Goal: Information Seeking & Learning: Check status

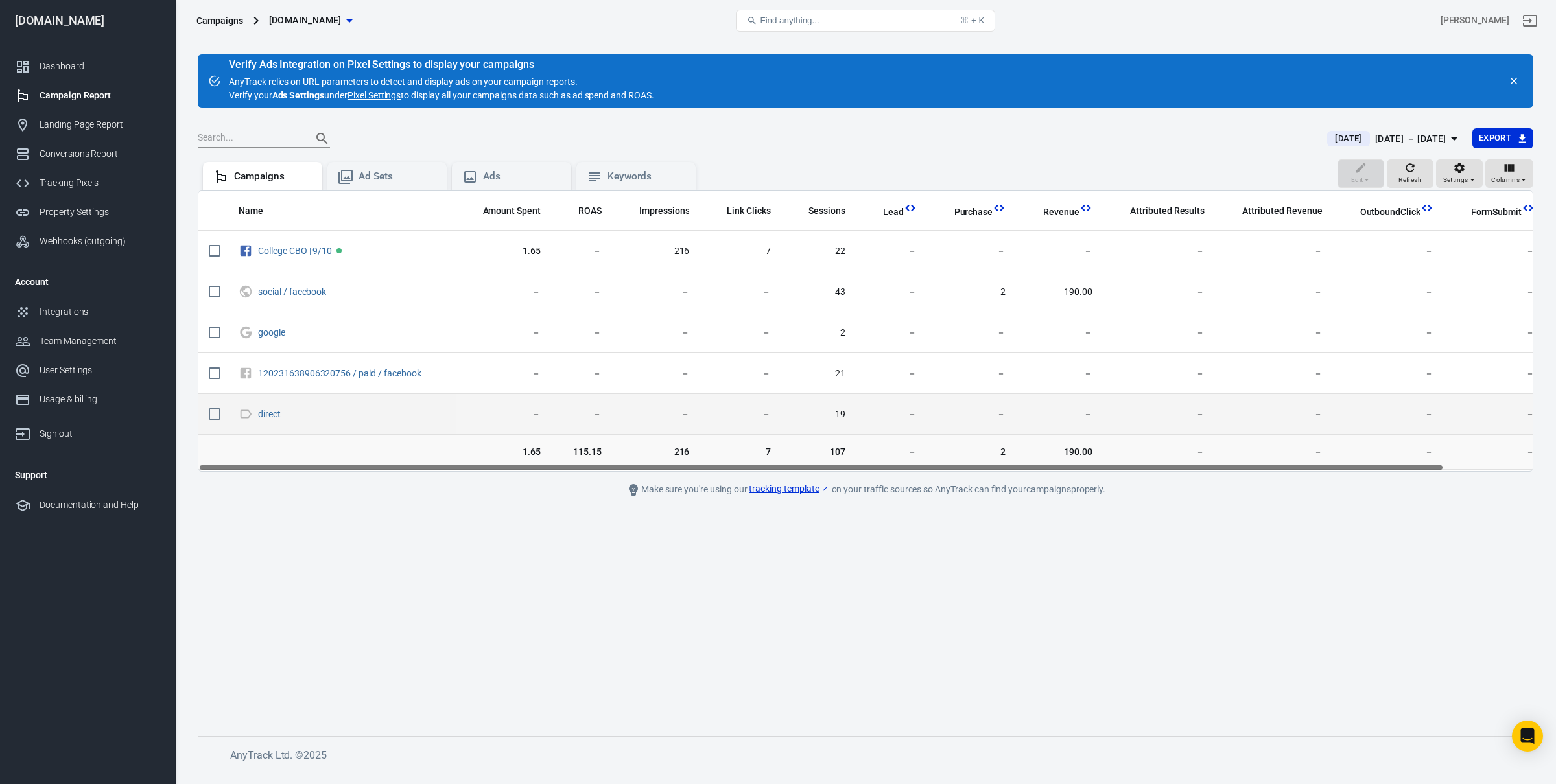
click at [1111, 398] on td "－" at bounding box center [1158, 414] width 112 height 41
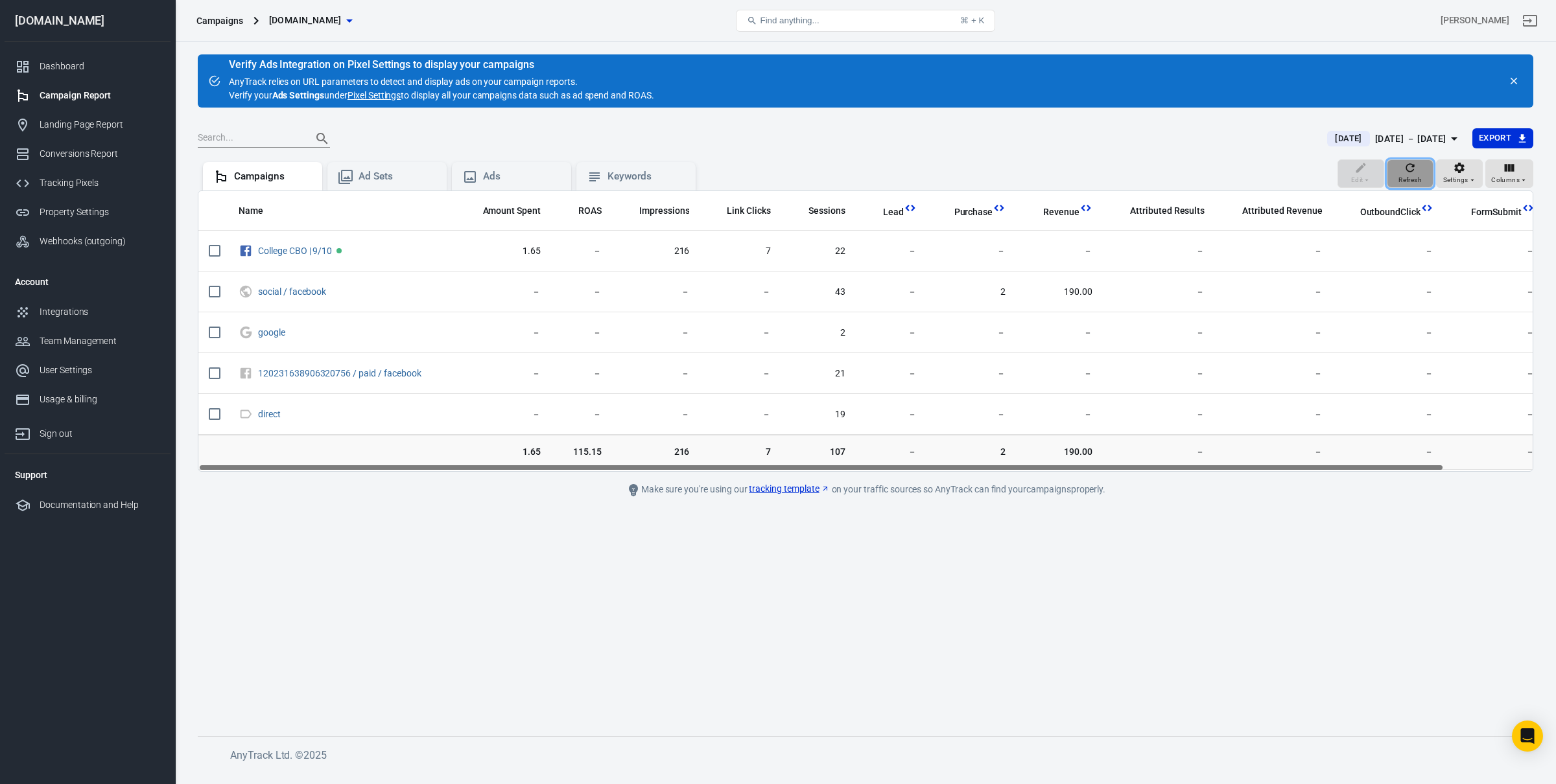
click at [1411, 169] on icon "button" at bounding box center [1410, 168] width 13 height 13
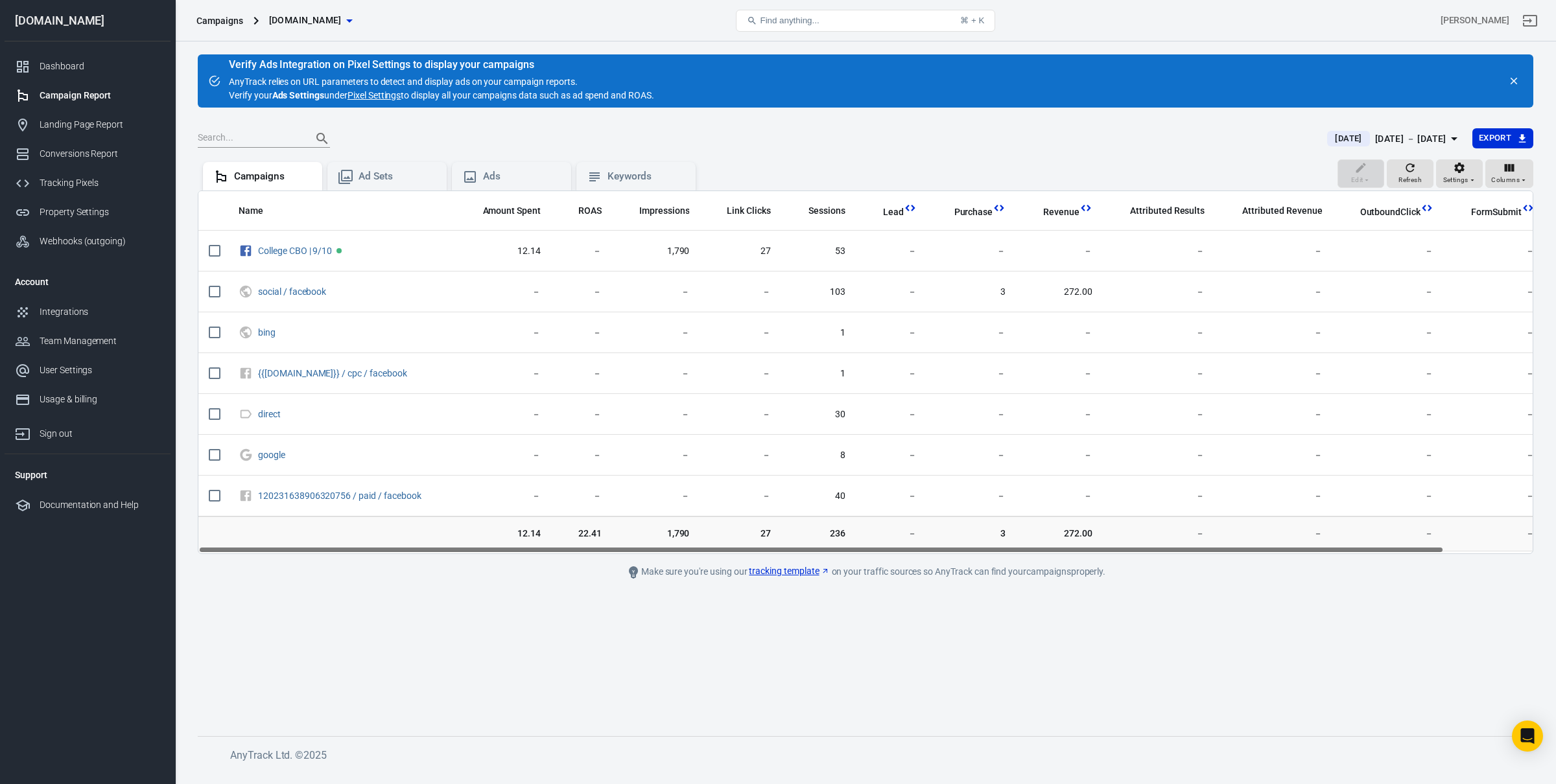
click at [1095, 169] on div "Edit Refresh Settings Columns Campaigns Ad Sets Ads Keywords" at bounding box center [865, 175] width 1335 height 31
drag, startPoint x: 636, startPoint y: 556, endPoint x: 548, endPoint y: 544, distance: 88.8
click at [548, 544] on main "Verify Ads Integration on Pixel Settings to display your campaigns AnyTrack rel…" at bounding box center [865, 384] width 1335 height 661
drag, startPoint x: 548, startPoint y: 544, endPoint x: 533, endPoint y: 548, distance: 15.5
click at [533, 547] on td "12.14" at bounding box center [503, 534] width 96 height 35
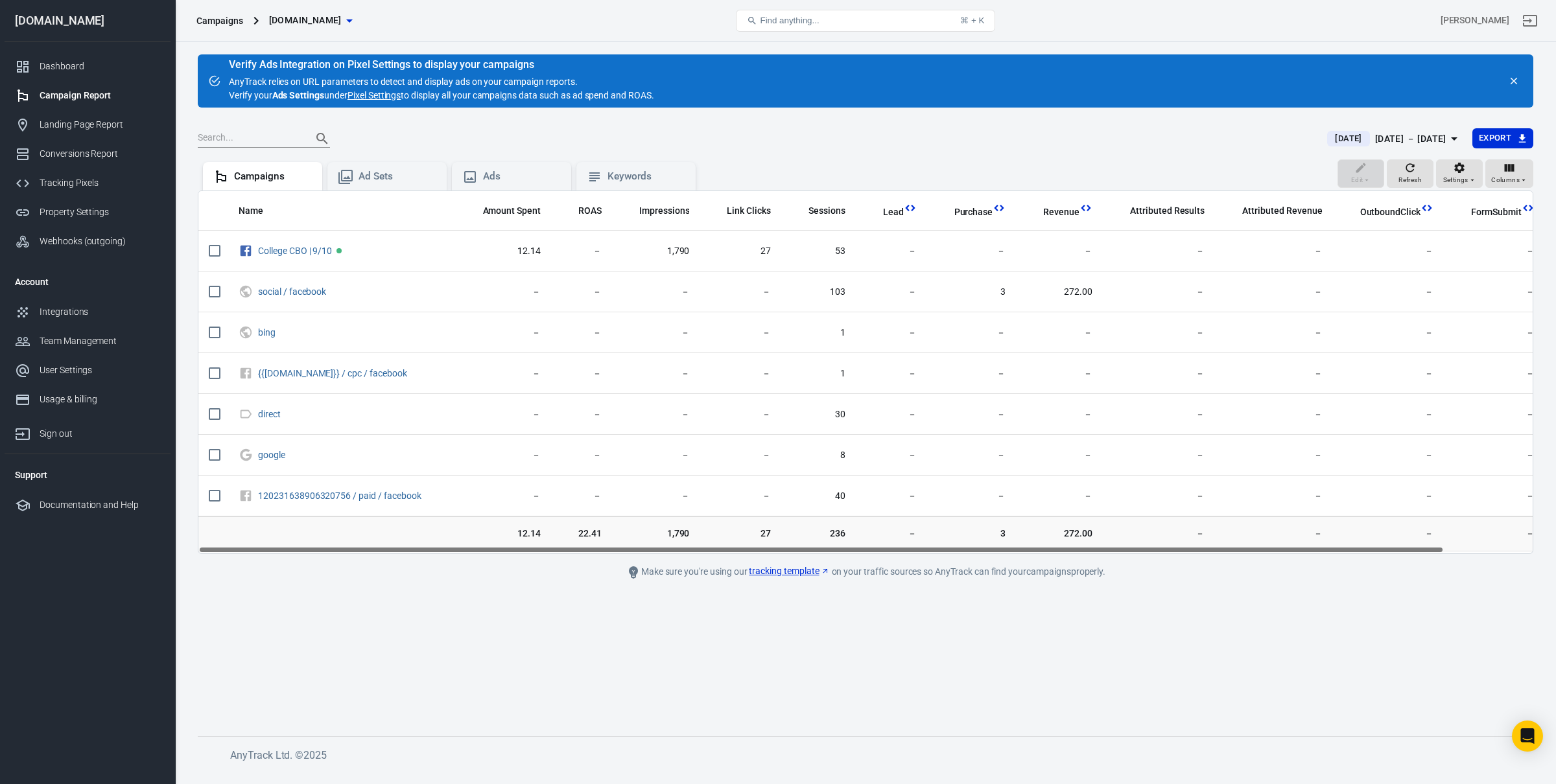
click at [520, 571] on main "Verify Ads Integration on Pixel Settings to display your campaigns AnyTrack rel…" at bounding box center [865, 384] width 1335 height 661
drag, startPoint x: 569, startPoint y: 551, endPoint x: 560, endPoint y: 550, distance: 9.1
click at [560, 550] on div "Name Amount Spent ROAS Impressions Link Clicks Sessions Lead Purchase Revenue A…" at bounding box center [865, 373] width 1334 height 362
drag, startPoint x: 566, startPoint y: 549, endPoint x: 514, endPoint y: 549, distance: 52.0
click at [514, 549] on div "Name Amount Spent ROAS Impressions Link Clicks Sessions Lead Purchase Revenue A…" at bounding box center [865, 373] width 1334 height 362
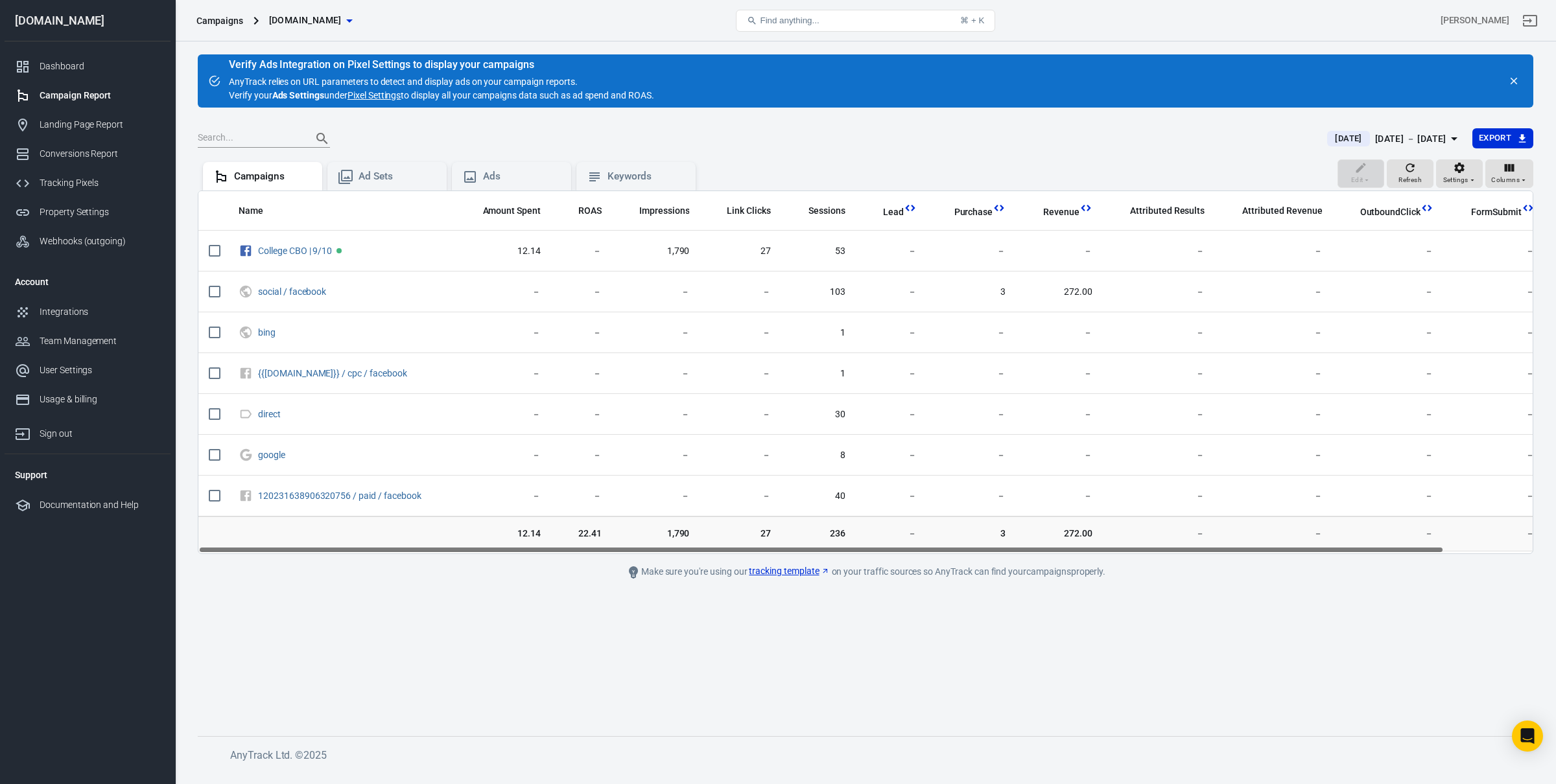
click at [519, 604] on main "Verify Ads Integration on Pixel Settings to display your campaigns AnyTrack rel…" at bounding box center [865, 384] width 1335 height 661
click at [1417, 148] on button "[DATE] [DATE] － [DATE]" at bounding box center [1394, 139] width 155 height 21
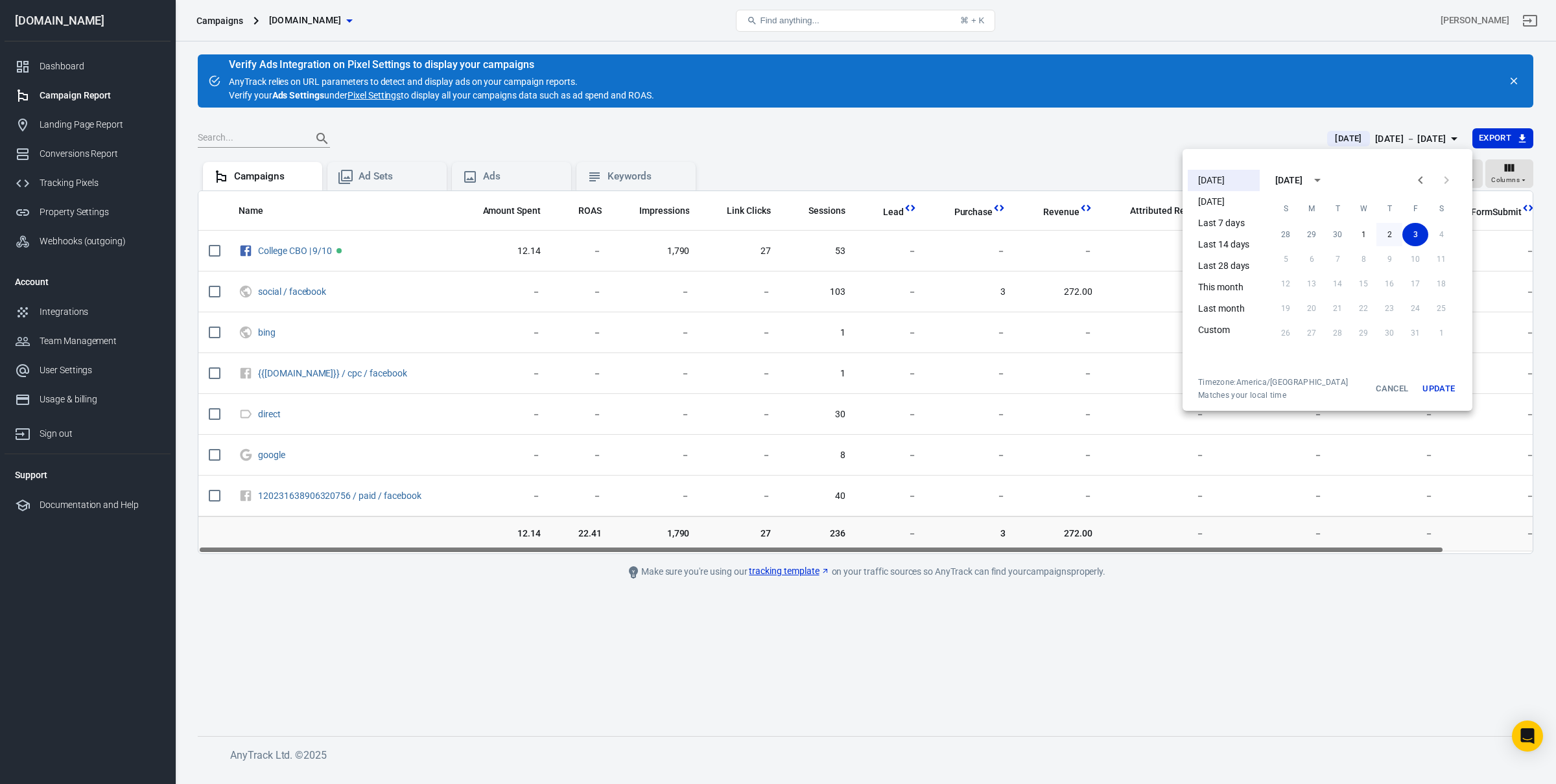
click at [1386, 231] on button "2" at bounding box center [1389, 235] width 26 height 23
click at [1409, 238] on button "3" at bounding box center [1414, 235] width 27 height 23
click at [1361, 238] on button "1" at bounding box center [1362, 235] width 26 height 23
click at [1431, 386] on button "Update" at bounding box center [1438, 389] width 42 height 23
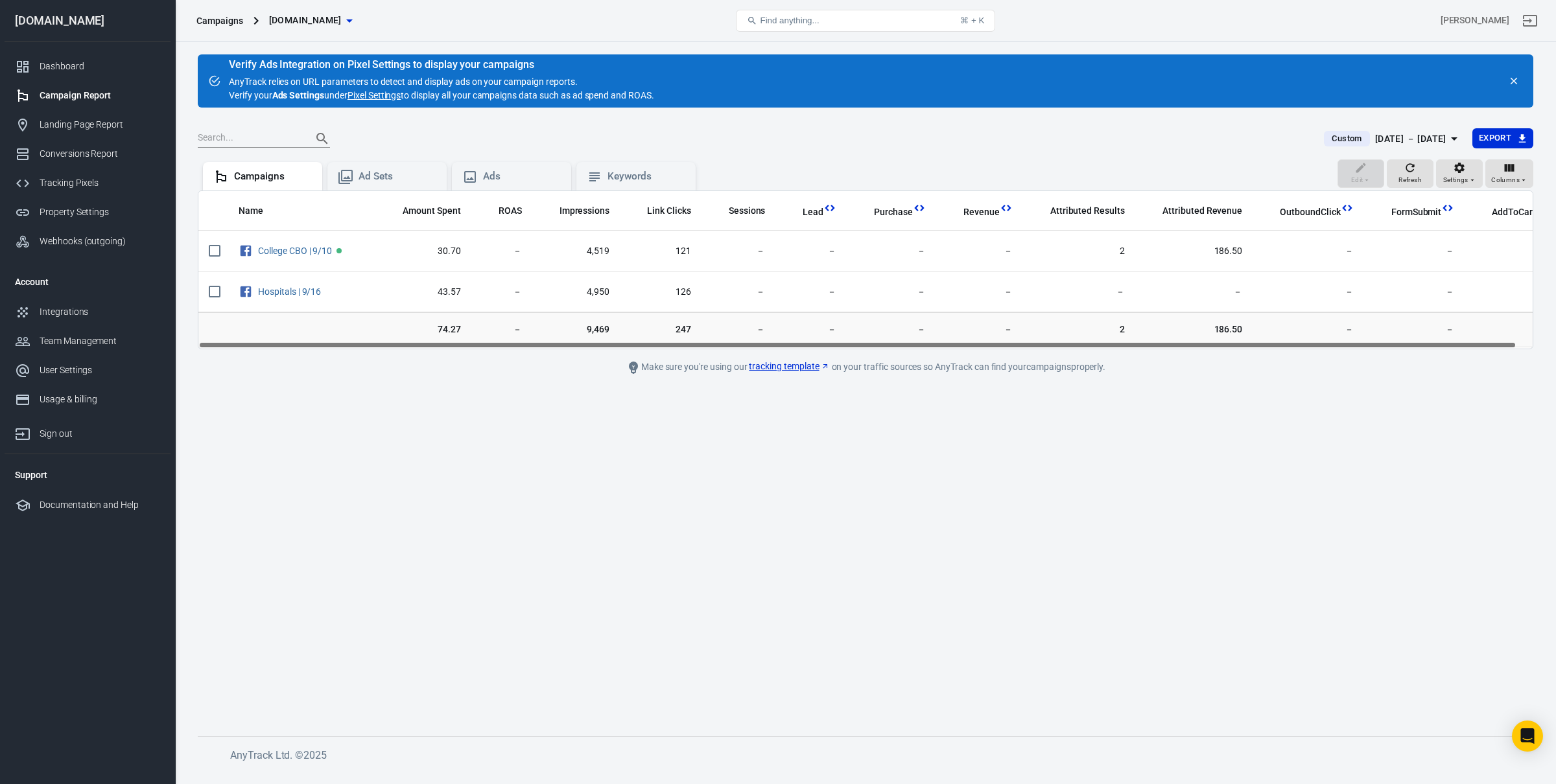
click at [715, 322] on td "－" at bounding box center [739, 330] width 75 height 35
drag, startPoint x: 678, startPoint y: 341, endPoint x: 687, endPoint y: 339, distance: 9.2
click at [687, 339] on td "247" at bounding box center [660, 330] width 81 height 35
drag, startPoint x: 815, startPoint y: 351, endPoint x: 876, endPoint y: 356, distance: 61.2
click at [874, 356] on main "Verify Ads Integration on Pixel Settings to display your campaigns AnyTrack rel…" at bounding box center [865, 384] width 1335 height 661
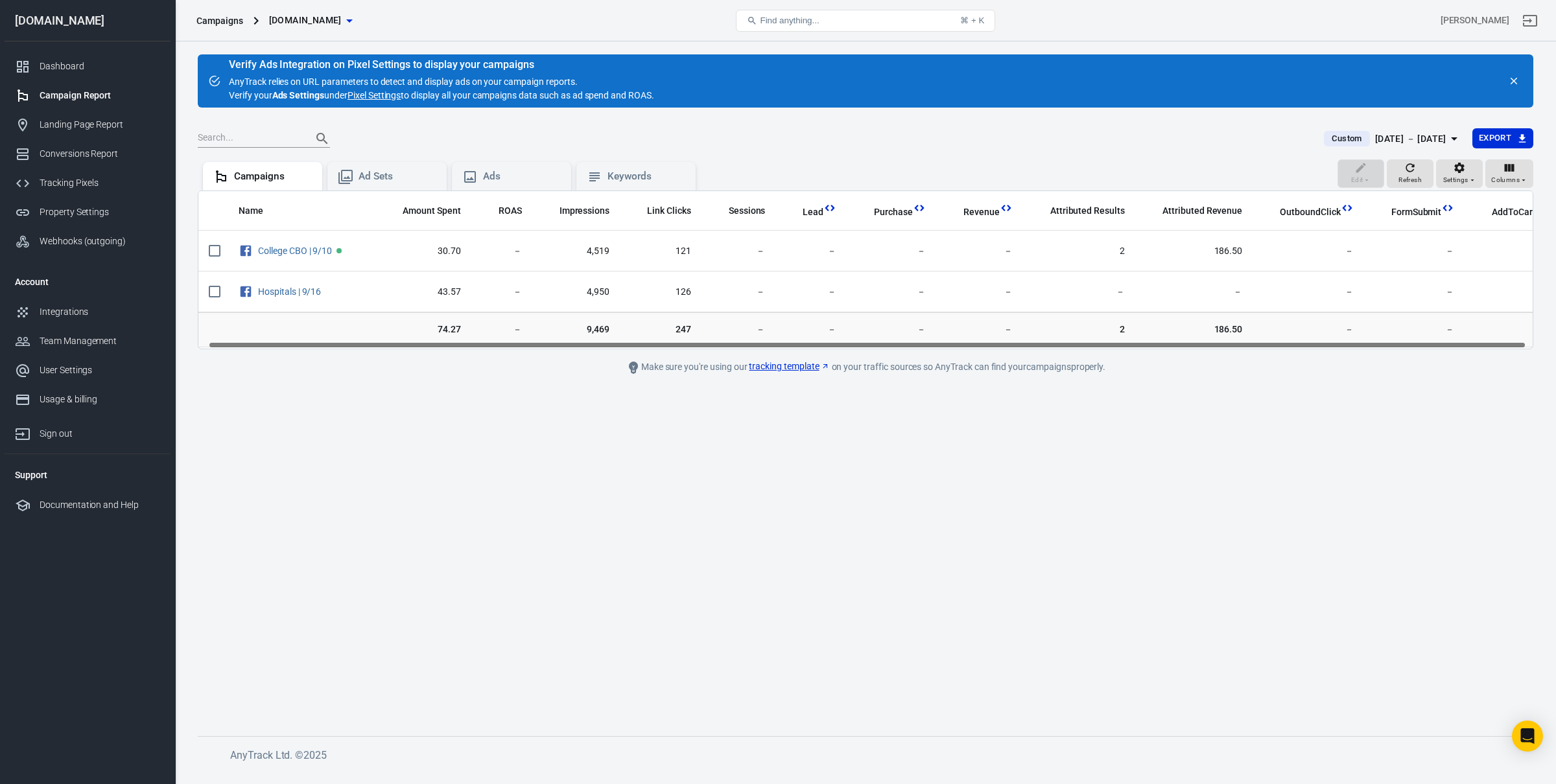
scroll to position [0, 17]
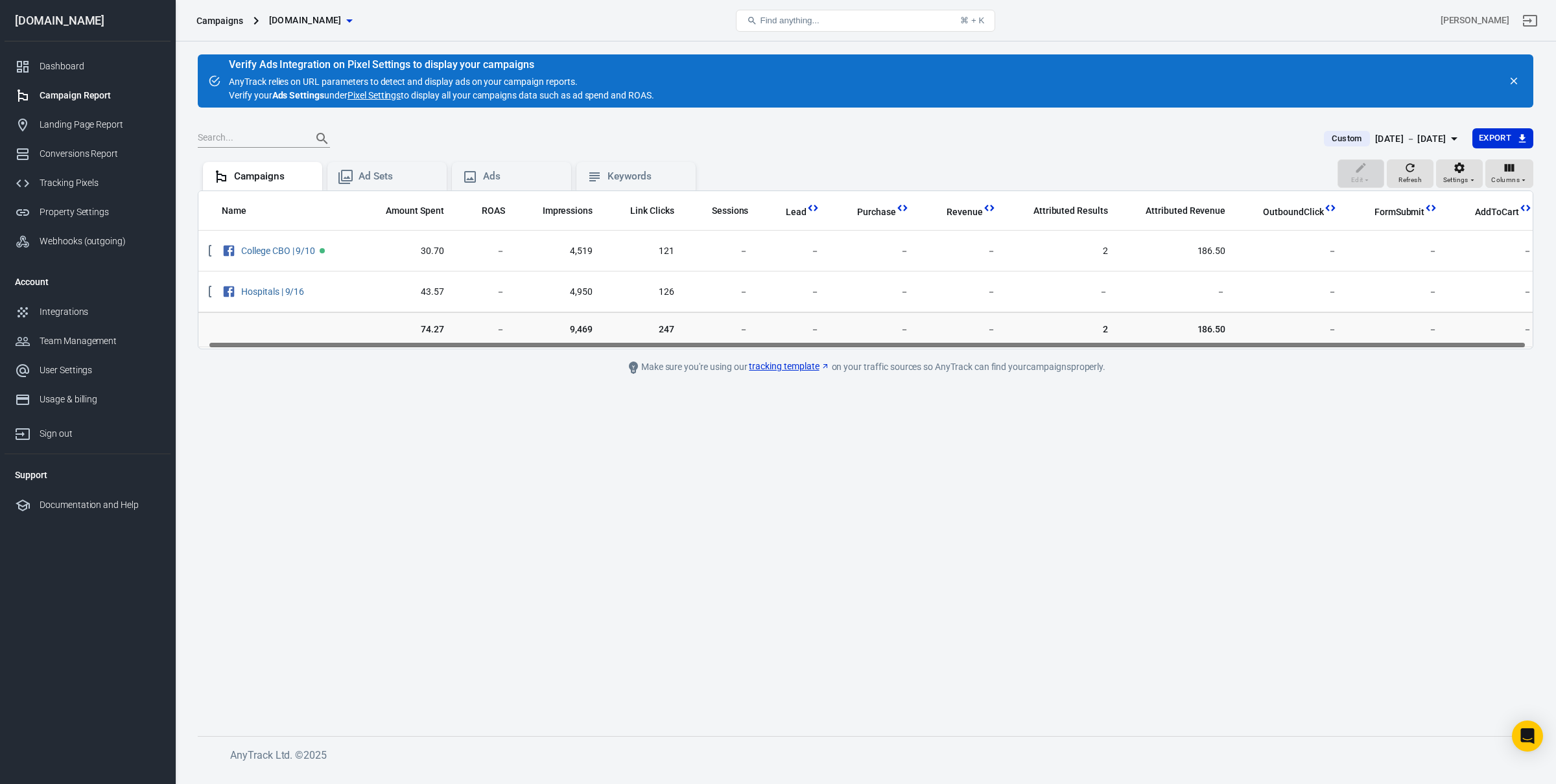
drag, startPoint x: 942, startPoint y: 348, endPoint x: 988, endPoint y: 345, distance: 46.1
click at [983, 345] on div "Name Amount Spent ROAS Impressions Link Clicks Sessions Lead Purchase Revenue A…" at bounding box center [865, 270] width 1334 height 158
drag, startPoint x: 991, startPoint y: 345, endPoint x: 1003, endPoint y: 345, distance: 12.0
click at [1003, 345] on div "Name Amount Spent ROAS Impressions Link Clicks Sessions Lead Purchase Revenue A…" at bounding box center [865, 270] width 1334 height 158
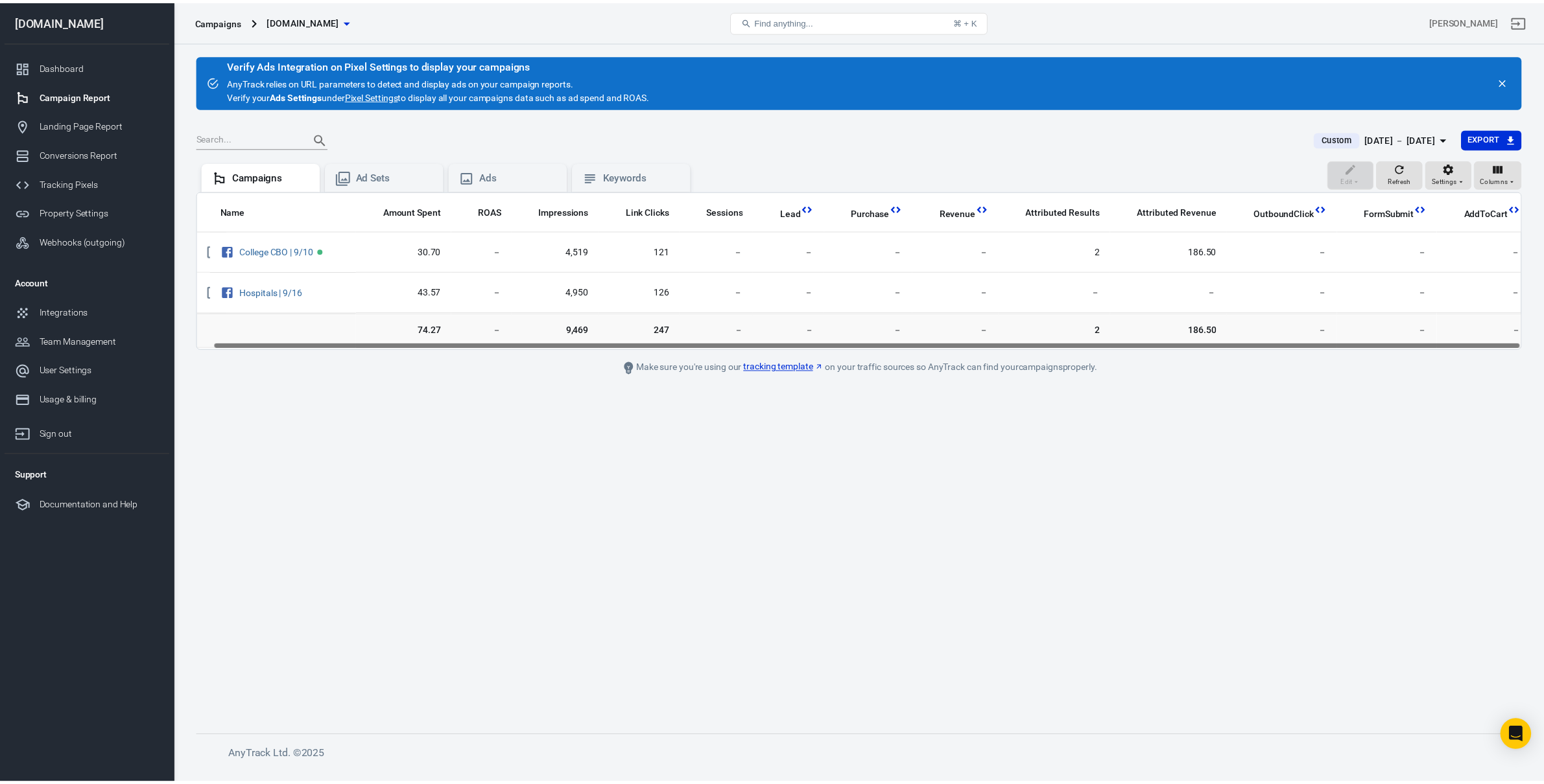
scroll to position [0, 0]
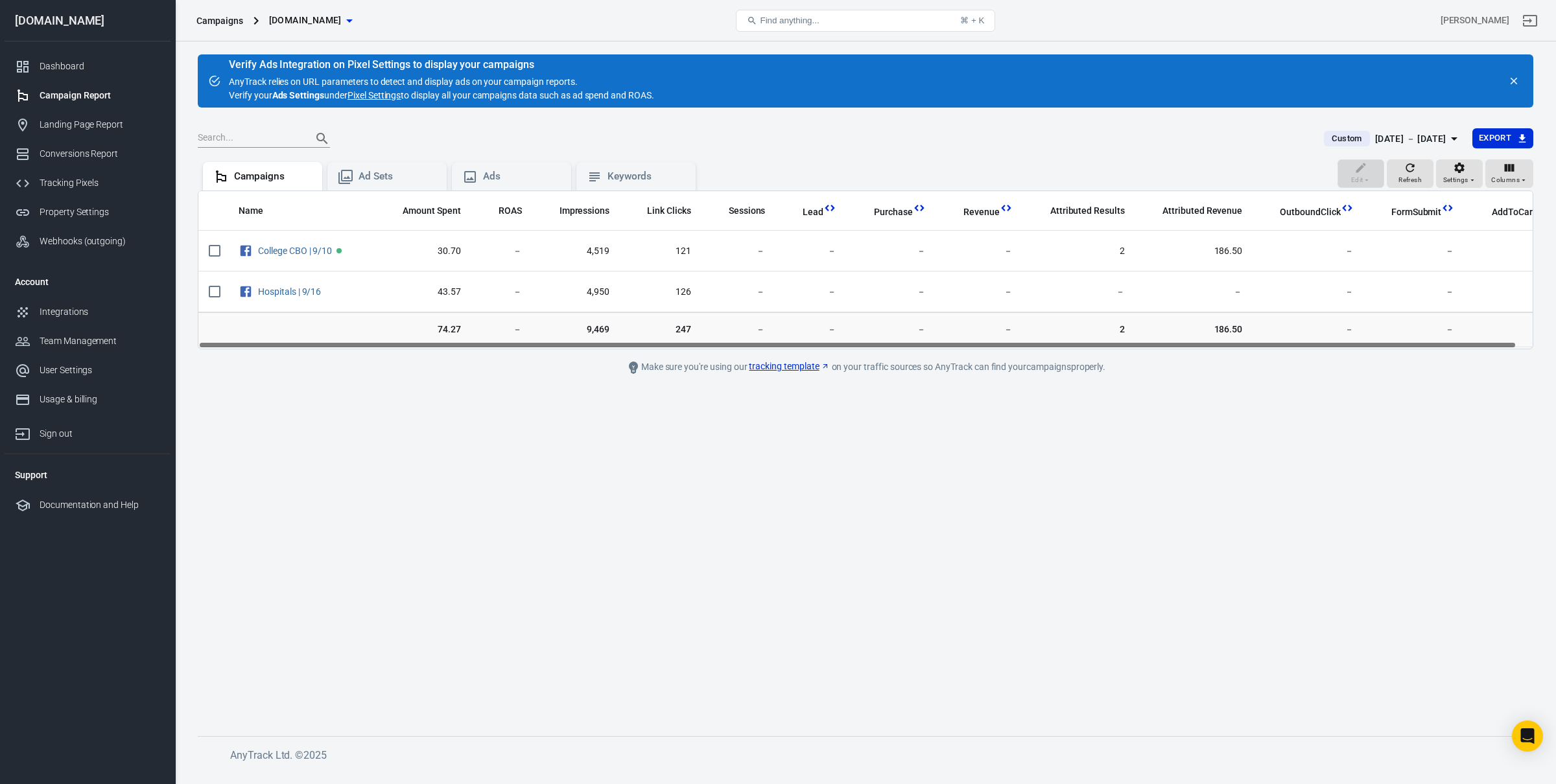
drag, startPoint x: 1003, startPoint y: 345, endPoint x: 899, endPoint y: 359, distance: 104.9
click at [890, 340] on div "Name Amount Spent ROAS Impressions Link Clicks Sessions Lead Purchase Revenue A…" at bounding box center [865, 270] width 1335 height 158
click at [1406, 468] on main "Verify Ads Integration on Pixel Settings to display your campaigns AnyTrack rel…" at bounding box center [865, 384] width 1335 height 661
click at [1413, 136] on div "Oct 1 － Oct 1, 2025" at bounding box center [1410, 139] width 71 height 16
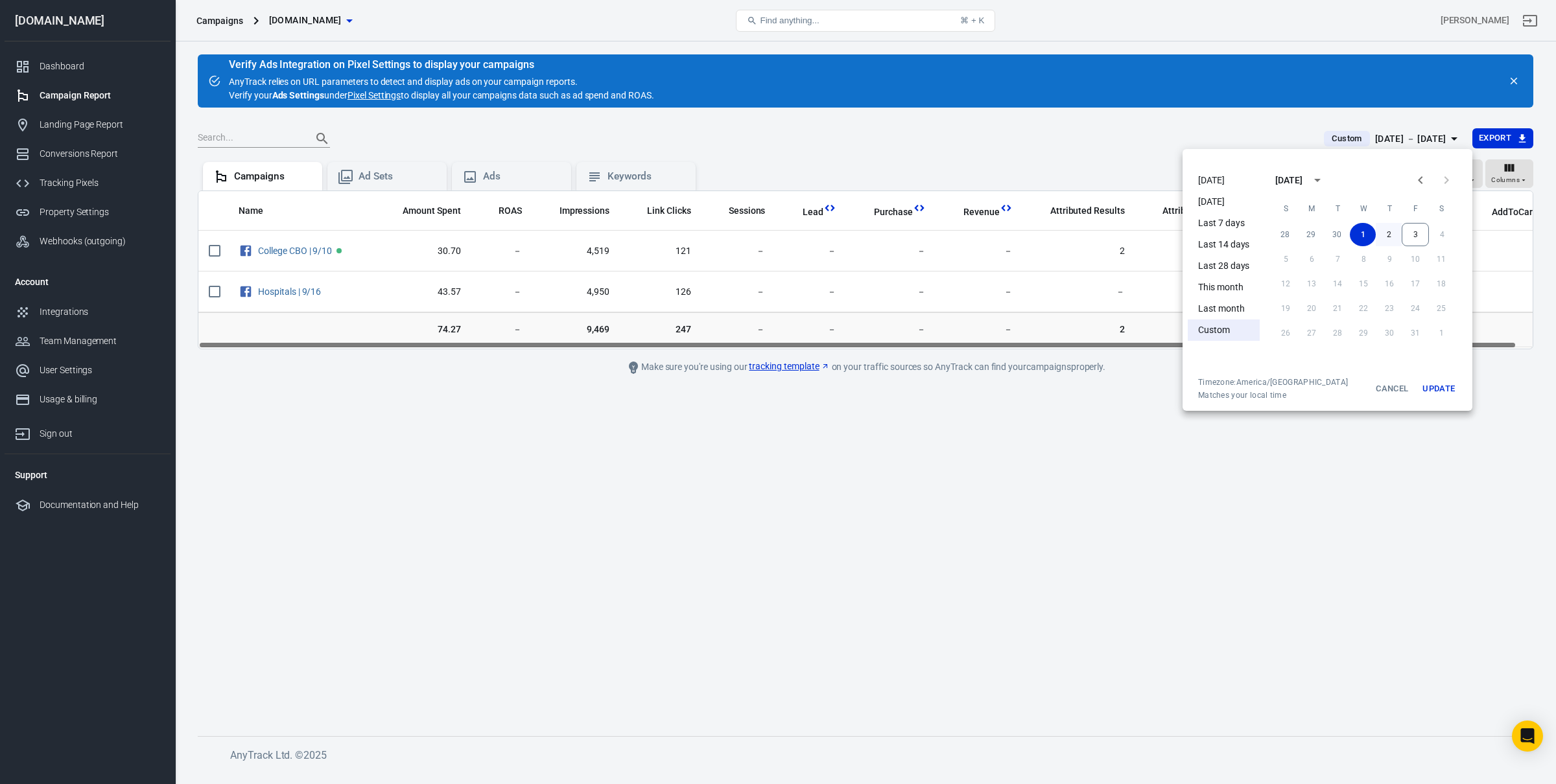
click at [1386, 233] on button "2" at bounding box center [1388, 235] width 26 height 23
click at [1401, 231] on button "3" at bounding box center [1414, 235] width 27 height 23
click at [1435, 384] on button "Update" at bounding box center [1438, 389] width 42 height 23
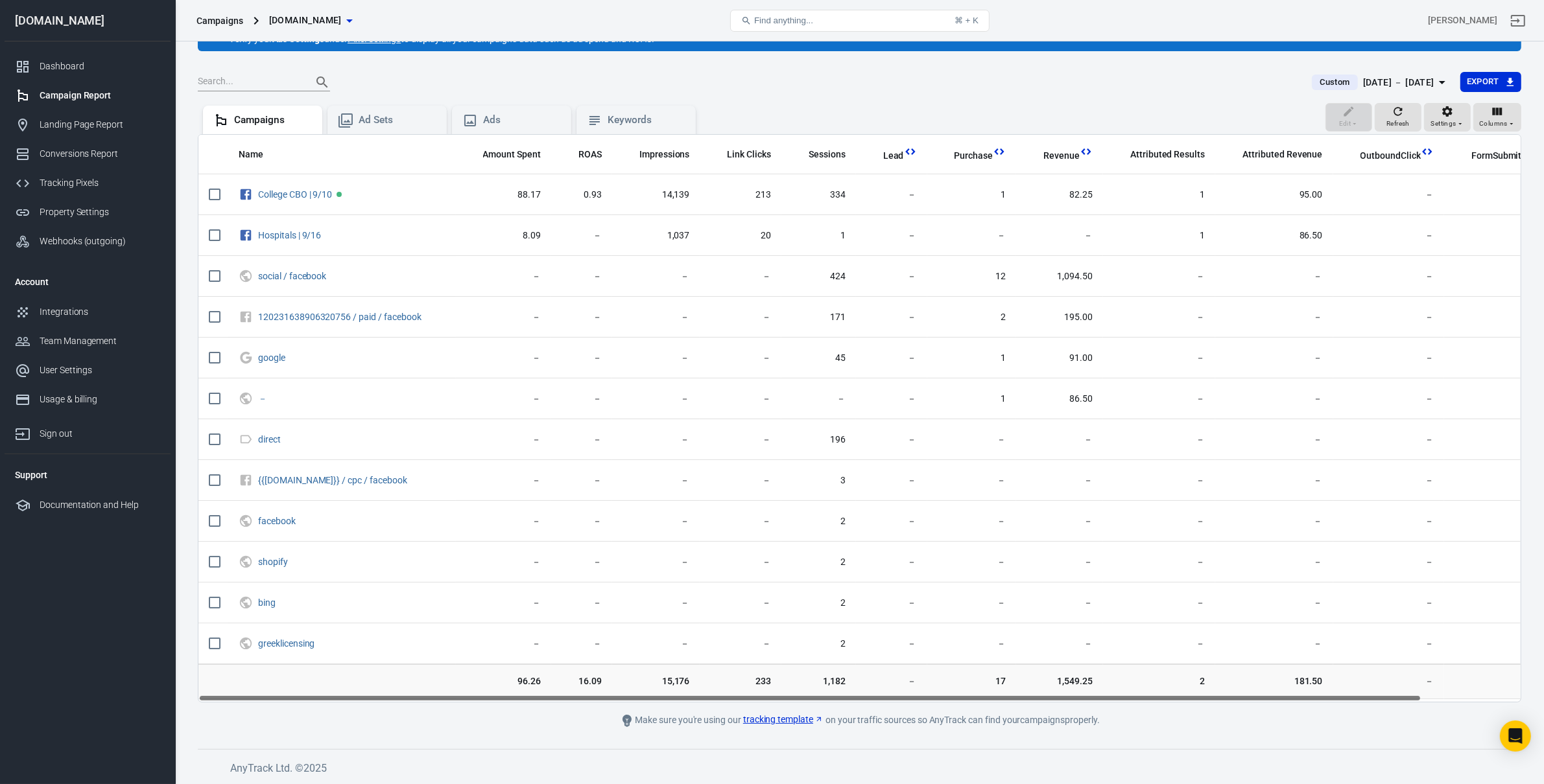
drag, startPoint x: 671, startPoint y: 698, endPoint x: 650, endPoint y: 705, distance: 22.1
click at [650, 705] on main "Verify Ads Integration on Pixel Settings to display your campaigns AnyTrack rel…" at bounding box center [859, 363] width 1323 height 730
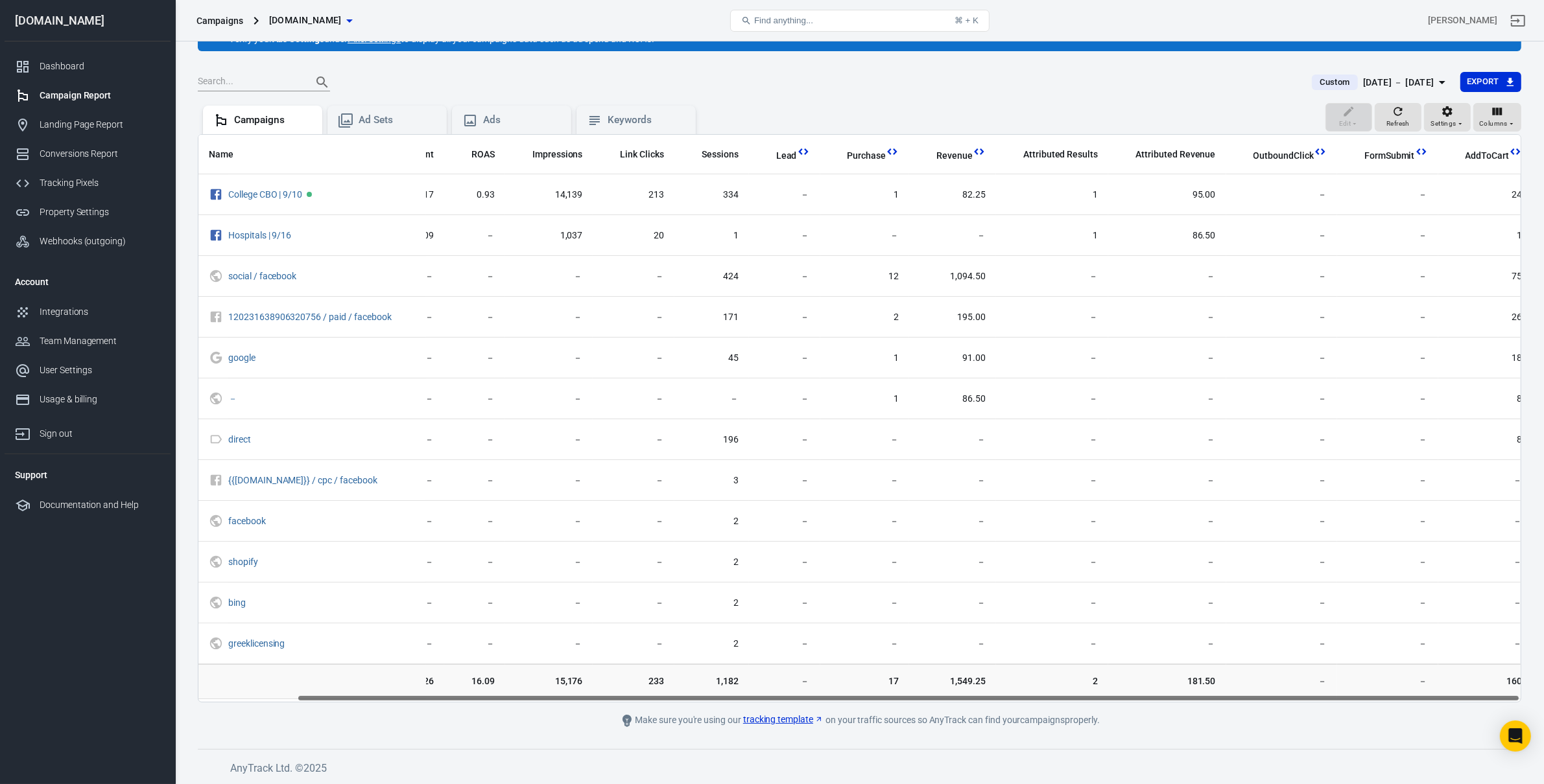
drag, startPoint x: 698, startPoint y: 697, endPoint x: 952, endPoint y: 695, distance: 254.0
click at [952, 695] on div "Name Amount Spent ROAS Impressions Link Clicks Sessions Lead Purchase Revenue A…" at bounding box center [859, 418] width 1322 height 567
click at [1394, 108] on icon "button" at bounding box center [1398, 111] width 13 height 13
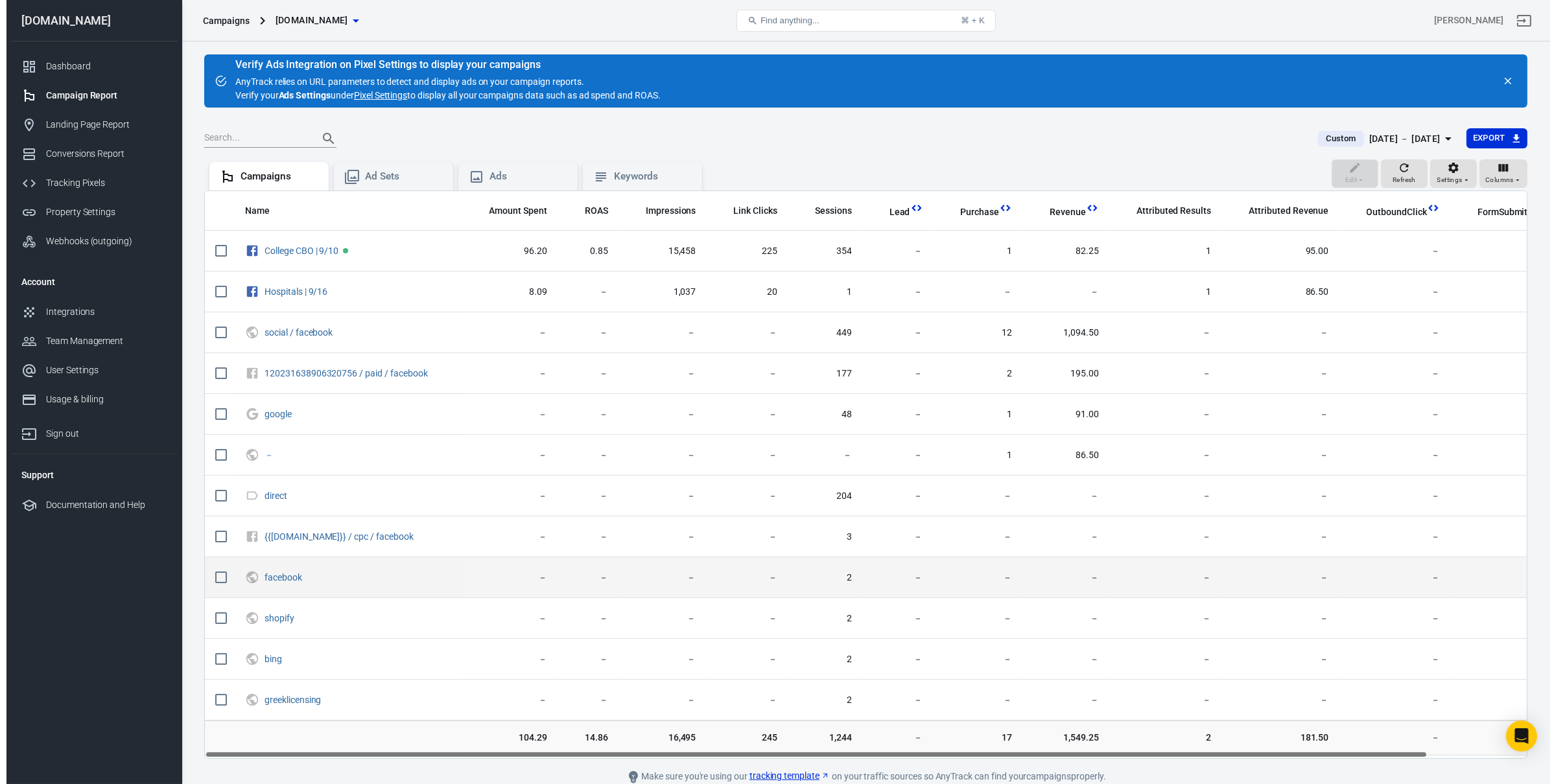
scroll to position [56, 0]
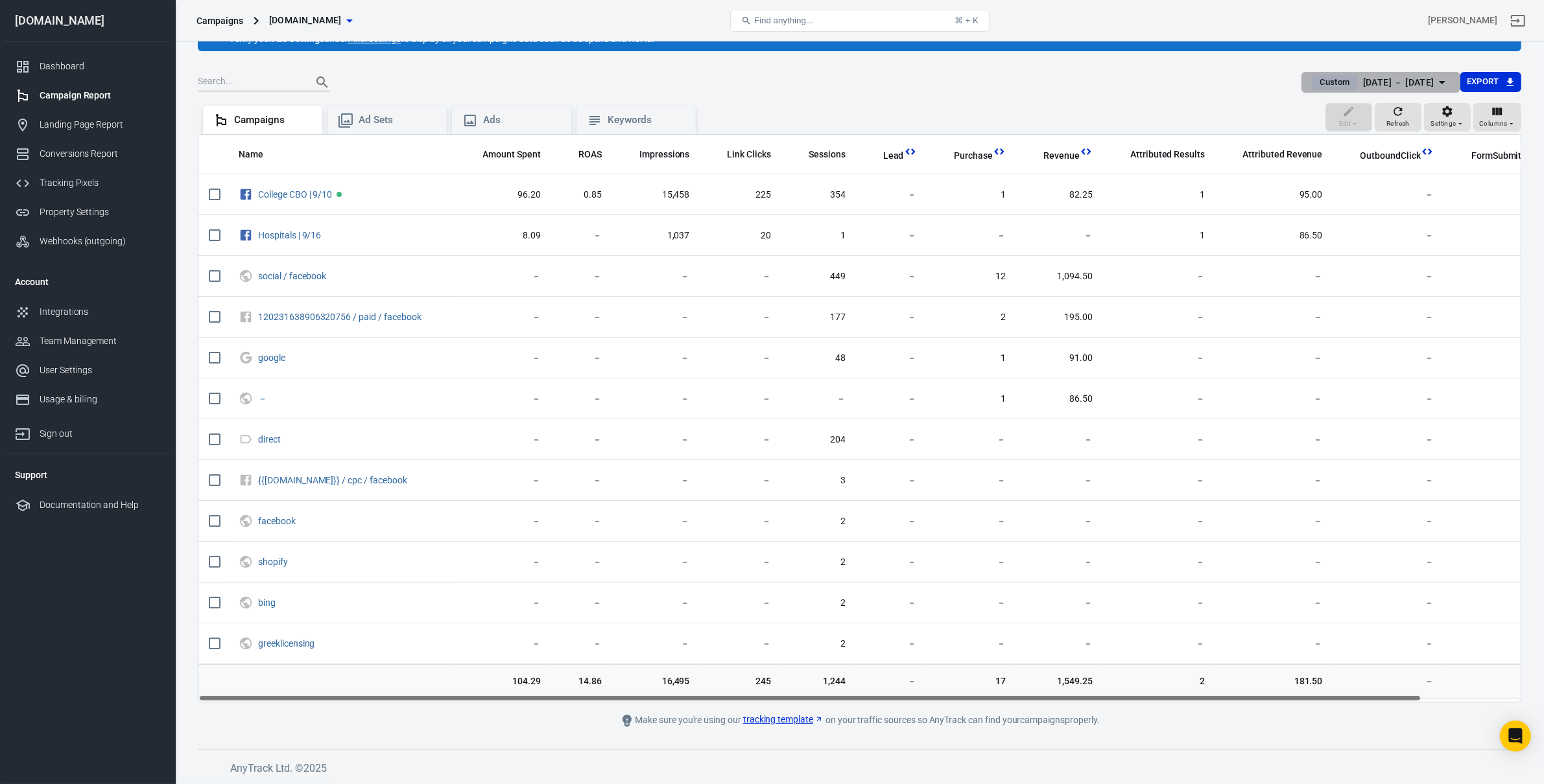
click at [1363, 79] on div "Oct 2 － Oct 3, 2025" at bounding box center [1398, 83] width 71 height 16
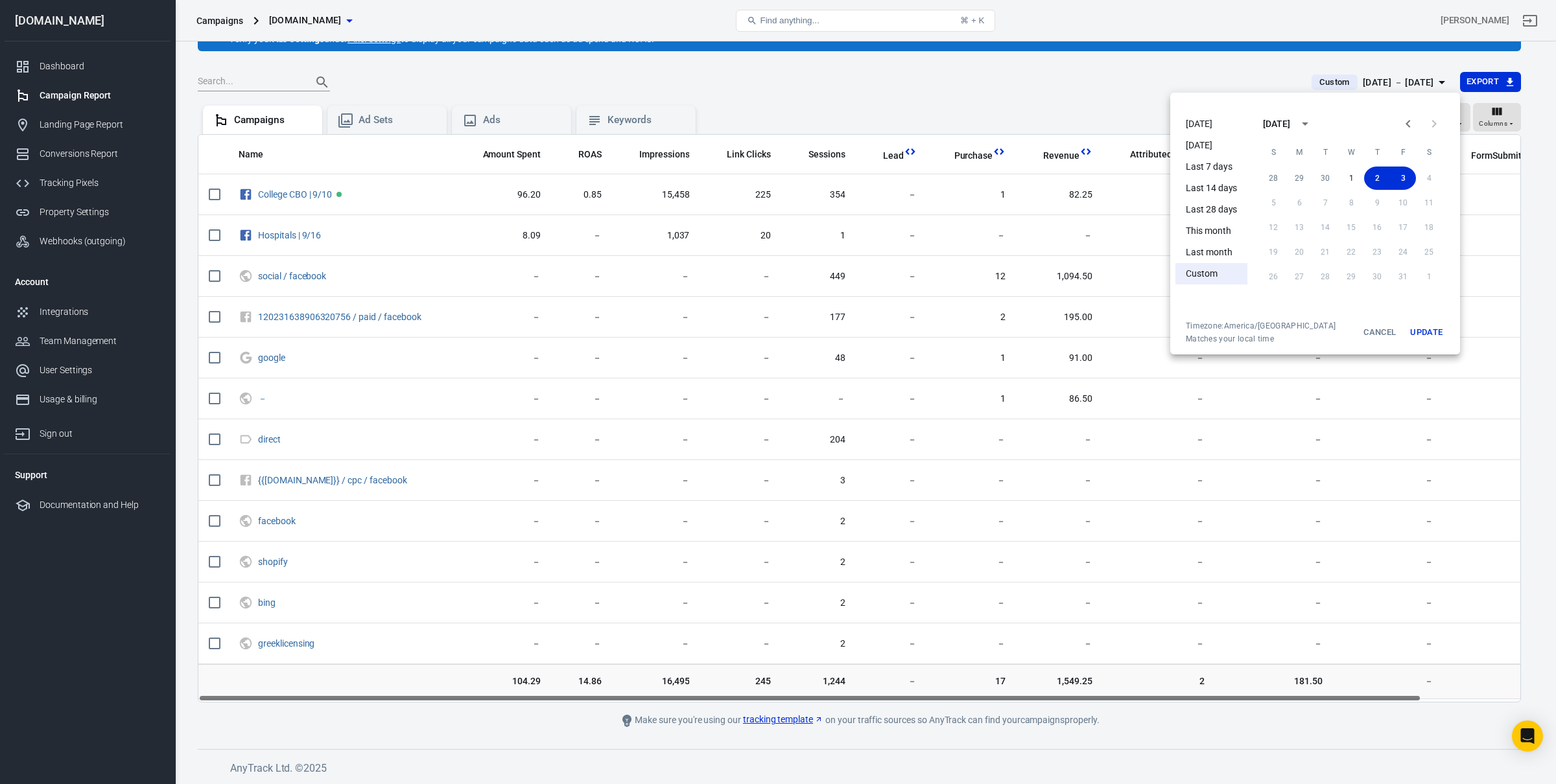
click at [1198, 116] on li "[DATE]" at bounding box center [1211, 124] width 72 height 21
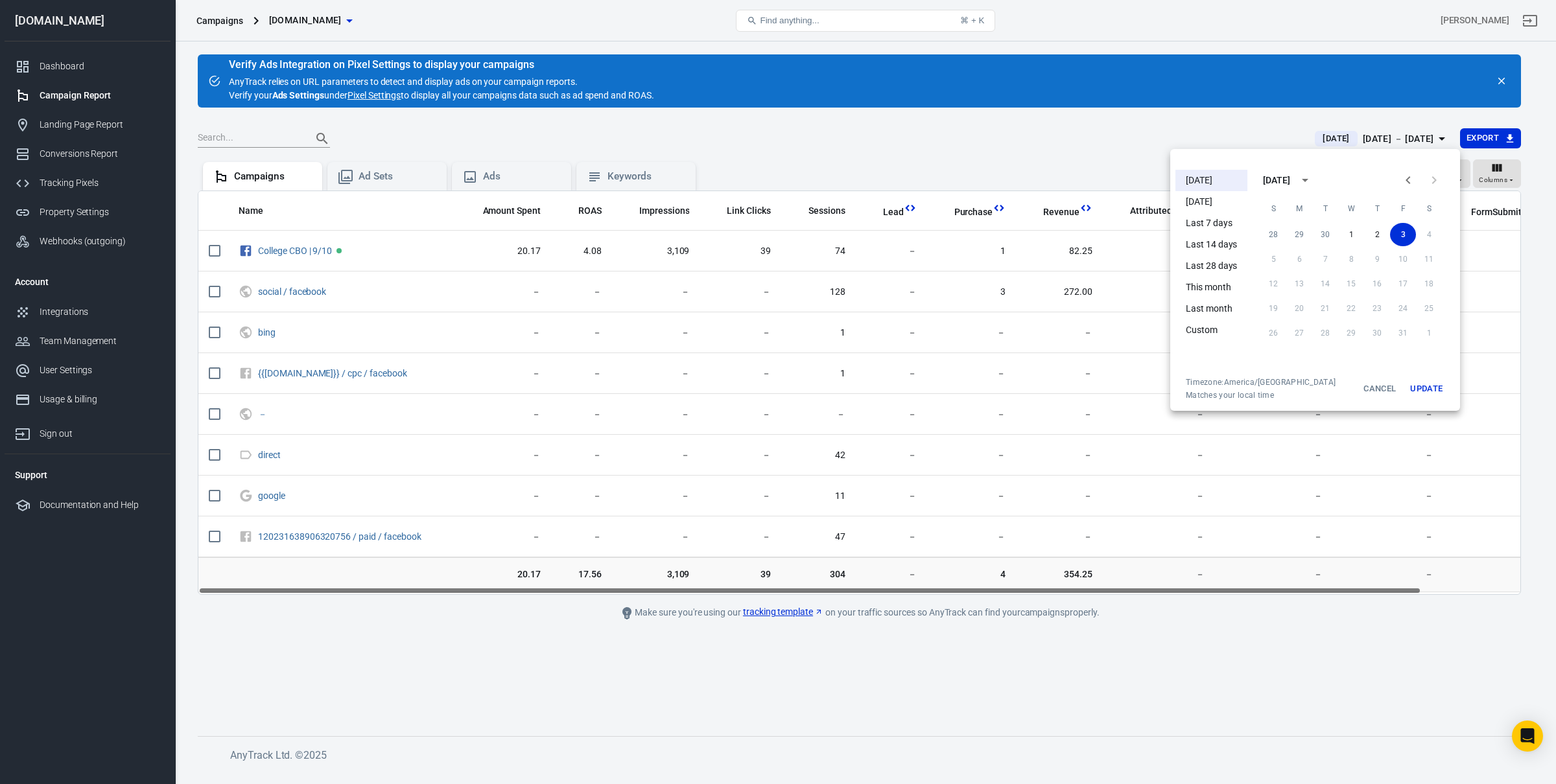
click at [1021, 491] on div at bounding box center [778, 392] width 1556 height 784
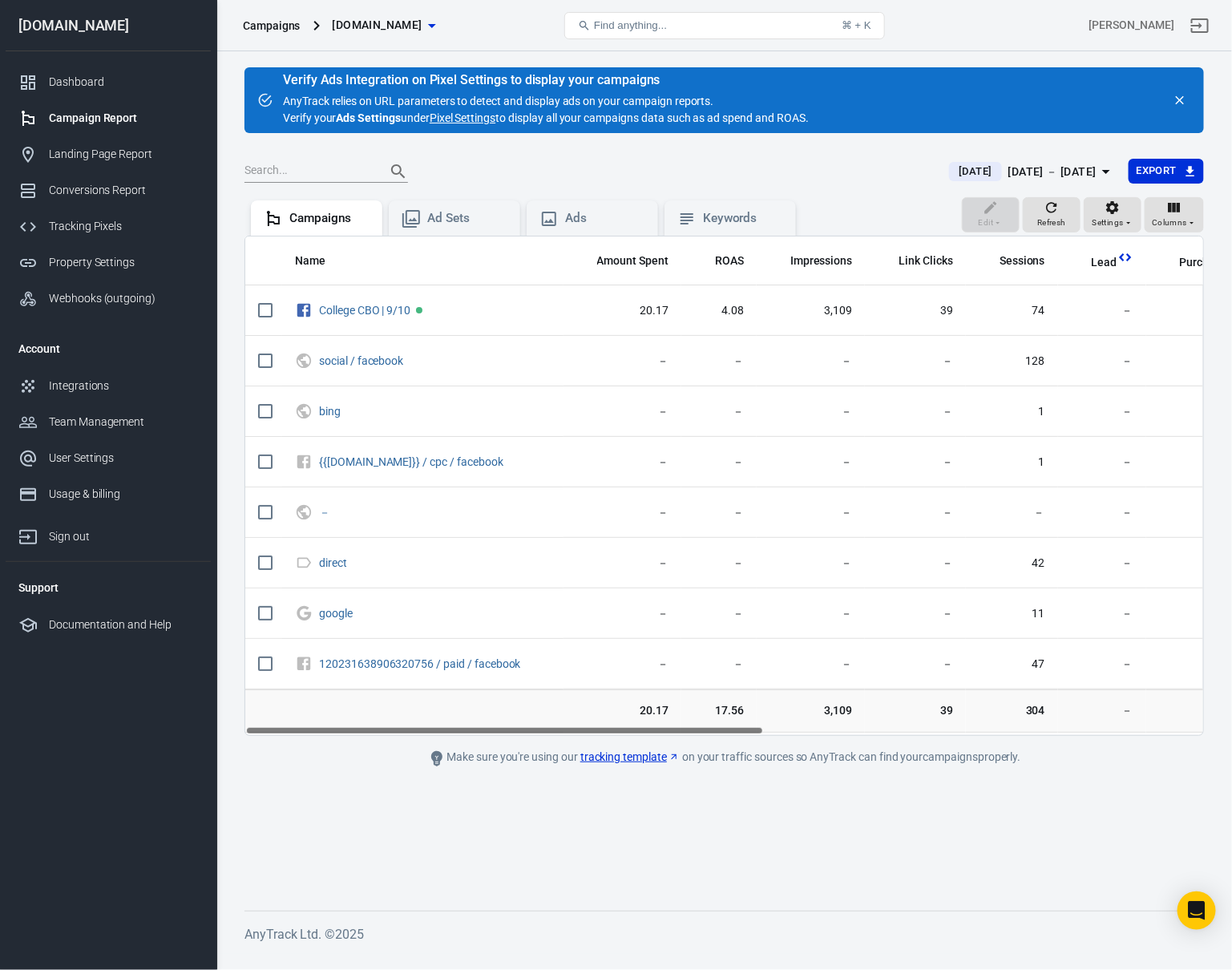
drag, startPoint x: 722, startPoint y: 732, endPoint x: 1020, endPoint y: 869, distance: 328.0
click at [541, 767] on main "Verify Ads Integration on Pixel Settings to display your campaigns AnyTrack rel…" at bounding box center [724, 475] width 960 height 818
drag, startPoint x: 1021, startPoint y: 869, endPoint x: 946, endPoint y: 863, distance: 75.2
click at [1011, 869] on main "Verify Ads Integration on Pixel Settings to display your campaigns AnyTrack rel…" at bounding box center [724, 475] width 960 height 818
click at [888, 755] on div "Make sure you're using our tracking template on your traffic sources so AnyTrac…" at bounding box center [724, 758] width 721 height 19
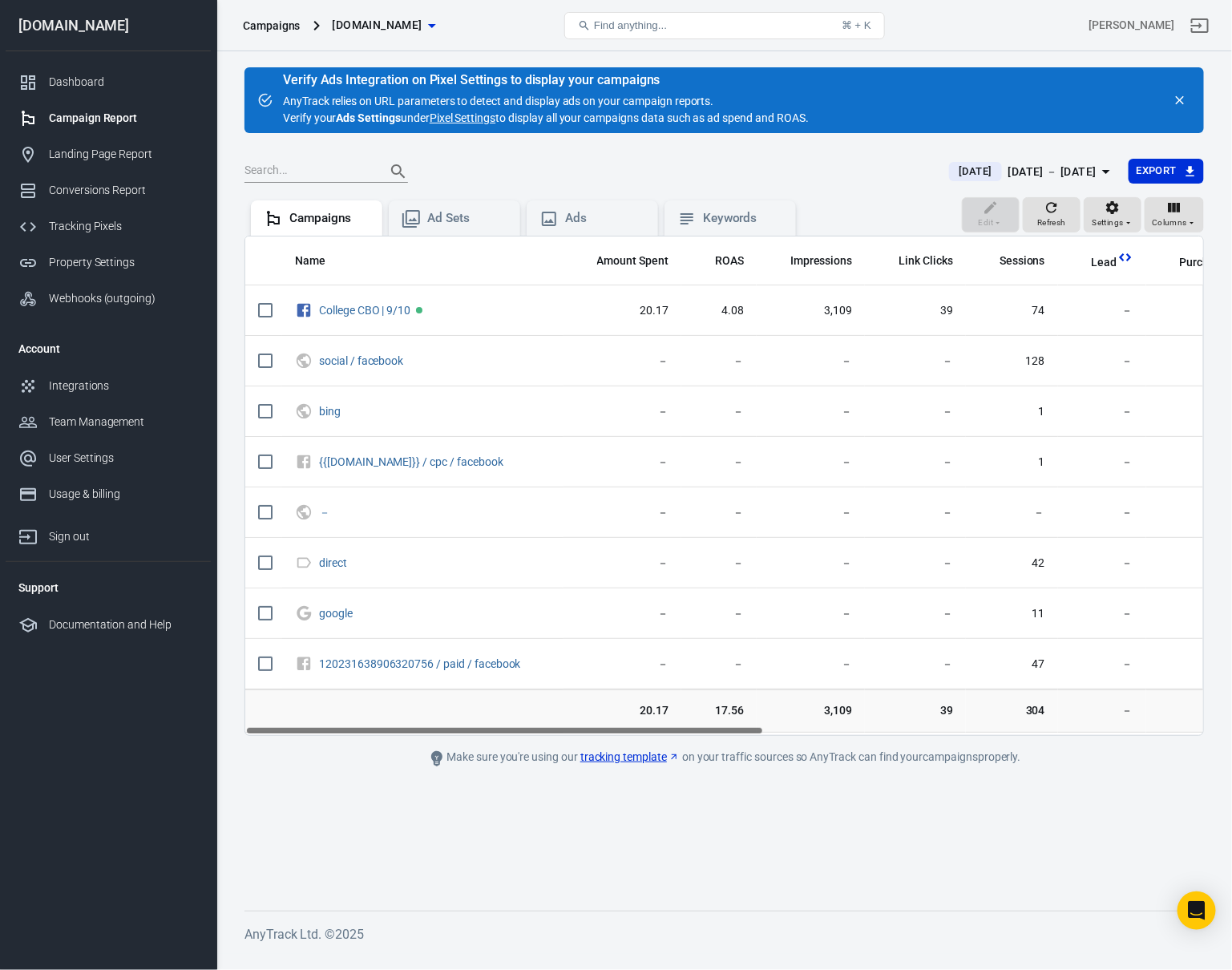
click at [888, 755] on div "Make sure you're using our tracking template on your traffic sources so AnyTrac…" at bounding box center [724, 758] width 721 height 19
click at [914, 753] on div "Make sure you're using our tracking template on your traffic sources so AnyTrac…" at bounding box center [724, 758] width 721 height 19
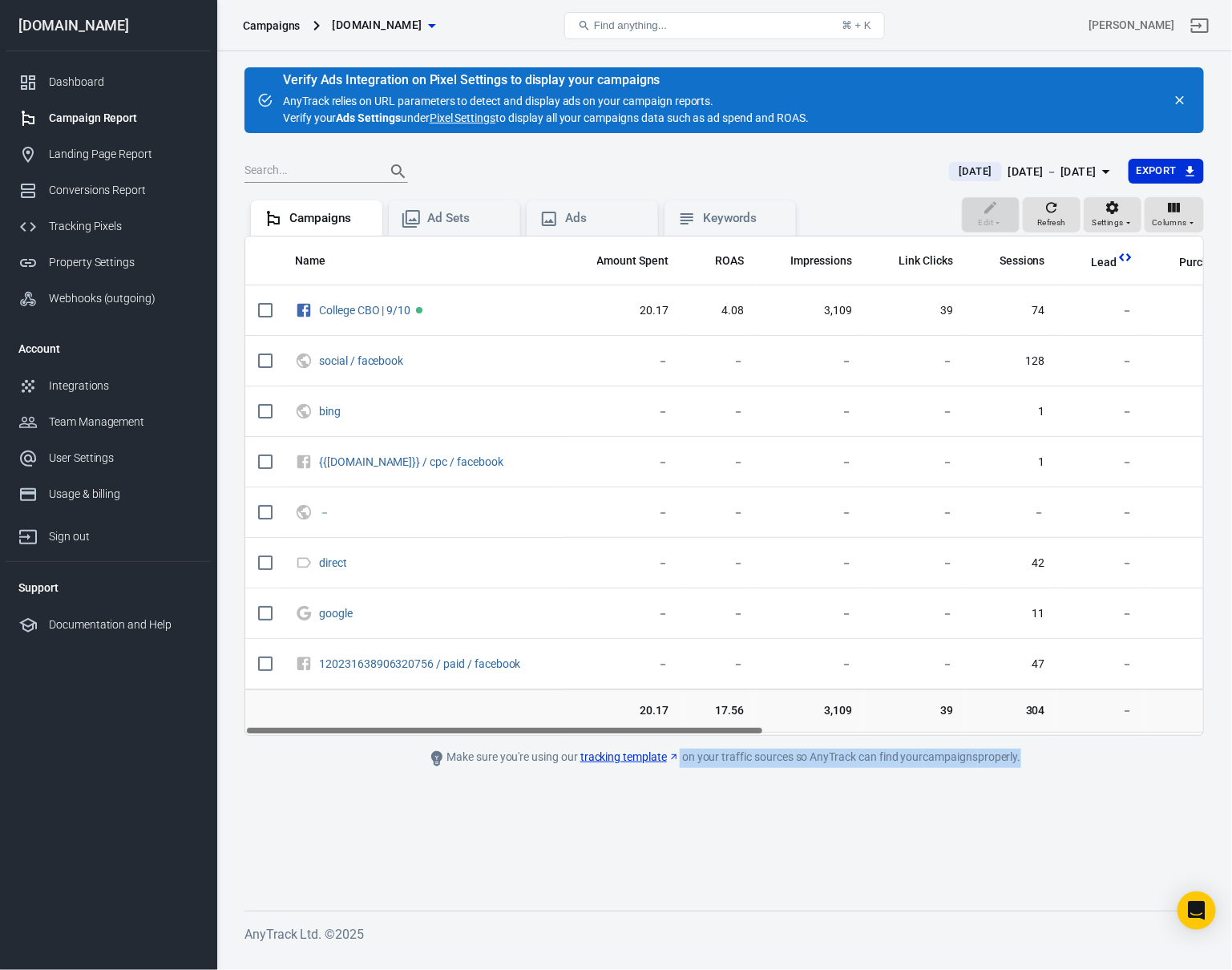
click at [821, 762] on div "Make sure you're using our tracking template on your traffic sources so AnyTrac…" at bounding box center [724, 758] width 721 height 19
click at [493, 761] on div "Make sure you're using our tracking template on your traffic sources so AnyTrac…" at bounding box center [724, 758] width 721 height 19
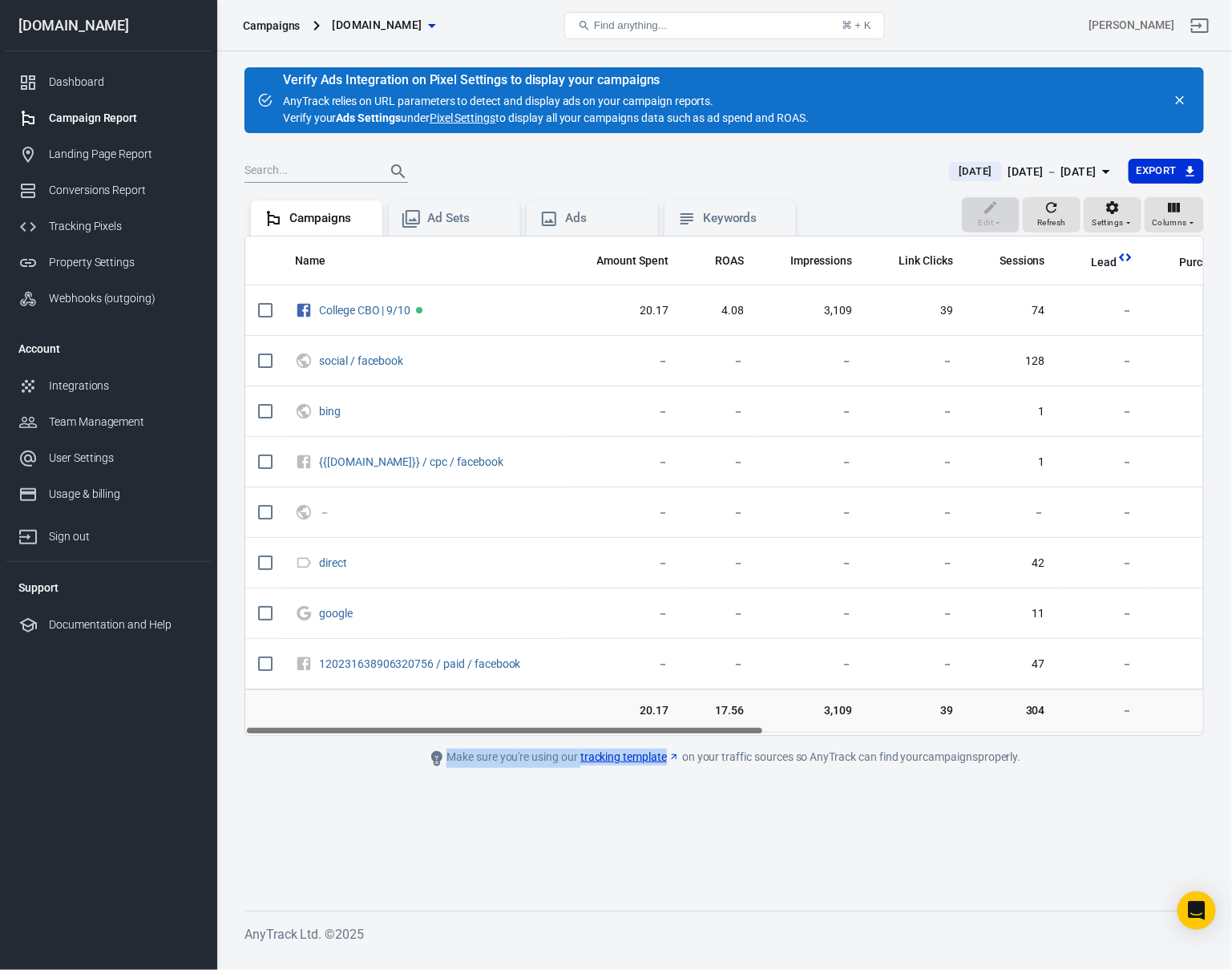
click at [493, 761] on div "Make sure you're using our tracking template on your traffic sources so AnyTrac…" at bounding box center [724, 758] width 721 height 19
click at [791, 746] on main "Verify Ads Integration on Pixel Settings to display your campaigns AnyTrack rel…" at bounding box center [724, 475] width 960 height 818
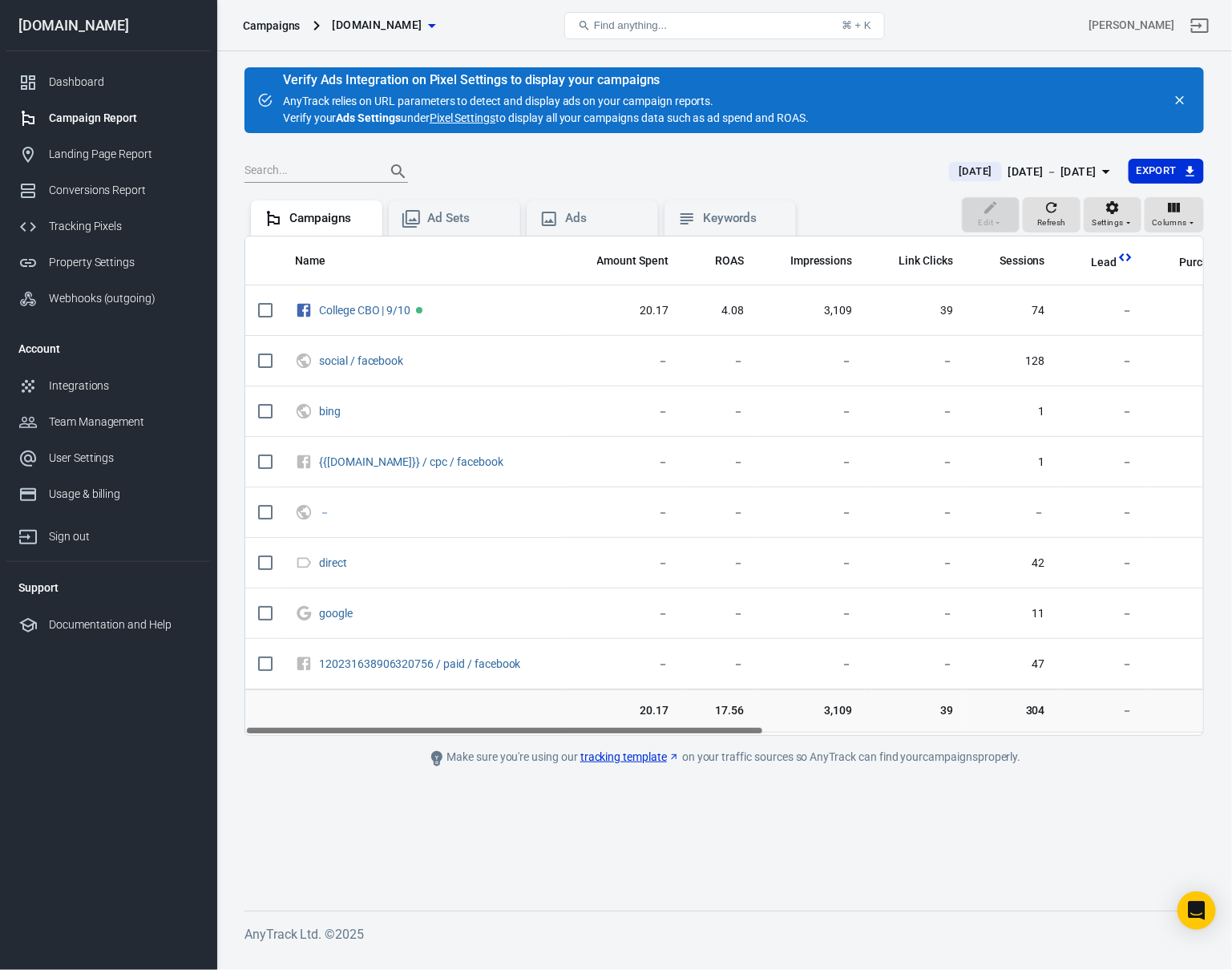
click at [861, 758] on div "Make sure you're using our tracking template on your traffic sources so AnyTrac…" at bounding box center [724, 758] width 721 height 19
click at [961, 758] on div "Make sure you're using our tracking template on your traffic sources so AnyTrac…" at bounding box center [724, 758] width 721 height 19
click at [536, 763] on div "Make sure you're using our tracking template on your traffic sources so AnyTrac…" at bounding box center [724, 758] width 721 height 19
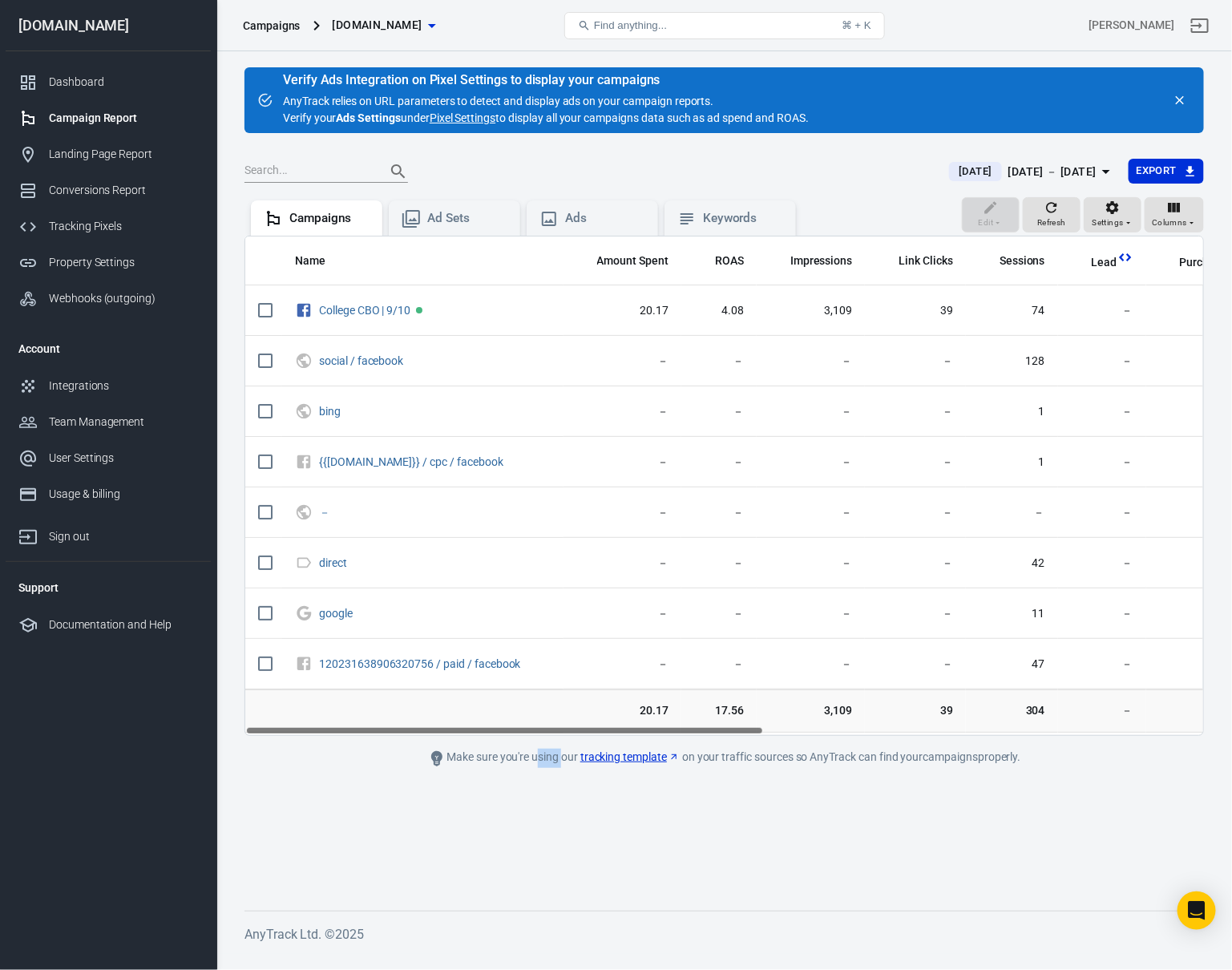
click at [536, 763] on div "Make sure you're using our tracking template on your traffic sources so AnyTrac…" at bounding box center [724, 758] width 721 height 19
click at [836, 750] on div "Make sure you're using our tracking template on your traffic sources so AnyTrac…" at bounding box center [724, 758] width 721 height 19
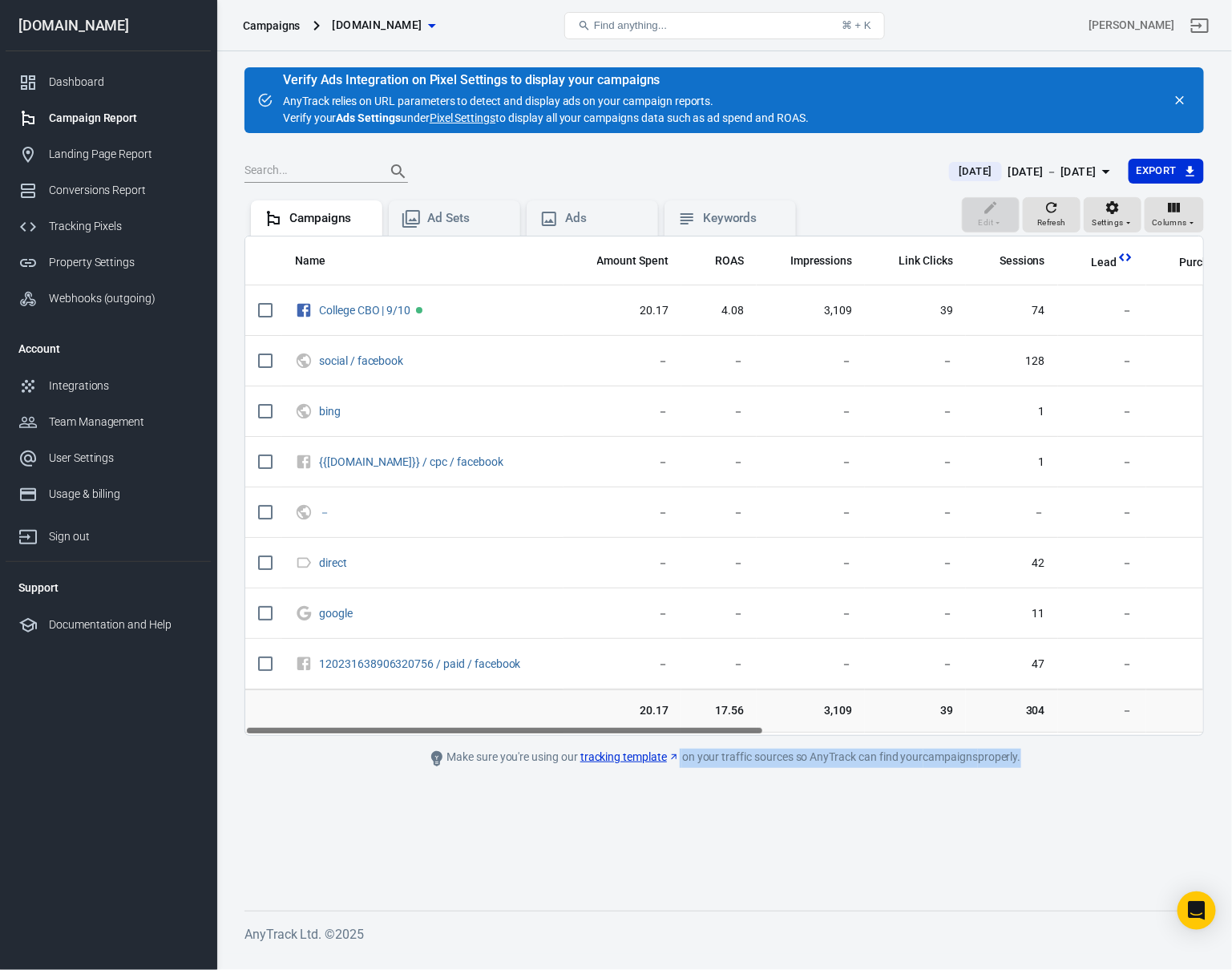
click at [983, 769] on main "Verify Ads Integration on Pixel Settings to display your campaigns AnyTrack rel…" at bounding box center [724, 475] width 960 height 818
click at [517, 758] on div "Make sure you're using our tracking template on your traffic sources so AnyTrac…" at bounding box center [724, 758] width 721 height 19
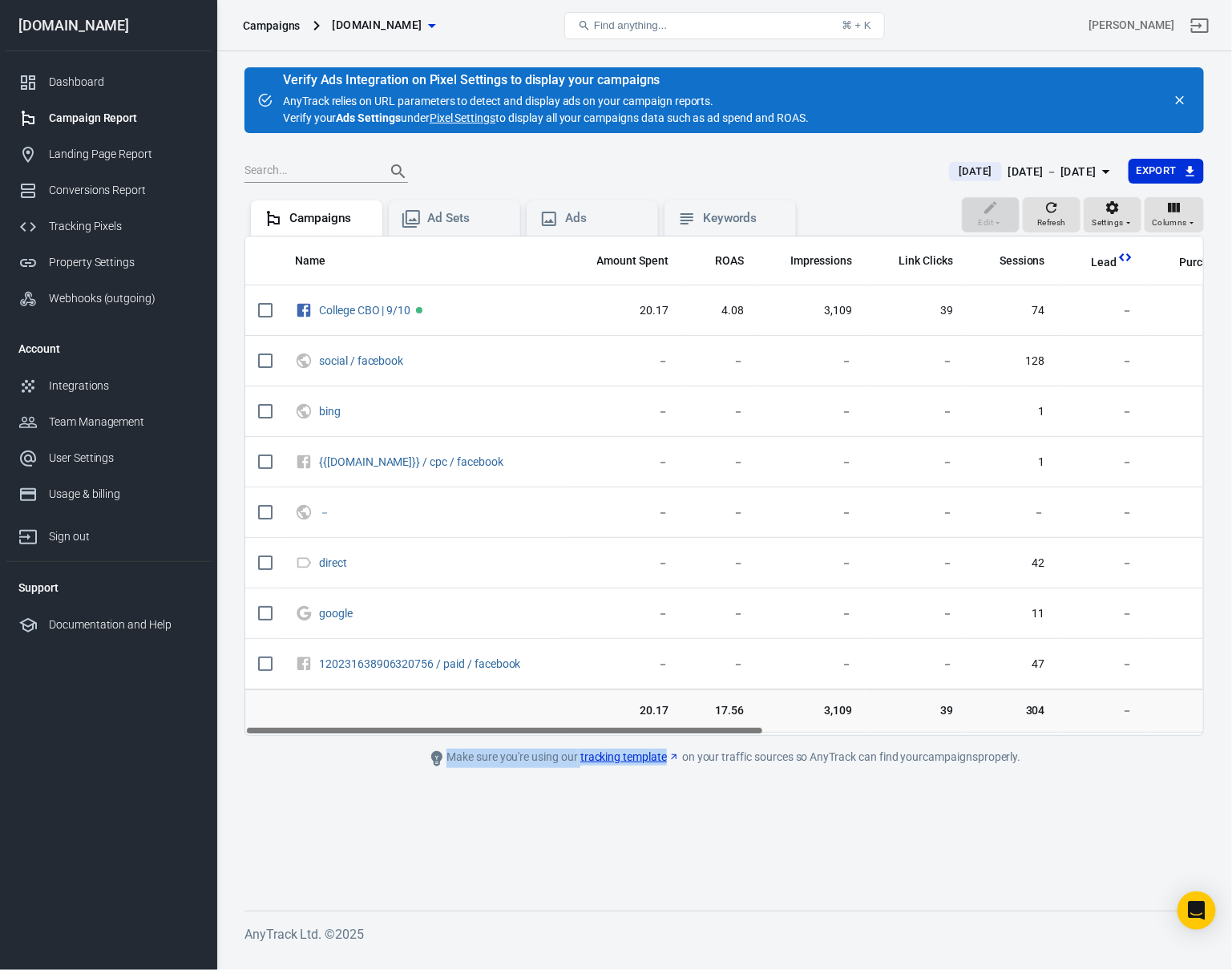
click at [517, 758] on div "Make sure you're using our tracking template on your traffic sources so AnyTrac…" at bounding box center [724, 758] width 721 height 19
click at [788, 759] on div "Make sure you're using our tracking template on your traffic sources so AnyTrac…" at bounding box center [724, 758] width 721 height 19
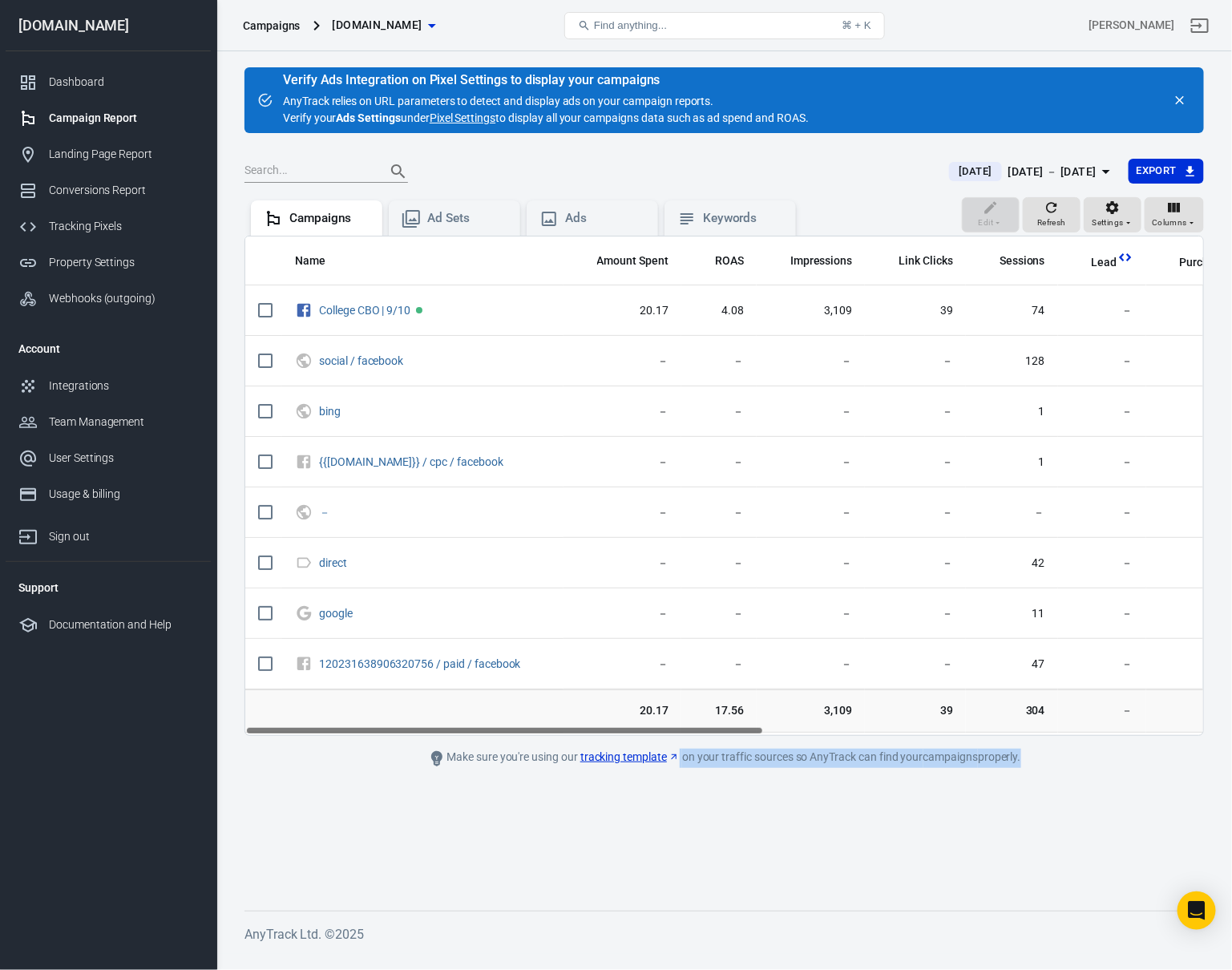
click at [952, 757] on div "Make sure you're using our tracking template on your traffic sources so AnyTrac…" at bounding box center [724, 758] width 721 height 19
click at [551, 763] on div "Make sure you're using our tracking template on your traffic sources so AnyTrac…" at bounding box center [724, 758] width 721 height 19
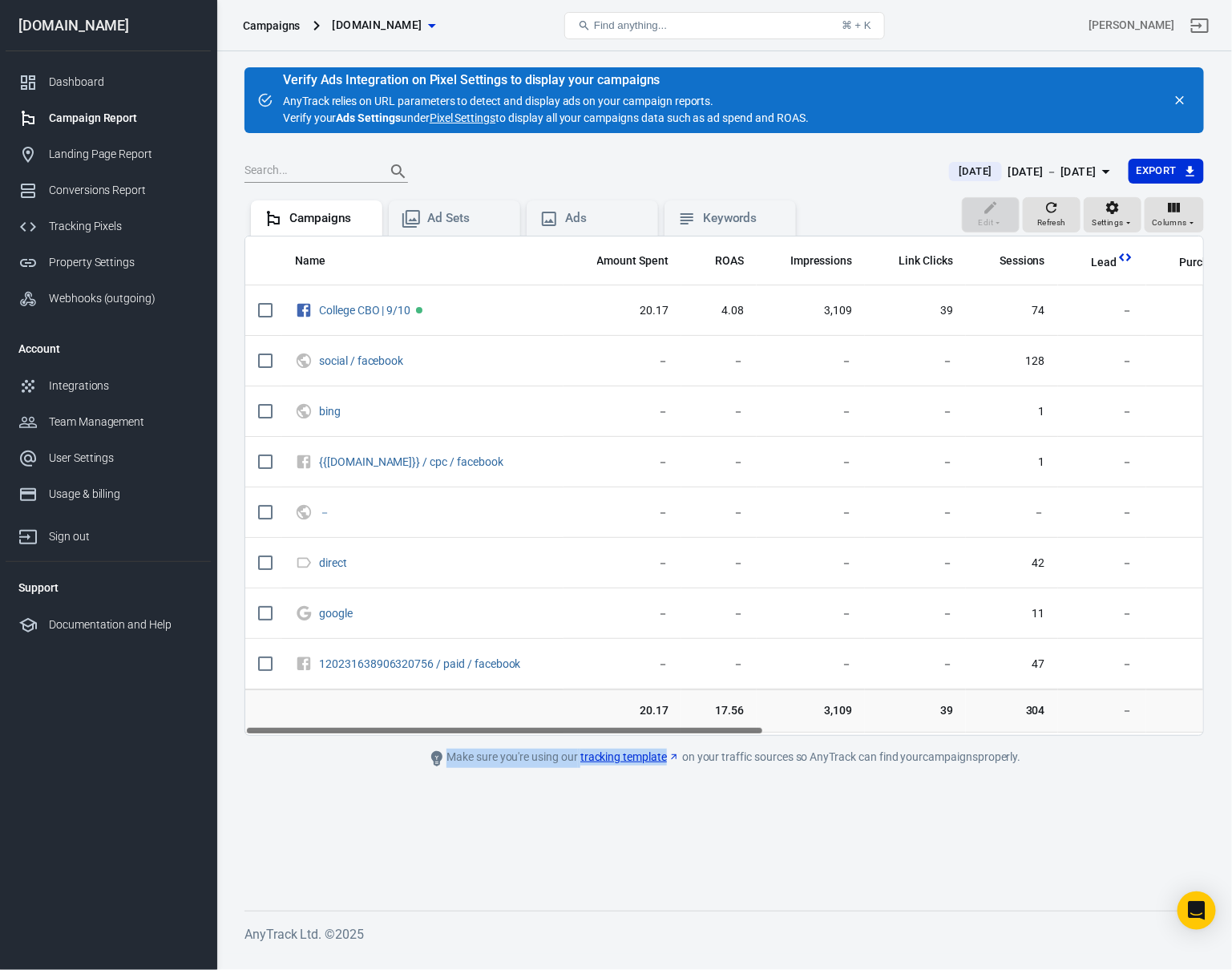
click at [551, 763] on div "Make sure you're using our tracking template on your traffic sources so AnyTrac…" at bounding box center [724, 758] width 721 height 19
click at [858, 762] on div "Make sure you're using our tracking template on your traffic sources so AnyTrac…" at bounding box center [724, 758] width 721 height 19
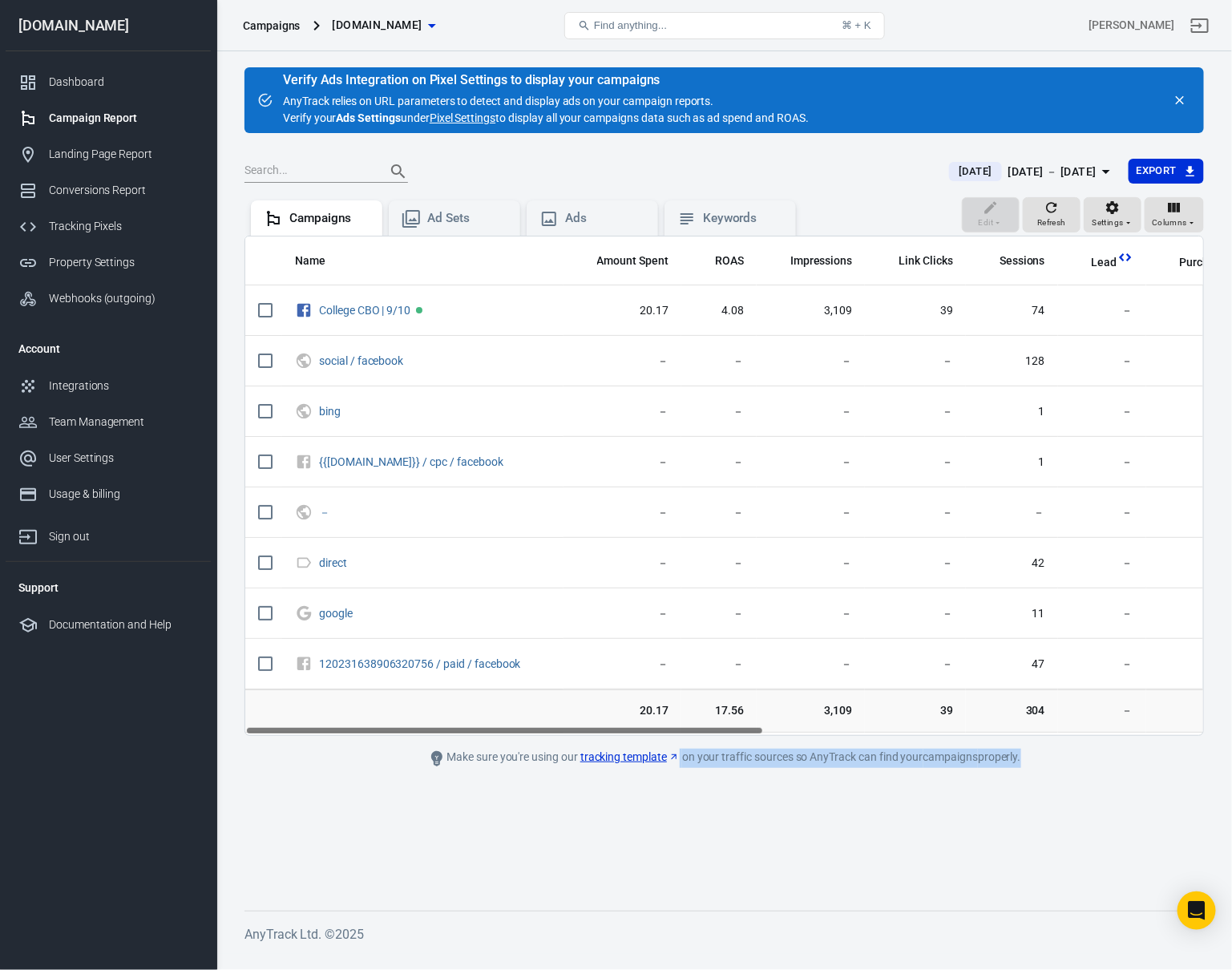
click at [858, 762] on div "Make sure you're using our tracking template on your traffic sources so AnyTrac…" at bounding box center [724, 758] width 721 height 19
click at [556, 765] on div "Make sure you're using our tracking template on your traffic sources so AnyTrac…" at bounding box center [724, 758] width 721 height 19
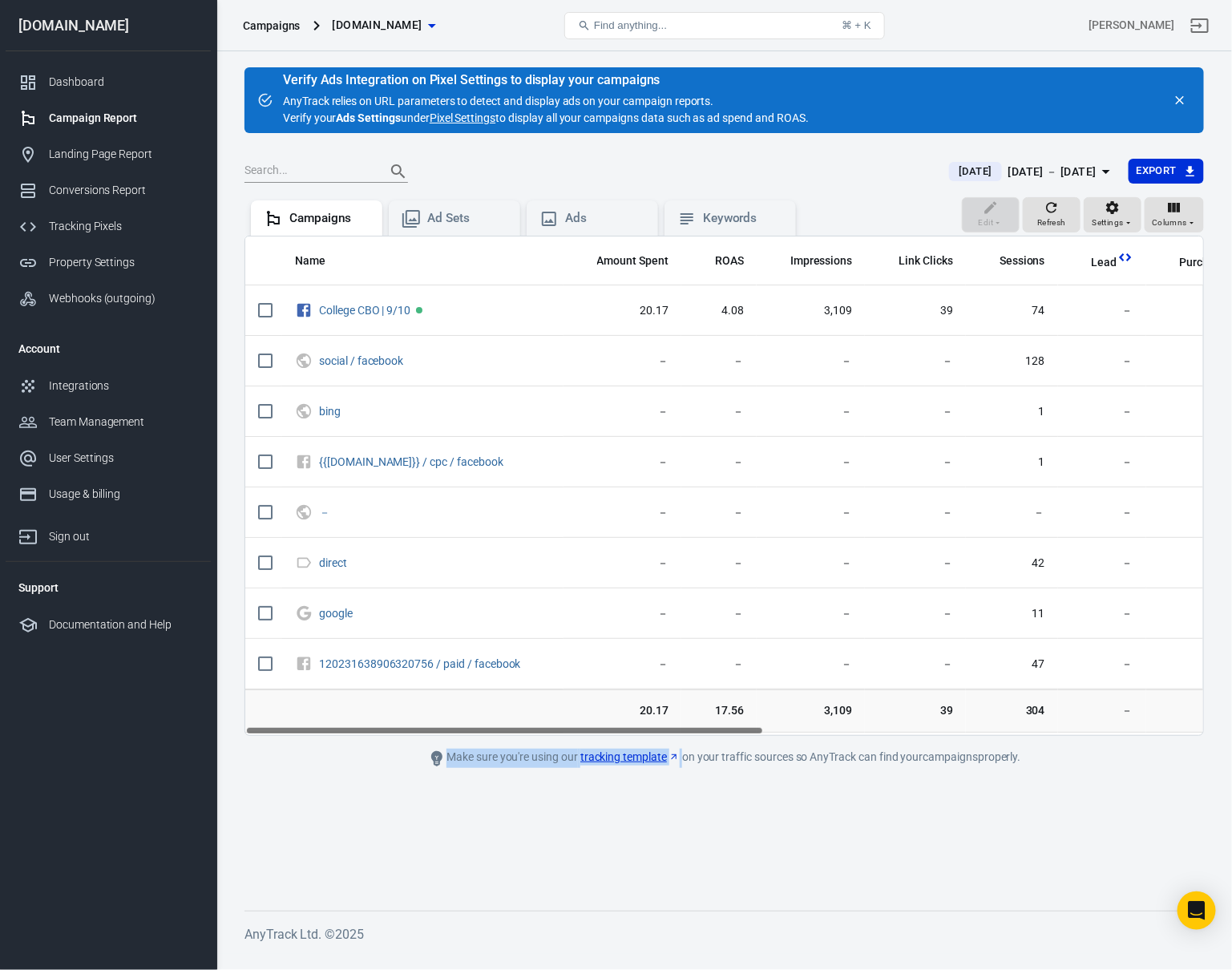
click at [556, 765] on div "Make sure you're using our tracking template on your traffic sources so AnyTrac…" at bounding box center [724, 758] width 721 height 19
click at [811, 753] on div "Make sure you're using our tracking template on your traffic sources so AnyTrac…" at bounding box center [724, 758] width 721 height 19
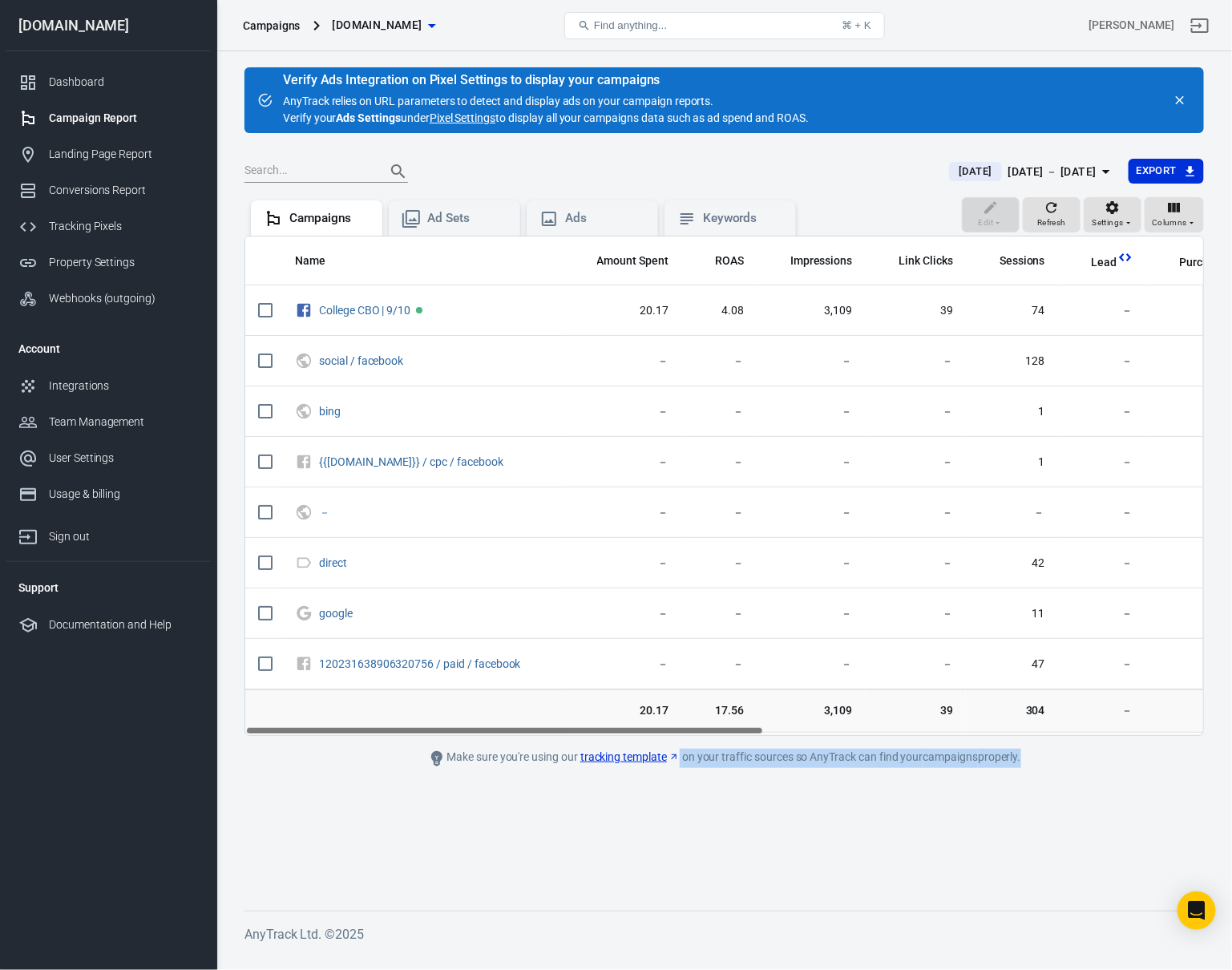
click at [811, 753] on div "Make sure you're using our tracking template on your traffic sources so AnyTrac…" at bounding box center [724, 758] width 721 height 19
click at [515, 749] on div "Make sure you're using our tracking template on your traffic sources so AnyTrac…" at bounding box center [724, 758] width 721 height 19
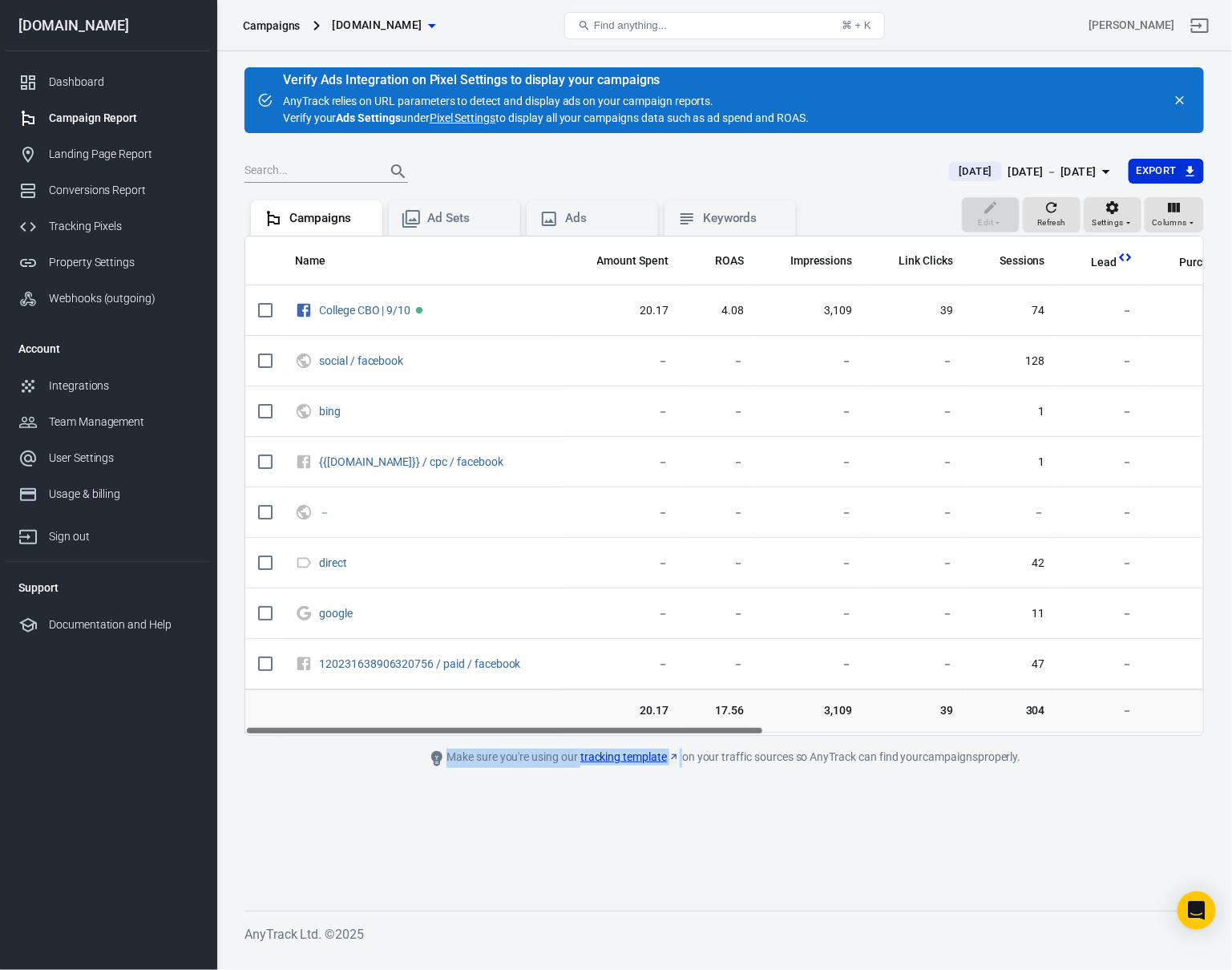
click at [515, 749] on div "Make sure you're using our tracking template on your traffic sources so AnyTrac…" at bounding box center [724, 758] width 721 height 19
click at [842, 766] on div "Make sure you're using our tracking template on your traffic sources so AnyTrac…" at bounding box center [724, 758] width 721 height 19
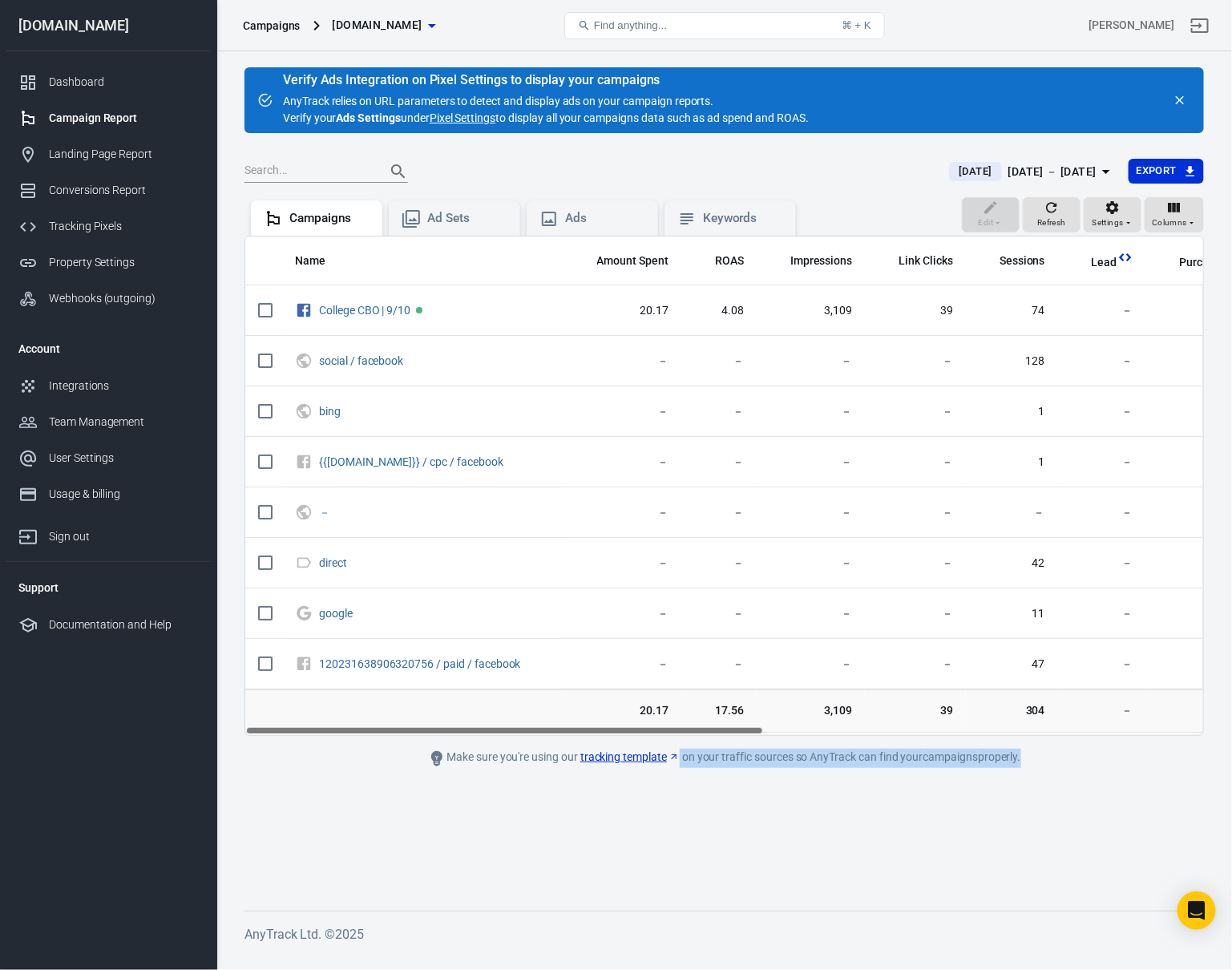
click at [842, 766] on div "Make sure you're using our tracking template on your traffic sources so AnyTrac…" at bounding box center [724, 758] width 721 height 19
click at [902, 761] on div "Make sure you're using our tracking template on your traffic sources so AnyTrac…" at bounding box center [724, 758] width 721 height 19
click at [528, 763] on div "Make sure you're using our tracking template on your traffic sources so AnyTrac…" at bounding box center [724, 758] width 721 height 19
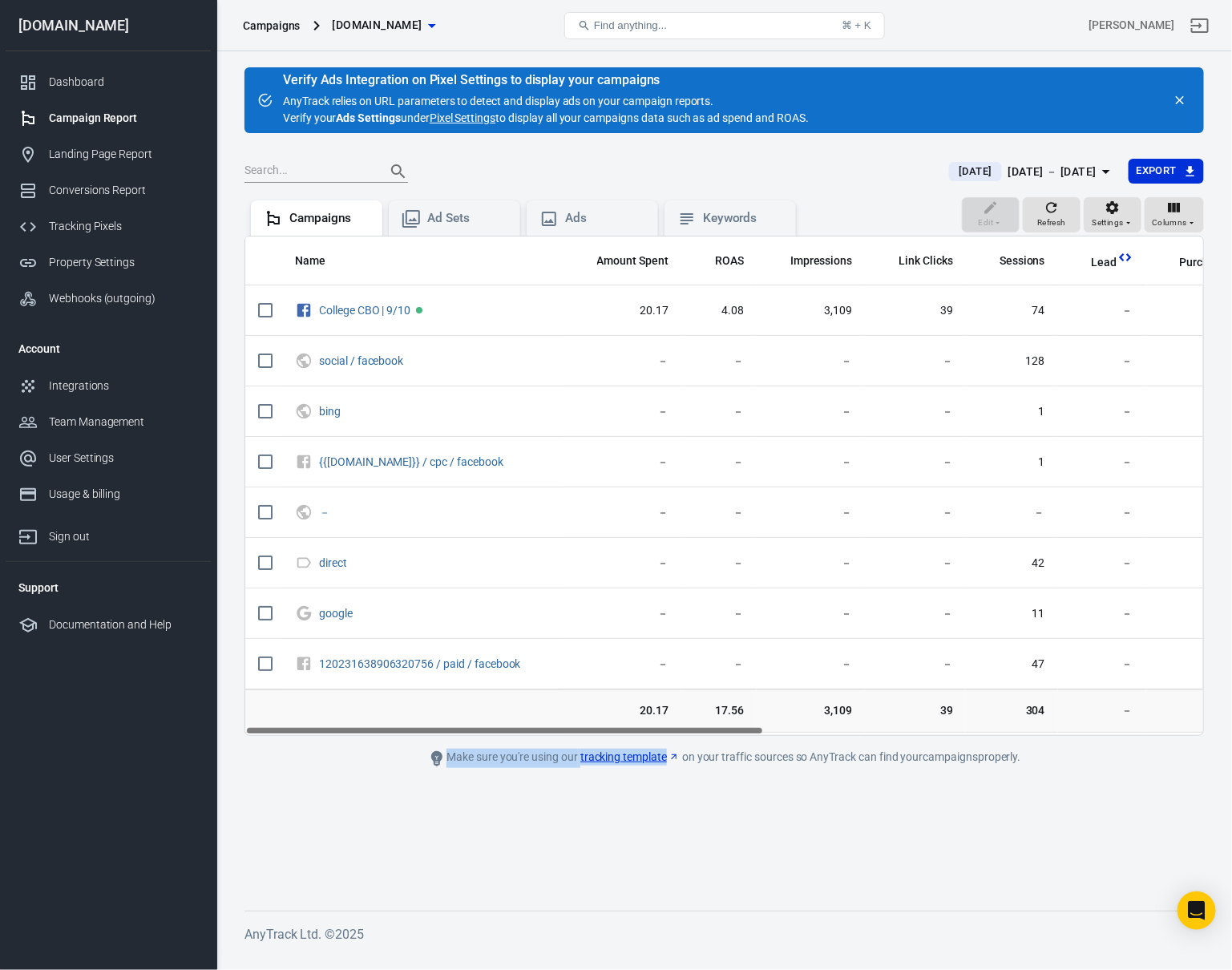
drag, startPoint x: 528, startPoint y: 763, endPoint x: 581, endPoint y: 761, distance: 53.0
click at [528, 763] on div "Make sure you're using our tracking template on your traffic sources so AnyTrac…" at bounding box center [724, 758] width 721 height 19
click at [795, 764] on div "Make sure you're using our tracking template on your traffic sources so AnyTrac…" at bounding box center [724, 758] width 721 height 19
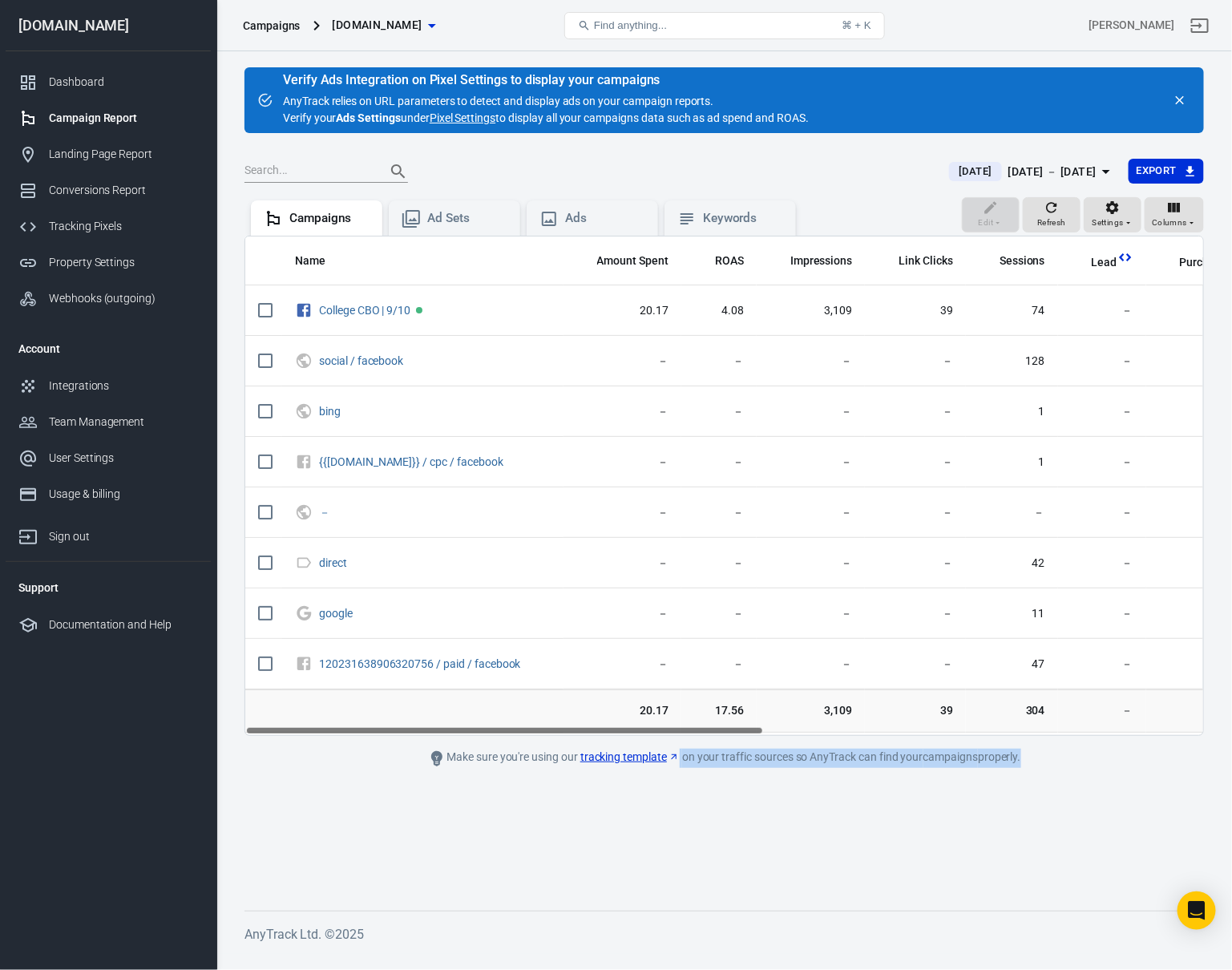
click at [795, 764] on div "Make sure you're using our tracking template on your traffic sources so AnyTrac…" at bounding box center [724, 758] width 721 height 19
click at [860, 759] on div "Make sure you're using our tracking template on your traffic sources so AnyTrac…" at bounding box center [724, 758] width 721 height 19
click at [535, 754] on div "Make sure you're using our tracking template on your traffic sources so AnyTrac…" at bounding box center [724, 758] width 721 height 19
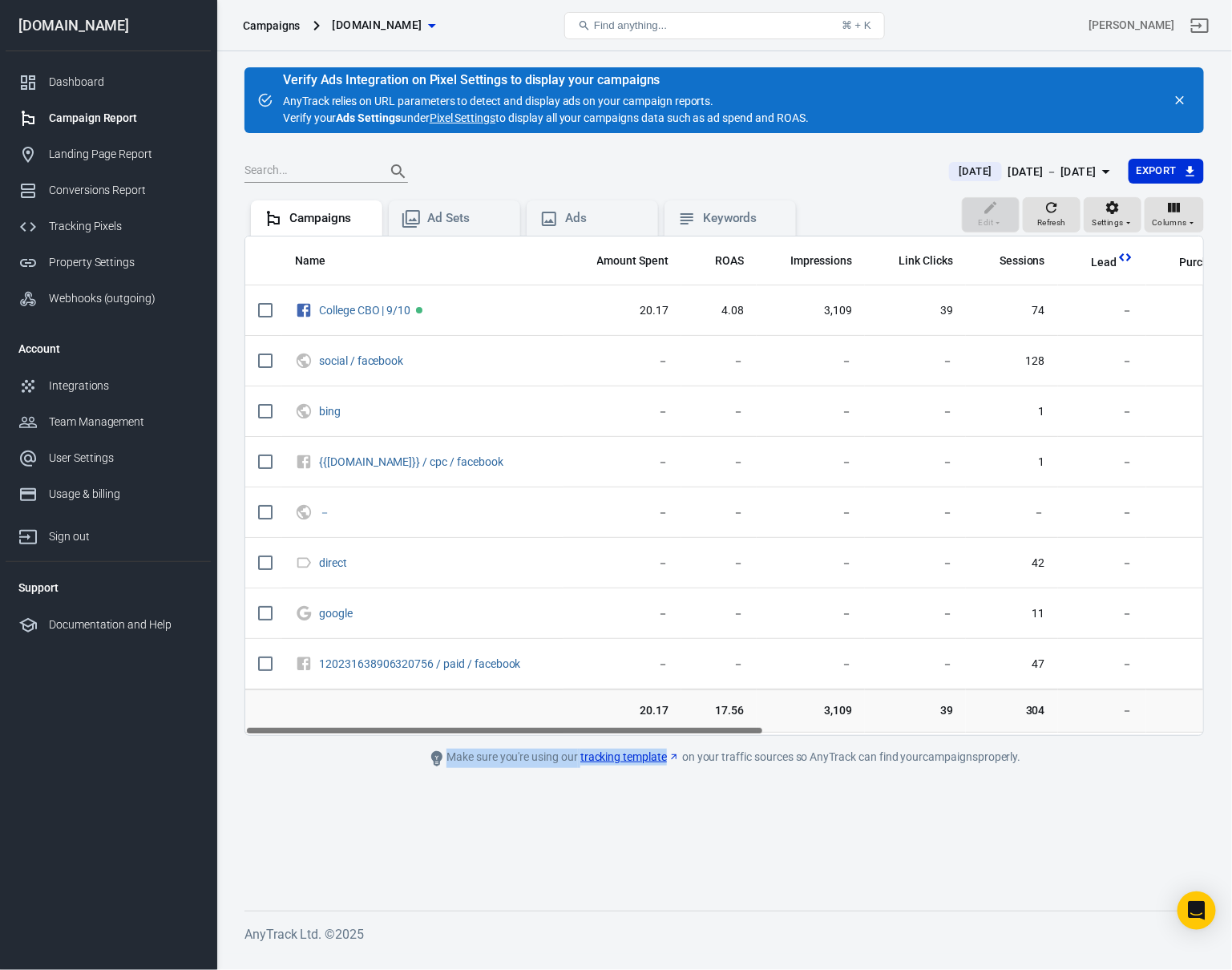
click at [535, 754] on div "Make sure you're using our tracking template on your traffic sources so AnyTrac…" at bounding box center [724, 758] width 721 height 19
click at [777, 759] on div "Make sure you're using our tracking template on your traffic sources so AnyTrac…" at bounding box center [724, 758] width 721 height 19
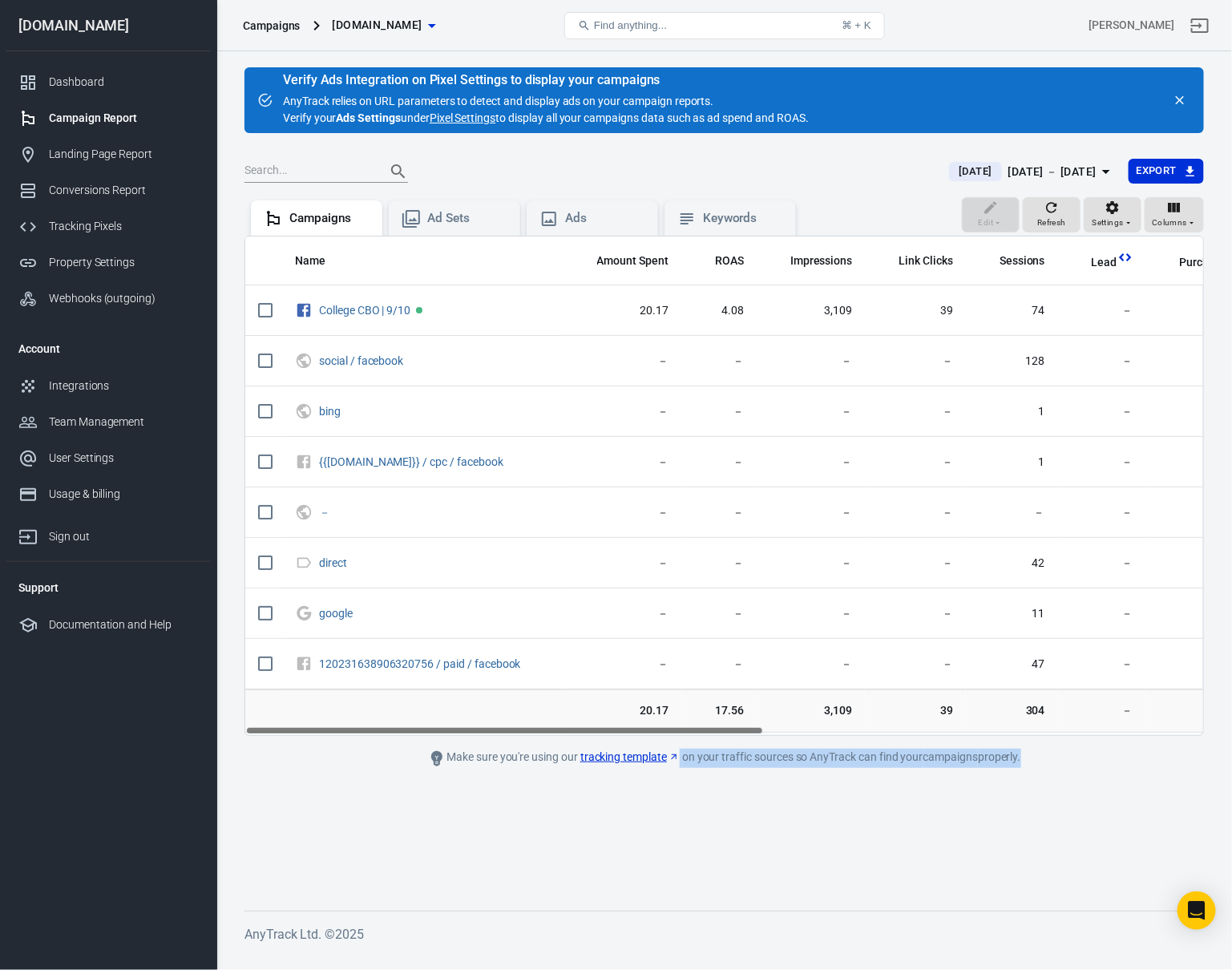
click at [777, 759] on div "Make sure you're using our tracking template on your traffic sources so AnyTrac…" at bounding box center [724, 758] width 721 height 19
click at [871, 755] on div "Make sure you're using our tracking template on your traffic sources so AnyTrac…" at bounding box center [724, 758] width 721 height 19
click at [509, 753] on div "Make sure you're using our tracking template on your traffic sources so AnyTrac…" at bounding box center [724, 758] width 721 height 19
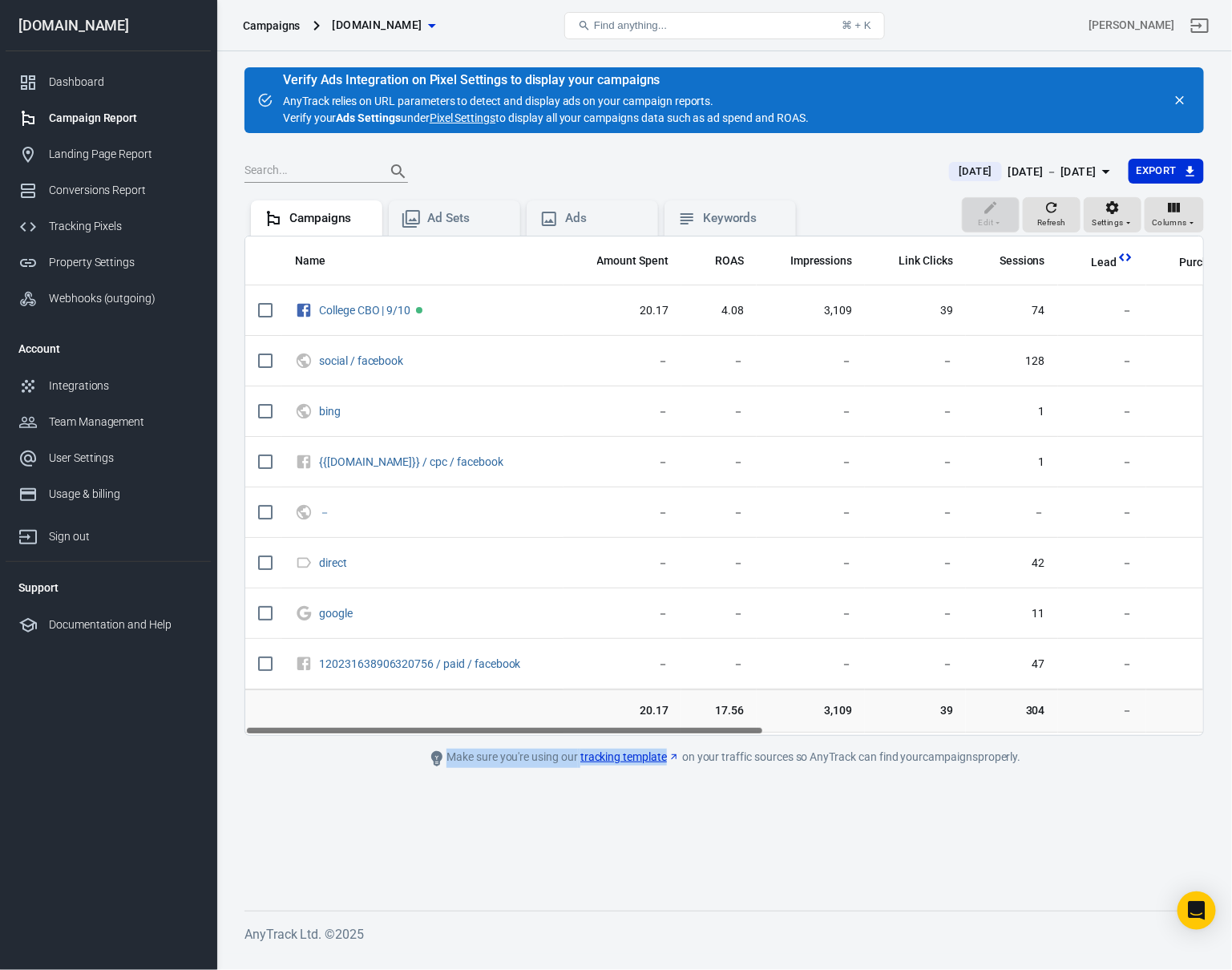
click at [509, 753] on div "Make sure you're using our tracking template on your traffic sources so AnyTrac…" at bounding box center [724, 758] width 721 height 19
click at [539, 751] on div "Make sure you're using our tracking template on your traffic sources so AnyTrac…" at bounding box center [724, 758] width 721 height 19
click at [678, 755] on icon at bounding box center [674, 758] width 11 height 11
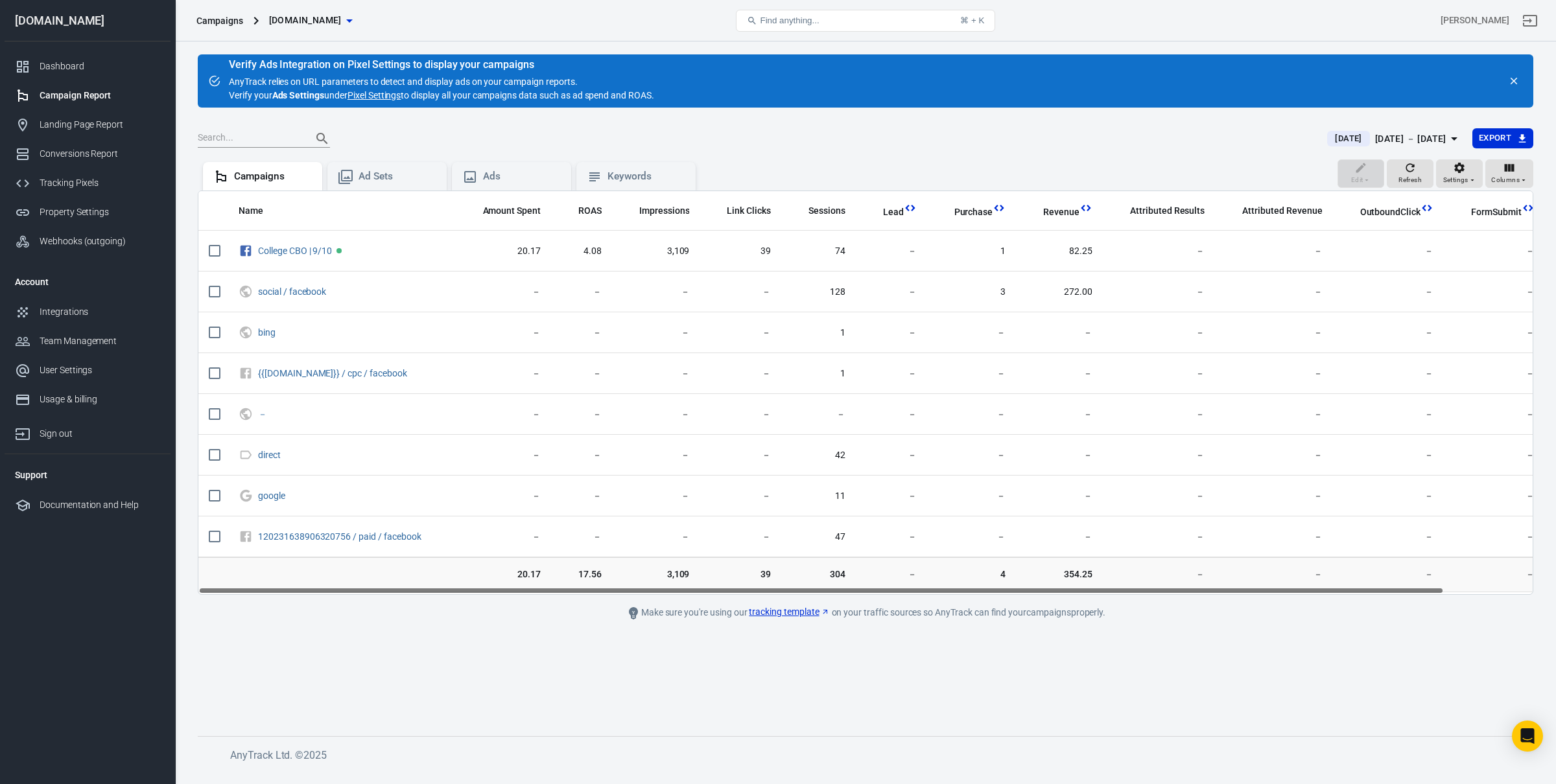
click at [535, 635] on main "Verify Ads Integration on Pixel Settings to display your campaigns AnyTrack rel…" at bounding box center [865, 384] width 1335 height 661
click at [693, 612] on div "Make sure you're using our tracking template on your traffic sources so AnyTrac…" at bounding box center [865, 612] width 583 height 15
click at [904, 608] on div "Make sure you're using our tracking template on your traffic sources so AnyTrac…" at bounding box center [865, 612] width 583 height 15
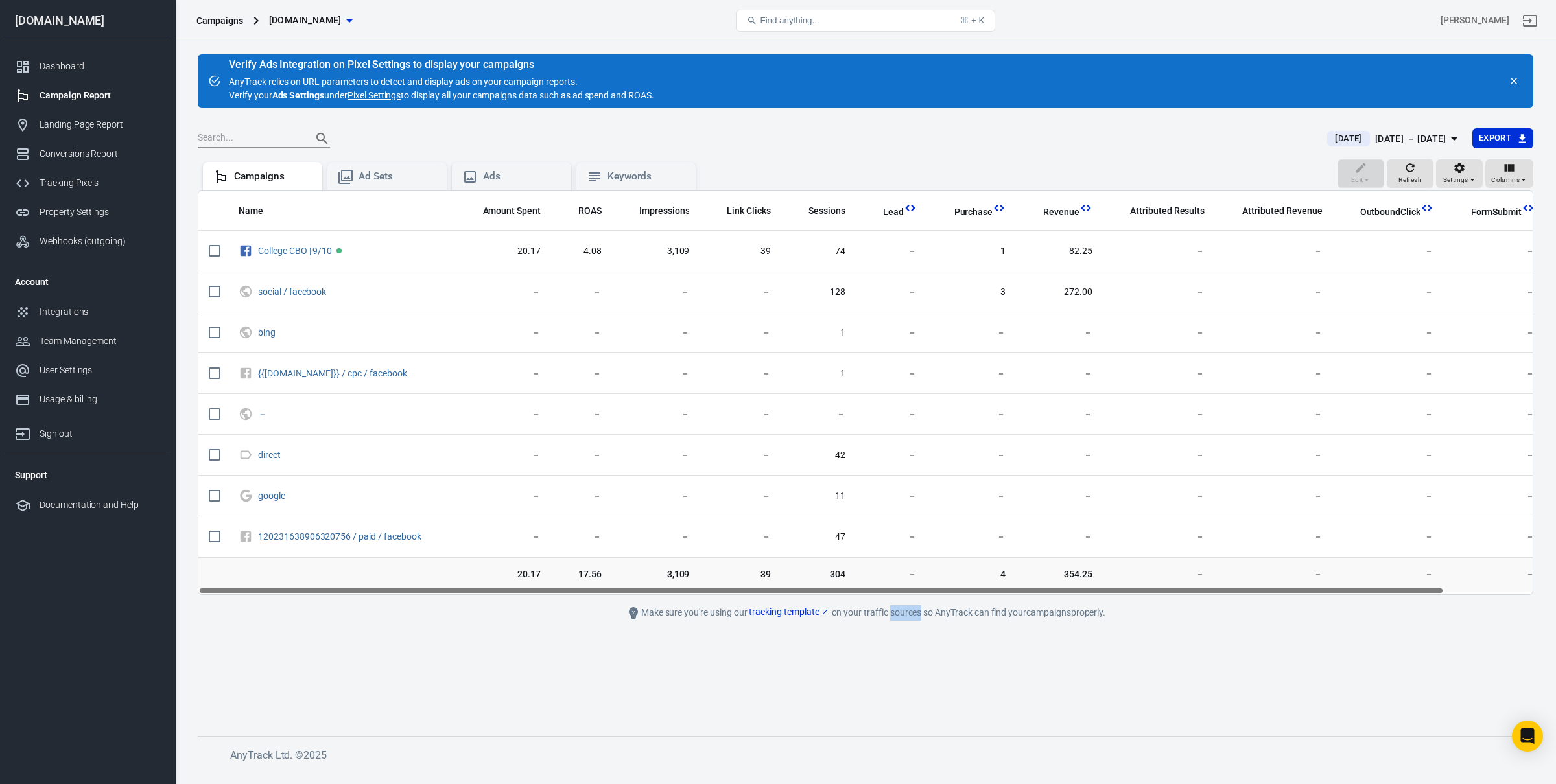
click at [904, 608] on div "Make sure you're using our tracking template on your traffic sources so AnyTrac…" at bounding box center [865, 612] width 583 height 15
click at [1005, 606] on div "Make sure you're using our tracking template on your traffic sources so AnyTrac…" at bounding box center [865, 612] width 583 height 15
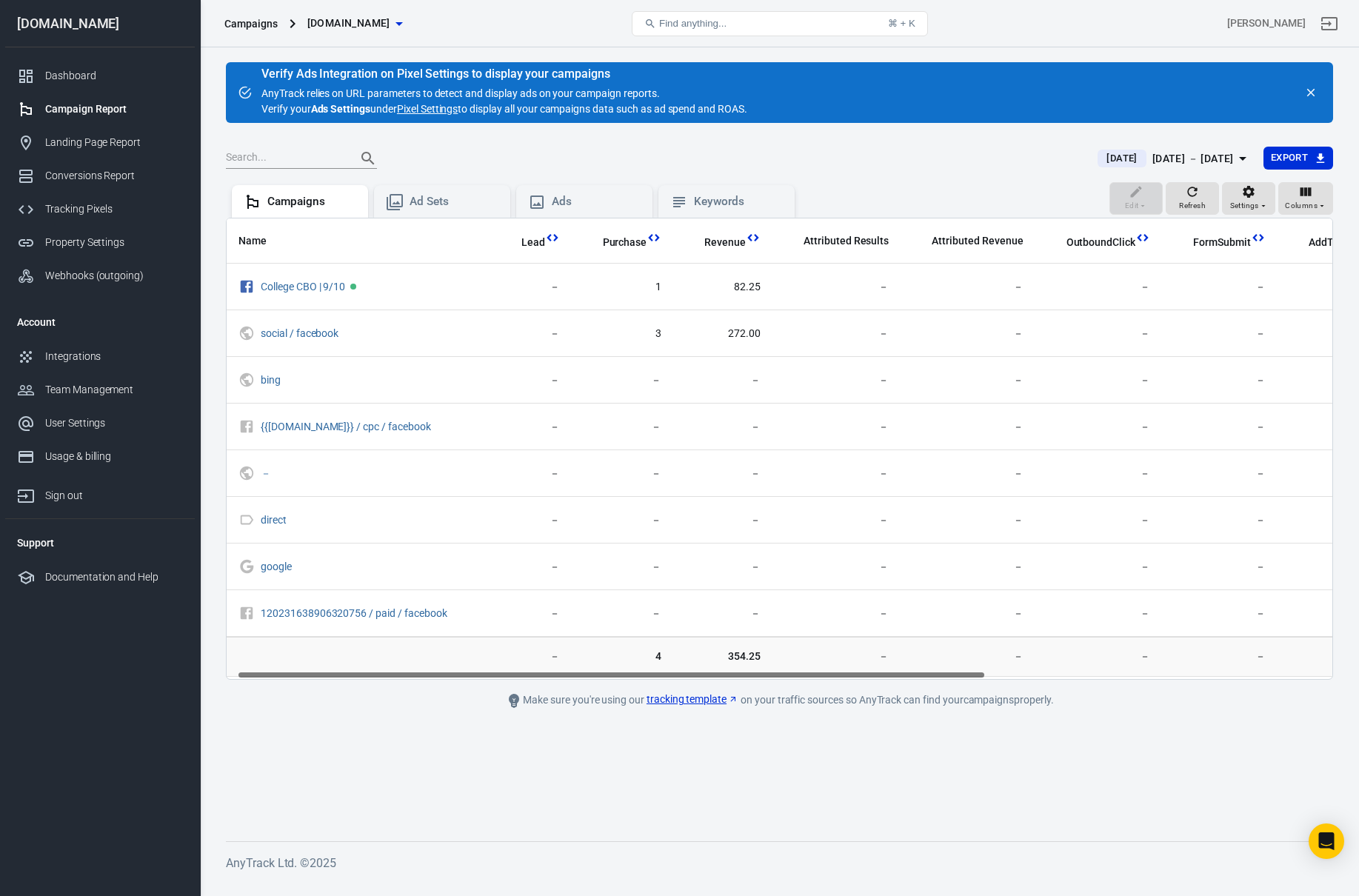
drag, startPoint x: 748, startPoint y: 676, endPoint x: 1121, endPoint y: 639, distance: 374.8
click at [1112, 640] on div "Name Amount Spent ROAS Impressions Link Clicks Sessions Lead Purchase Revenue A…" at bounding box center [779, 448] width 1107 height 462
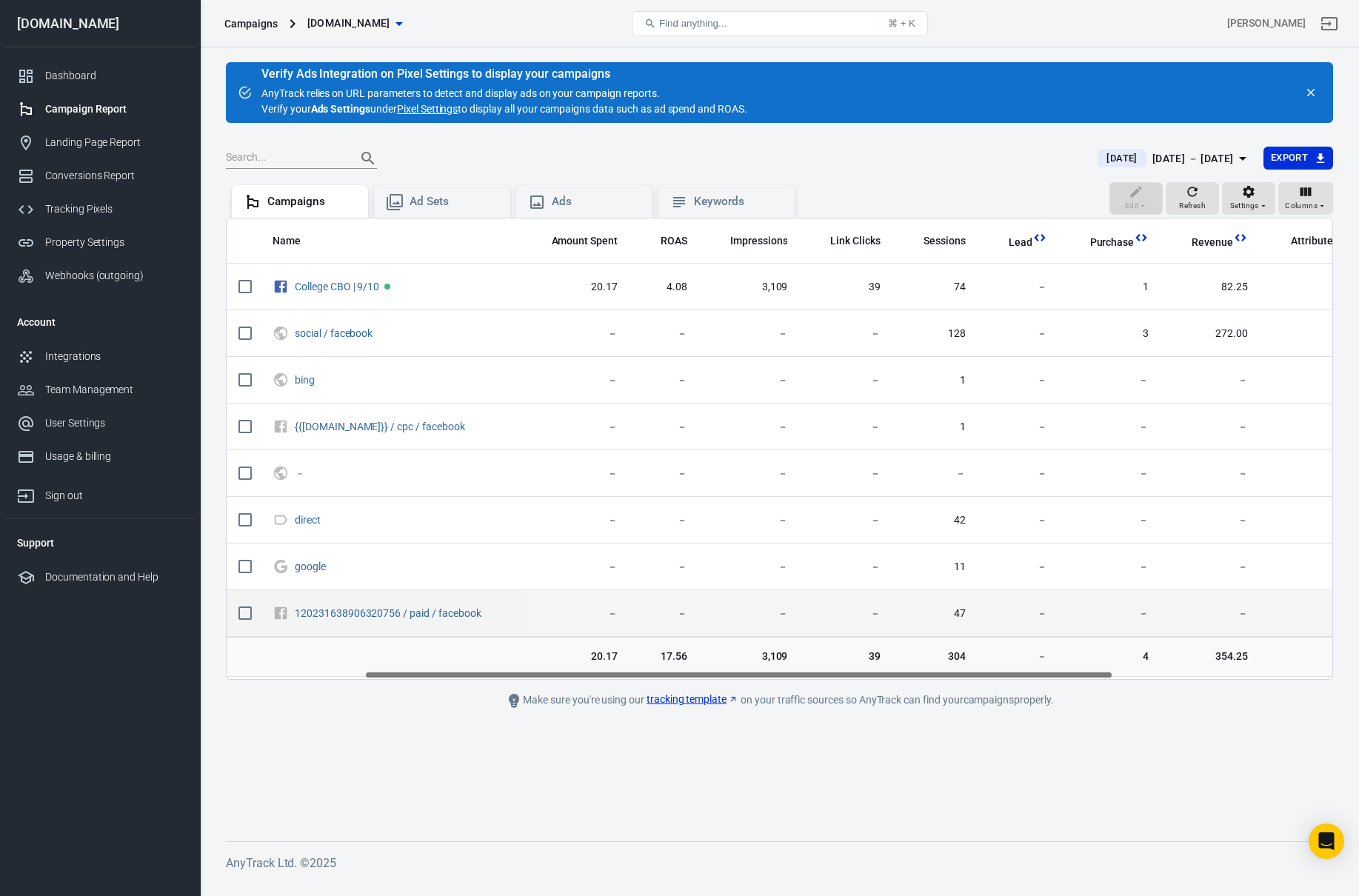
drag, startPoint x: 854, startPoint y: 660, endPoint x: 409, endPoint y: 598, distance: 449.3
click at [386, 602] on div "Name Amount Spent ROAS Impressions Link Clicks Sessions Lead Purchase Revenue A…" at bounding box center [779, 448] width 1107 height 462
click at [672, 595] on td "－" at bounding box center [664, 614] width 70 height 47
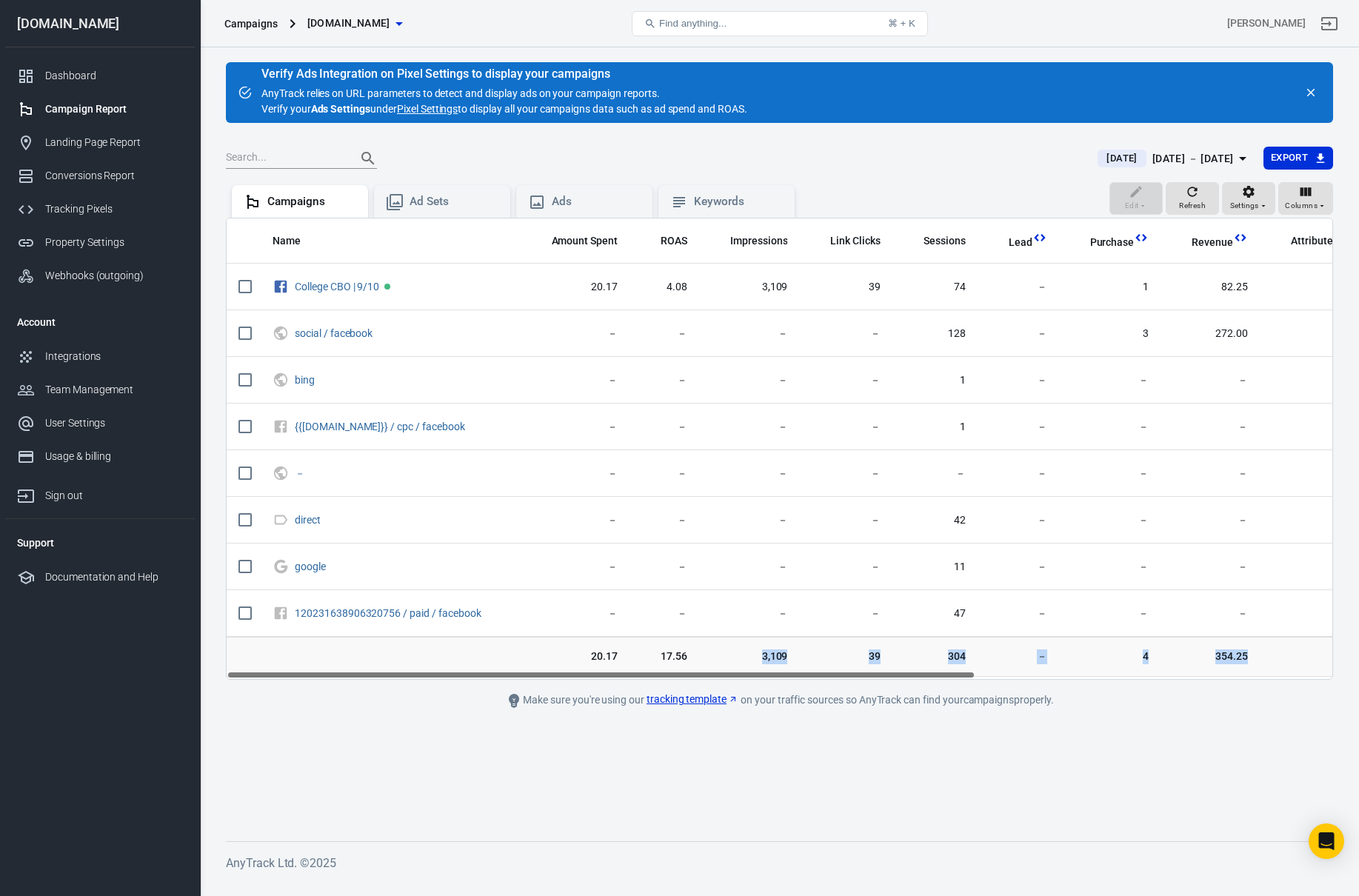
drag, startPoint x: 789, startPoint y: 661, endPoint x: 1048, endPoint y: 683, distance: 259.9
click at [1041, 683] on main "Verify Ads Integration on Pixel Settings to display your campaigns AnyTrack rel…" at bounding box center [779, 439] width 1107 height 755
click at [1048, 683] on main "Verify Ads Integration on Pixel Settings to display your campaigns AnyTrack rel…" at bounding box center [779, 439] width 1107 height 755
click at [753, 181] on div "Today Oct 3 － Oct 3, 2025 Export" at bounding box center [779, 164] width 1107 height 36
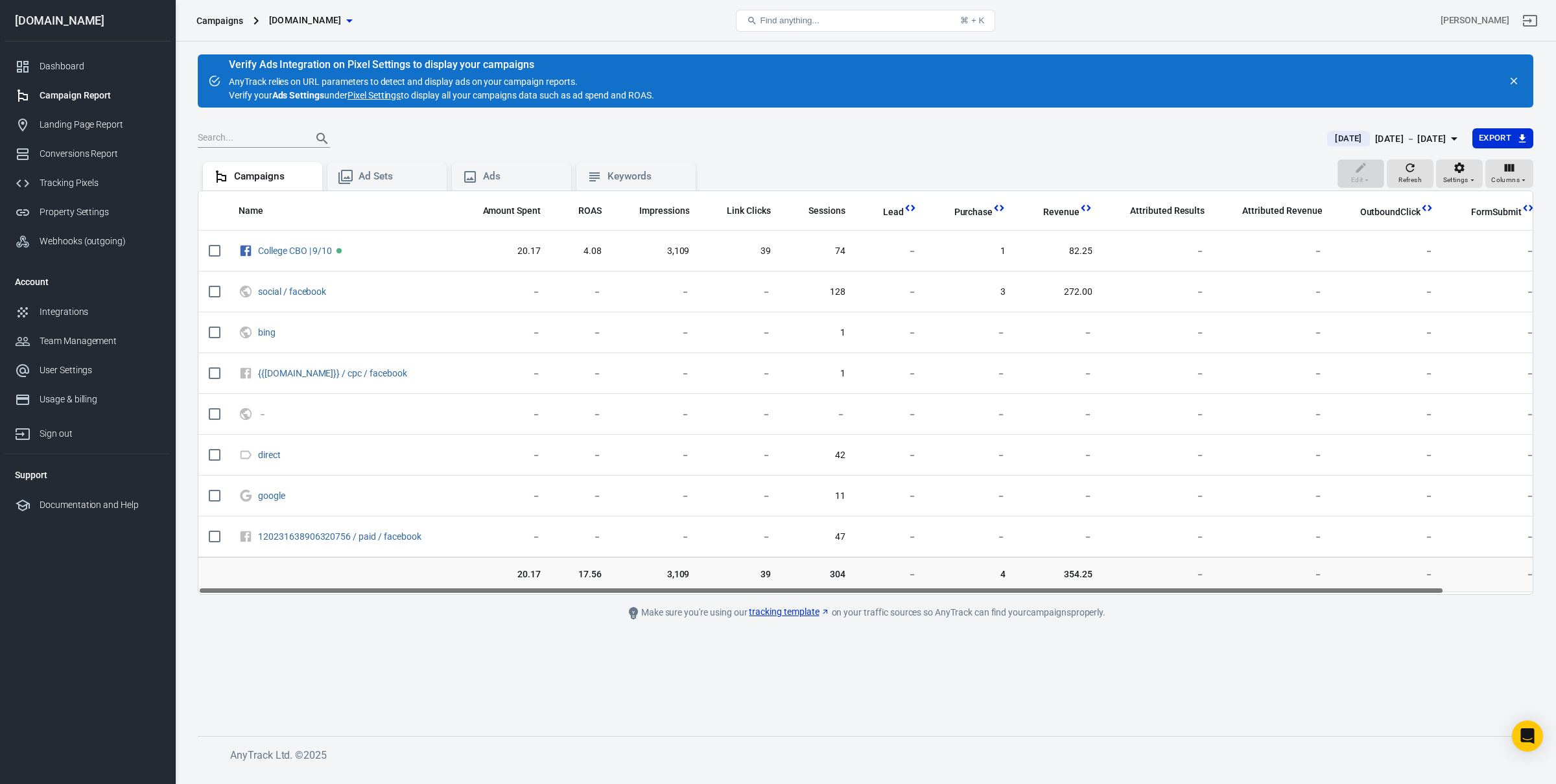
drag, startPoint x: 1089, startPoint y: 590, endPoint x: 852, endPoint y: 584, distance: 237.1
click at [852, 584] on div "Name Amount Spent ROAS Impressions Link Clicks Sessions Lead Purchase Revenue A…" at bounding box center [865, 392] width 1335 height 404
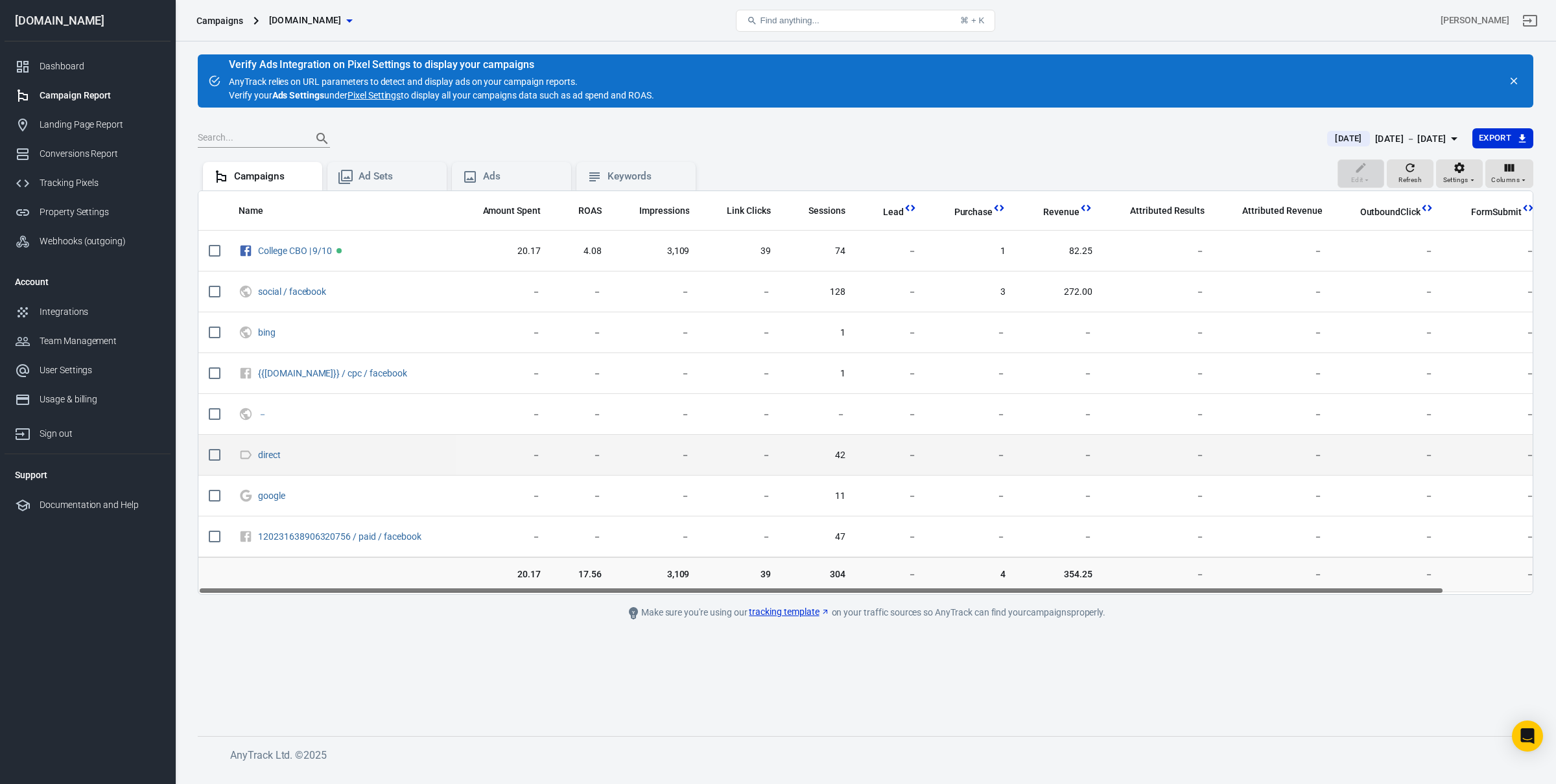
click at [1319, 493] on td "－" at bounding box center [1274, 497] width 117 height 41
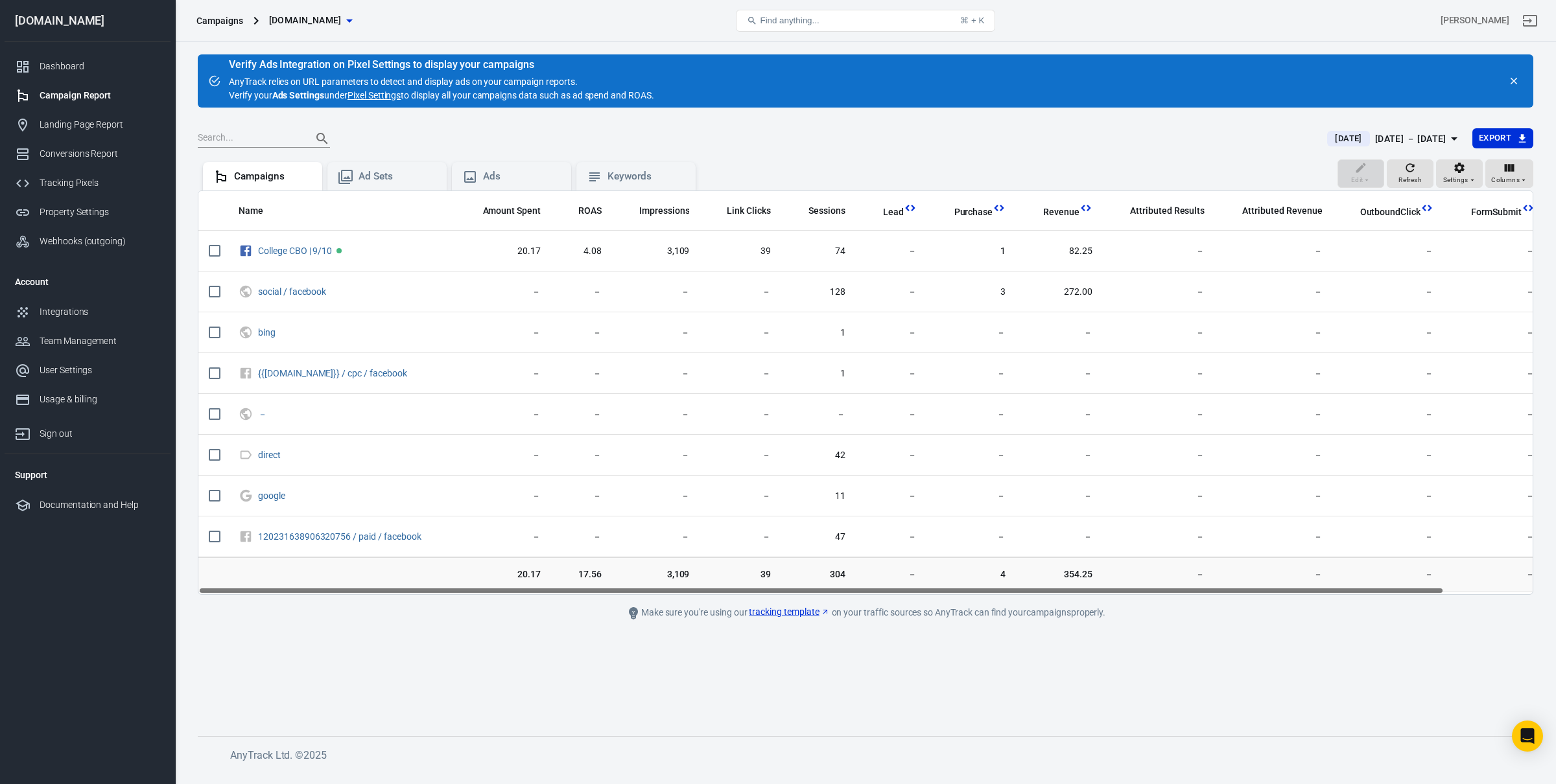
click at [1450, 134] on icon "button" at bounding box center [1453, 138] width 15 height 15
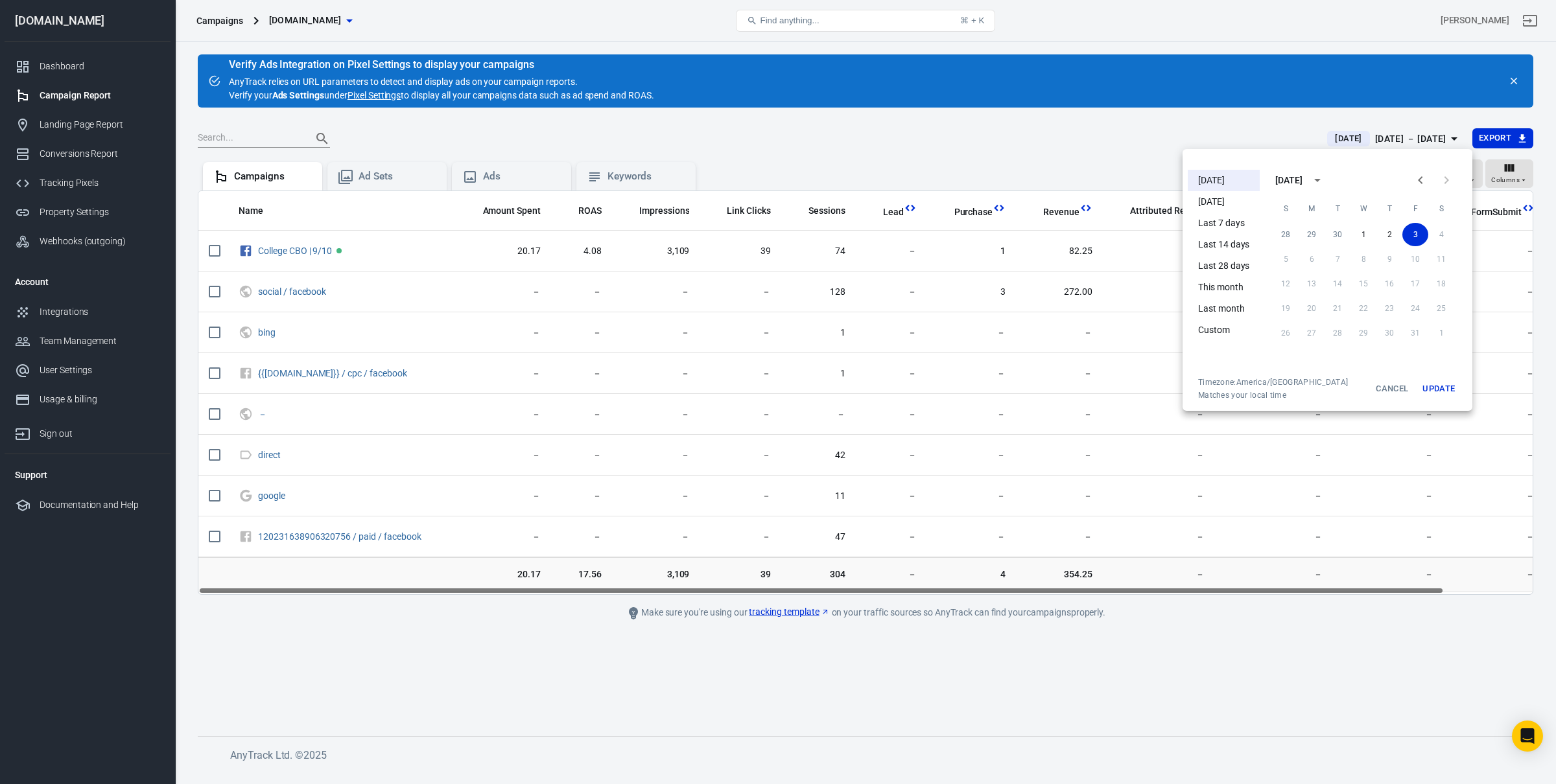
click at [1200, 180] on li "[DATE]" at bounding box center [1224, 180] width 72 height 21
click at [1385, 469] on div at bounding box center [778, 392] width 1556 height 784
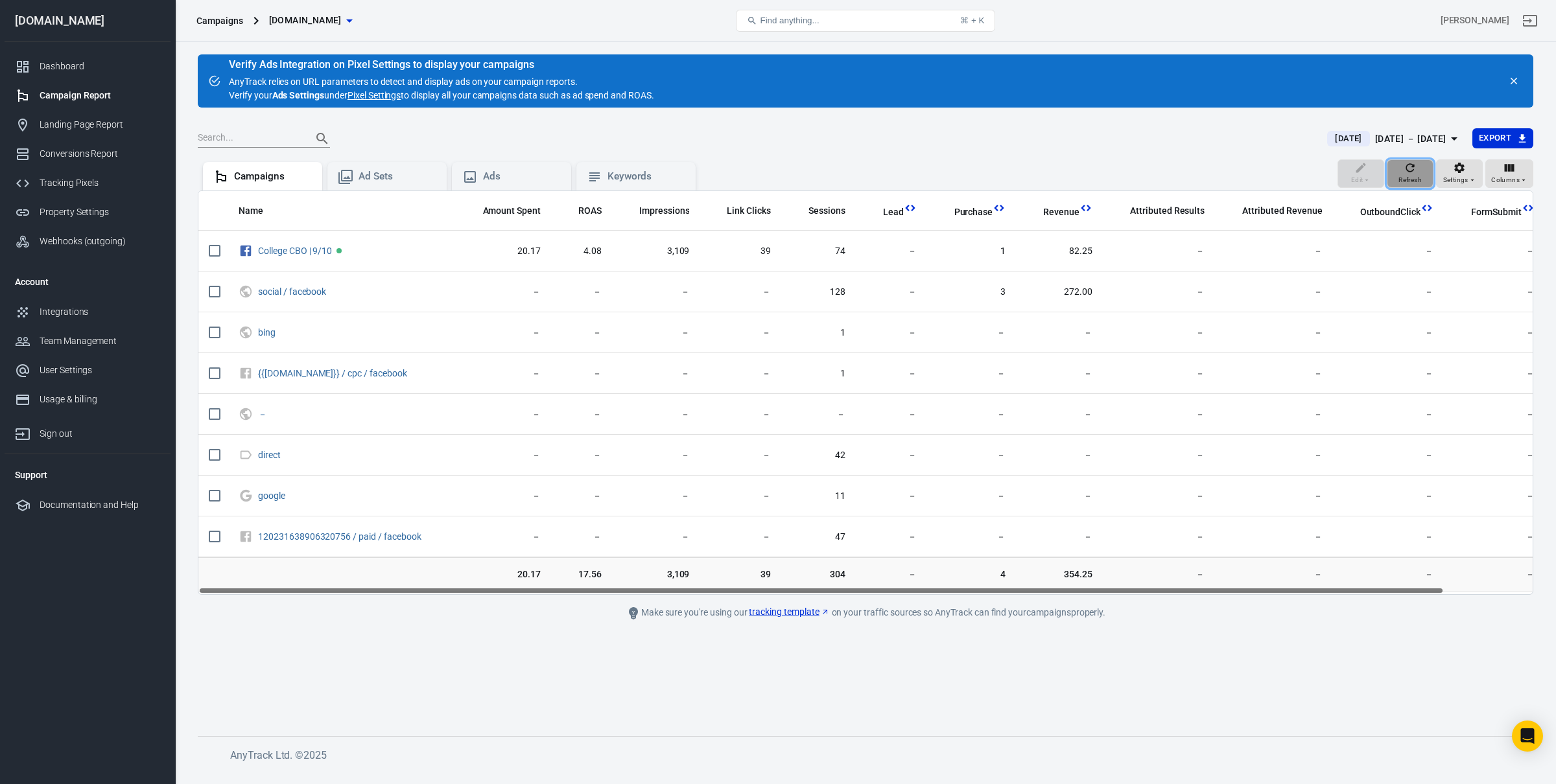
click at [1417, 175] on span "Refresh" at bounding box center [1410, 180] width 23 height 12
click at [1417, 175] on div "Edit Refresh Settings Columns" at bounding box center [1435, 175] width 196 height 31
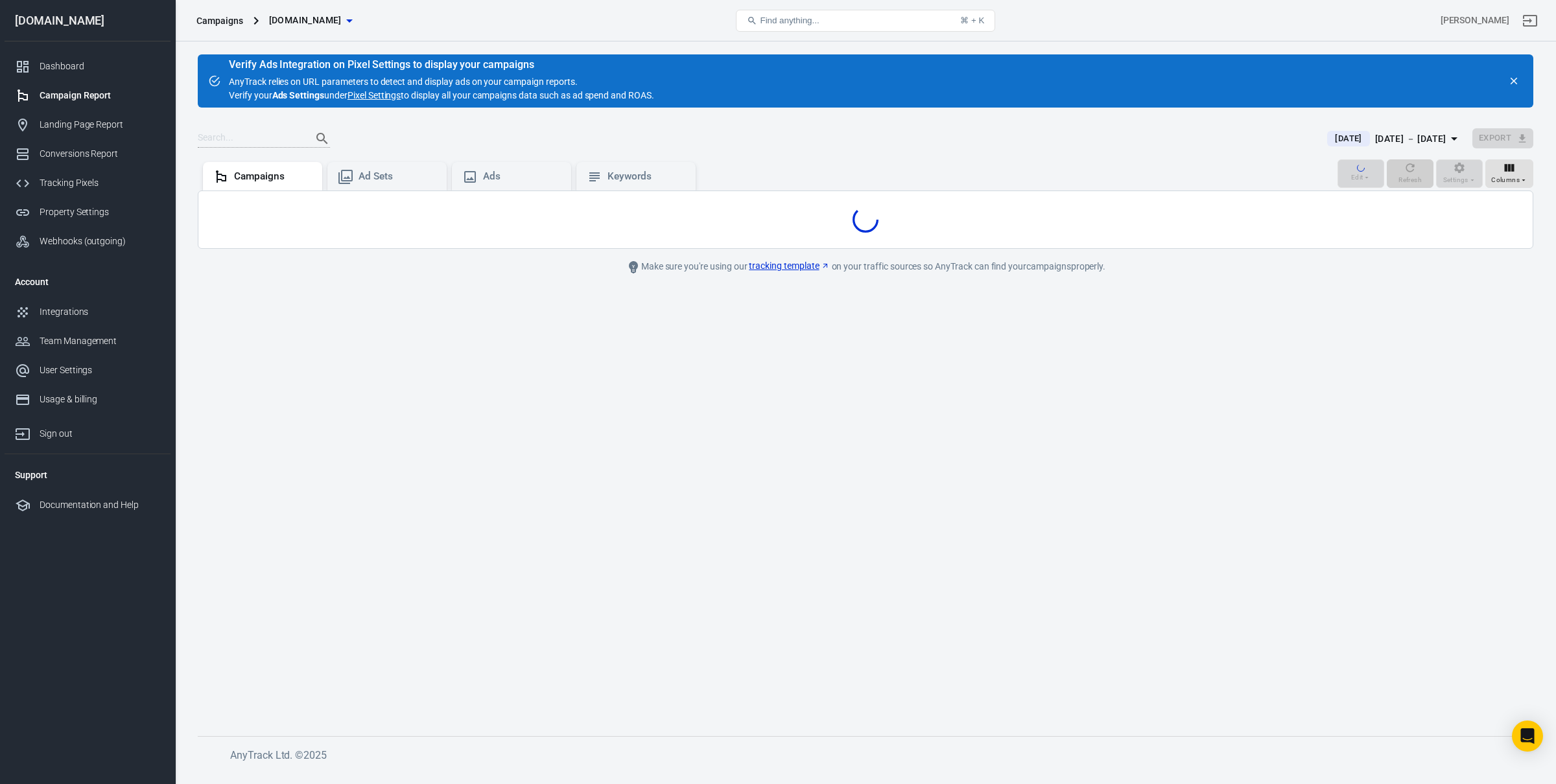
click at [1417, 175] on div "Edit Refresh Settings Columns" at bounding box center [1435, 175] width 196 height 31
click at [1343, 395] on main "Verify Ads Integration on Pixel Settings to display your campaigns AnyTrack rel…" at bounding box center [865, 384] width 1335 height 661
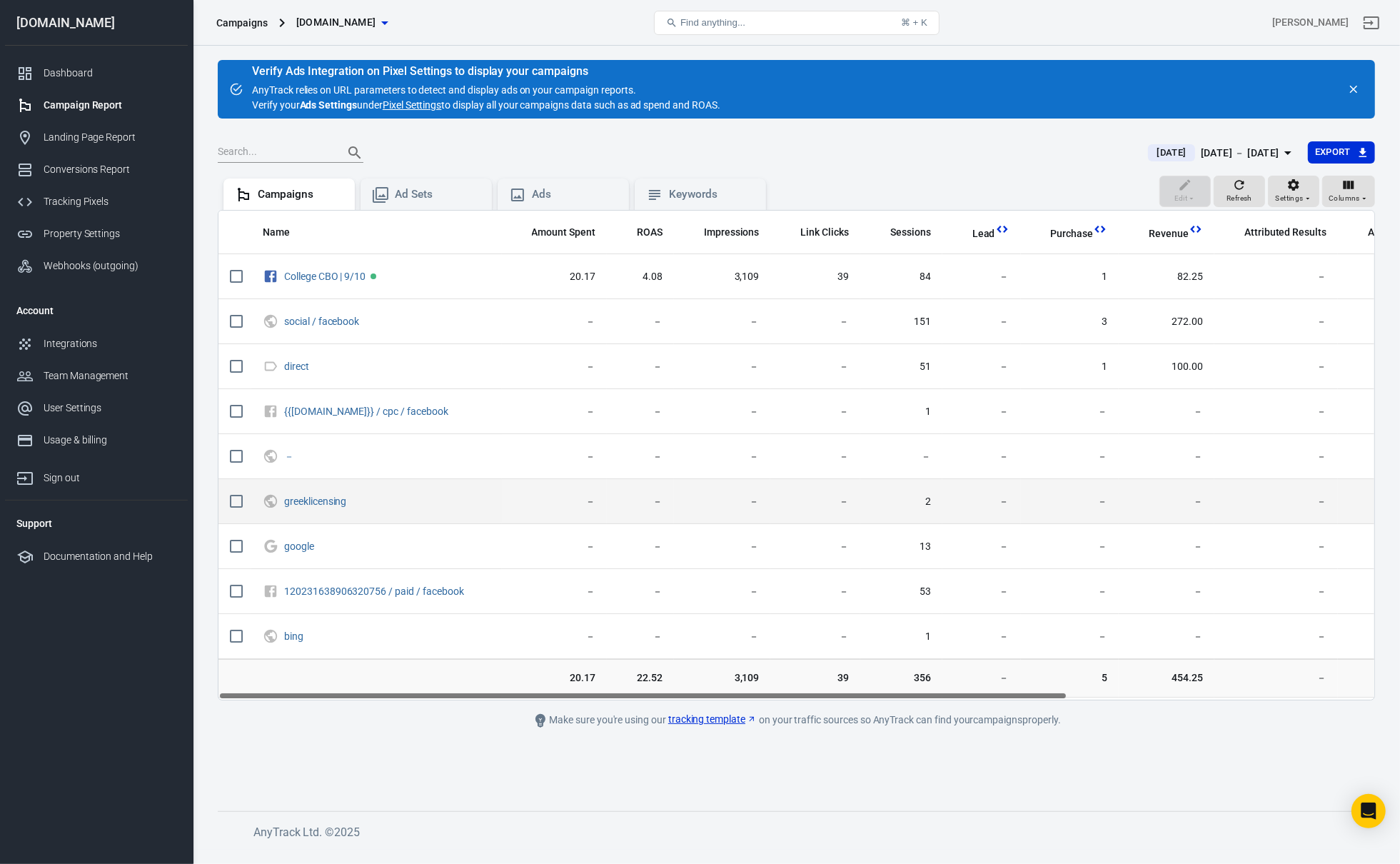
drag, startPoint x: 831, startPoint y: 698, endPoint x: 1078, endPoint y: 518, distance: 305.6
click at [841, 697] on div "Name Amount Spent ROAS Impressions Link Clicks Sessions Lead Purchase Revenue A…" at bounding box center [796, 455] width 1155 height 489
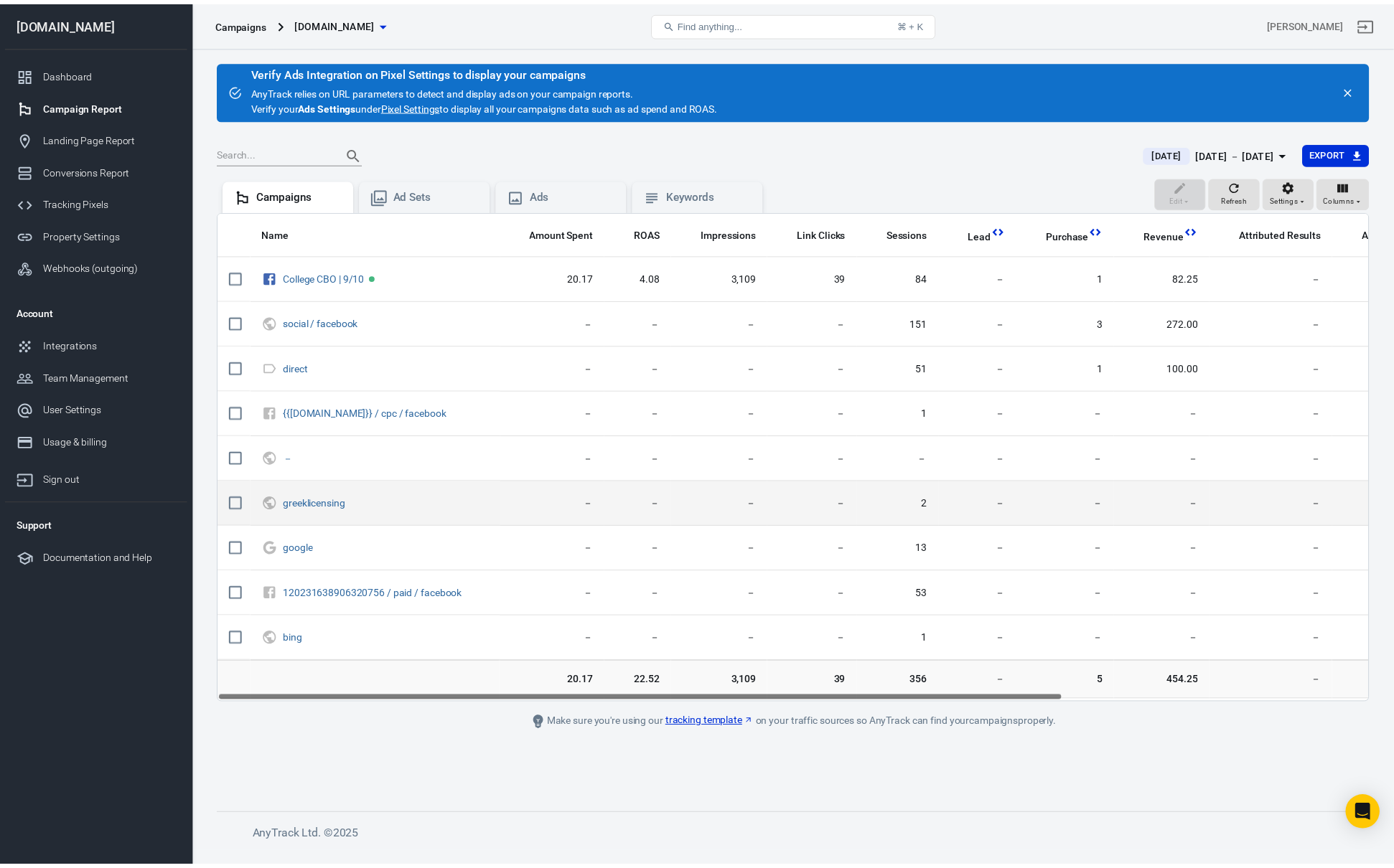
scroll to position [0, 13]
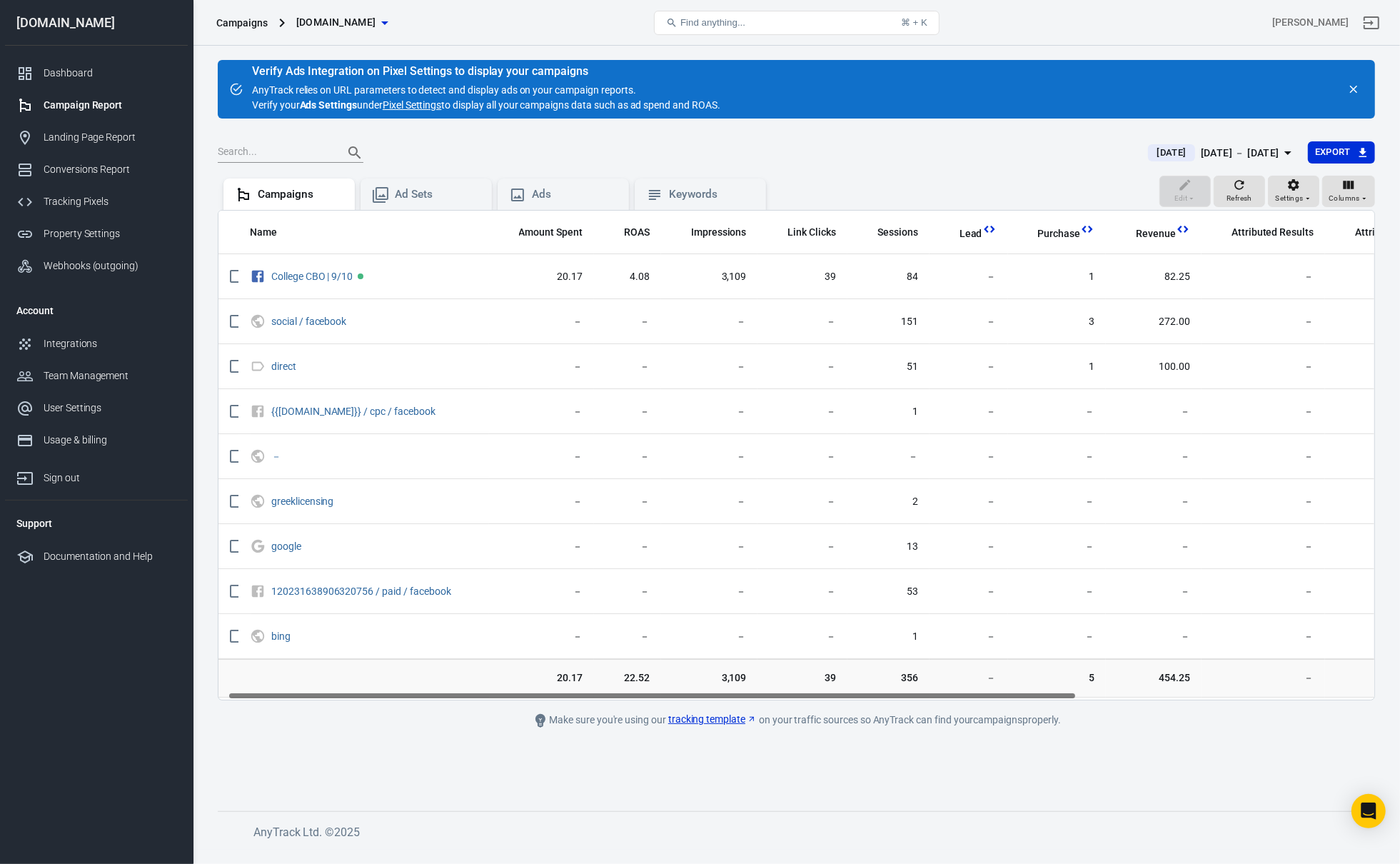
click at [1242, 163] on button "[DATE] [DATE] － [DATE]" at bounding box center [1221, 153] width 170 height 23
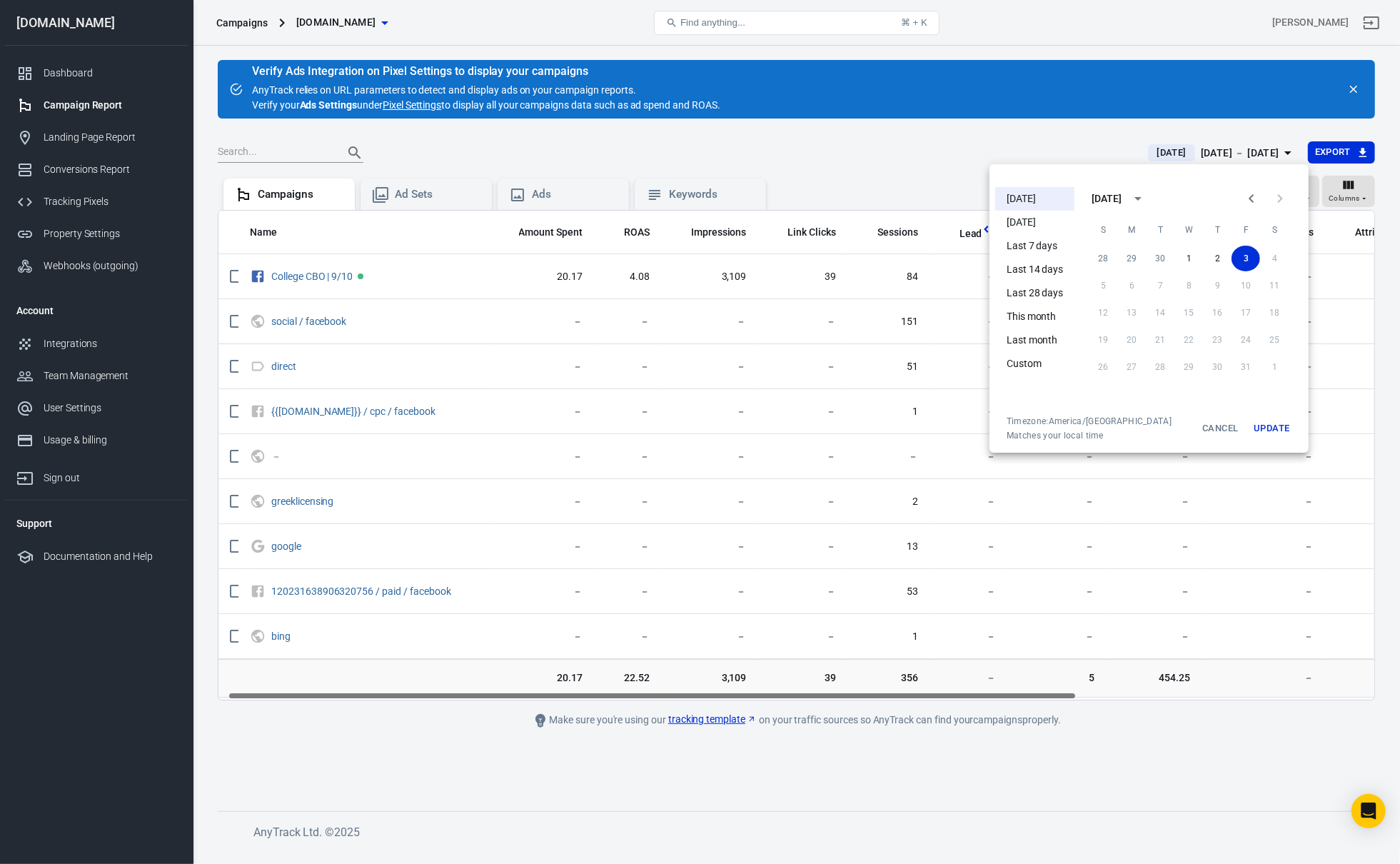
click at [1020, 219] on li "[DATE]" at bounding box center [1035, 222] width 79 height 23
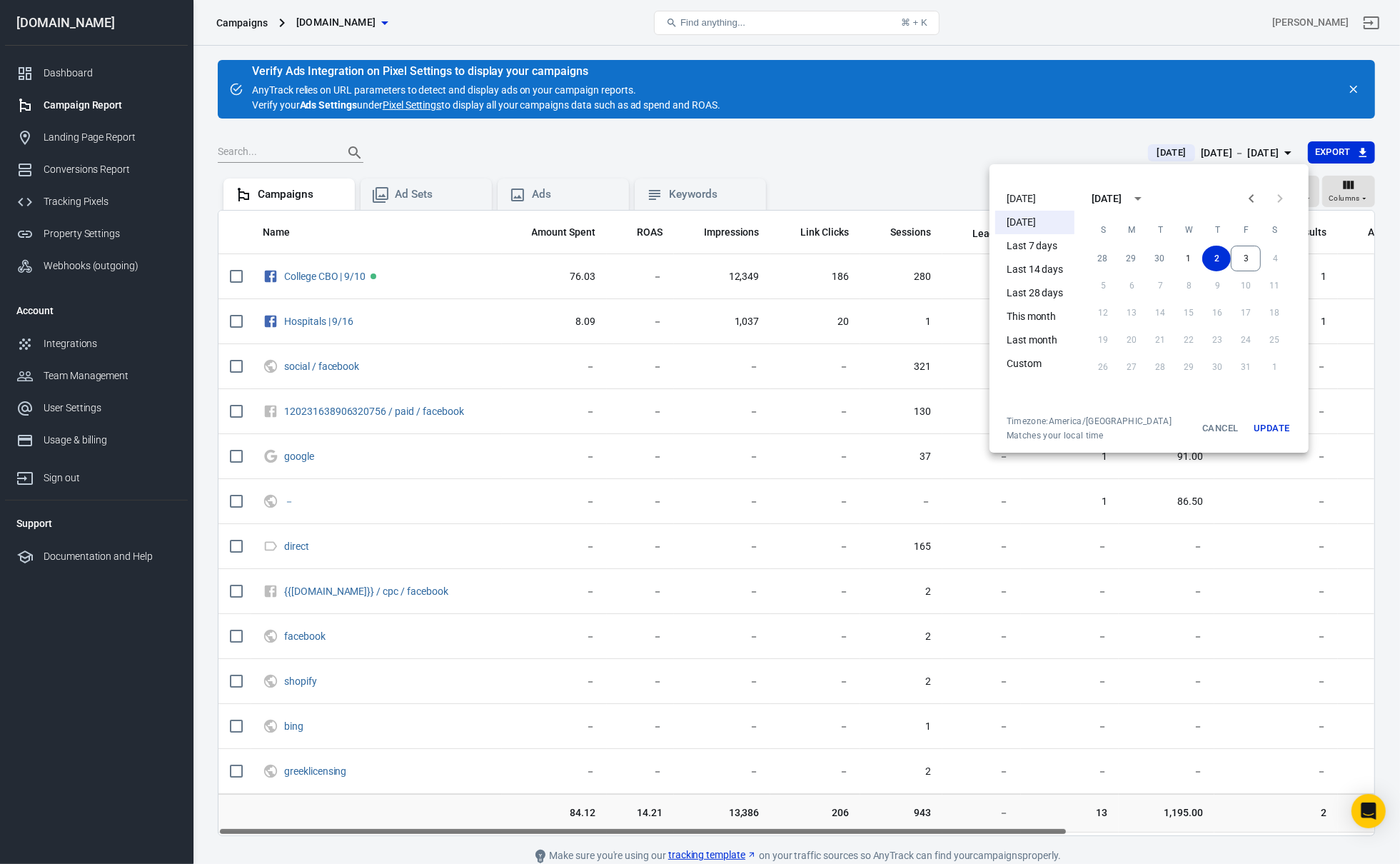
click at [735, 676] on div at bounding box center [700, 432] width 1400 height 864
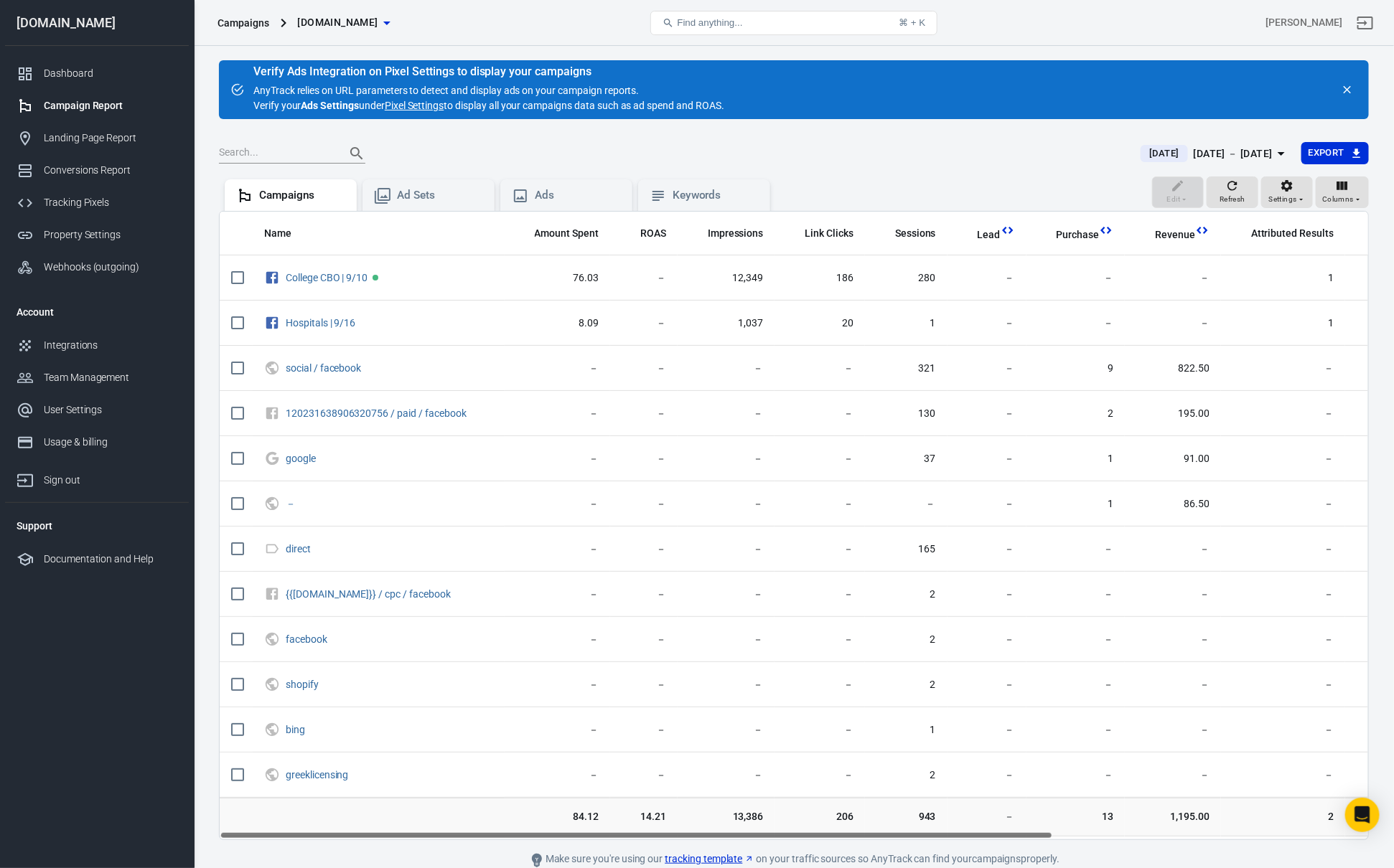
drag, startPoint x: 828, startPoint y: 835, endPoint x: 732, endPoint y: 837, distance: 96.0
click at [732, 837] on div "Name Amount Spent ROAS Impressions Link Clicks Sessions Lead Purchase Revenue A…" at bounding box center [794, 525] width 1149 height 628
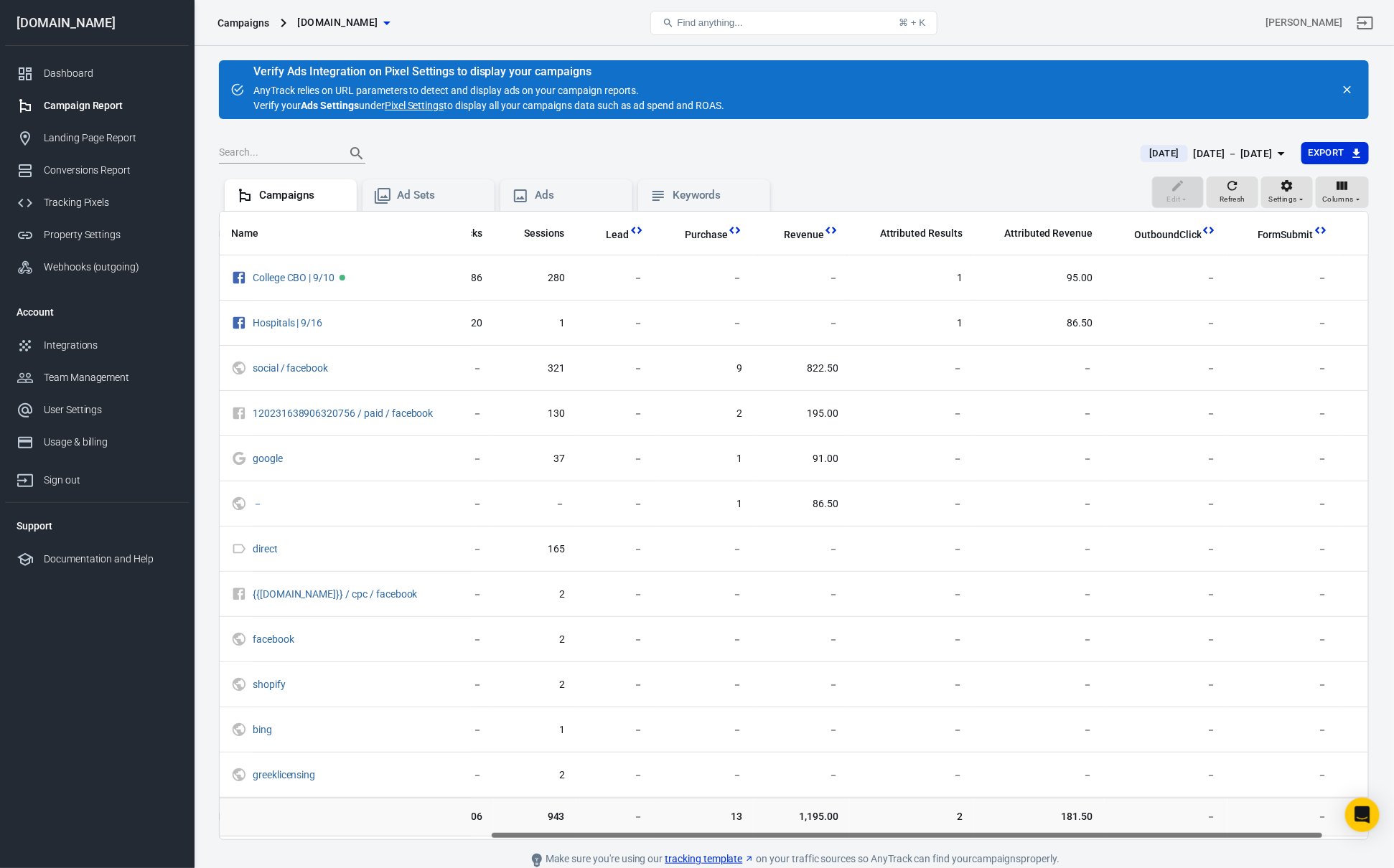
scroll to position [0, 370]
drag, startPoint x: 759, startPoint y: 835, endPoint x: 1022, endPoint y: 831, distance: 263.0
click at [1022, 831] on div "Name Amount Spent ROAS Impressions Link Clicks Sessions Lead Purchase Revenue A…" at bounding box center [794, 525] width 1149 height 628
click at [1054, 821] on span "181.50" at bounding box center [1040, 818] width 107 height 15
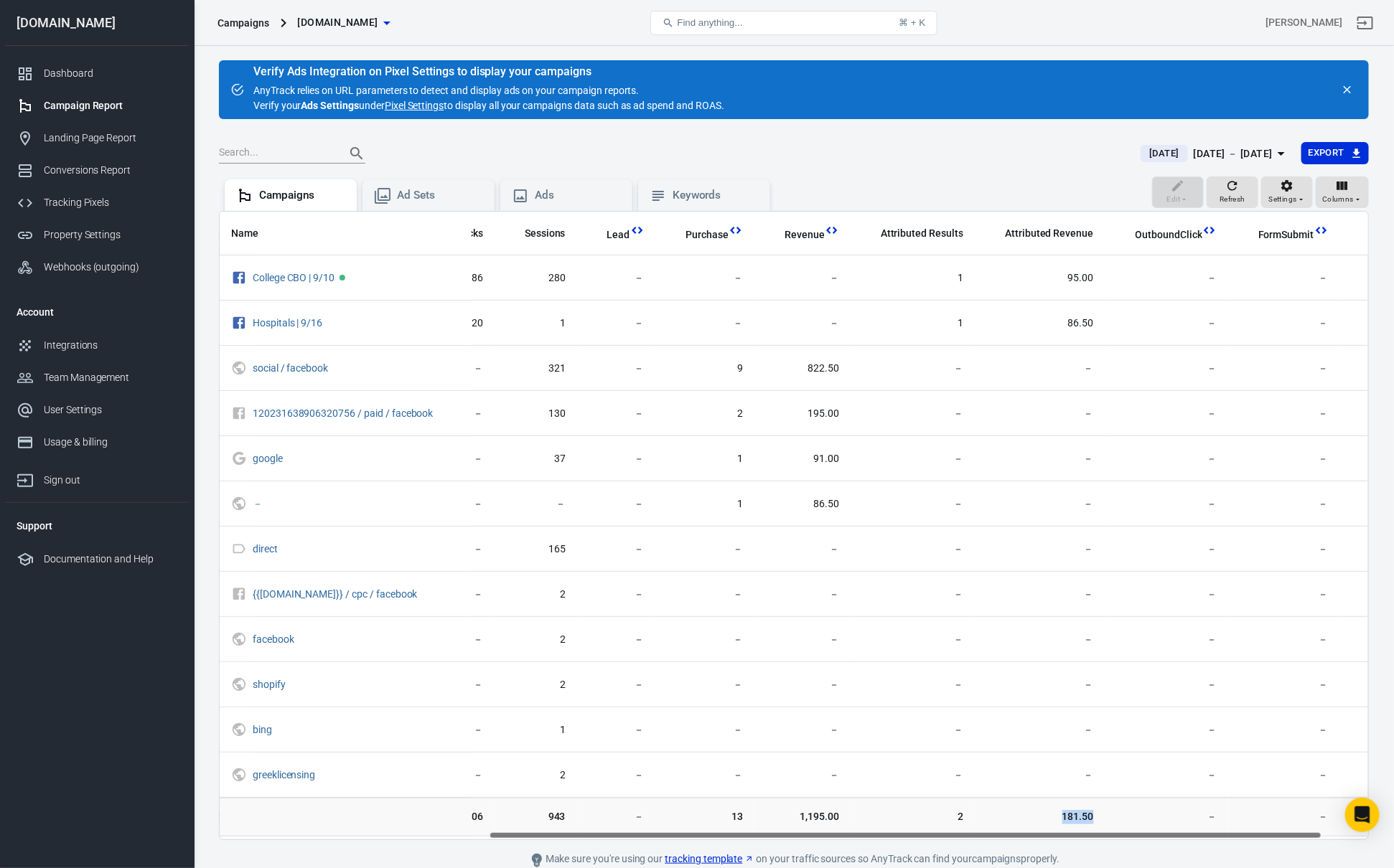
click at [1054, 821] on span "181.50" at bounding box center [1040, 818] width 107 height 15
click at [834, 816] on td "1,195.00" at bounding box center [803, 818] width 96 height 39
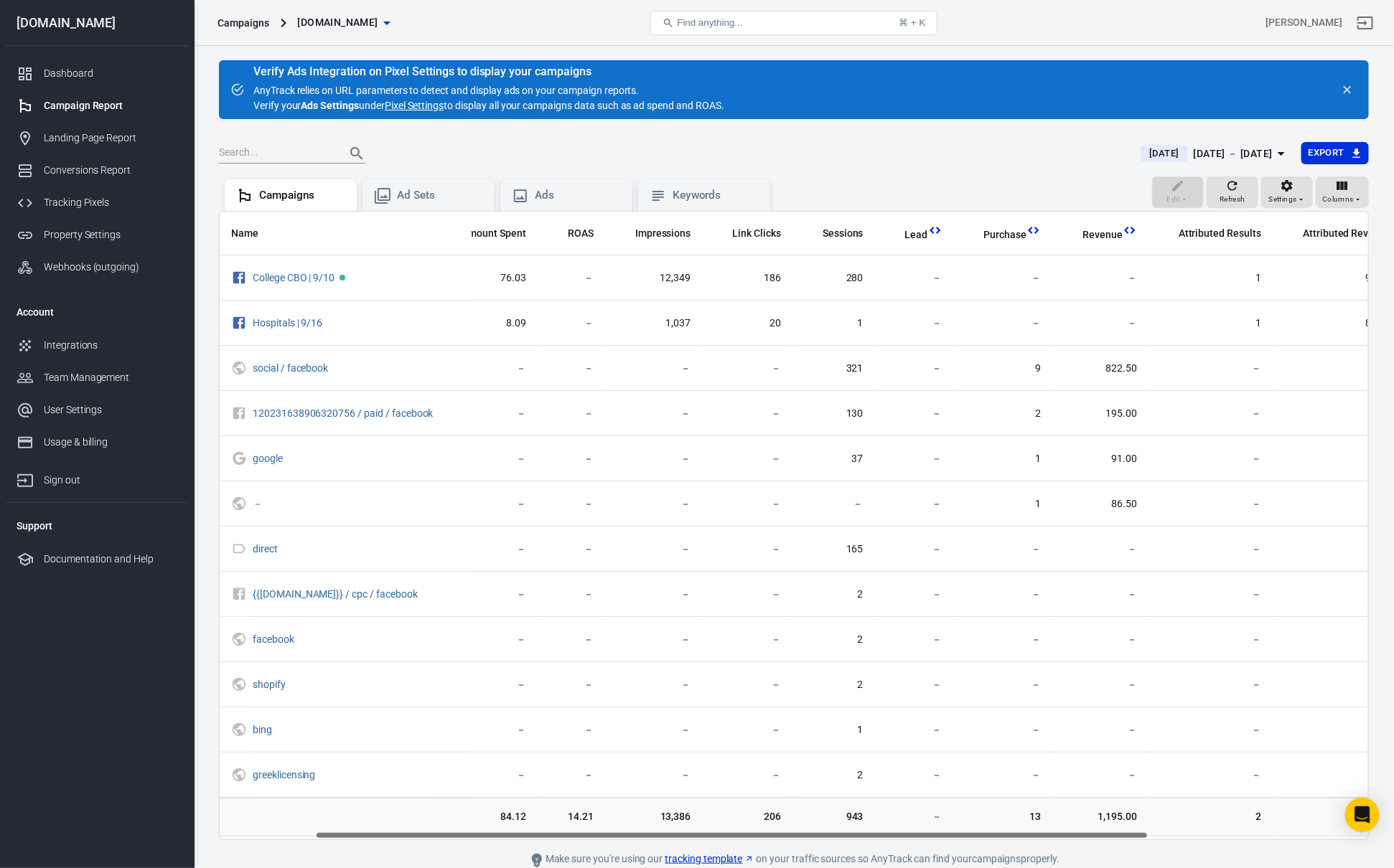
scroll to position [0, 54]
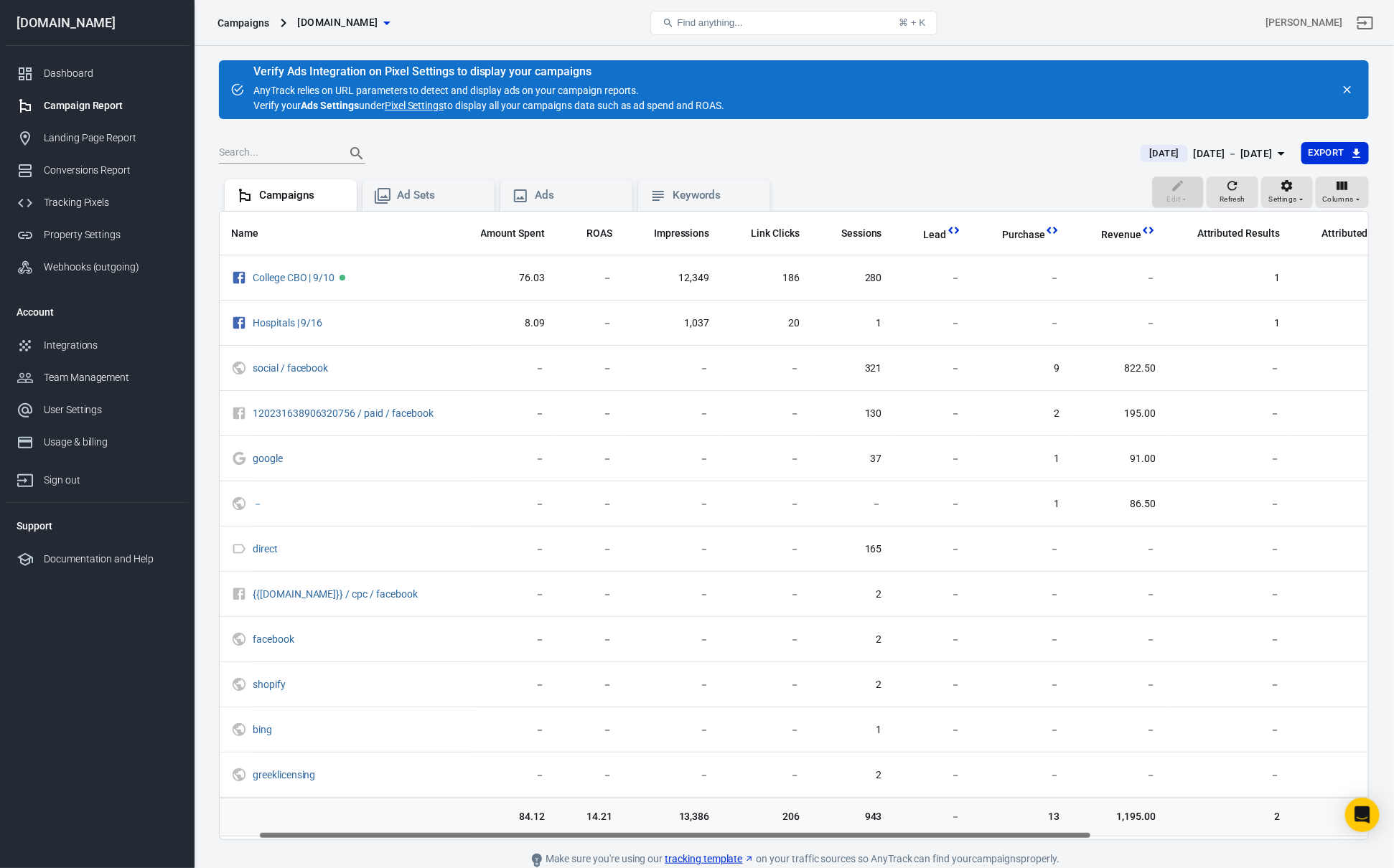
drag, startPoint x: 829, startPoint y: 836, endPoint x: 600, endPoint y: 831, distance: 229.1
click at [600, 831] on div "Name Amount Spent ROAS Impressions Link Clicks Sessions Lead Purchase Revenue A…" at bounding box center [794, 525] width 1149 height 628
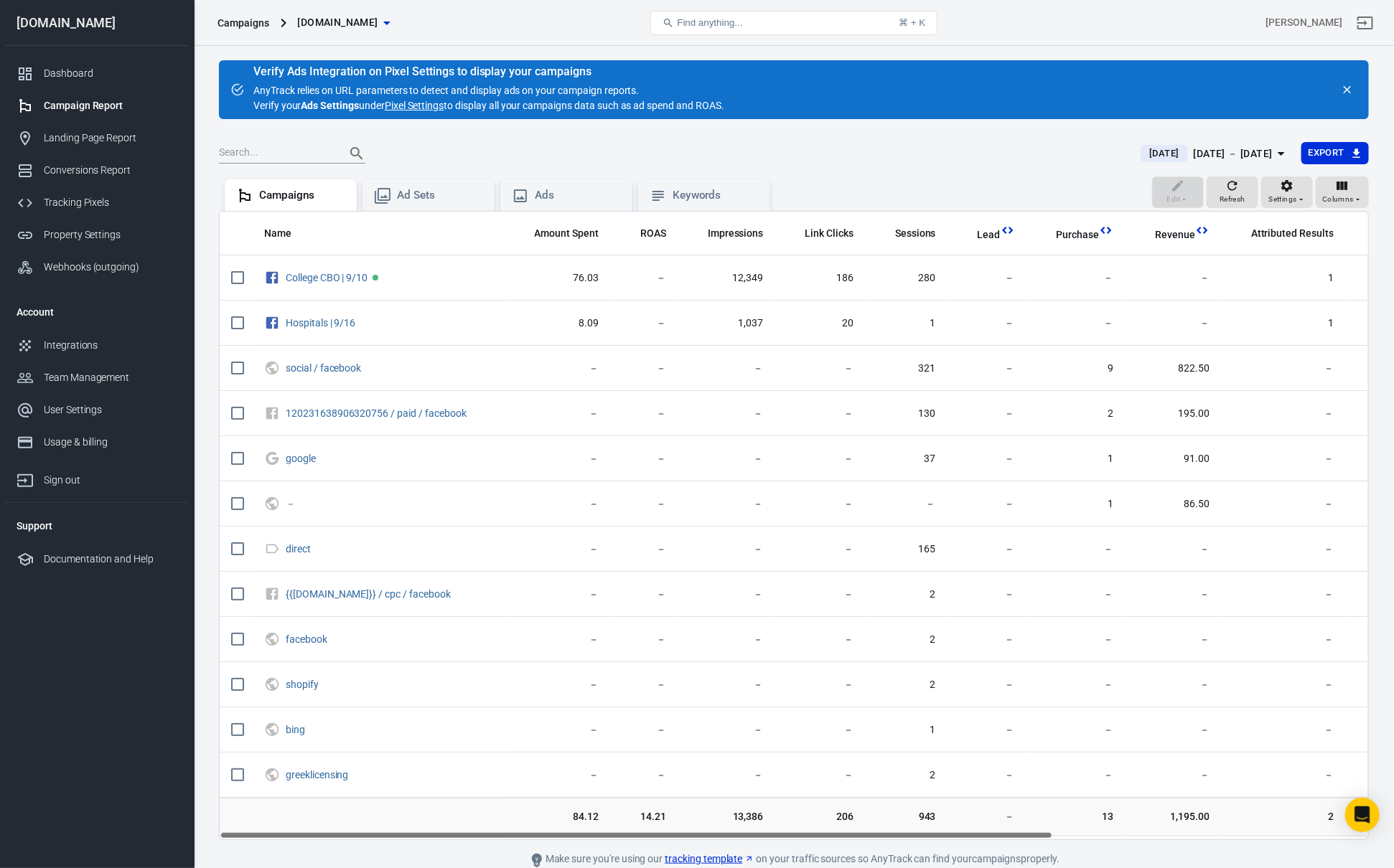
drag, startPoint x: 600, startPoint y: 831, endPoint x: 539, endPoint y: 827, distance: 61.1
click at [539, 827] on div "Name Amount Spent ROAS Impressions Link Clicks Sessions Lead Purchase Revenue A…" at bounding box center [793, 525] width 1149 height 629
drag, startPoint x: 634, startPoint y: 821, endPoint x: 713, endPoint y: 823, distance: 79.0
click at [713, 823] on tr "84.12 14.21 13,386 206 943 － 13 1,195.00 2 181.50 － － 114" at bounding box center [1016, 818] width 1595 height 39
click at [765, 823] on td "13,386" at bounding box center [726, 818] width 97 height 39
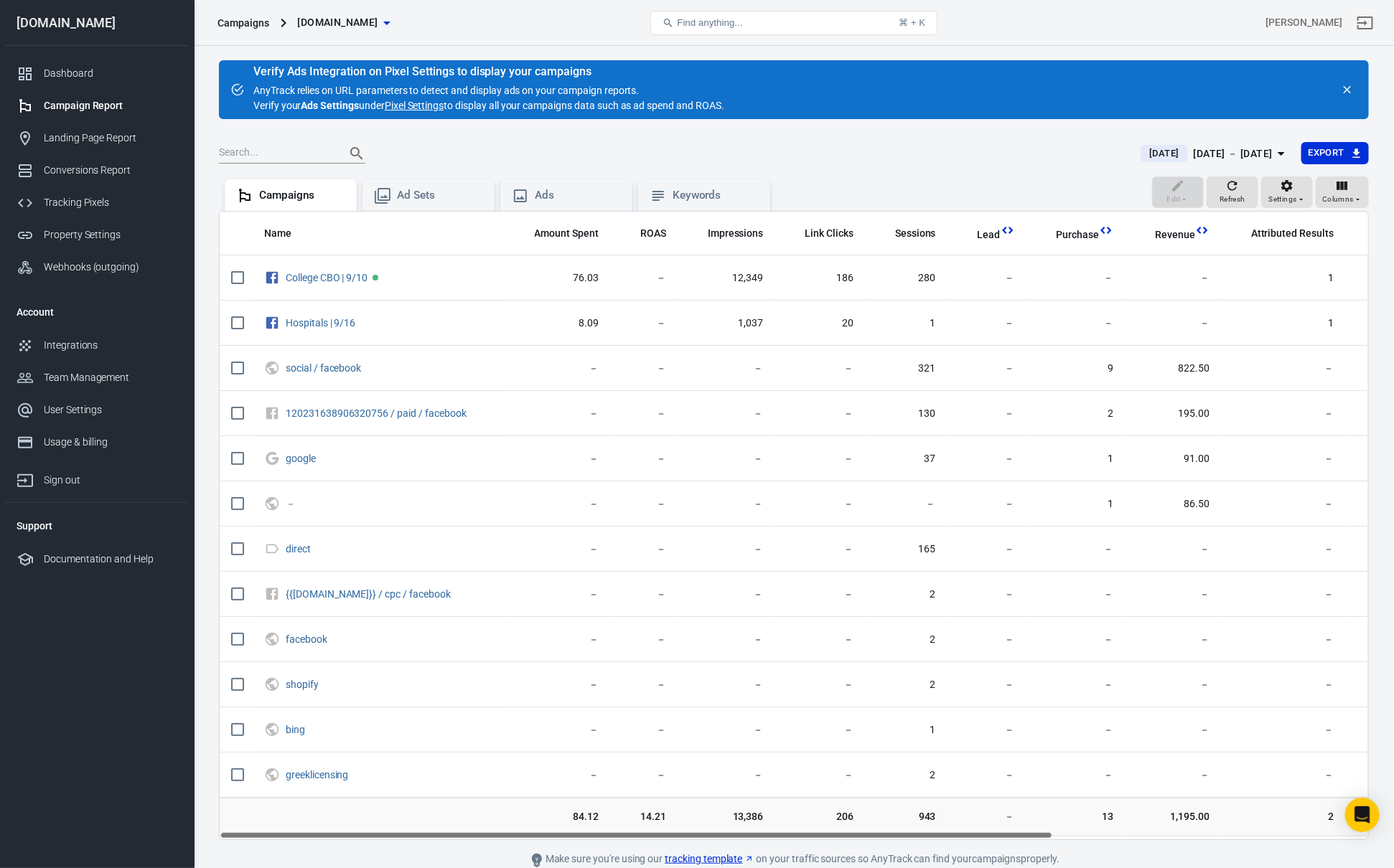
click at [953, 831] on td "－" at bounding box center [986, 818] width 79 height 39
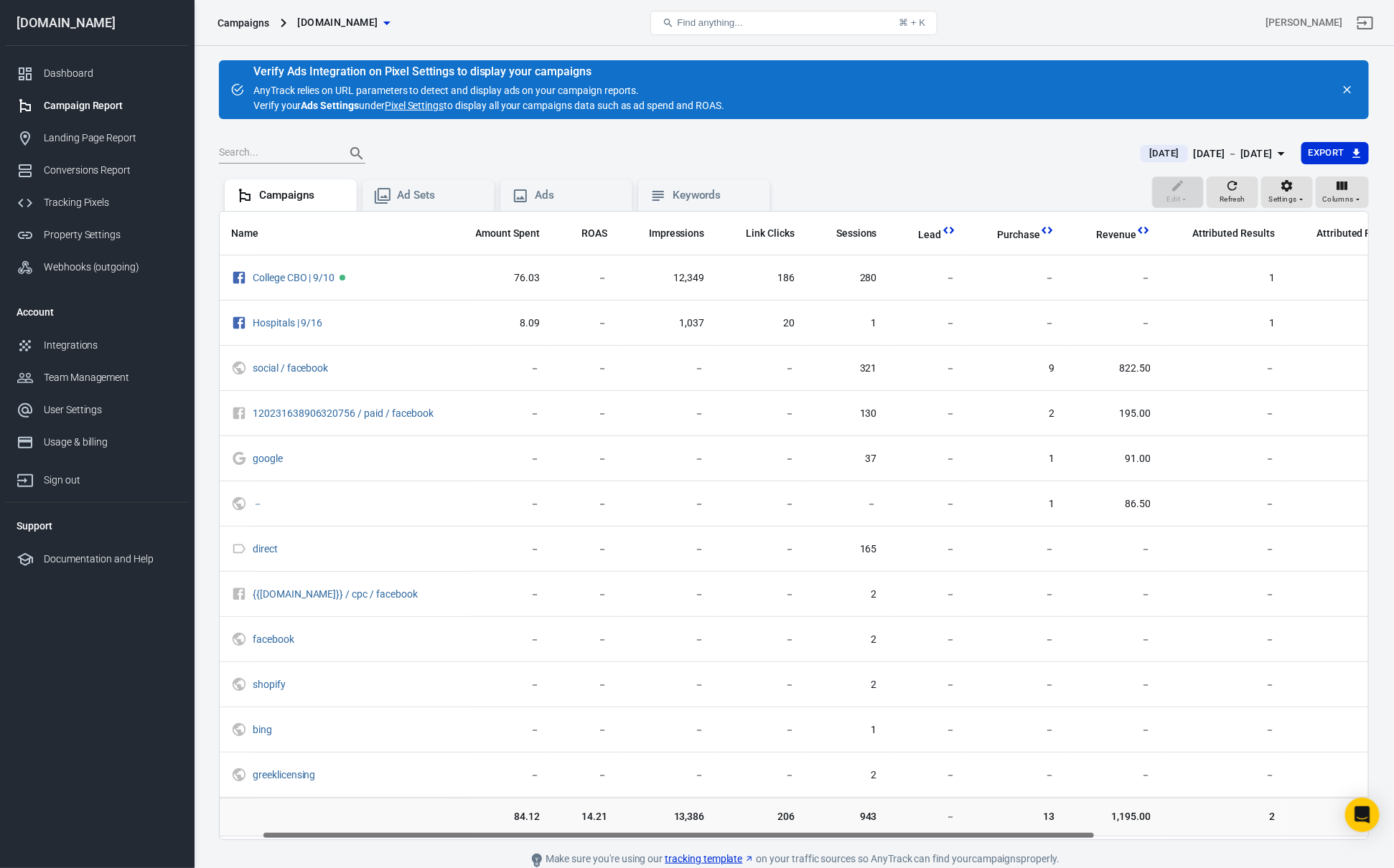
drag, startPoint x: 925, startPoint y: 832, endPoint x: 972, endPoint y: 836, distance: 47.2
click at [970, 836] on div "Name Amount Spent ROAS Impressions Link Clicks Sessions Lead Purchase Revenue A…" at bounding box center [794, 525] width 1149 height 628
drag, startPoint x: 973, startPoint y: 836, endPoint x: 981, endPoint y: 836, distance: 8.0
click at [981, 836] on div "Name Amount Spent ROAS Impressions Link Clicks Sessions Lead Purchase Revenue A…" at bounding box center [794, 525] width 1149 height 628
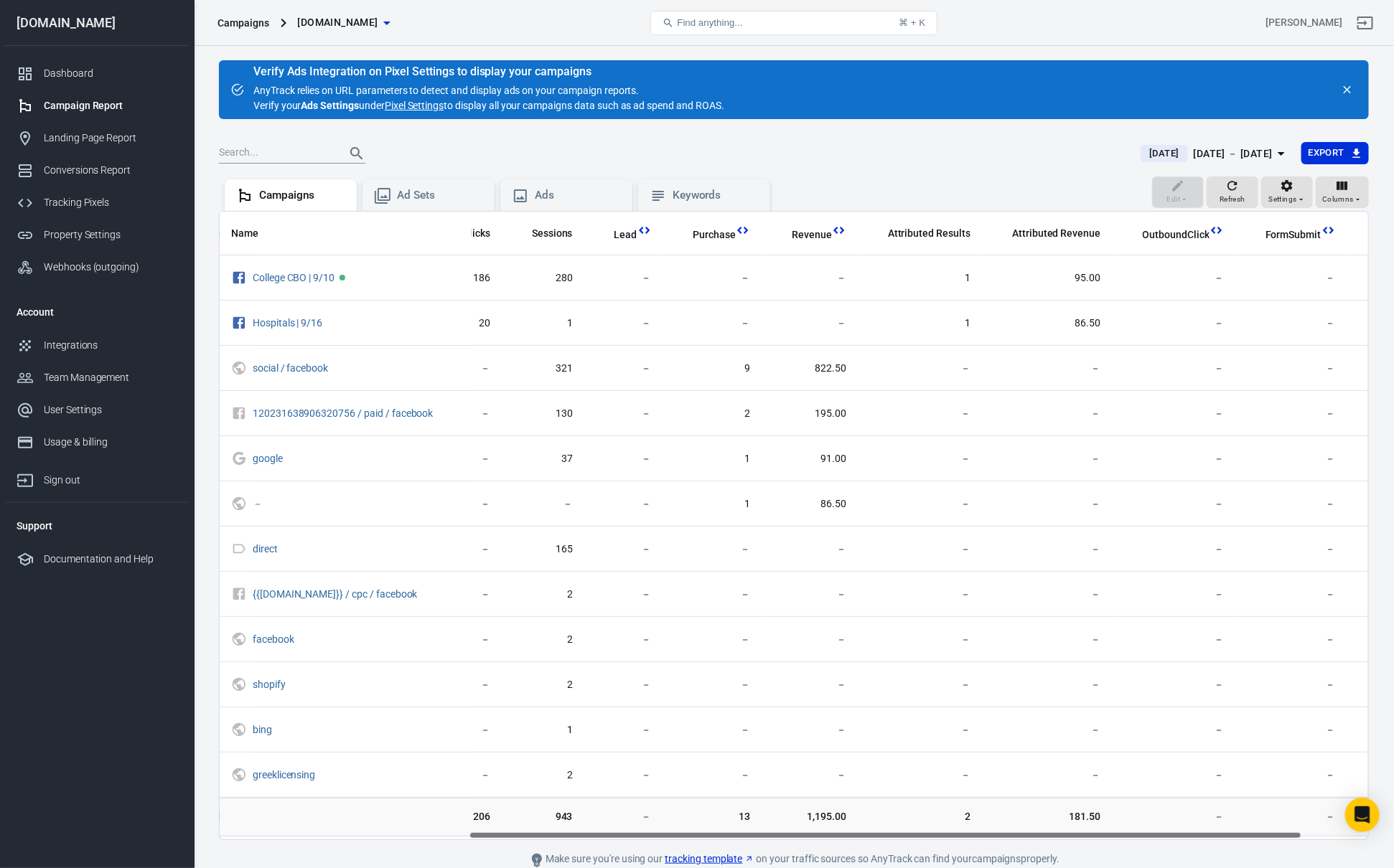
drag, startPoint x: 981, startPoint y: 836, endPoint x: 1249, endPoint y: 821, distance: 268.4
click at [1218, 829] on div "Name Amount Spent ROAS Impressions Link Clicks Sessions Lead Purchase Revenue A…" at bounding box center [793, 525] width 1149 height 629
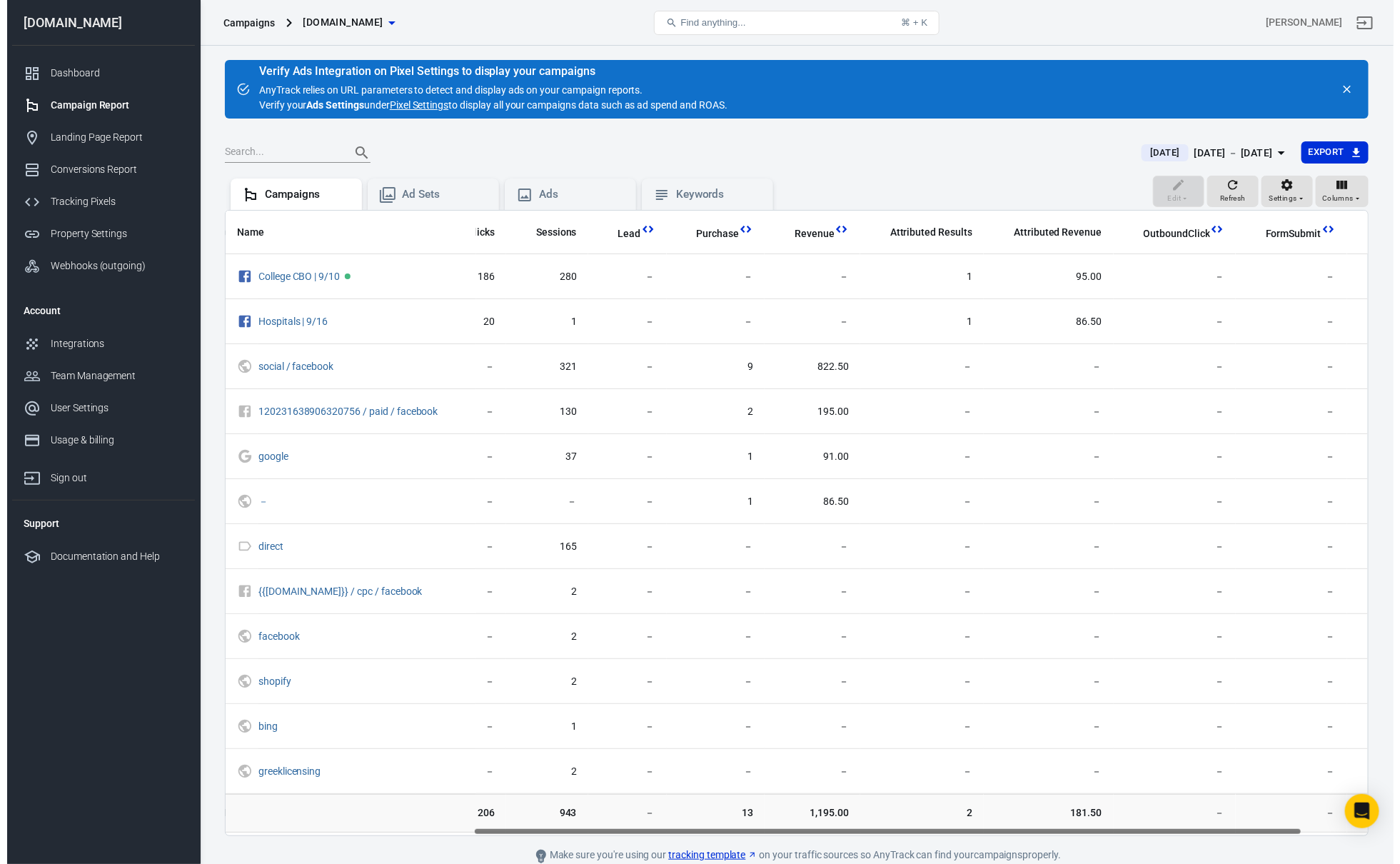
scroll to position [0, 391]
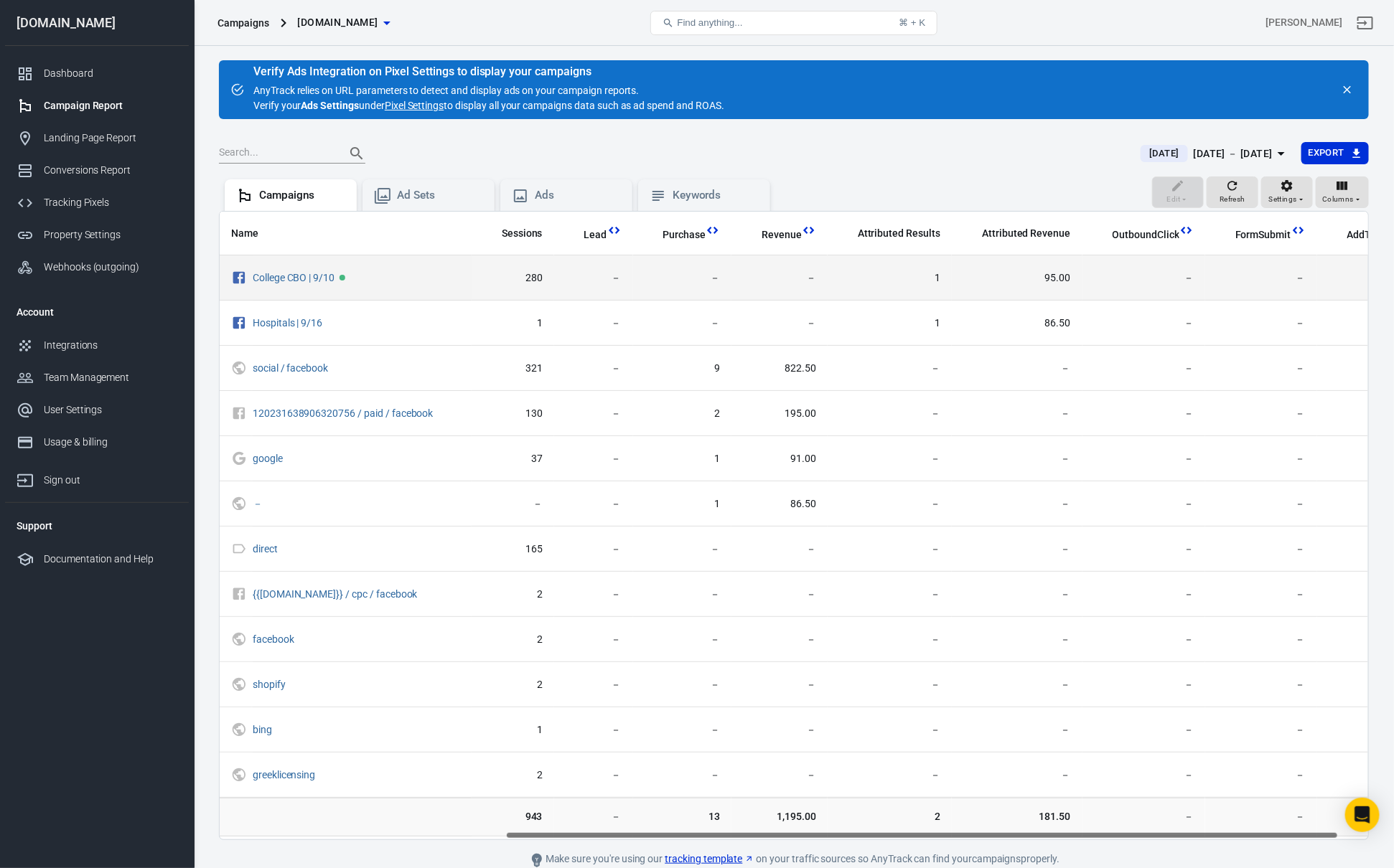
drag, startPoint x: 929, startPoint y: 275, endPoint x: 1084, endPoint y: 283, distance: 155.2
click at [1084, 283] on tr "College CBO | 9/10 76.03 － 12,349 186 280 － － － 1 95.00 － － 13" at bounding box center [623, 279] width 1595 height 45
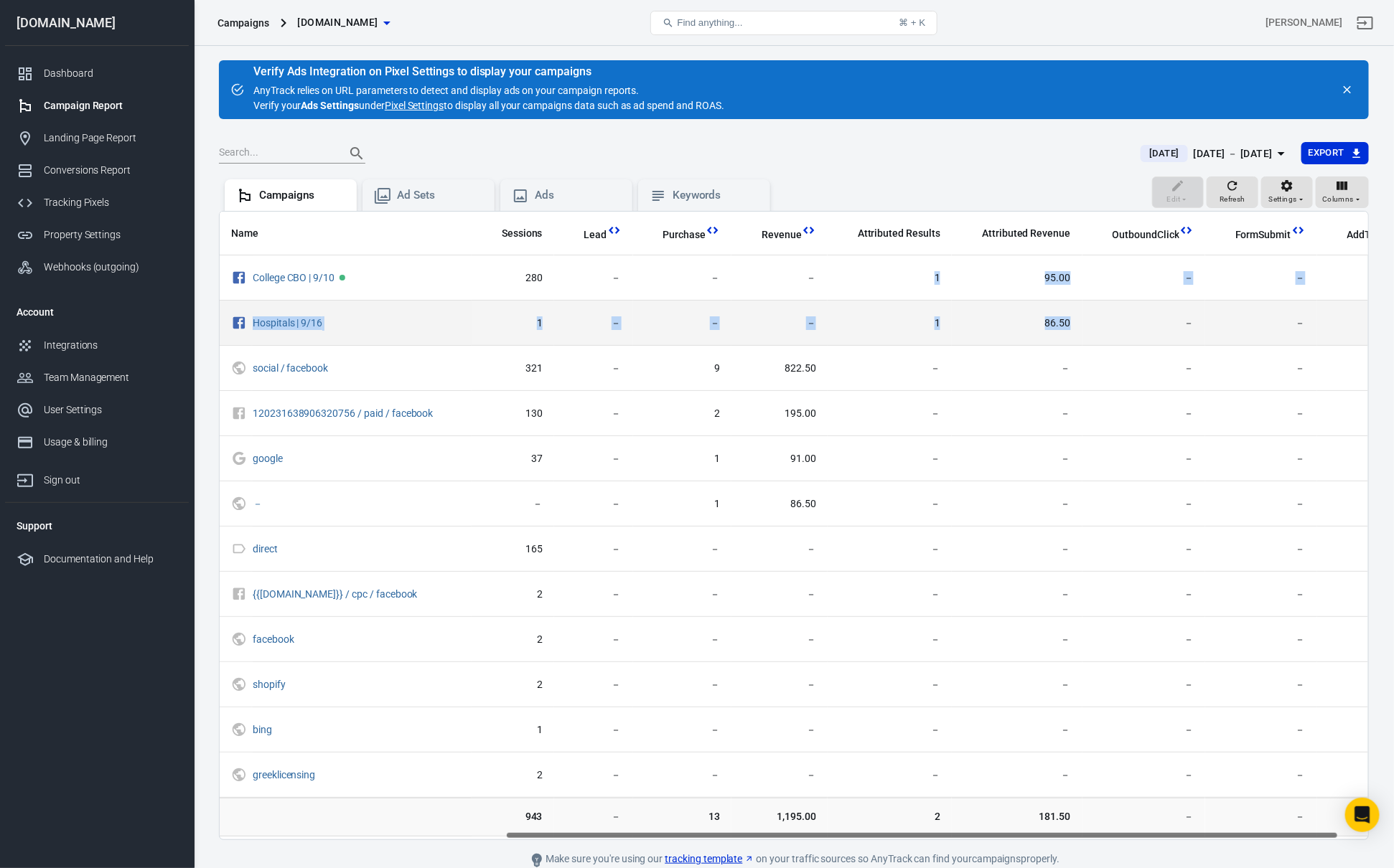
drag, startPoint x: 912, startPoint y: 281, endPoint x: 1066, endPoint y: 344, distance: 166.4
click at [1066, 344] on tbody "College CBO | 9/10 76.03 － 12,349 186 280 － － － 1 95.00 － － 13 Hospitals | 9/16…" at bounding box center [623, 527] width 1595 height 542
click at [1066, 344] on td "86.50" at bounding box center [1017, 323] width 130 height 45
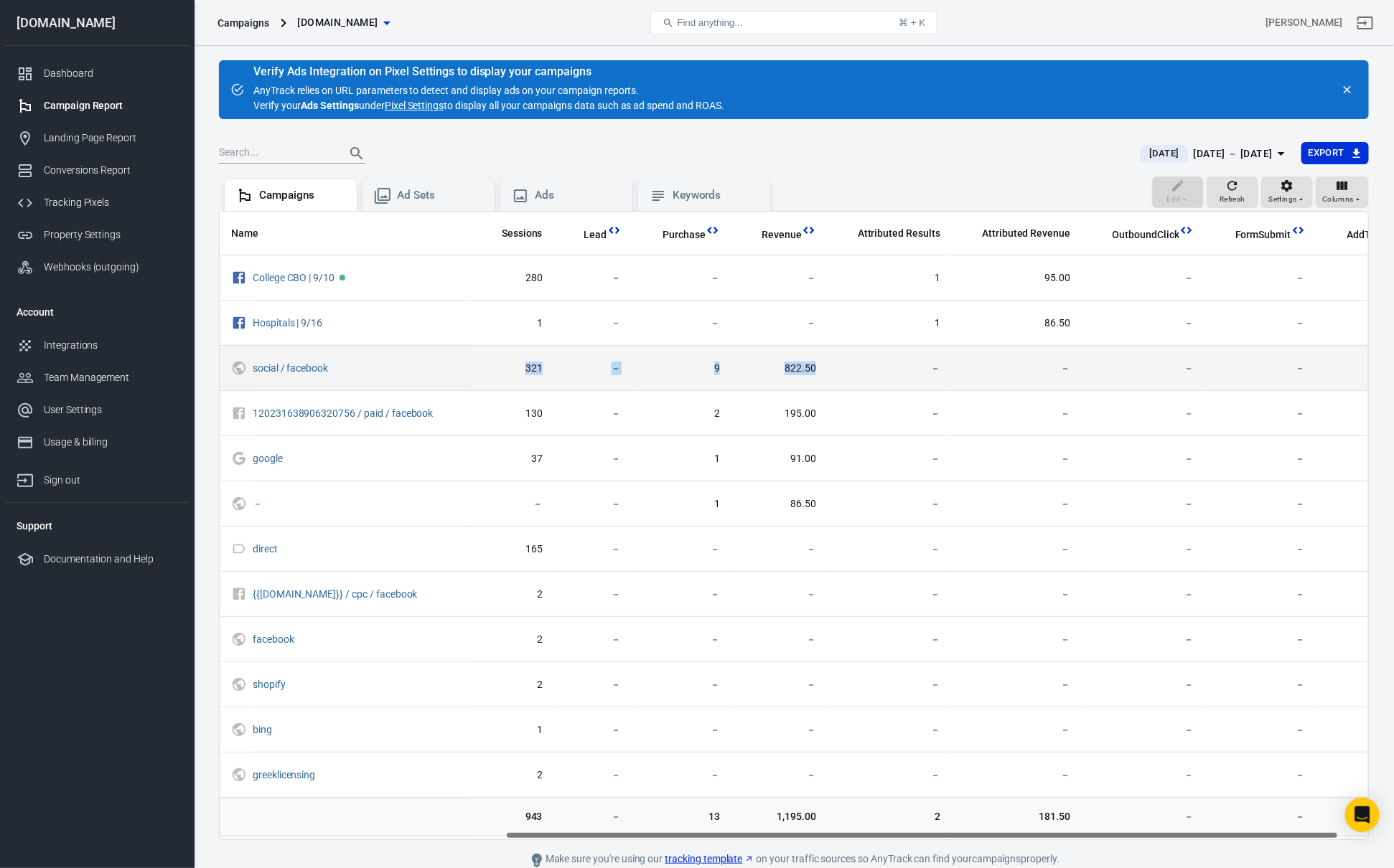
drag, startPoint x: 502, startPoint y: 367, endPoint x: 786, endPoint y: 379, distance: 284.3
click at [786, 379] on tr "social / facebook － － － － 321 － 9 822.50 － － － － 57" at bounding box center [623, 369] width 1595 height 45
click at [787, 379] on td "822.50" at bounding box center [779, 369] width 96 height 45
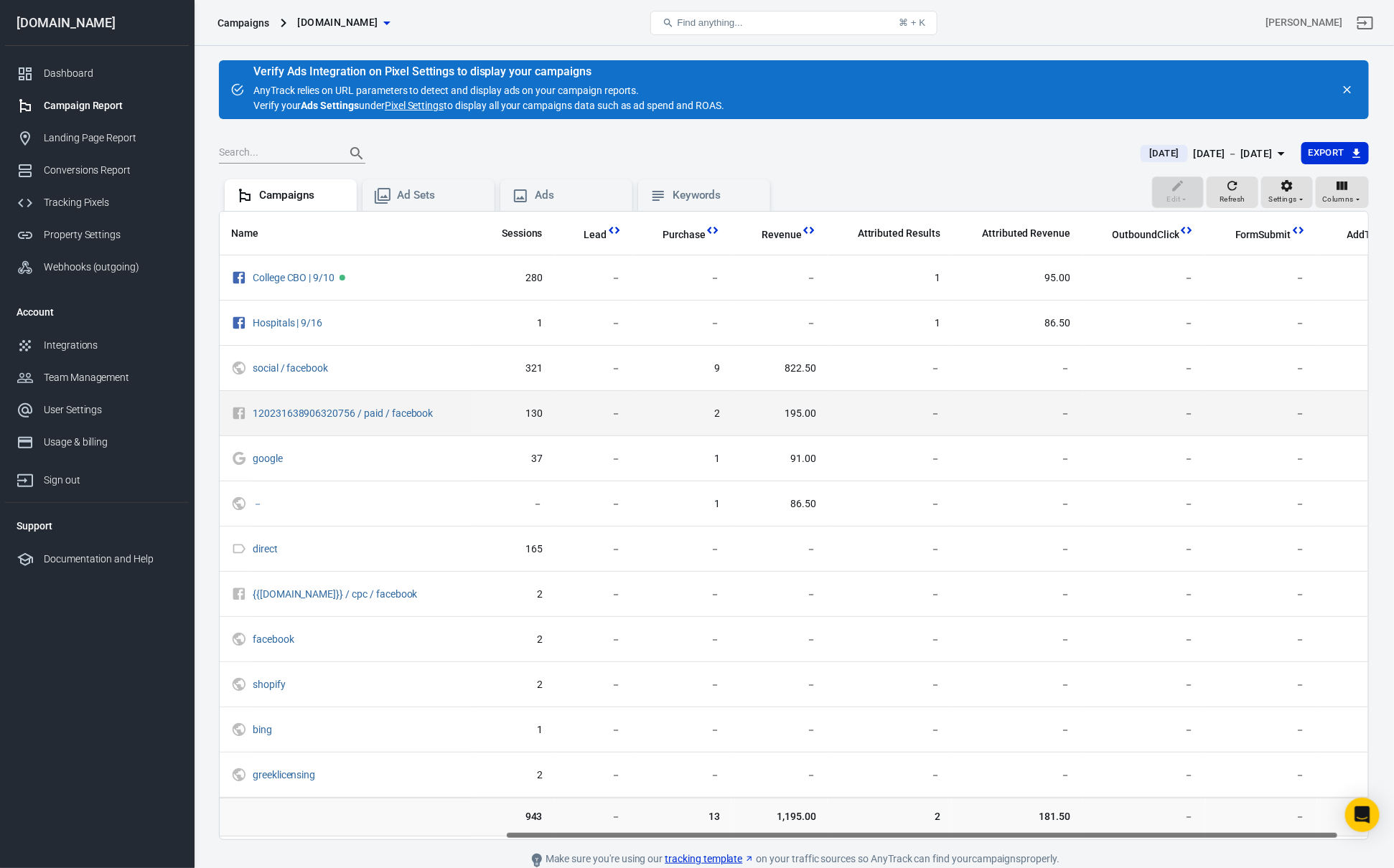
click at [778, 410] on span "195.00" at bounding box center [779, 414] width 73 height 15
click at [780, 414] on span "195.00" at bounding box center [779, 414] width 73 height 15
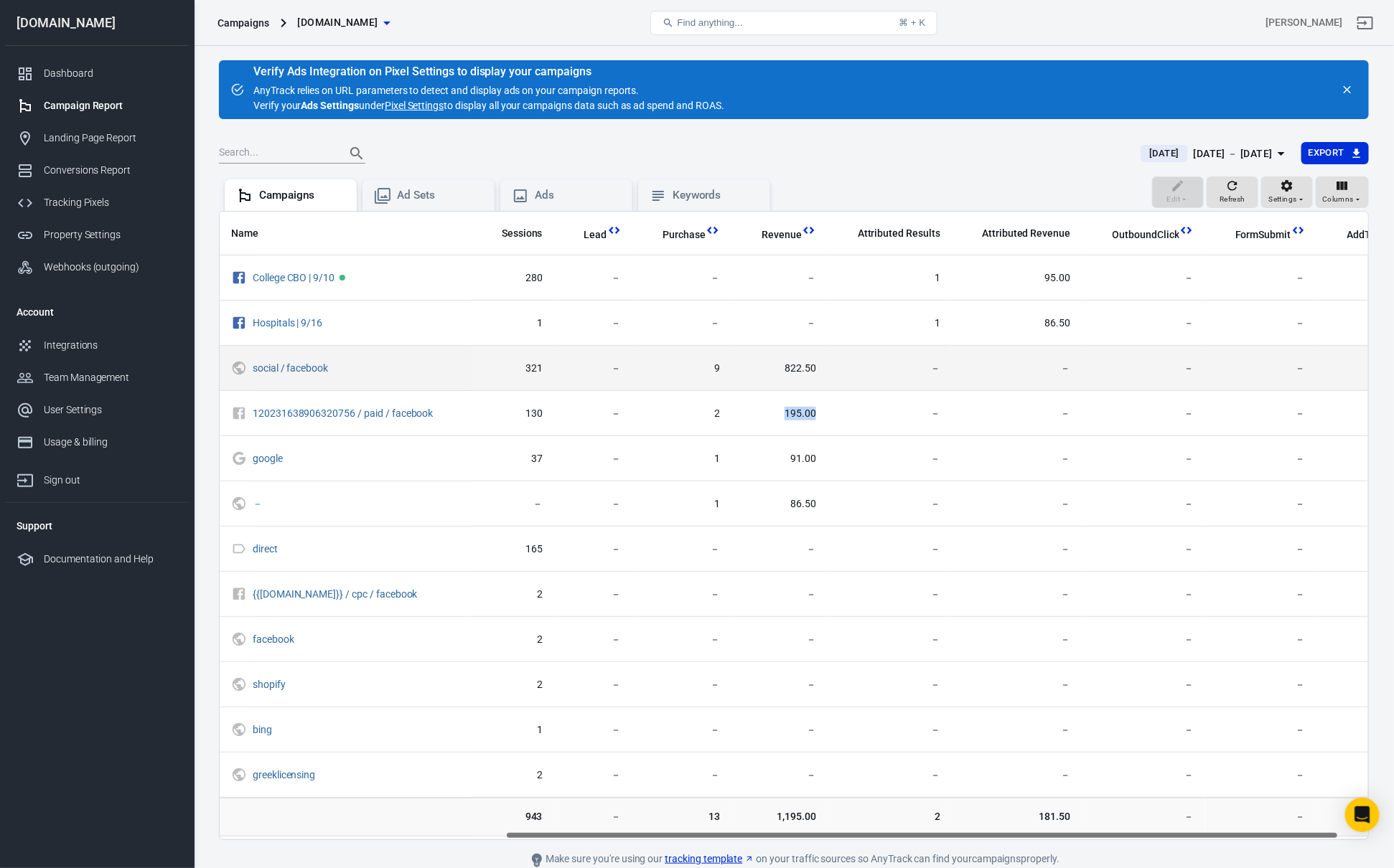
click at [795, 374] on span "822.50" at bounding box center [779, 369] width 73 height 15
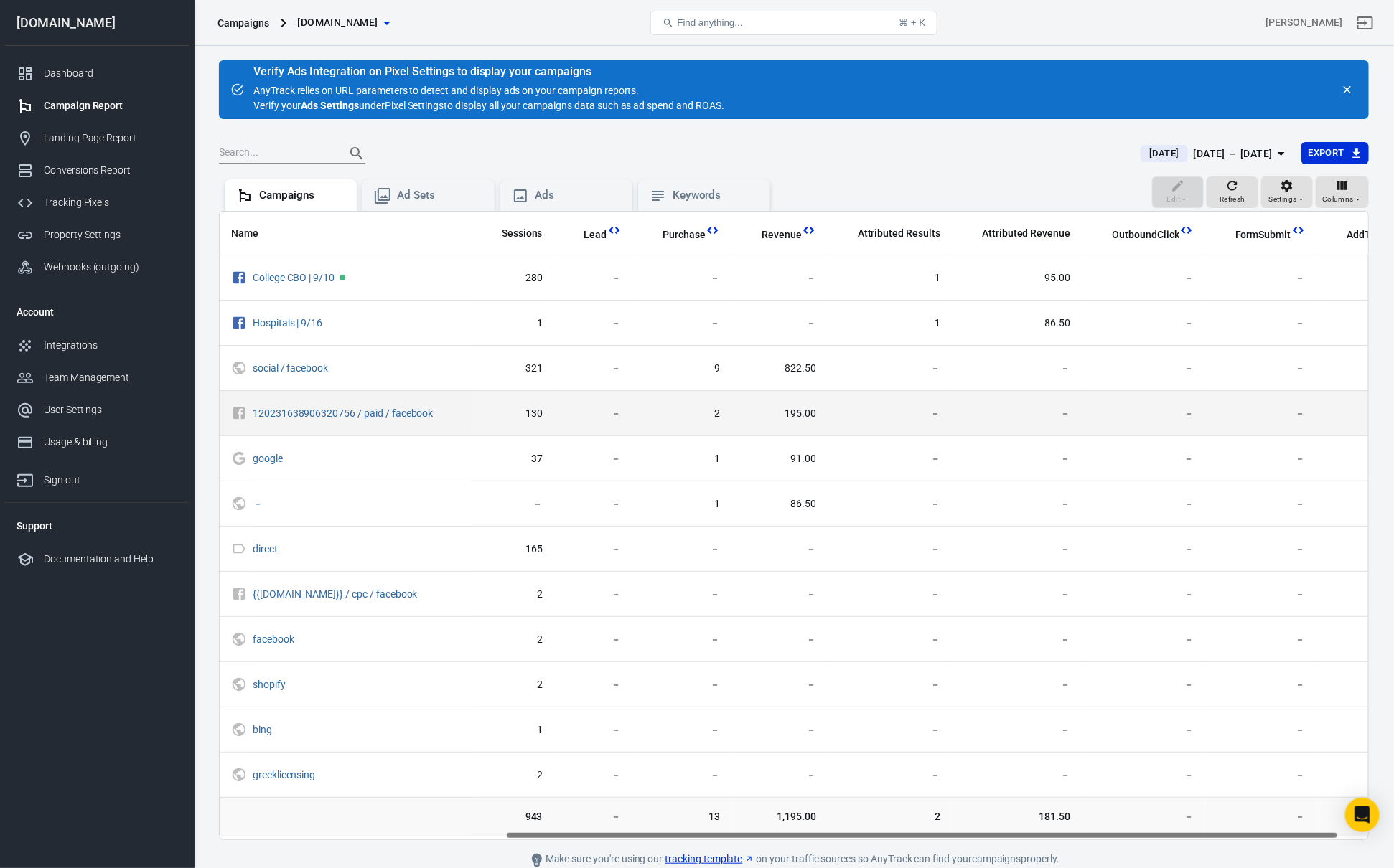
click at [780, 396] on td "195.00" at bounding box center [779, 414] width 96 height 45
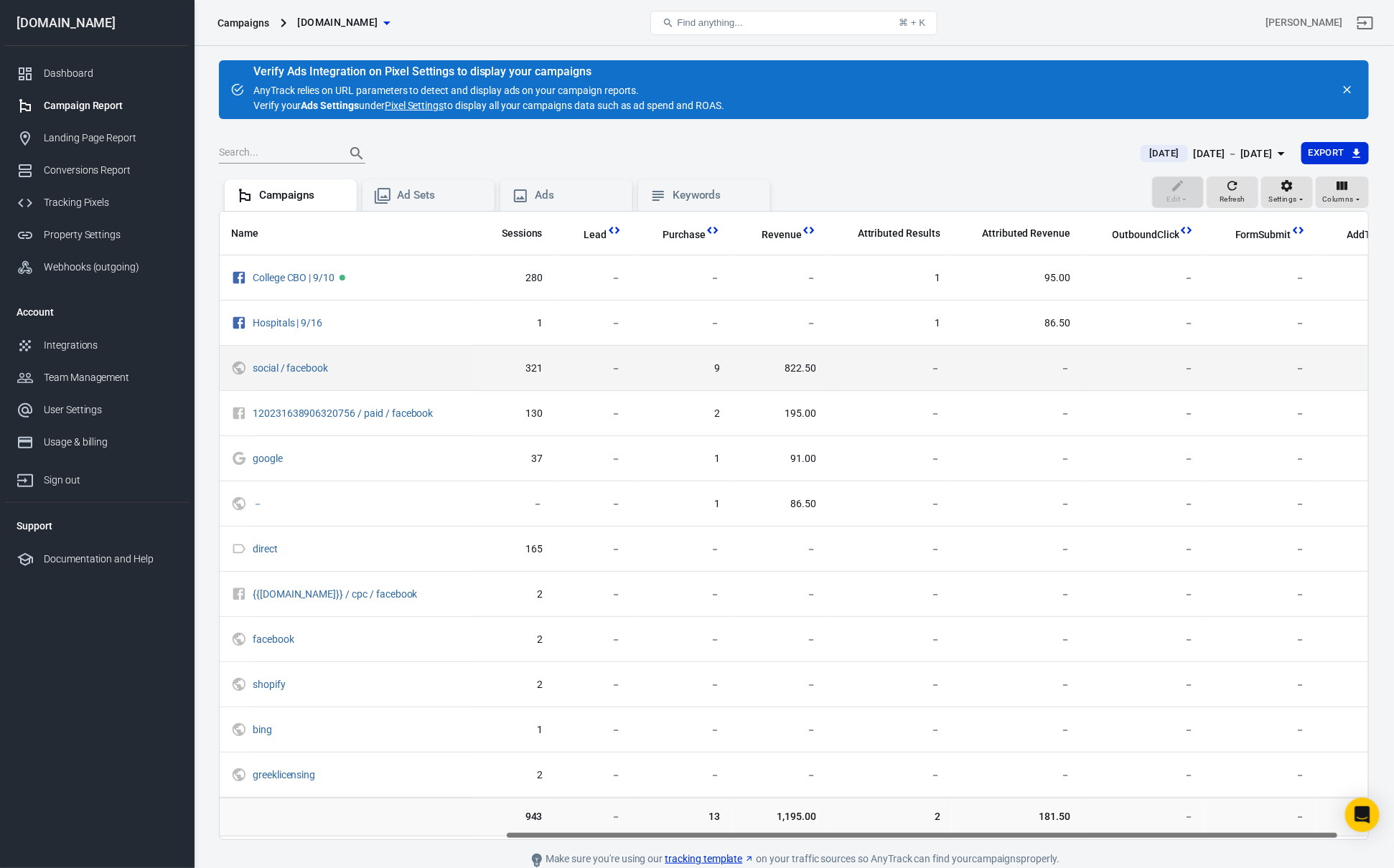
click at [795, 370] on span "822.50" at bounding box center [779, 369] width 73 height 15
click at [709, 368] on span "9" at bounding box center [682, 369] width 76 height 15
drag, startPoint x: 709, startPoint y: 368, endPoint x: 812, endPoint y: 369, distance: 103.0
click at [811, 369] on tr "social / facebook － － － － 321 － 9 822.50 － － － － 57" at bounding box center [623, 369] width 1595 height 45
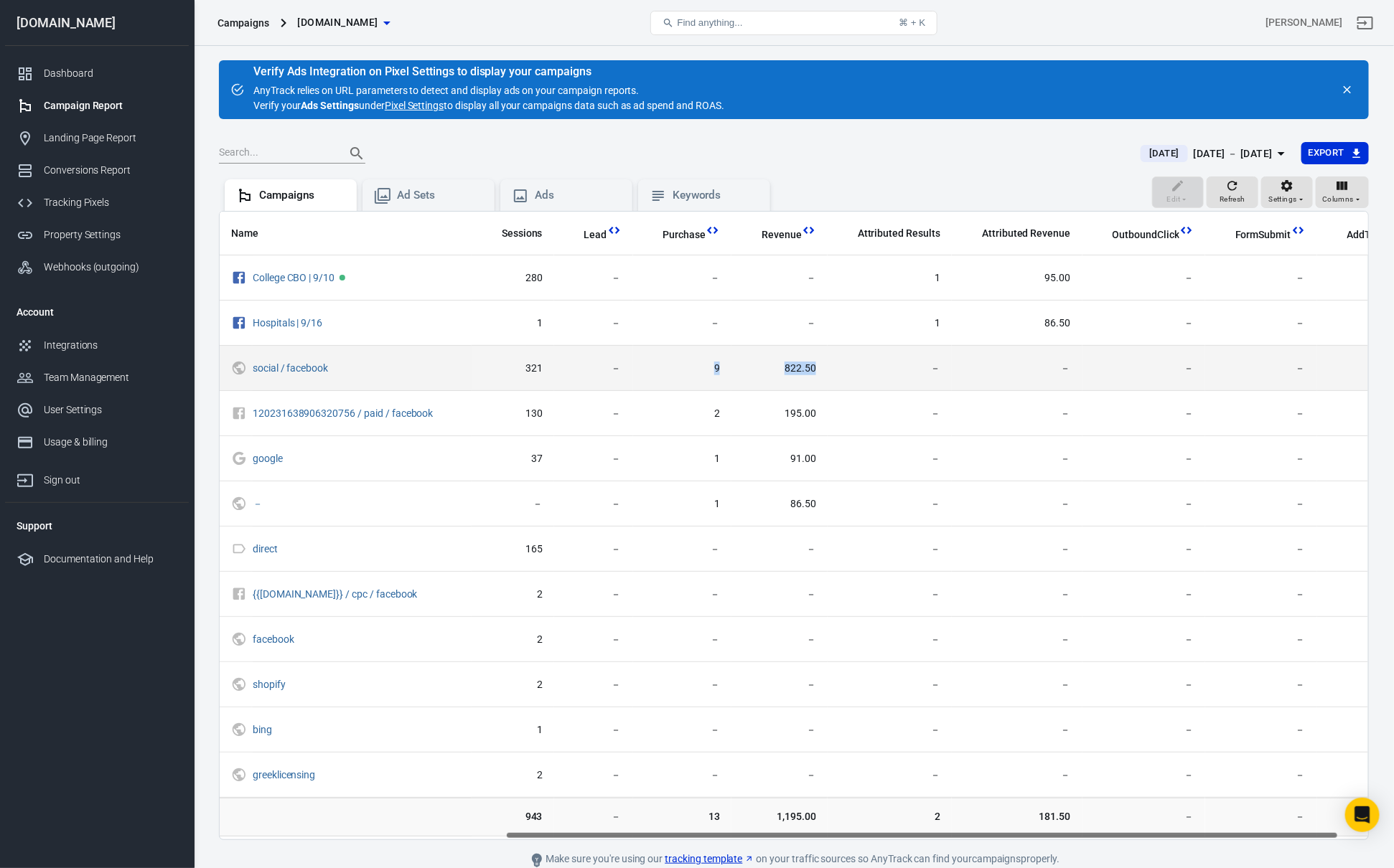
click at [812, 369] on td "822.50" at bounding box center [779, 369] width 96 height 45
click at [260, 369] on link "social / facebook" at bounding box center [290, 368] width 76 height 11
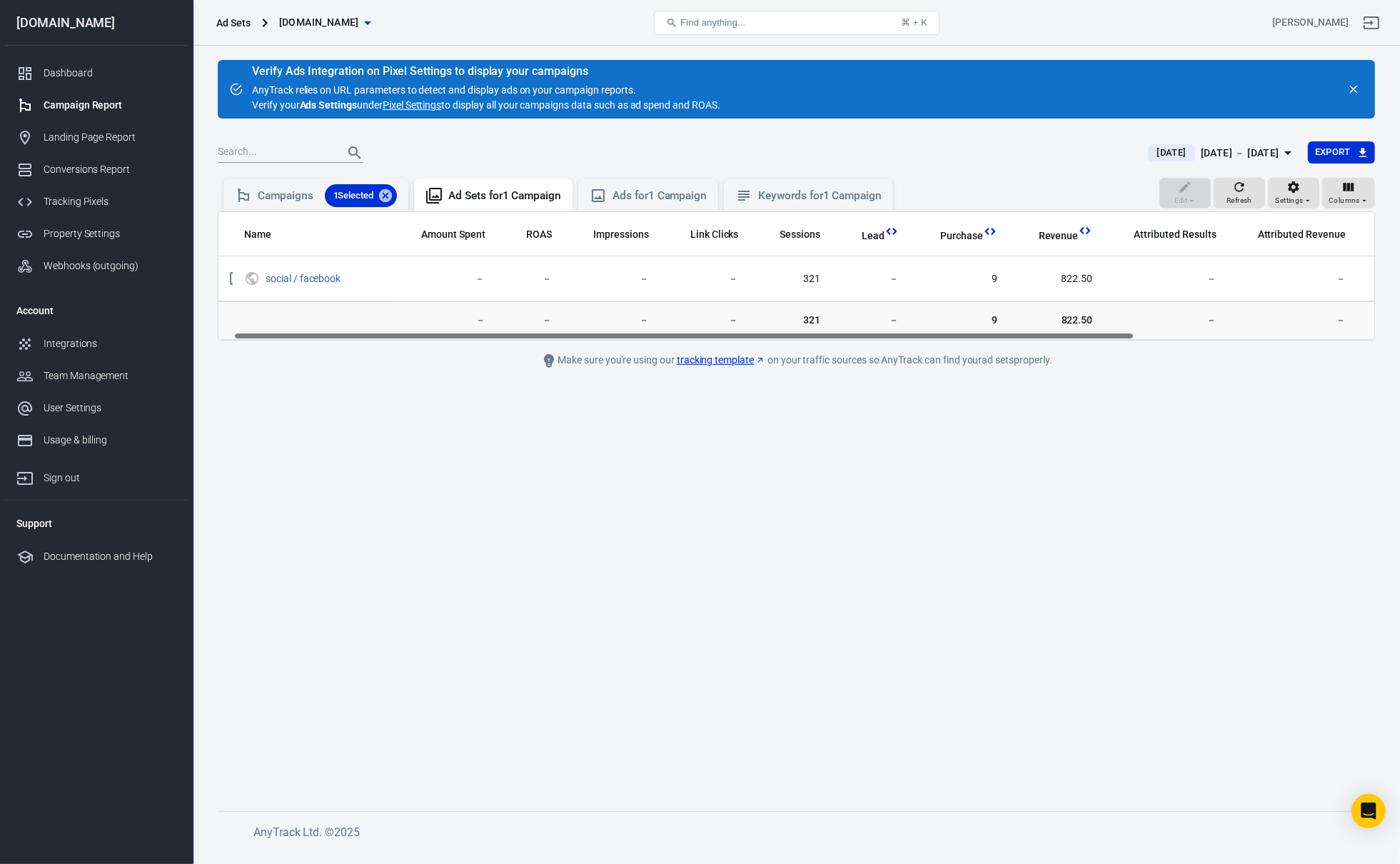
scroll to position [0, 19]
drag, startPoint x: 302, startPoint y: 333, endPoint x: 317, endPoint y: 334, distance: 15.0
click at [317, 334] on div "Name Amount Spent ROAS Impressions Link Clicks Sessions Lead Purchase Revenue A…" at bounding box center [796, 276] width 1155 height 128
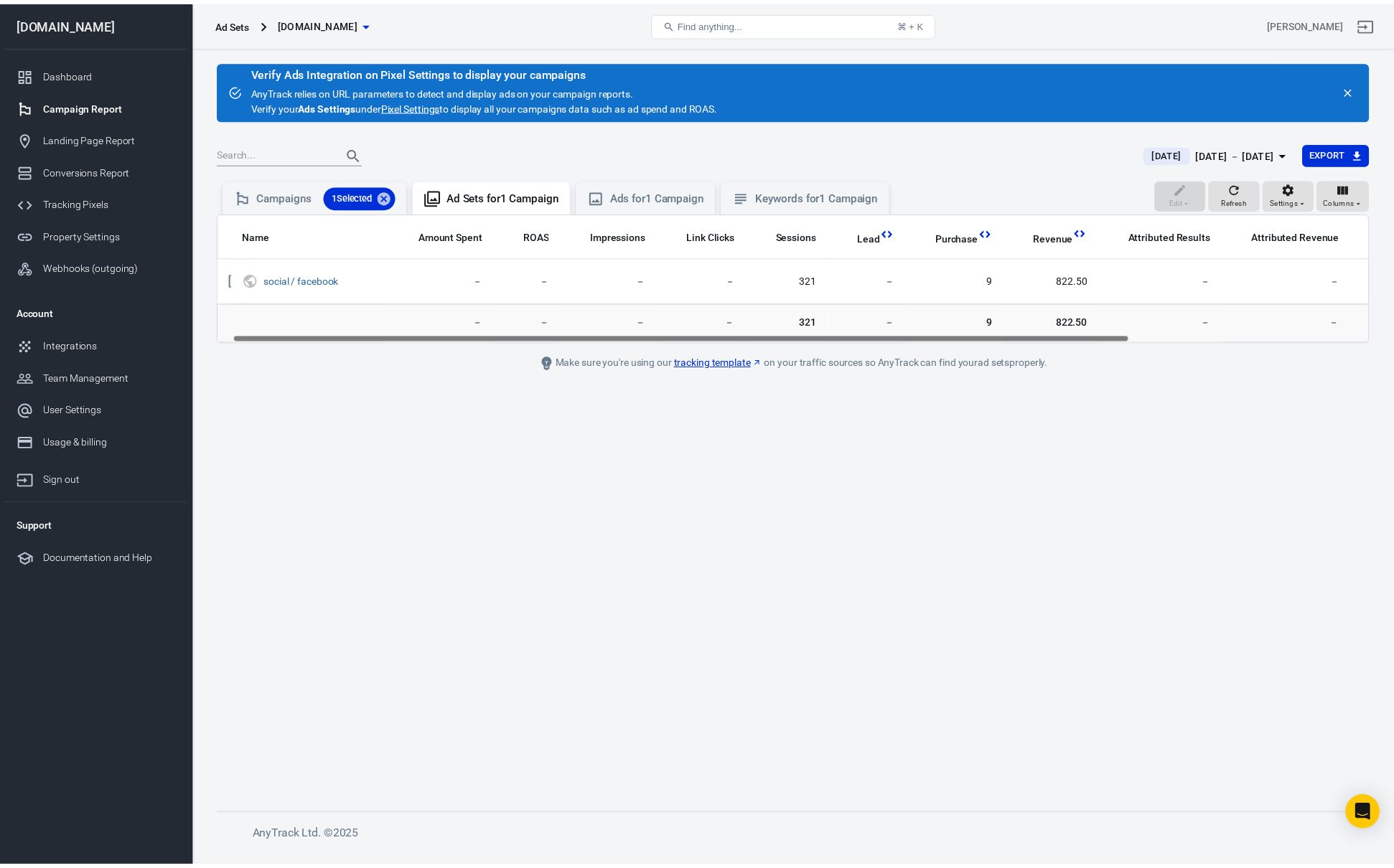
scroll to position [0, 0]
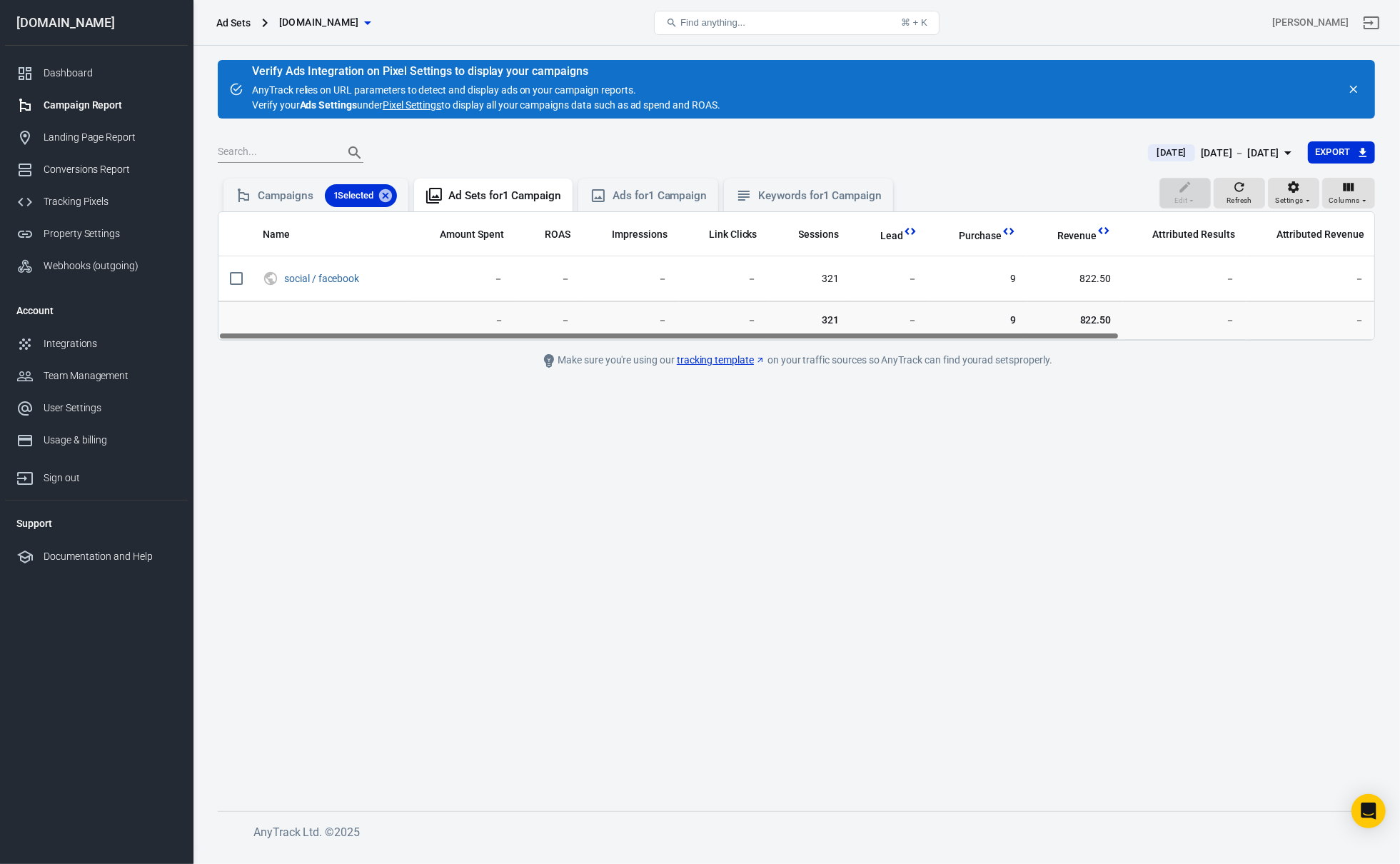
drag, startPoint x: 332, startPoint y: 334, endPoint x: 254, endPoint y: 335, distance: 78.0
click at [254, 335] on div "Name Amount Spent ROAS Impressions Link Clicks Sessions Lead Purchase Revenue A…" at bounding box center [796, 276] width 1155 height 128
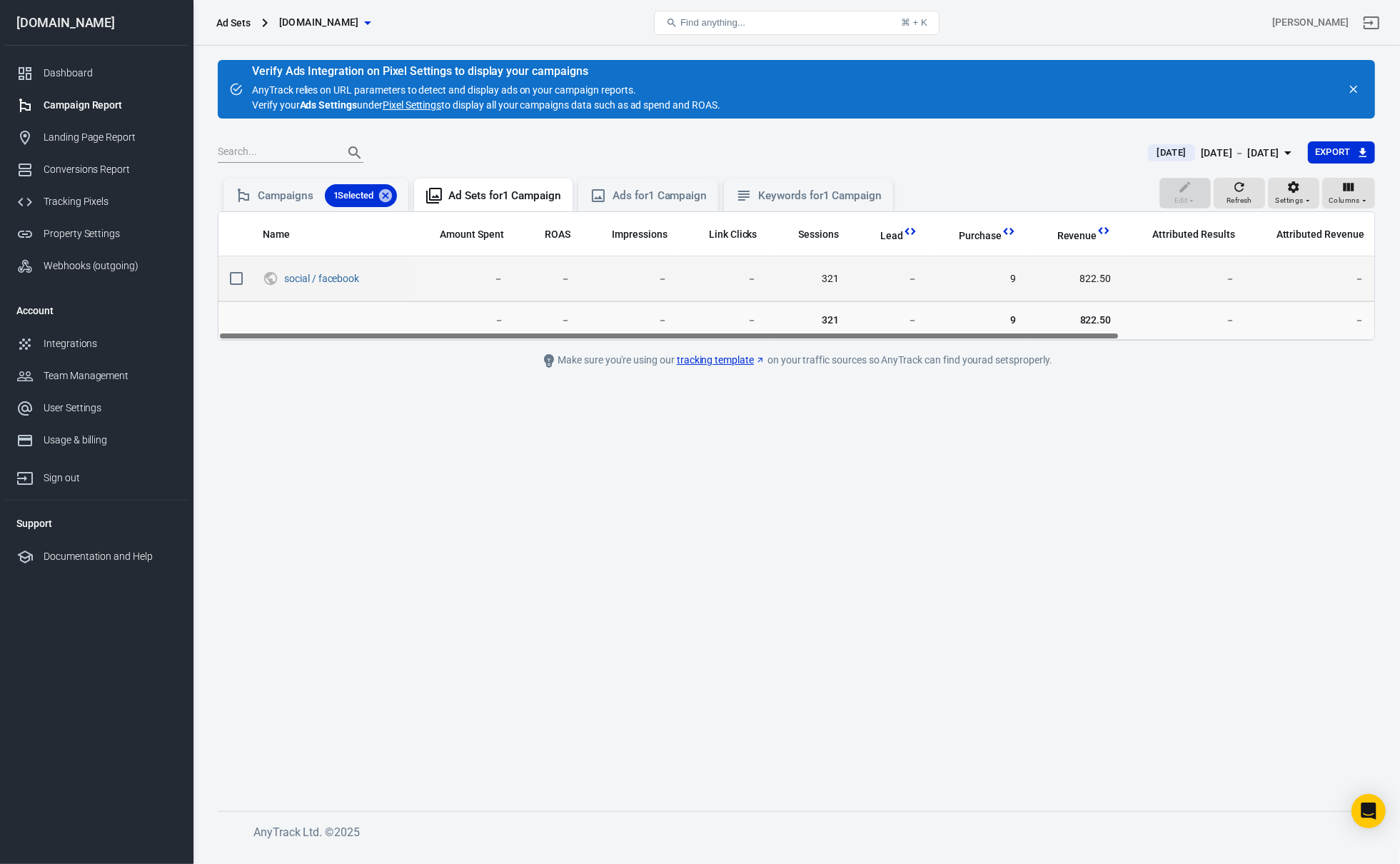
click at [231, 273] on input "scrollable content" at bounding box center [236, 278] width 30 height 30
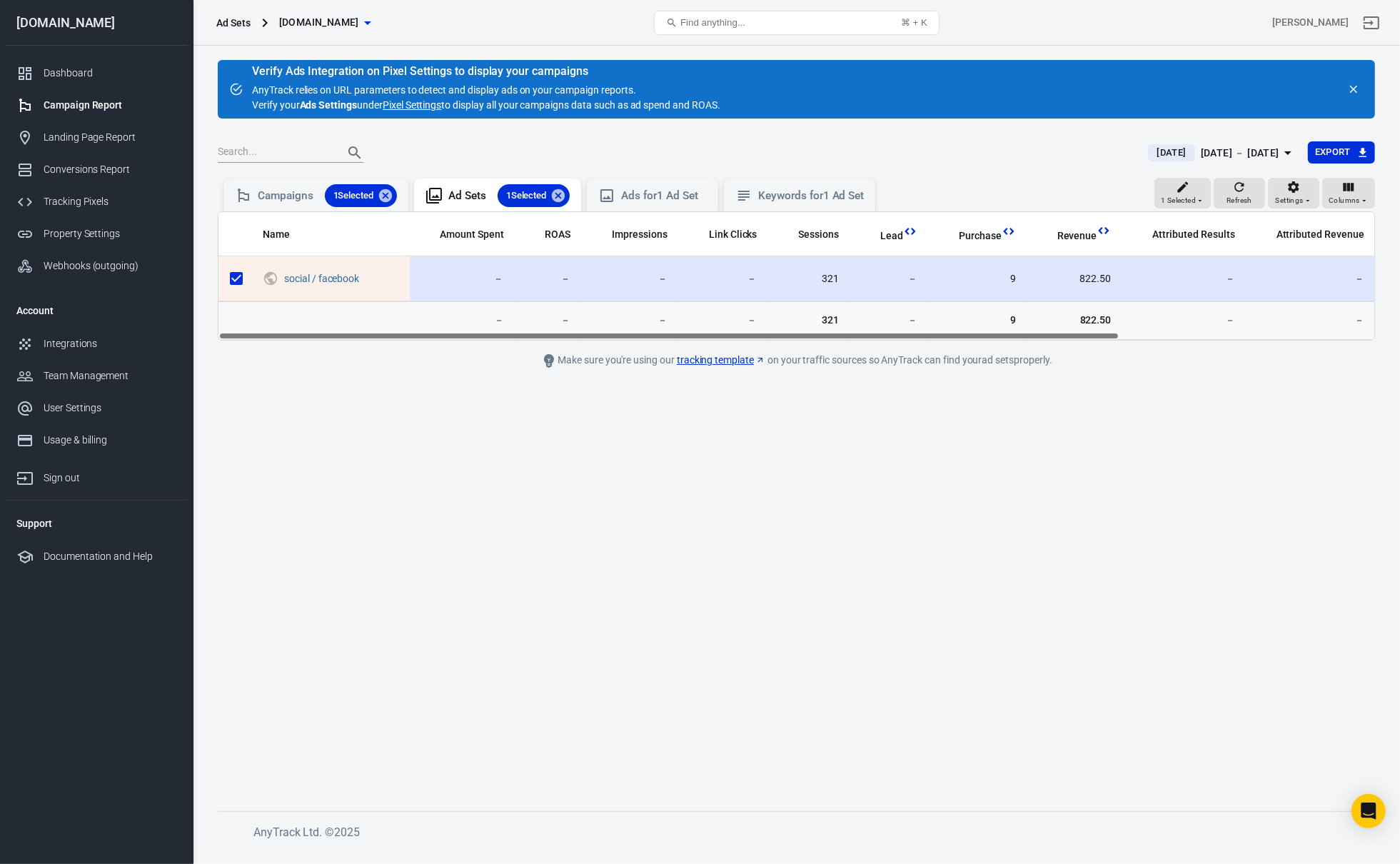
click at [234, 275] on input "scrollable content" at bounding box center [236, 278] width 30 height 30
checkbox input "false"
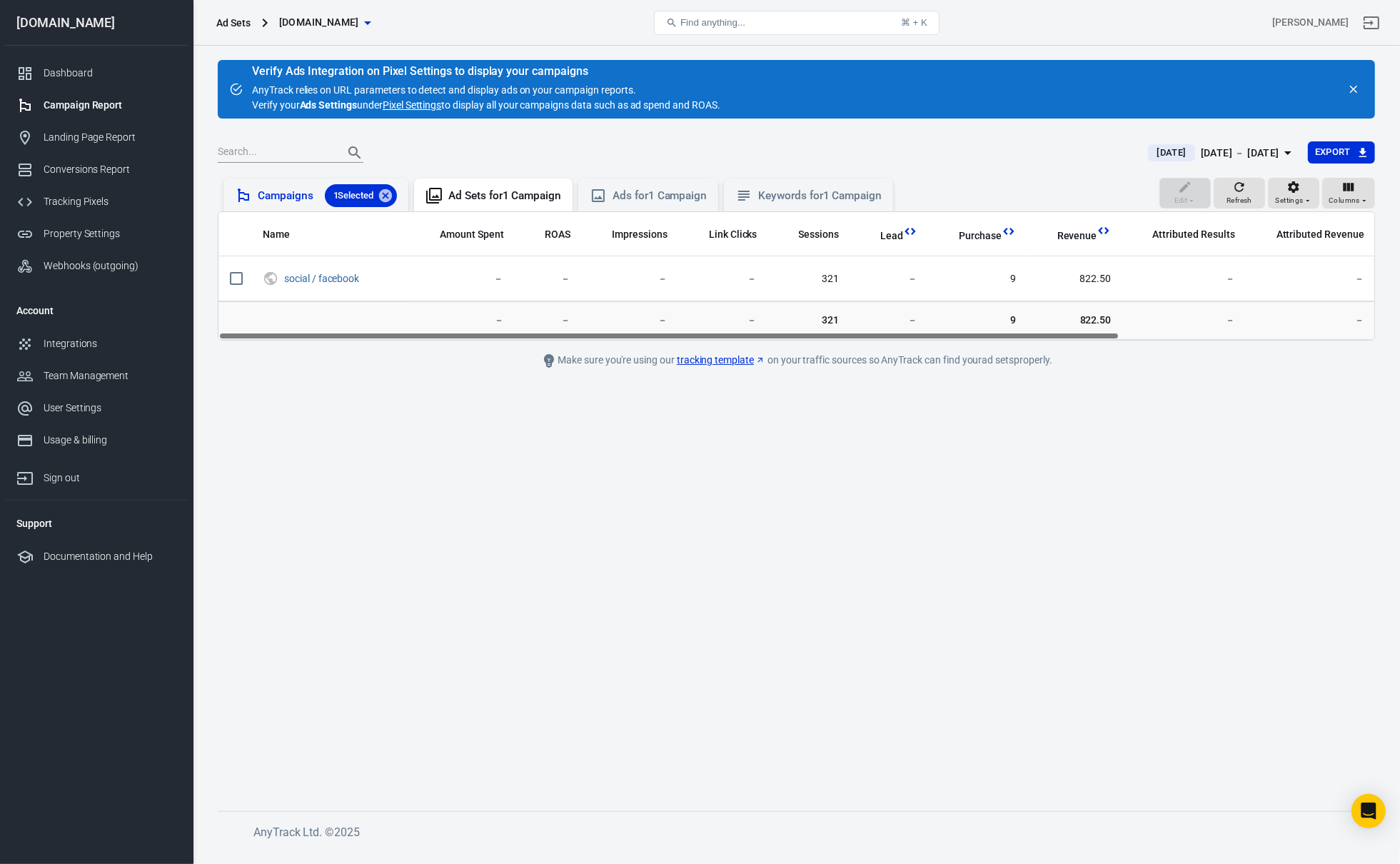
click at [294, 203] on div "Campaigns 1 Selected" at bounding box center [327, 196] width 139 height 23
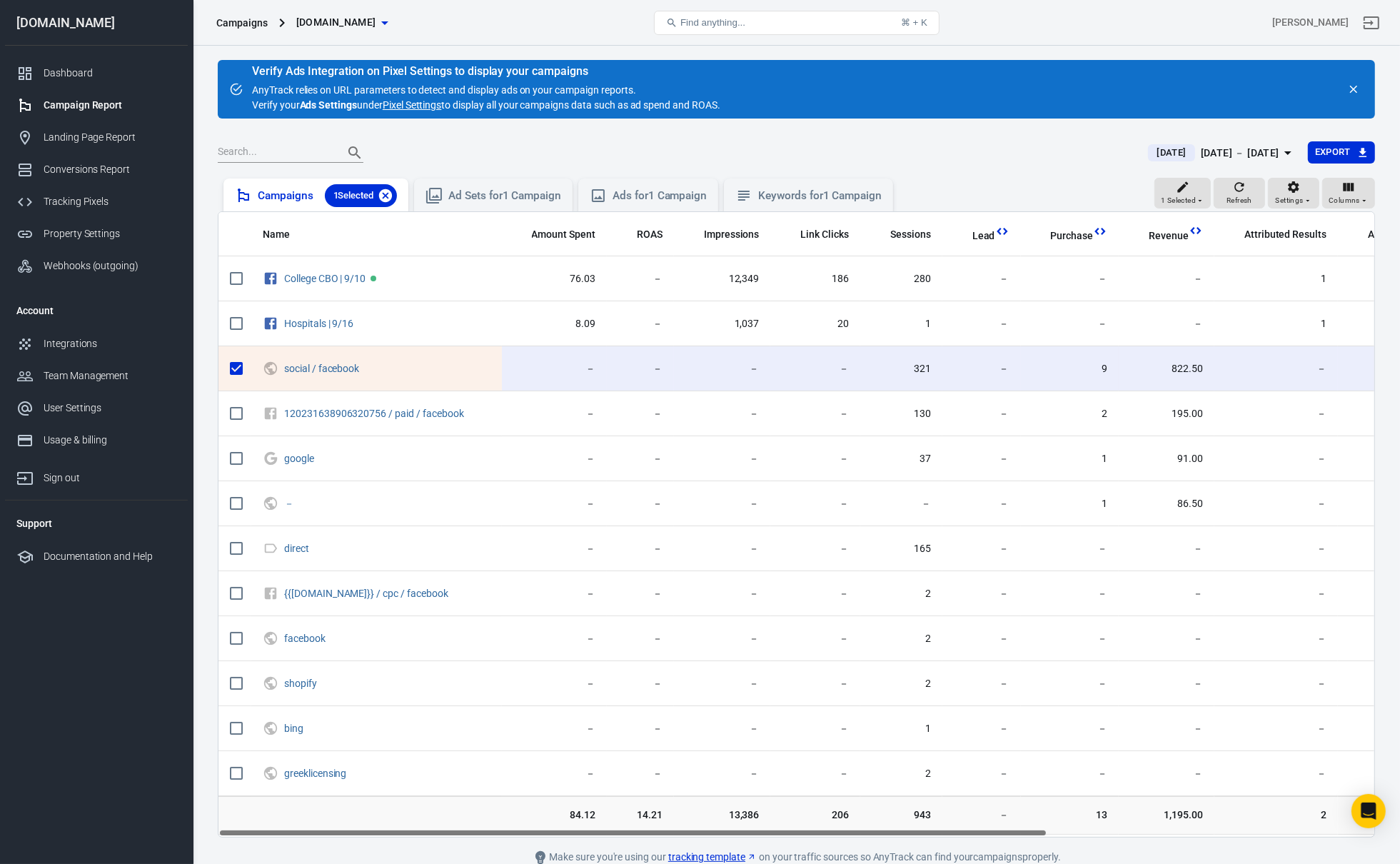
click at [385, 195] on icon at bounding box center [385, 196] width 13 height 13
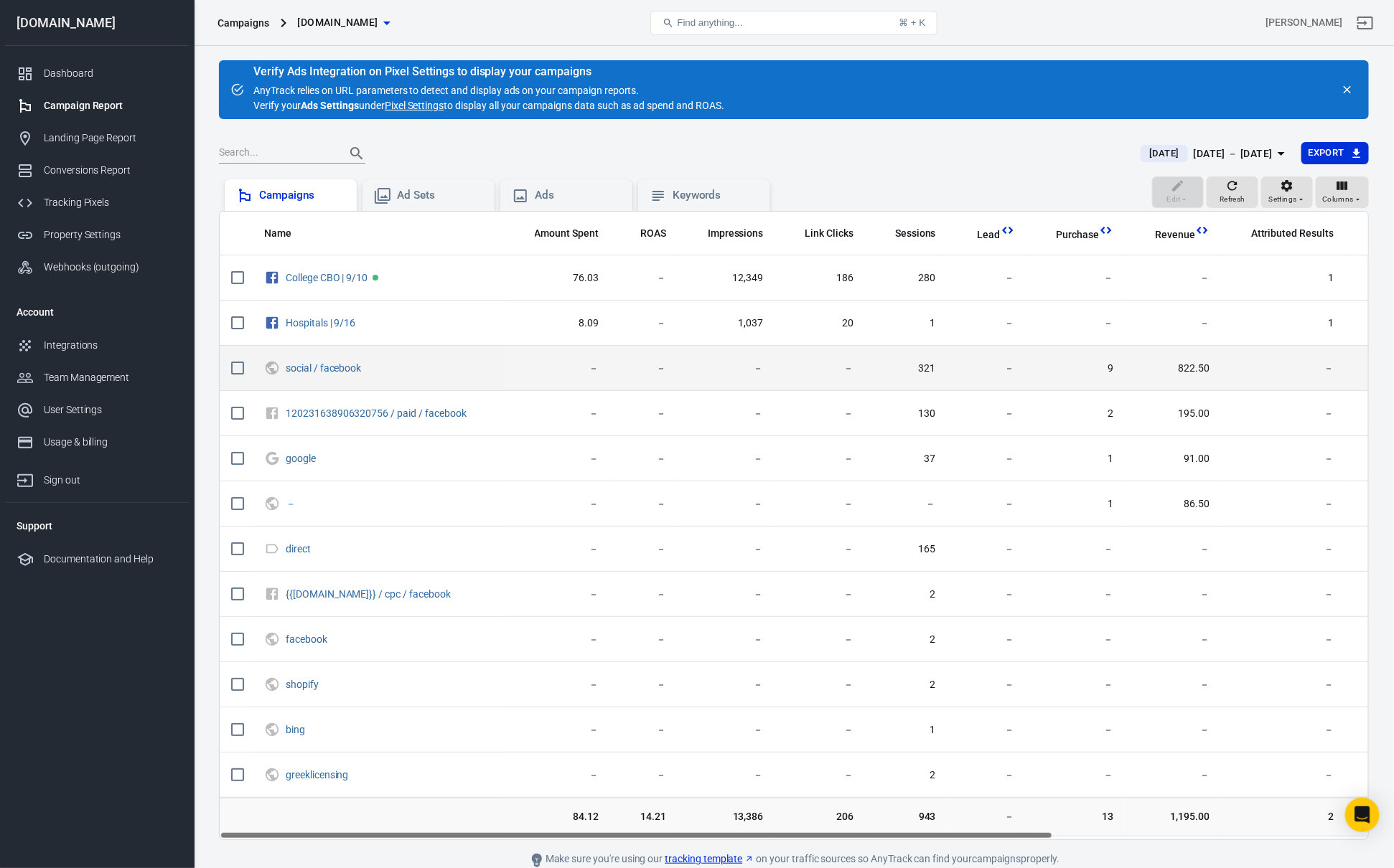
click at [237, 365] on input "scrollable content" at bounding box center [237, 368] width 30 height 30
checkbox input "true"
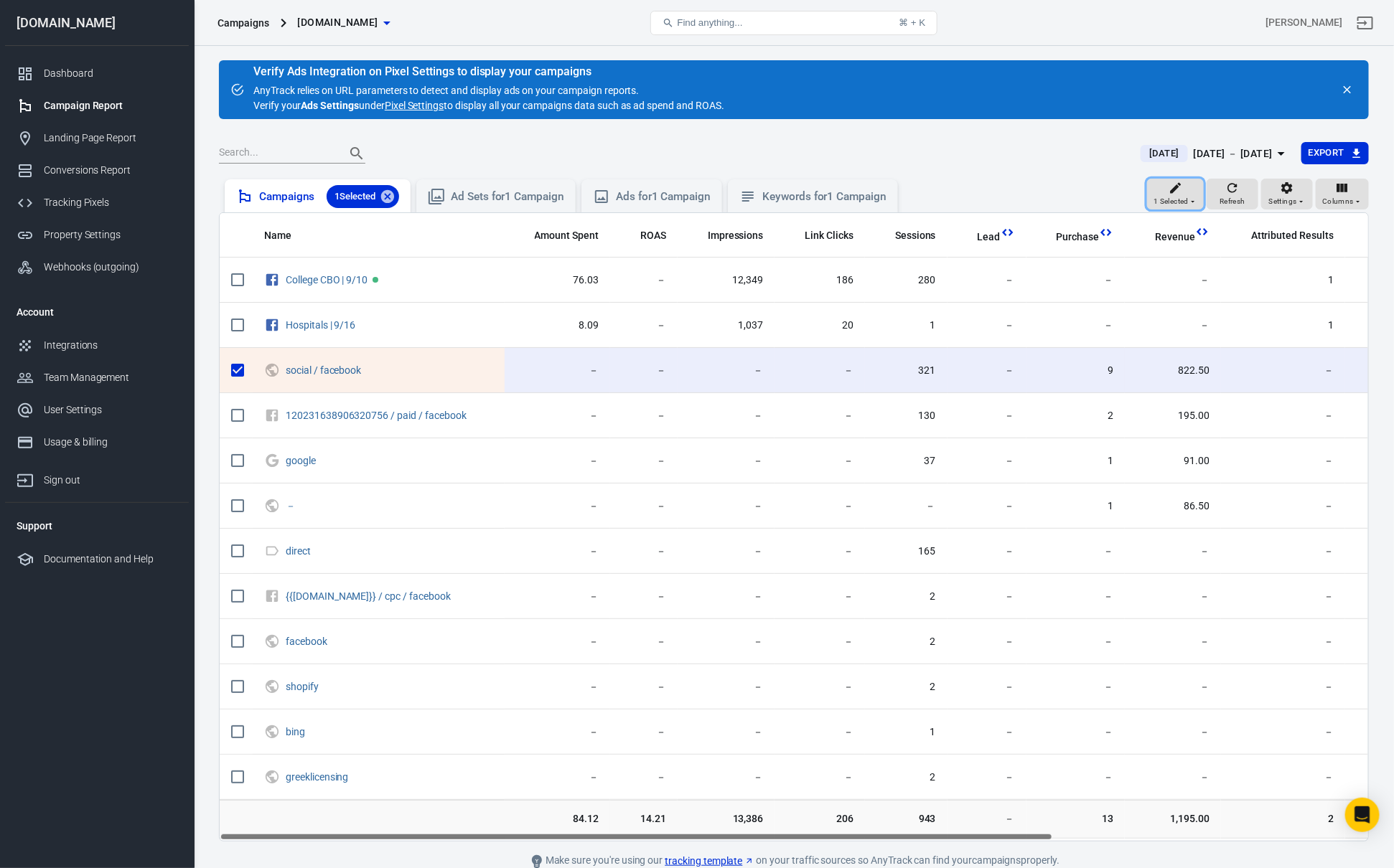
click at [1182, 188] on icon "button" at bounding box center [1175, 188] width 15 height 15
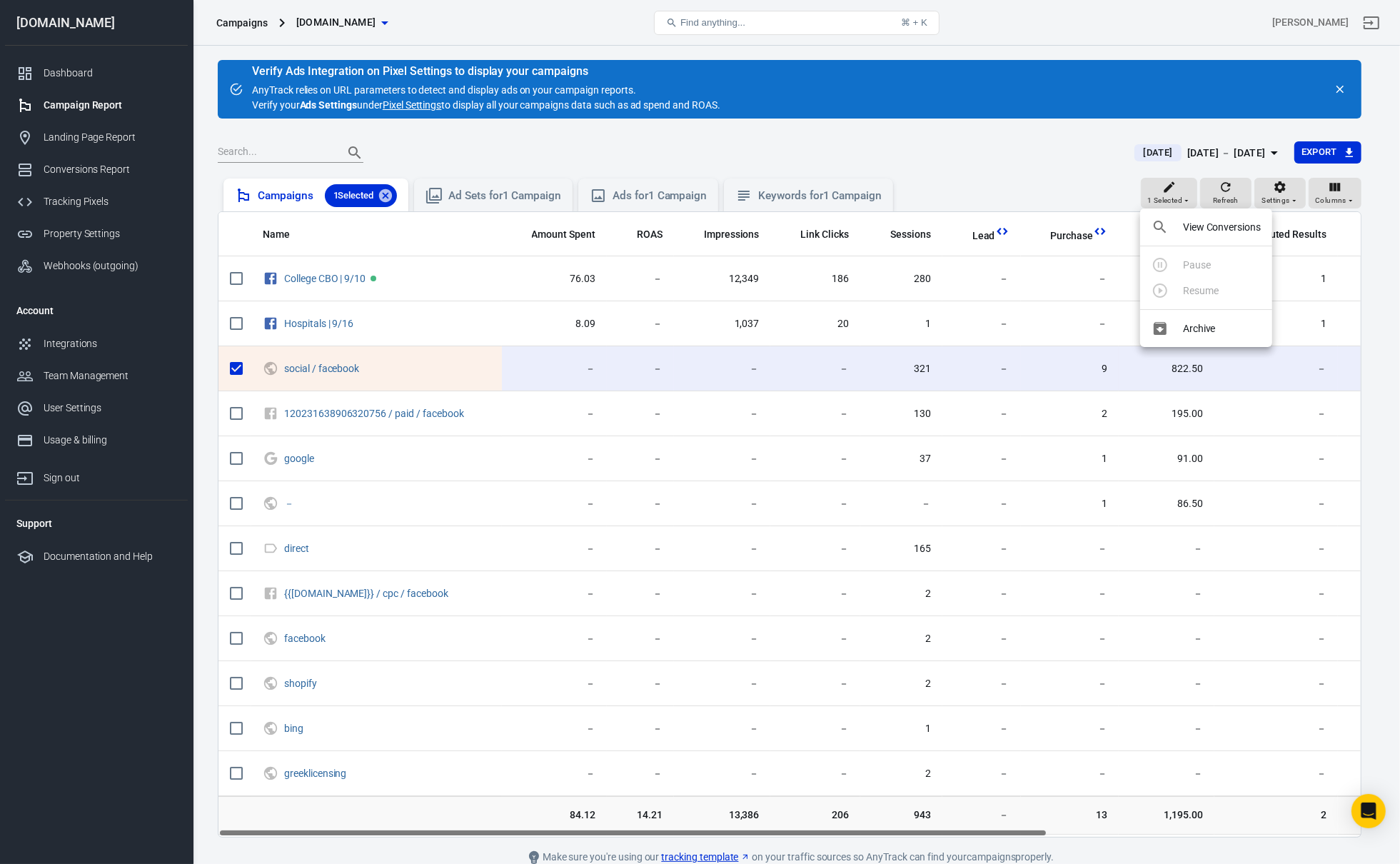
click at [1175, 229] on div at bounding box center [1164, 226] width 26 height 17
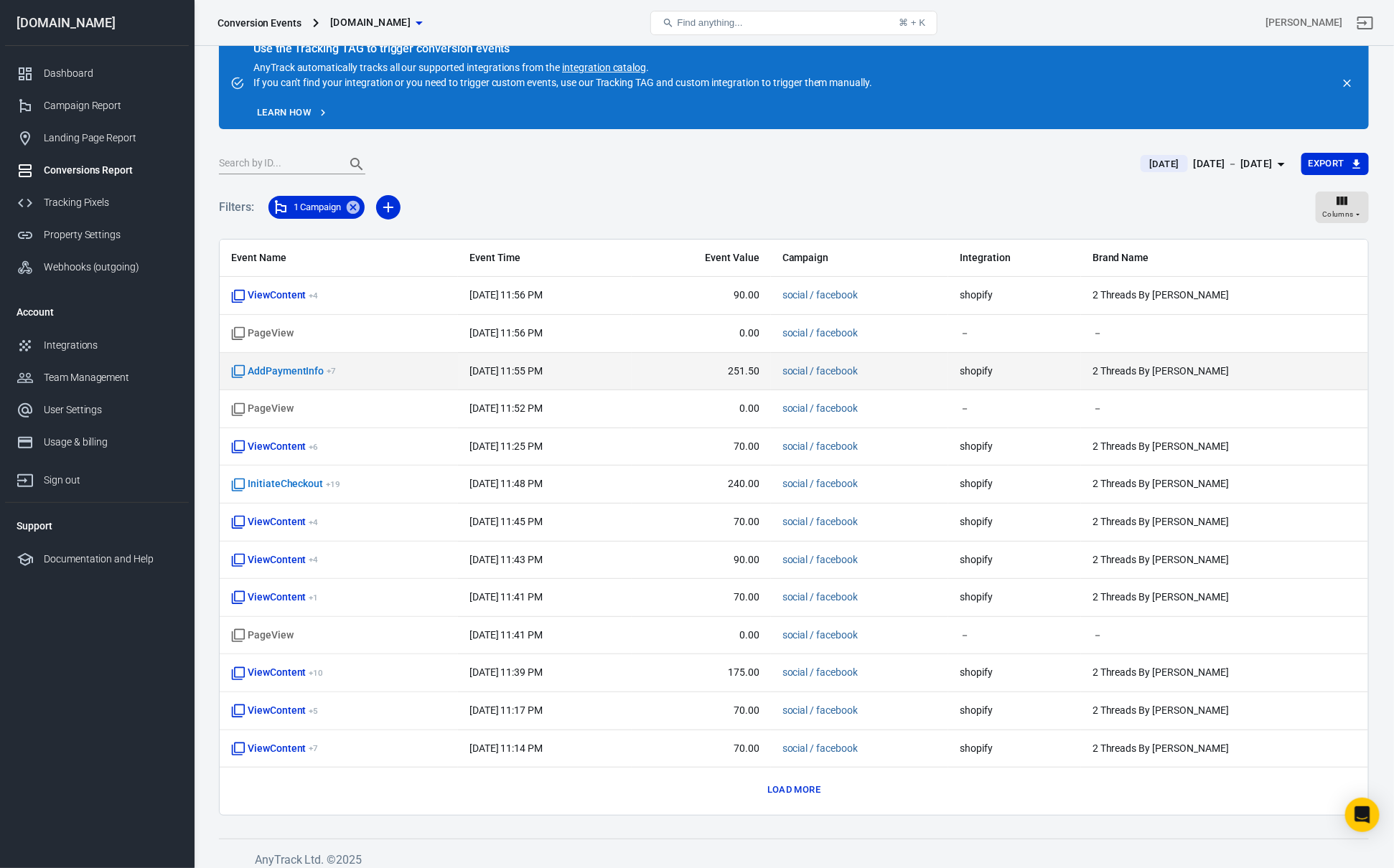
scroll to position [32, 0]
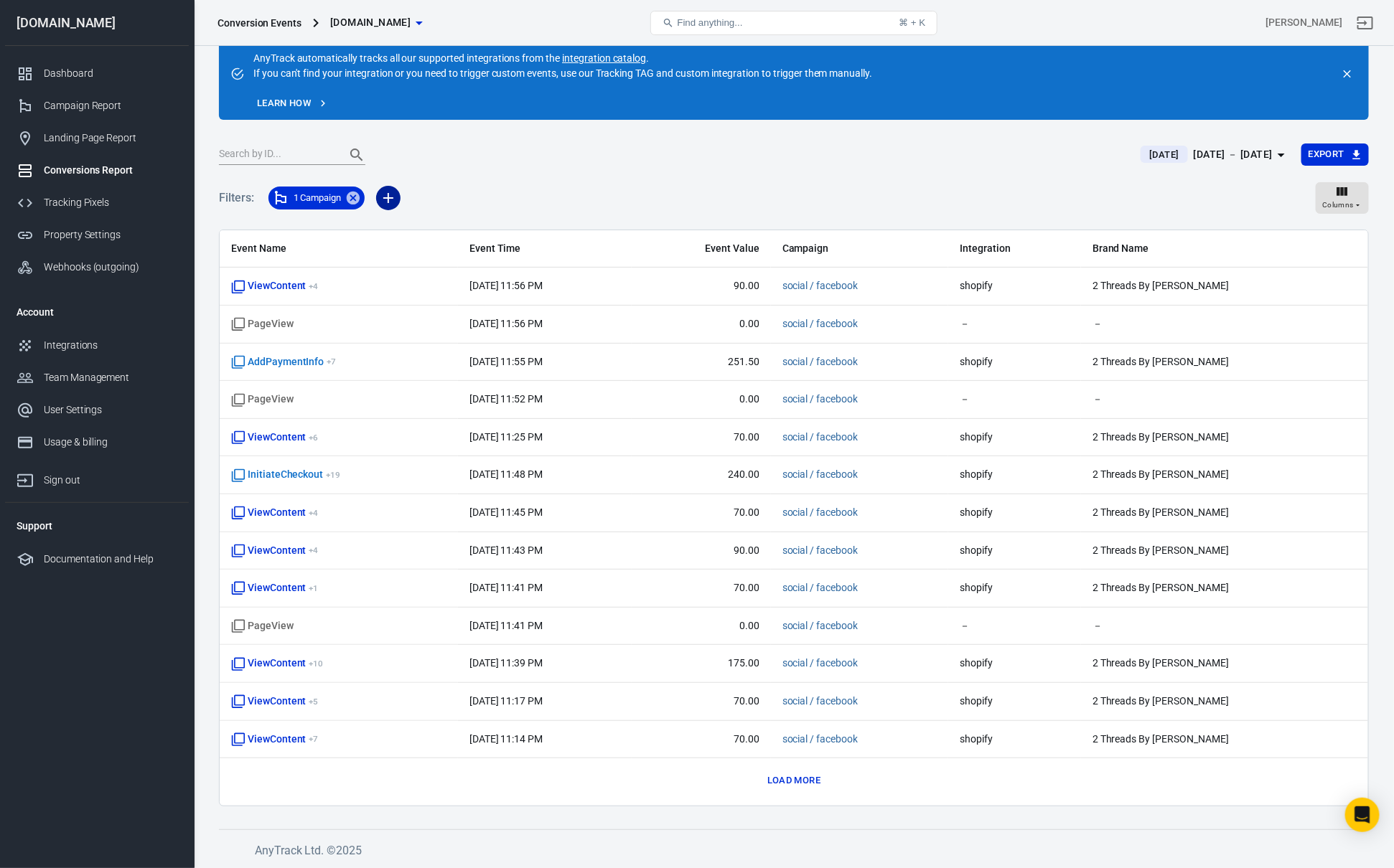
click at [397, 204] on icon "button" at bounding box center [387, 197] width 17 height 17
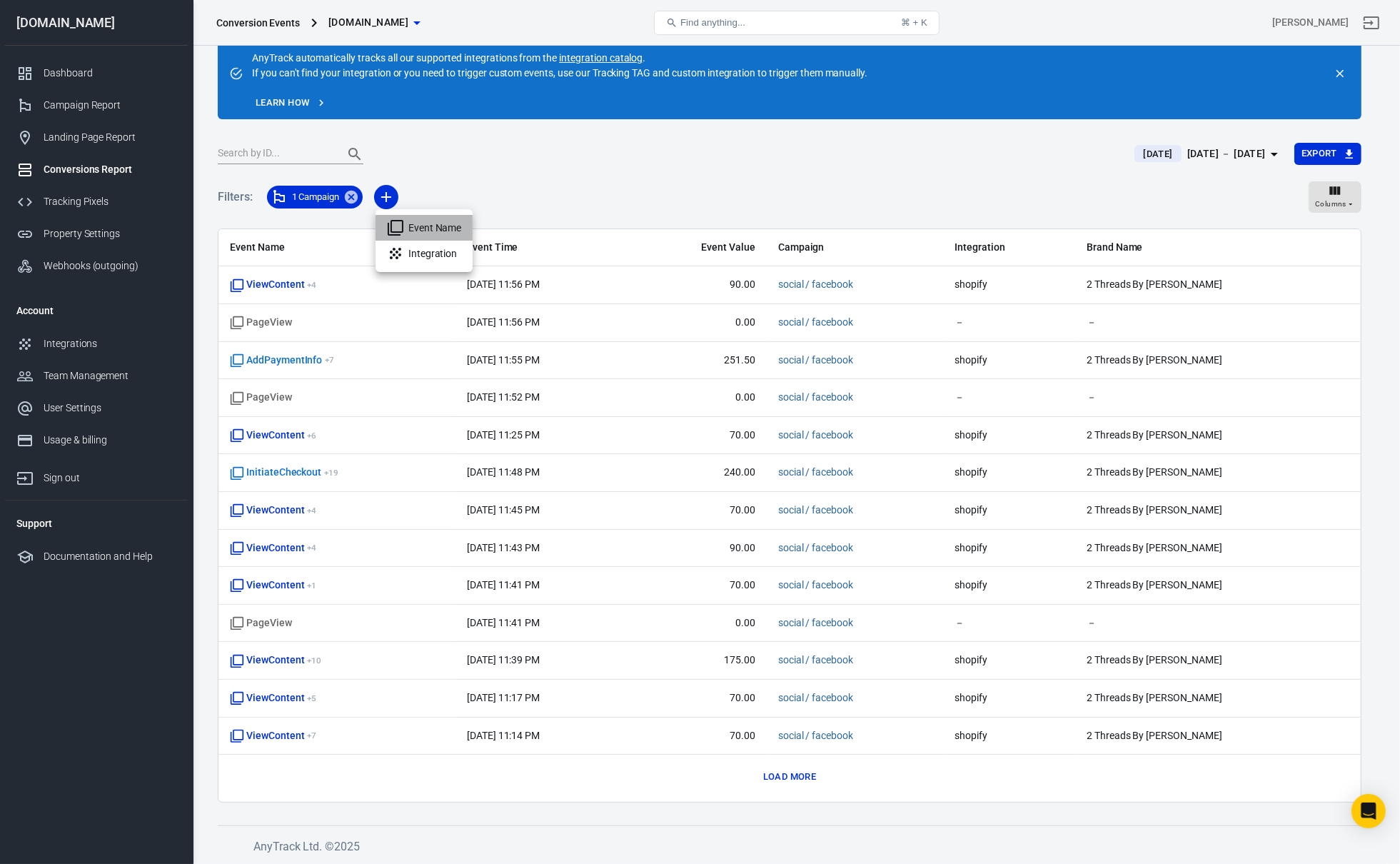
click at [443, 233] on li "Event Name" at bounding box center [424, 228] width 97 height 26
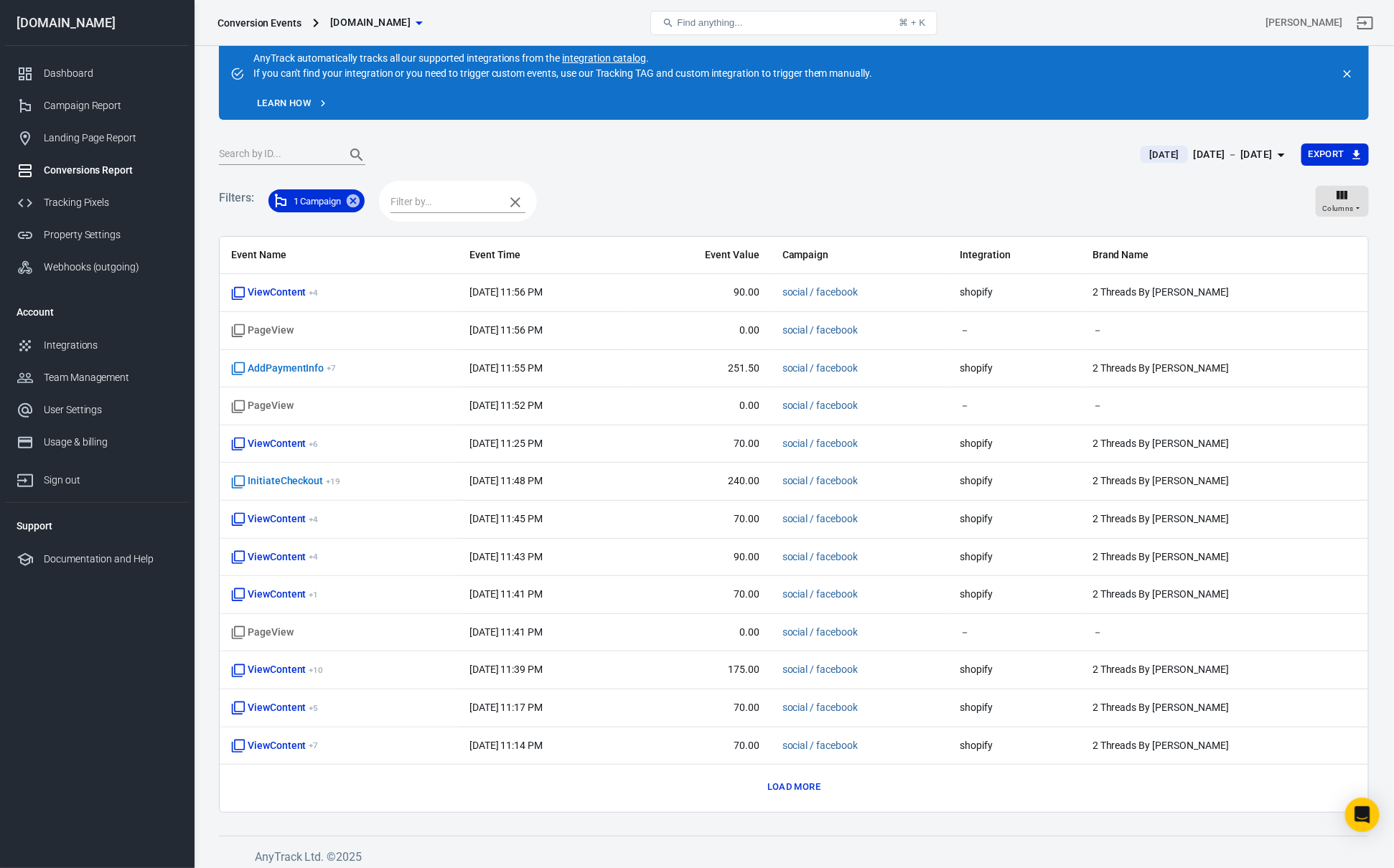
click at [465, 199] on input "text" at bounding box center [444, 202] width 107 height 18
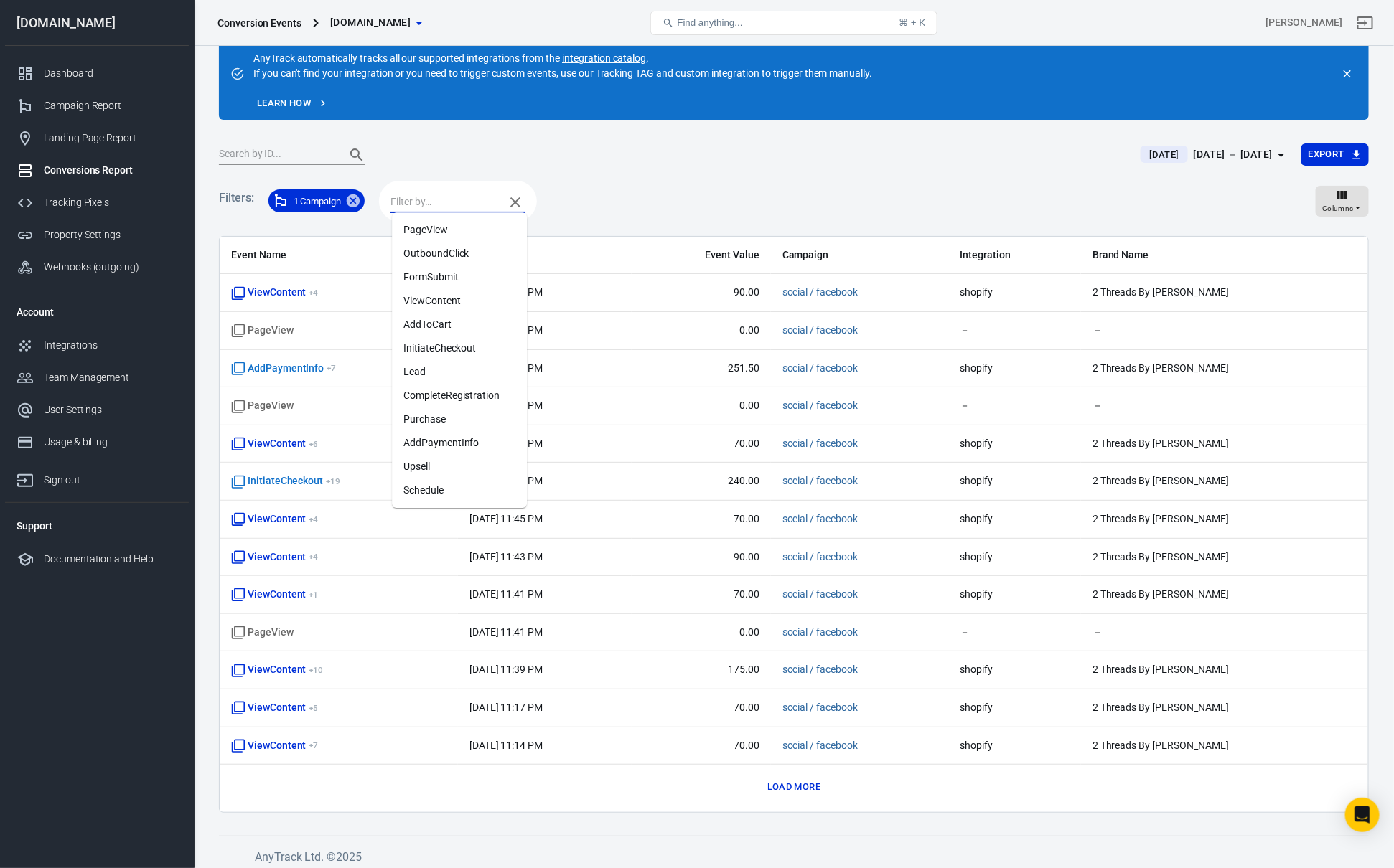
click at [441, 421] on li "Purchase" at bounding box center [459, 419] width 135 height 24
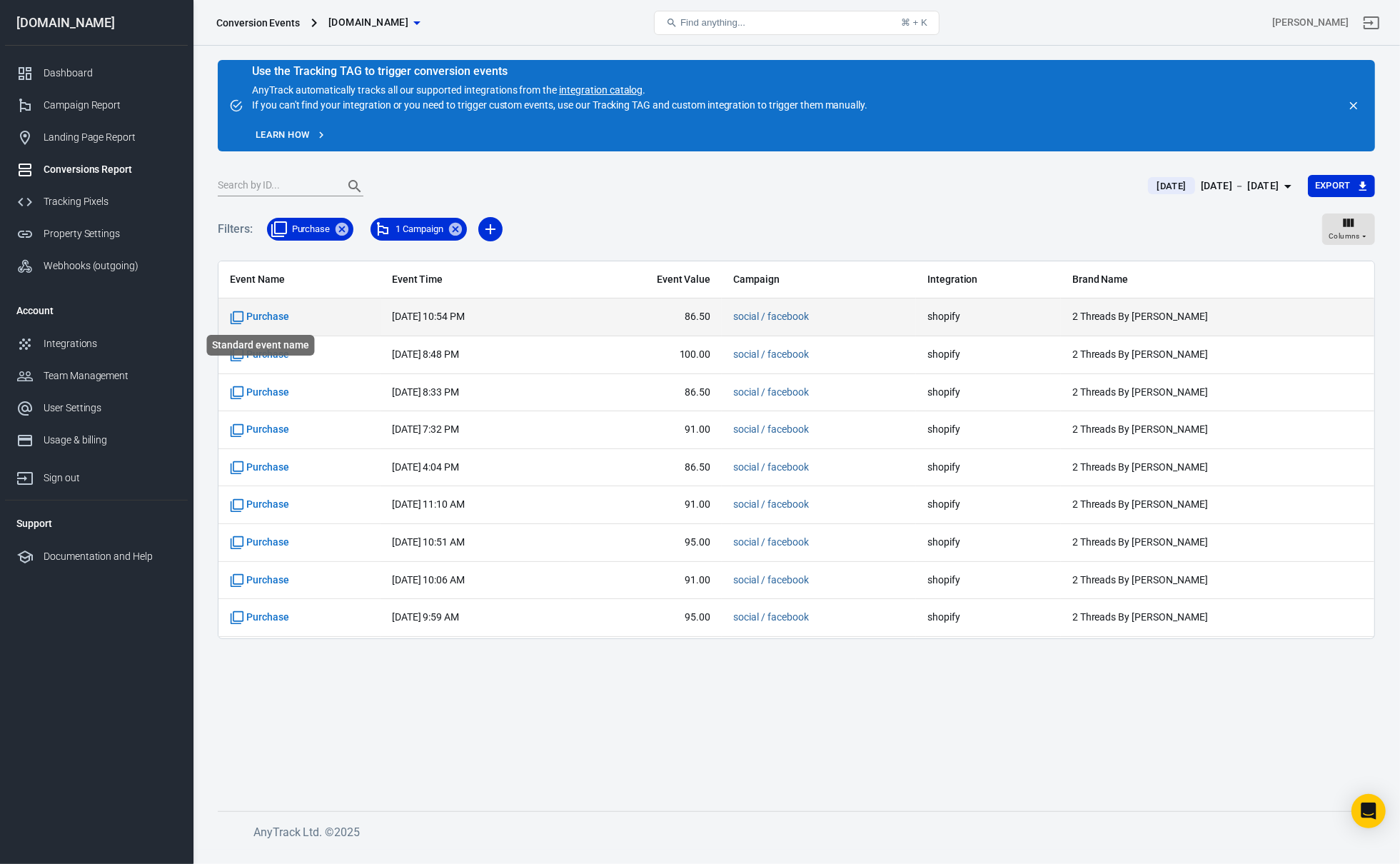
click at [276, 316] on span "Purchase" at bounding box center [259, 317] width 59 height 15
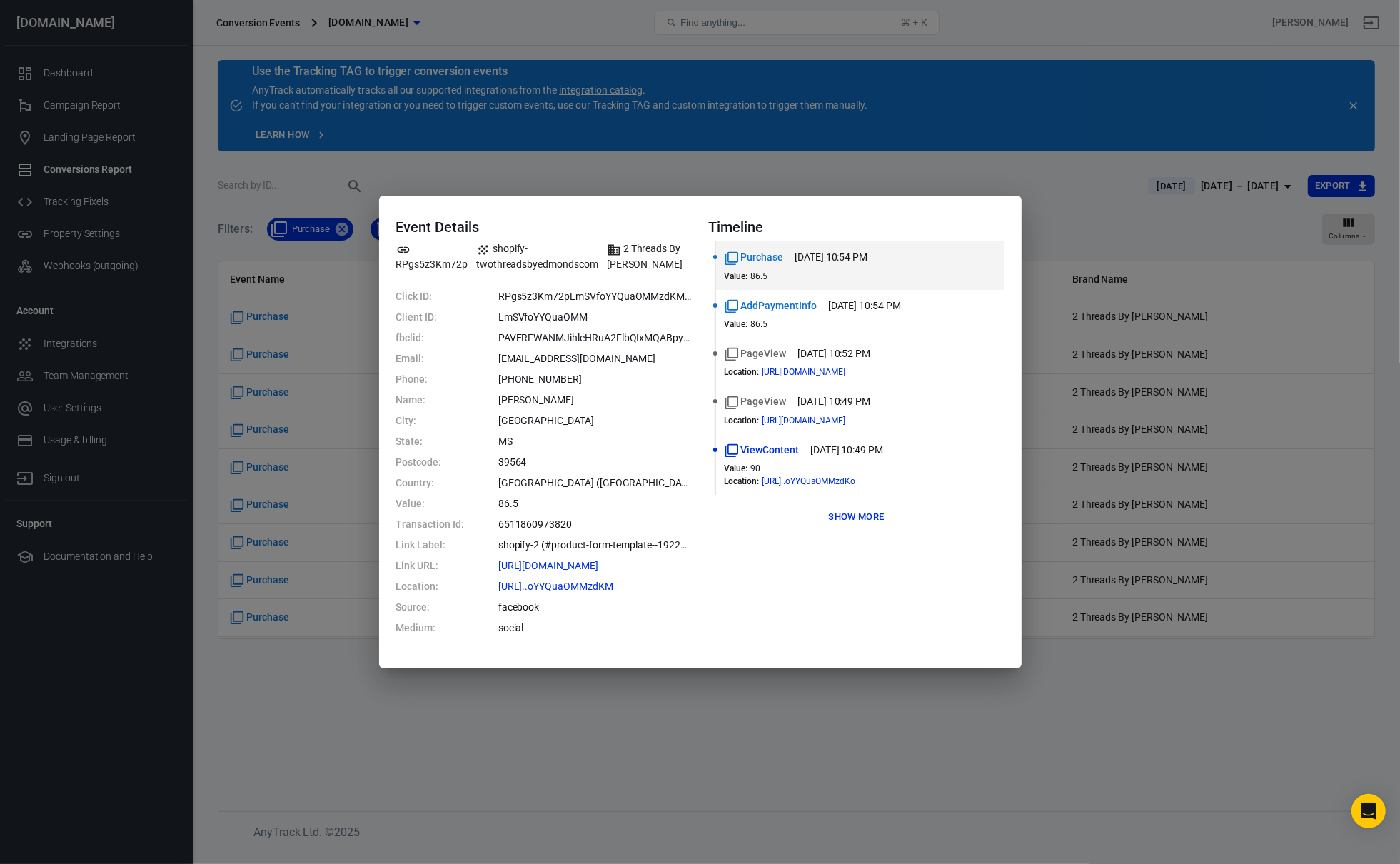
click at [633, 402] on dd "[PERSON_NAME]" at bounding box center [595, 400] width 193 height 15
click at [856, 516] on button "Show more" at bounding box center [856, 516] width 63 height 22
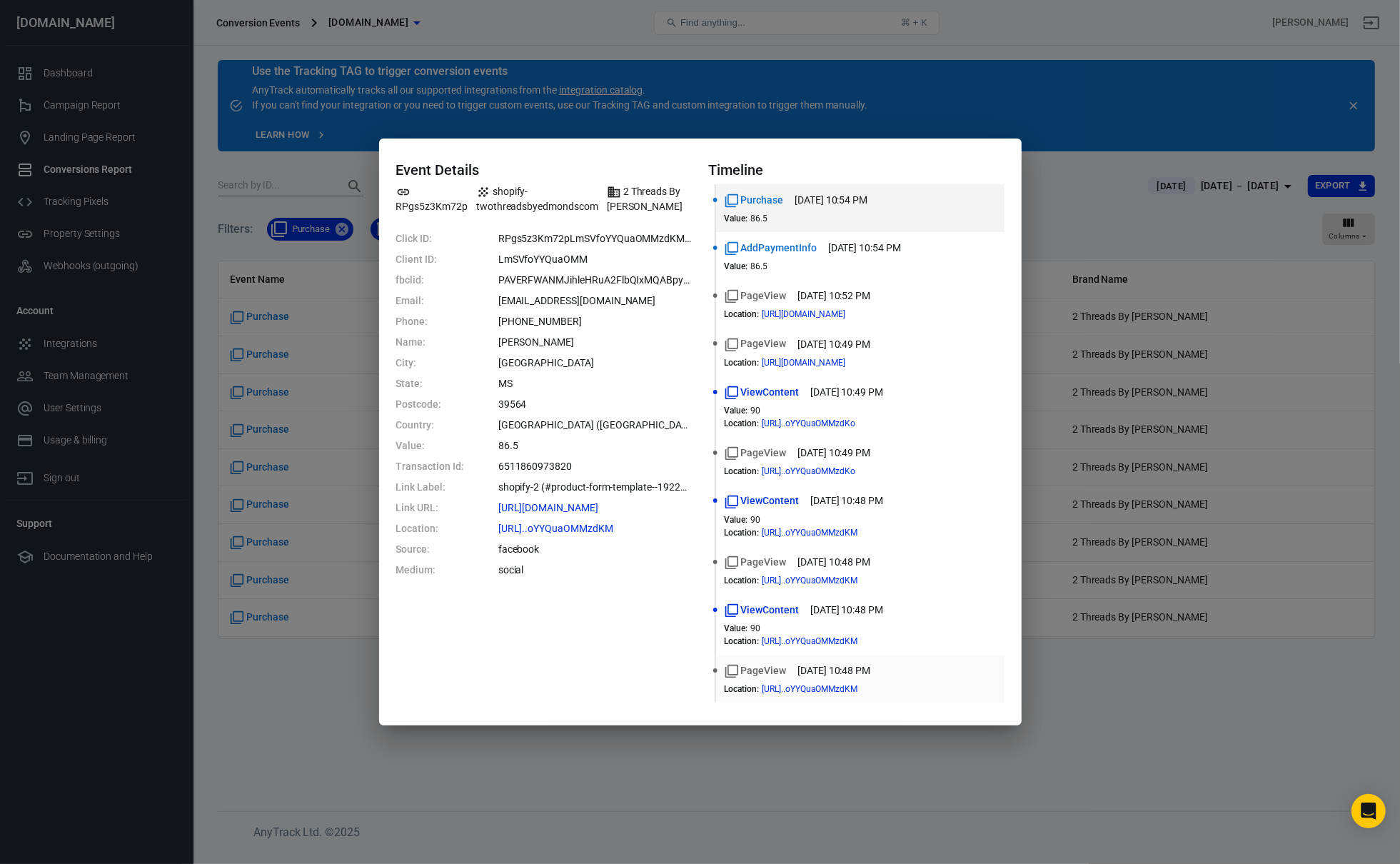
click at [798, 672] on time "[DATE] 10:48 PM" at bounding box center [834, 671] width 73 height 15
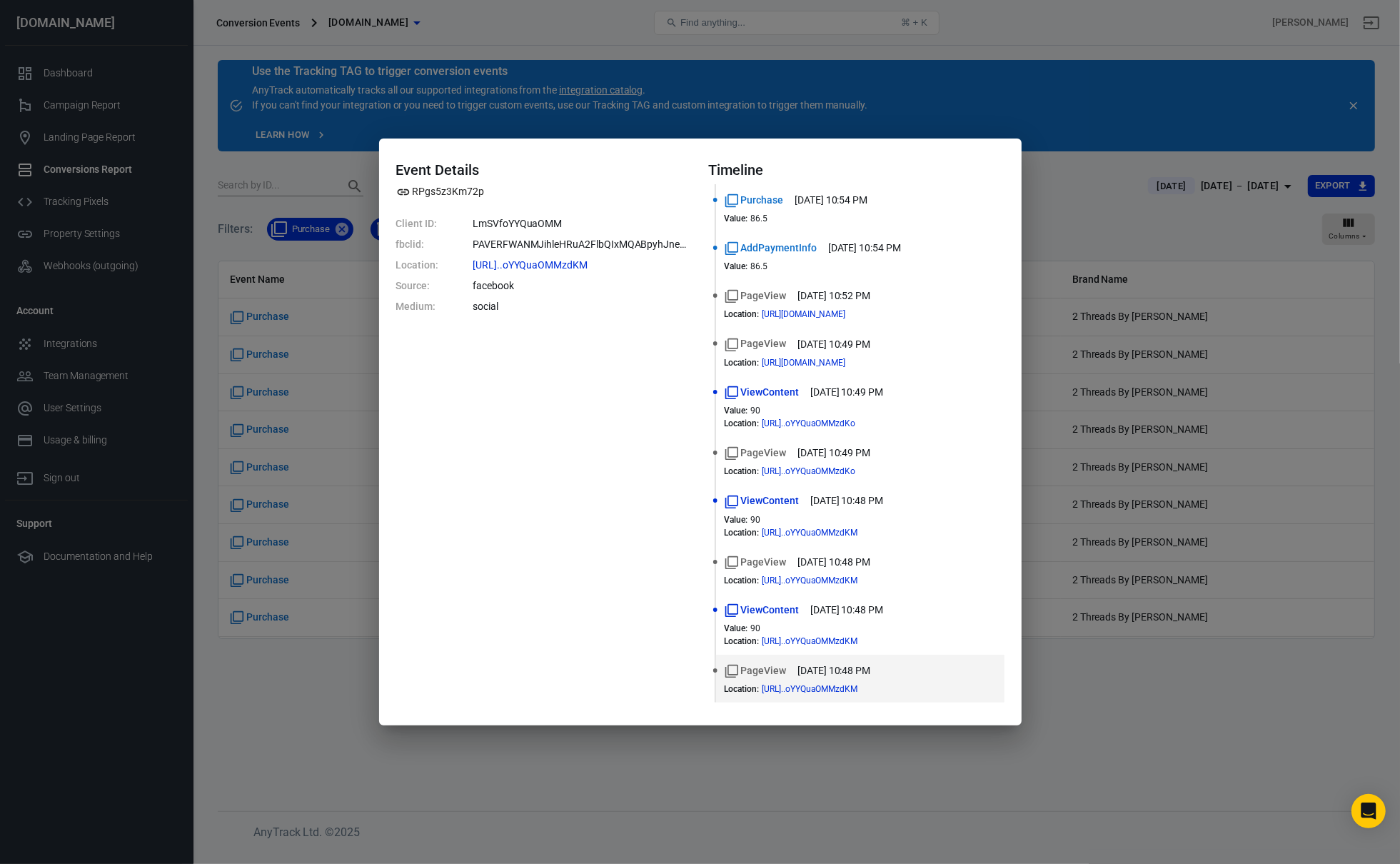
click at [757, 665] on span "PageView" at bounding box center [755, 671] width 62 height 15
drag, startPoint x: 500, startPoint y: 303, endPoint x: 343, endPoint y: 273, distance: 159.8
click at [341, 270] on div "Event Details RPgs5z3Km72p Client ID: LmSVfoYYQuaOMM fbclid: PAVERFWANMJihleHRu…" at bounding box center [700, 432] width 1400 height 864
click at [454, 299] on dl "Client ID: LmSVfoYYQuaOMM fbclid: PAVERFWANMJihleHRuA2FlbQIxMQABpyhJne6173nqAND…" at bounding box center [544, 265] width 296 height 98
drag, startPoint x: 507, startPoint y: 311, endPoint x: 380, endPoint y: 288, distance: 129.1
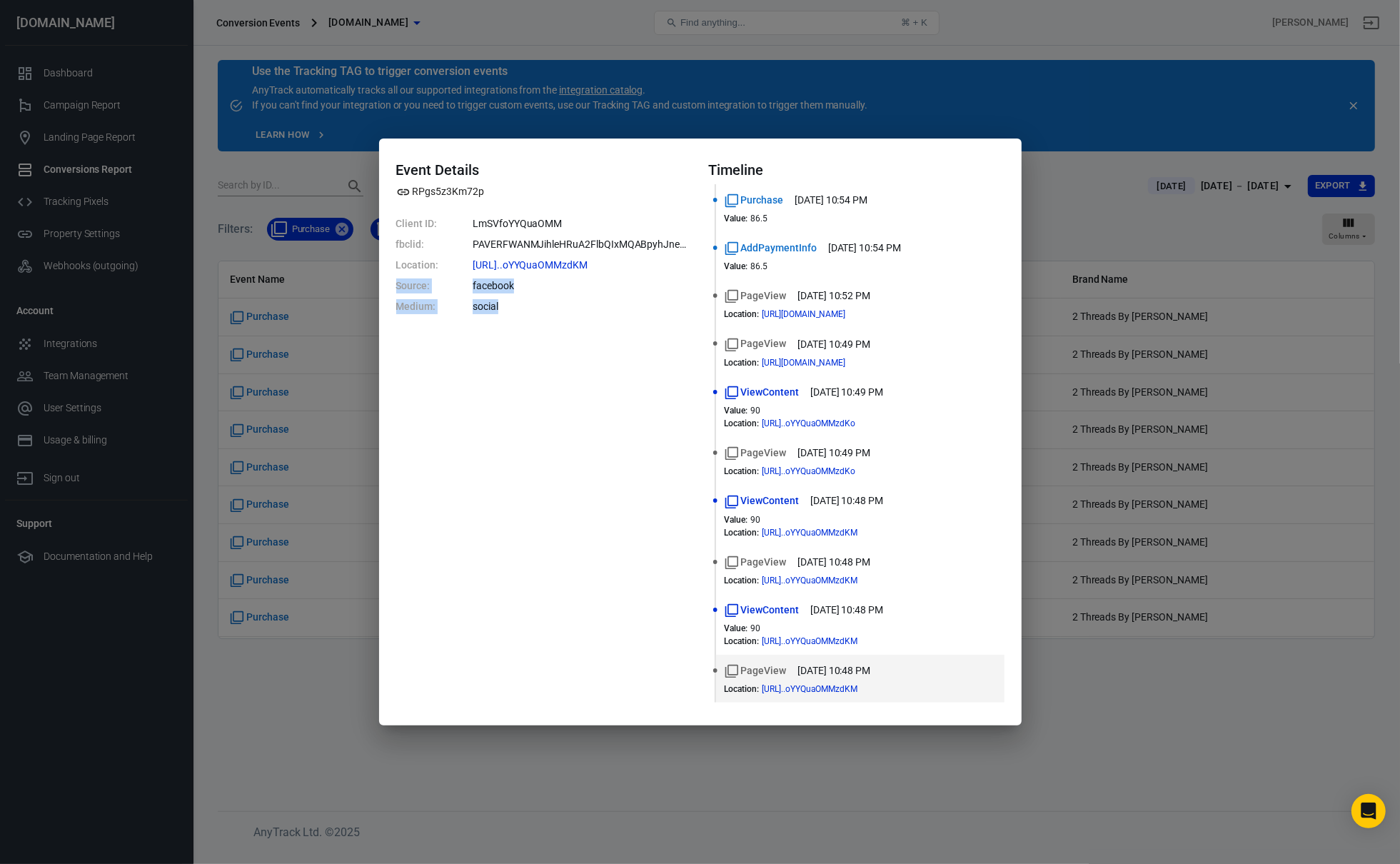
click at [380, 288] on div "Event Details RPgs5z3Km72p Client ID: LmSVfoYYQuaOMM fbclid: PAVERFWANMJihleHRu…" at bounding box center [700, 432] width 642 height 588
click at [461, 303] on dl "Client ID: LmSVfoYYQuaOMM fbclid: PAVERFWANMJihleHRuA2FlbQIxMQABpyhJne6173nqAND…" at bounding box center [544, 265] width 296 height 98
drag, startPoint x: 528, startPoint y: 309, endPoint x: 356, endPoint y: 293, distance: 172.7
click at [356, 293] on div "Event Details RPgs5z3Km72p Client ID: LmSVfoYYQuaOMM fbclid: PAVERFWANMJihleHRu…" at bounding box center [700, 432] width 1400 height 864
click at [414, 293] on dt "Source:" at bounding box center [417, 286] width 43 height 15
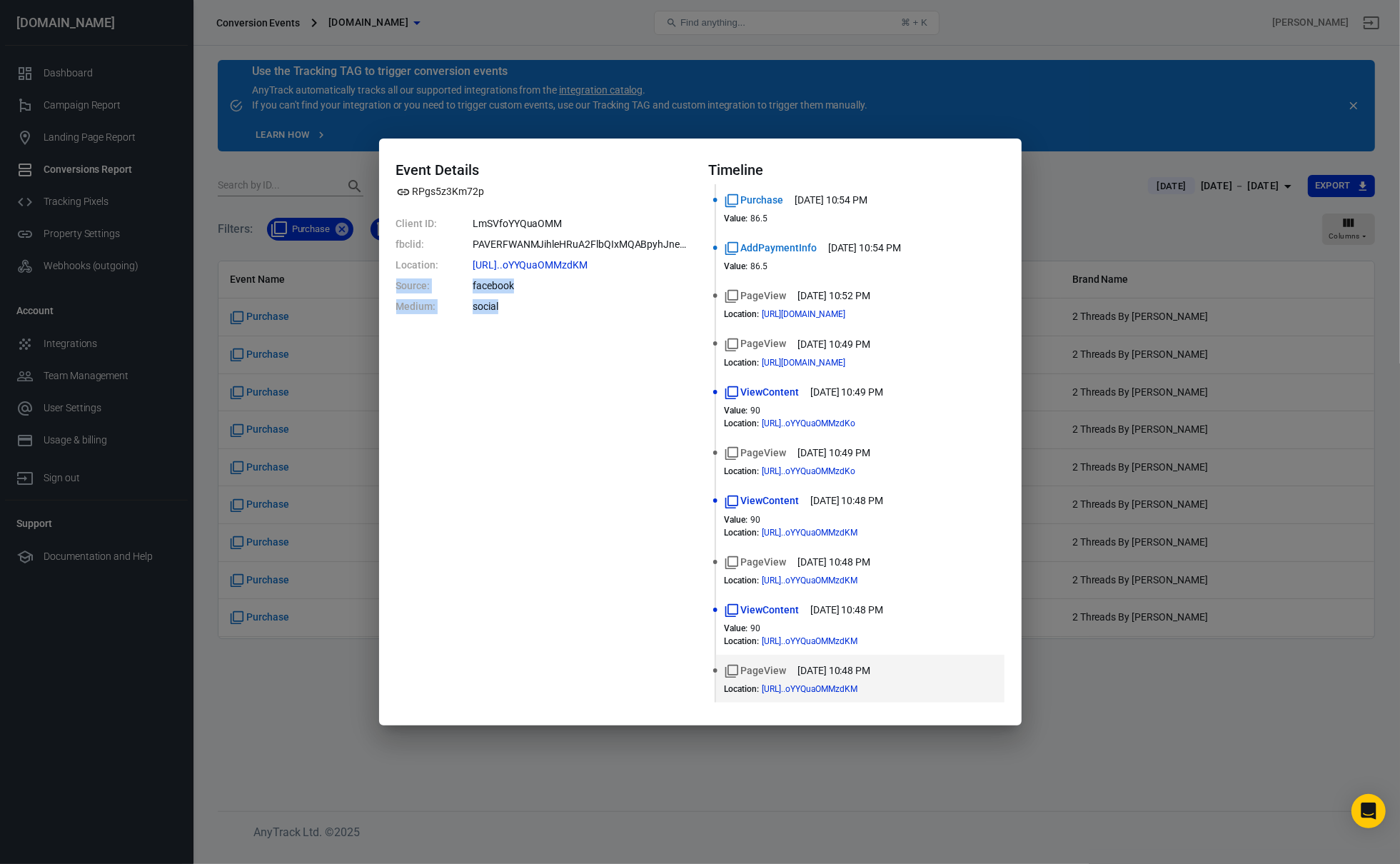
drag, startPoint x: 513, startPoint y: 312, endPoint x: 334, endPoint y: 279, distance: 182.0
click at [334, 279] on div "Event Details RPgs5z3Km72p Client ID: LmSVfoYYQuaOMM fbclid: PAVERFWANMJihleHRu…" at bounding box center [700, 432] width 1400 height 864
click at [617, 322] on div "Event Details RPgs5z3Km72p Client ID: LmSVfoYYQuaOMM fbclid: PAVERFWANMJihleHRu…" at bounding box center [544, 432] width 296 height 542
drag, startPoint x: 612, startPoint y: 322, endPoint x: 382, endPoint y: 280, distance: 233.8
click at [382, 280] on div "Event Details RPgs5z3Km72p Client ID: LmSVfoYYQuaOMM fbclid: PAVERFWANMJihleHRu…" at bounding box center [700, 432] width 642 height 588
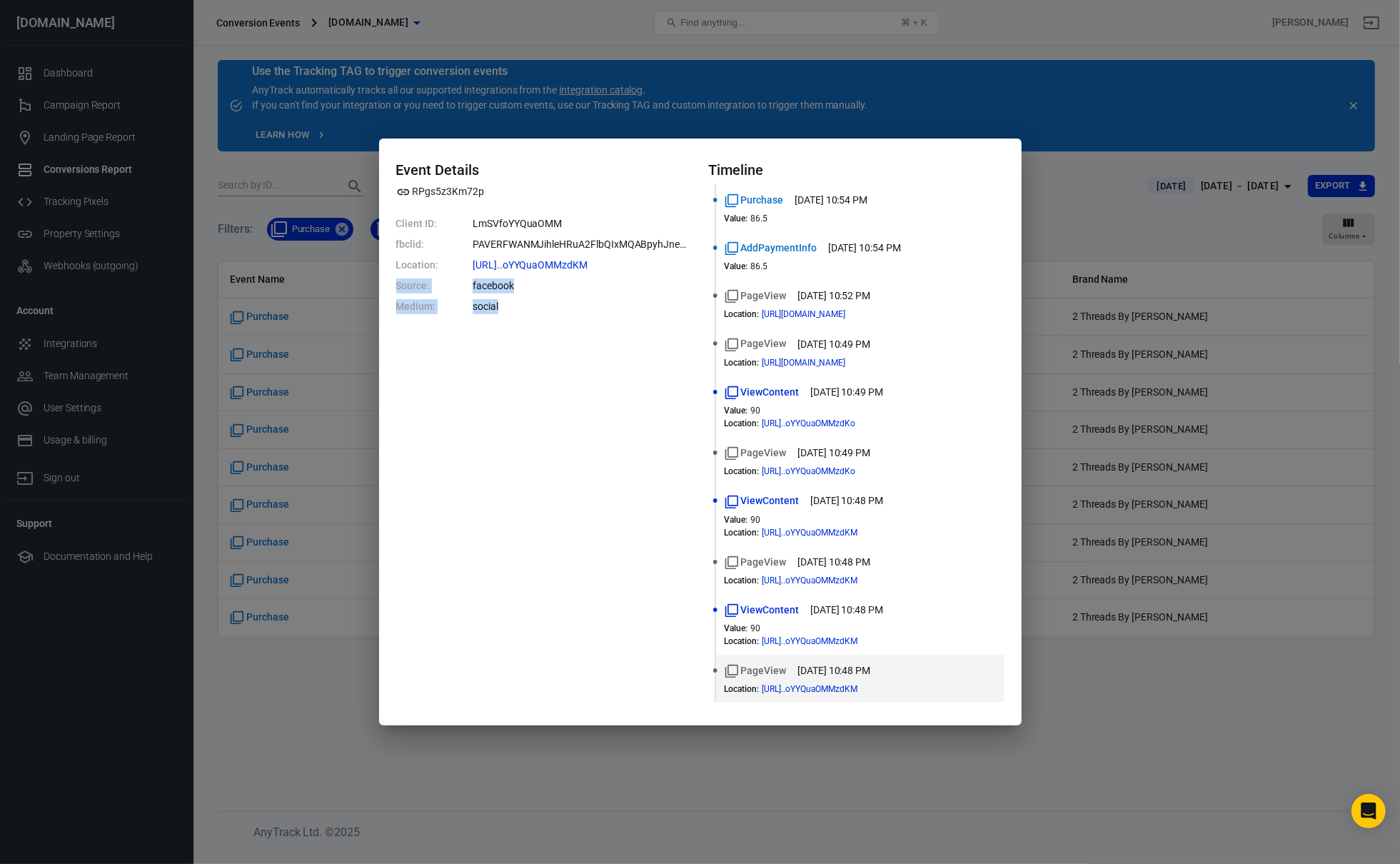
click at [528, 291] on dd "facebook" at bounding box center [582, 286] width 218 height 15
drag, startPoint x: 453, startPoint y: 293, endPoint x: 359, endPoint y: 275, distance: 95.7
click at [359, 275] on div "Event Details RPgs5z3Km72p Client ID: LmSVfoYYQuaOMM fbclid: PAVERFWANMJihleHRu…" at bounding box center [700, 432] width 1400 height 864
click at [468, 301] on dl "Client ID: LmSVfoYYQuaOMM fbclid: PAVERFWANMJihleHRuA2FlbQIxMQABpyhJne6173nqAND…" at bounding box center [544, 265] width 296 height 98
drag, startPoint x: 496, startPoint y: 304, endPoint x: 389, endPoint y: 280, distance: 109.7
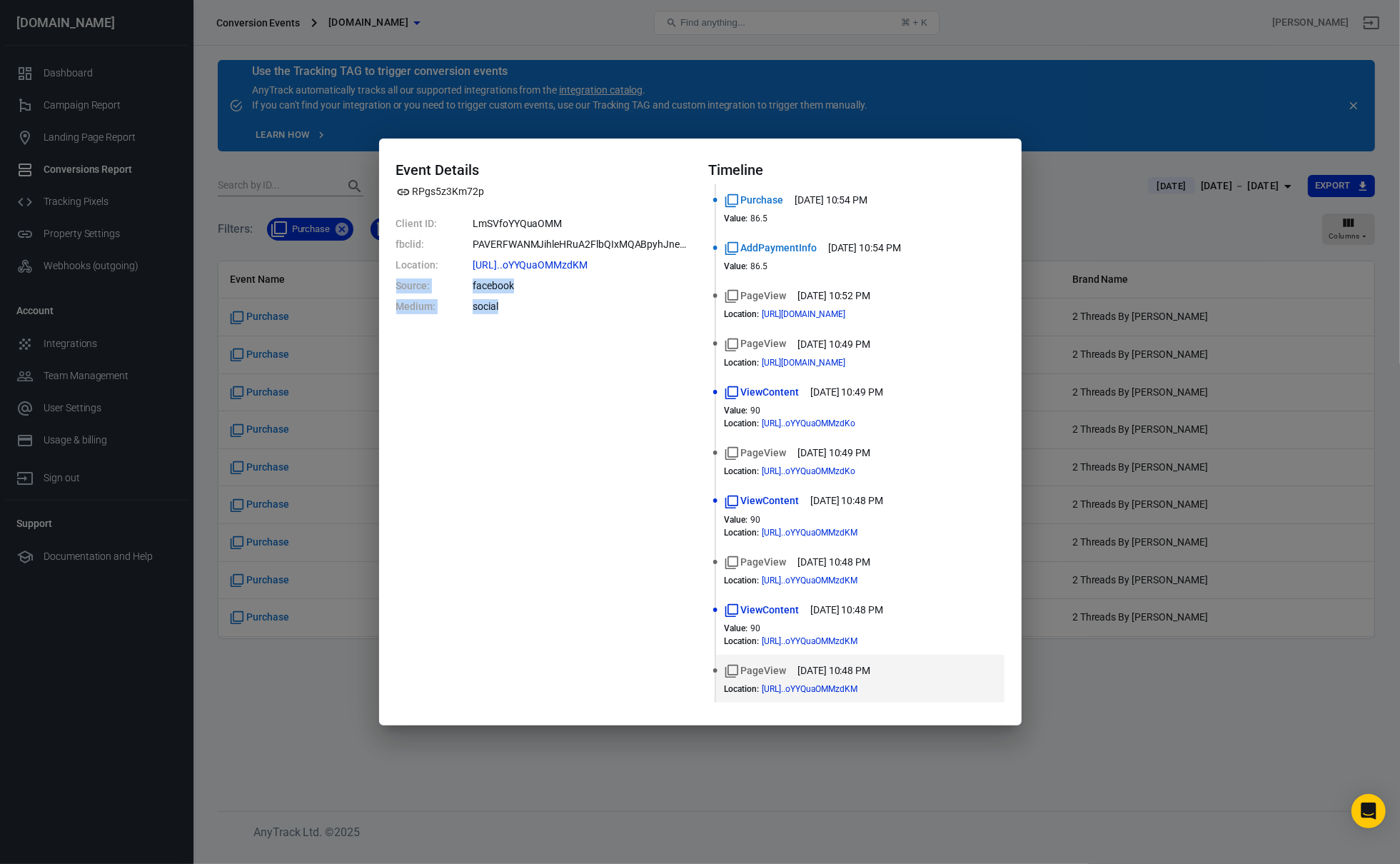
click at [389, 280] on div "Event Details RPgs5z3Km72p Client ID: LmSVfoYYQuaOMM fbclid: PAVERFWANMJihleHRu…" at bounding box center [700, 432] width 642 height 588
click at [486, 301] on dd "social" at bounding box center [582, 306] width 218 height 15
click at [1219, 348] on div "Event Details RPgs5z3Km72p Client ID: LmSVfoYYQuaOMM fbclid: PAVERFWANMJihleHRu…" at bounding box center [700, 432] width 1400 height 864
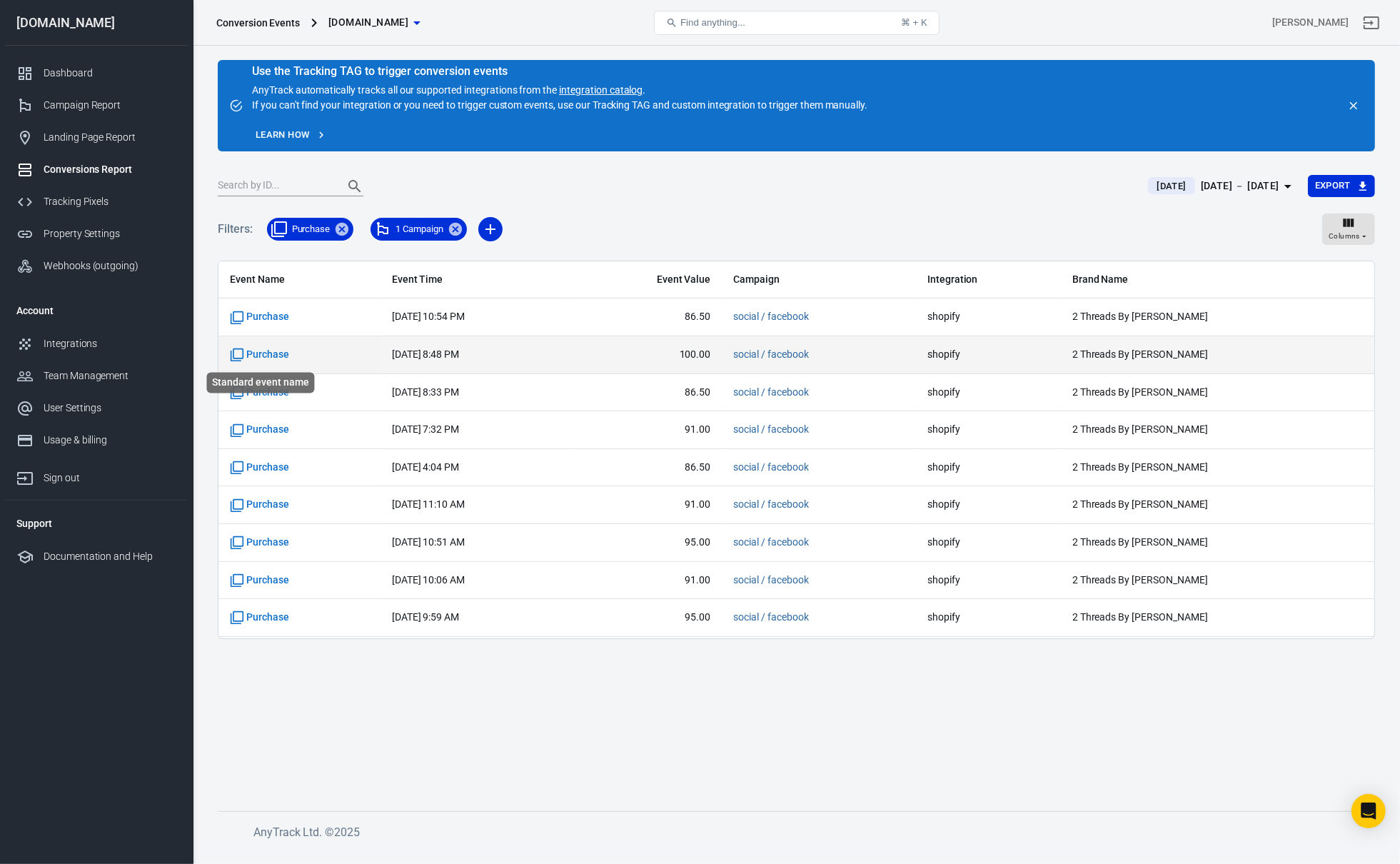
click at [273, 353] on span "Purchase" at bounding box center [259, 355] width 59 height 15
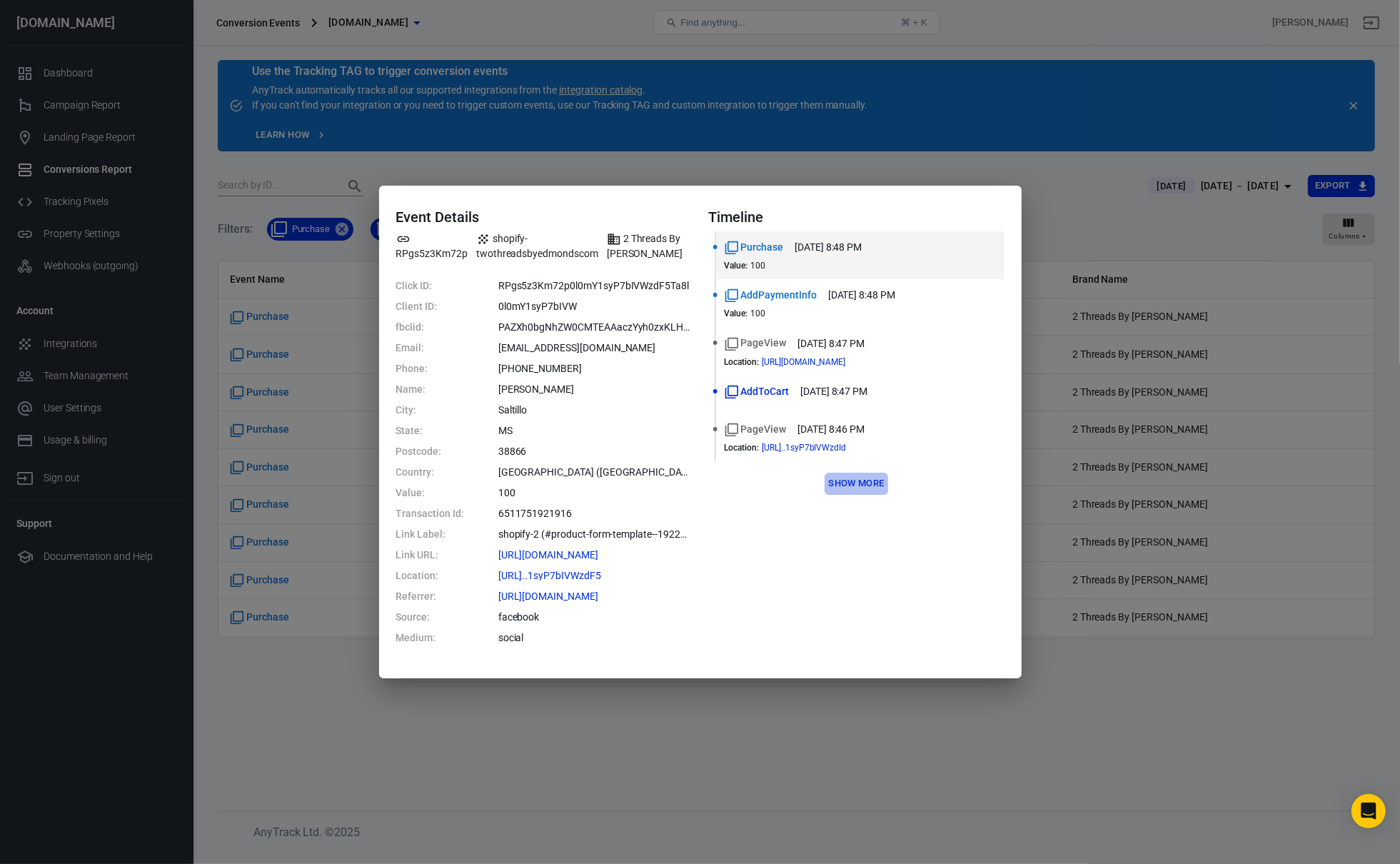
click at [843, 480] on button "Show more" at bounding box center [856, 483] width 63 height 22
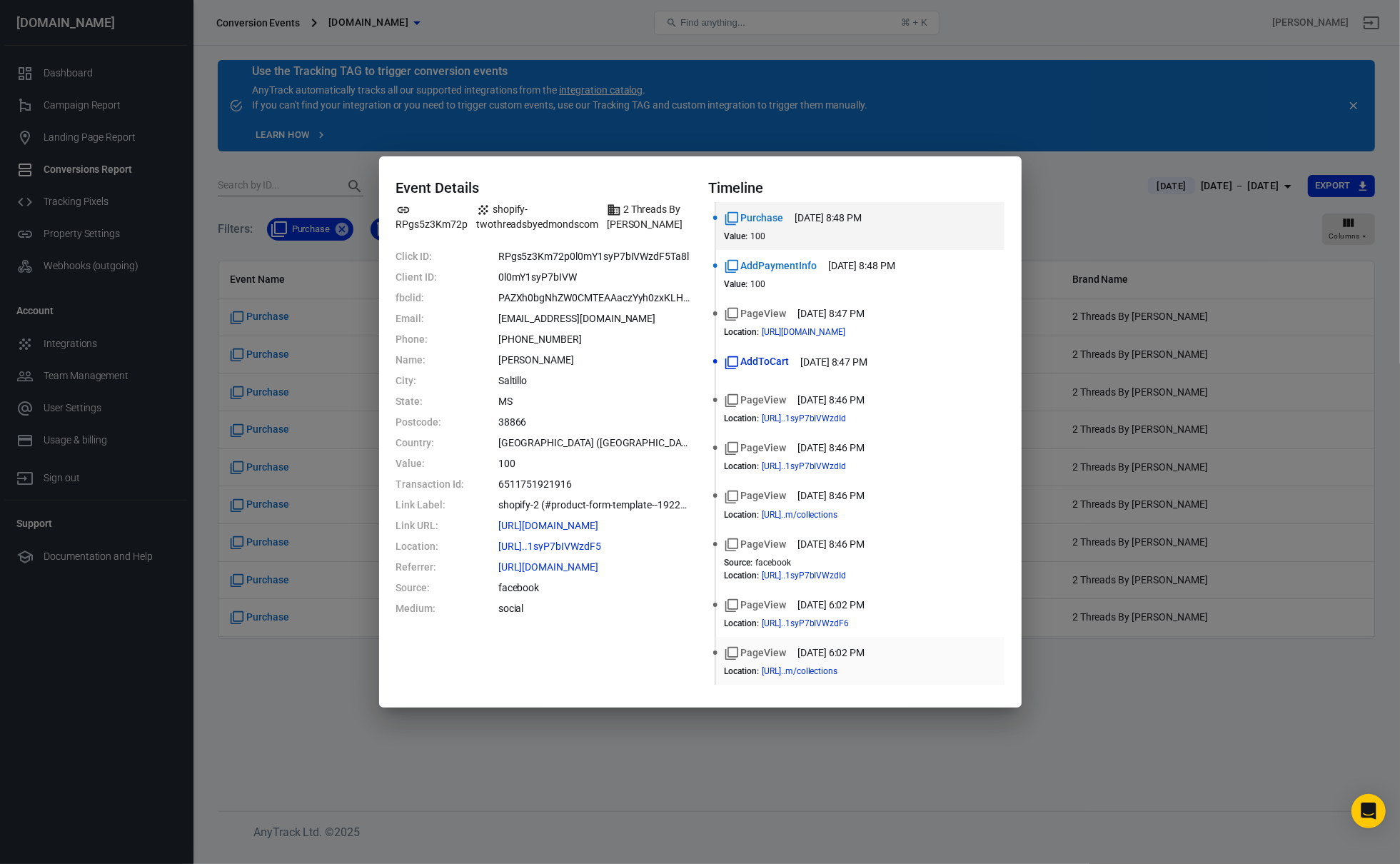
click at [830, 646] on time "[DATE] 6:02 PM" at bounding box center [830, 653] width 67 height 15
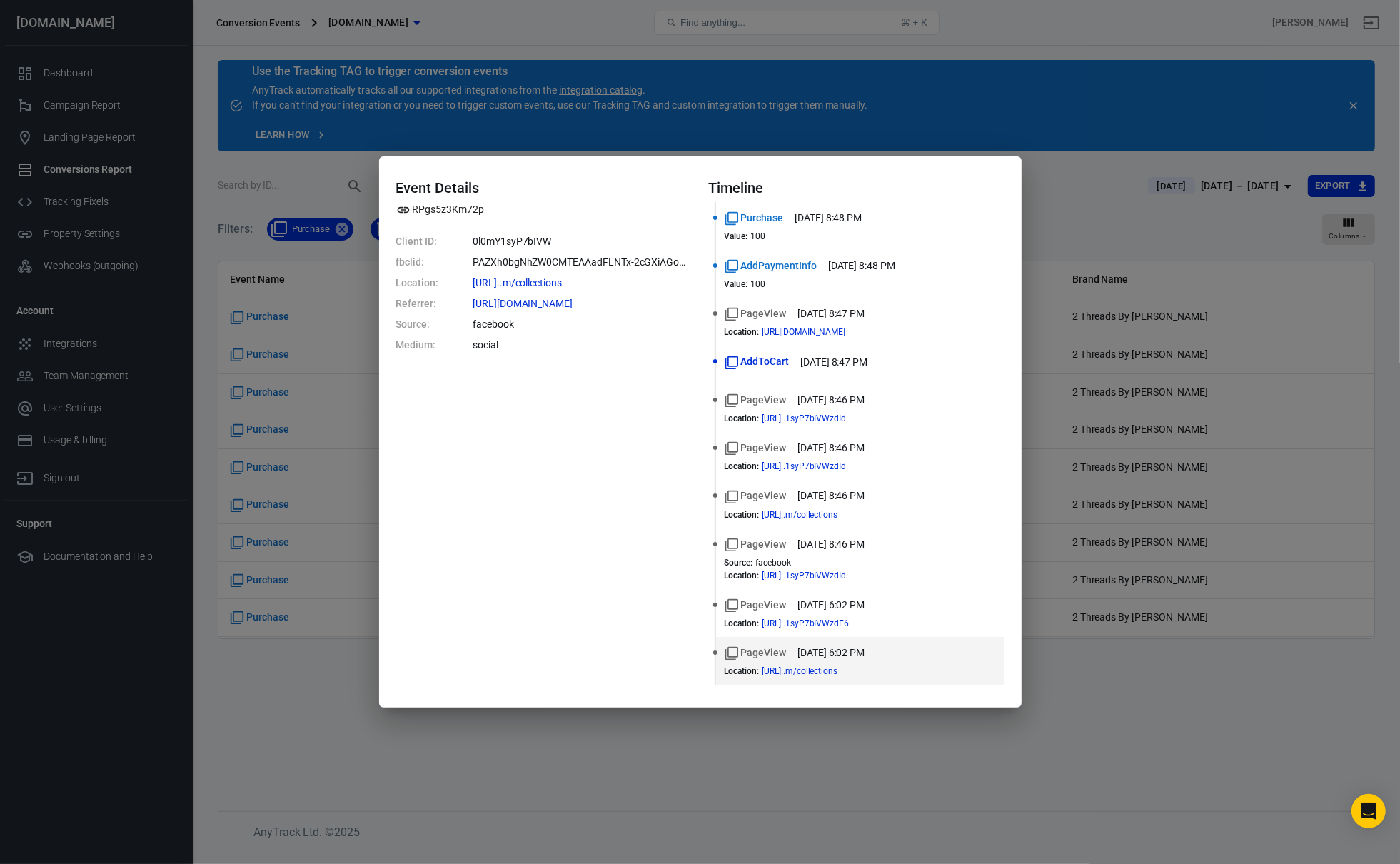
click at [225, 432] on div "Event Details RPgs5z3Km72p Client ID: 0l0mY1syP7bIVW fbclid: PAZXh0bgNhZW0CMTEA…" at bounding box center [700, 432] width 1400 height 864
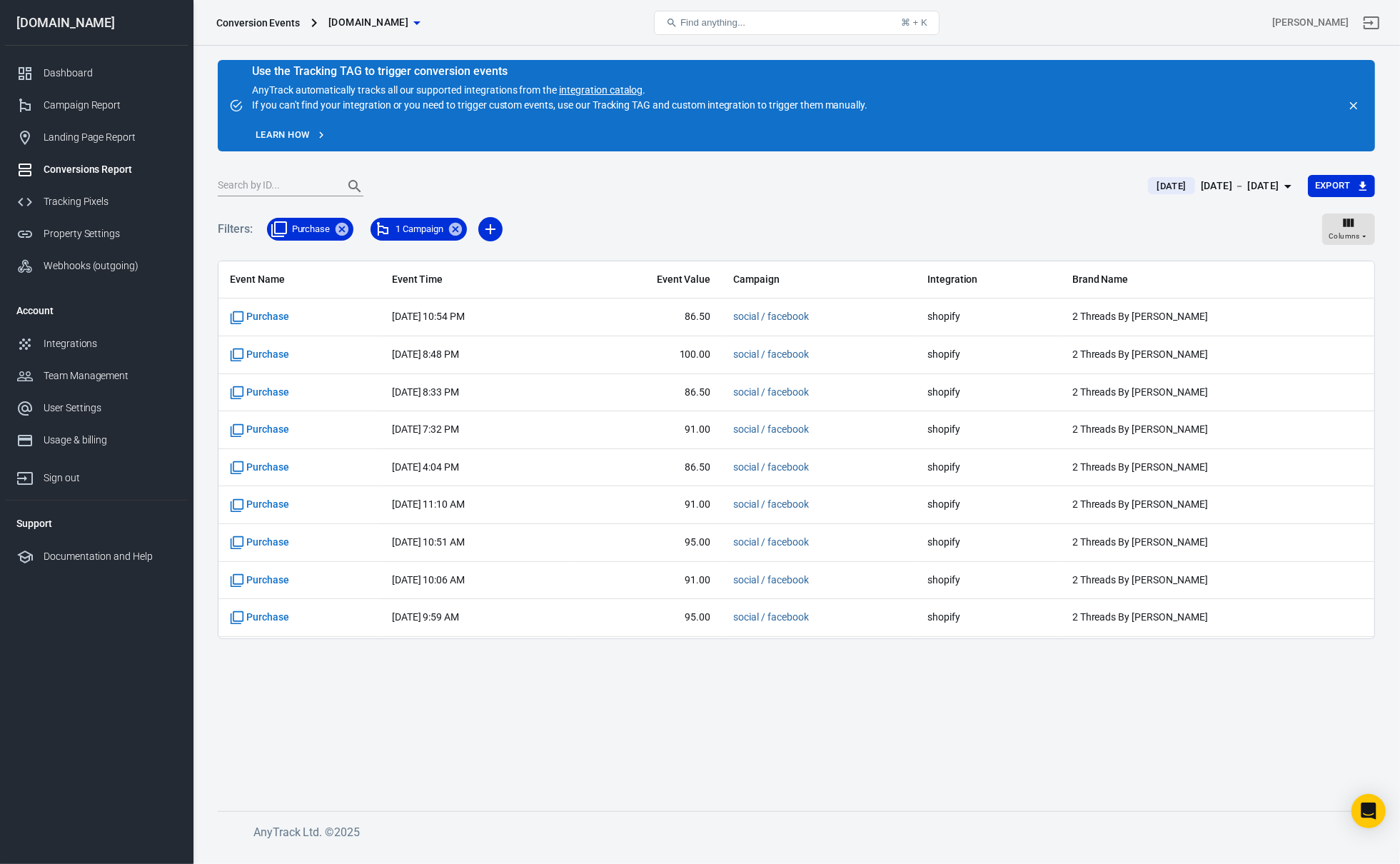
click at [286, 200] on div "[DATE] [DATE] － [DATE] Export" at bounding box center [796, 192] width 1157 height 35
click at [343, 231] on icon at bounding box center [342, 230] width 13 height 13
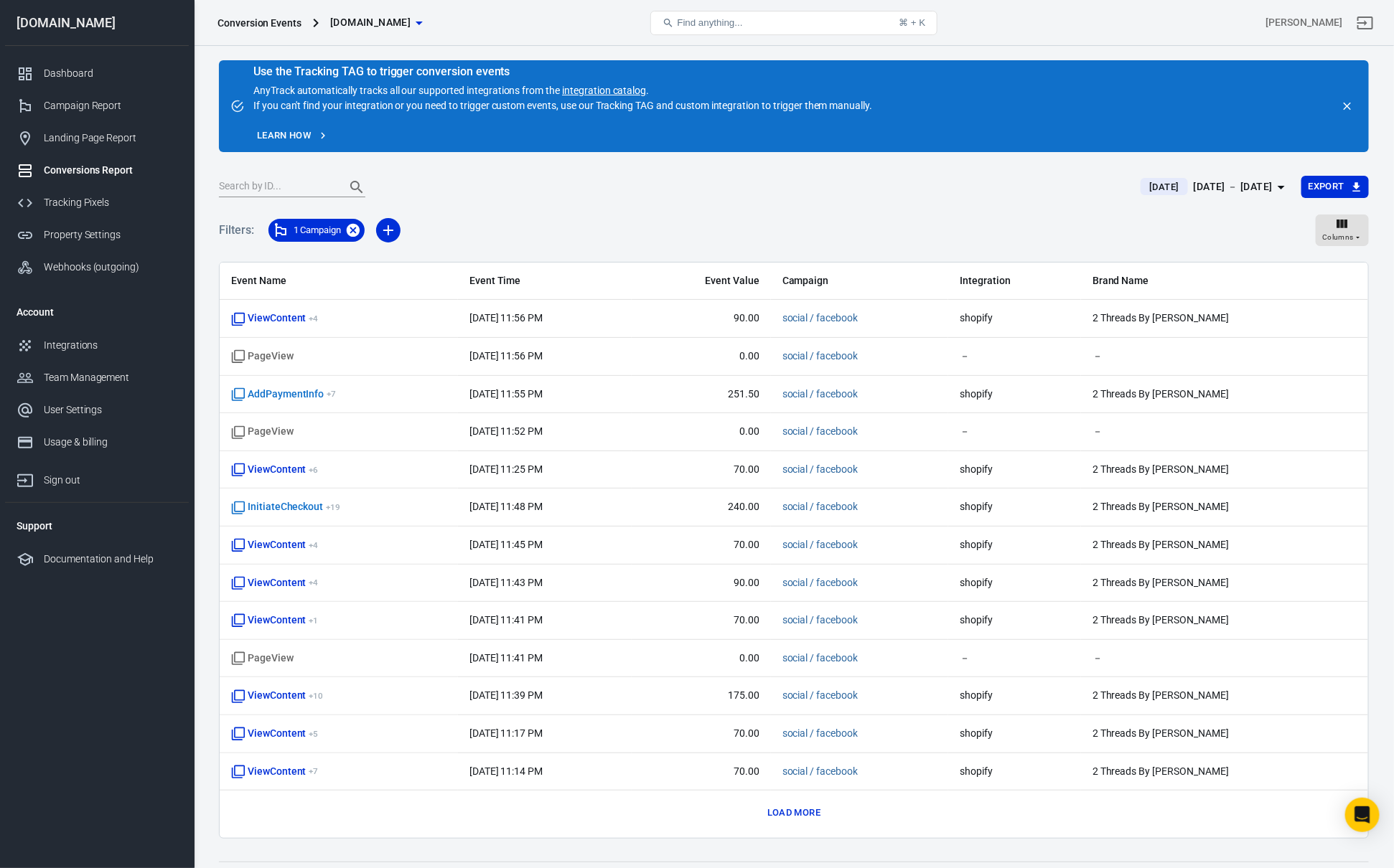
click at [351, 230] on icon at bounding box center [353, 231] width 13 height 13
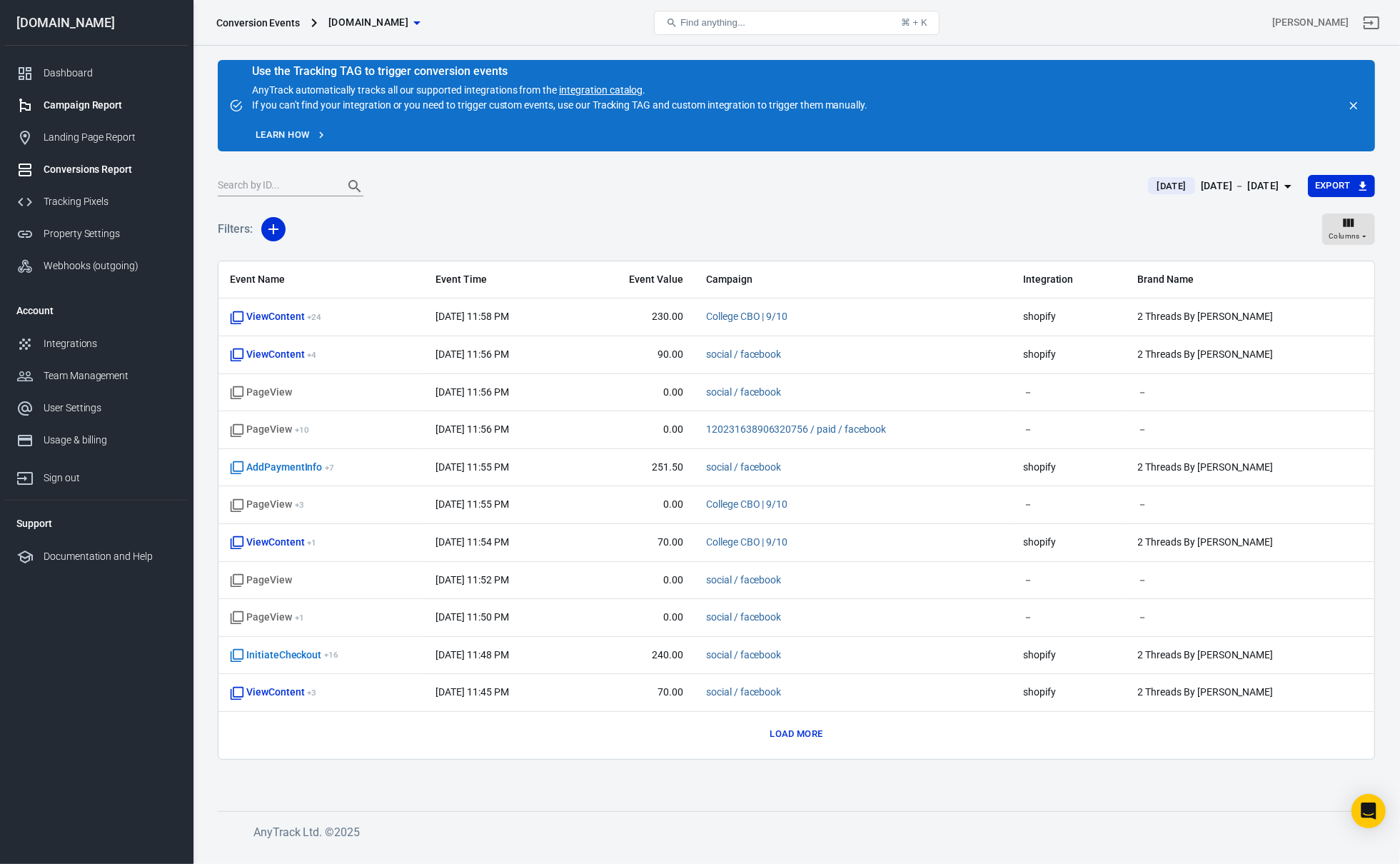
click at [90, 110] on div "Campaign Report" at bounding box center [110, 105] width 132 height 15
click at [781, 738] on button "Load more" at bounding box center [796, 734] width 60 height 22
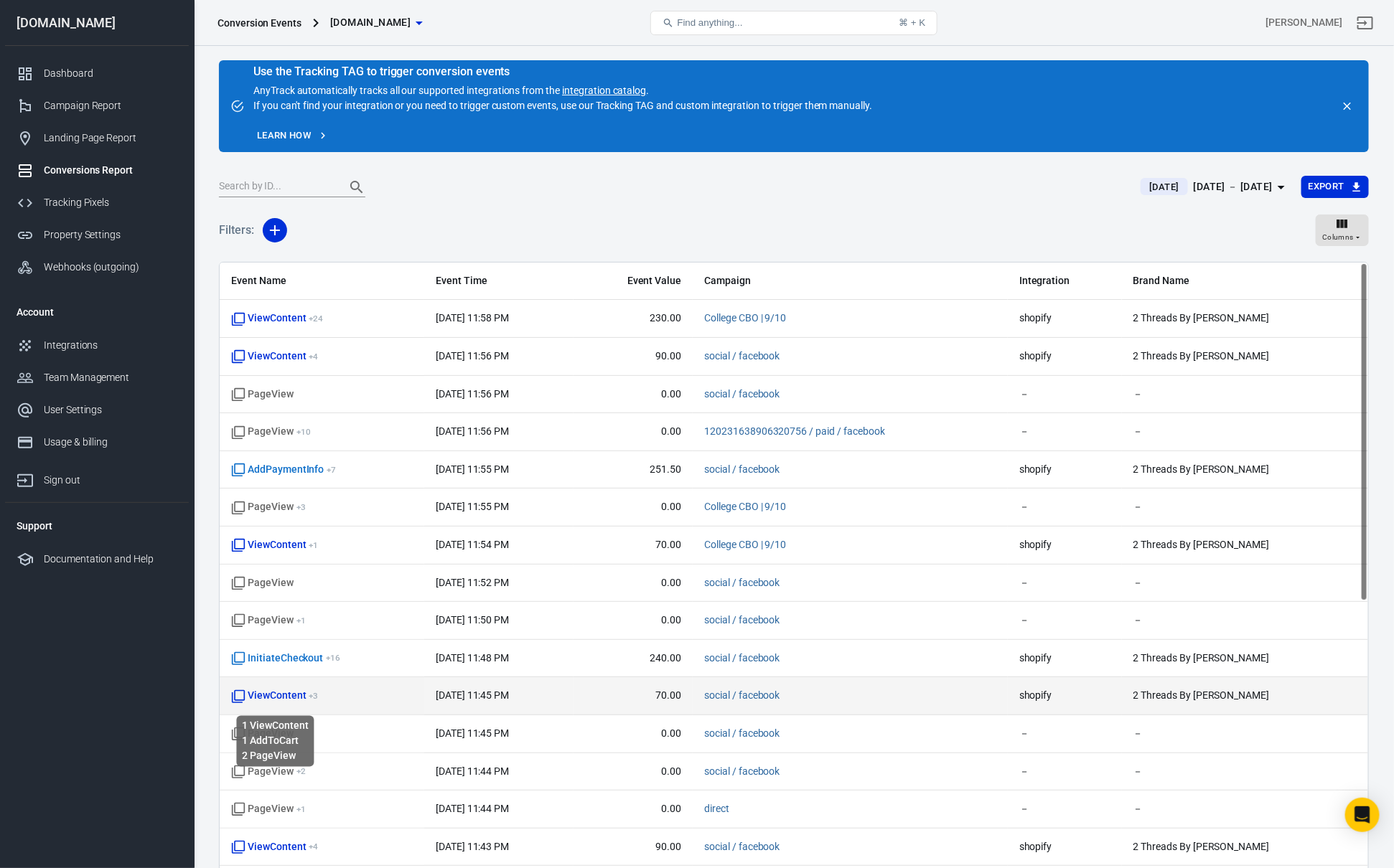
click at [284, 702] on span "ViewContent + 3" at bounding box center [275, 696] width 87 height 15
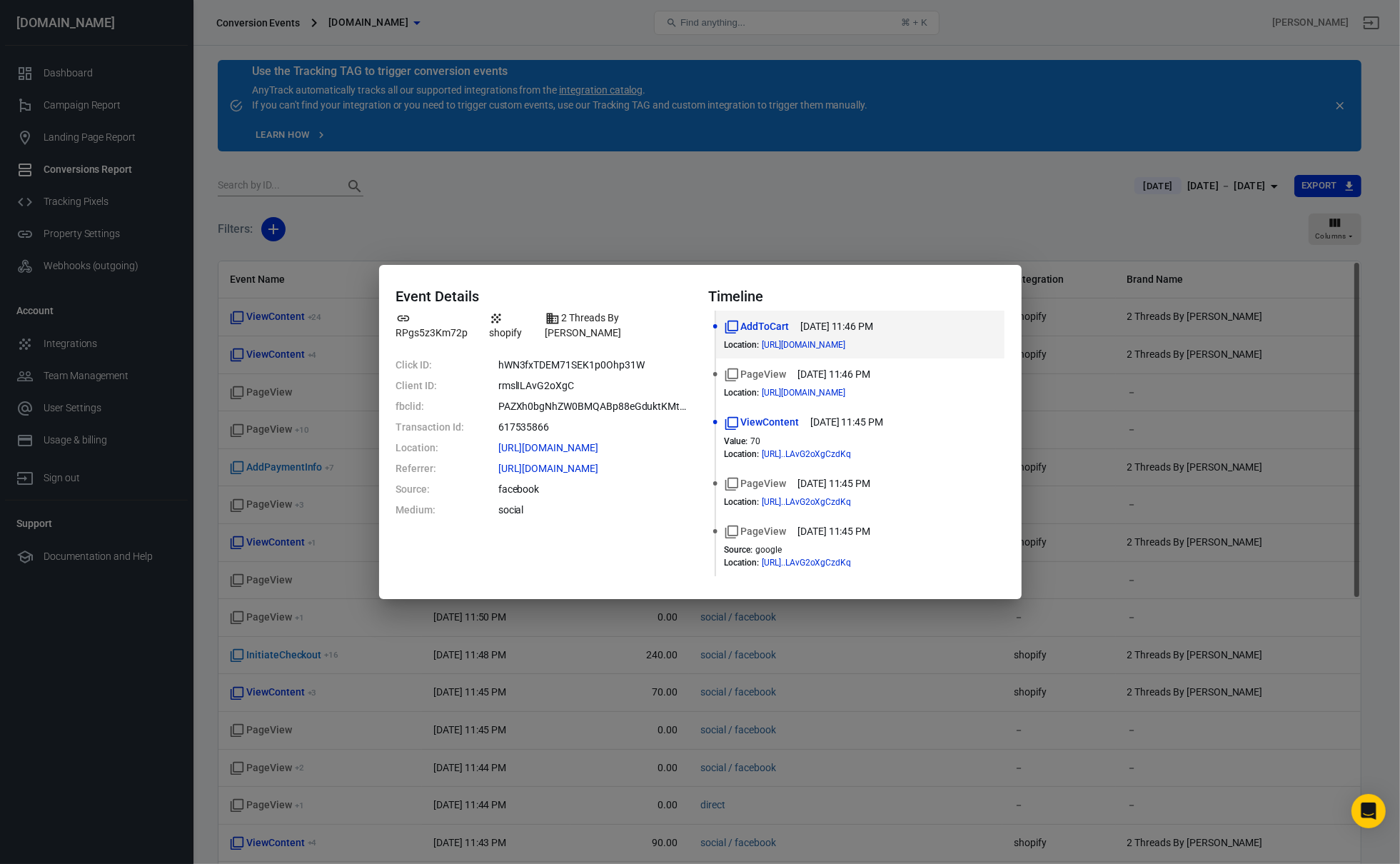
click at [340, 610] on div "Event Details RPgs5z3Km72p shopify 2 Threads By [PERSON_NAME] Click ID: hWN3fxT…" at bounding box center [700, 432] width 1400 height 864
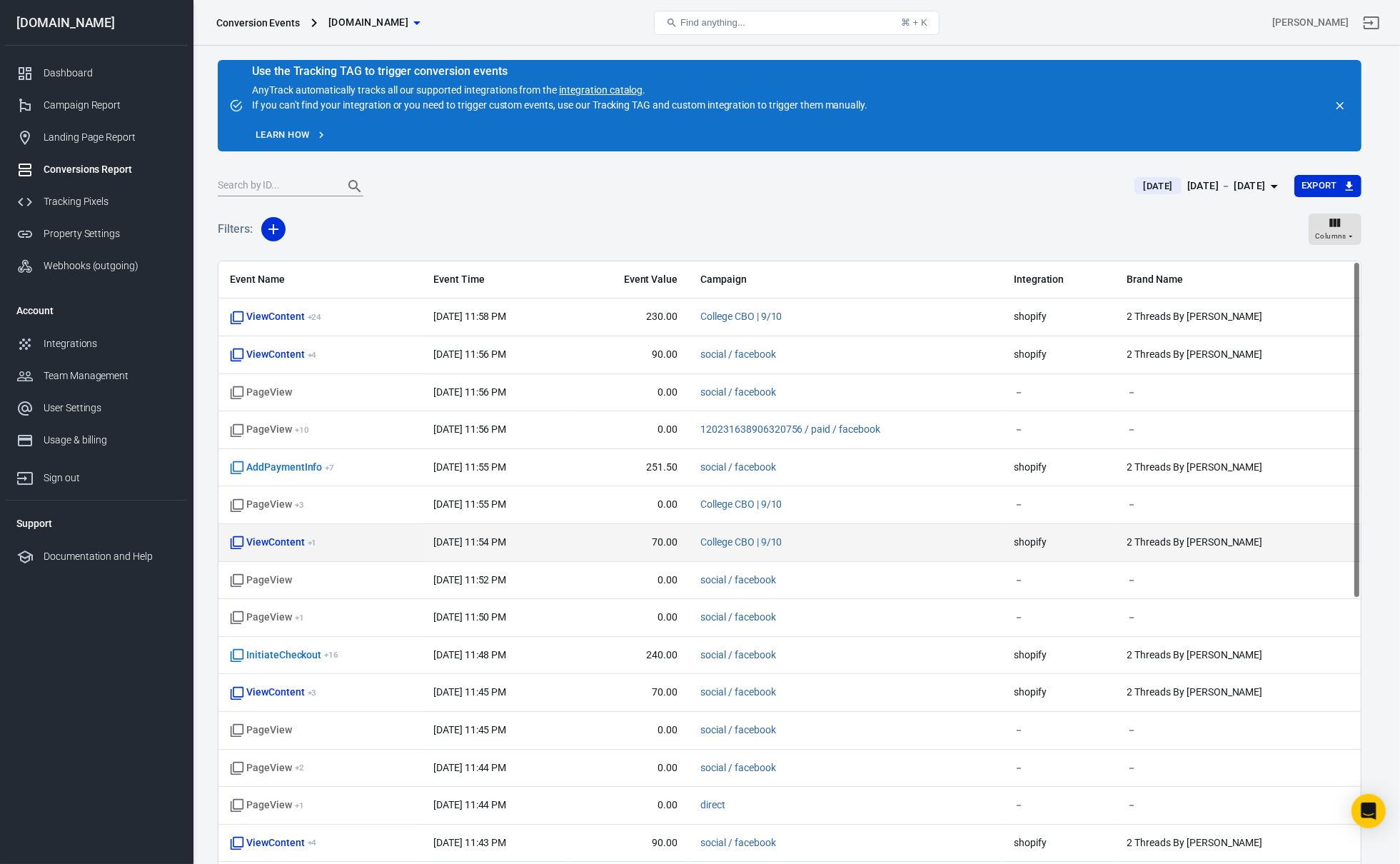
scroll to position [47, 0]
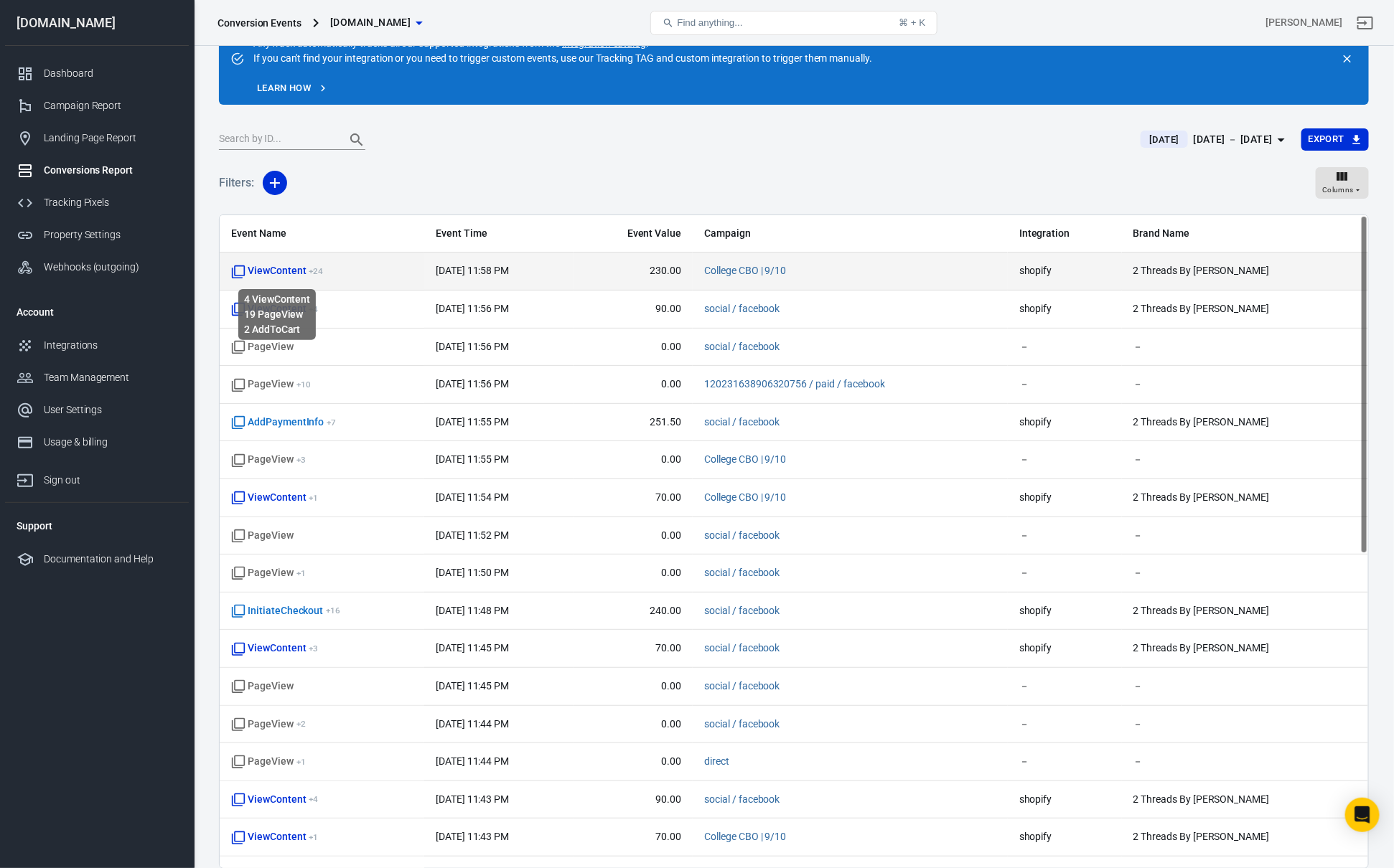
click at [285, 270] on span "ViewContent + 24" at bounding box center [277, 271] width 92 height 15
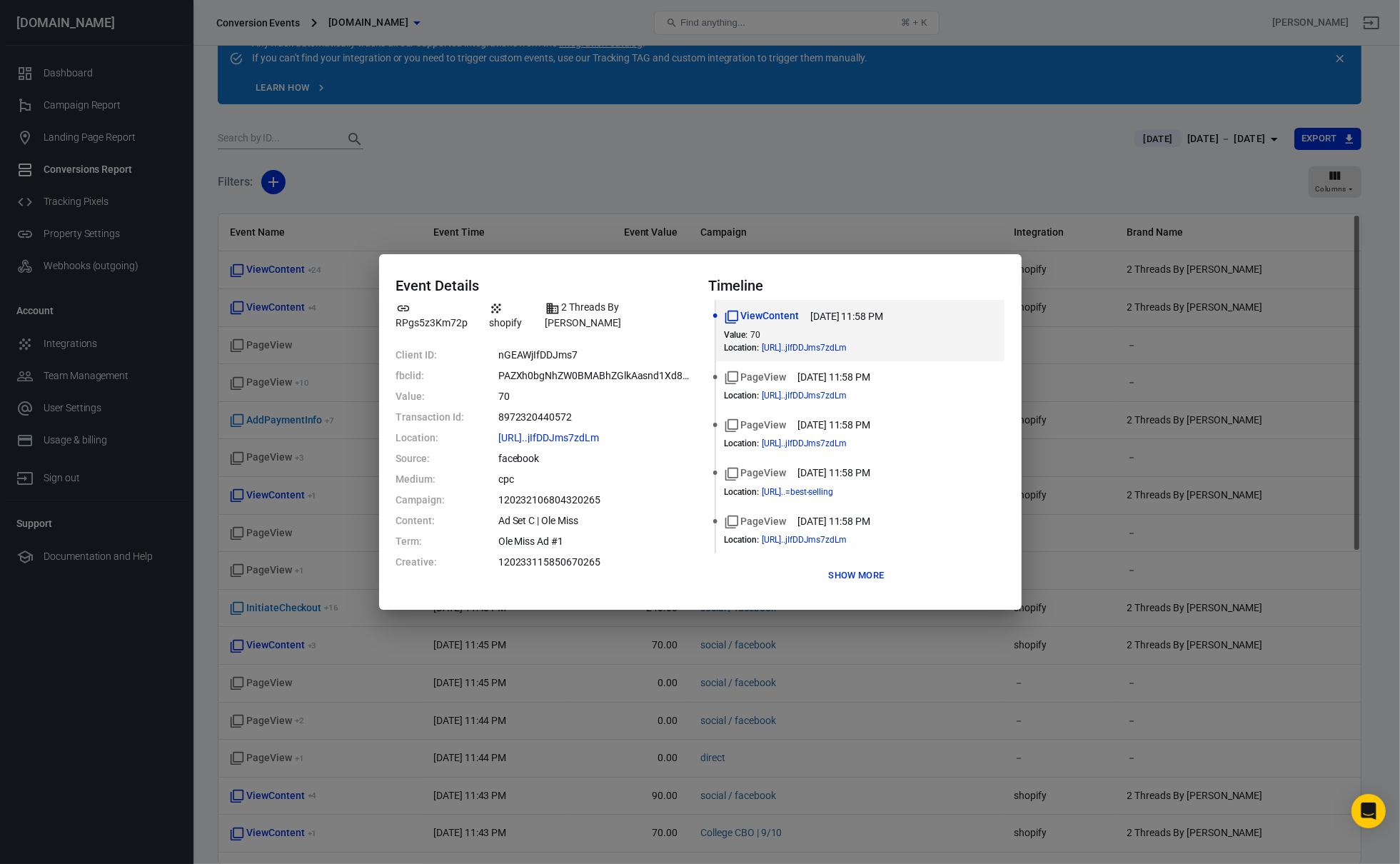
click at [873, 584] on button "Show more" at bounding box center [856, 575] width 63 height 22
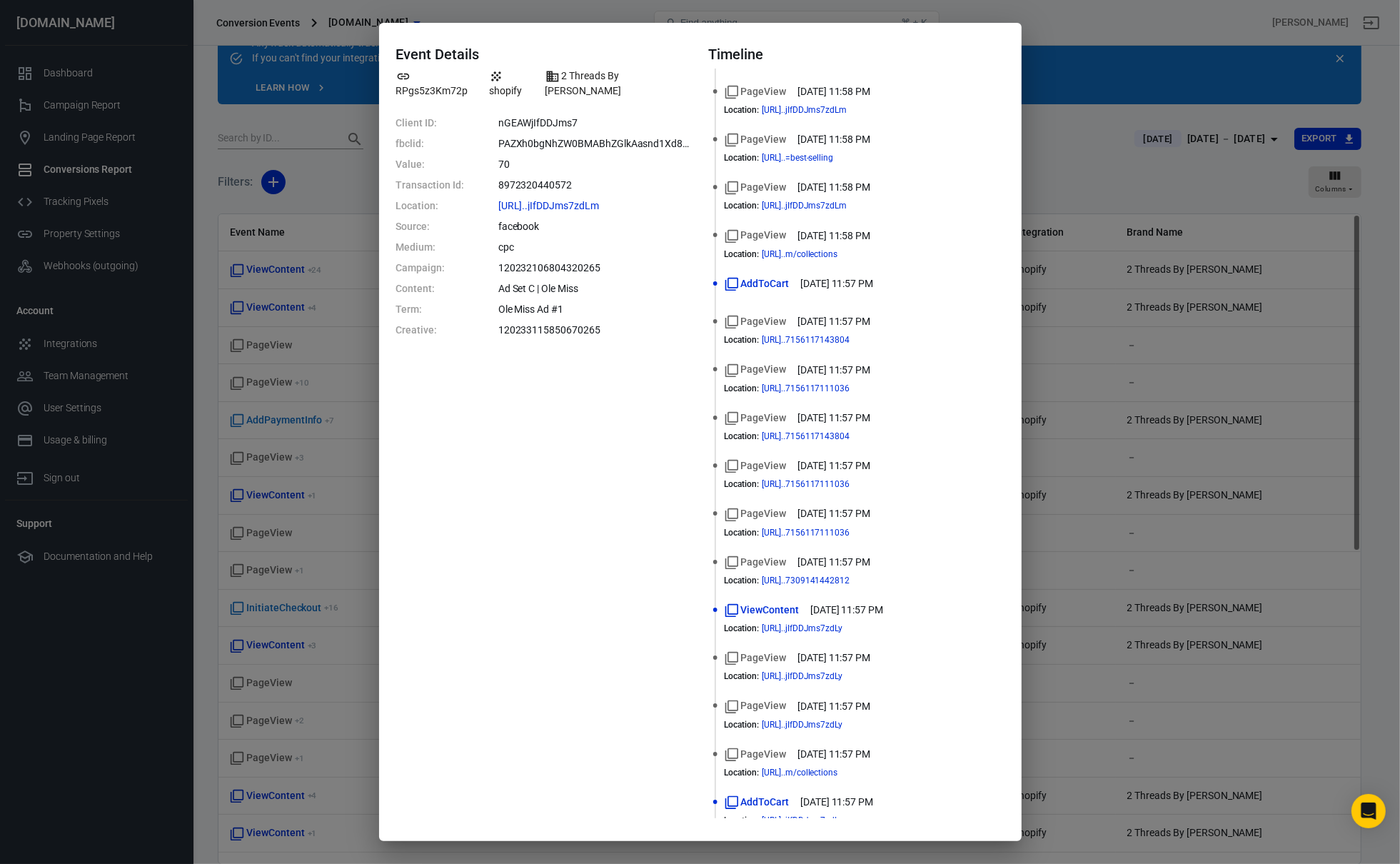
scroll to position [487, 0]
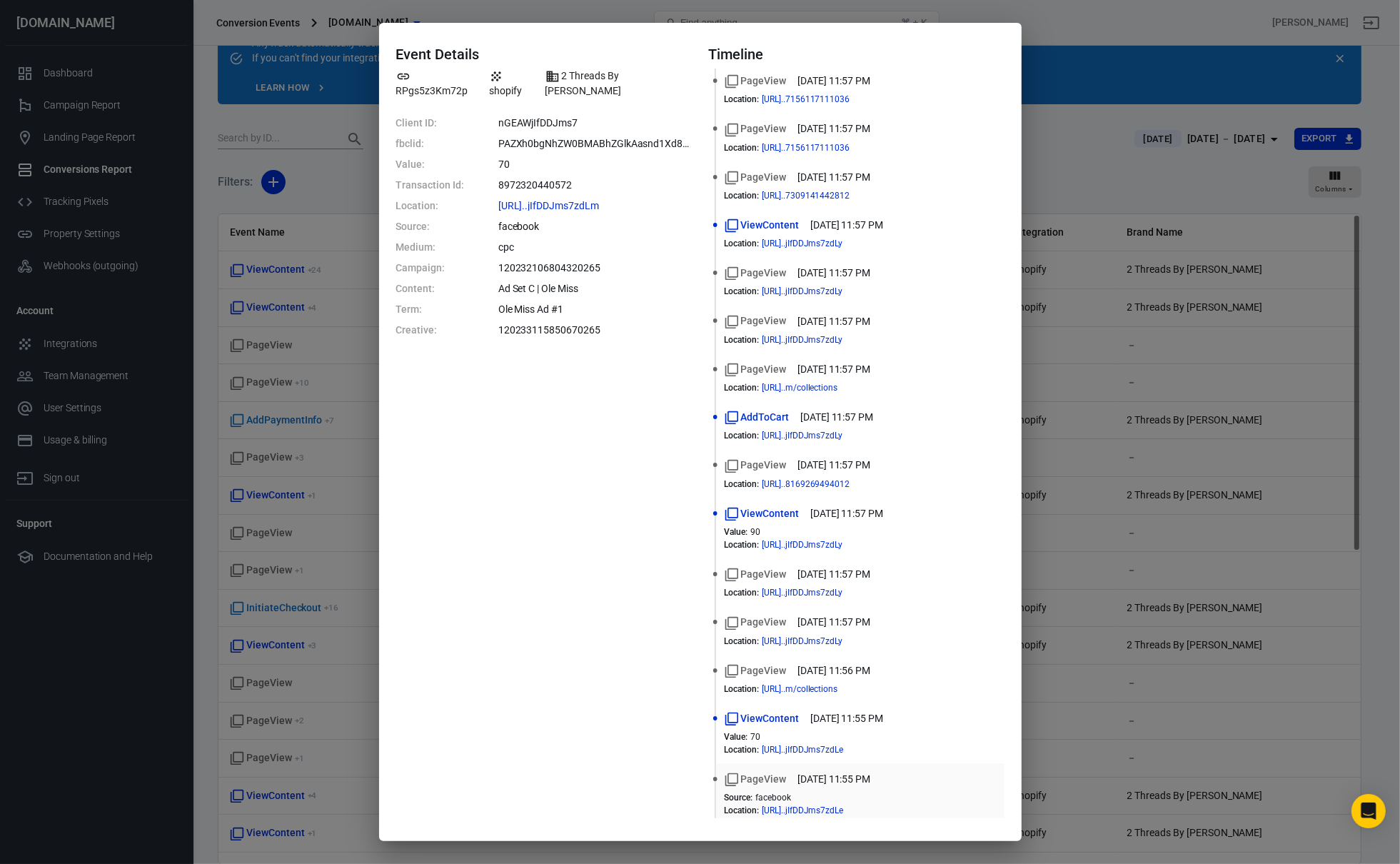
click at [820, 774] on time "[DATE] 11:55 PM" at bounding box center [834, 779] width 73 height 15
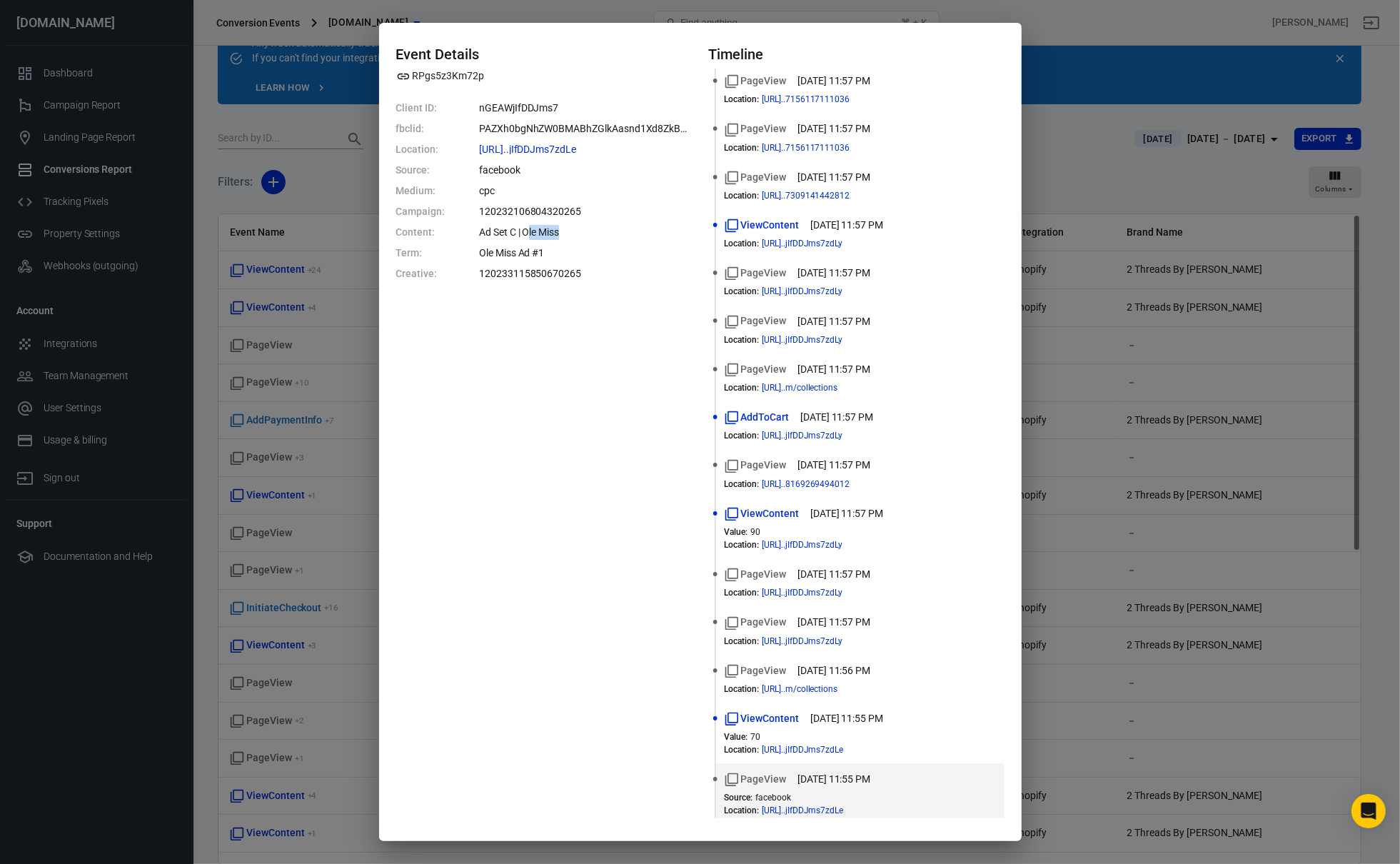
drag, startPoint x: 534, startPoint y: 232, endPoint x: 586, endPoint y: 234, distance: 52.0
click at [586, 234] on dd "Ad Set C | Ole Miss" at bounding box center [585, 232] width 212 height 15
drag, startPoint x: 586, startPoint y: 234, endPoint x: 463, endPoint y: 226, distance: 123.3
click at [463, 226] on dl "Client ID: nGEAWjIfDDJms7 fbclid: PAZXh0bgNhZW0BMABhZGlkAasnd1Xd8ZkBp6uKczphaZ_…" at bounding box center [544, 192] width 296 height 181
click at [503, 224] on dl "Client ID: nGEAWjIfDDJms7 fbclid: PAZXh0bgNhZW0BMABhZGlkAasnd1Xd8ZkBp6uKczphaZ_…" at bounding box center [544, 192] width 296 height 181
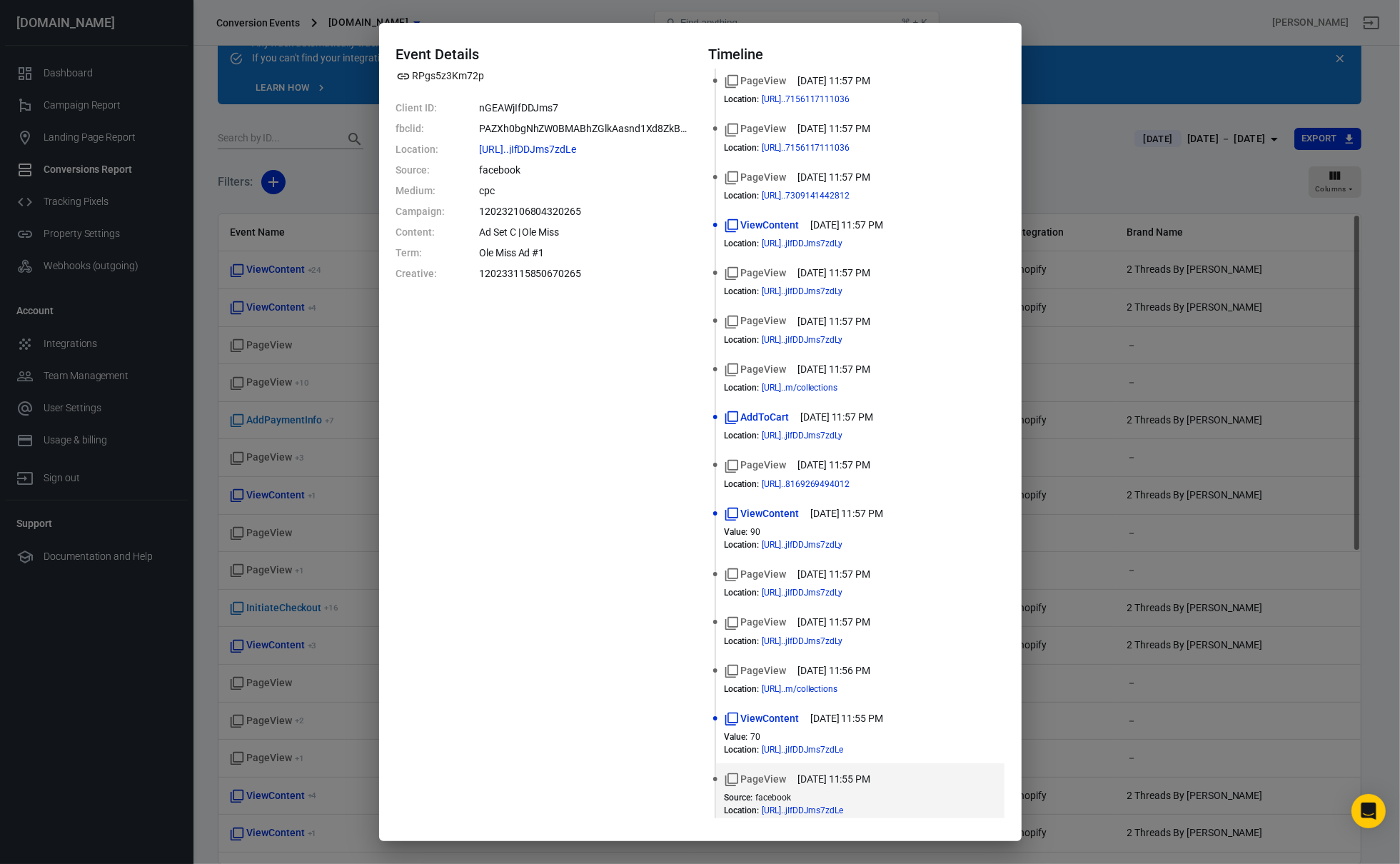
click at [229, 497] on div "Event Details RPgs5z3Km72p Client ID: nGEAWjIfDDJms7 fbclid: PAZXh0bgNhZW0BMABh…" at bounding box center [700, 432] width 1400 height 864
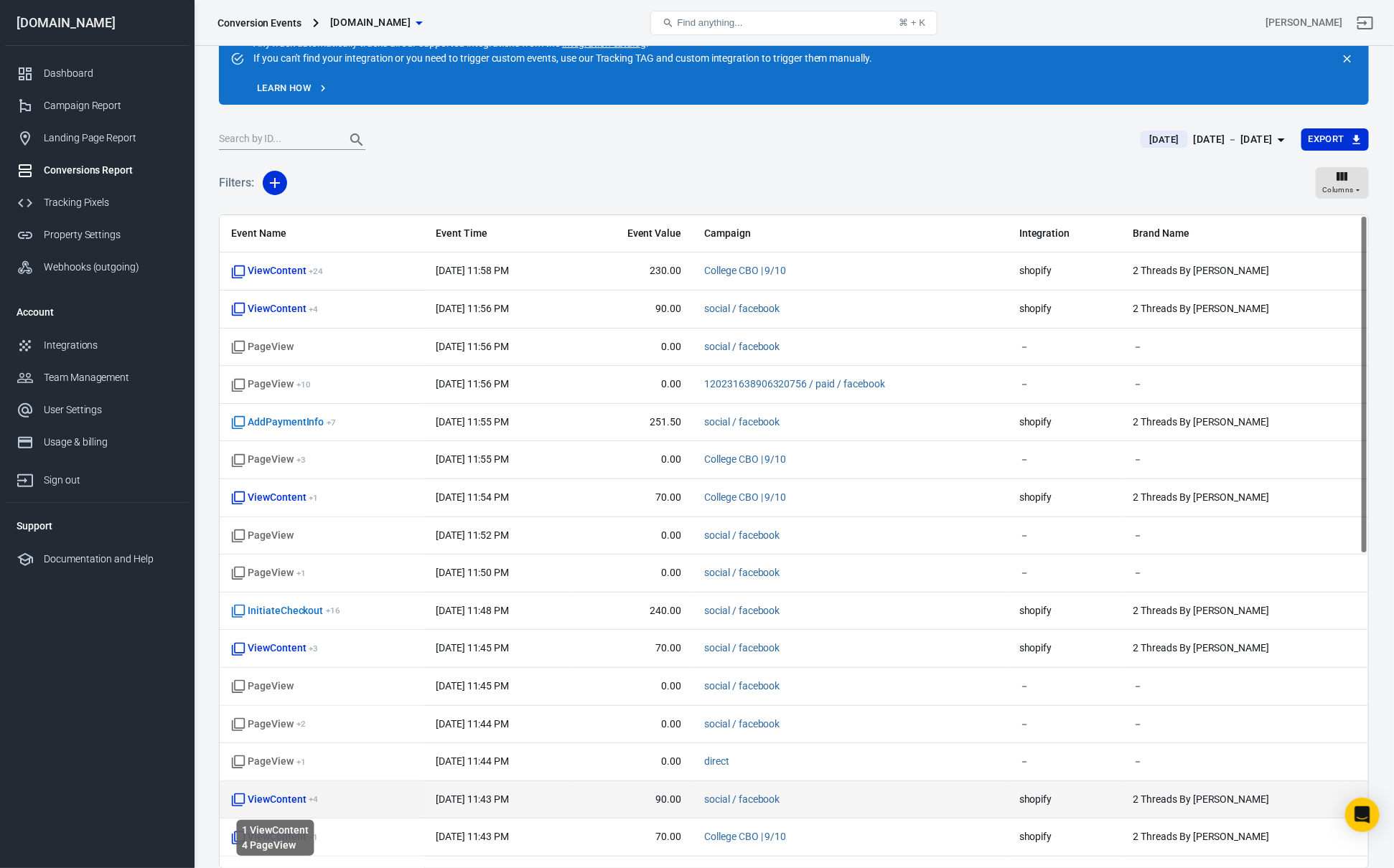
click at [284, 807] on span "ViewContent + 4" at bounding box center [275, 800] width 87 height 15
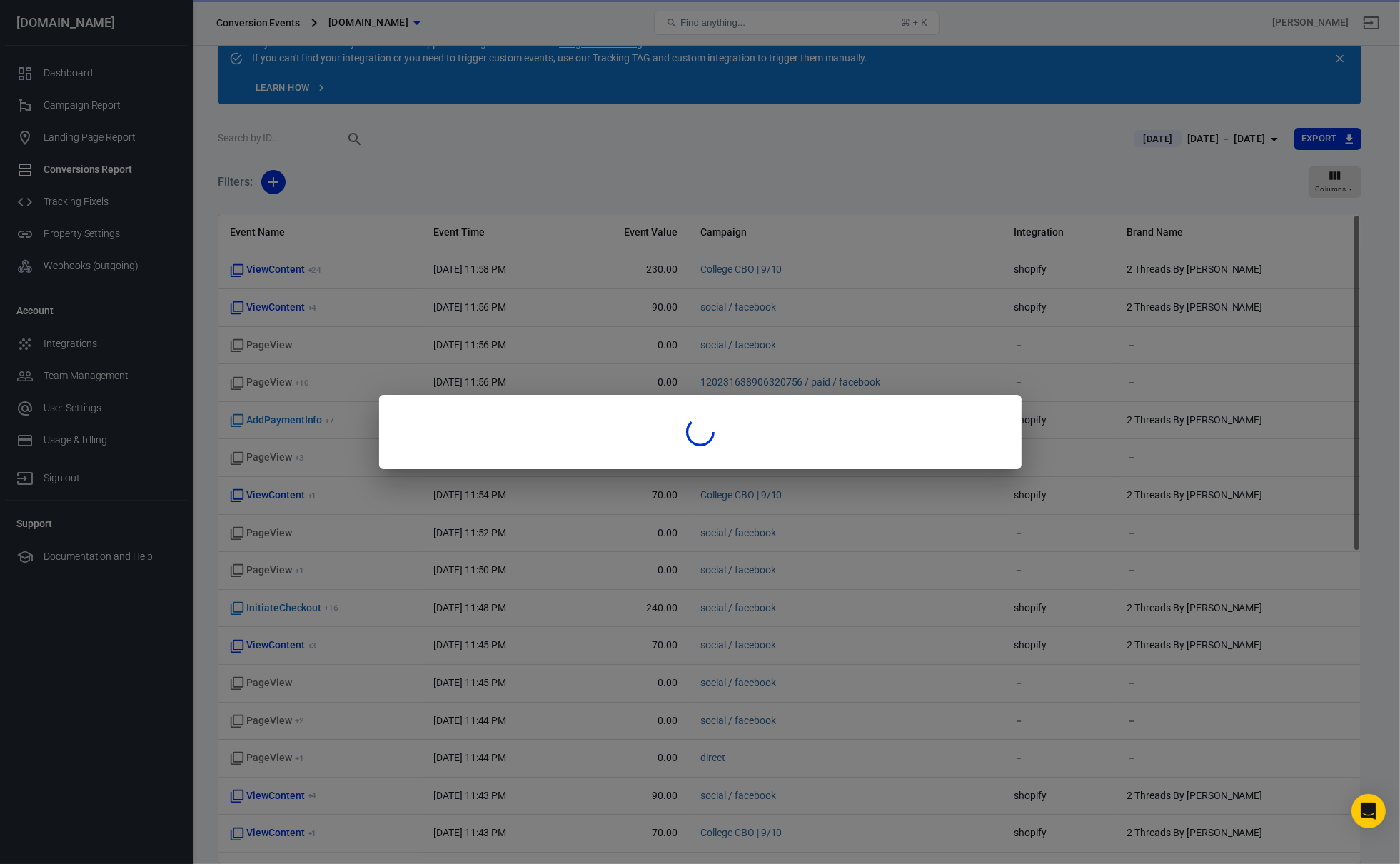
click at [285, 803] on div at bounding box center [700, 432] width 1400 height 864
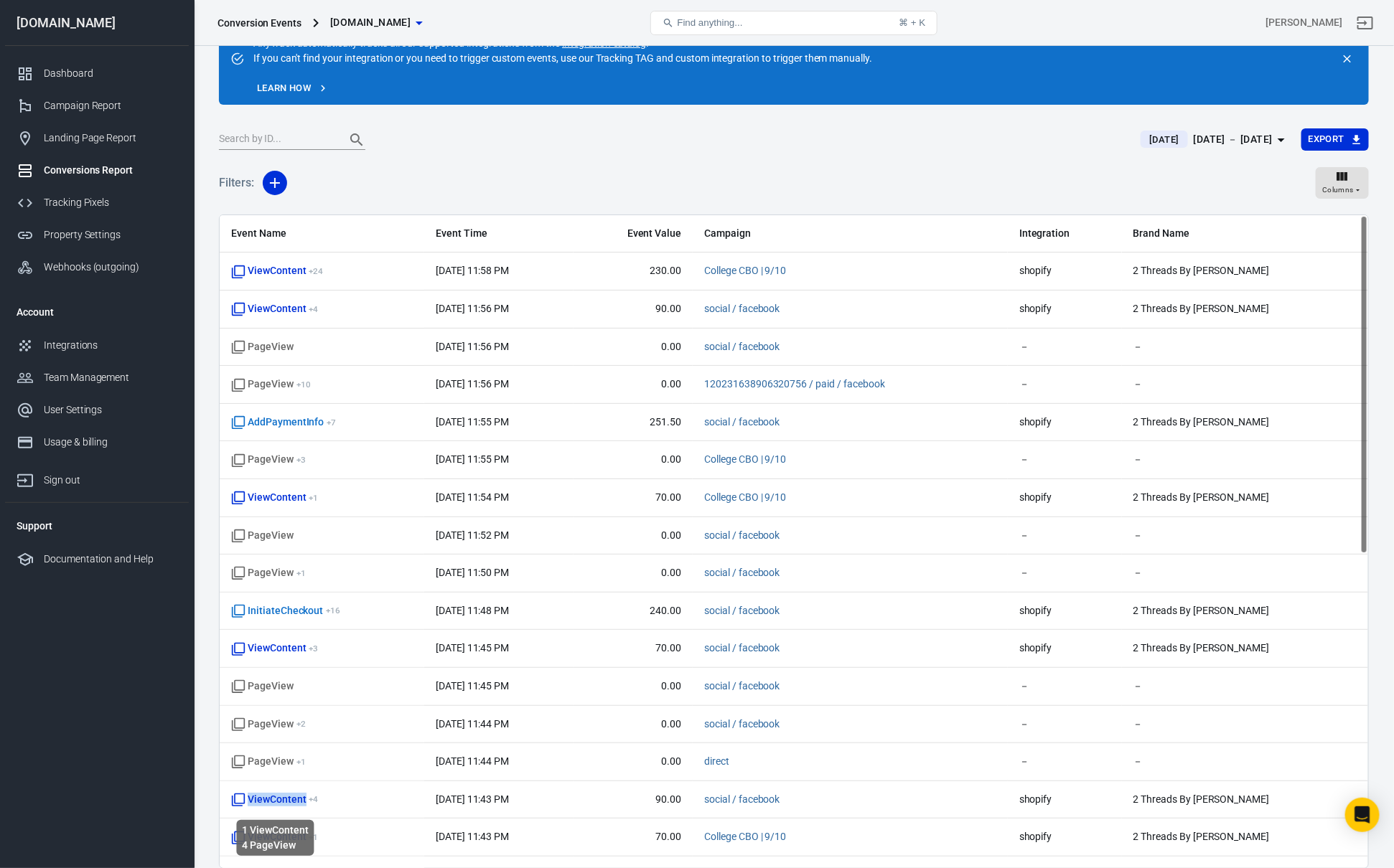
click at [287, 806] on span "ViewContent + 4" at bounding box center [275, 800] width 87 height 15
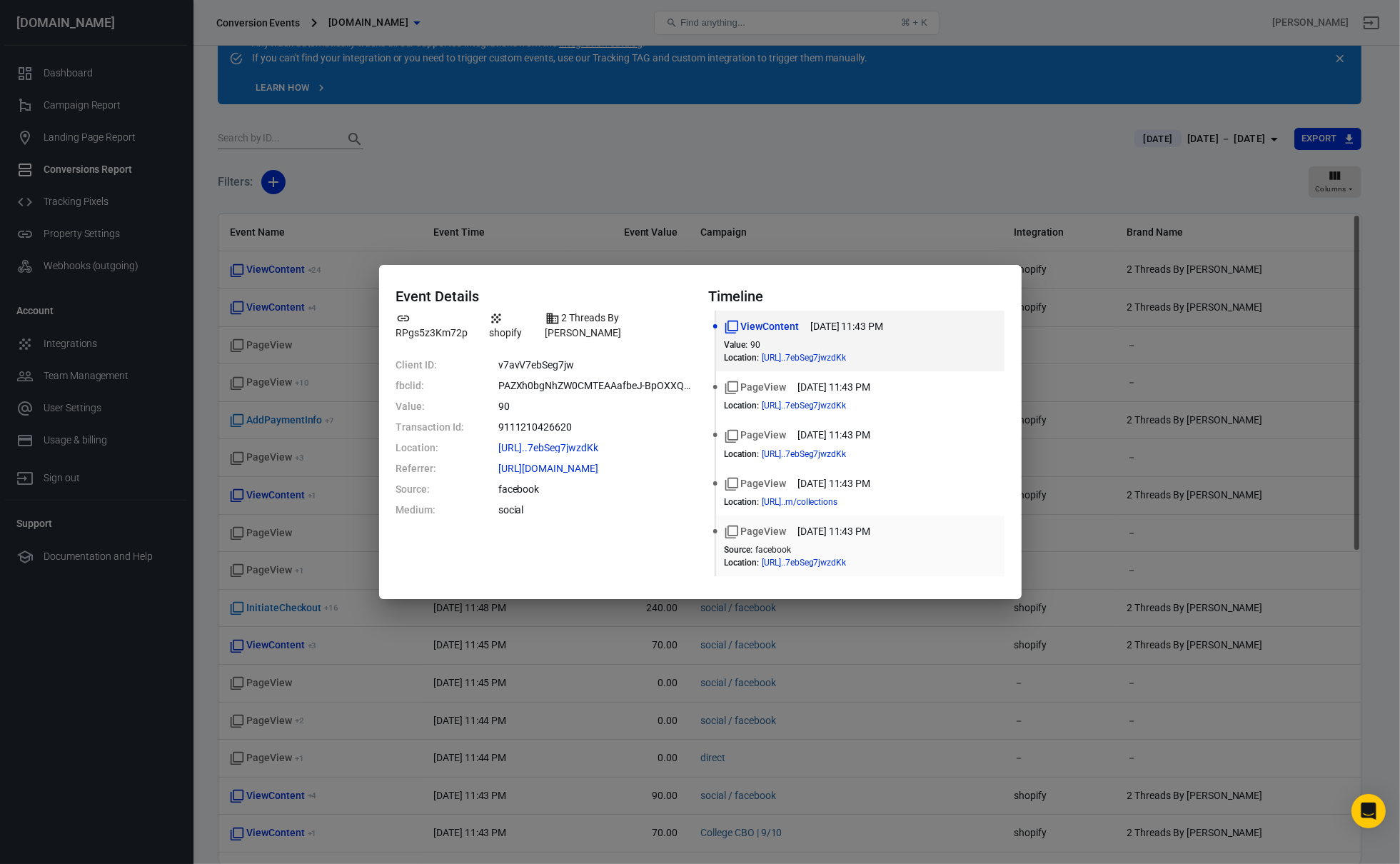
click at [877, 539] on div "PageView [DATE] 11:43 PM Source : facebook Location : [URL]..7ebSeg7jwzdKk" at bounding box center [860, 546] width 271 height 44
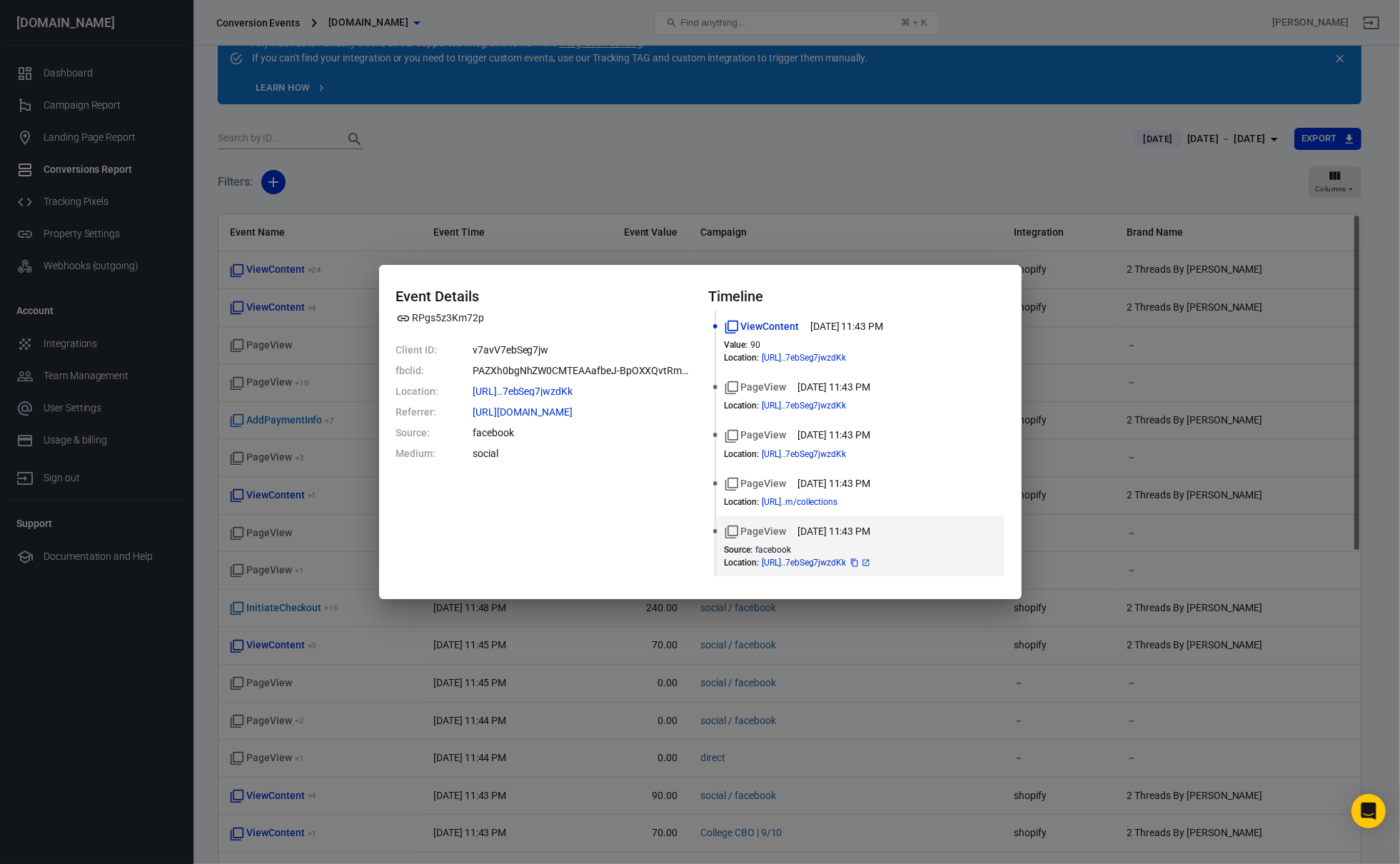
click at [869, 567] on span "[URL]..7ebSeg7jwzdKk" at bounding box center [817, 563] width 110 height 9
click at [872, 561] on span "[URL]..7ebSeg7jwzdKk" at bounding box center [817, 563] width 110 height 9
click at [872, 563] on link at bounding box center [866, 563] width 11 height 11
click at [670, 431] on dd "facebook" at bounding box center [582, 433] width 218 height 15
click at [631, 438] on dd "facebook" at bounding box center [582, 433] width 218 height 15
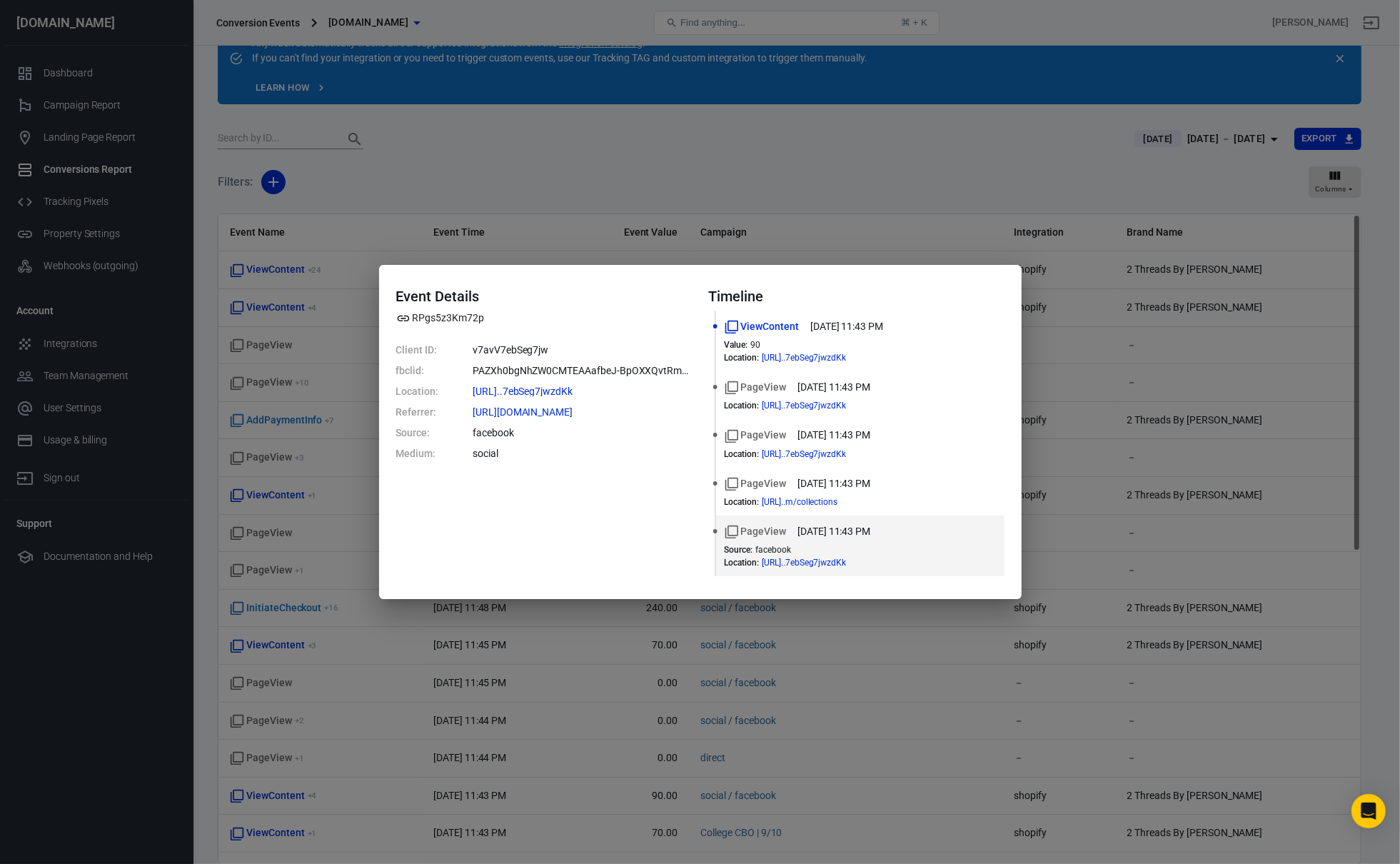
click at [631, 438] on dd "facebook" at bounding box center [582, 433] width 218 height 15
click at [591, 460] on dd "social" at bounding box center [582, 453] width 218 height 15
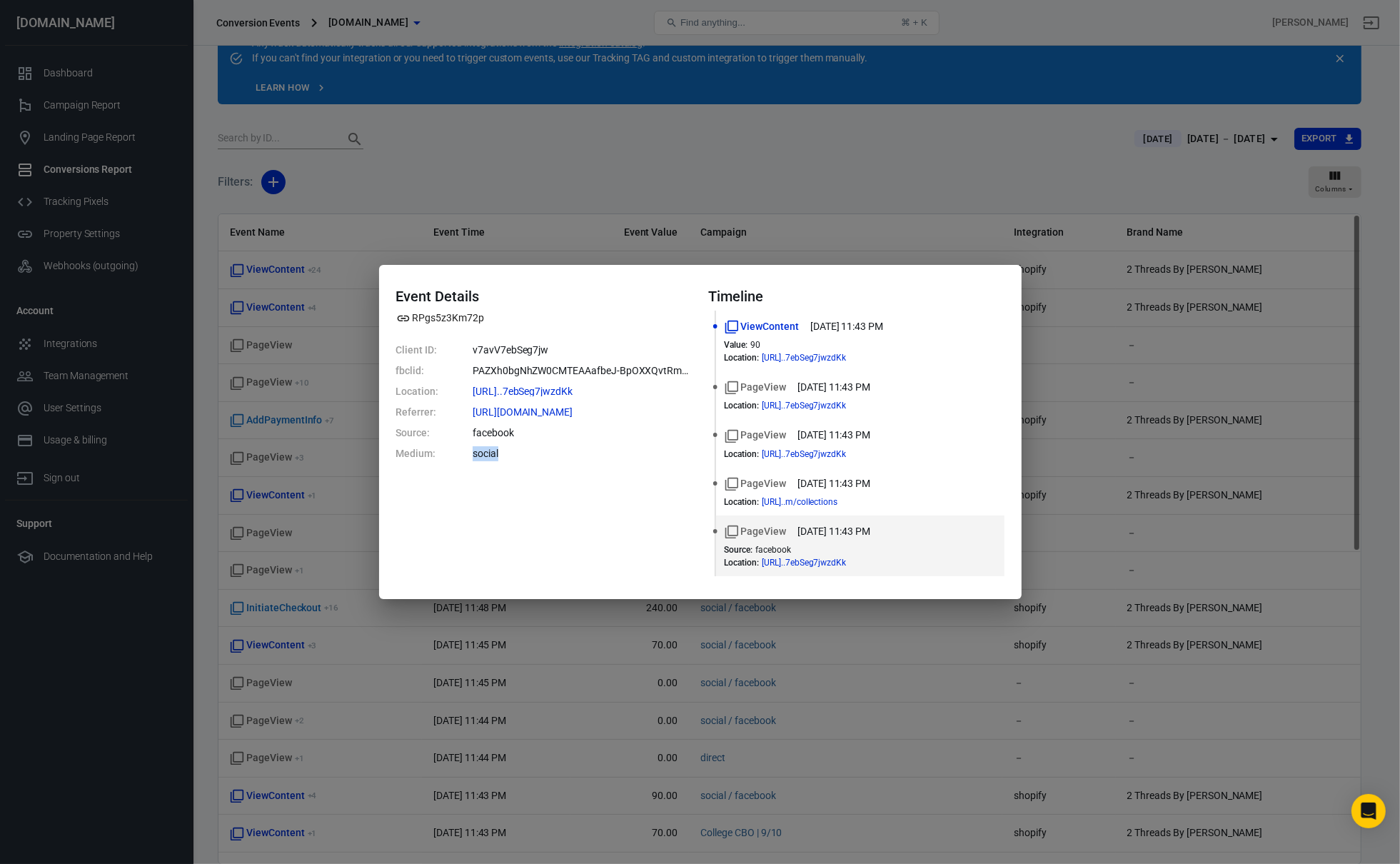
click at [615, 451] on dd "social" at bounding box center [582, 453] width 218 height 15
click at [404, 594] on div "Event Details RPgs5z3Km72p Client ID: v7avV7ebSeg7jw fbclid: PAZXh0bgNhZW0CMTEA…" at bounding box center [700, 432] width 642 height 335
click at [343, 598] on div "Event Details RPgs5z3Km72p Client ID: v7avV7ebSeg7jw fbclid: PAZXh0bgNhZW0CMTEA…" at bounding box center [700, 432] width 1400 height 864
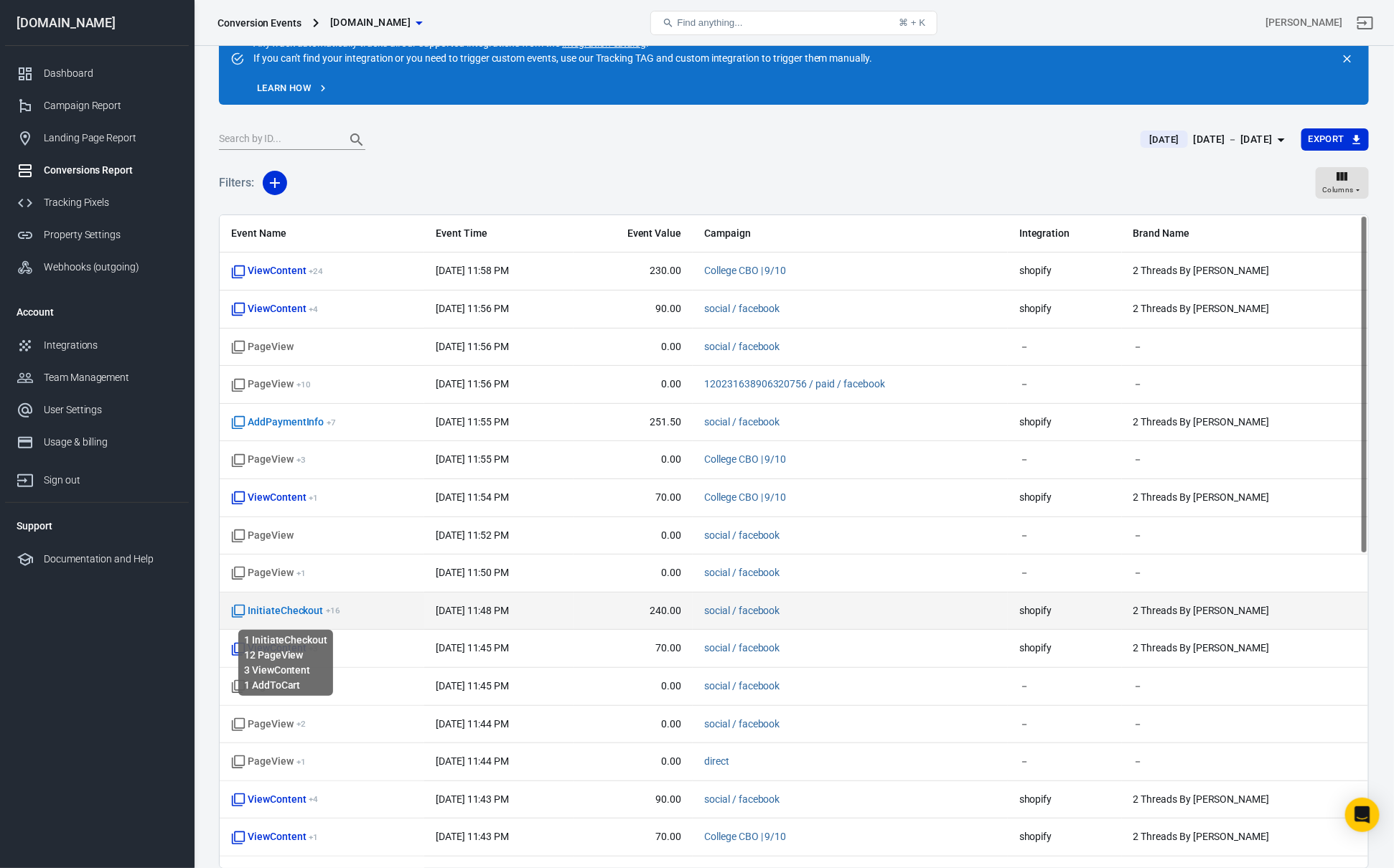
click at [298, 615] on span "InitiateCheckout + 16" at bounding box center [286, 611] width 109 height 15
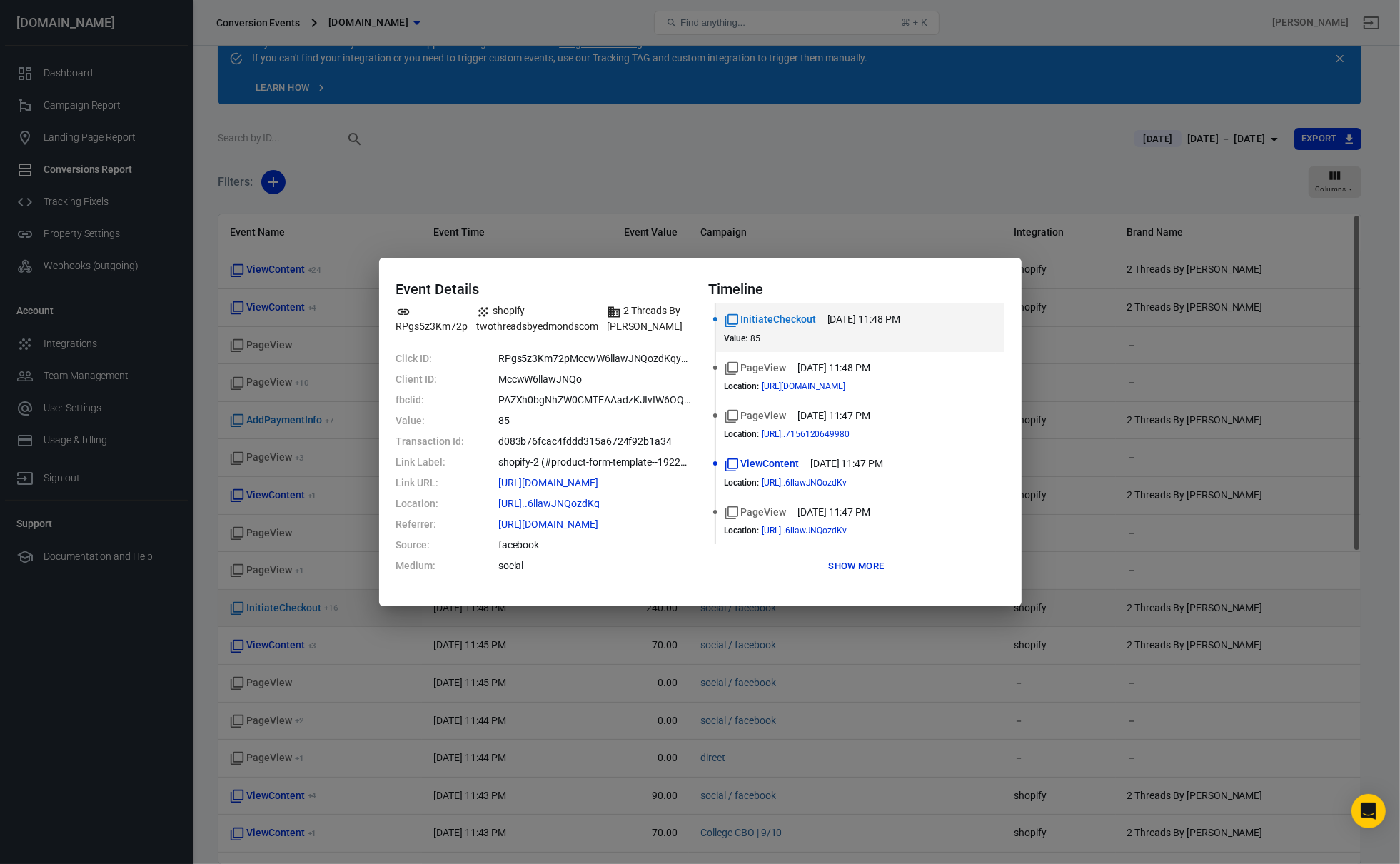
click at [296, 612] on div "Event Details RPgs5z3Km72p shopify-twothreadsbyedmondscom 2 Threads By Edmonds …" at bounding box center [700, 432] width 1400 height 864
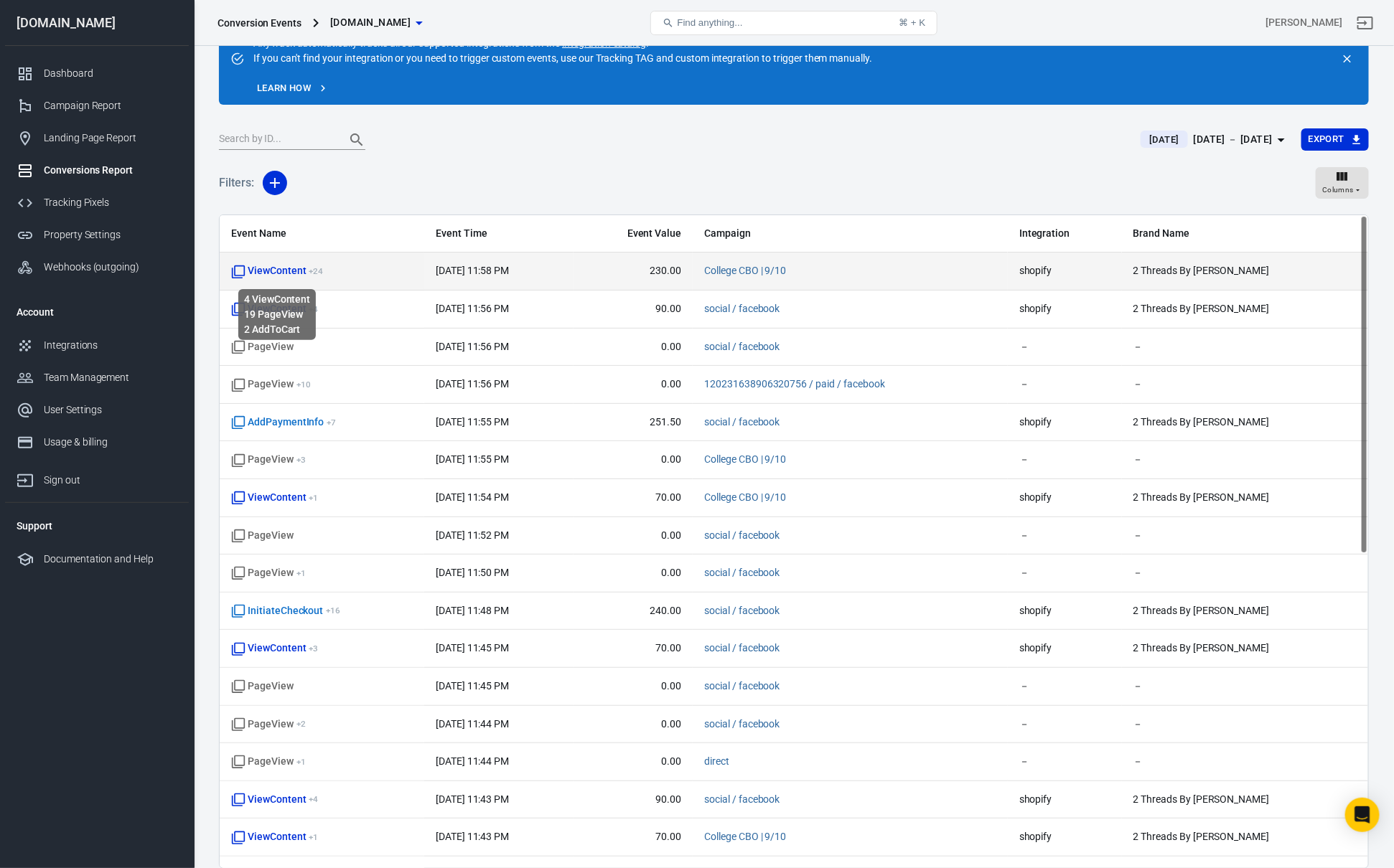
click at [275, 270] on span "ViewContent + 24" at bounding box center [277, 271] width 92 height 15
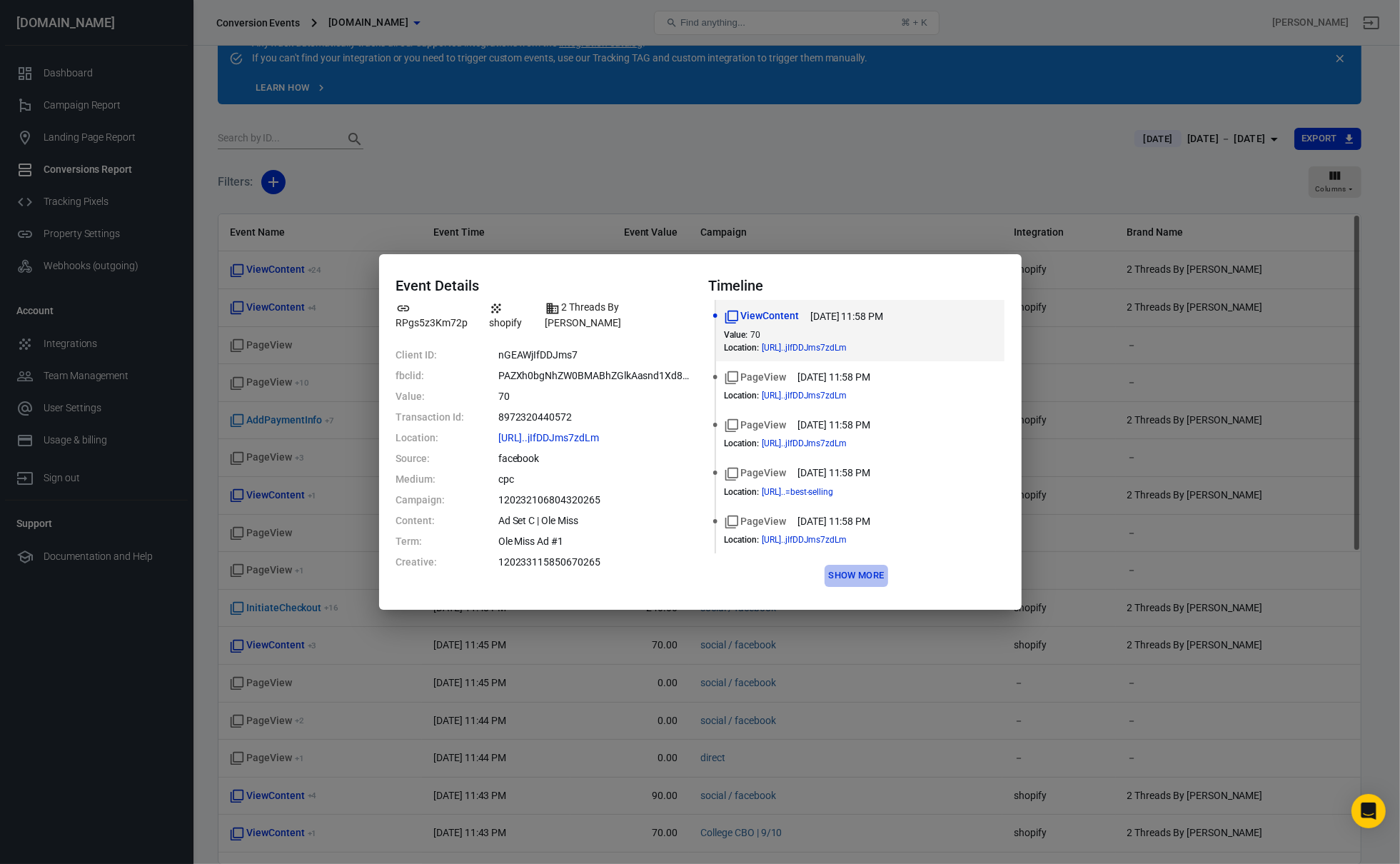
click at [857, 567] on button "Show more" at bounding box center [856, 575] width 63 height 22
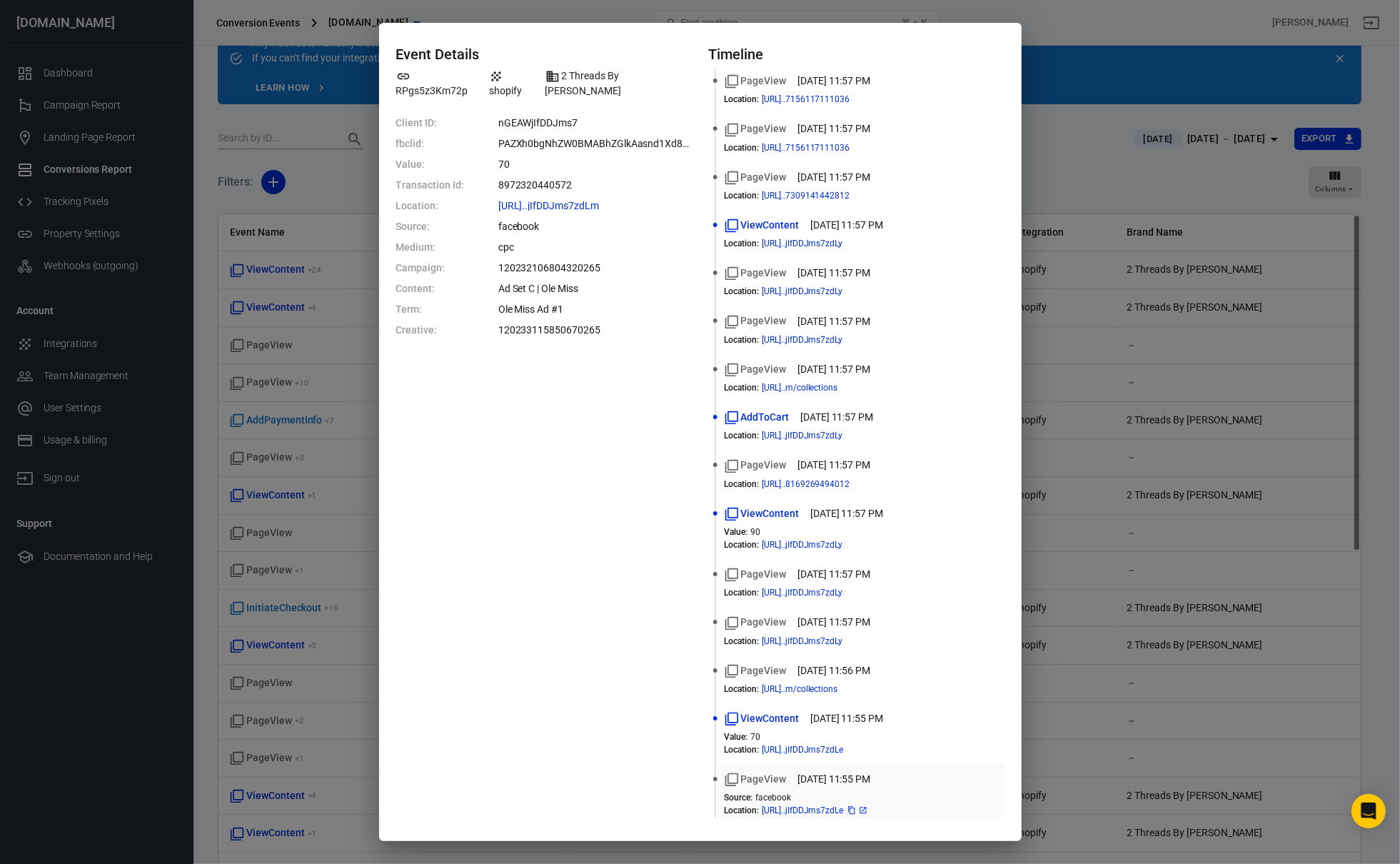
click at [868, 807] on span "https://twothreadsbyedmond...jIfDDJms7zdLe" at bounding box center [815, 811] width 107 height 9
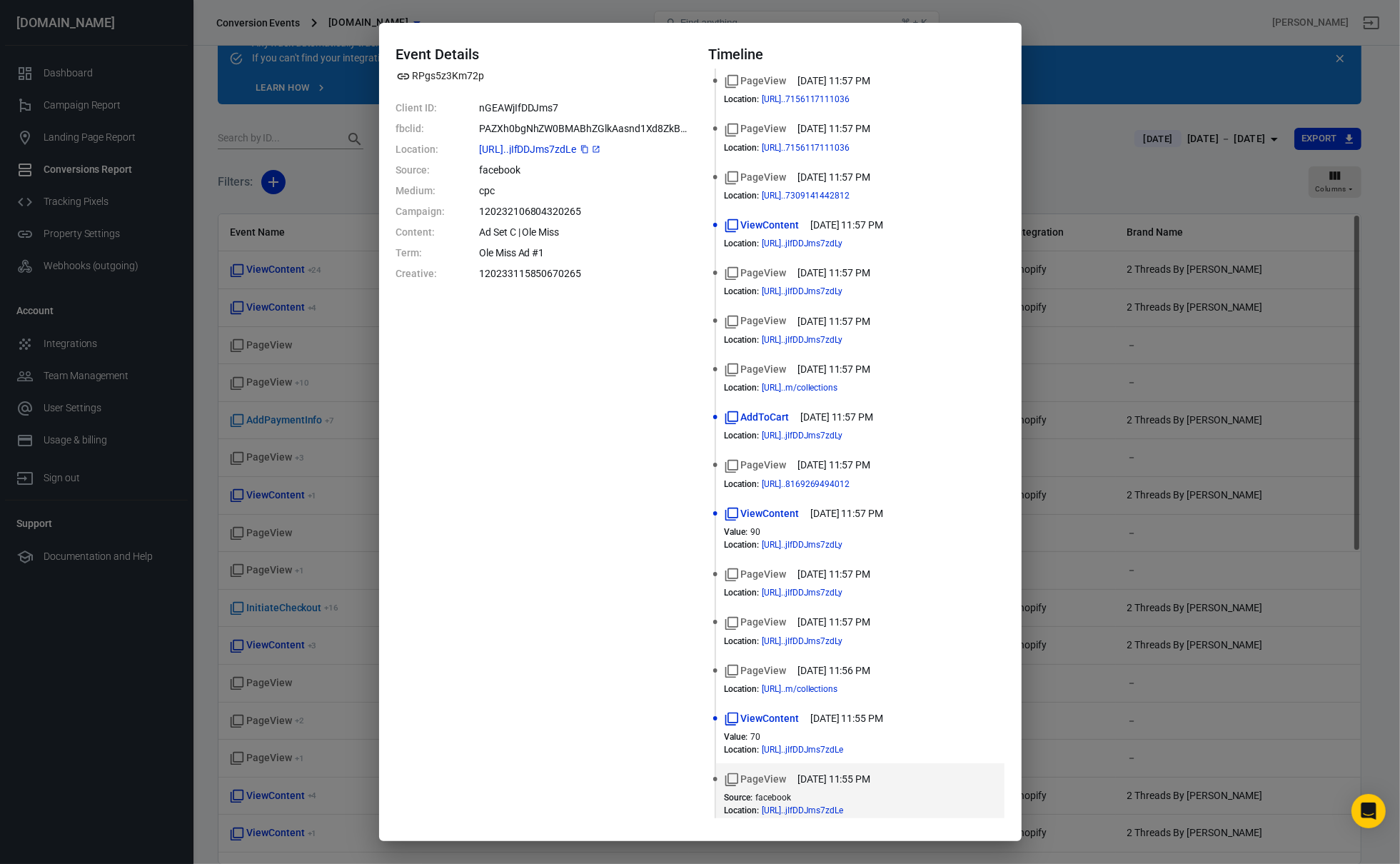
click at [578, 145] on span "https://twothreadsbyedmond...jIfDDJms7zdLe" at bounding box center [540, 149] width 123 height 10
click at [600, 148] on icon at bounding box center [595, 149] width 9 height 9
click at [257, 395] on div "Event Details RPgs5z3Km72p Client ID: nGEAWjIfDDJms7 fbclid: PAZXh0bgNhZW0BMABh…" at bounding box center [700, 432] width 1400 height 864
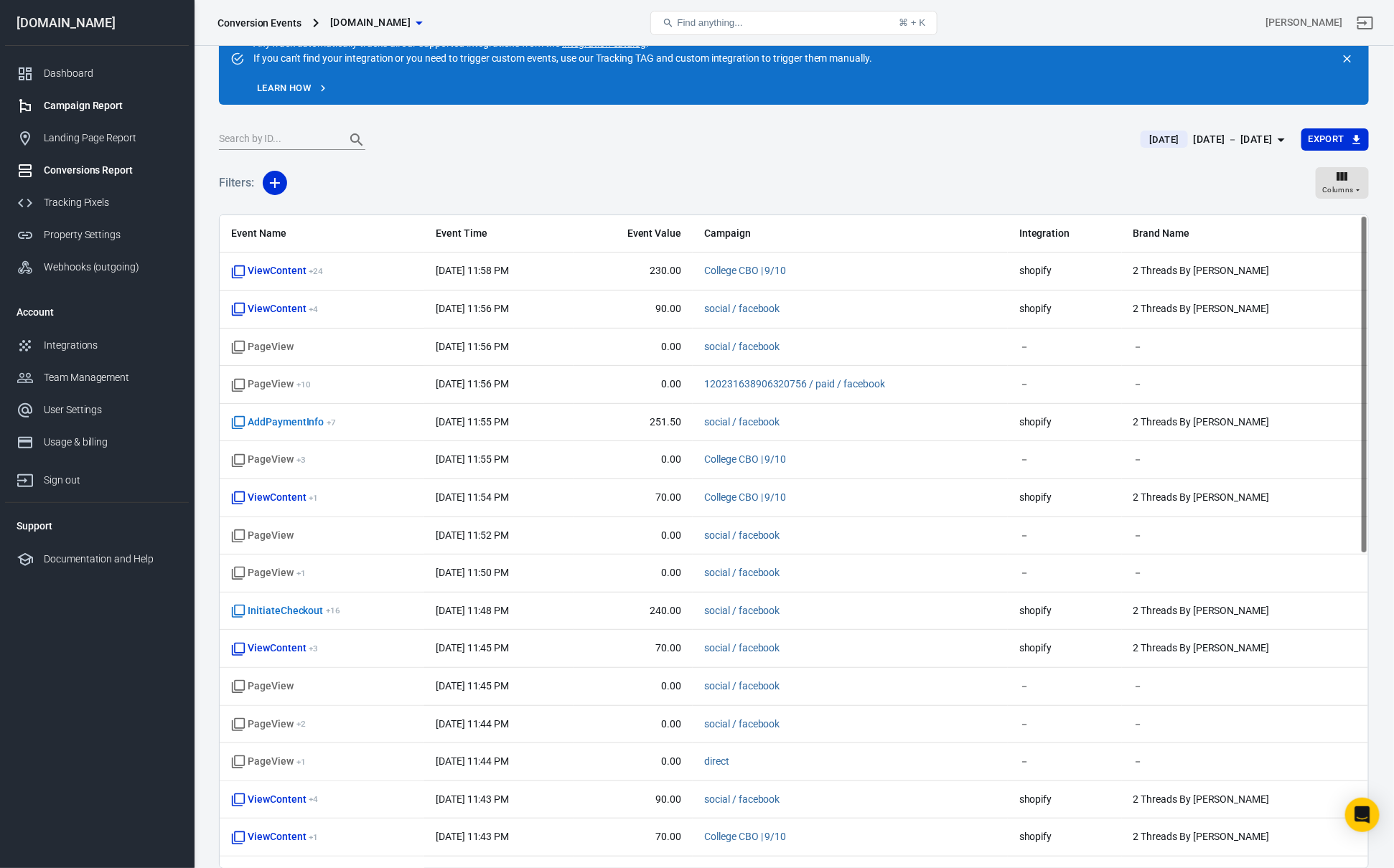
click at [110, 115] on link "Campaign Report" at bounding box center [97, 106] width 184 height 32
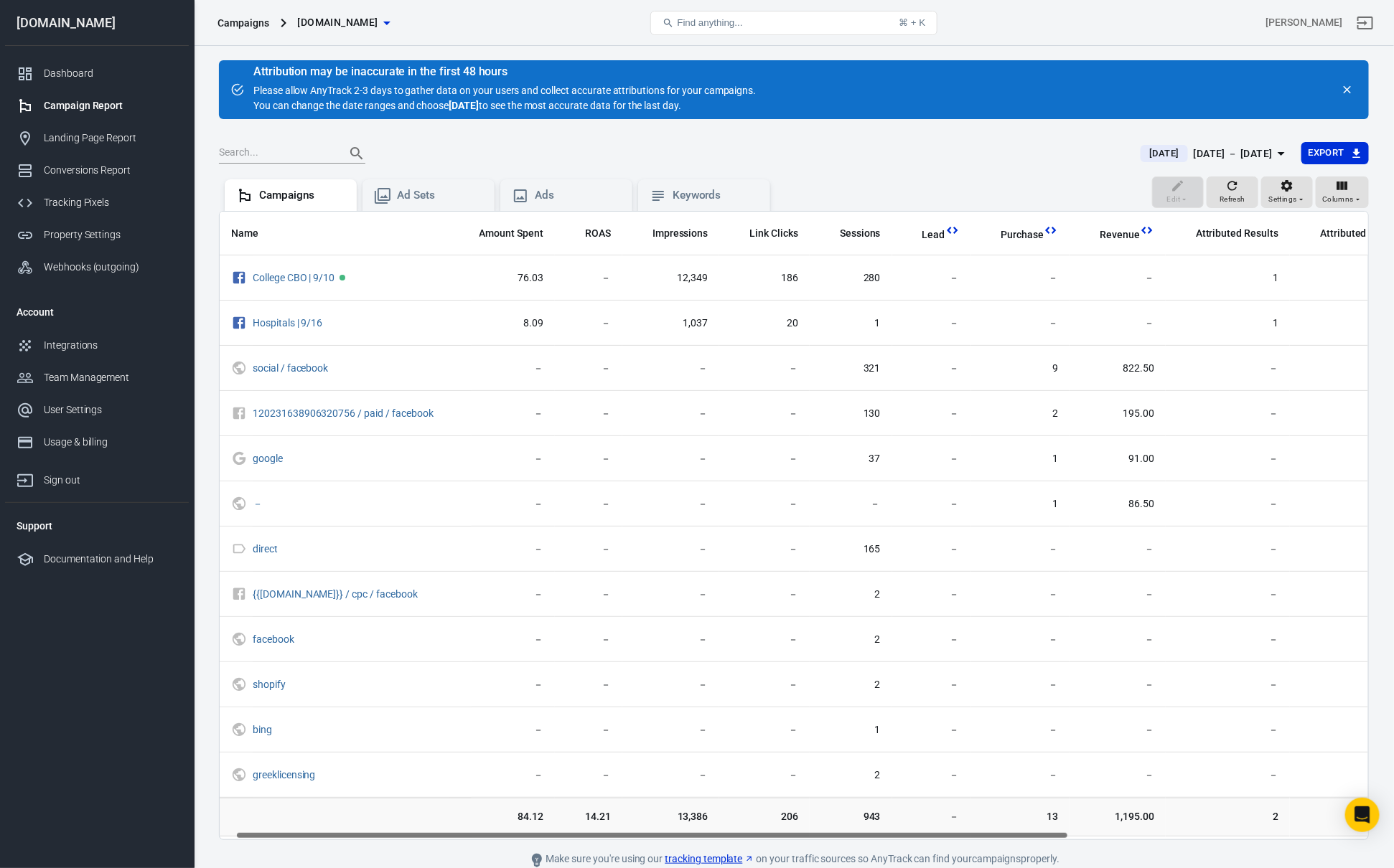
drag, startPoint x: 624, startPoint y: 833, endPoint x: 732, endPoint y: 827, distance: 108.2
click at [716, 831] on div "Name Amount Spent ROAS Impressions Link Clicks Sessions Lead Purchase Revenue A…" at bounding box center [794, 525] width 1149 height 628
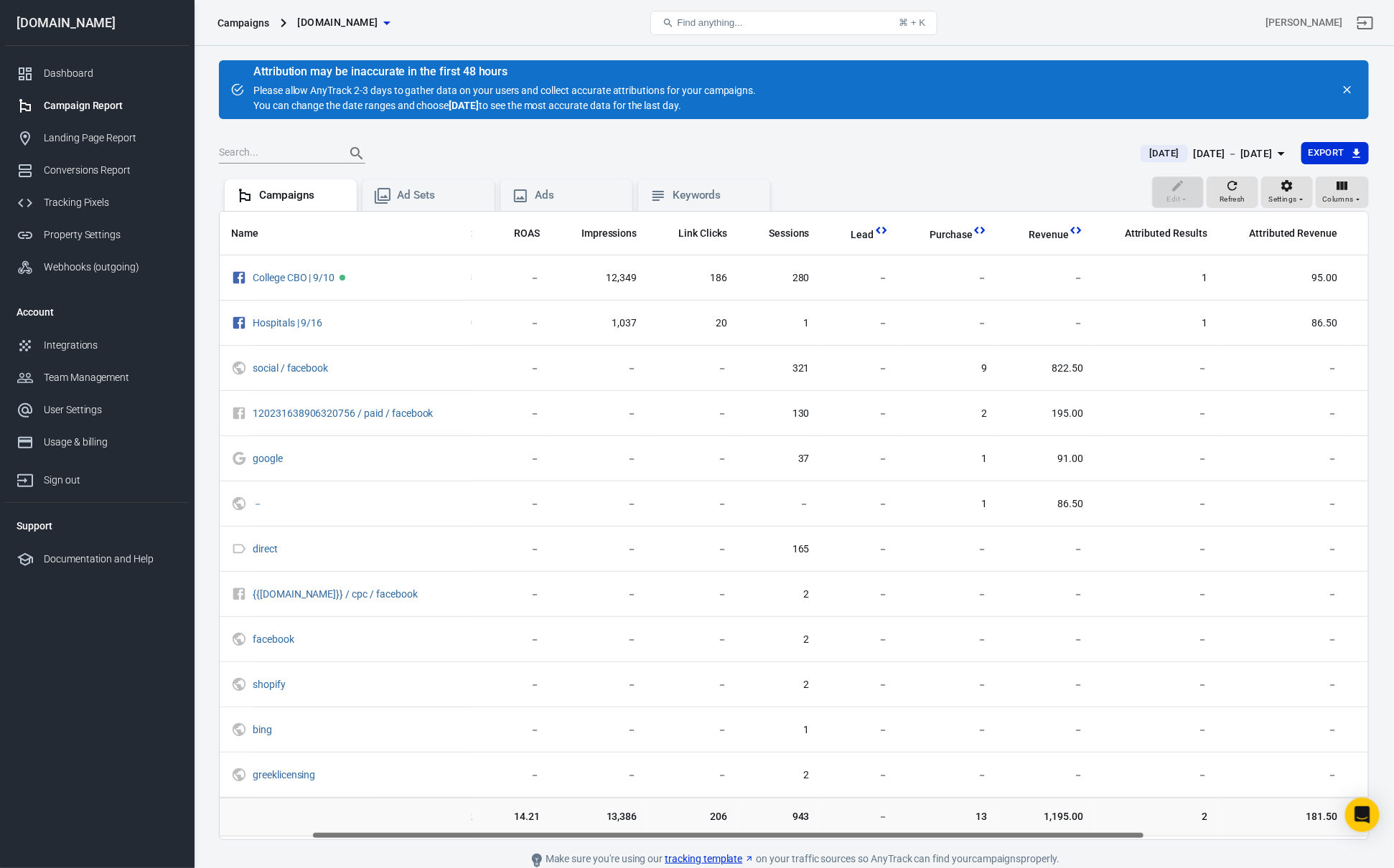
click at [1223, 158] on div "[DATE] － [DATE]" at bounding box center [1232, 153] width 79 height 18
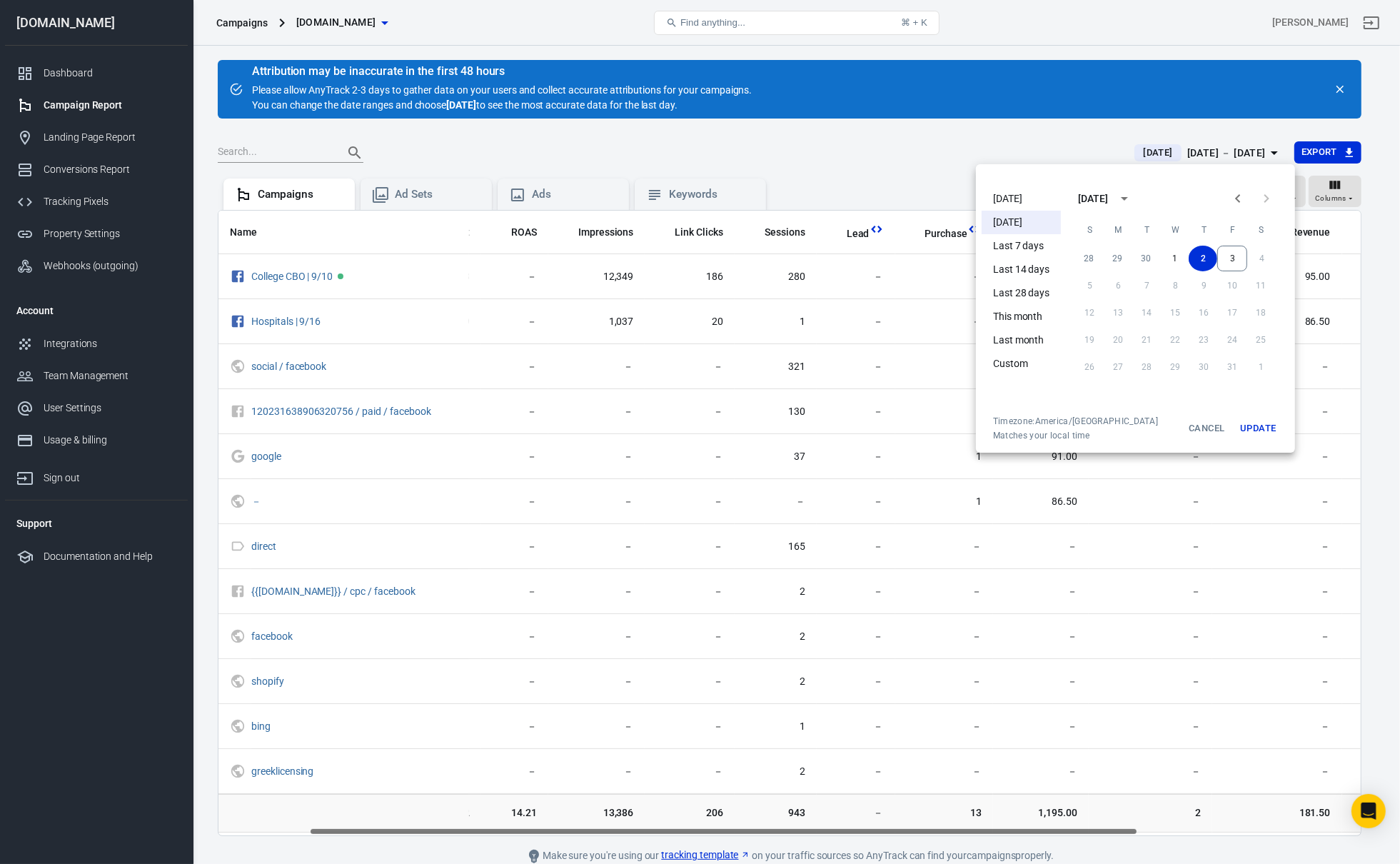
click at [754, 181] on div at bounding box center [700, 432] width 1400 height 864
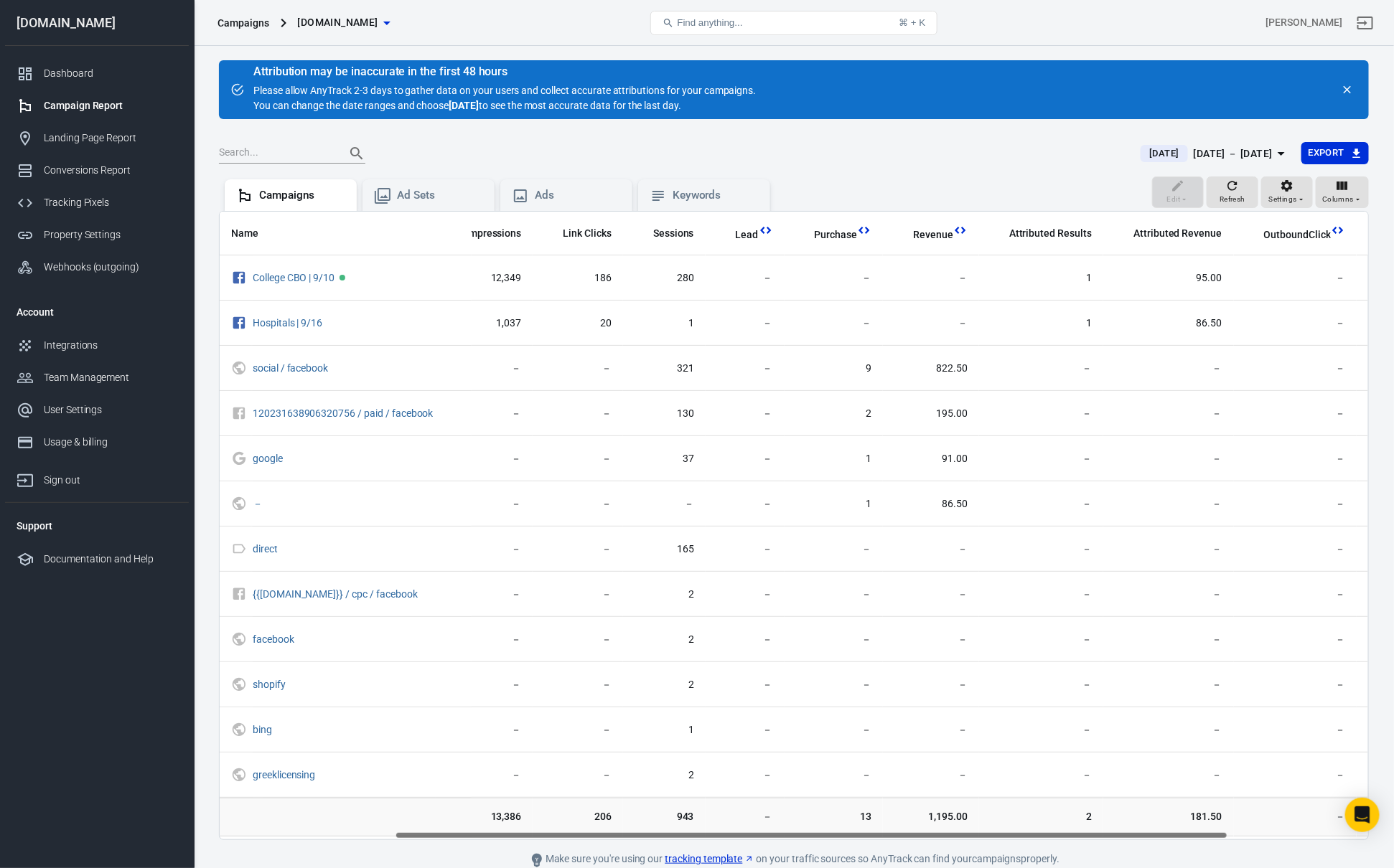
scroll to position [0, 243]
drag, startPoint x: 730, startPoint y: 836, endPoint x: 815, endPoint y: 840, distance: 85.1
click at [815, 840] on div "Name Amount Spent ROAS Impressions Link Clicks Sessions Lead Purchase Revenue A…" at bounding box center [793, 525] width 1149 height 629
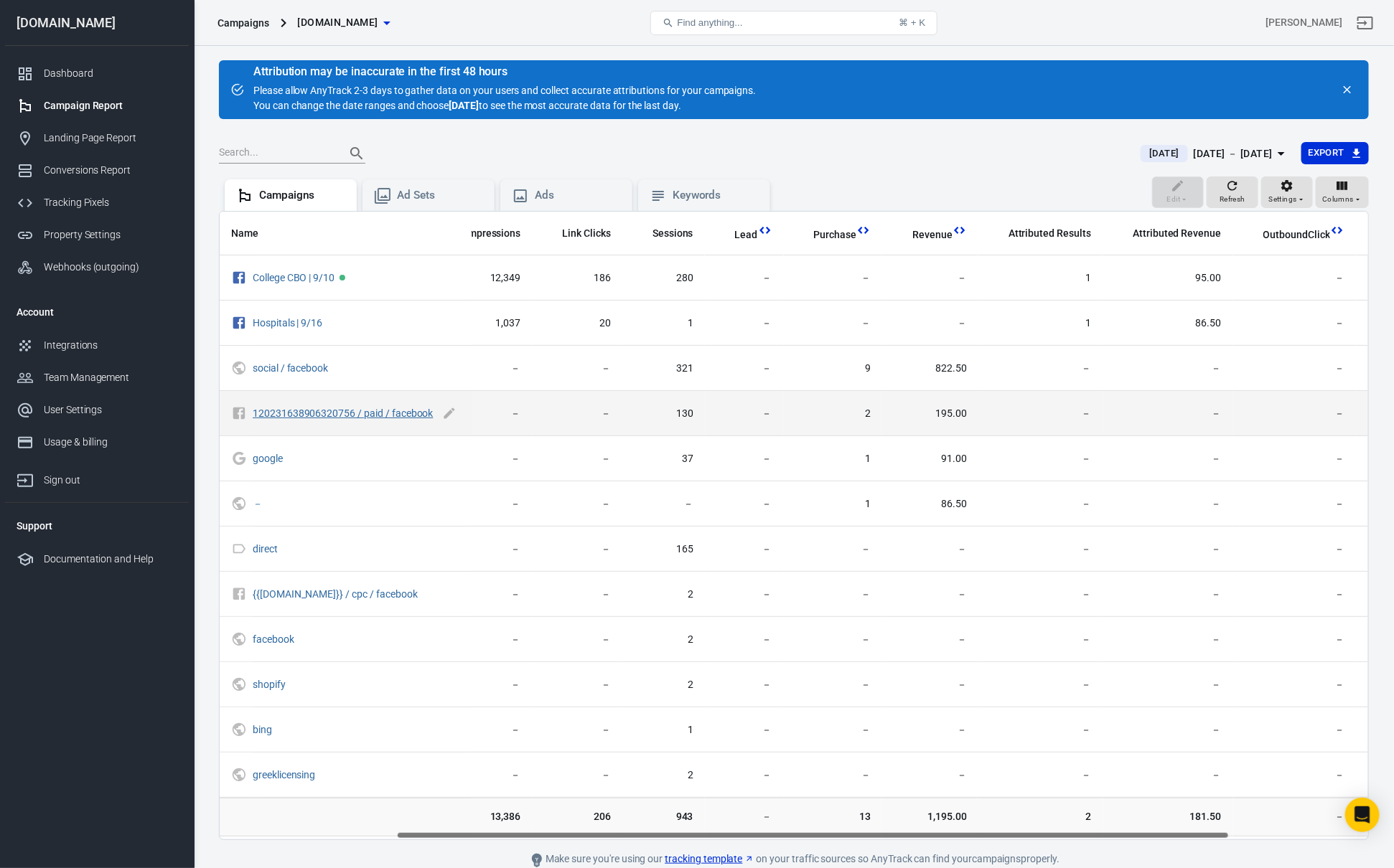
click at [346, 416] on link "120231638906320756 / paid / facebook" at bounding box center [343, 413] width 181 height 11
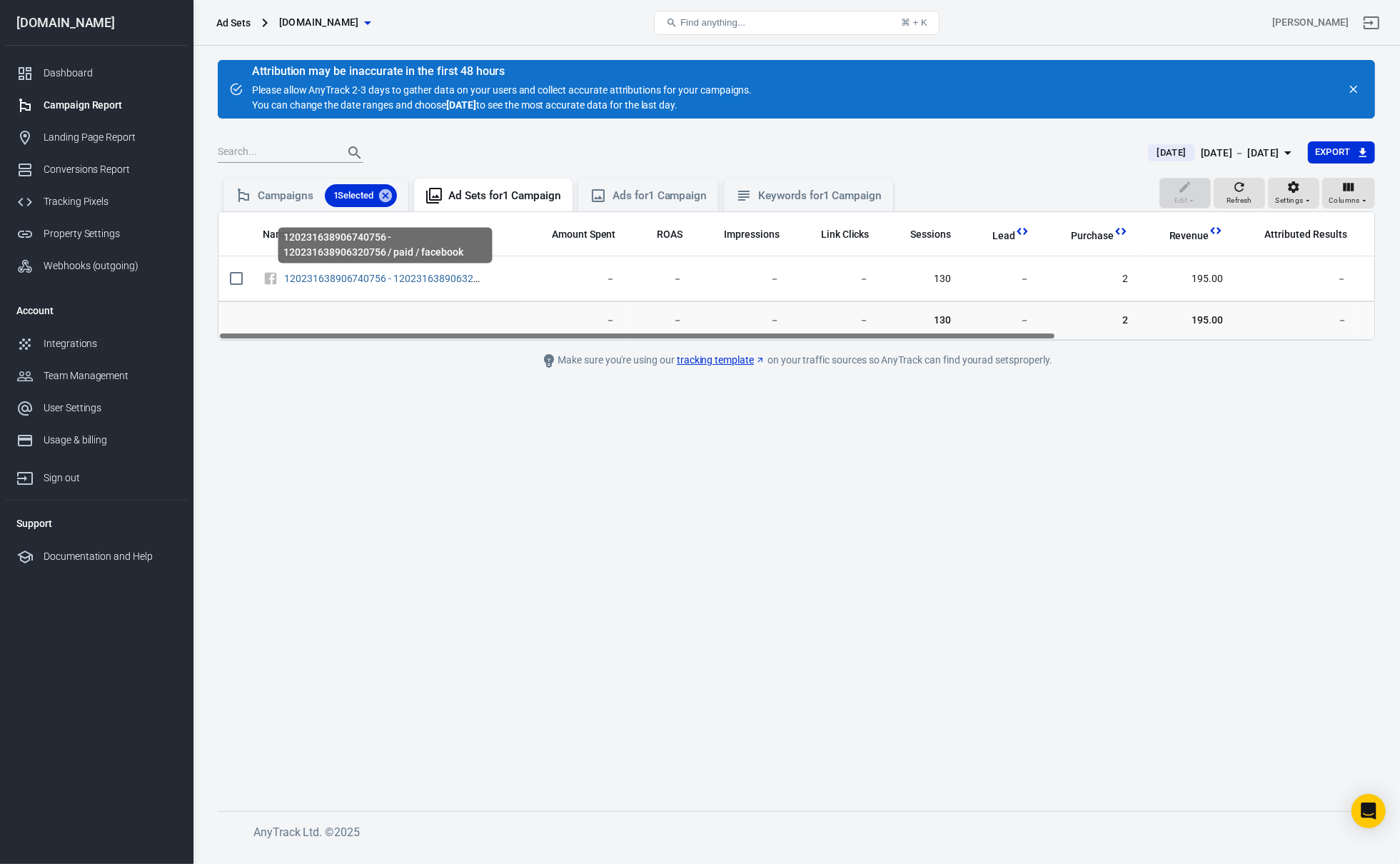
click at [376, 272] on div "120231638906740756 - 120231638906320756 / paid / facebook" at bounding box center [385, 250] width 217 height 47
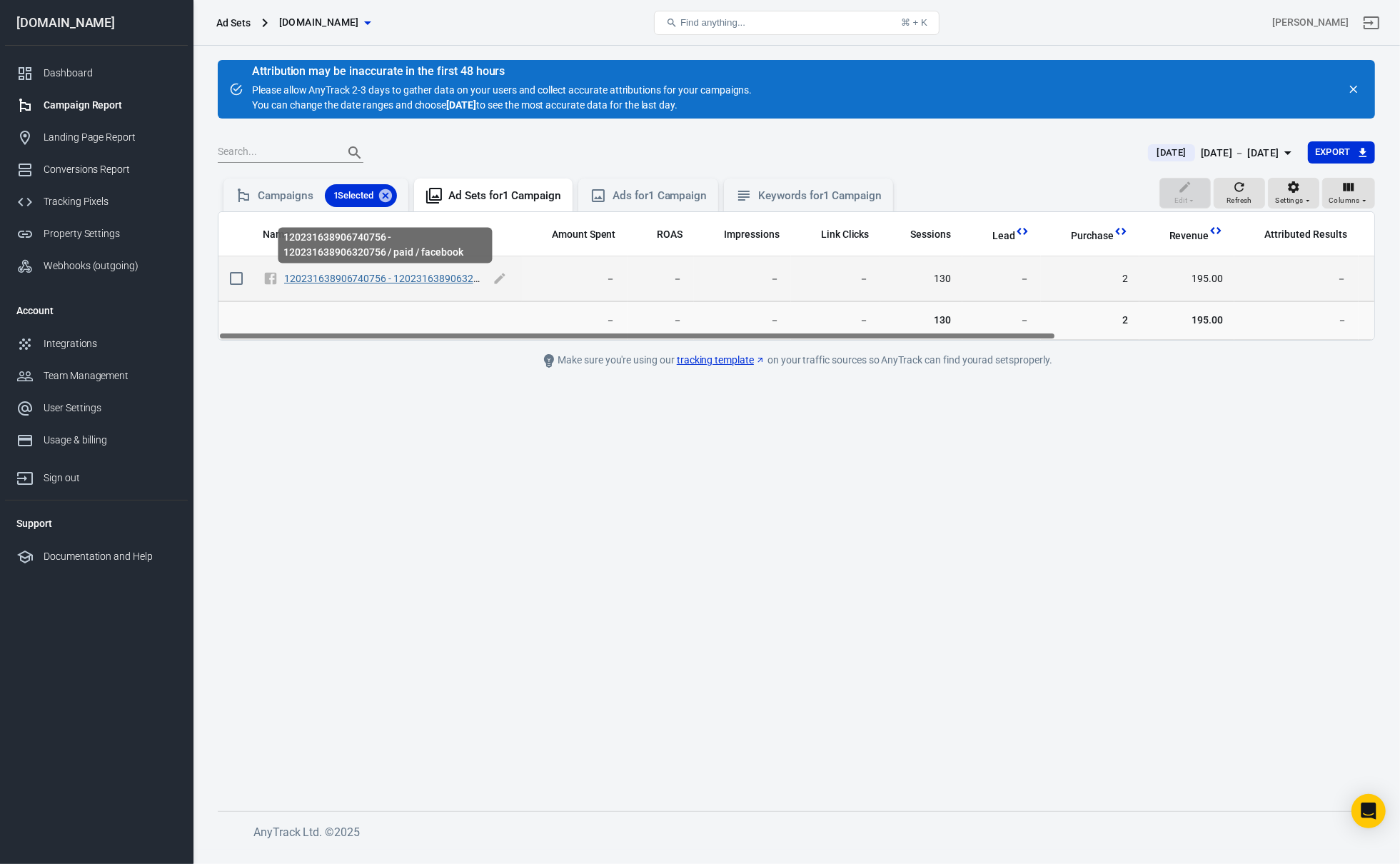
click at [375, 273] on link "120231638906740756 - 120231638906320756 / paid / facebook" at bounding box center [429, 279] width 289 height 11
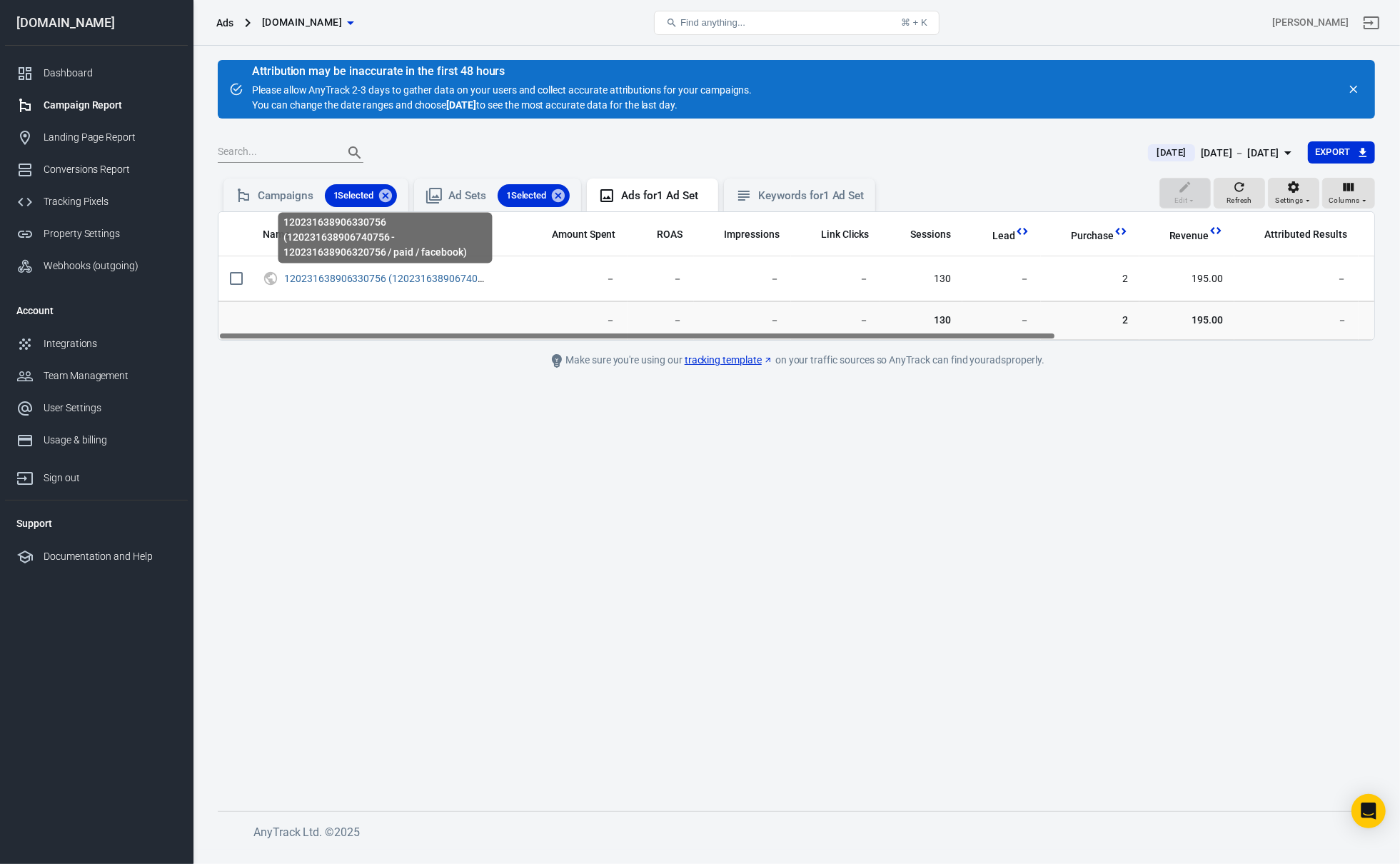
click at [374, 276] on link "120231638906330756 (120231638906740756 - 120231638906320756 / paid / facebook)" at bounding box center [485, 279] width 401 height 11
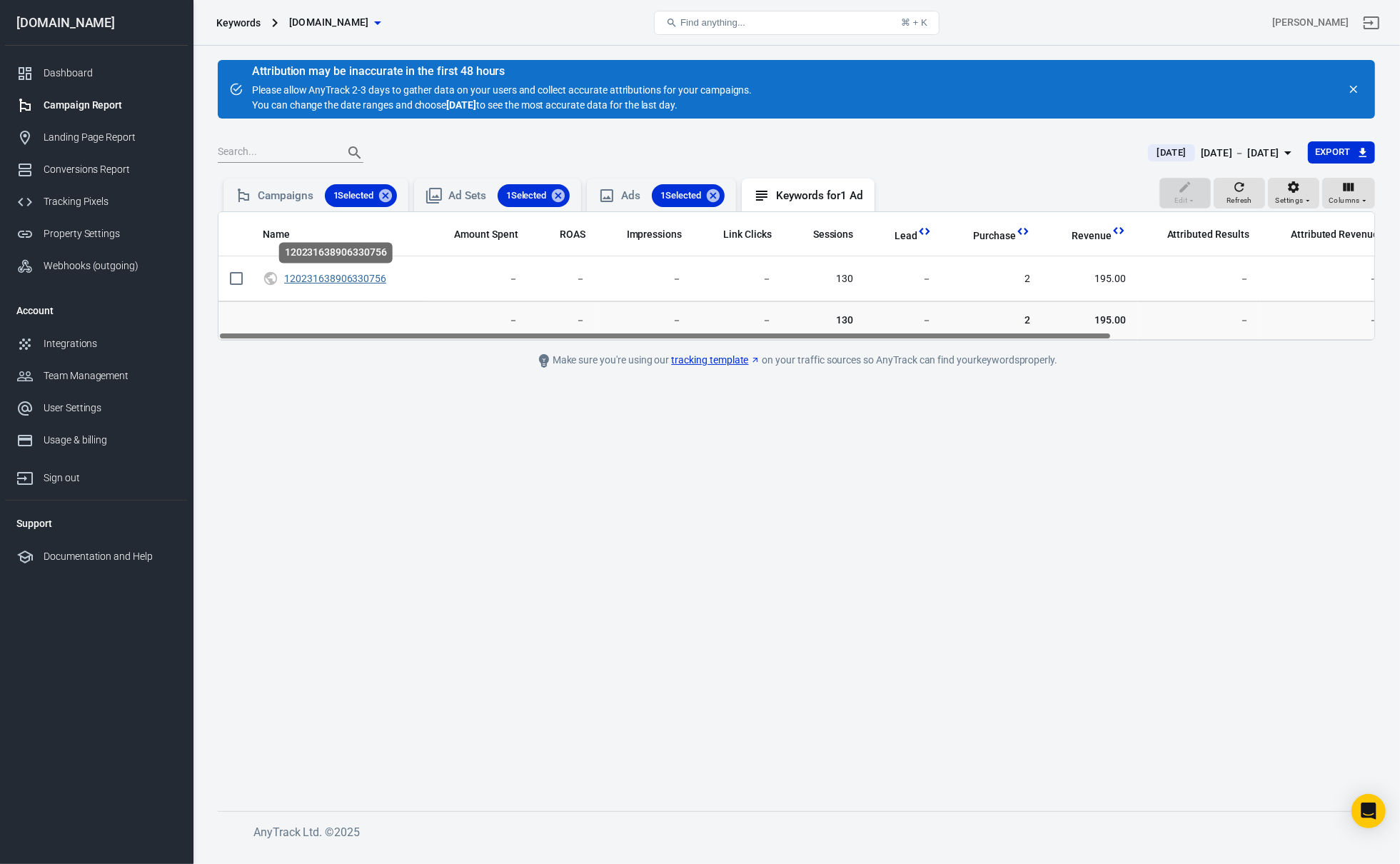
click at [374, 276] on link "120231638906330756" at bounding box center [335, 279] width 102 height 11
checkbox input "true"
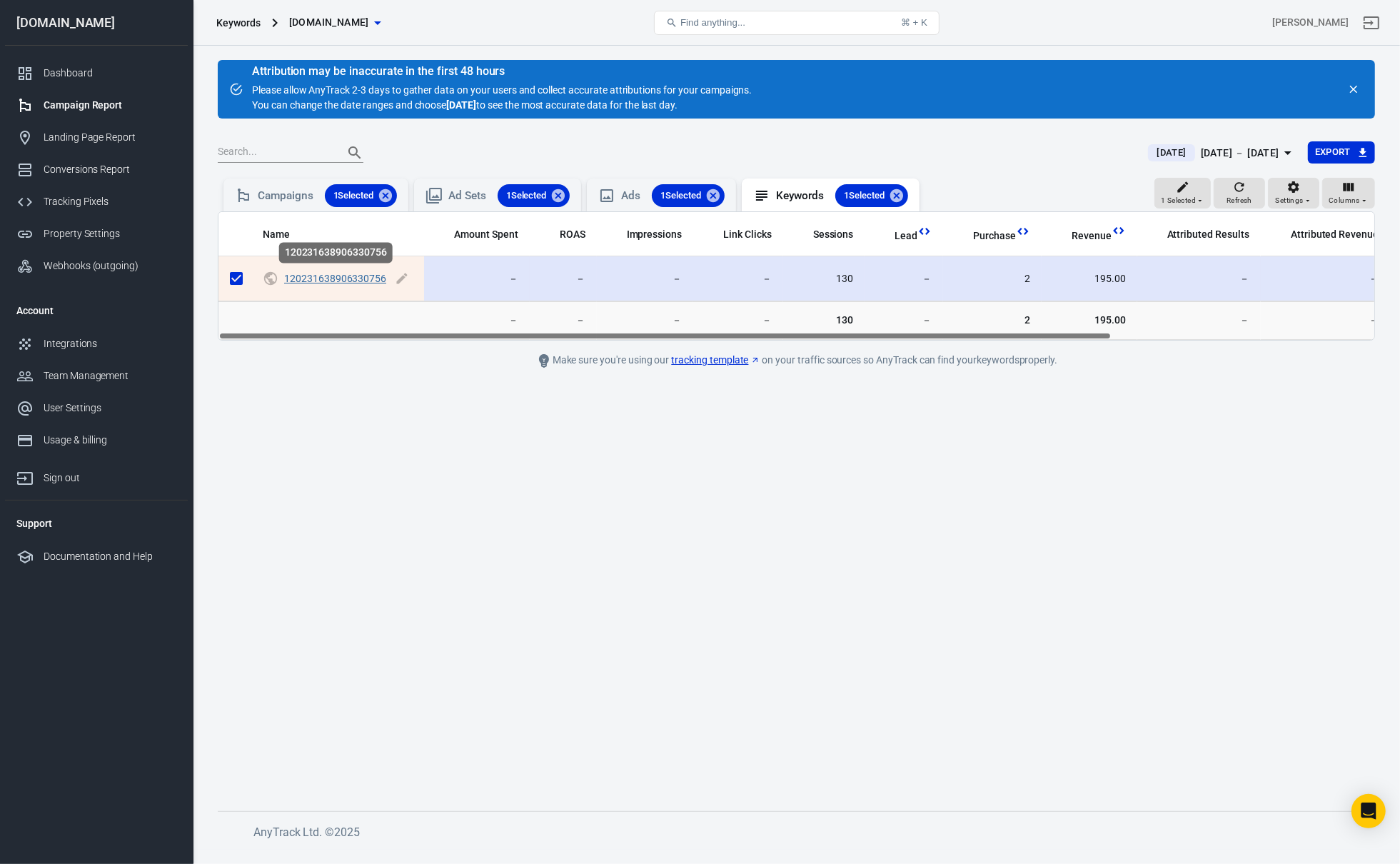
click at [373, 276] on link "120231638906330756" at bounding box center [335, 279] width 102 height 11
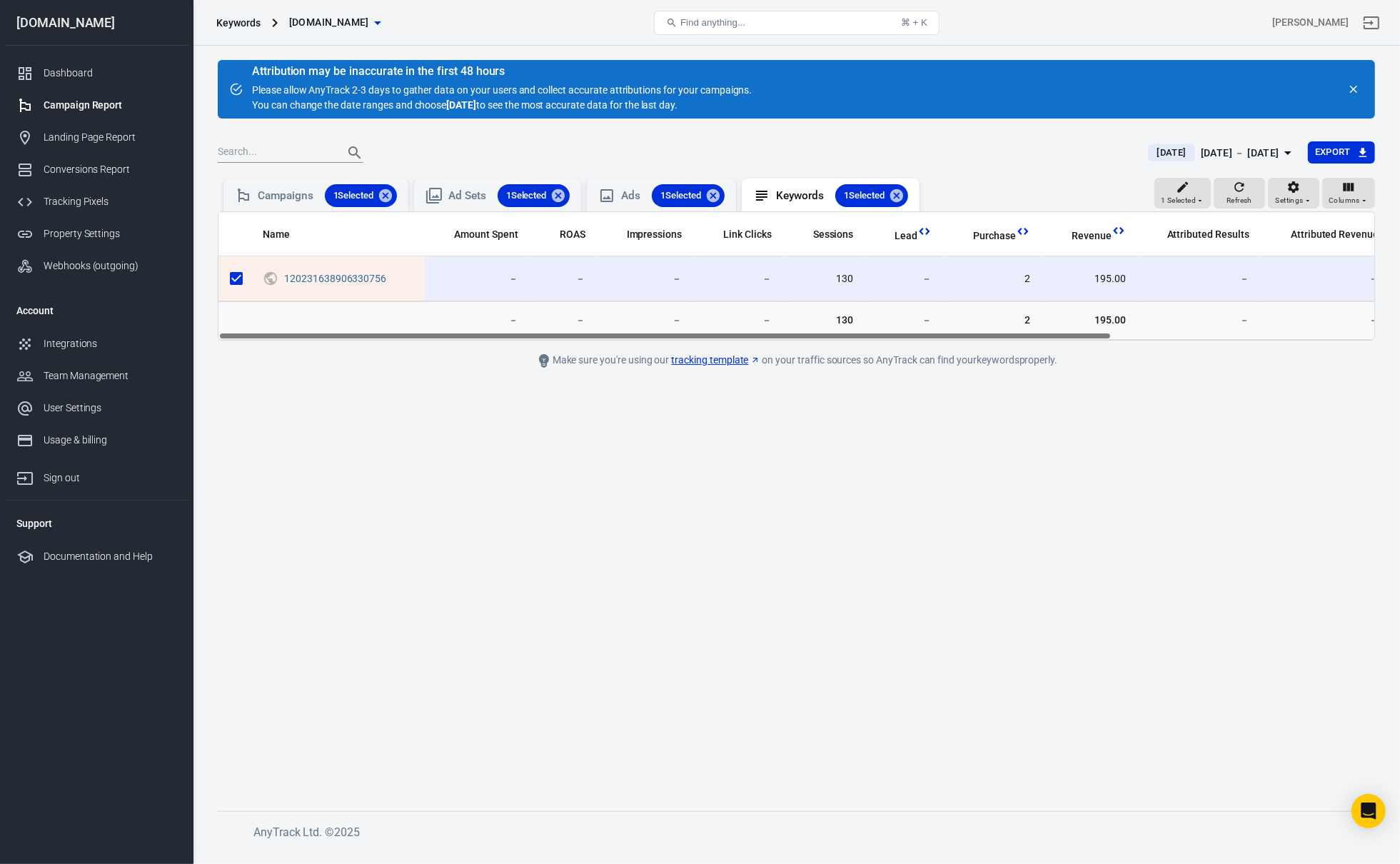
click at [282, 166] on div "Yesterday Oct 2 － Oct 2, 2025 Export" at bounding box center [796, 158] width 1157 height 35
click at [282, 177] on div "Campaigns 1 Selected Ad Sets 1 Selected Ads 1 Selected Keywords 1 Selected" at bounding box center [571, 193] width 708 height 36
click at [389, 199] on icon at bounding box center [385, 196] width 13 height 13
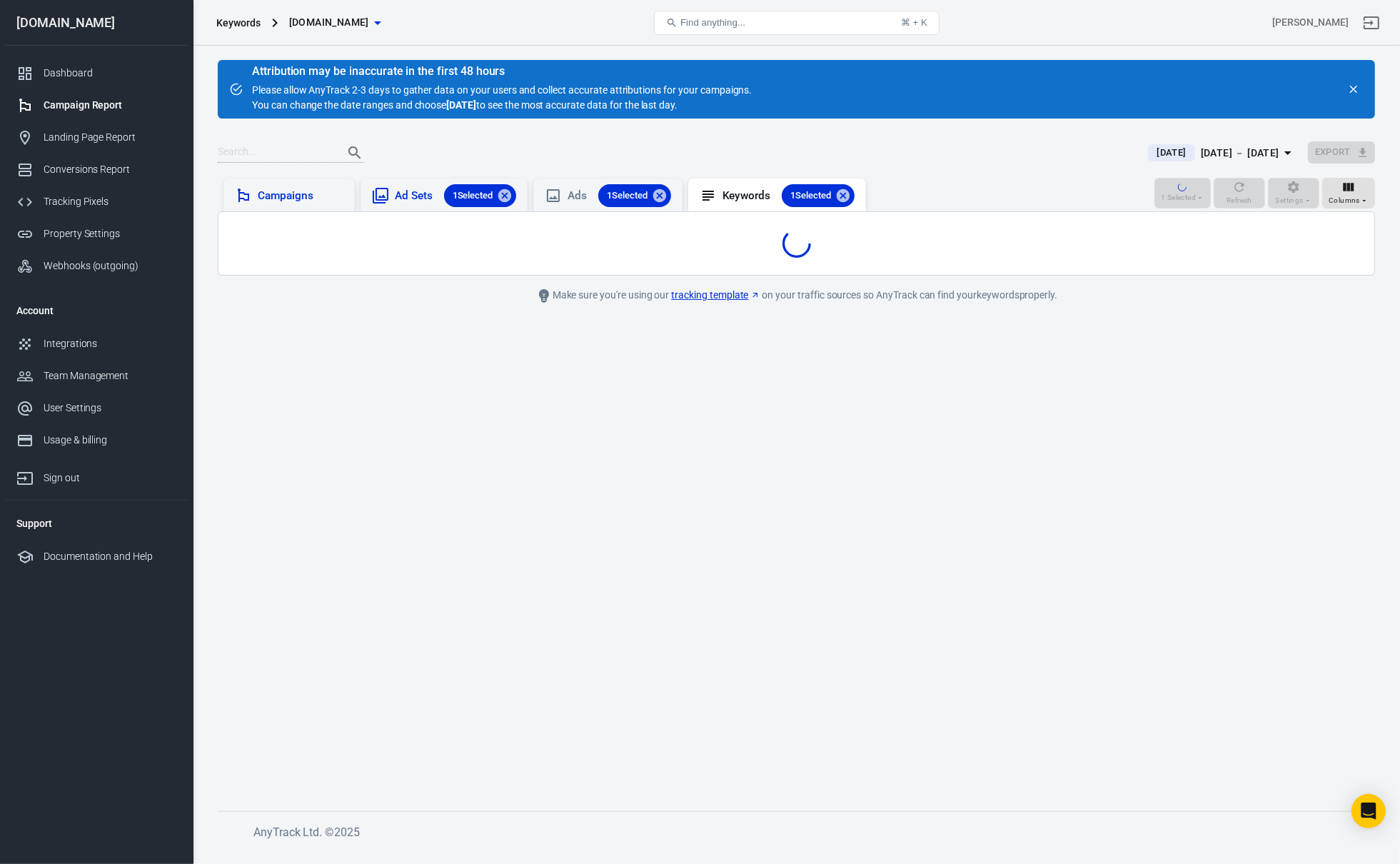
click at [348, 200] on div "Campaigns" at bounding box center [289, 195] width 132 height 33
click at [507, 200] on icon at bounding box center [505, 196] width 13 height 13
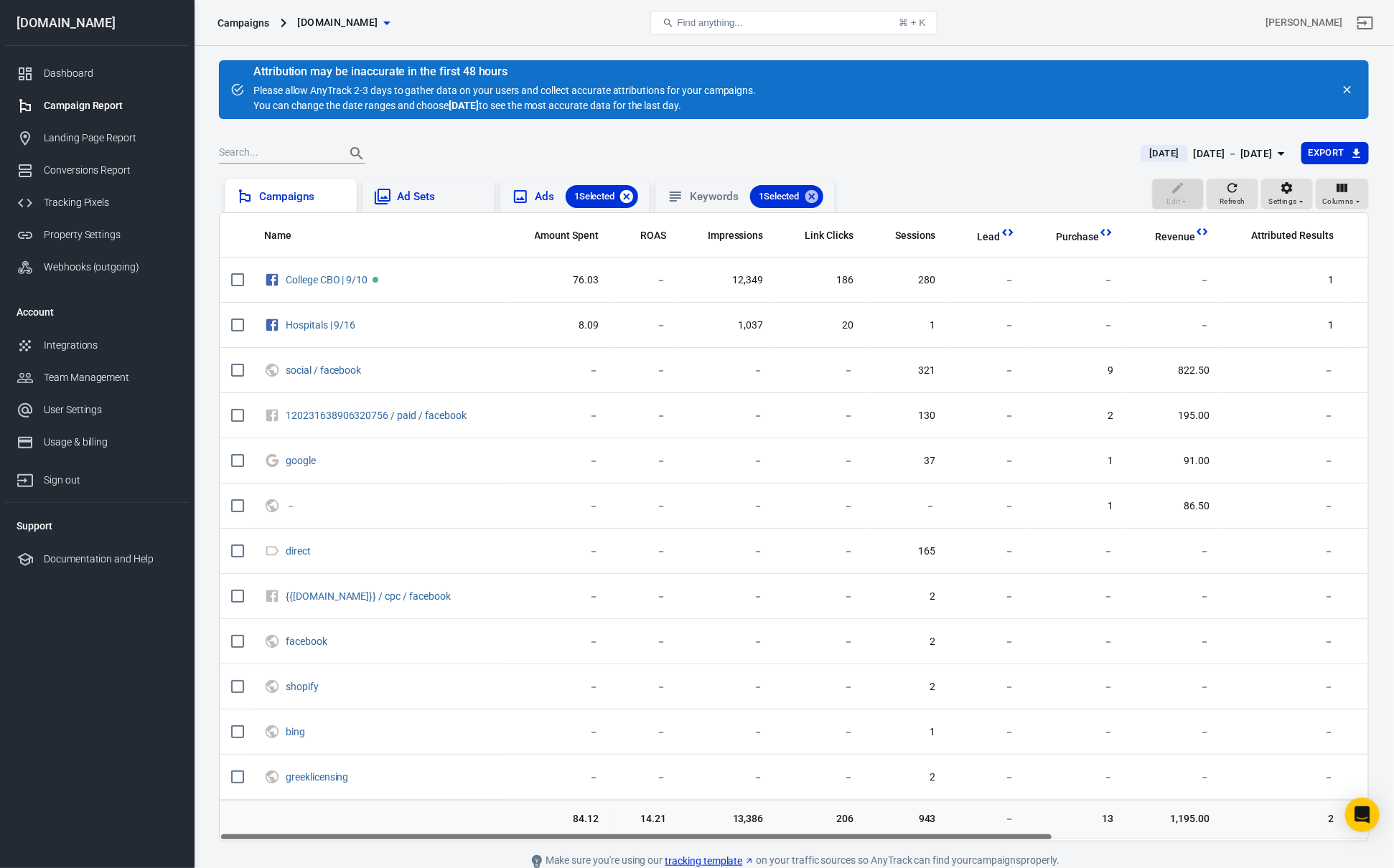
click at [633, 194] on icon at bounding box center [626, 196] width 13 height 13
click at [800, 196] on icon at bounding box center [794, 196] width 13 height 13
click at [314, 192] on div "Campaigns" at bounding box center [302, 195] width 86 height 15
click at [835, 830] on td "206" at bounding box center [819, 818] width 90 height 39
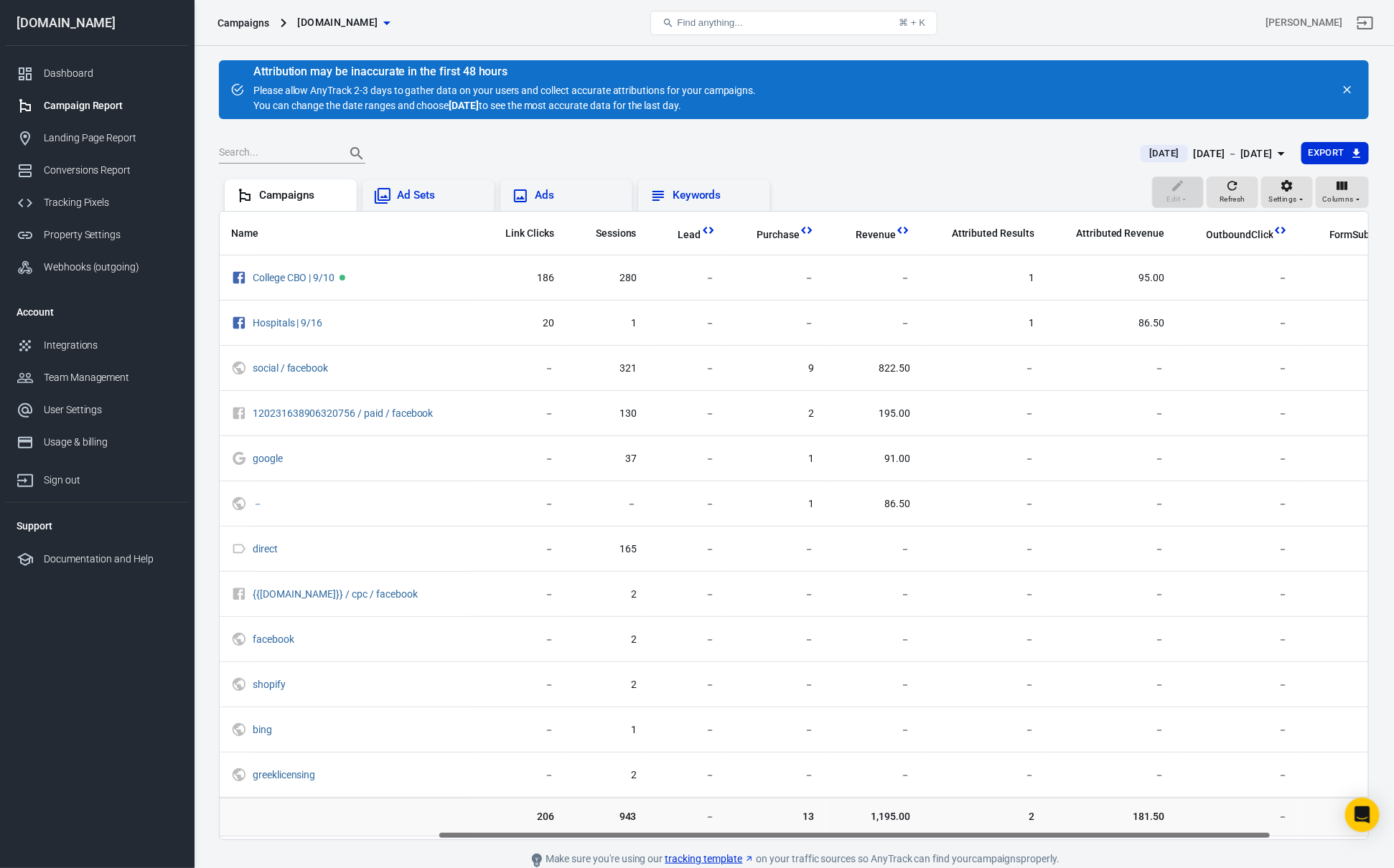
scroll to position [0, 300]
drag, startPoint x: 818, startPoint y: 835, endPoint x: 1037, endPoint y: 821, distance: 219.4
click at [1037, 821] on div "Name Amount Spent ROAS Impressions Link Clicks Sessions Lead Purchase Revenue A…" at bounding box center [793, 525] width 1149 height 629
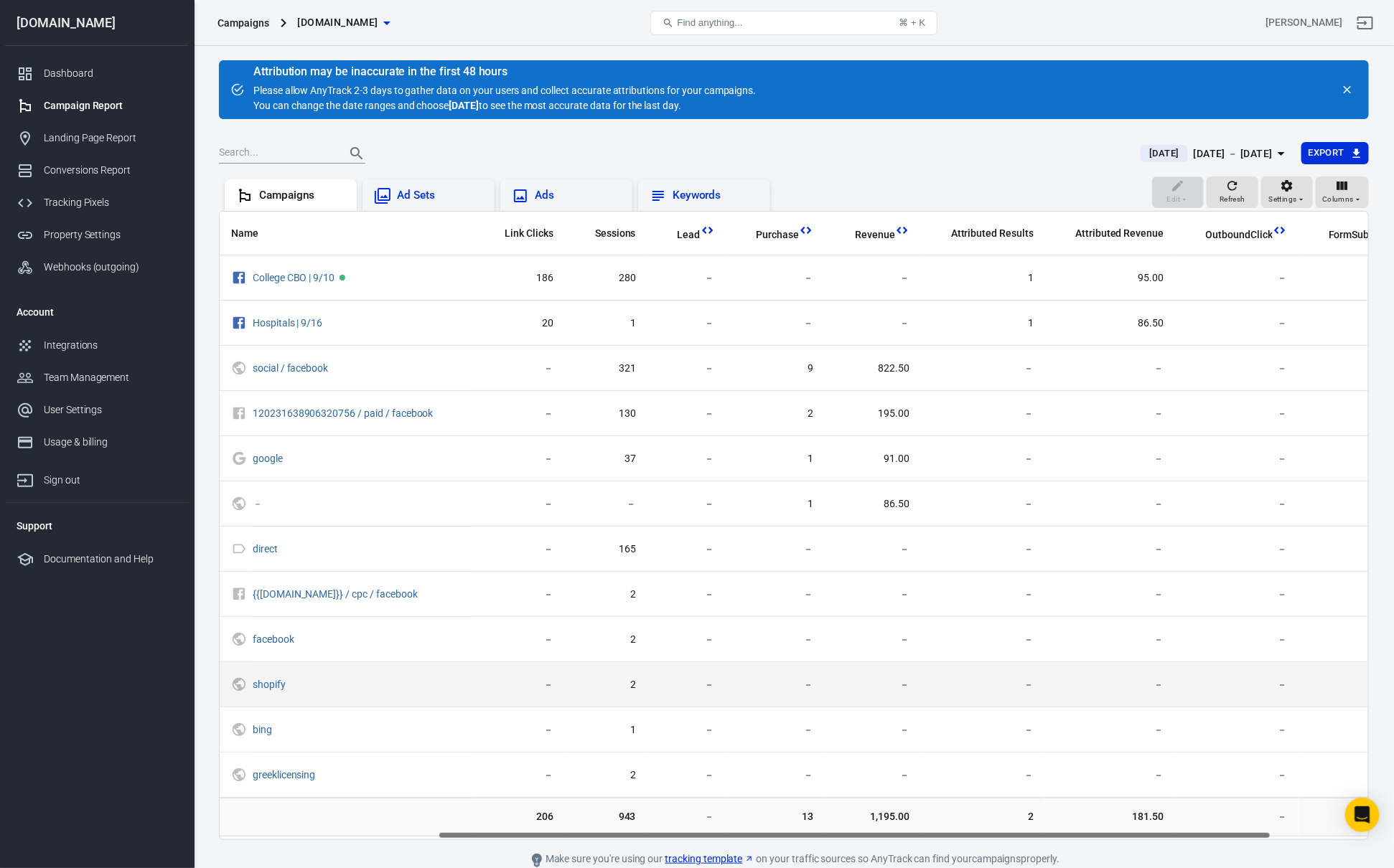
click at [1146, 668] on td "－" at bounding box center [1110, 685] width 130 height 45
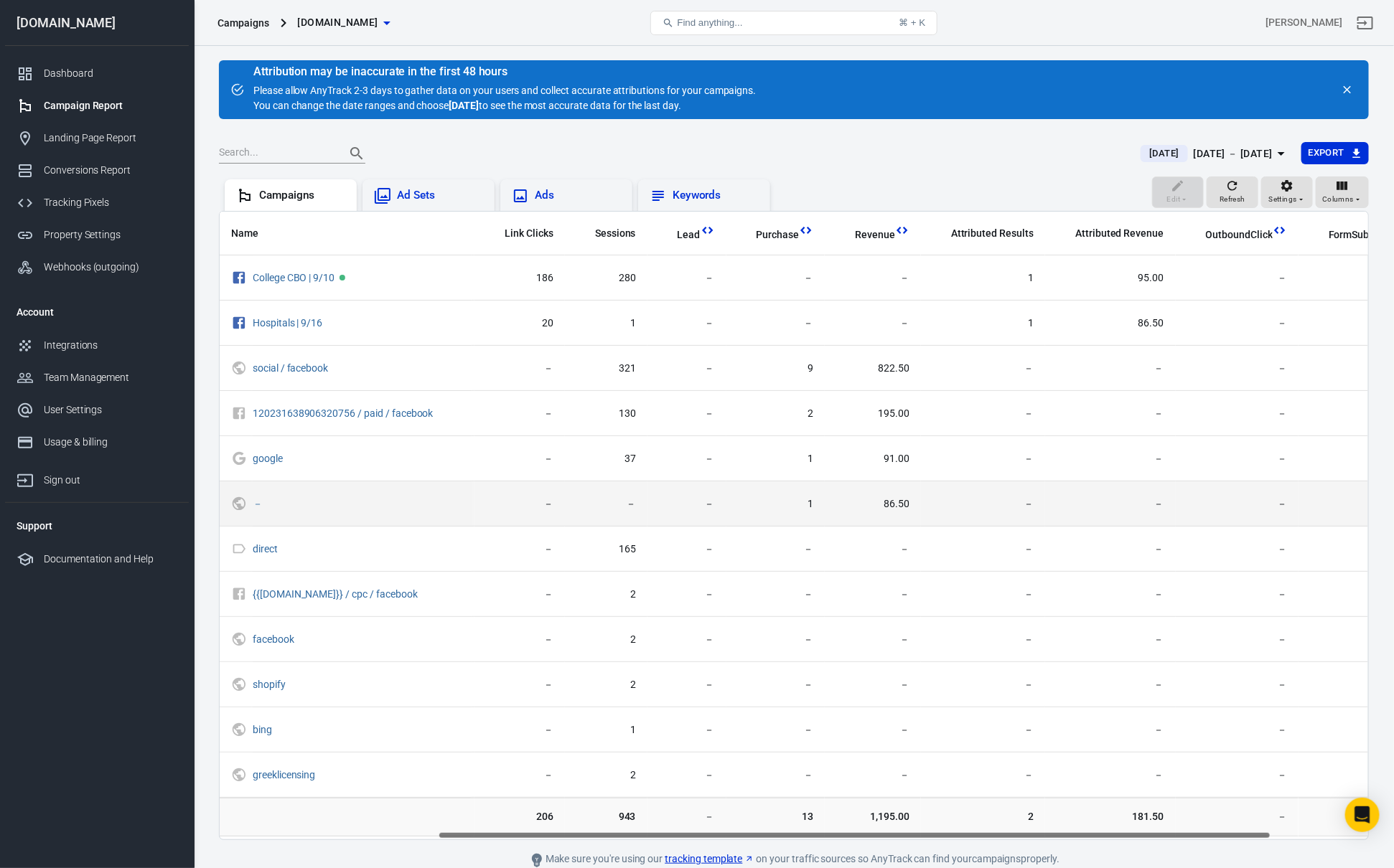
click at [853, 503] on span "86.50" at bounding box center [872, 504] width 73 height 15
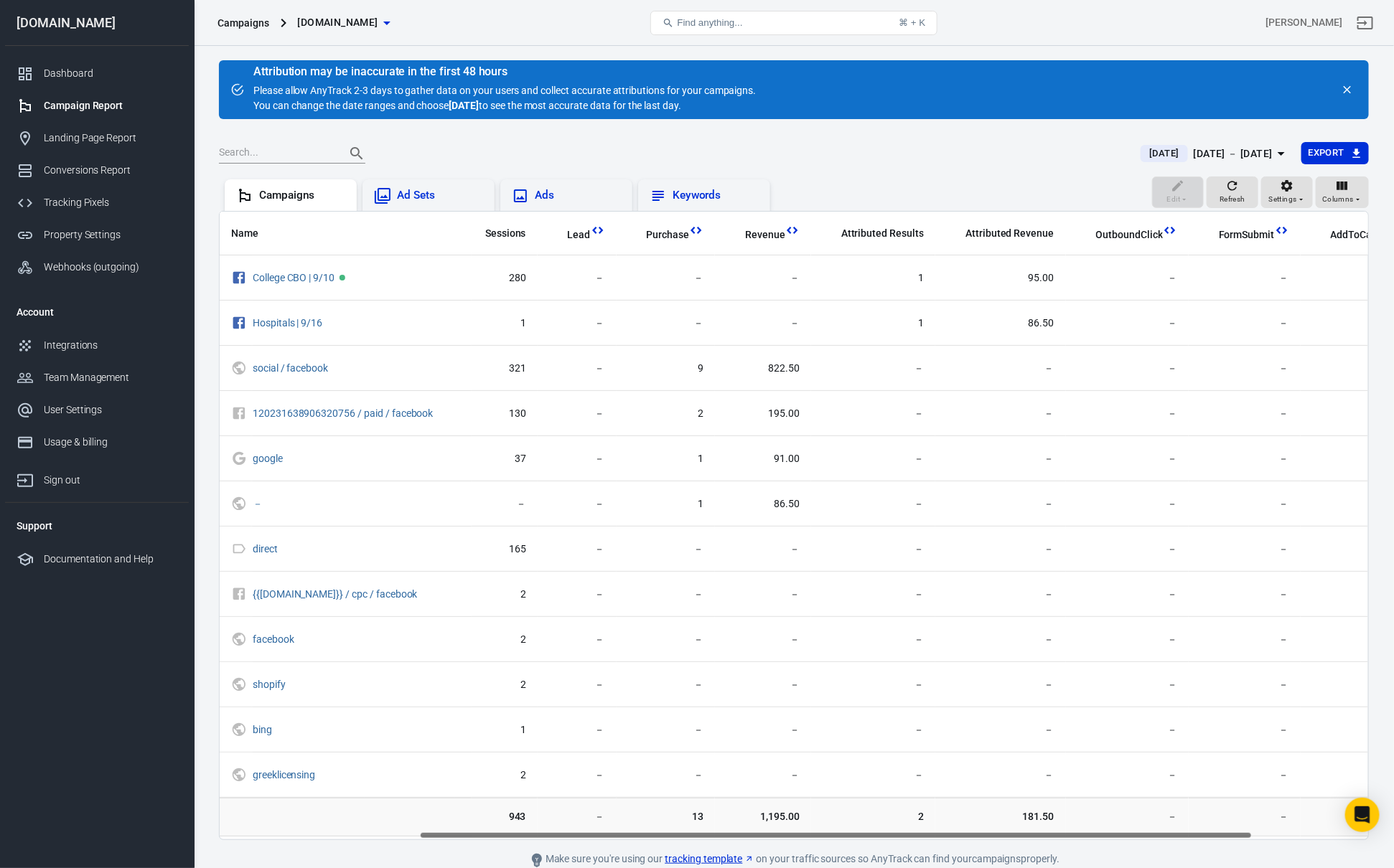
scroll to position [0, 433]
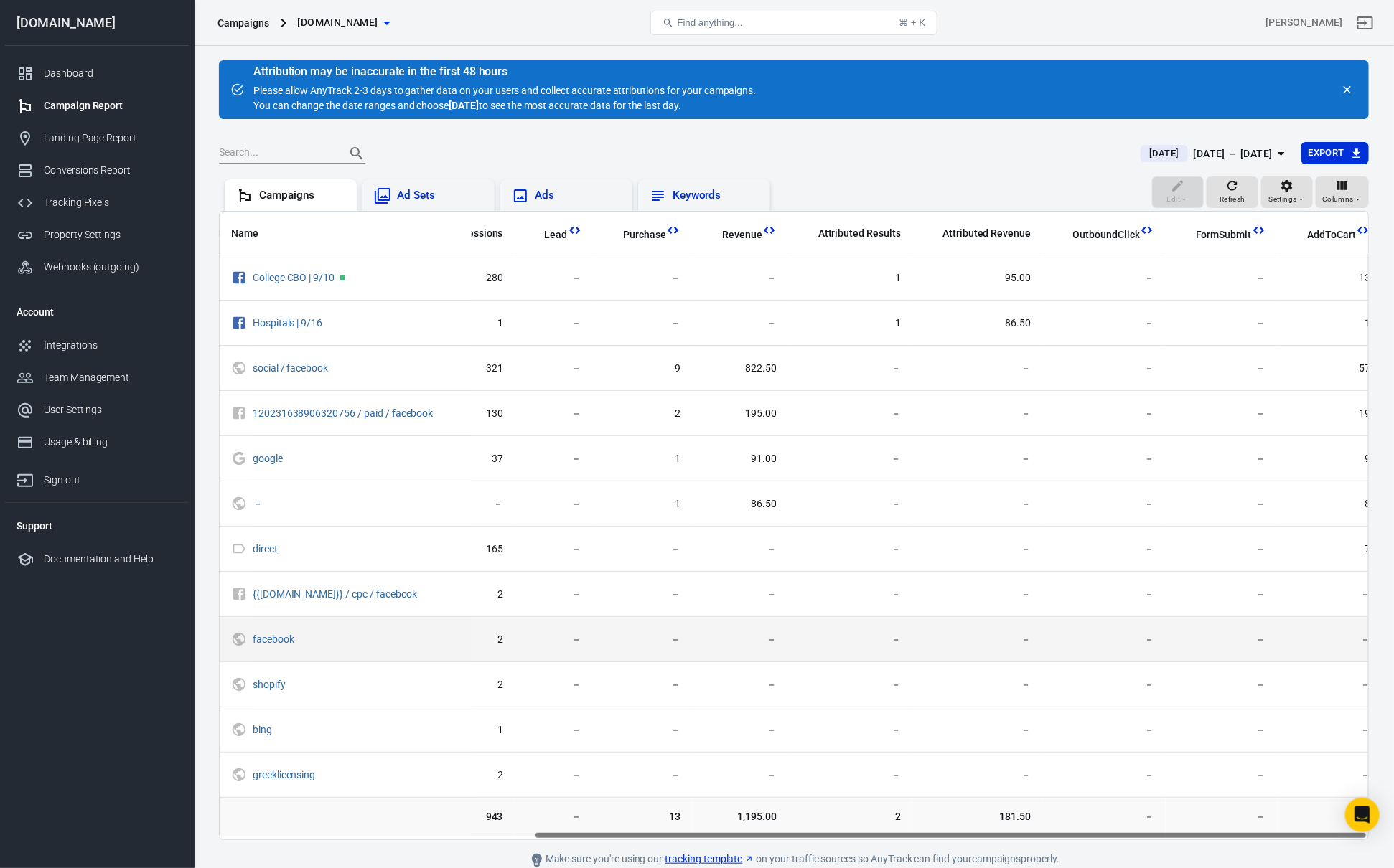
drag, startPoint x: 892, startPoint y: 838, endPoint x: 1144, endPoint y: 651, distance: 313.8
click at [1260, 853] on main "Attribution may be inaccurate in the first 48 hours Please allow AnyTrack 2-3 d…" at bounding box center [793, 464] width 1149 height 809
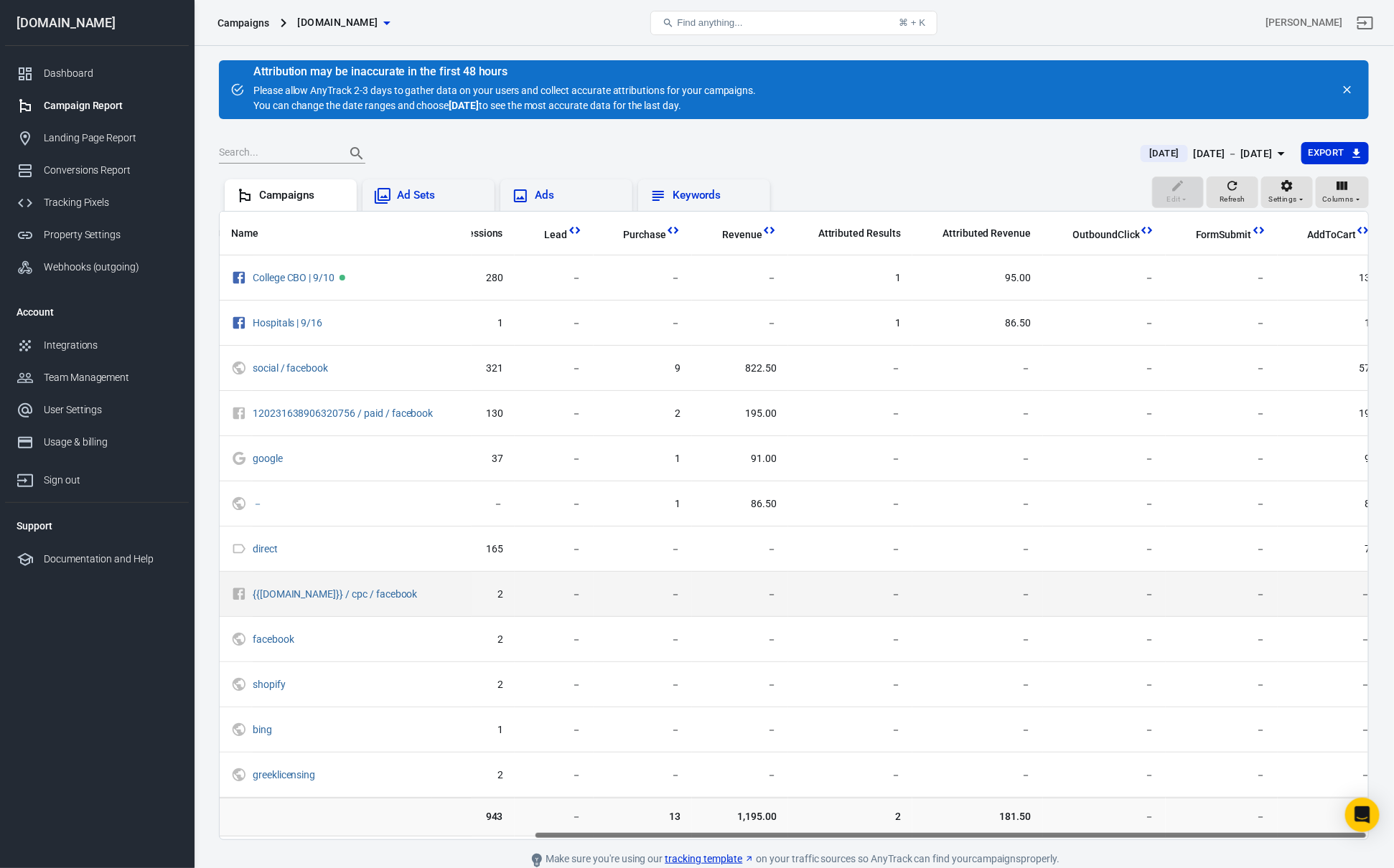
click at [1075, 602] on span "－" at bounding box center [1104, 595] width 100 height 15
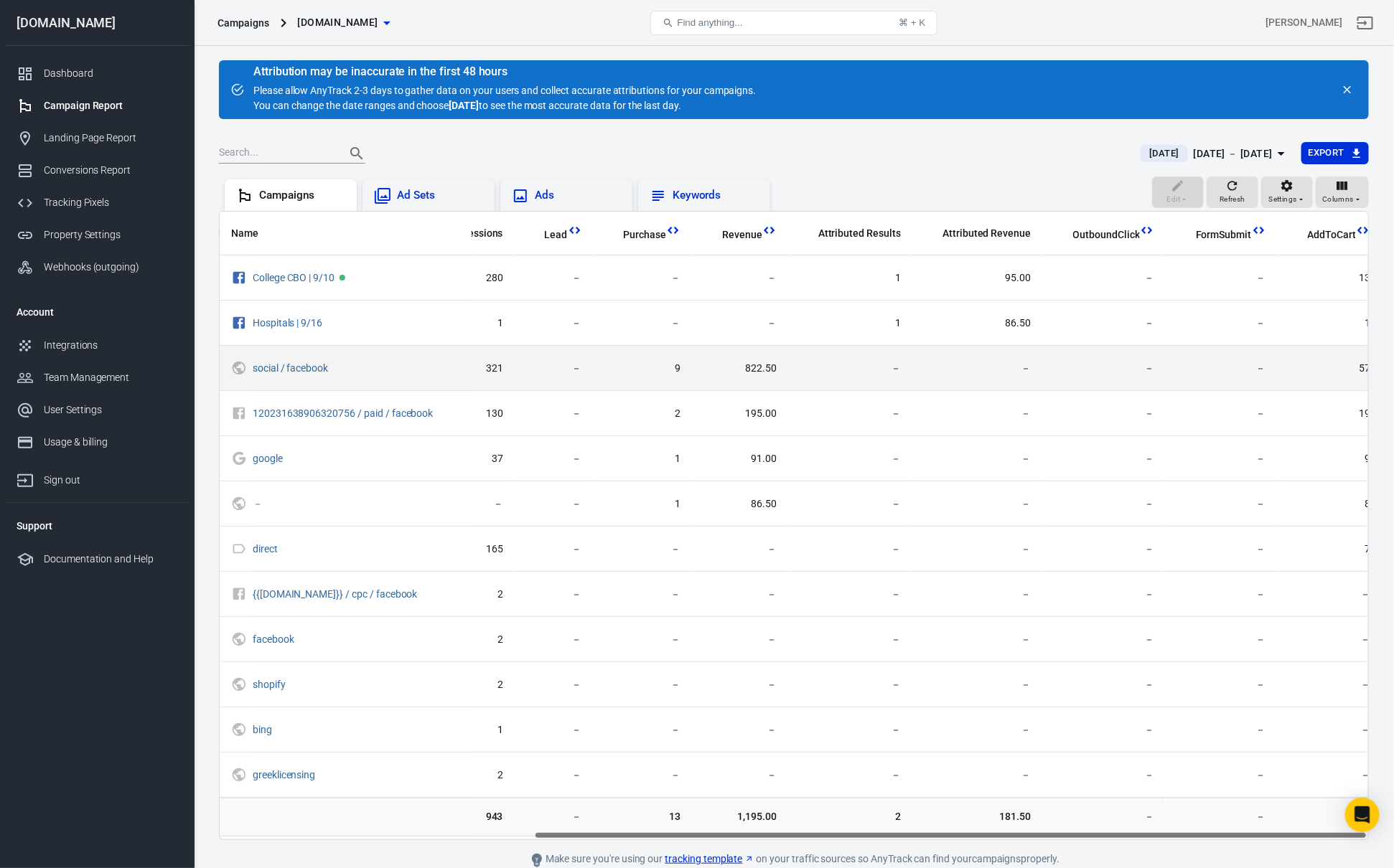
click at [756, 379] on td "822.50" at bounding box center [740, 369] width 96 height 45
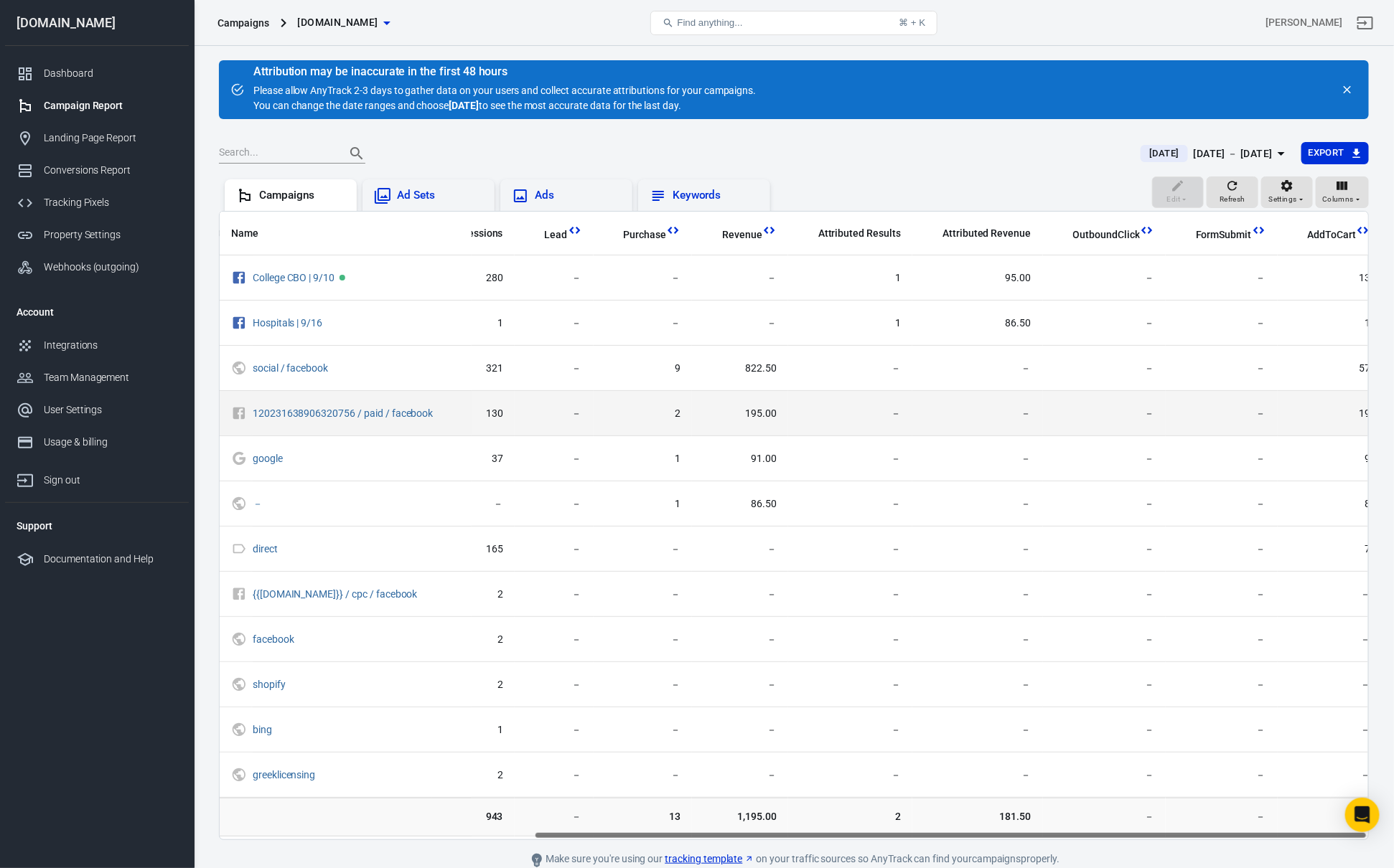
click at [756, 410] on span "195.00" at bounding box center [740, 414] width 73 height 15
click at [672, 420] on span "2" at bounding box center [643, 414] width 76 height 15
drag, startPoint x: 659, startPoint y: 419, endPoint x: 794, endPoint y: 422, distance: 135.0
click at [777, 422] on tr "120231638906320756 / paid / facebook － － － － 130 － 2 195.00 － － － － 19" at bounding box center [584, 414] width 1595 height 45
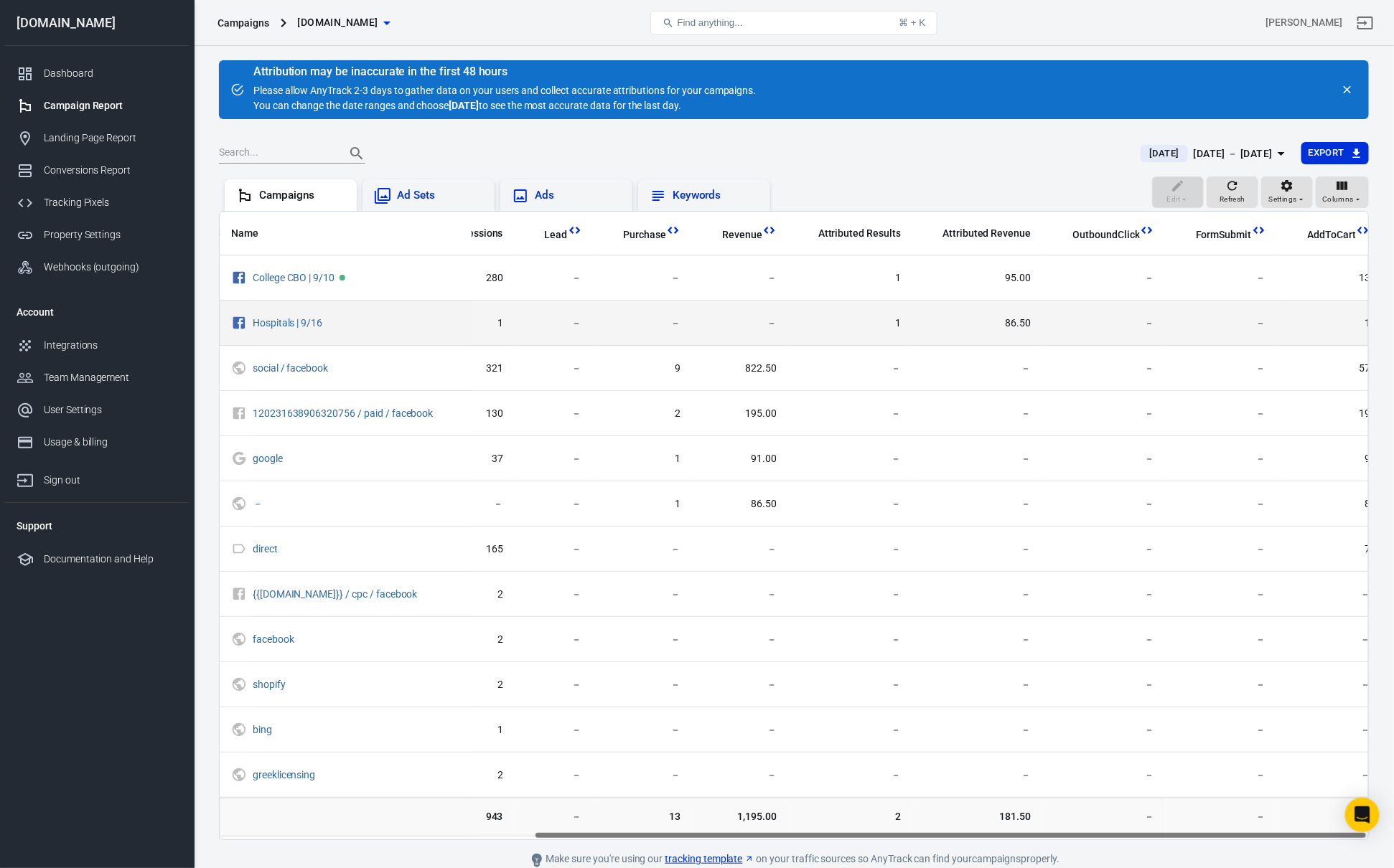
click at [838, 343] on td "1" at bounding box center [850, 323] width 124 height 45
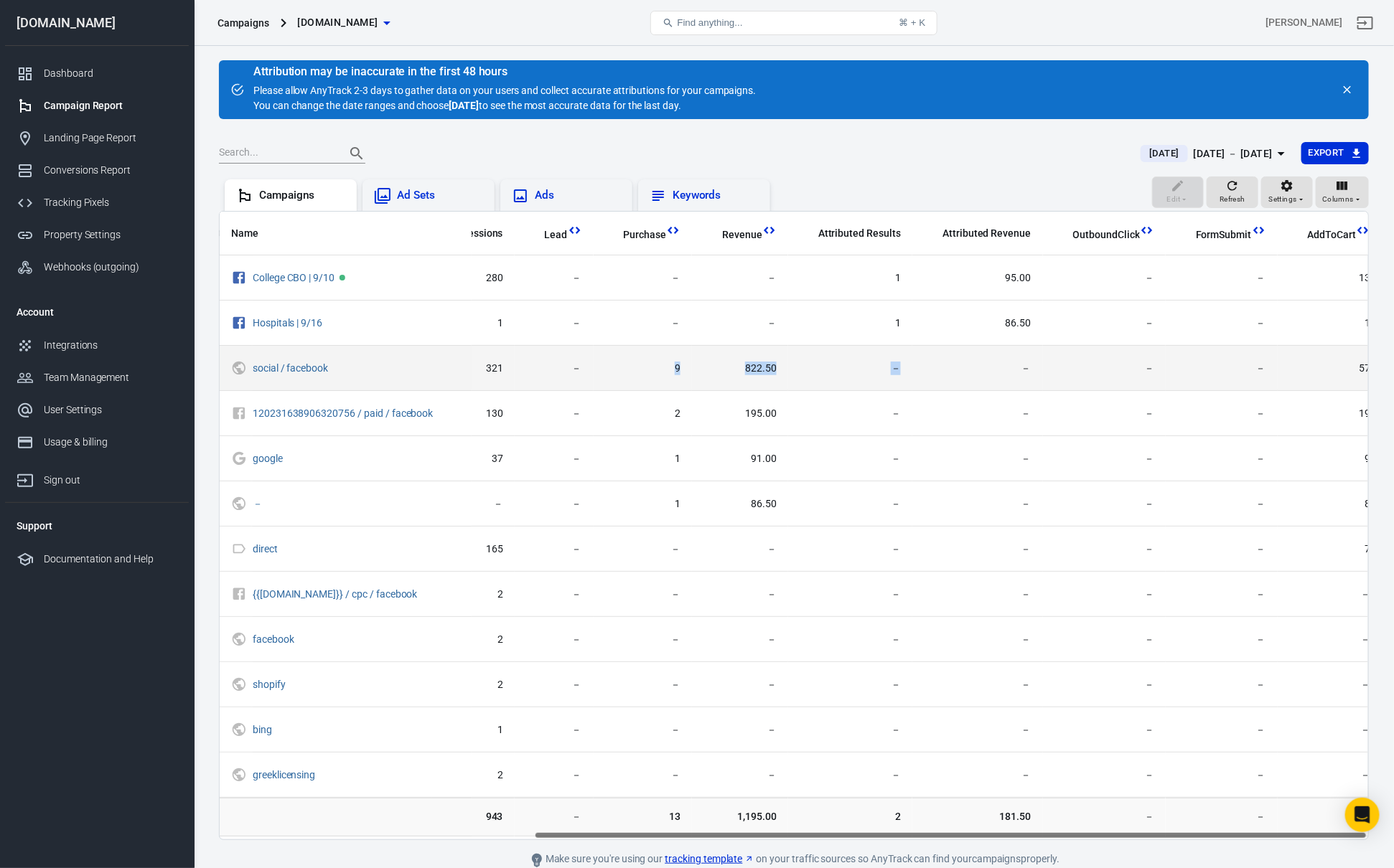
drag, startPoint x: 655, startPoint y: 370, endPoint x: 790, endPoint y: 378, distance: 135.2
click at [790, 378] on tr "social / facebook － － － － 321 － 9 822.50 － － － － 57" at bounding box center [584, 369] width 1595 height 45
click at [799, 378] on td "－" at bounding box center [850, 369] width 124 height 45
drag, startPoint x: 652, startPoint y: 367, endPoint x: 801, endPoint y: 369, distance: 149.0
click at [800, 369] on tr "social / facebook － － － － 321 － 9 822.50 － － － － 57" at bounding box center [584, 369] width 1595 height 45
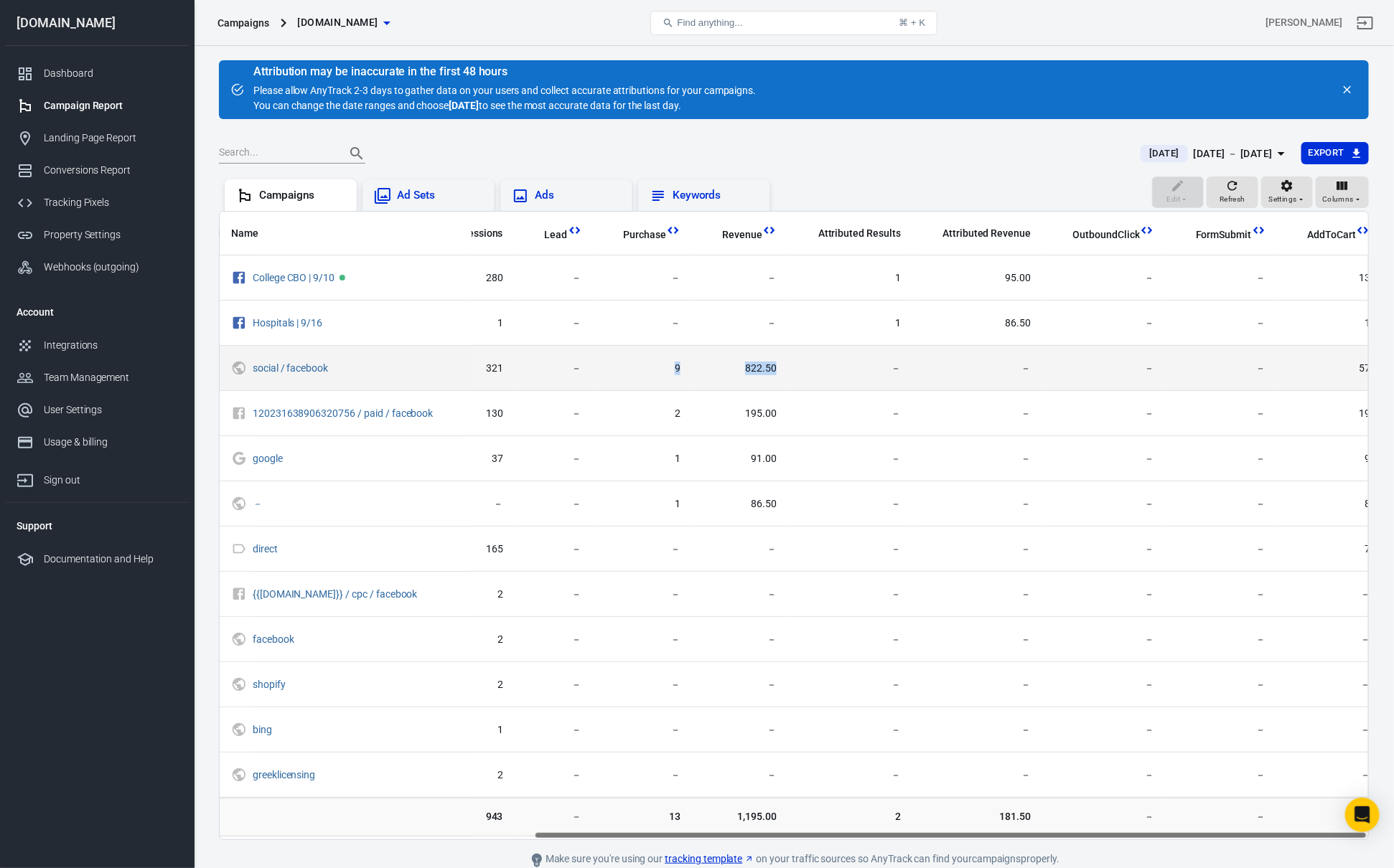
click at [801, 369] on span "－" at bounding box center [850, 369] width 102 height 15
drag, startPoint x: 646, startPoint y: 367, endPoint x: 920, endPoint y: 371, distance: 274.0
click at [806, 373] on tr "social / facebook － － － － 321 － 9 822.50 － － － － 57" at bounding box center [584, 369] width 1595 height 45
click at [924, 371] on span "－" at bounding box center [977, 369] width 107 height 15
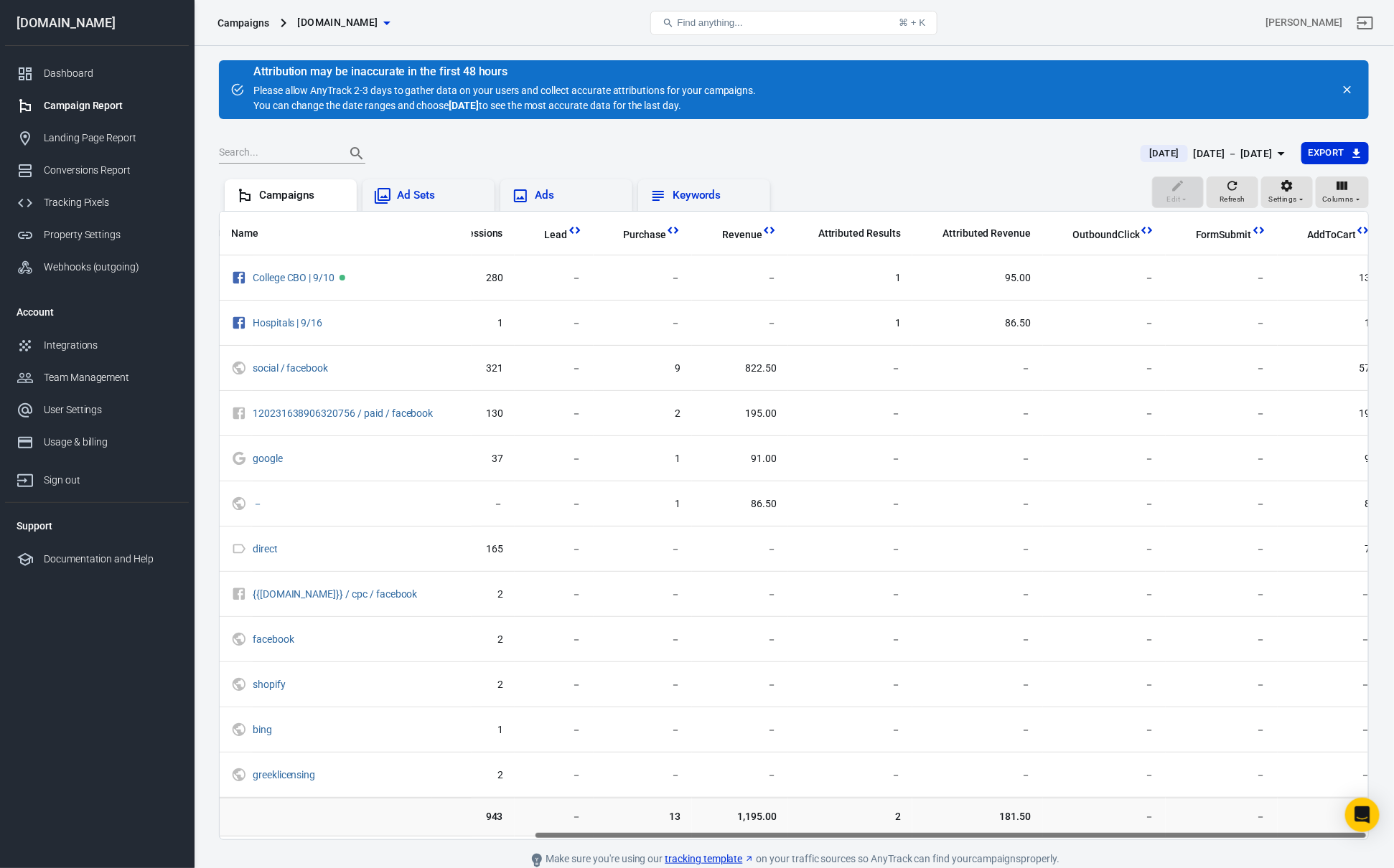
click at [558, 99] on div "Attribution may be inaccurate in the first 48 hours Please allow AnyTrack 2-3 d…" at bounding box center [504, 89] width 502 height 47
click at [323, 83] on div "Attribution may be inaccurate in the first 48 hours Please allow AnyTrack 2-3 d…" at bounding box center [504, 89] width 502 height 47
drag, startPoint x: 243, startPoint y: 69, endPoint x: 794, endPoint y: 106, distance: 552.2
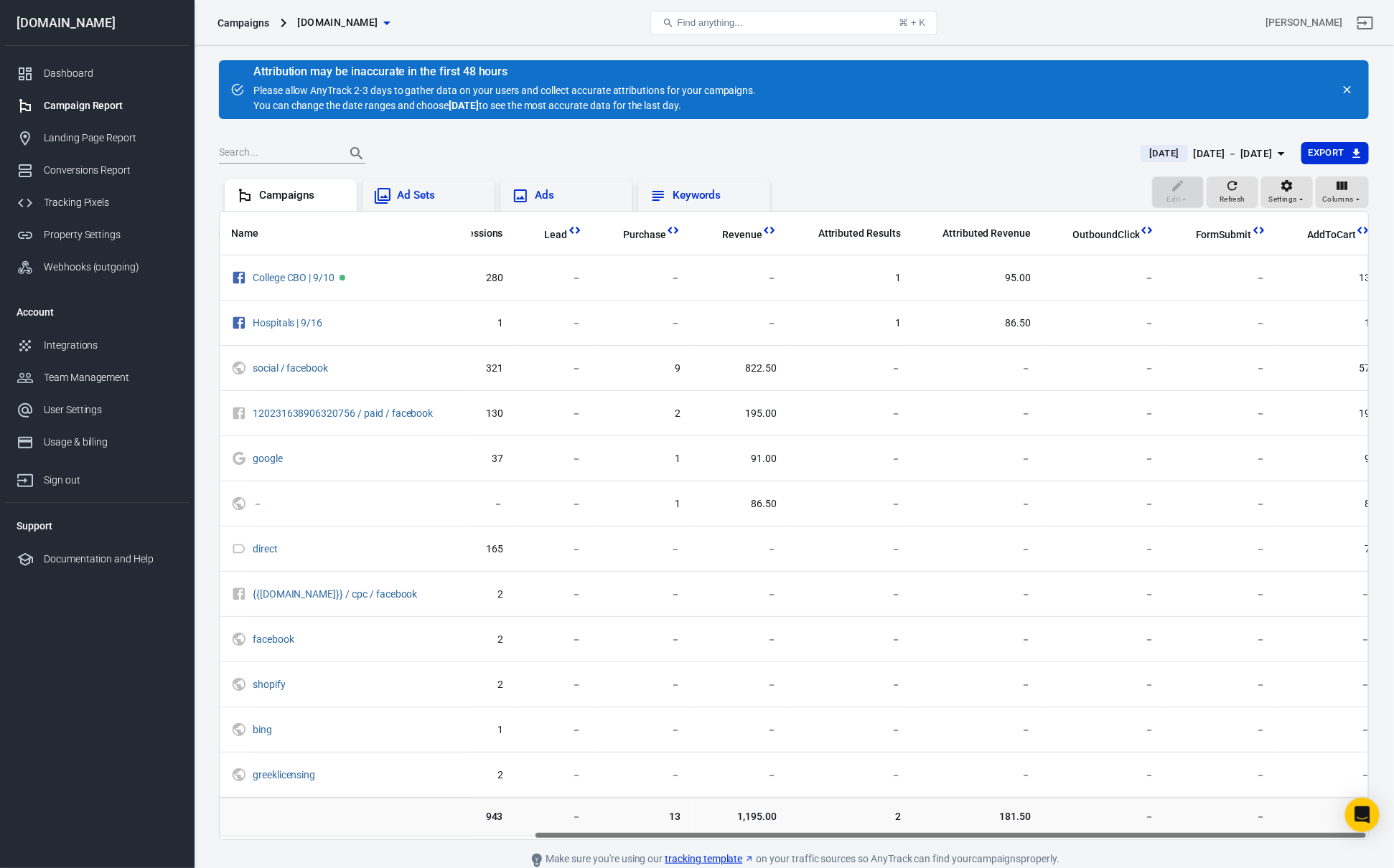
click at [794, 106] on div "Attribution may be inaccurate in the first 48 hours Please allow AnyTrack 2-3 d…" at bounding box center [793, 89] width 1149 height 58
drag, startPoint x: 721, startPoint y: 106, endPoint x: 246, endPoint y: 67, distance: 476.6
click at [298, 63] on div "Attribution may be inaccurate in the first 48 hours Please allow AnyTrack 2-3 d…" at bounding box center [793, 89] width 1149 height 58
click at [245, 67] on div "Attribution may be inaccurate in the first 48 hours Please allow AnyTrack 2-3 d…" at bounding box center [793, 89] width 1149 height 58
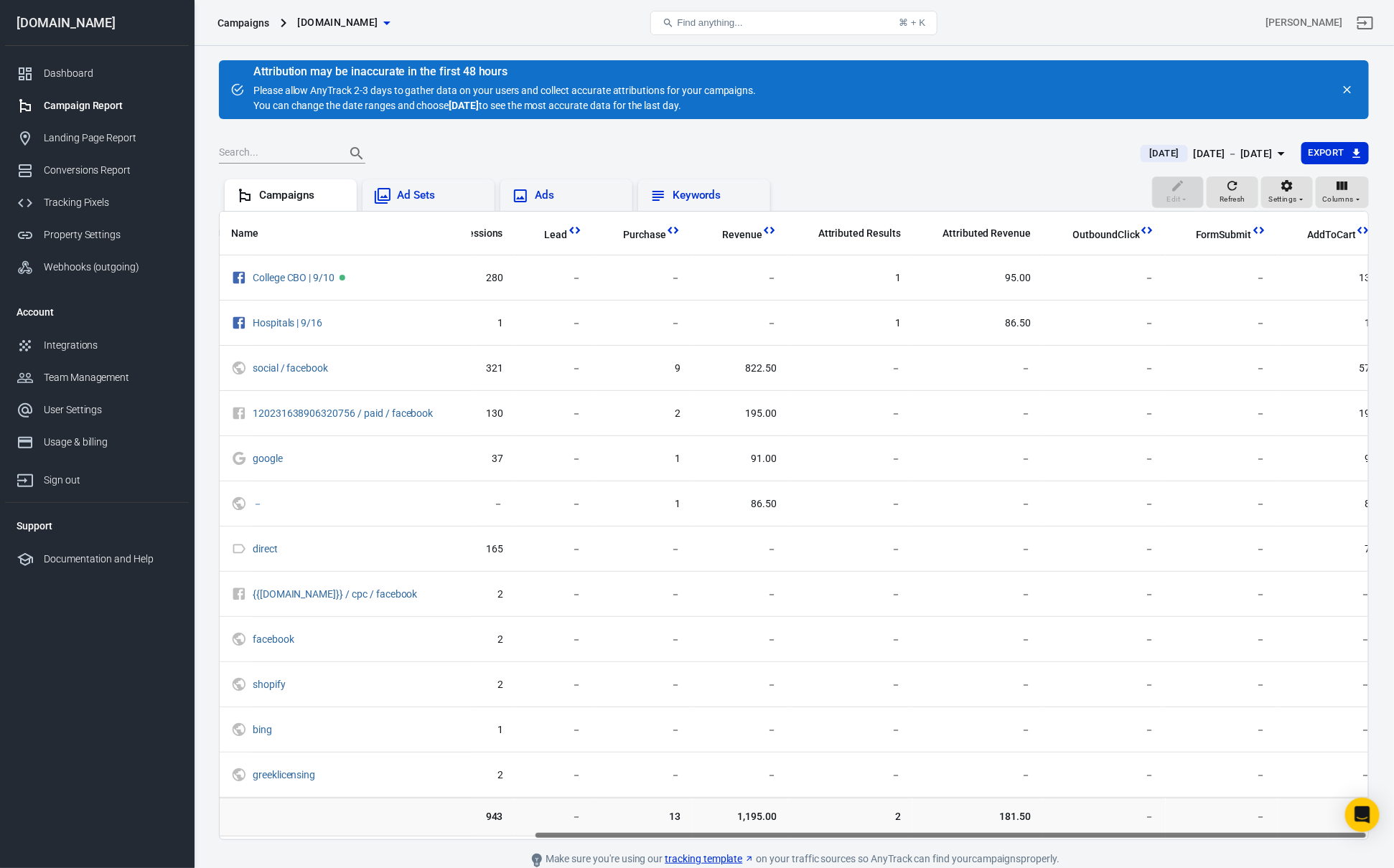
drag, startPoint x: 238, startPoint y: 68, endPoint x: 746, endPoint y: 106, distance: 509.4
click at [744, 106] on div "Attribution may be inaccurate in the first 48 hours Please allow AnyTrack 2-3 d…" at bounding box center [793, 89] width 1149 height 58
click at [746, 106] on div "Attribution may be inaccurate in the first 48 hours Please allow AnyTrack 2-3 d…" at bounding box center [504, 89] width 502 height 47
click at [1216, 152] on div "[DATE] － [DATE]" at bounding box center [1232, 153] width 79 height 18
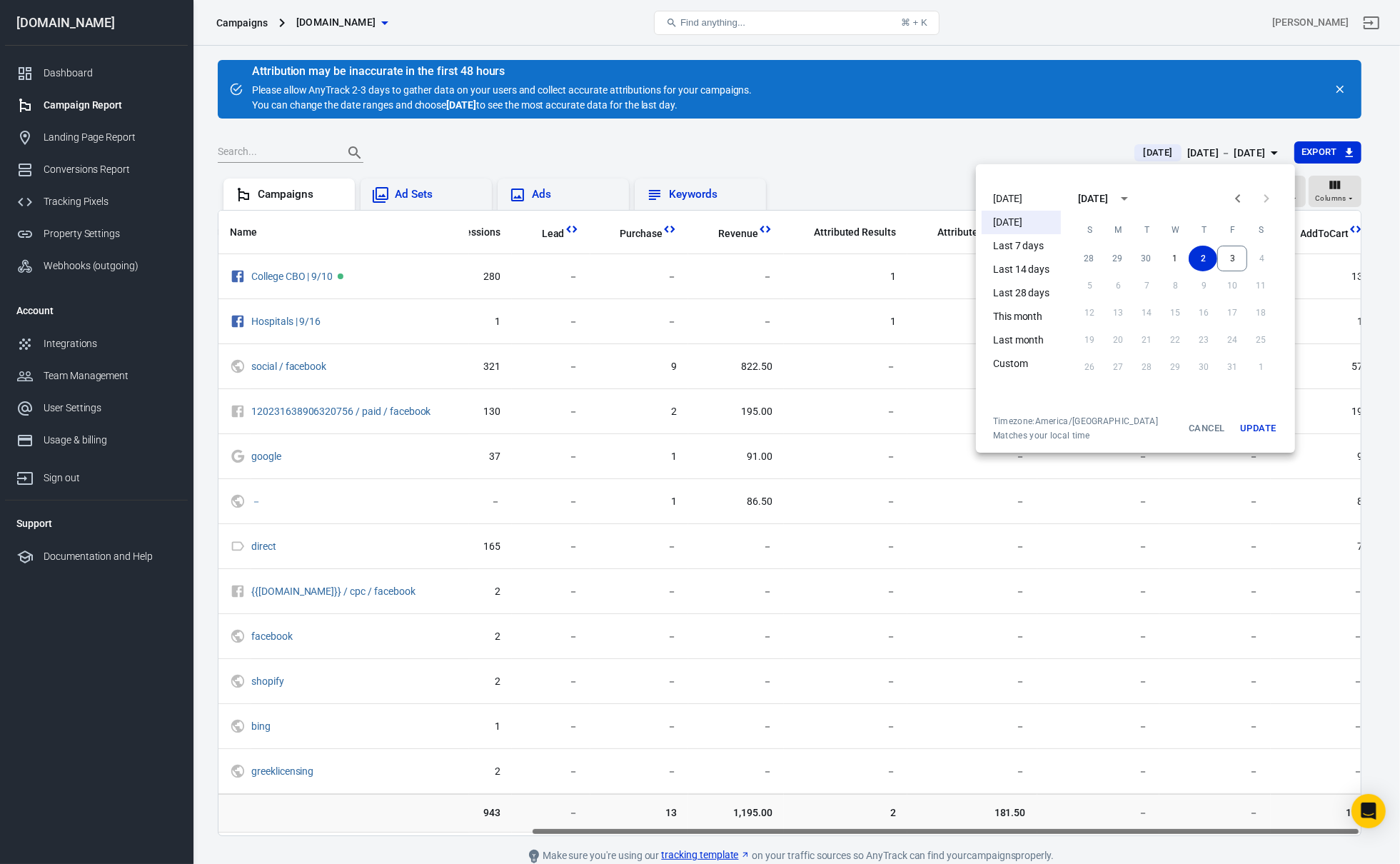
click at [1033, 204] on li "[DATE]" at bounding box center [1021, 198] width 79 height 23
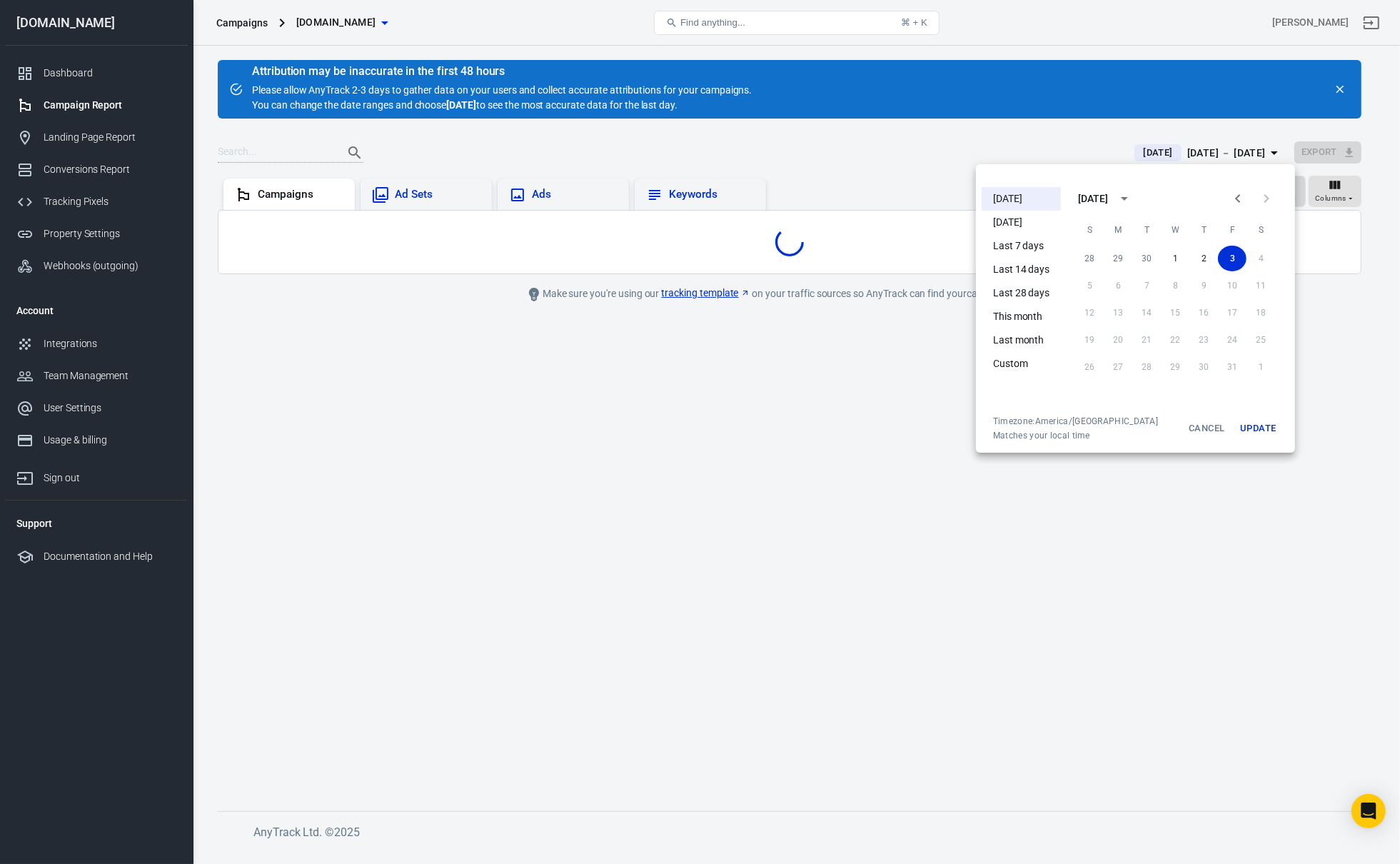
click at [1256, 428] on button "Update" at bounding box center [1258, 428] width 46 height 26
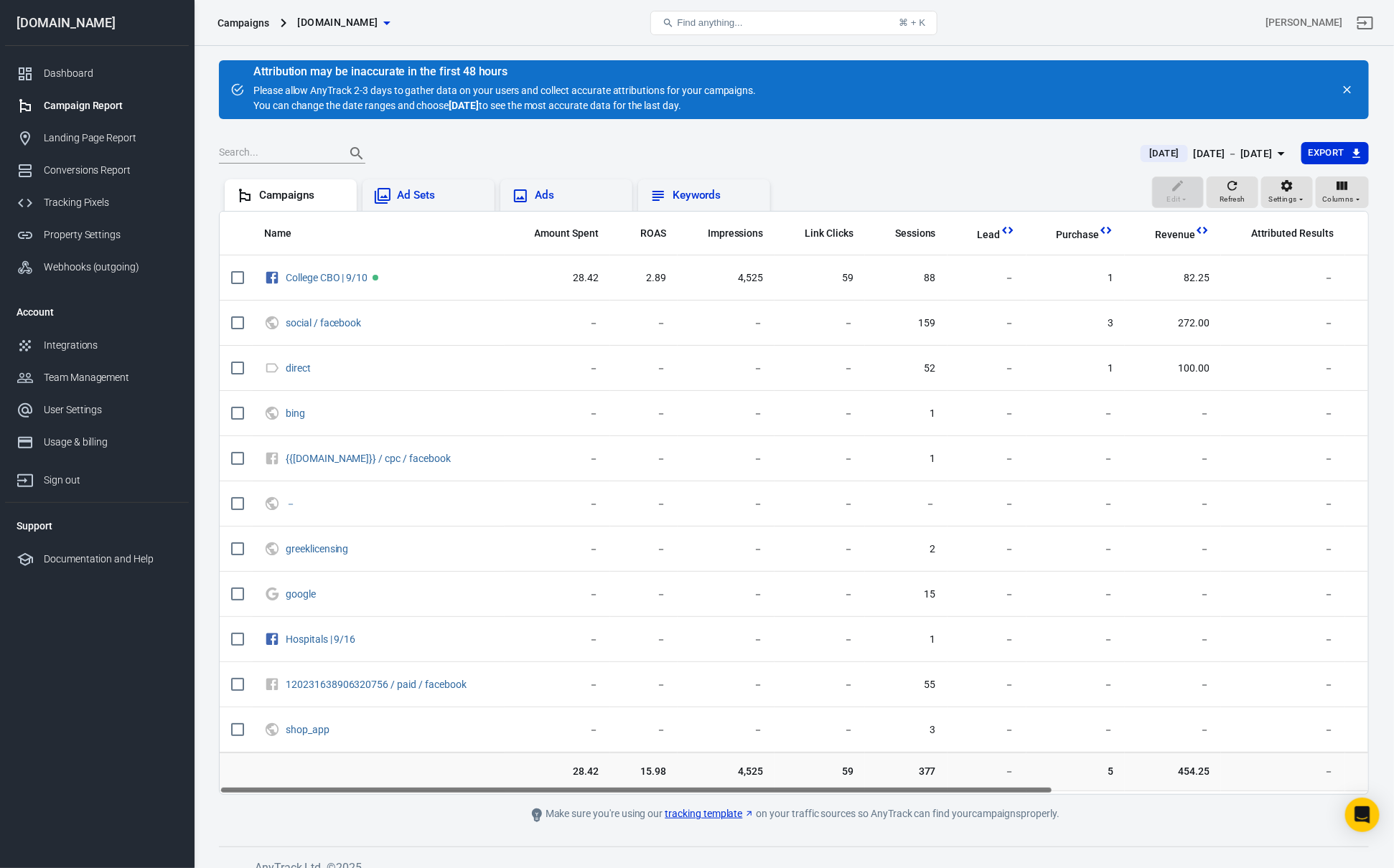
drag, startPoint x: 730, startPoint y: 796, endPoint x: 739, endPoint y: 795, distance: 9.1
click at [739, 795] on main "Attribution may be inaccurate in the first 48 hours Please allow AnyTrack 2-3 d…" at bounding box center [793, 442] width 1149 height 763
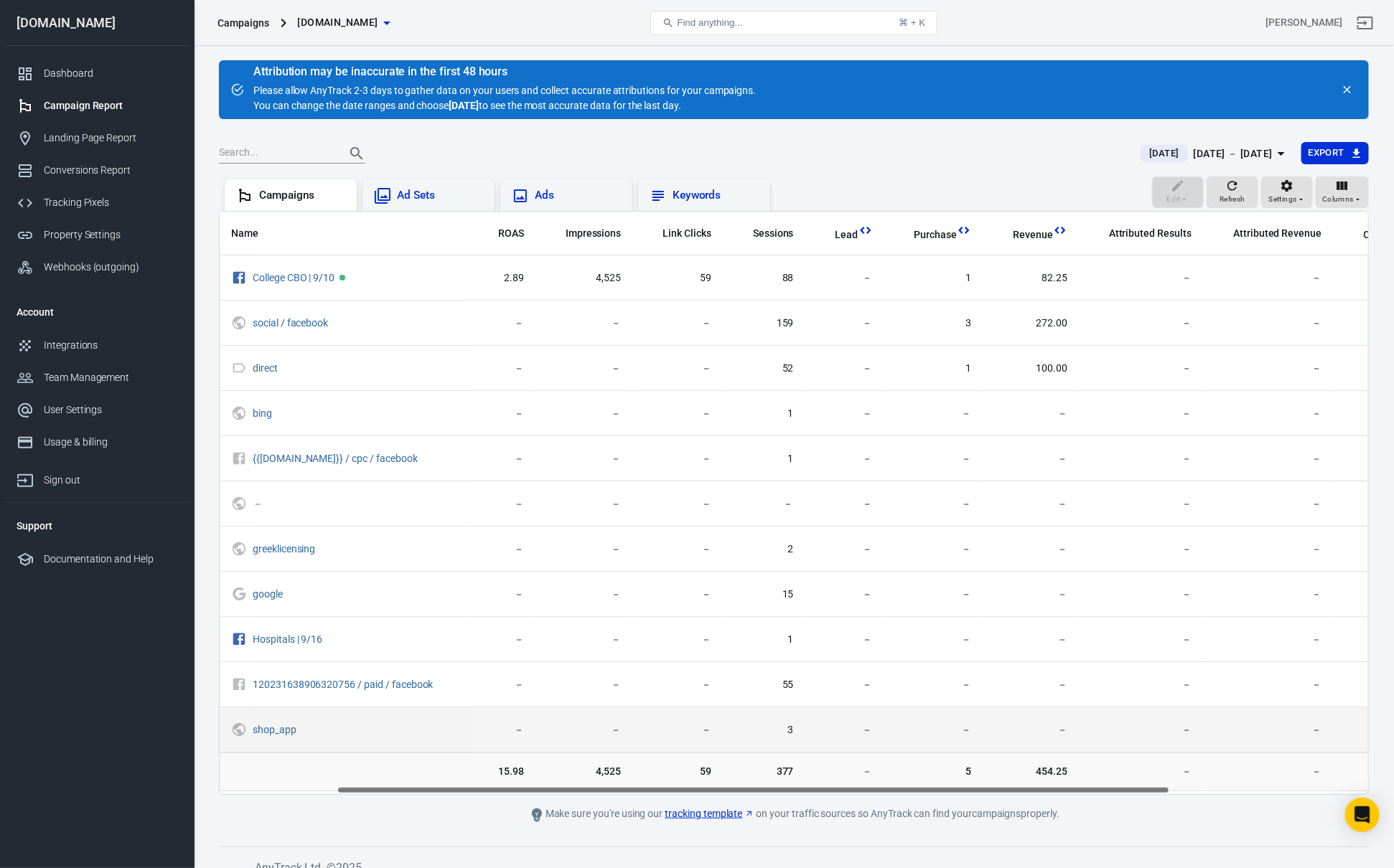
scroll to position [0, 201]
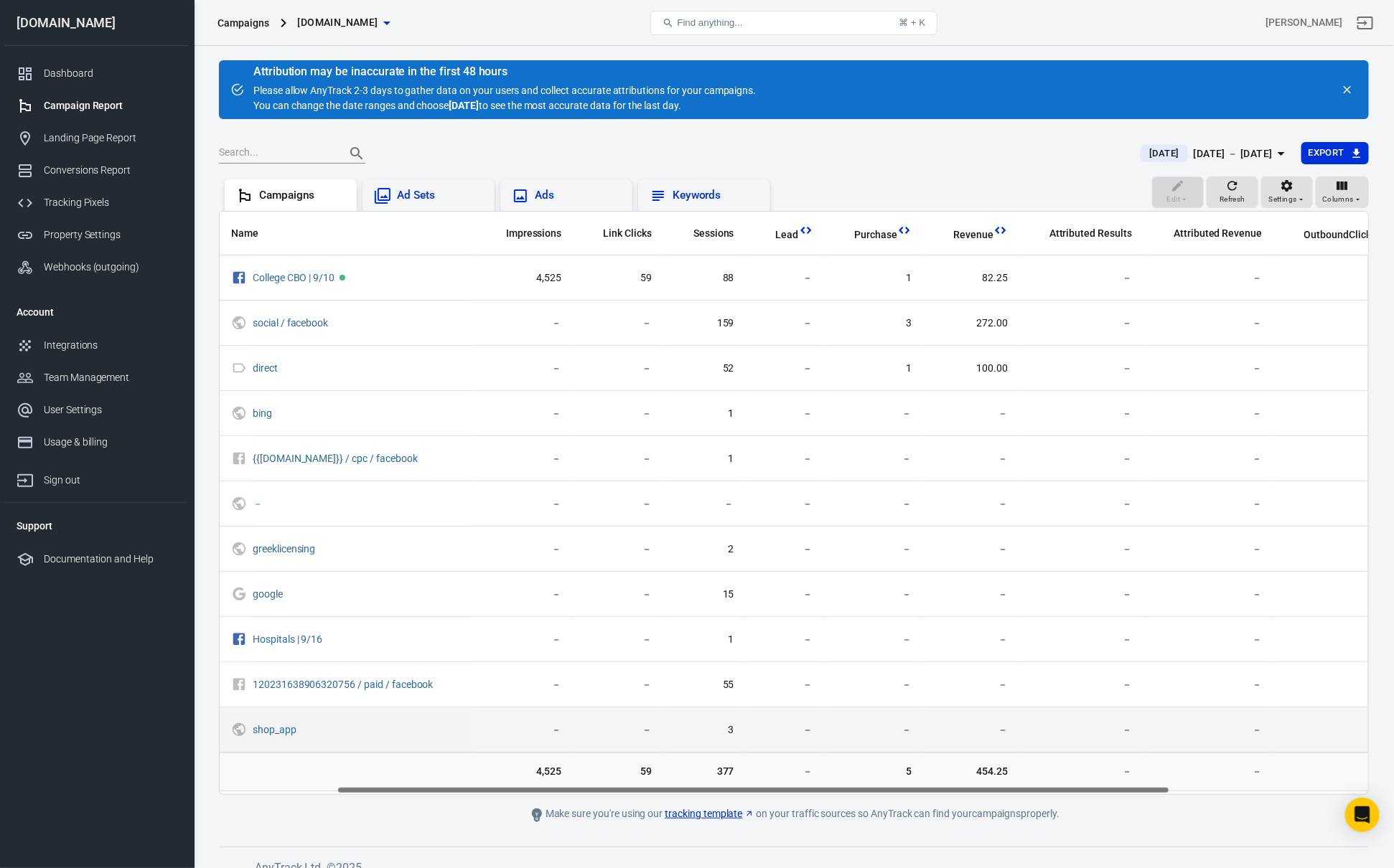
drag, startPoint x: 749, startPoint y: 792, endPoint x: 959, endPoint y: 749, distance: 214.4
click at [891, 789] on div "Name Amount Spent ROAS Impressions Link Clicks Sessions Lead Purchase Revenue A…" at bounding box center [794, 503] width 1149 height 582
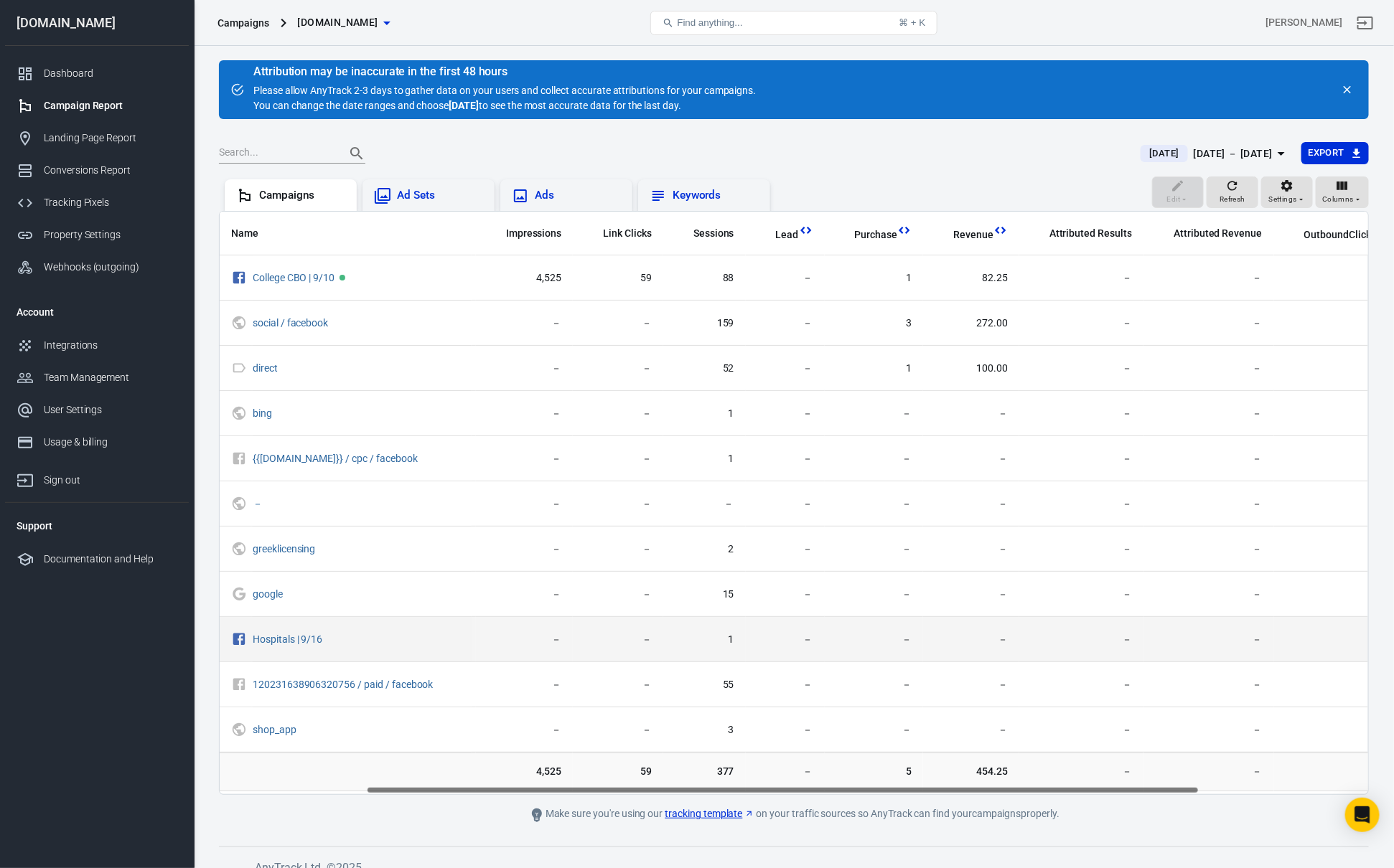
click at [1031, 638] on span "－" at bounding box center [1081, 640] width 102 height 15
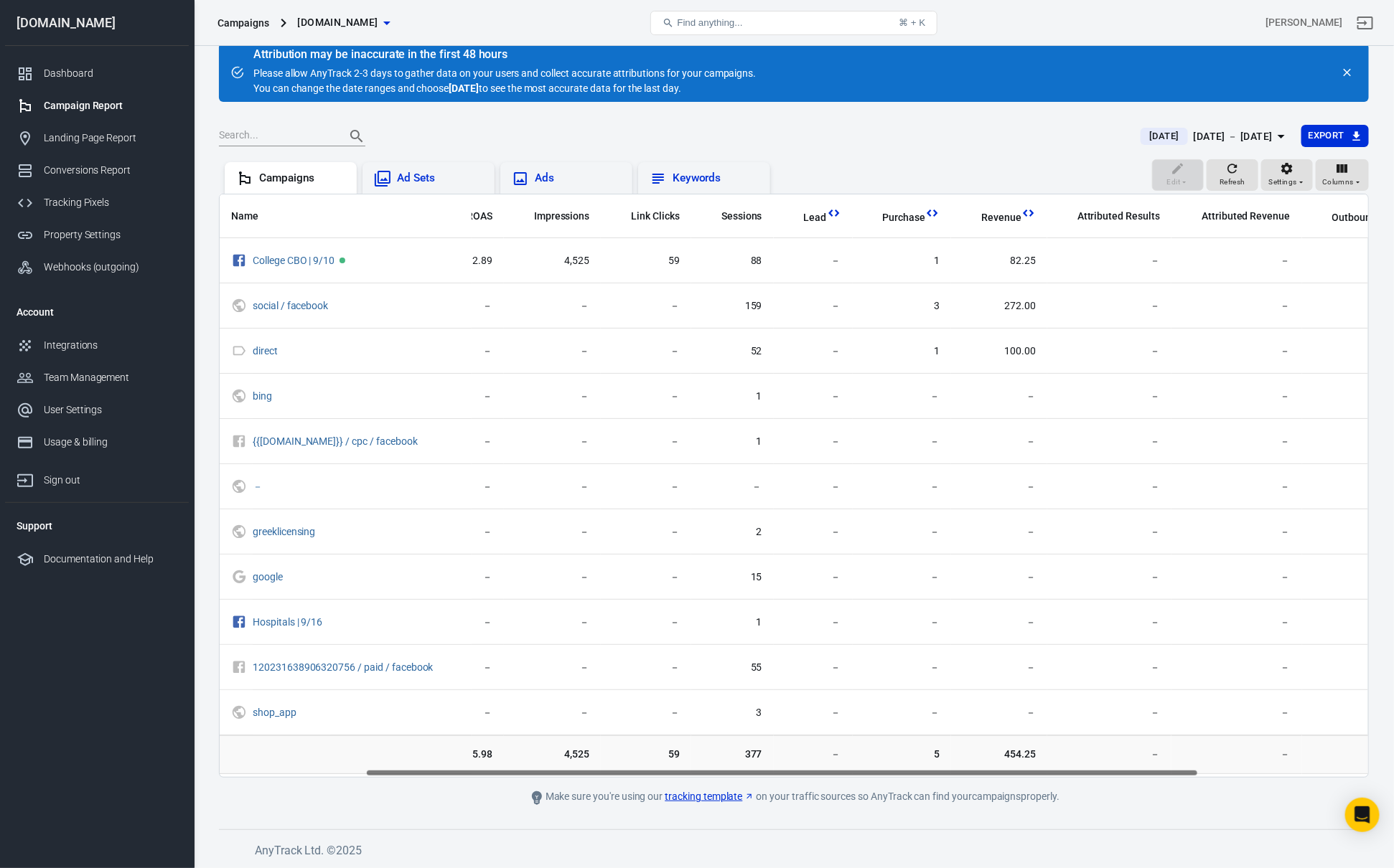
drag, startPoint x: 747, startPoint y: 773, endPoint x: 718, endPoint y: 774, distance: 29.0
click at [718, 774] on div "Name Amount Spent ROAS Impressions Link Clicks Sessions Lead Purchase Revenue A…" at bounding box center [794, 485] width 1149 height 582
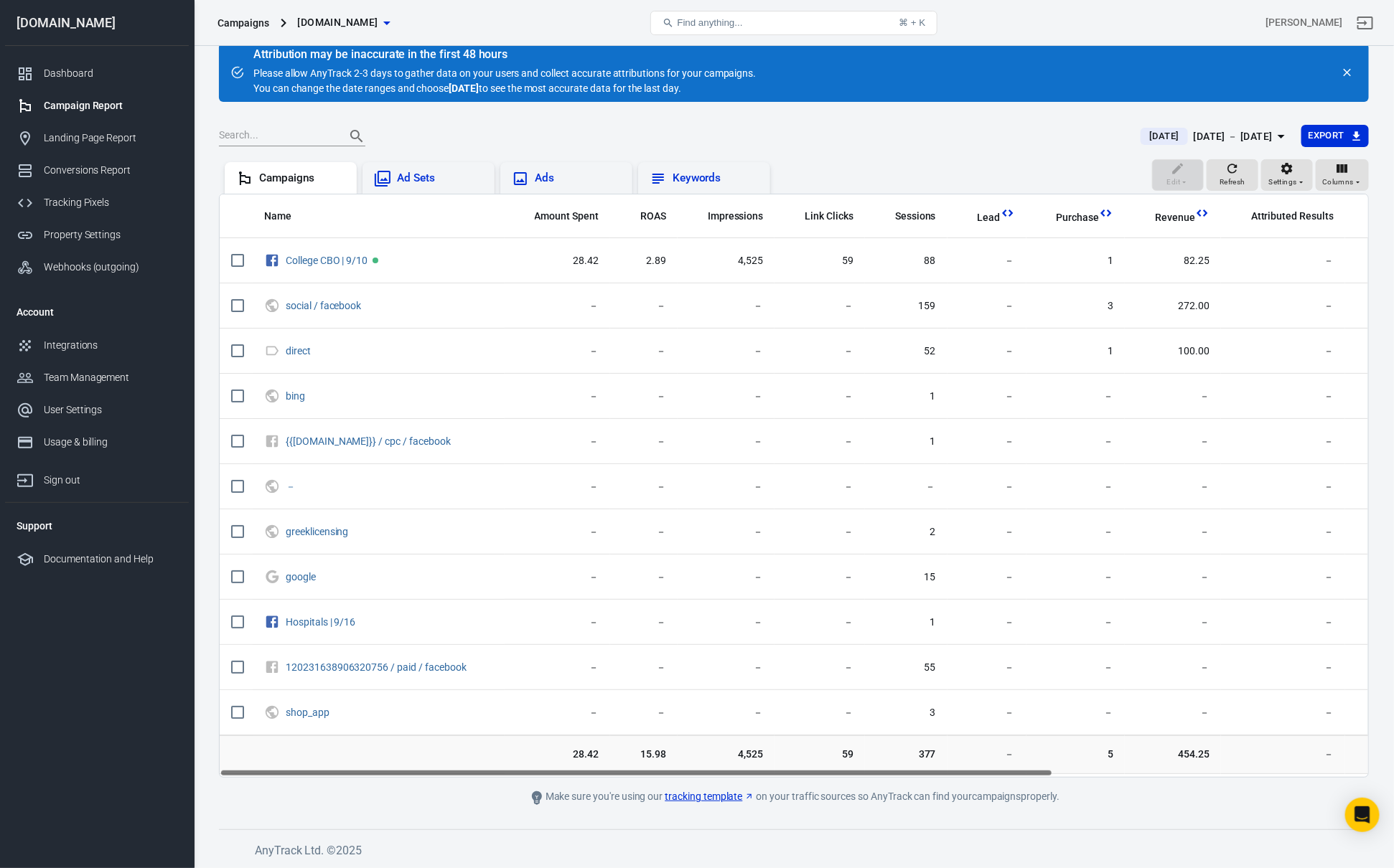
scroll to position [0, 15]
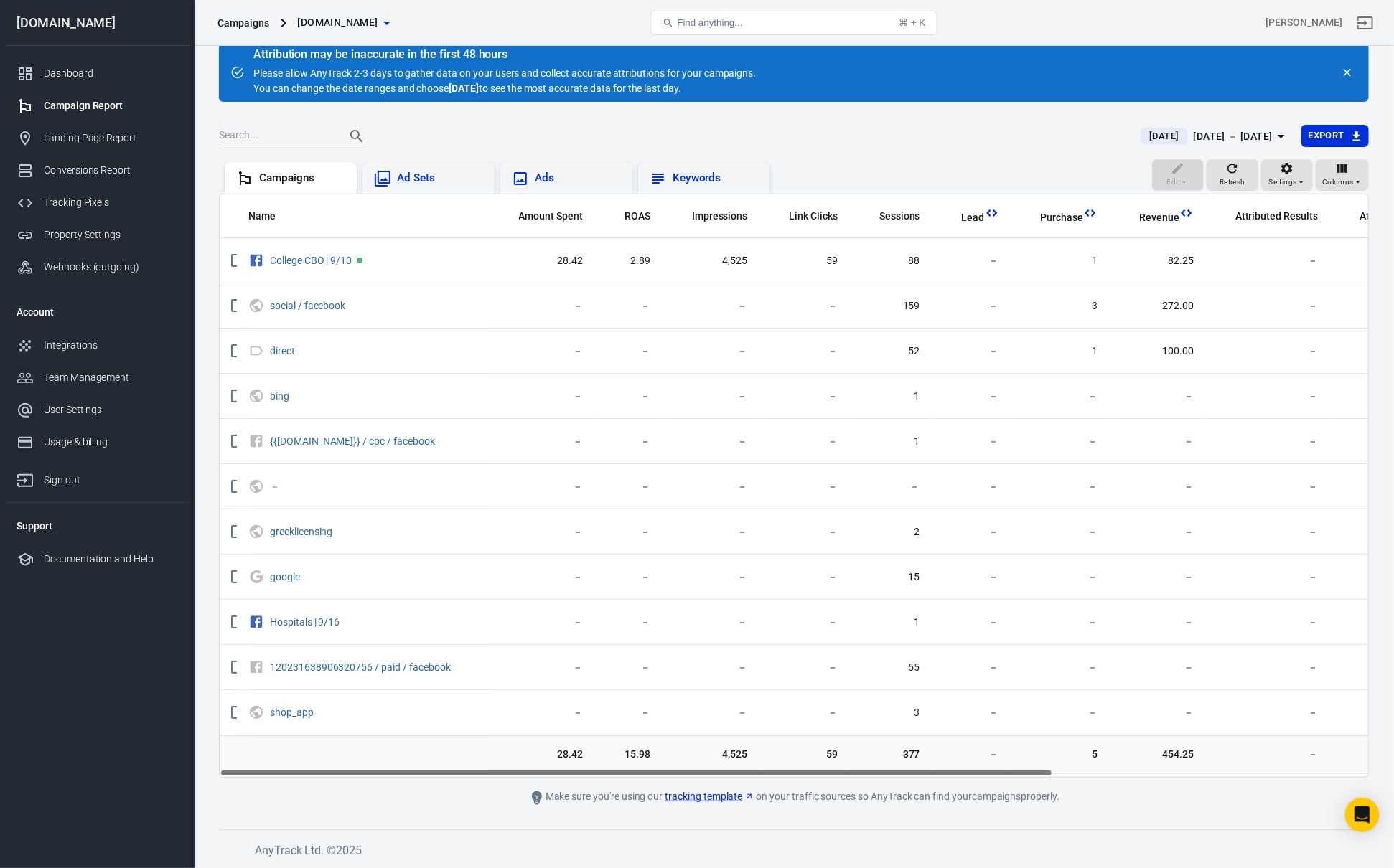
drag, startPoint x: 718, startPoint y: 774, endPoint x: 613, endPoint y: 767, distance: 105.2
click at [613, 767] on div "Name Amount Spent ROAS Impressions Link Clicks Sessions Lead Purchase Revenue A…" at bounding box center [793, 486] width 1149 height 584
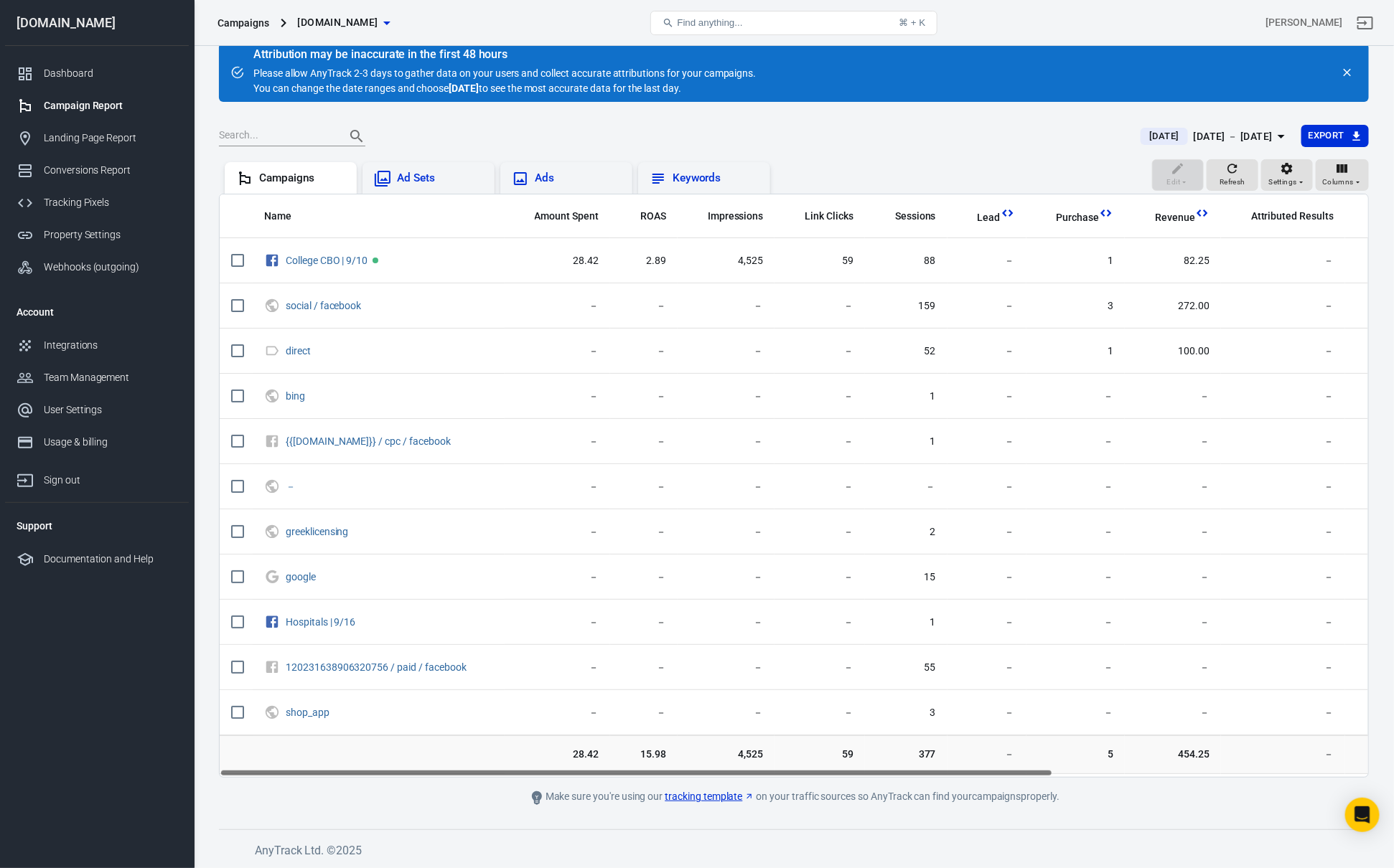
drag, startPoint x: 708, startPoint y: 774, endPoint x: 594, endPoint y: 773, distance: 114.0
click at [594, 773] on div "Name Amount Spent ROAS Impressions Link Clicks Sessions Lead Purchase Revenue A…" at bounding box center [794, 485] width 1149 height 582
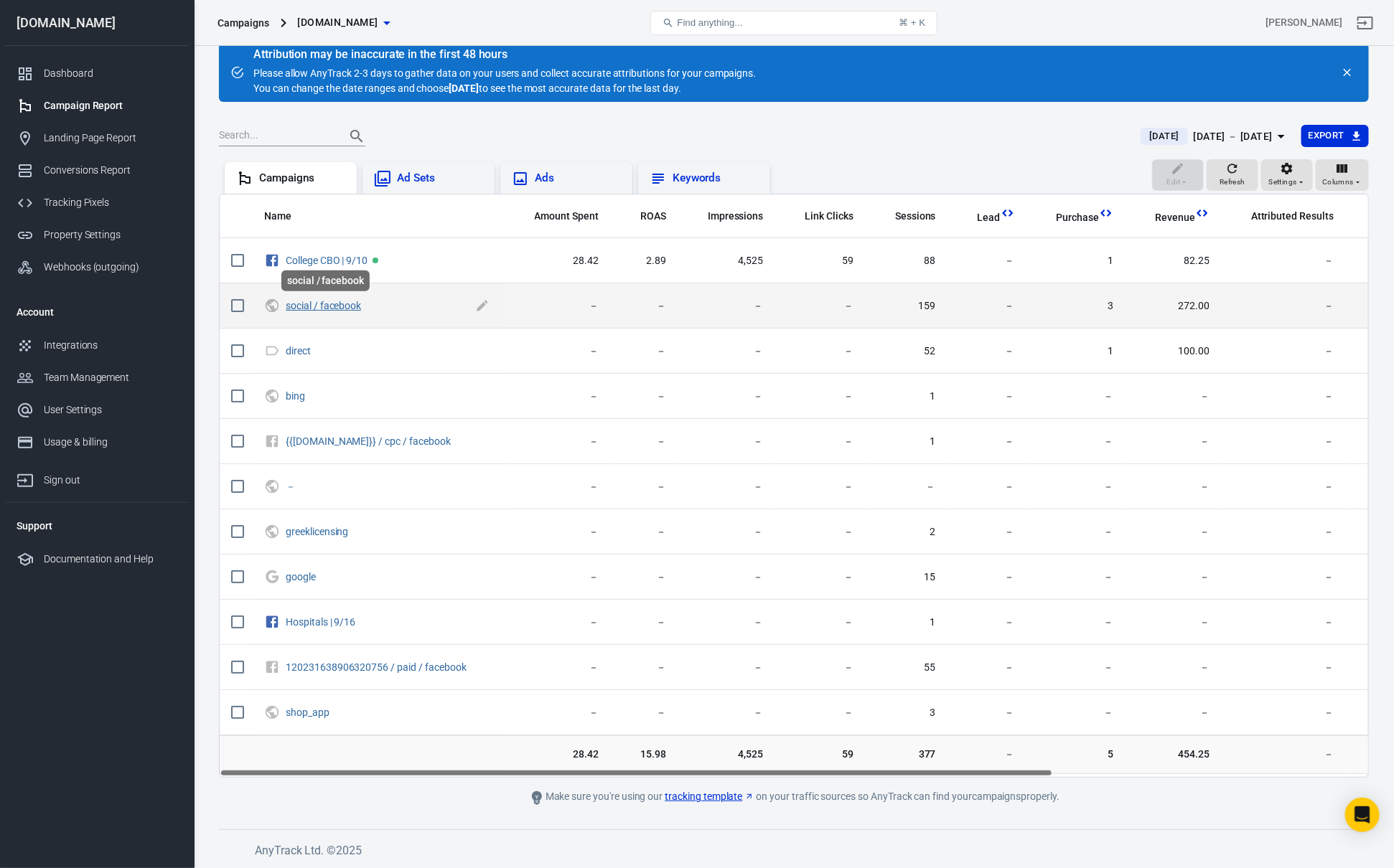
click at [319, 308] on link "social / facebook" at bounding box center [323, 305] width 76 height 11
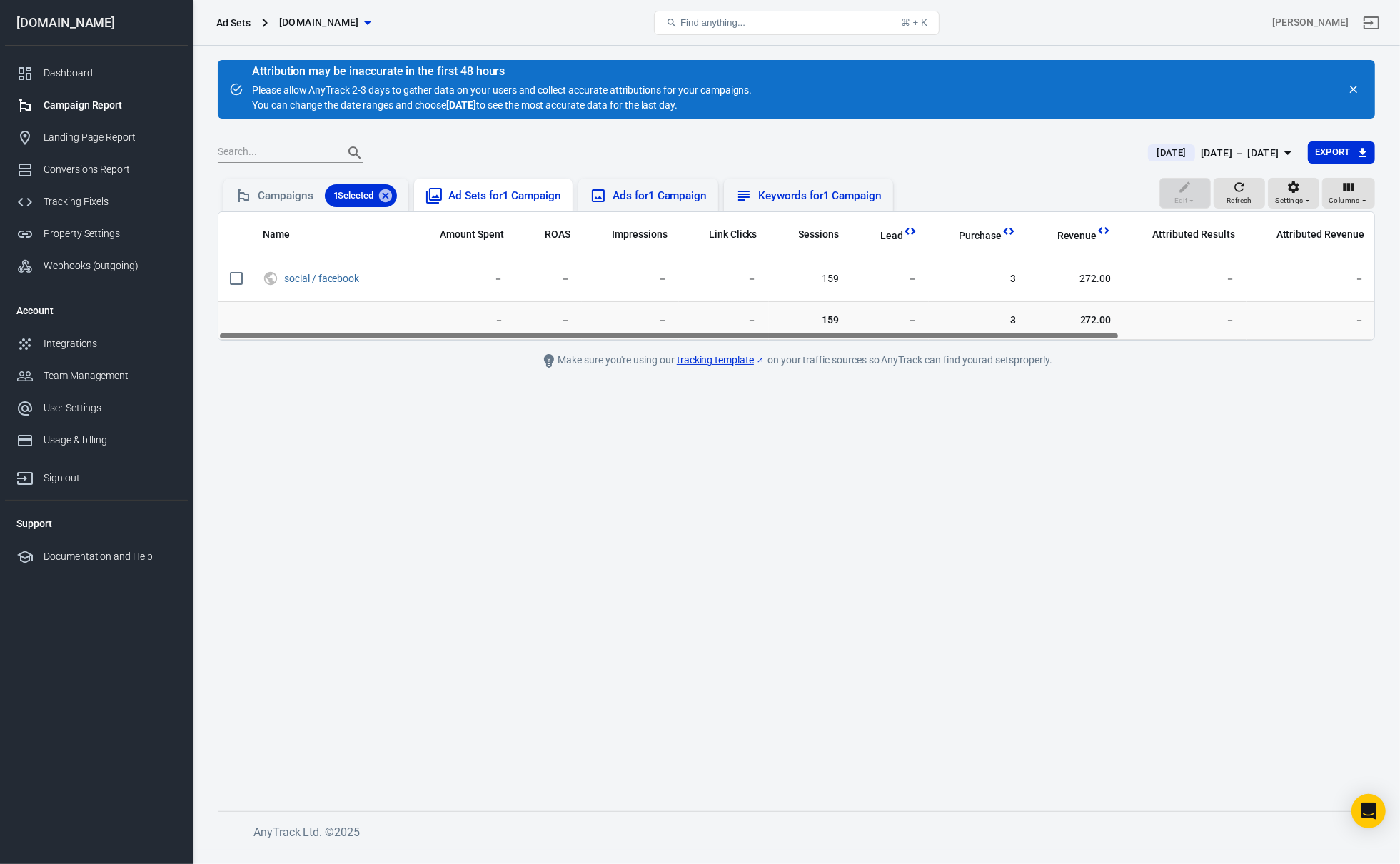
click at [1199, 187] on div "Edit Refresh Settings Columns" at bounding box center [1267, 195] width 216 height 34
click at [267, 196] on div "Campaigns 1 Selected" at bounding box center [327, 196] width 139 height 23
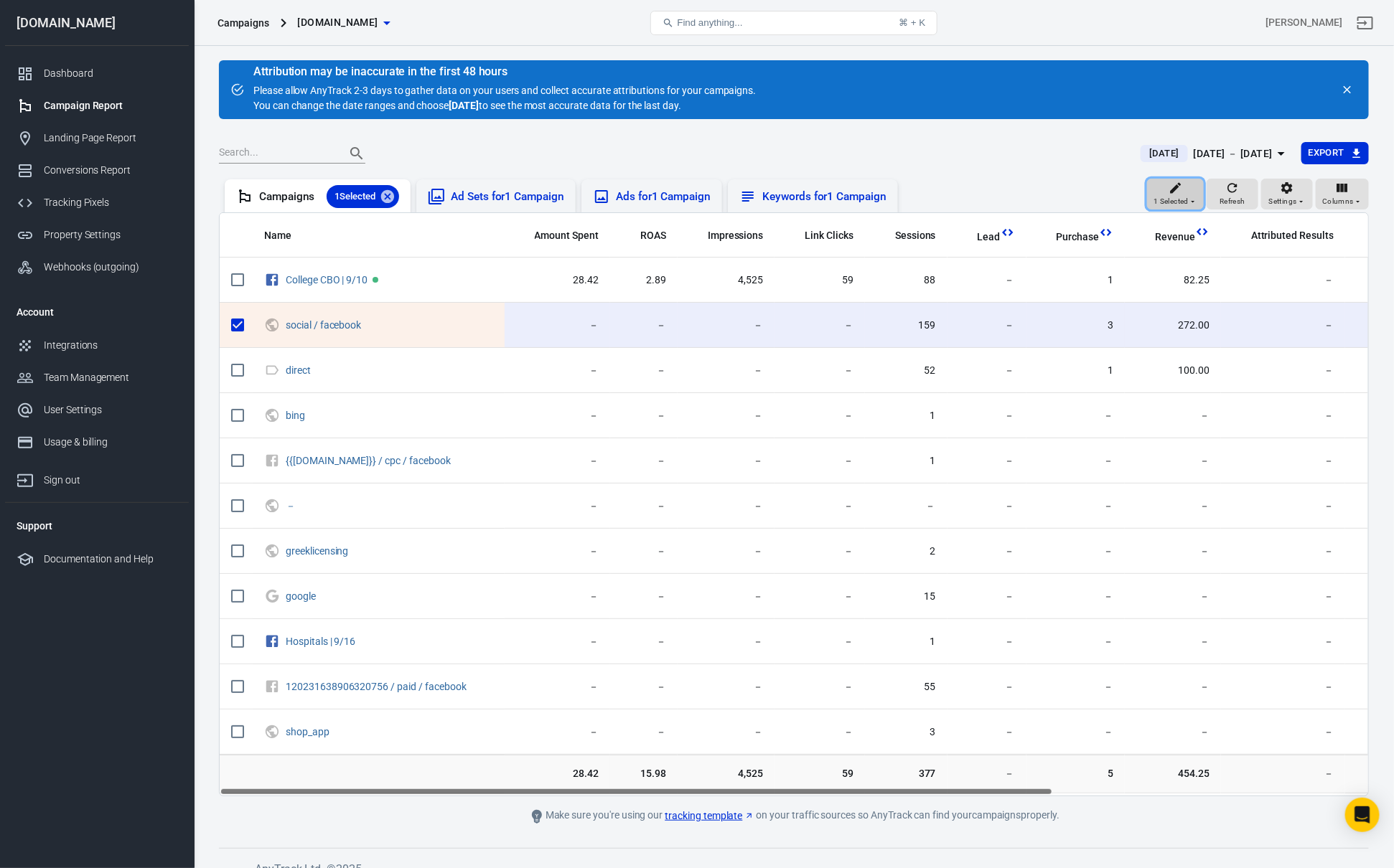
click at [1201, 195] on button "1 Selected" at bounding box center [1175, 194] width 57 height 32
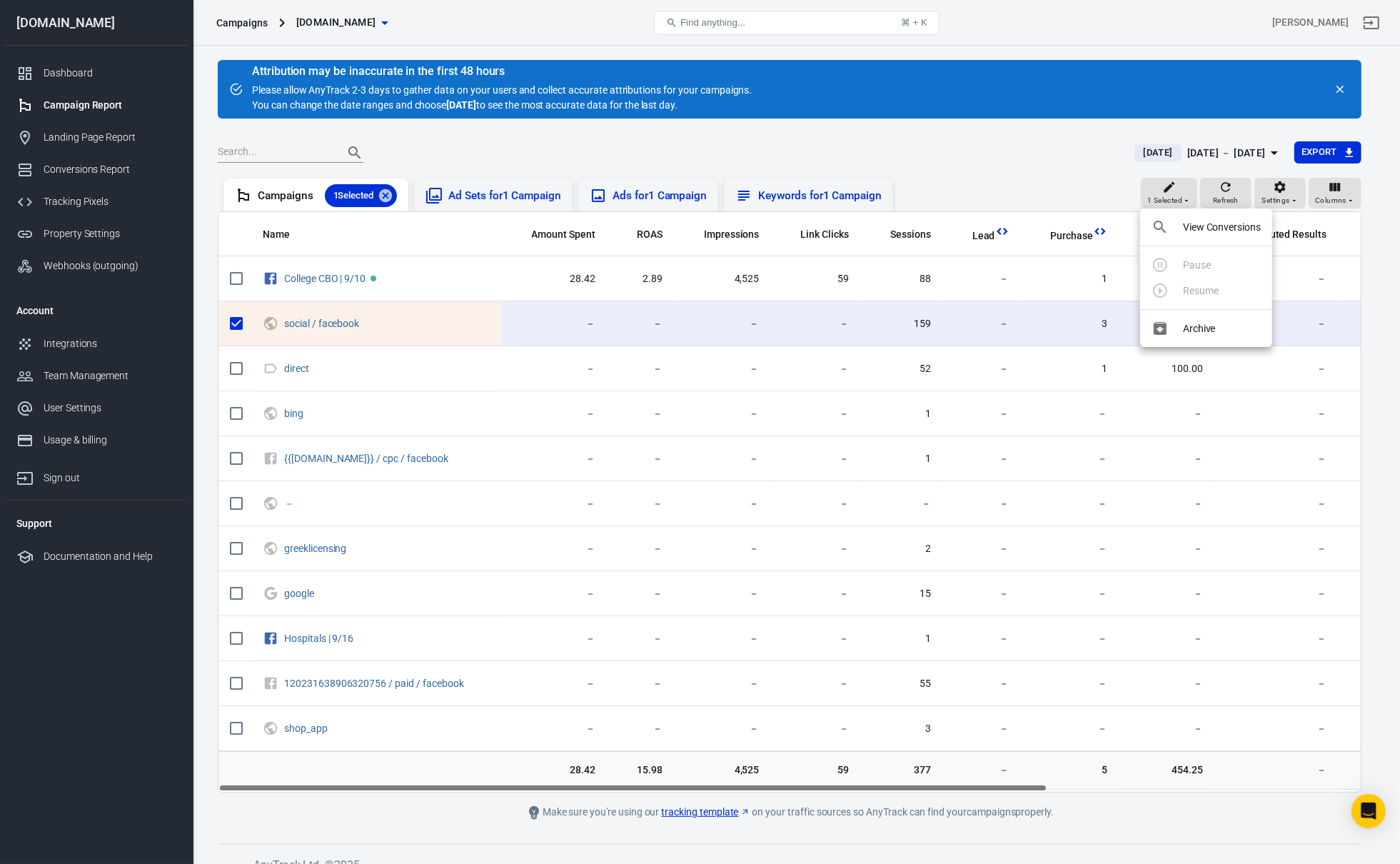
click at [1219, 234] on p "View Conversions" at bounding box center [1221, 227] width 78 height 15
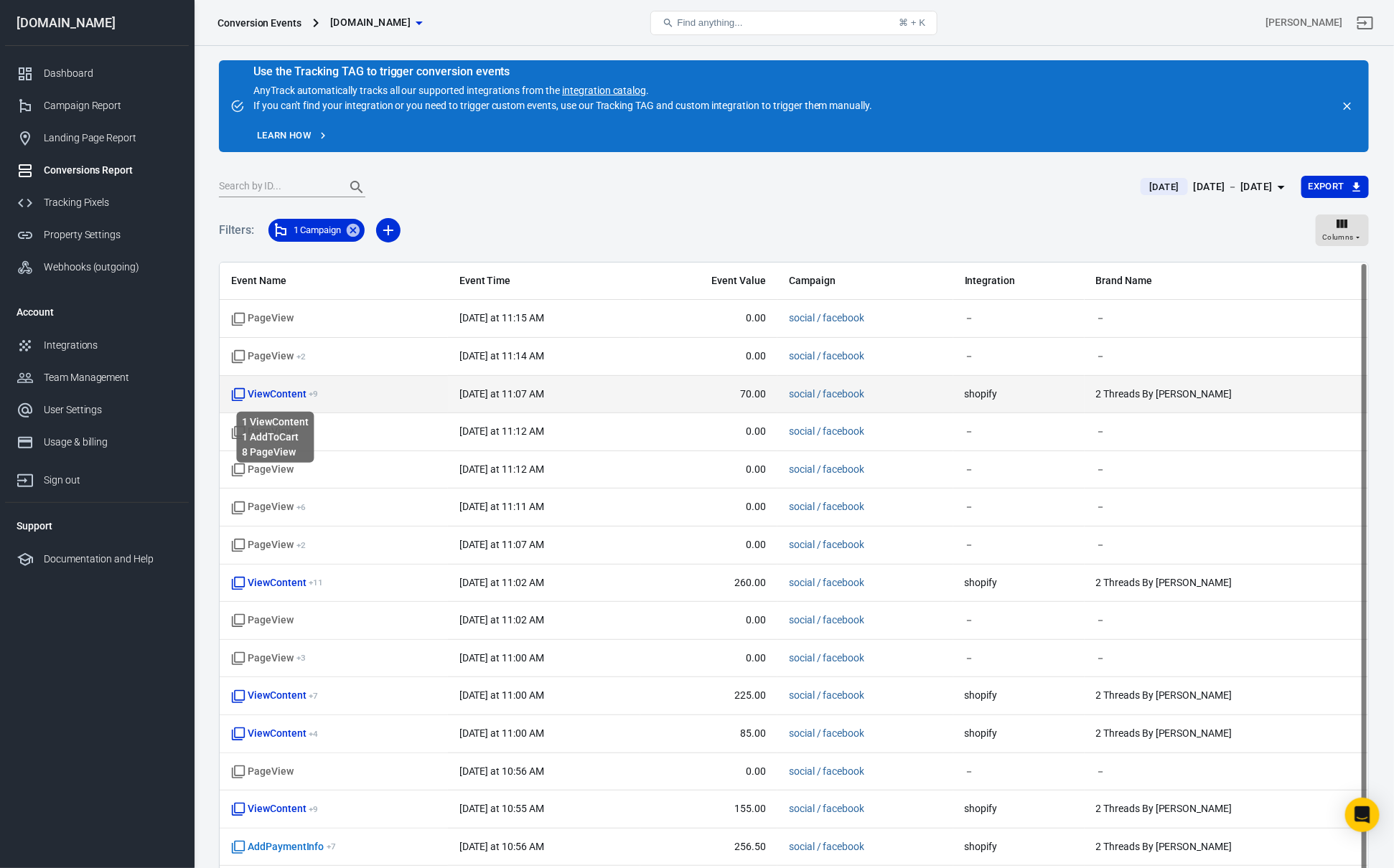
click at [299, 400] on span "ViewContent + 9" at bounding box center [275, 395] width 87 height 15
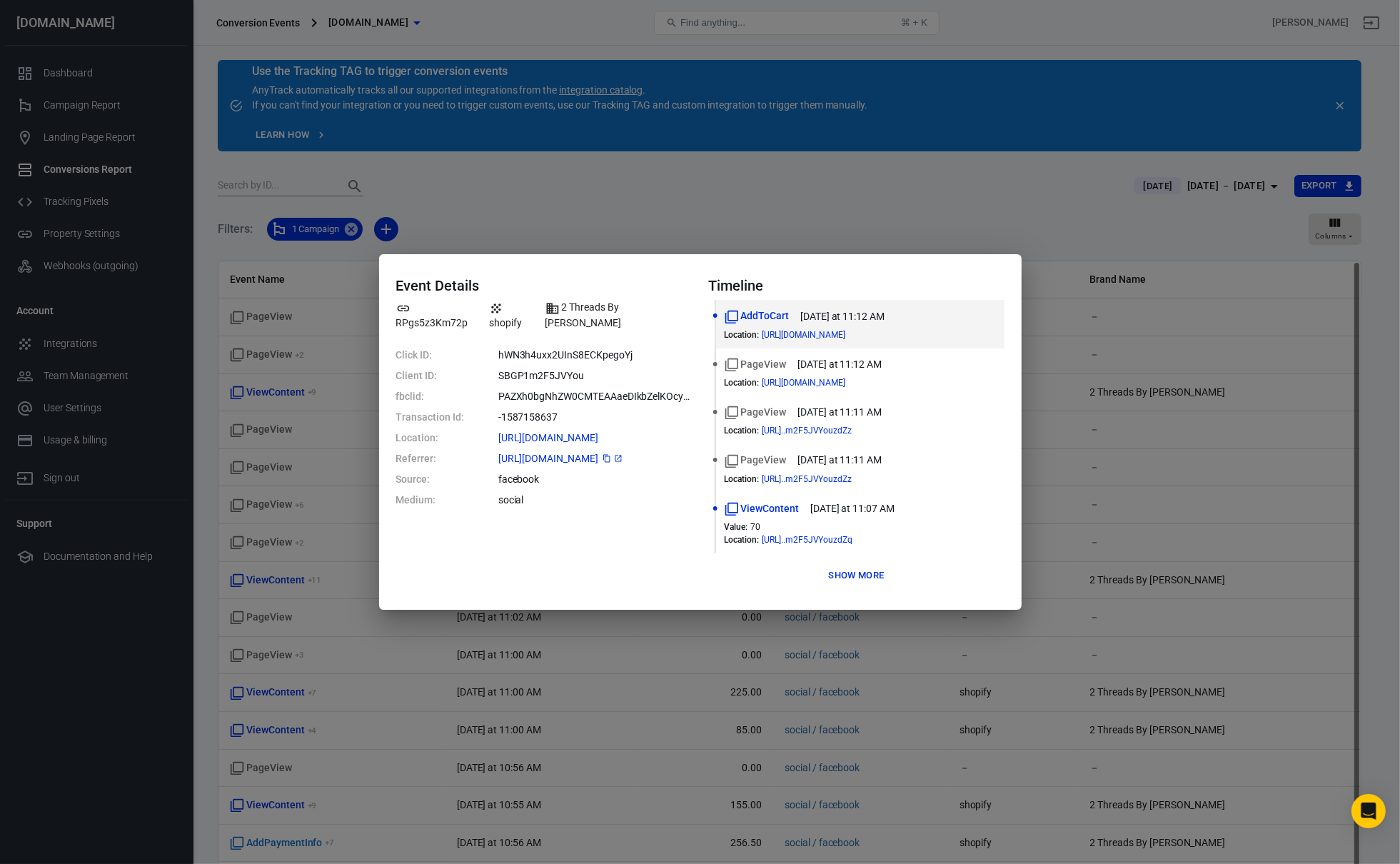
click at [564, 453] on span "[URL][DOMAIN_NAME]" at bounding box center [561, 458] width 126 height 10
click at [579, 493] on dd "social" at bounding box center [595, 500] width 193 height 15
click at [641, 451] on dd "[URL][DOMAIN_NAME]" at bounding box center [595, 458] width 193 height 15
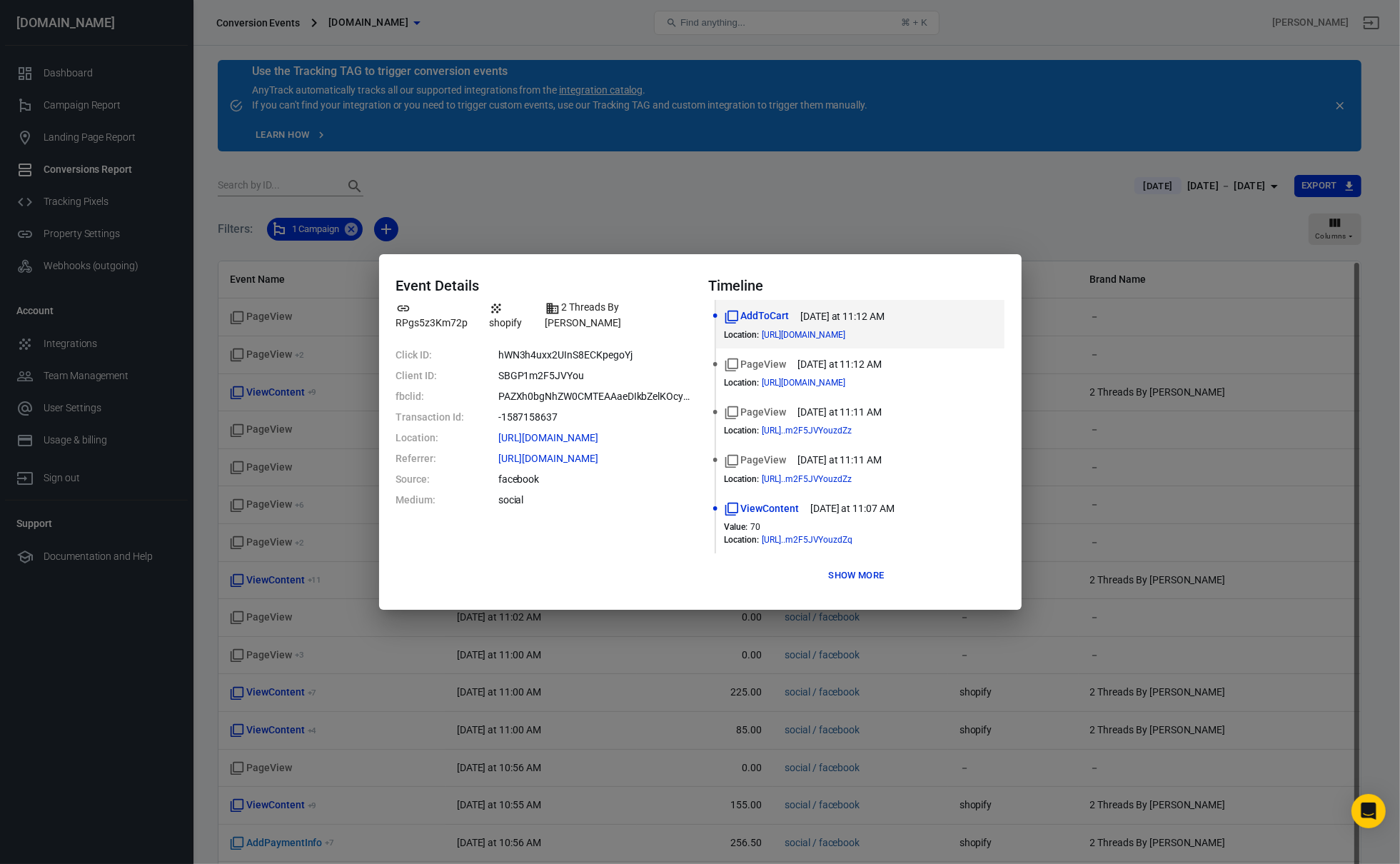
click at [641, 451] on dd "[URL][DOMAIN_NAME]" at bounding box center [595, 458] width 193 height 15
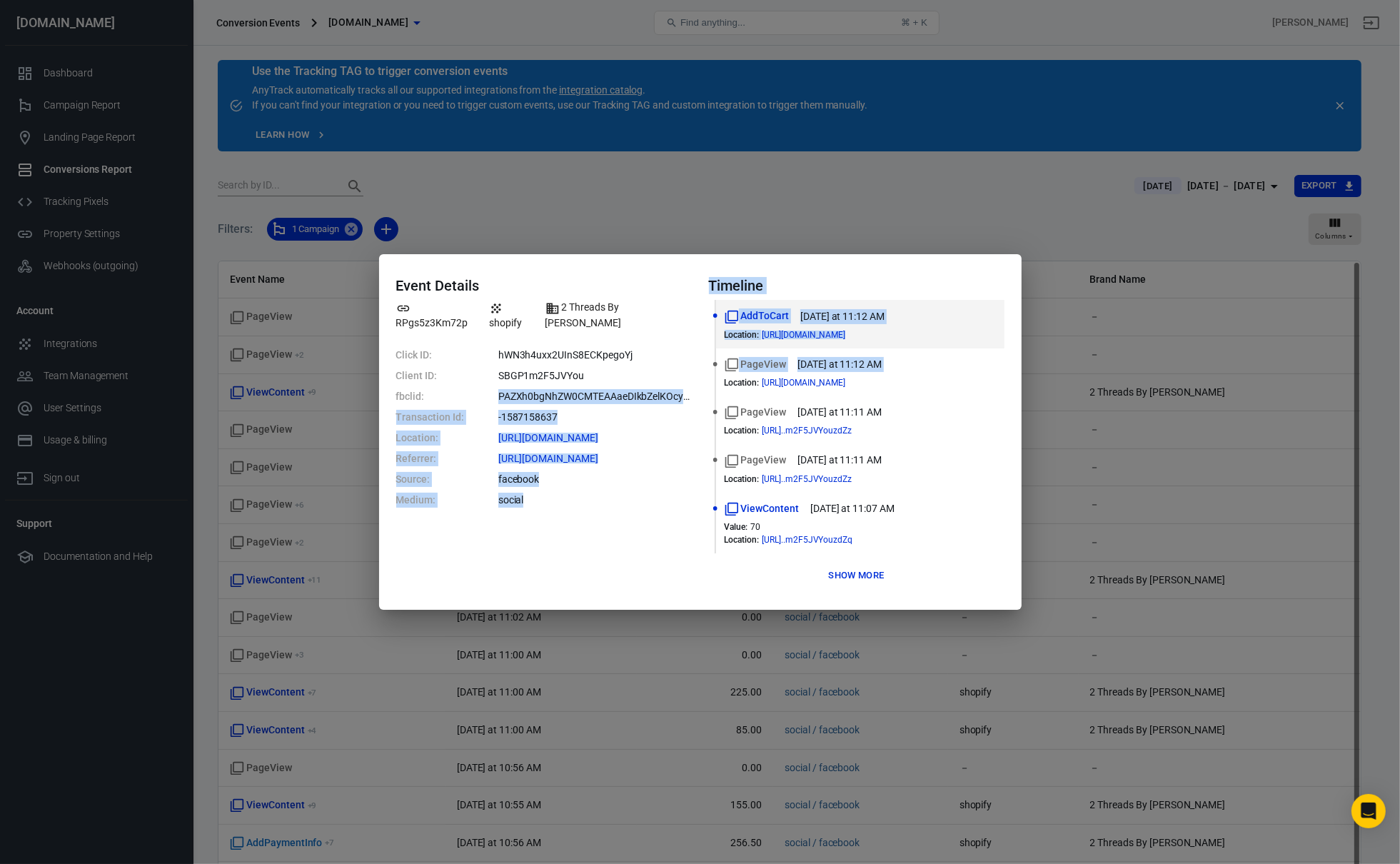
drag, startPoint x: 469, startPoint y: 377, endPoint x: 705, endPoint y: 377, distance: 236.0
click at [705, 377] on div "Event Details RPgs5z3Km72p shopify 2 Threads By Edmonds Click ID: hWN3h4uxx2UIn…" at bounding box center [700, 432] width 608 height 310
click at [653, 390] on dd "PAZXh0bgNhZW0CMTEAAaeDIkbZelKOcyArIwiQ3TF88xyKOpfCf_kUezvh35UhZeJRMcxndtci2ZWJv…" at bounding box center [595, 397] width 193 height 15
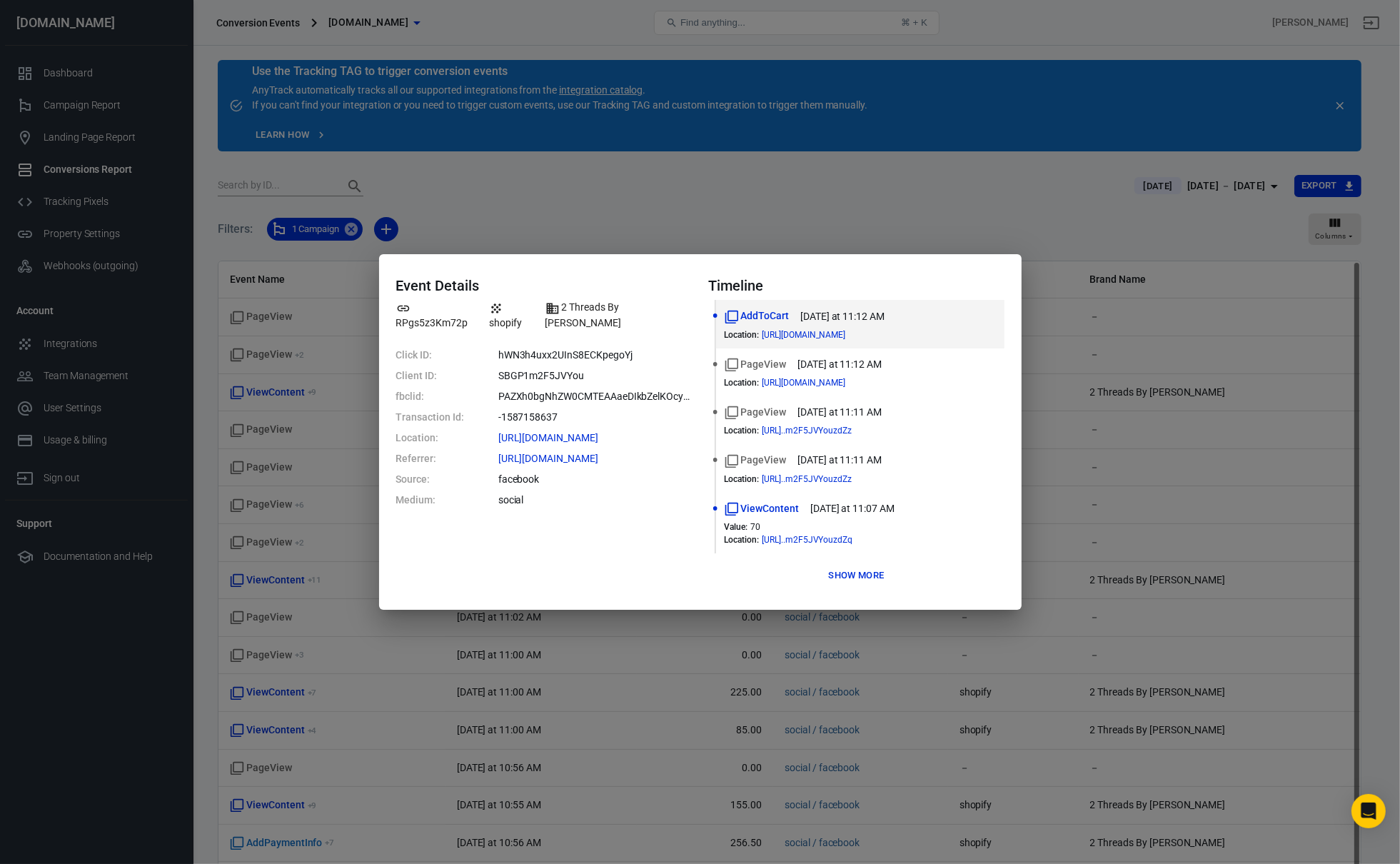
drag, startPoint x: 499, startPoint y: 386, endPoint x: 649, endPoint y: 388, distance: 150.0
click at [641, 390] on dd "PAZXh0bgNhZW0CMTEAAaeDIkbZelKOcyArIwiQ3TF88xyKOpfCf_kUezvh35UhZeJRMcxndtci2ZWJv…" at bounding box center [595, 397] width 193 height 15
click at [650, 390] on dd "PAZXh0bgNhZW0CMTEAAaeDIkbZelKOcyArIwiQ3TF88xyKOpfCf_kUezvh35UhZeJRMcxndtci2ZWJv…" at bounding box center [595, 397] width 193 height 15
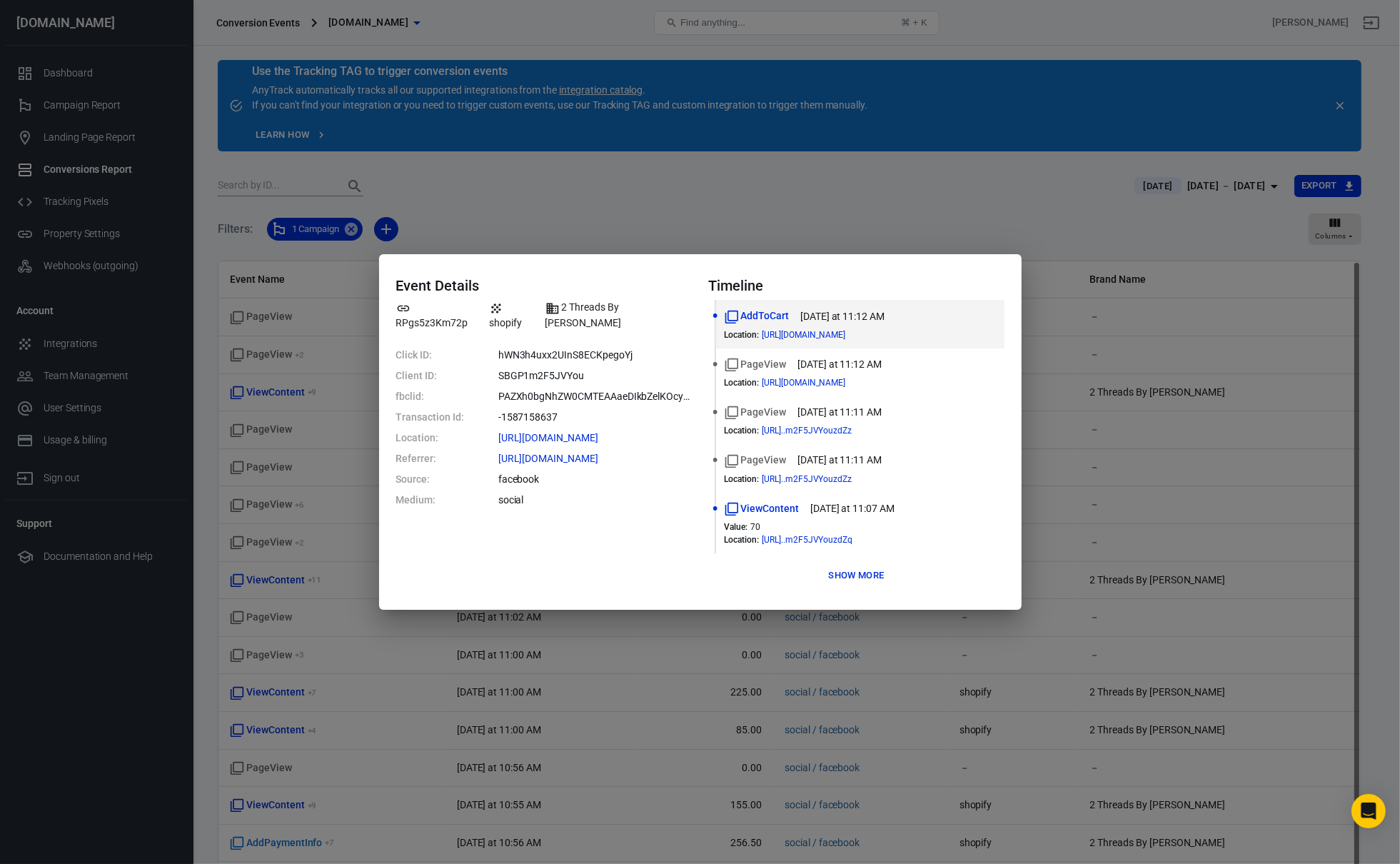
click at [629, 392] on dl "Click ID: hWN3h4uxx2UInS8ECKpegoYj Client ID: SBGP1m2F5JVYou fbclid: PAZXh0bgNh…" at bounding box center [544, 428] width 296 height 160
click at [637, 390] on dl "Click ID: hWN3h4uxx2UInS8ECKpegoYj Client ID: SBGP1m2F5JVYou fbclid: PAZXh0bgNh…" at bounding box center [544, 428] width 296 height 160
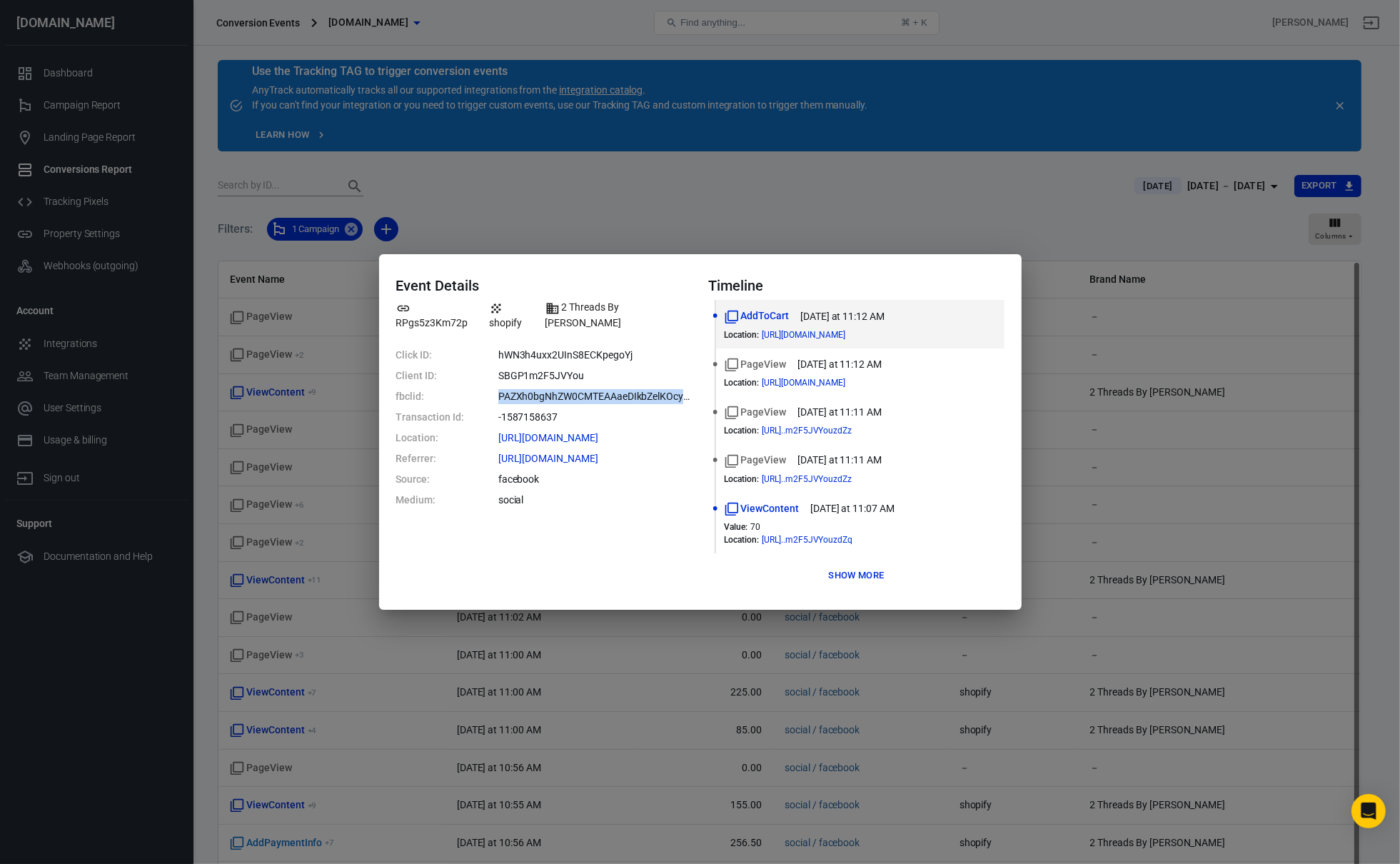
click at [637, 390] on dl "Click ID: hWN3h4uxx2UInS8ECKpegoYj Client ID: SBGP1m2F5JVYou fbclid: PAZXh0bgNh…" at bounding box center [544, 428] width 296 height 160
click at [645, 390] on dd "PAZXh0bgNhZW0CMTEAAaeDIkbZelKOcyArIwiQ3TF88xyKOpfCf_kUezvh35UhZeJRMcxndtci2ZWJv…" at bounding box center [595, 397] width 193 height 15
click at [655, 390] on dd "PAZXh0bgNhZW0CMTEAAaeDIkbZelKOcyArIwiQ3TF88xyKOpfCf_kUezvh35UhZeJRMcxndtci2ZWJv…" at bounding box center [595, 397] width 193 height 15
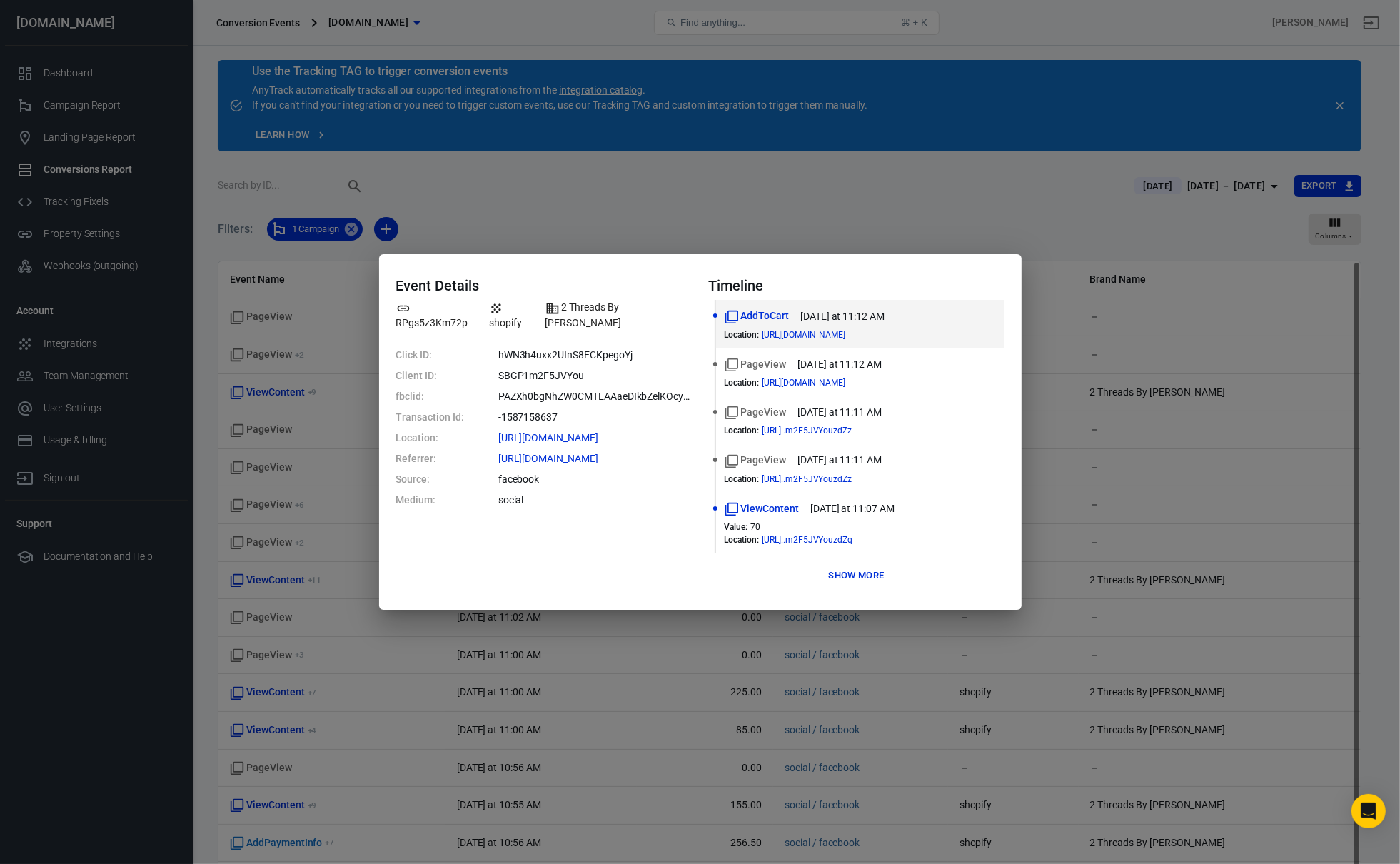
click at [655, 390] on dd "PAZXh0bgNhZW0CMTEAAaeDIkbZelKOcyArIwiQ3TF88xyKOpfCf_kUezvh35UhZeJRMcxndtci2ZWJv…" at bounding box center [595, 397] width 193 height 15
click at [683, 390] on dd "PAZXh0bgNhZW0CMTEAAaeDIkbZelKOcyArIwiQ3TF88xyKOpfCf_kUezvh35UhZeJRMcxndtci2ZWJv…" at bounding box center [595, 397] width 193 height 15
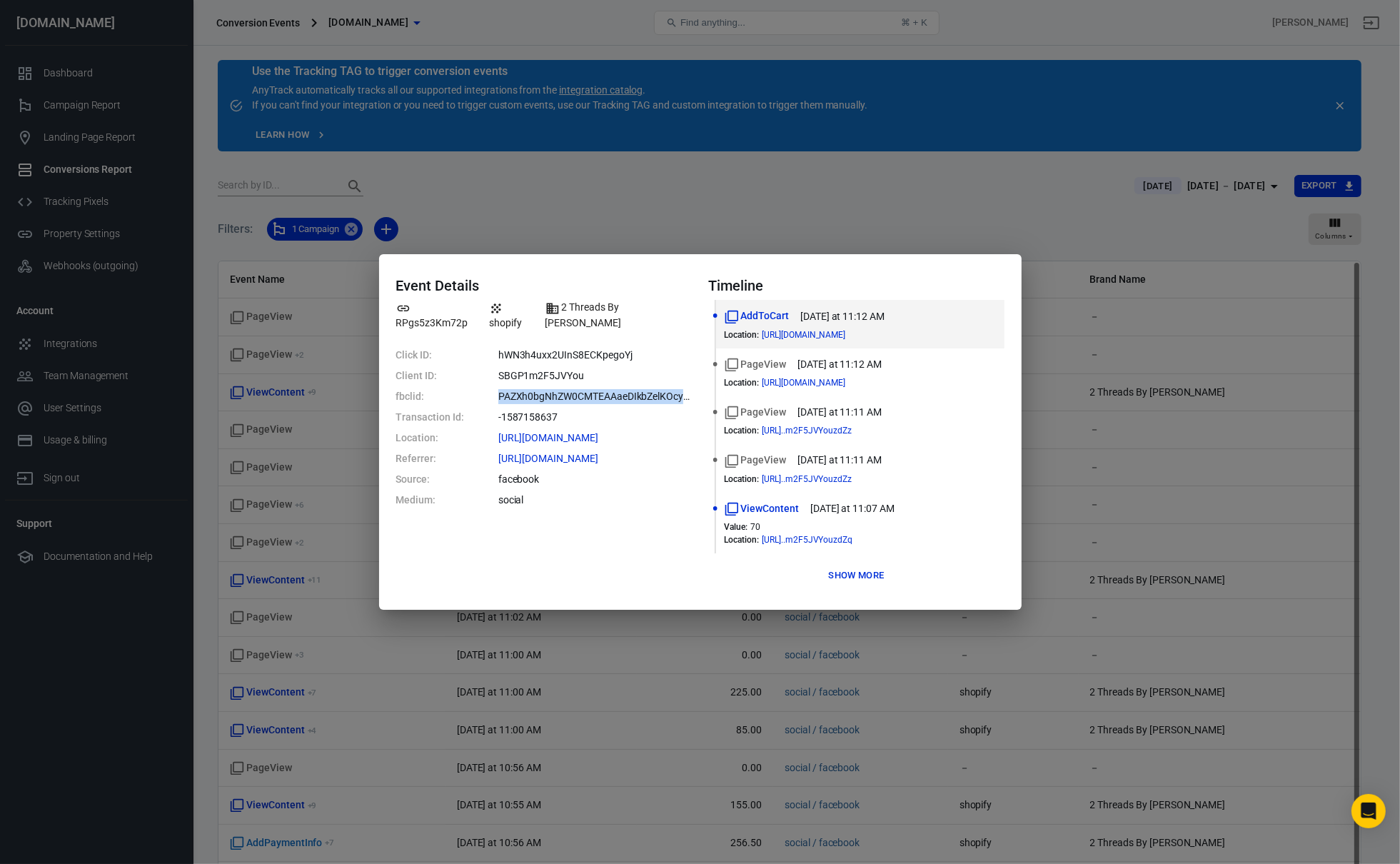
click at [681, 390] on dd "PAZXh0bgNhZW0CMTEAAaeDIkbZelKOcyArIwiQ3TF88xyKOpfCf_kUezvh35UhZeJRMcxndtci2ZWJv…" at bounding box center [595, 397] width 193 height 15
click at [254, 397] on div "Event Details RPgs5z3Km72p shopify 2 Threads By Edmonds Click ID: hWN3h4uxx2UIn…" at bounding box center [700, 432] width 1400 height 864
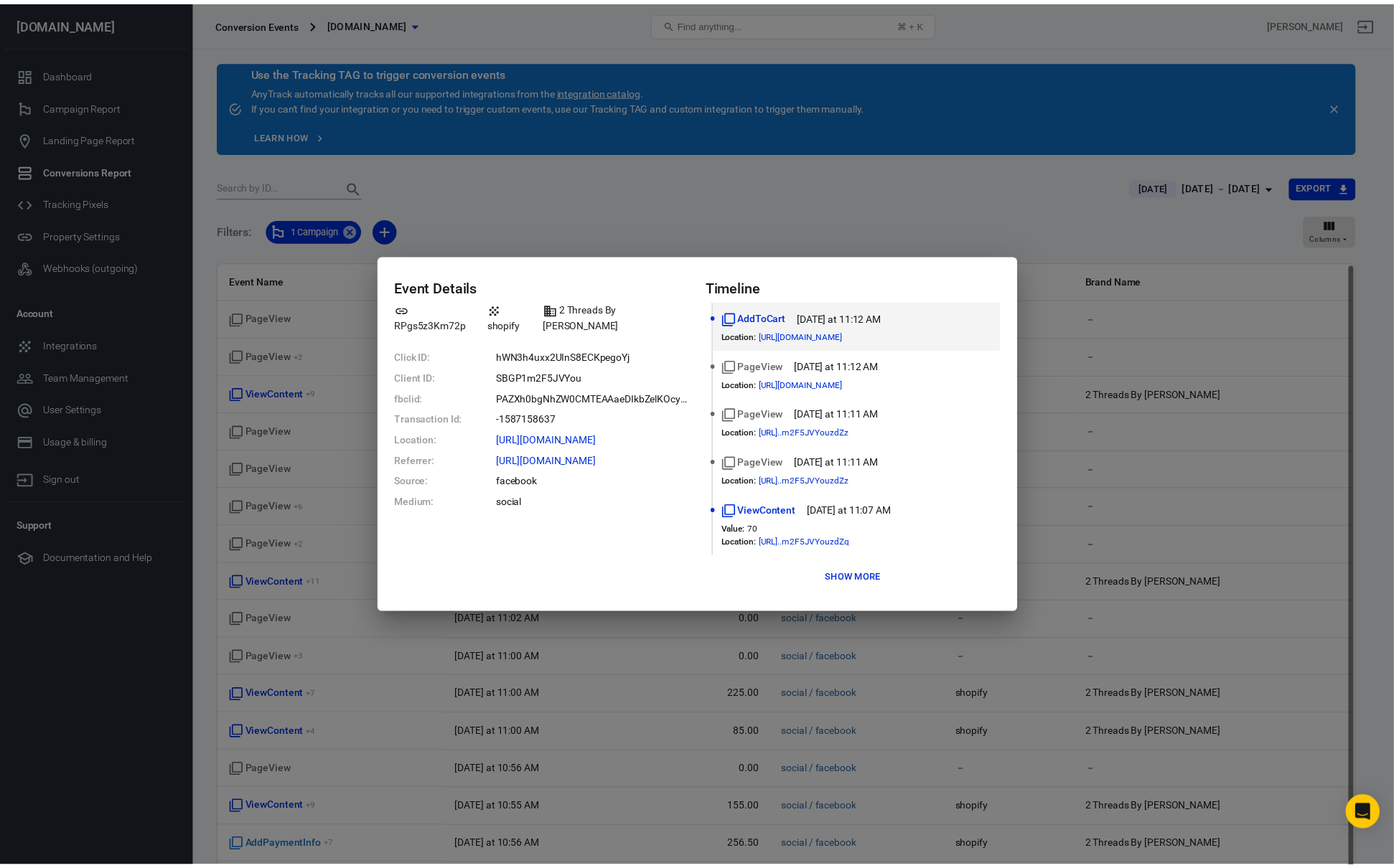
scroll to position [47, 0]
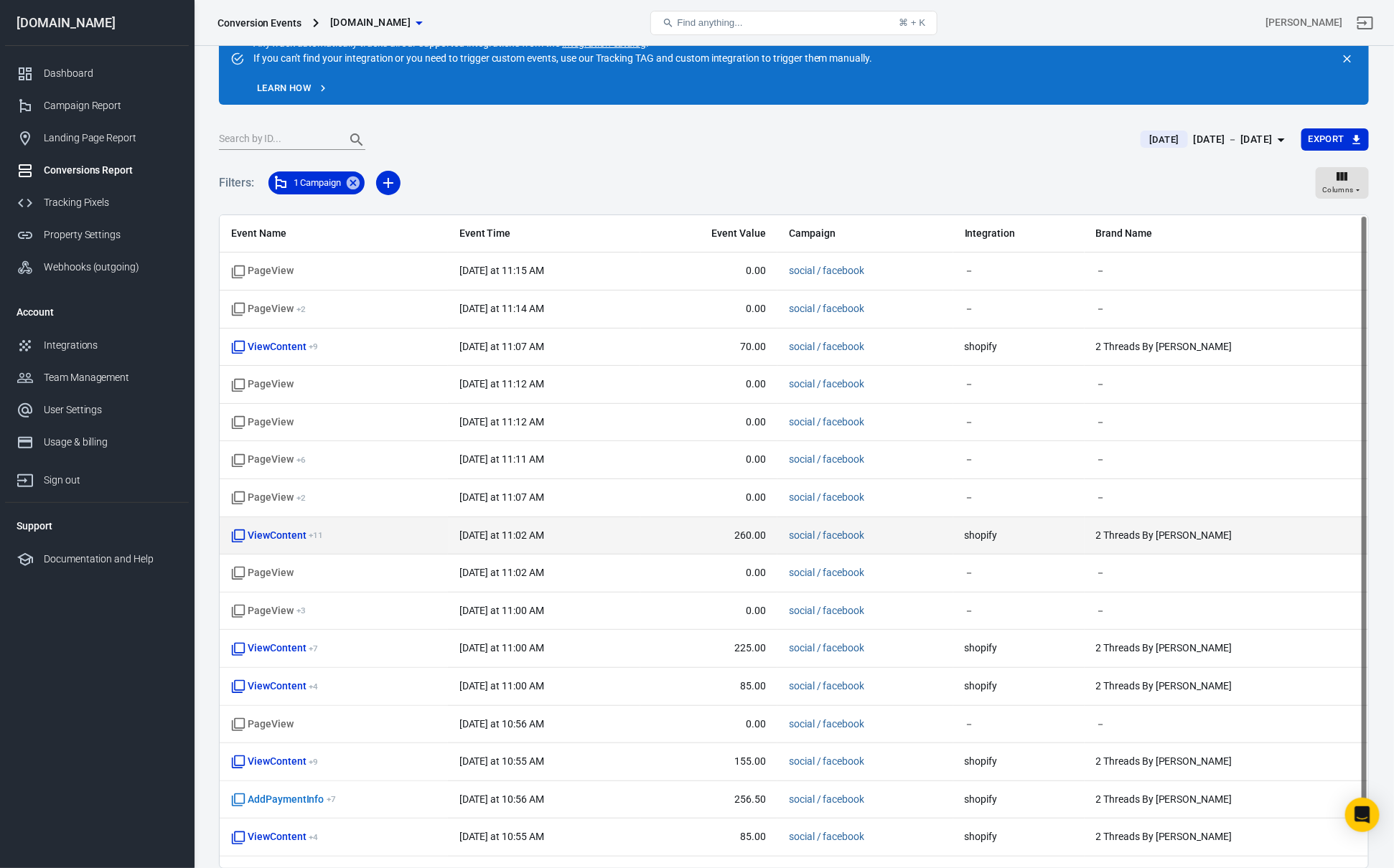
click at [278, 541] on span "ViewContent + 11" at bounding box center [277, 536] width 92 height 15
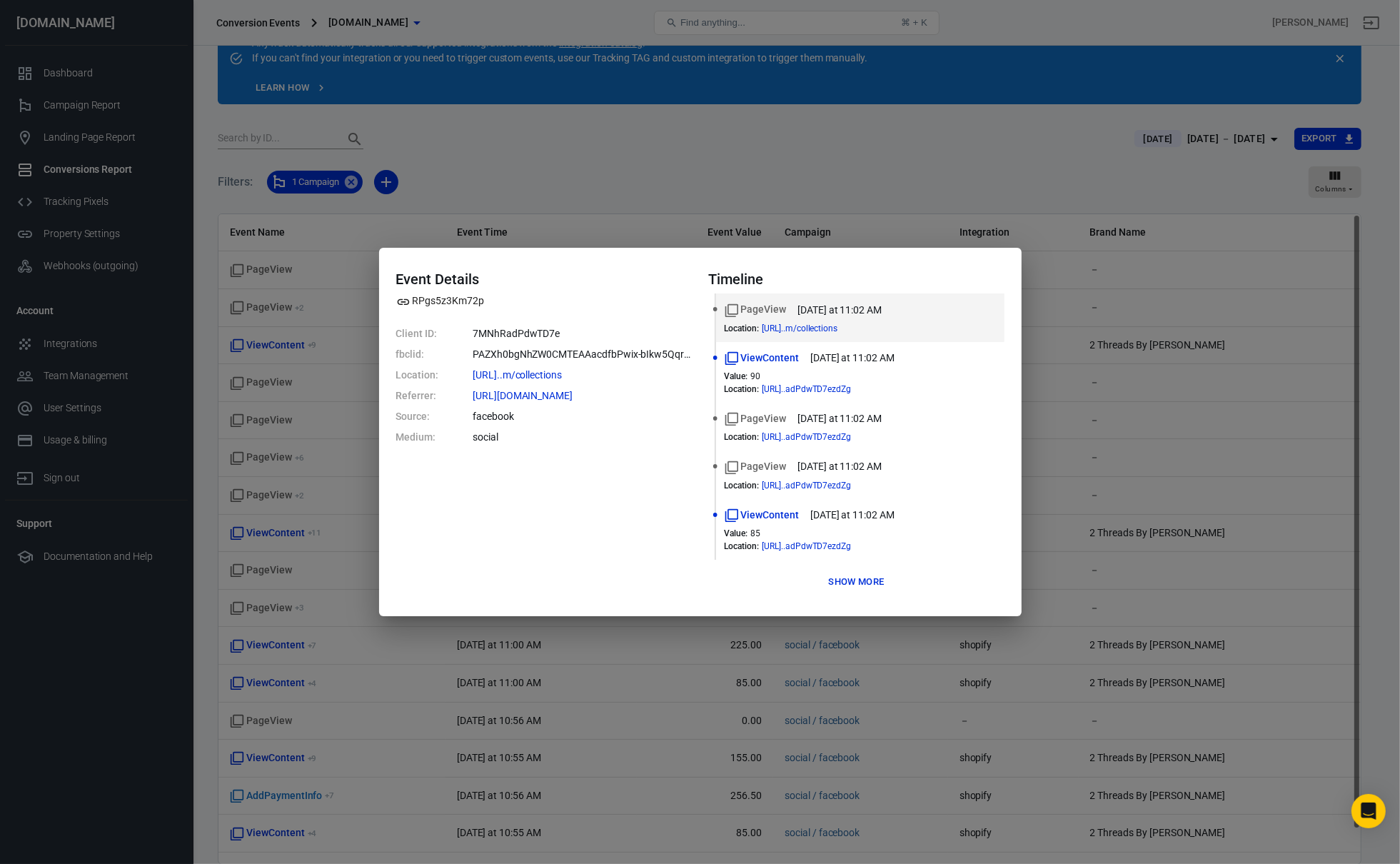
click at [513, 421] on dd "facebook" at bounding box center [582, 416] width 218 height 15
click at [504, 436] on dd "social" at bounding box center [582, 437] width 218 height 15
drag, startPoint x: 504, startPoint y: 438, endPoint x: 456, endPoint y: 405, distance: 58.2
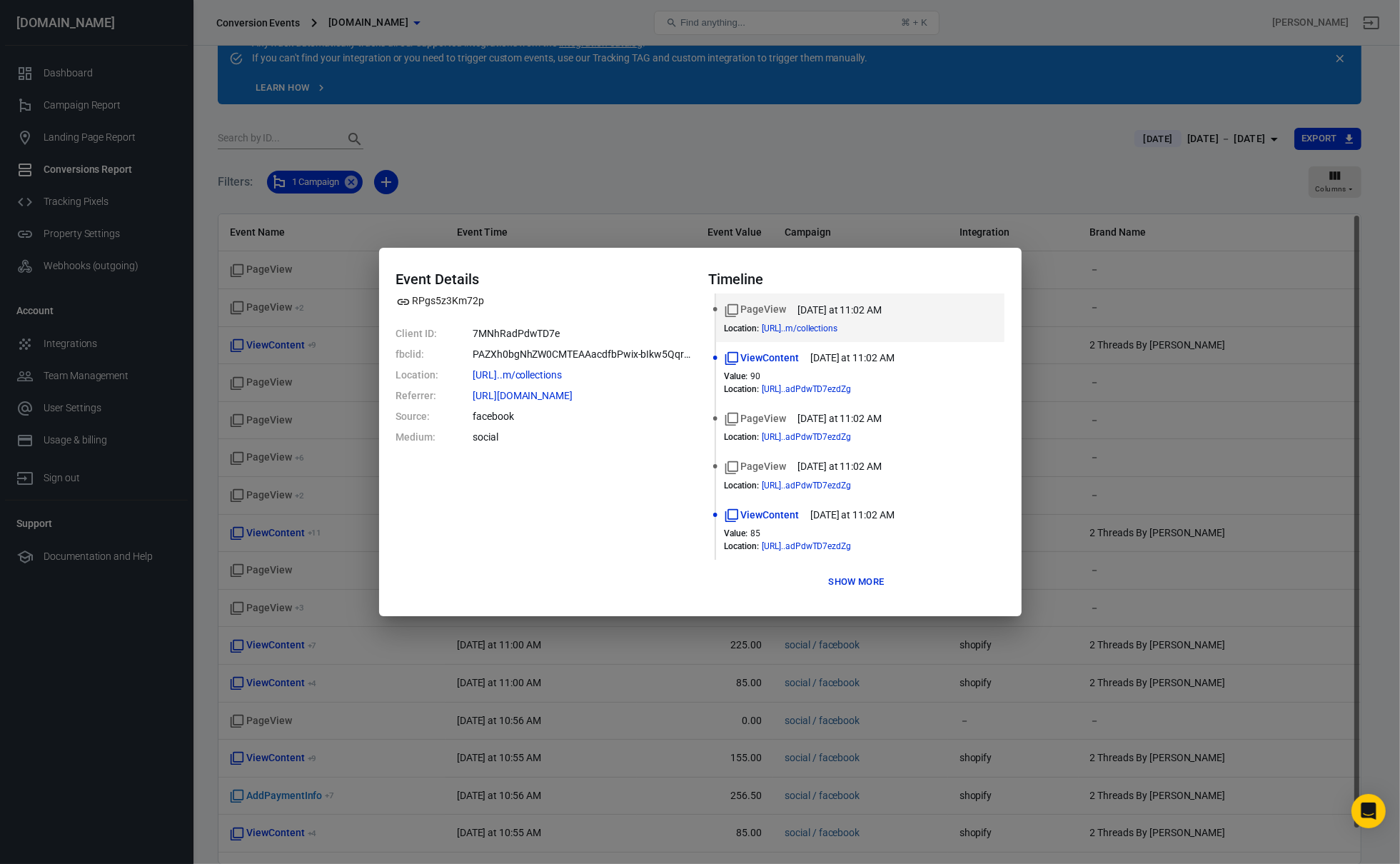
click at [456, 405] on dl "Client ID: 7MNhRadPdwTD7e fbclid: PAZXh0bgNhZW0CMTEAAacdfbPwix-bIkw5QqrHQ5l8hs_…" at bounding box center [544, 386] width 296 height 119
drag, startPoint x: 460, startPoint y: 409, endPoint x: 469, endPoint y: 420, distance: 14.2
click at [461, 410] on dl "Client ID: 7MNhRadPdwTD7e fbclid: PAZXh0bgNhZW0CMTEAAacdfbPwix-bIkw5QqrHQ5l8hs_…" at bounding box center [544, 386] width 296 height 119
drag, startPoint x: 485, startPoint y: 439, endPoint x: 363, endPoint y: 417, distance: 124.0
click at [363, 417] on div "Event Details RPgs5z3Km72p Client ID: 7MNhRadPdwTD7e fbclid: PAZXh0bgNhZW0CMTEA…" at bounding box center [700, 432] width 1400 height 864
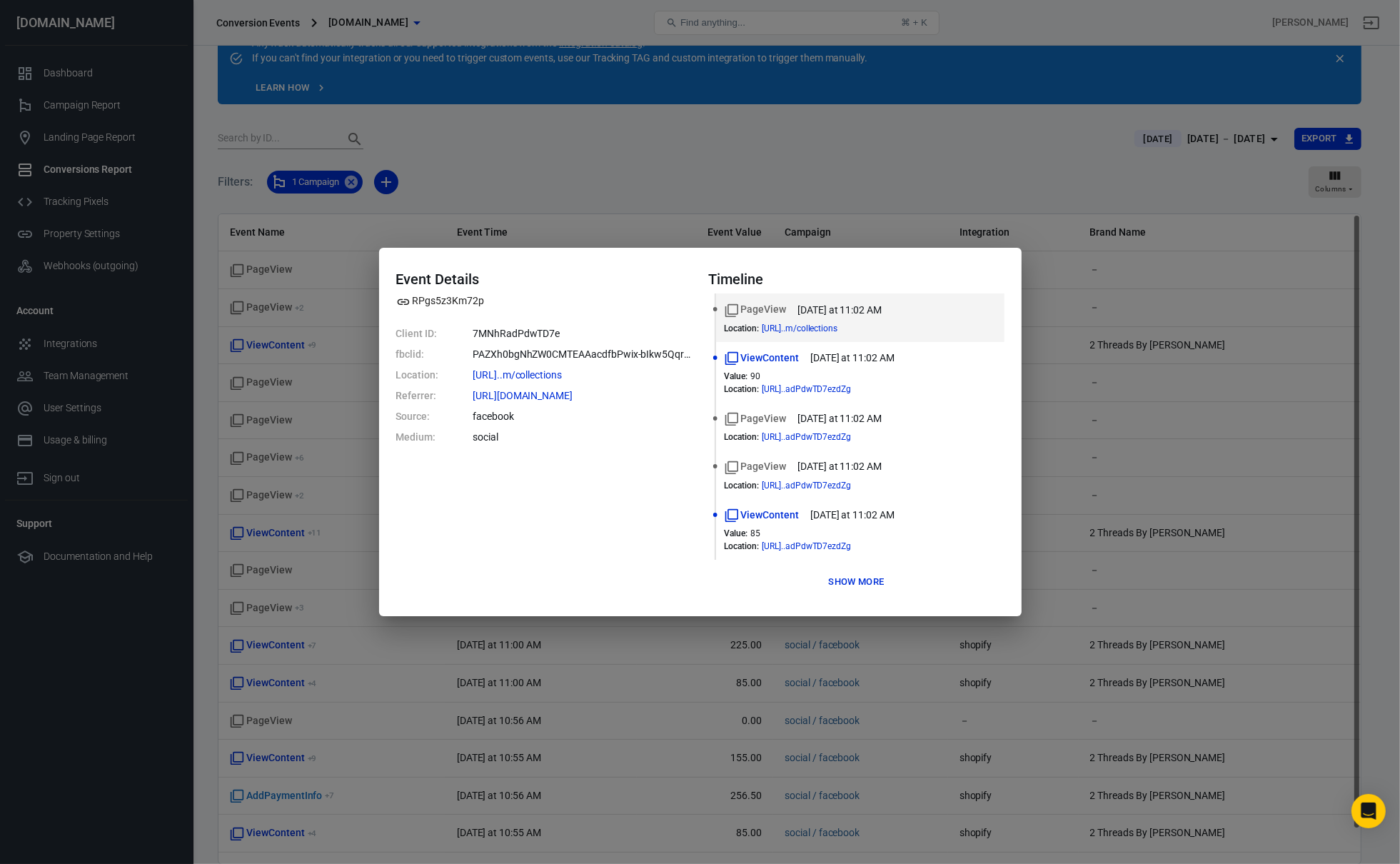
click at [447, 423] on dl "Client ID: 7MNhRadPdwTD7e fbclid: PAZXh0bgNhZW0CMTEAAacdfbPwix-bIkw5QqrHQ5l8hs_…" at bounding box center [544, 386] width 296 height 119
drag, startPoint x: 523, startPoint y: 443, endPoint x: 359, endPoint y: 422, distance: 165.3
click at [359, 422] on div "Event Details RPgs5z3Km72p Client ID: 7MNhRadPdwTD7e fbclid: PAZXh0bgNhZW0CMTEA…" at bounding box center [700, 432] width 1400 height 864
click at [444, 424] on dl "Client ID: 7MNhRadPdwTD7e fbclid: PAZXh0bgNhZW0CMTEAAacdfbPwix-bIkw5QqrHQ5l8hs_…" at bounding box center [544, 386] width 296 height 119
drag, startPoint x: 507, startPoint y: 436, endPoint x: 395, endPoint y: 419, distance: 113.3
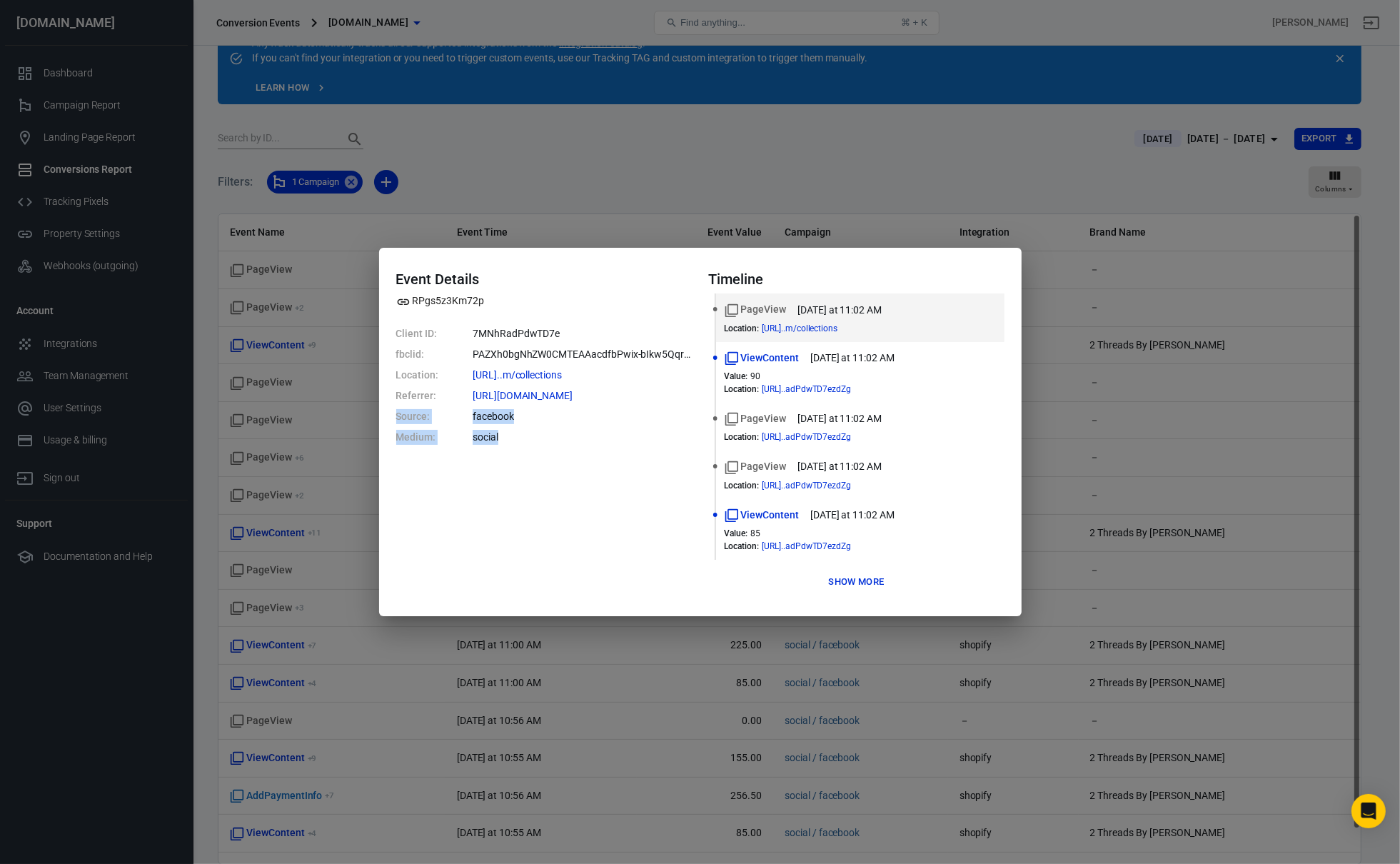
click at [395, 419] on div "Event Details RPgs5z3Km72p Client ID: 7MNhRadPdwTD7e fbclid: PAZXh0bgNhZW0CMTEA…" at bounding box center [700, 432] width 642 height 368
click at [460, 432] on dl "Client ID: 7MNhRadPdwTD7e fbclid: PAZXh0bgNhZW0CMTEAAacdfbPwix-bIkw5QqrHQ5l8hs_…" at bounding box center [544, 386] width 296 height 119
drag, startPoint x: 538, startPoint y: 445, endPoint x: 356, endPoint y: 422, distance: 183.4
click at [356, 422] on div "Event Details RPgs5z3Km72p Client ID: 7MNhRadPdwTD7e fbclid: PAZXh0bgNhZW0CMTEA…" at bounding box center [700, 432] width 1400 height 864
click at [435, 424] on dt "Source:" at bounding box center [417, 416] width 43 height 15
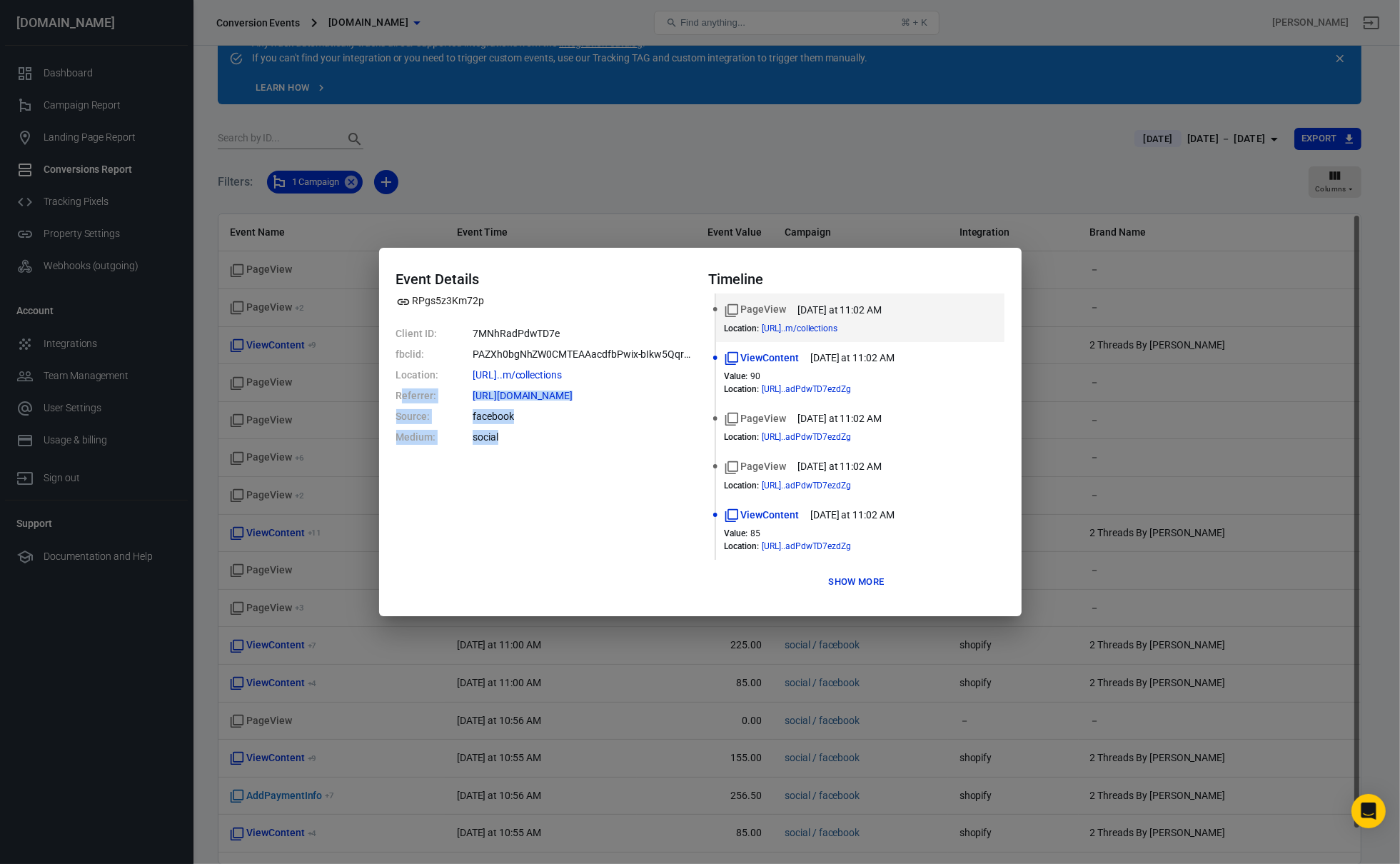
drag, startPoint x: 512, startPoint y: 440, endPoint x: 402, endPoint y: 402, distance: 116.4
click at [402, 402] on dl "Client ID: 7MNhRadPdwTD7e fbclid: PAZXh0bgNhZW0CMTEAAacdfbPwix-bIkw5QqrHQ5l8hs_…" at bounding box center [544, 386] width 296 height 119
click at [456, 424] on dl "Client ID: 7MNhRadPdwTD7e fbclid: PAZXh0bgNhZW0CMTEAAacdfbPwix-bIkw5QqrHQ5l8hs_…" at bounding box center [544, 386] width 296 height 119
drag, startPoint x: 515, startPoint y: 443, endPoint x: 397, endPoint y: 419, distance: 120.4
click at [397, 419] on dl "Client ID: 7MNhRadPdwTD7e fbclid: PAZXh0bgNhZW0CMTEAAacdfbPwix-bIkw5QqrHQ5l8hs_…" at bounding box center [544, 386] width 296 height 119
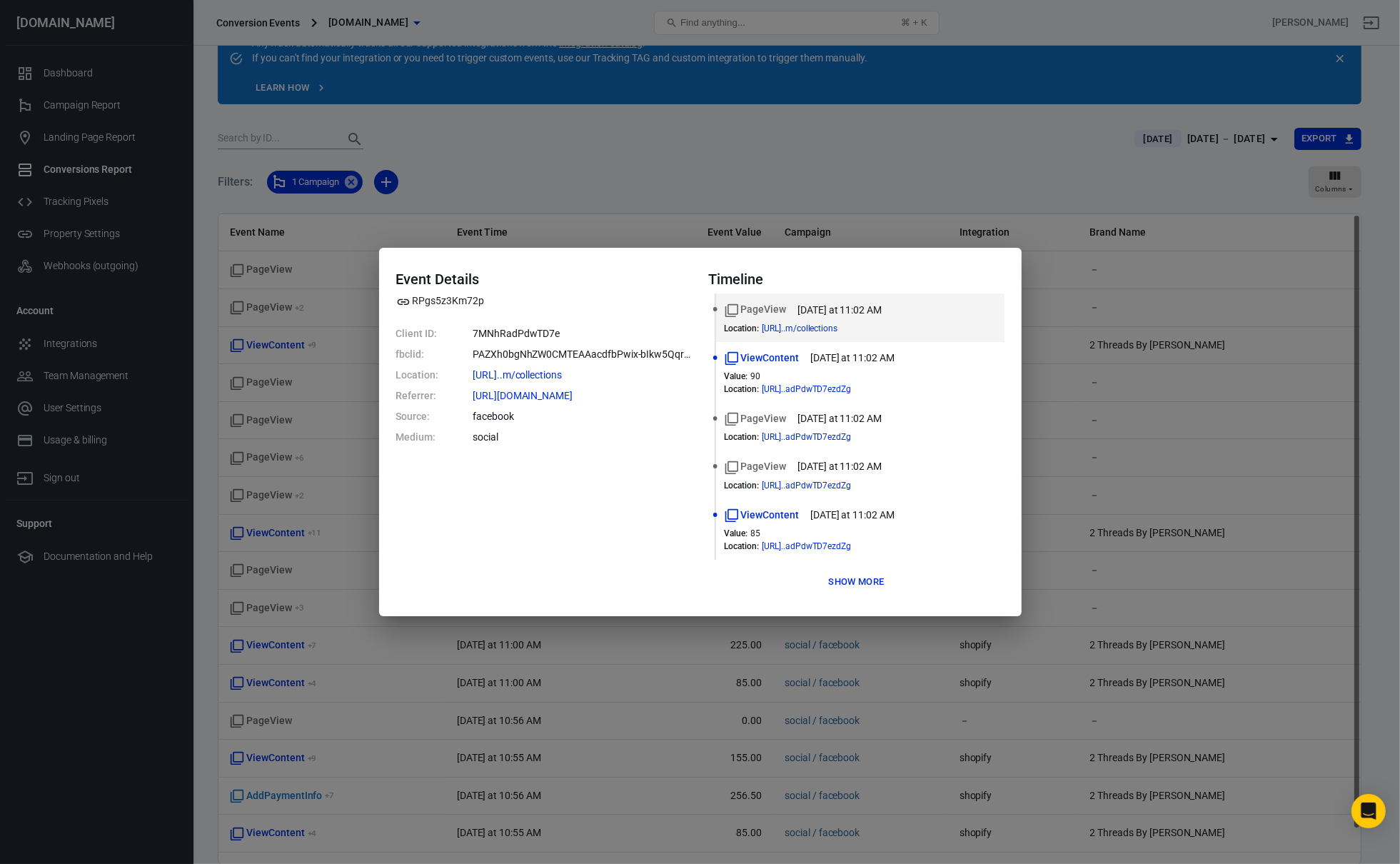
click at [537, 432] on dl "Client ID: 7MNhRadPdwTD7e fbclid: PAZXh0bgNhZW0CMTEAAacdfbPwix-bIkw5QqrHQ5l8hs_…" at bounding box center [544, 386] width 296 height 119
click at [844, 576] on button "Show more" at bounding box center [856, 582] width 63 height 22
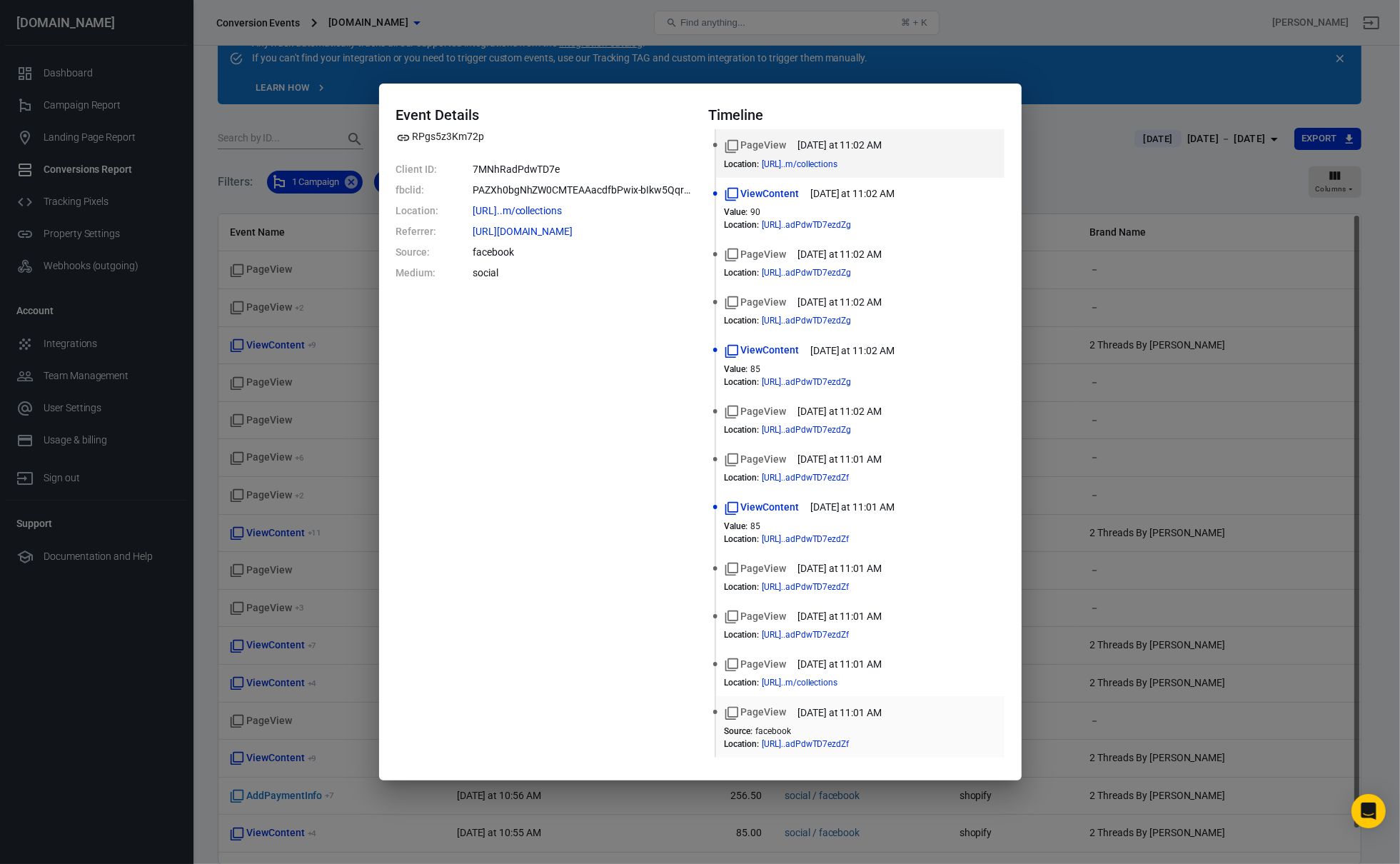
click at [835, 710] on time "today at 11:01 AM" at bounding box center [839, 713] width 84 height 15
click at [835, 745] on span "https://twothreadsbyedmond...adPdwTD7ezdZf" at bounding box center [818, 744] width 113 height 9
click at [826, 709] on time "today at 11:01 AM" at bounding box center [839, 713] width 84 height 15
click at [742, 719] on div "Standard event name" at bounding box center [755, 735] width 111 height 32
click at [764, 710] on span "PageView" at bounding box center [755, 712] width 62 height 15
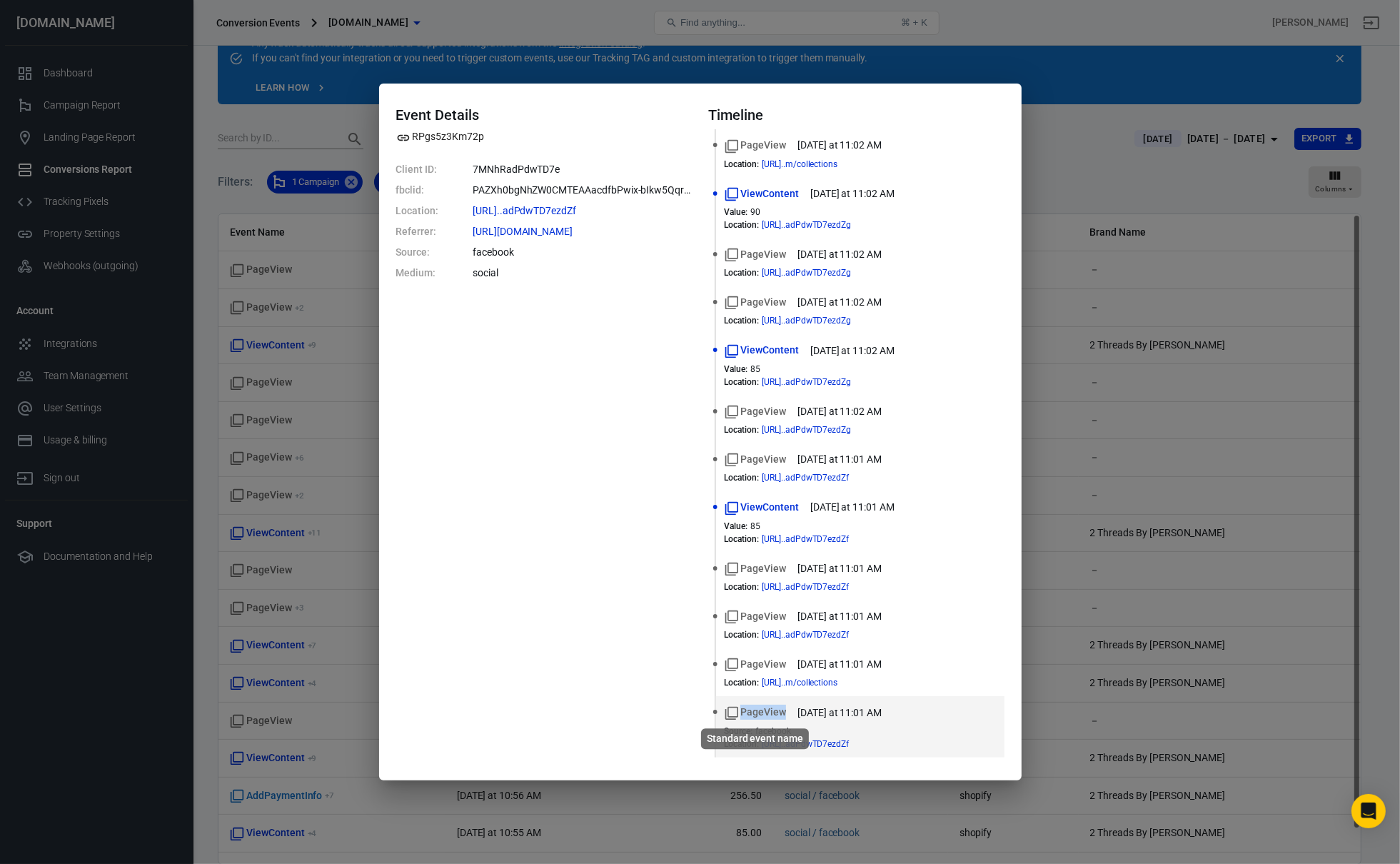
click at [764, 710] on span "PageView" at bounding box center [755, 712] width 62 height 15
click at [759, 144] on span "PageView" at bounding box center [755, 145] width 62 height 15
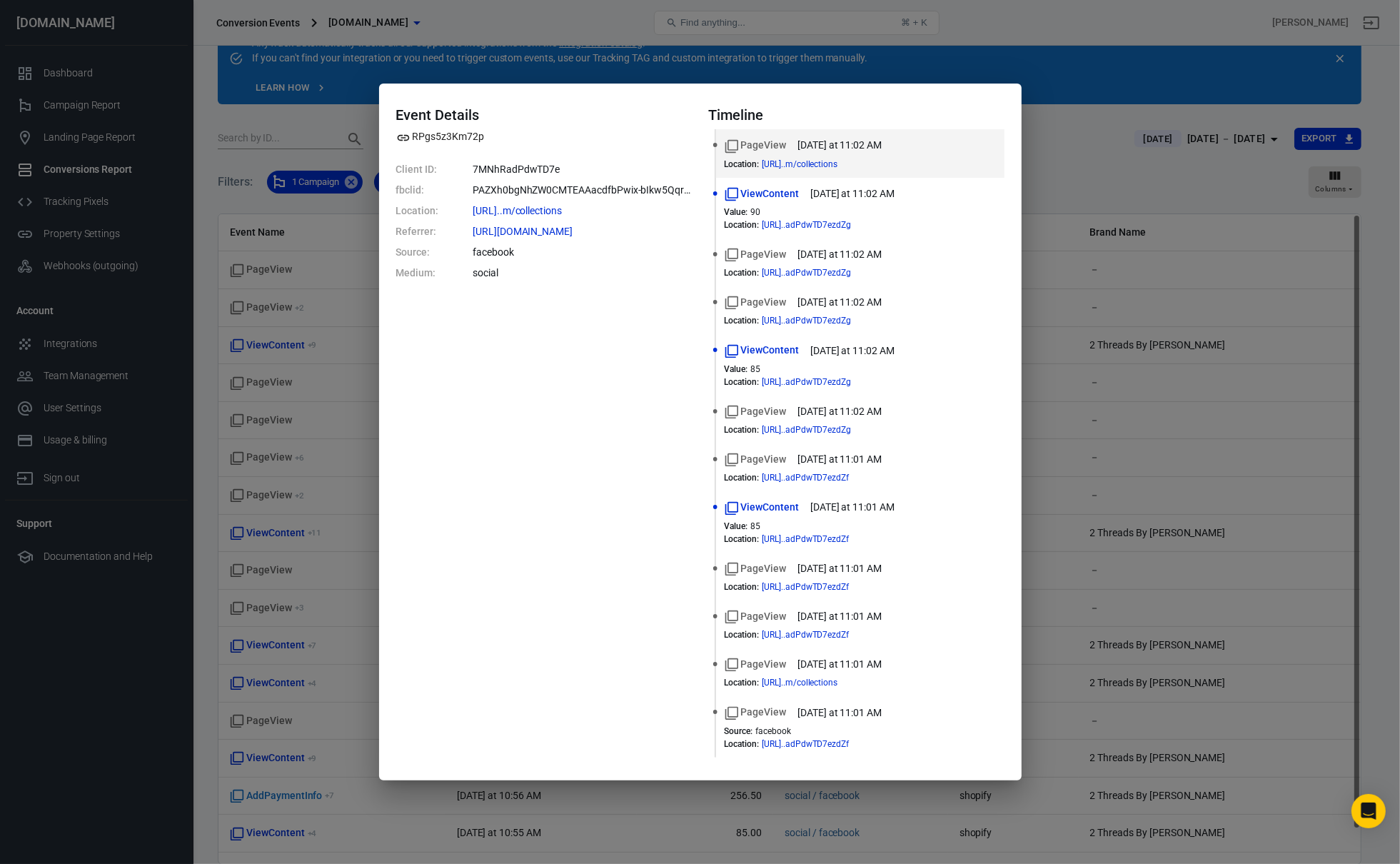
click at [654, 279] on dd "social" at bounding box center [582, 273] width 218 height 15
click at [316, 326] on div "Event Details RPgs5z3Km72p Client ID: 7MNhRadPdwTD7e fbclid: PAZXh0bgNhZW0CMTEA…" at bounding box center [700, 432] width 1400 height 864
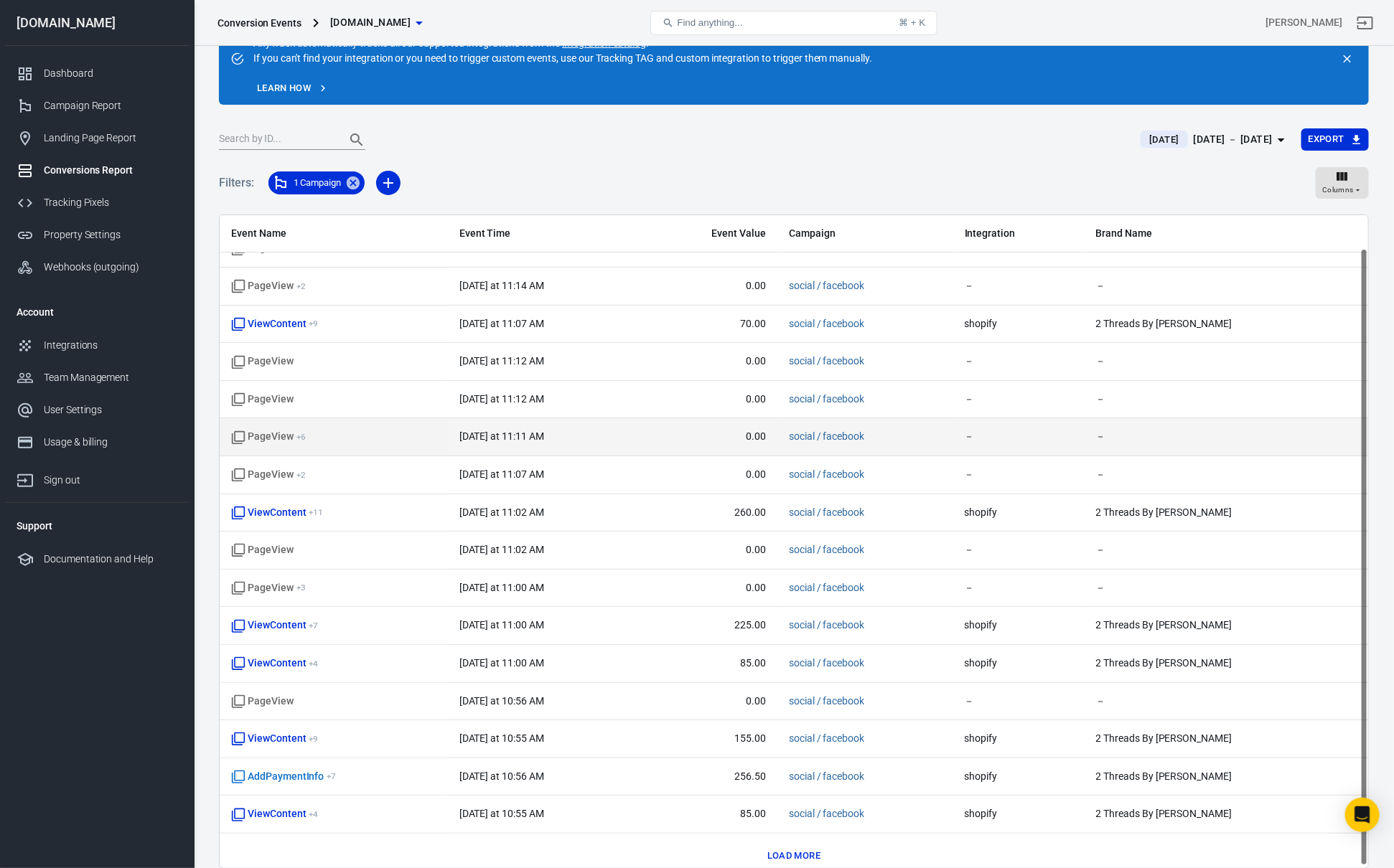
scroll to position [36, 0]
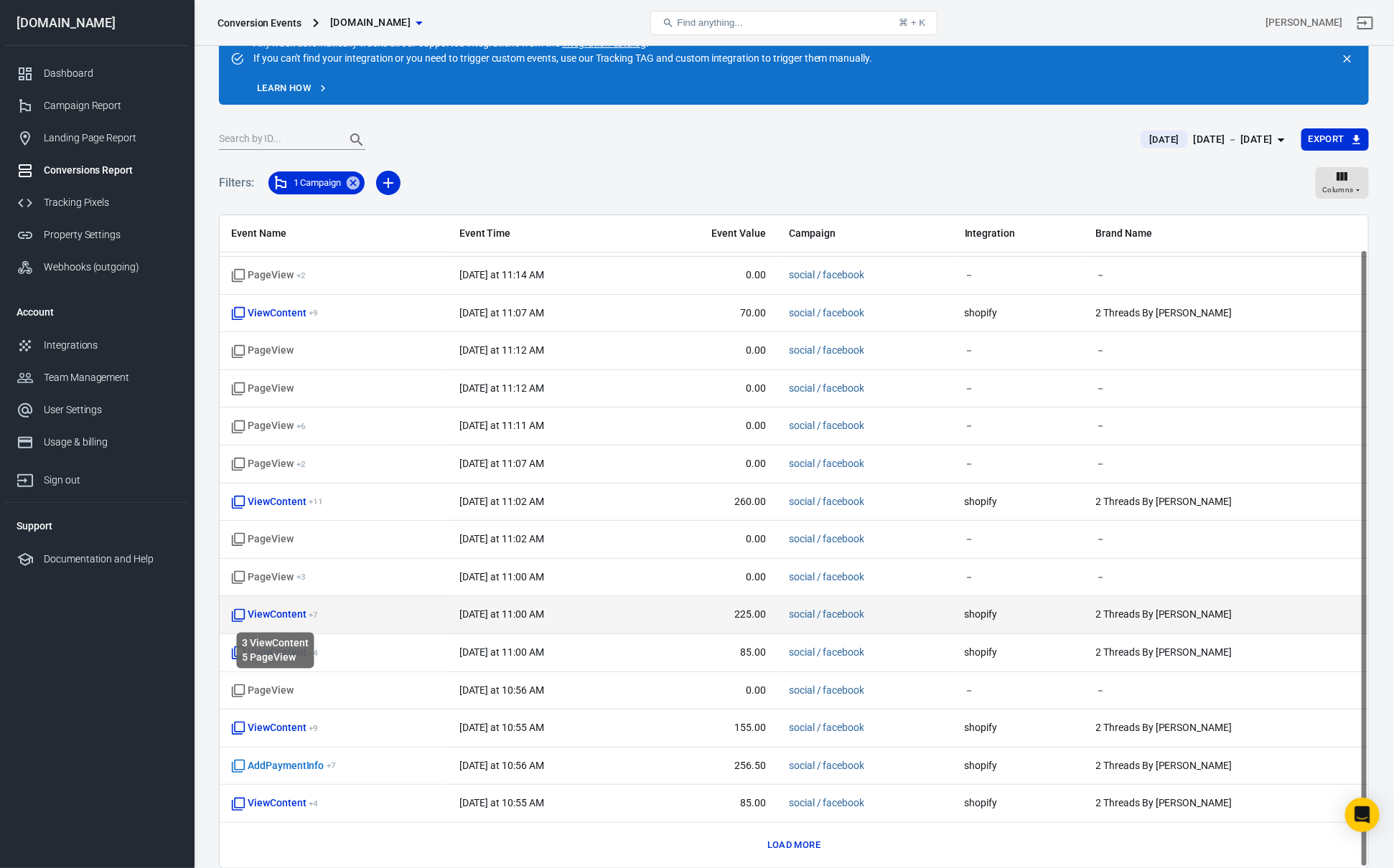
click at [293, 619] on span "ViewContent + 7" at bounding box center [275, 615] width 87 height 15
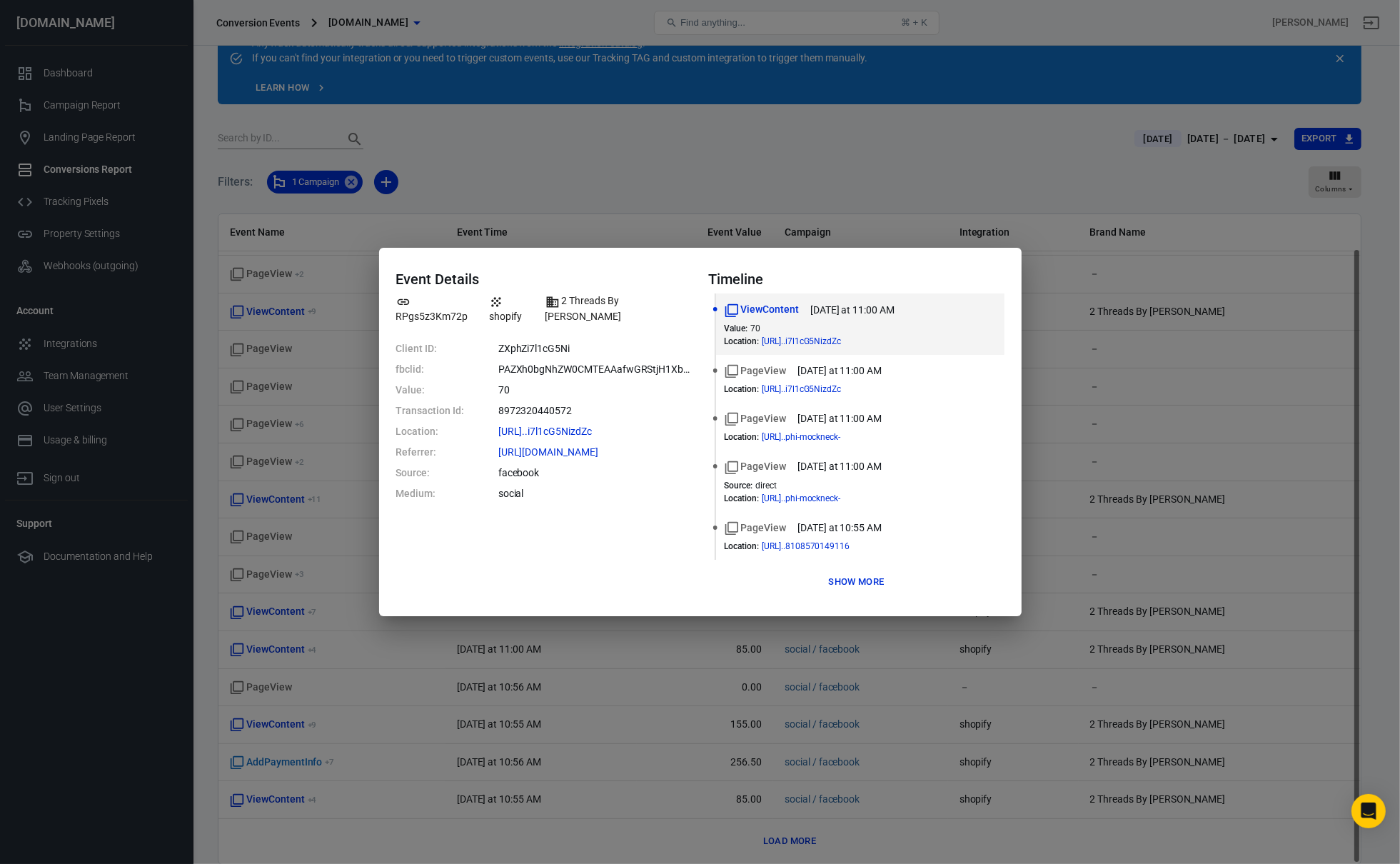
click at [839, 575] on button "Show more" at bounding box center [856, 582] width 63 height 22
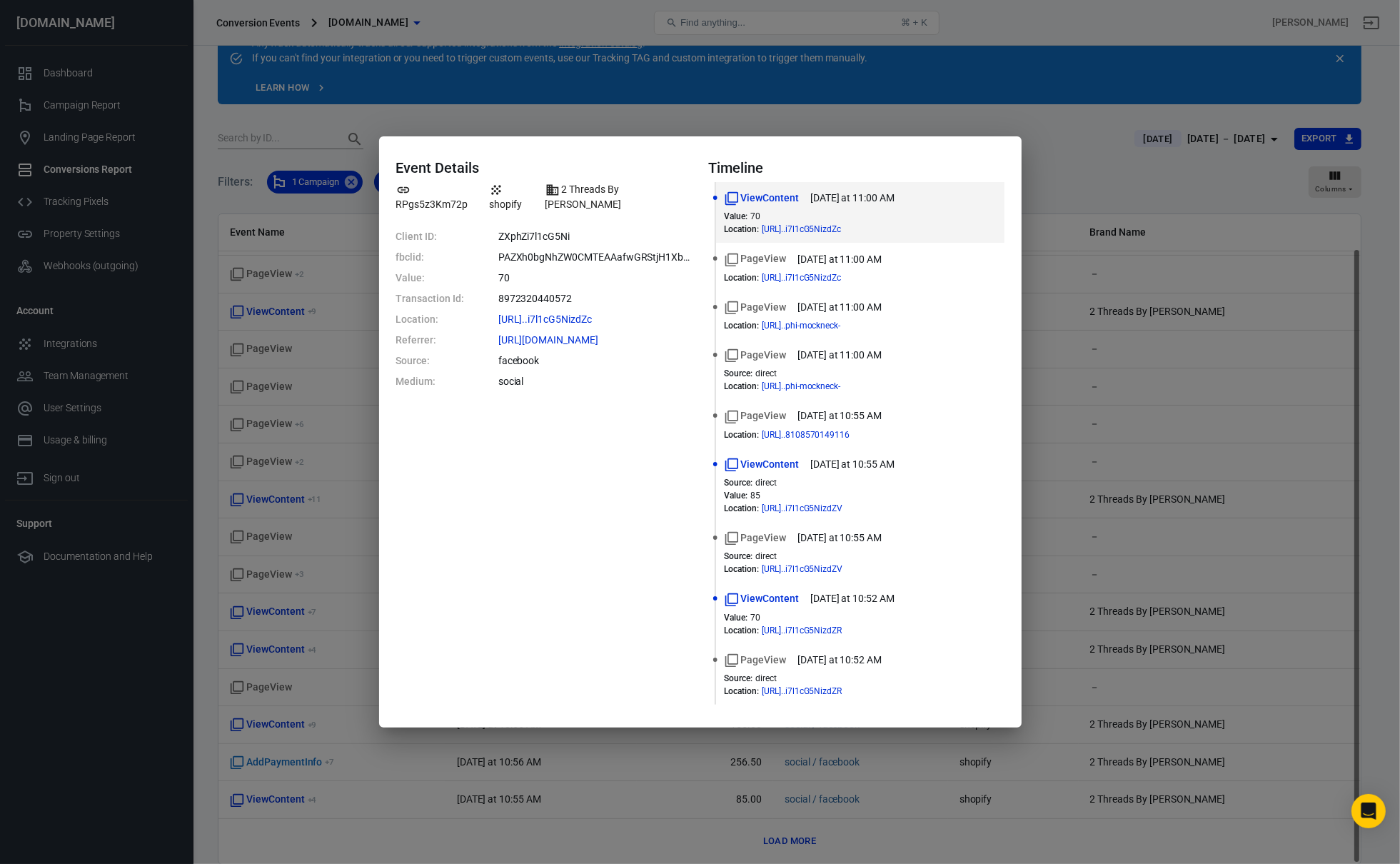
click at [561, 374] on dd "social" at bounding box center [595, 381] width 193 height 15
click at [586, 353] on dd "facebook" at bounding box center [595, 360] width 193 height 15
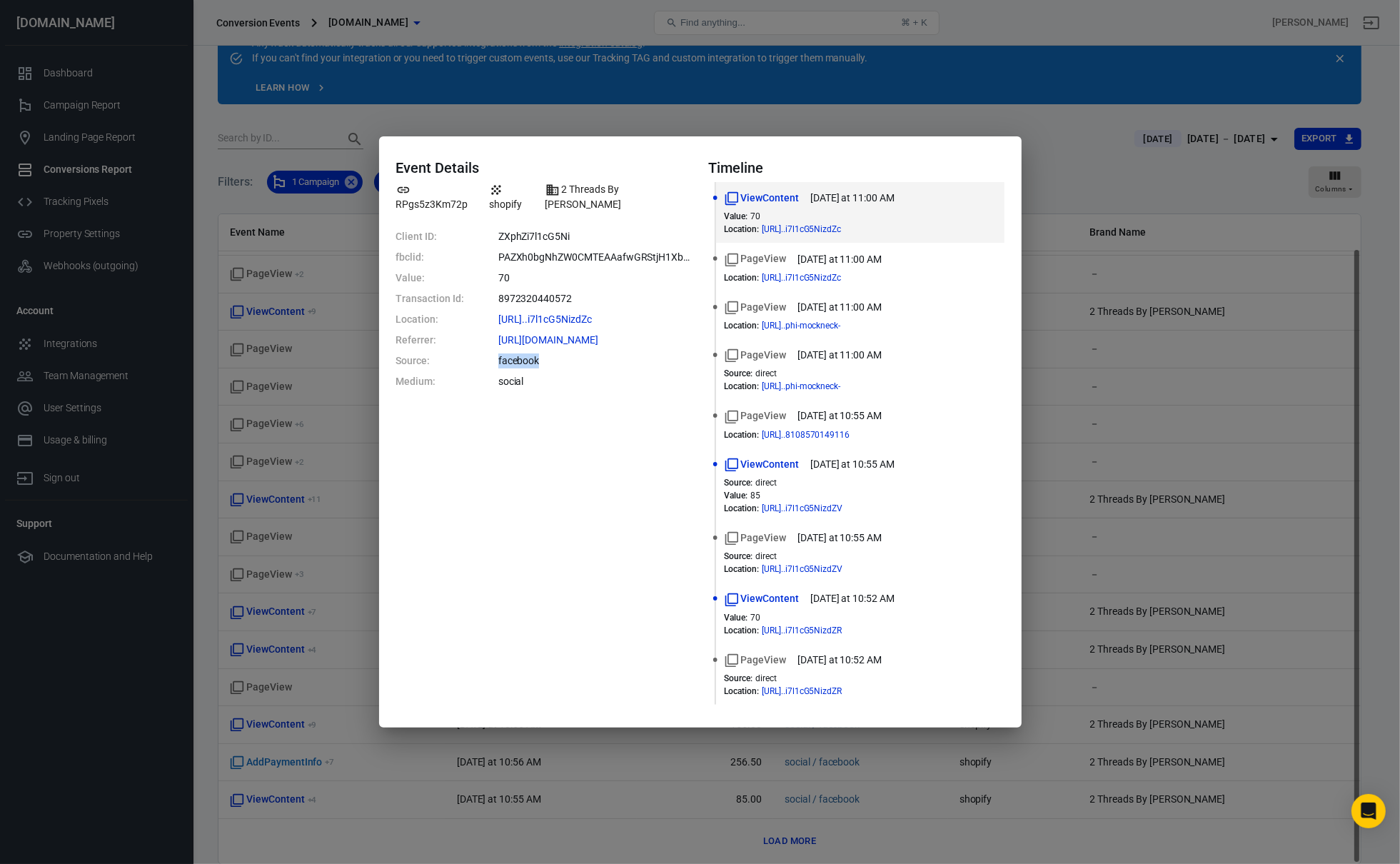
click at [586, 353] on dd "facebook" at bounding box center [595, 360] width 193 height 15
click at [574, 374] on dd "social" at bounding box center [595, 381] width 193 height 15
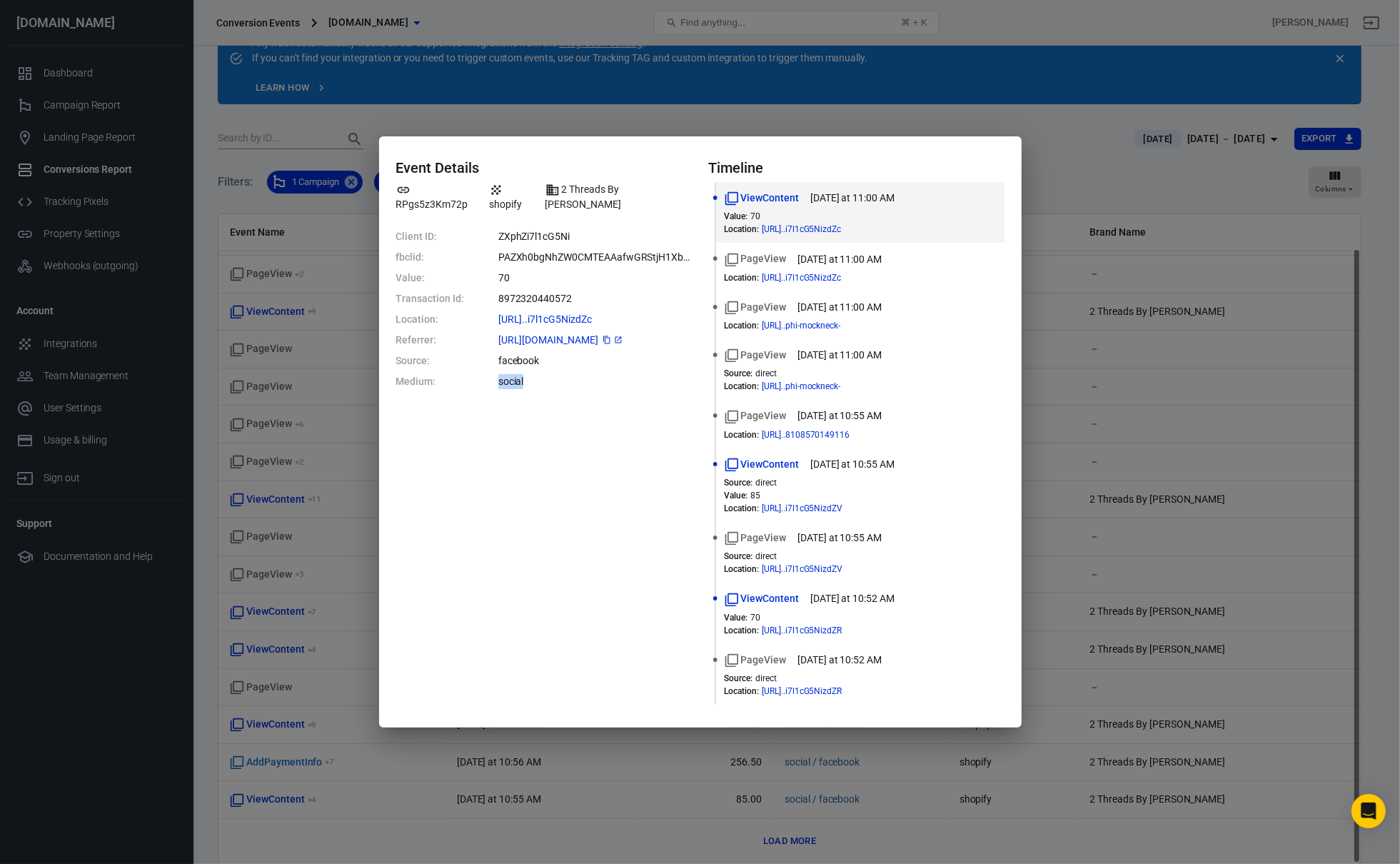
click at [610, 336] on icon "copy" at bounding box center [607, 340] width 7 height 8
click at [582, 353] on dd "facebook" at bounding box center [595, 360] width 193 height 15
click at [564, 374] on dd "social" at bounding box center [595, 381] width 193 height 15
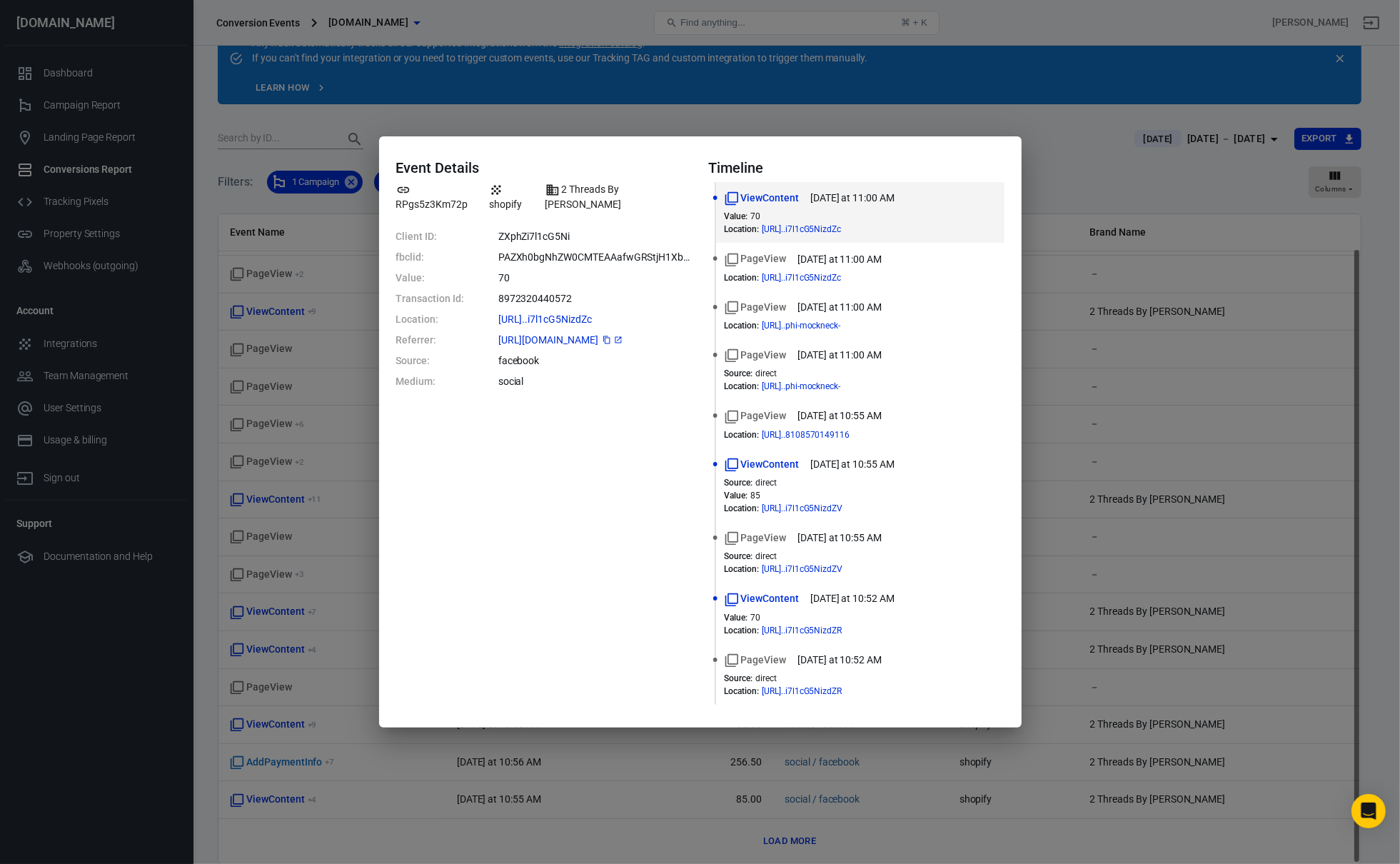
click at [564, 374] on dd "social" at bounding box center [595, 381] width 193 height 15
click at [582, 353] on dd "facebook" at bounding box center [595, 360] width 193 height 15
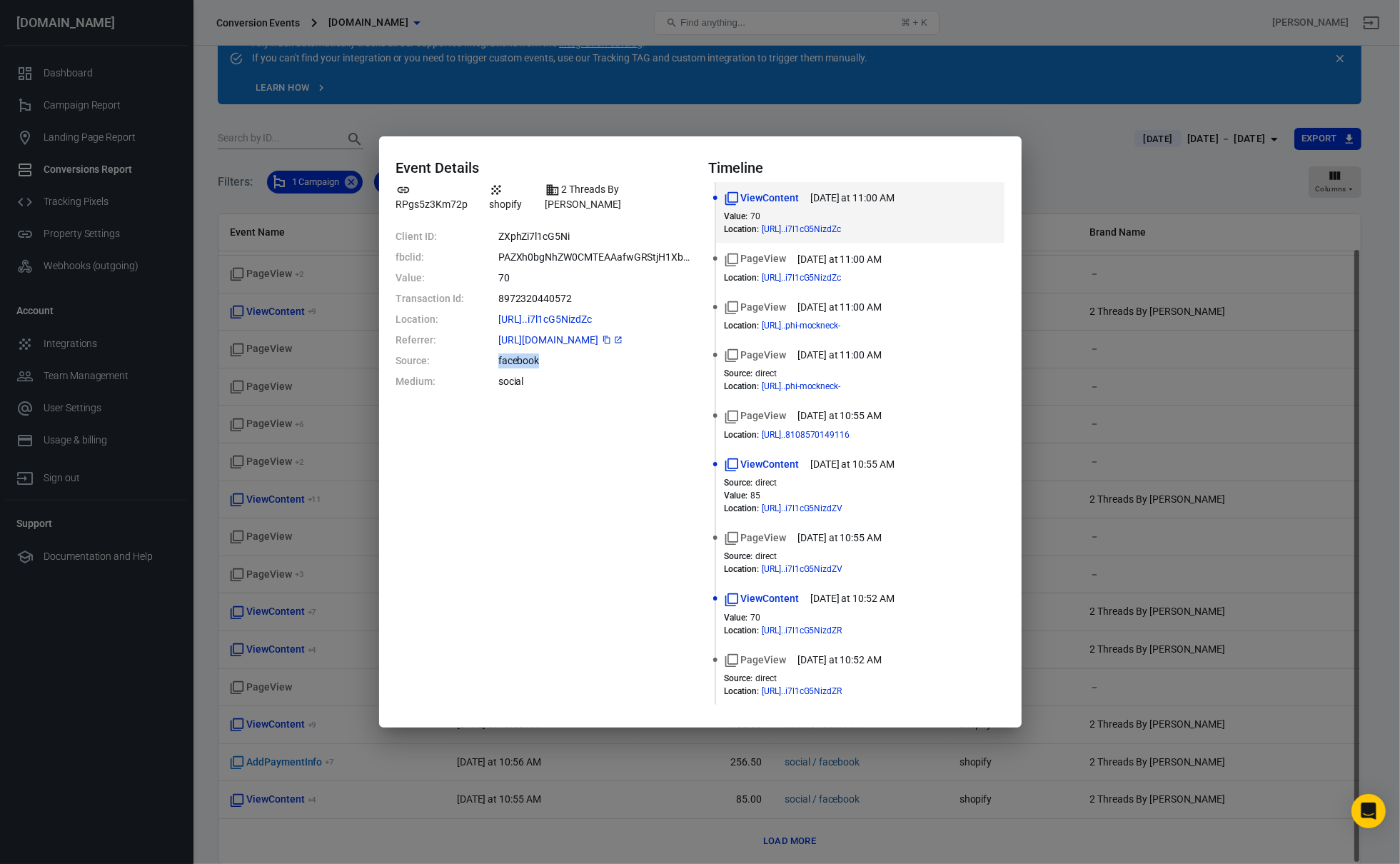
click at [618, 353] on dd "facebook" at bounding box center [595, 360] width 193 height 15
click at [182, 386] on div "Event Details RPgs5z3Km72p shopify 2 Threads By Edmonds Client ID: ZXphZi7l1cG5…" at bounding box center [700, 432] width 1400 height 864
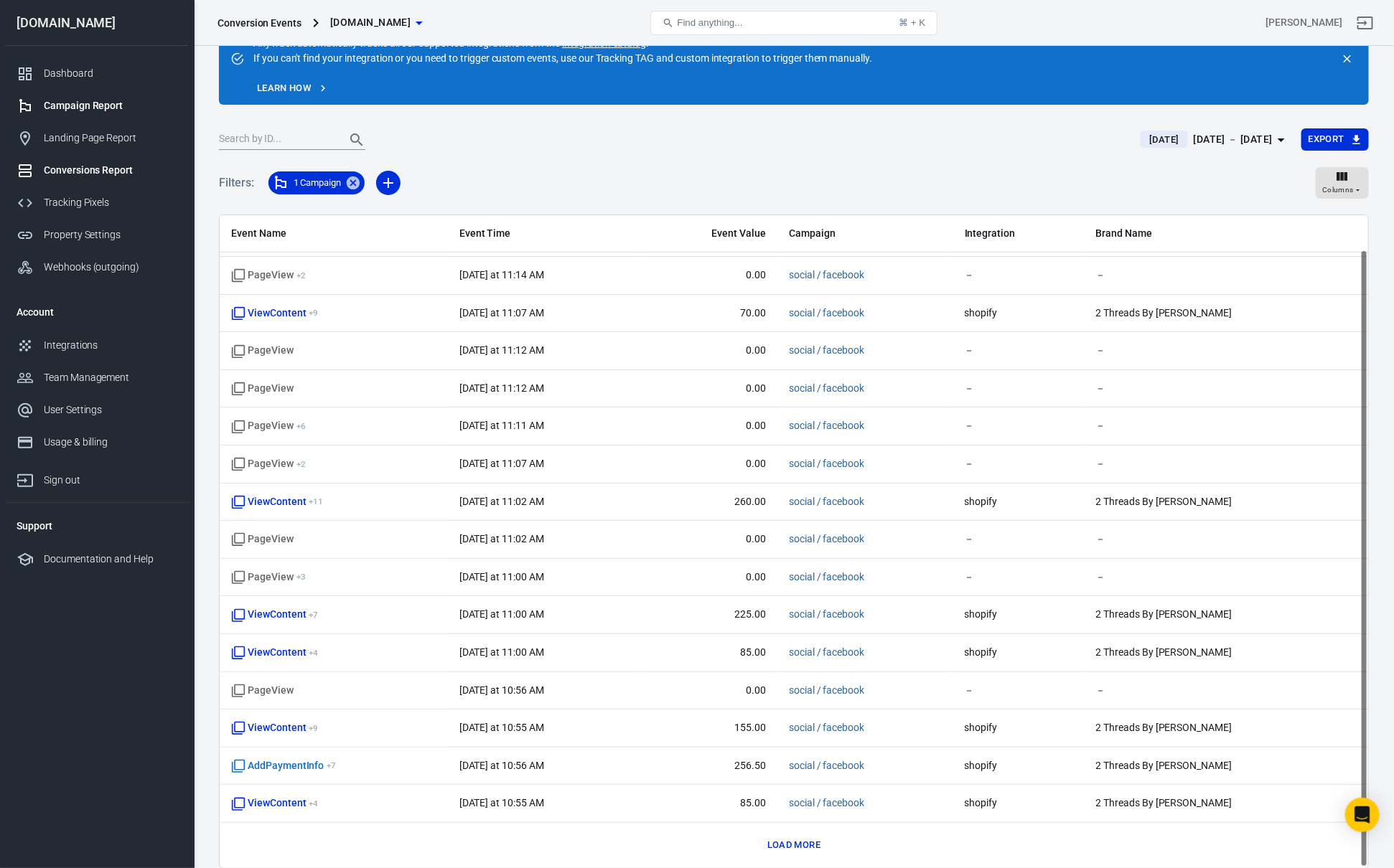
click at [122, 112] on div "Campaign Report" at bounding box center [110, 106] width 133 height 15
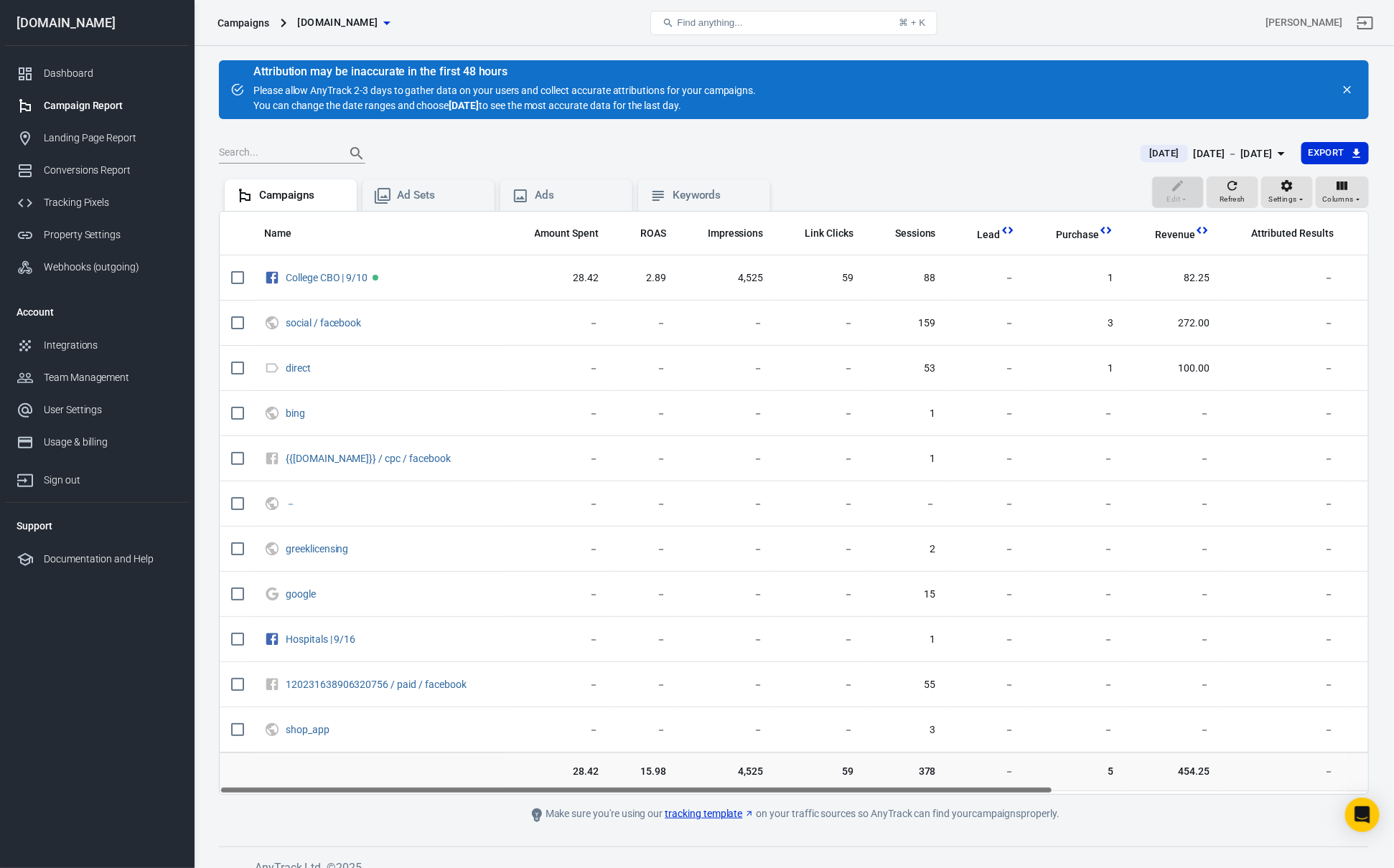
click at [1212, 145] on div "Oct 3 － Oct 3, 2025" at bounding box center [1232, 153] width 79 height 18
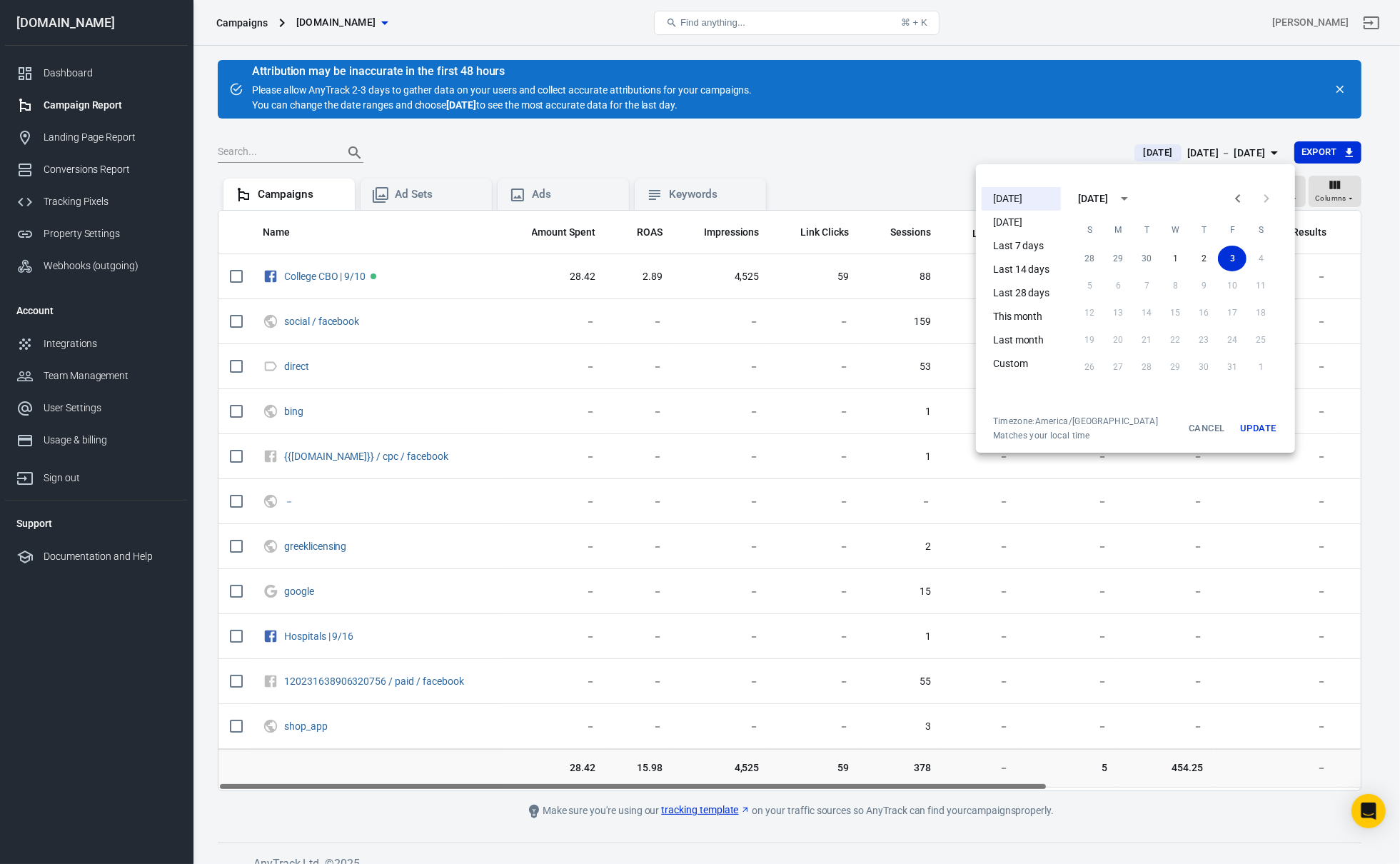
click at [1031, 214] on li "[DATE]" at bounding box center [1021, 222] width 79 height 23
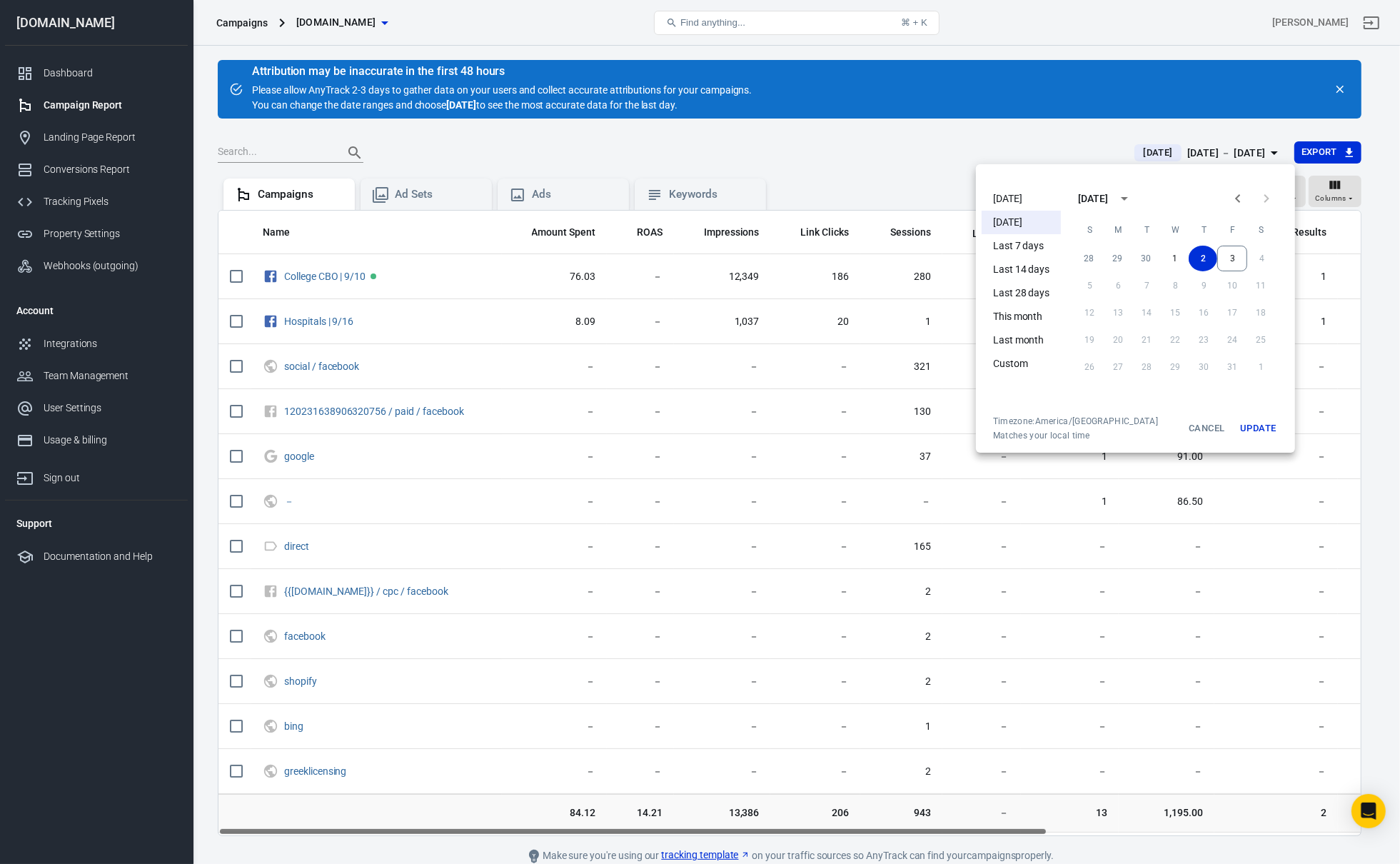
click at [1247, 431] on button "Update" at bounding box center [1258, 428] width 46 height 26
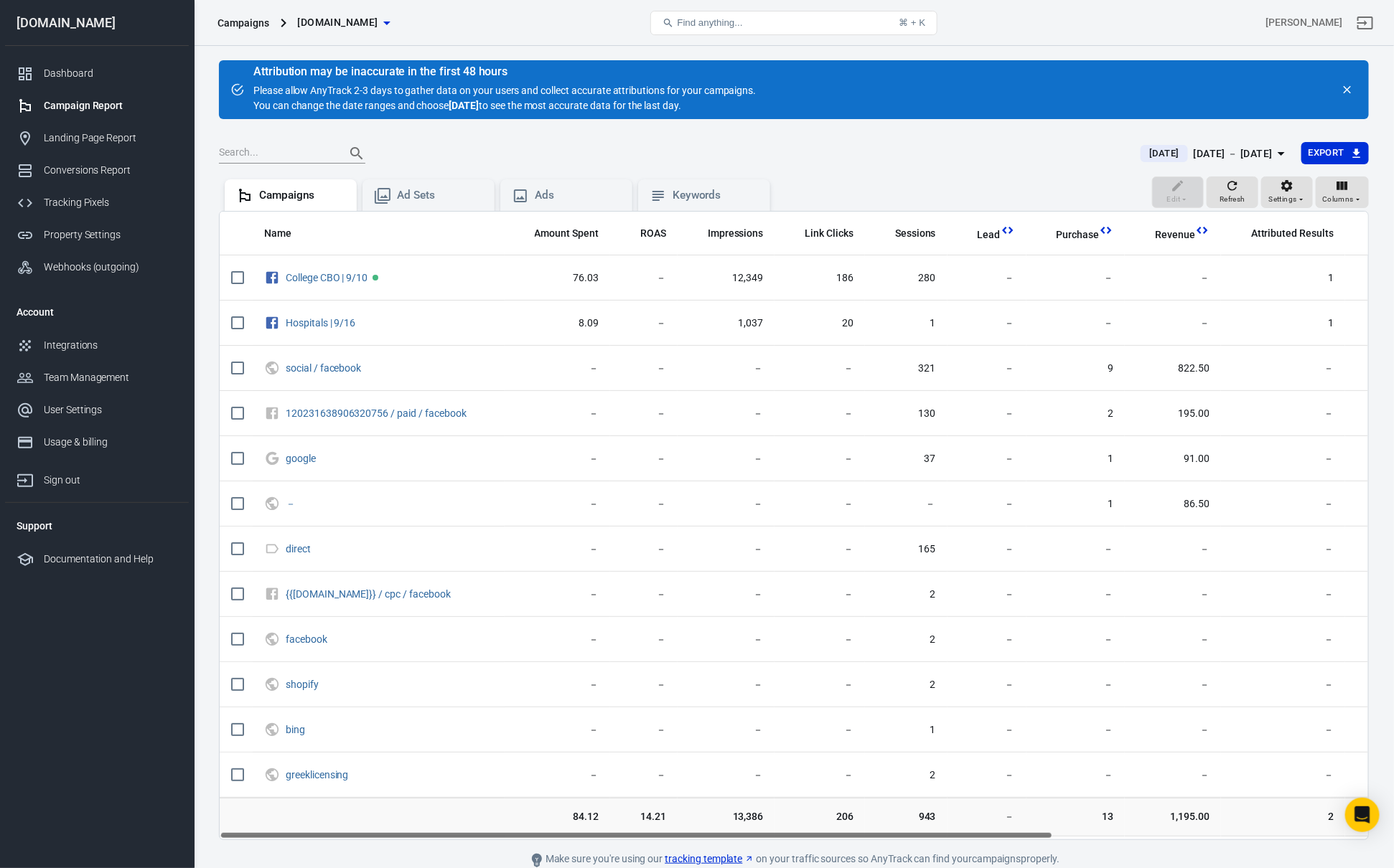
click at [1054, 564] on div "Today Yesterday Last 7 days Last 14 days Last 28 days This month Last month Cus…" at bounding box center [697, 434] width 1394 height 868
drag, startPoint x: 735, startPoint y: 840, endPoint x: 750, endPoint y: 840, distance: 15.0
click at [750, 840] on div "Name Amount Spent ROAS Impressions Link Clicks Sessions Lead Purchase Revenue A…" at bounding box center [793, 525] width 1149 height 629
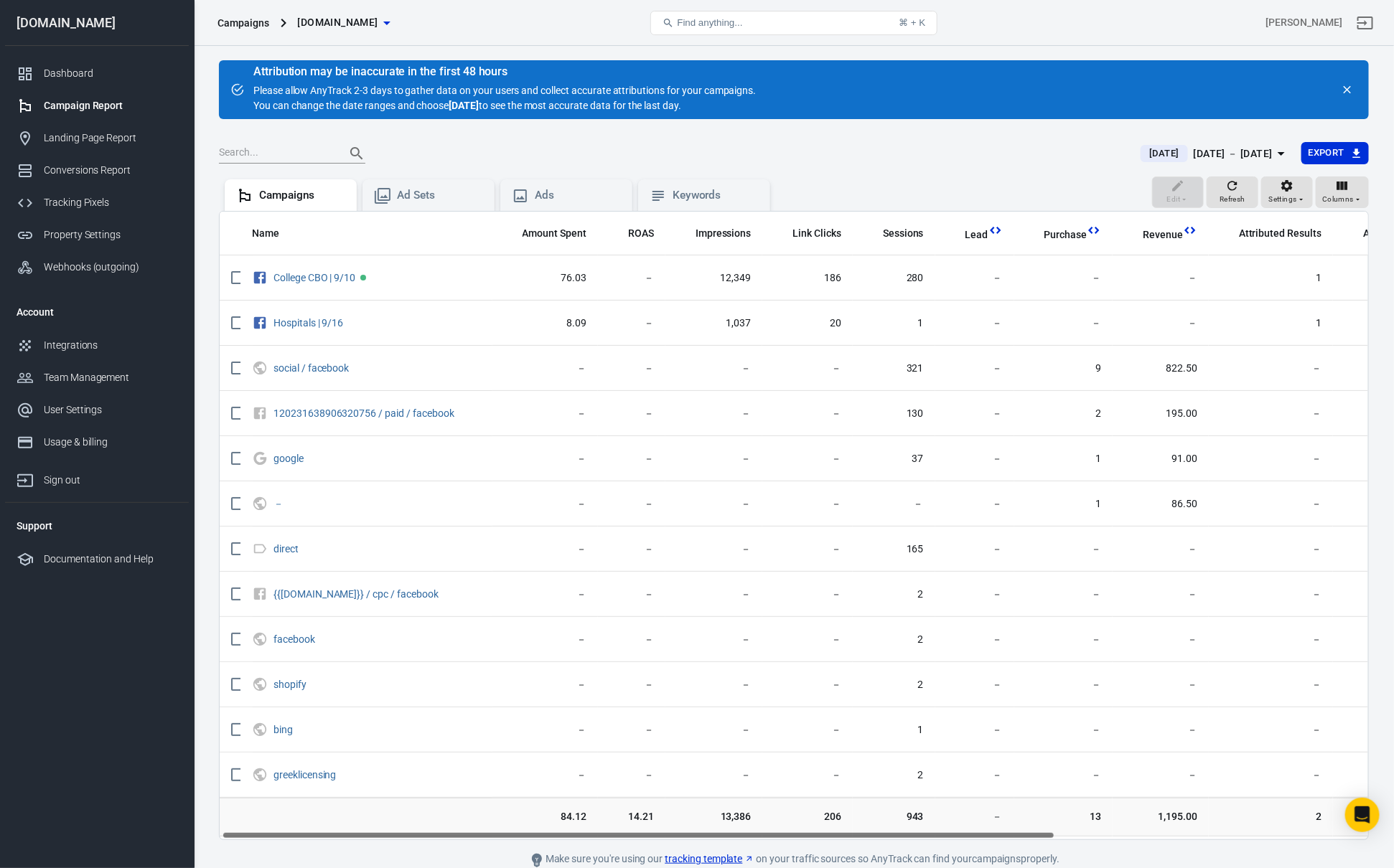
drag, startPoint x: 774, startPoint y: 836, endPoint x: 782, endPoint y: 836, distance: 8.0
click at [782, 836] on div "Name Amount Spent ROAS Impressions Link Clicks Sessions Lead Purchase Revenue A…" at bounding box center [794, 525] width 1149 height 628
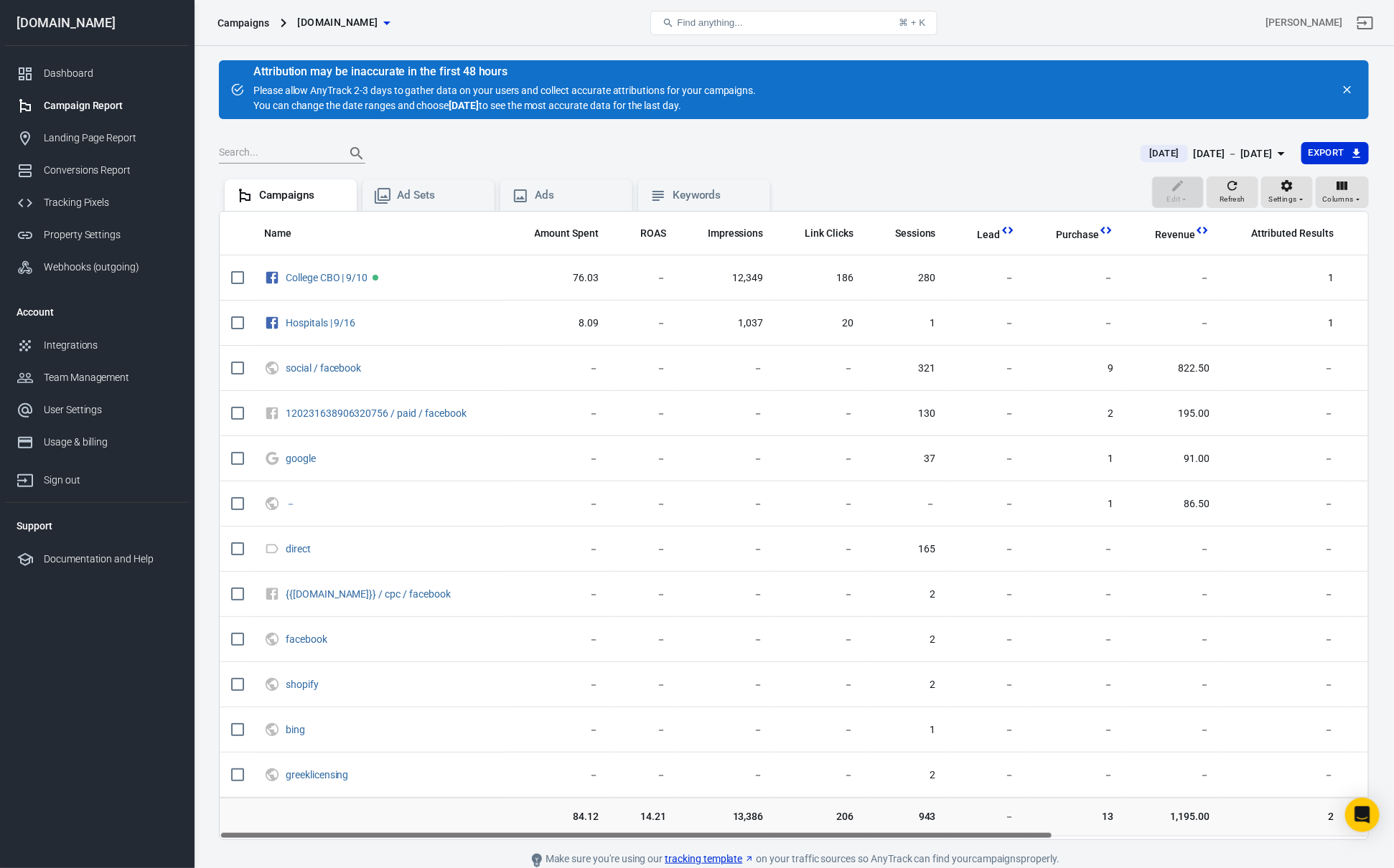
drag, startPoint x: 783, startPoint y: 836, endPoint x: 687, endPoint y: 840, distance: 96.1
click at [687, 840] on div "Name Amount Spent ROAS Impressions Link Clicks Sessions Lead Purchase Revenue A…" at bounding box center [793, 525] width 1149 height 629
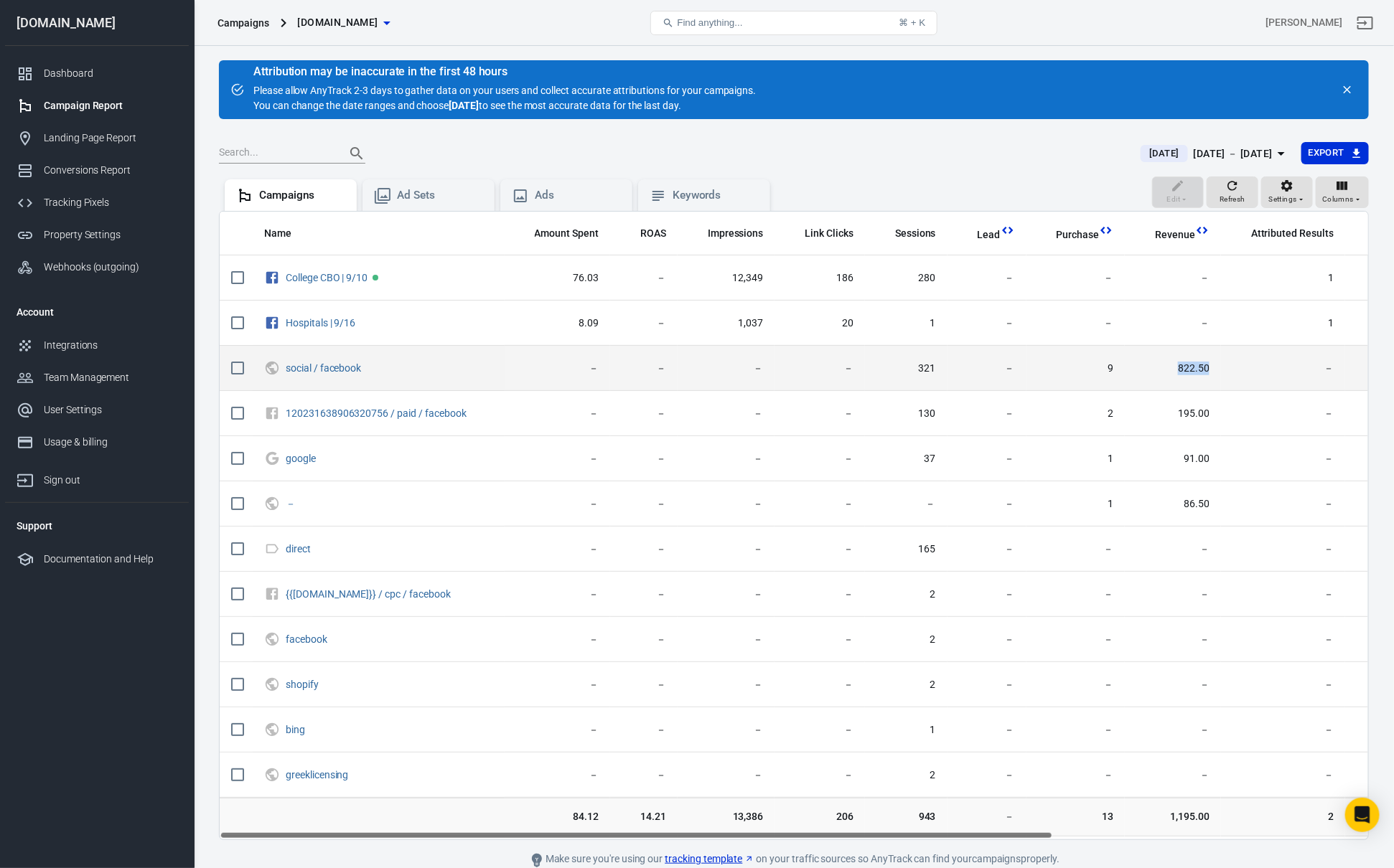
drag, startPoint x: 1153, startPoint y: 371, endPoint x: 1202, endPoint y: 367, distance: 49.2
click at [1202, 367] on span "822.50" at bounding box center [1173, 369] width 73 height 15
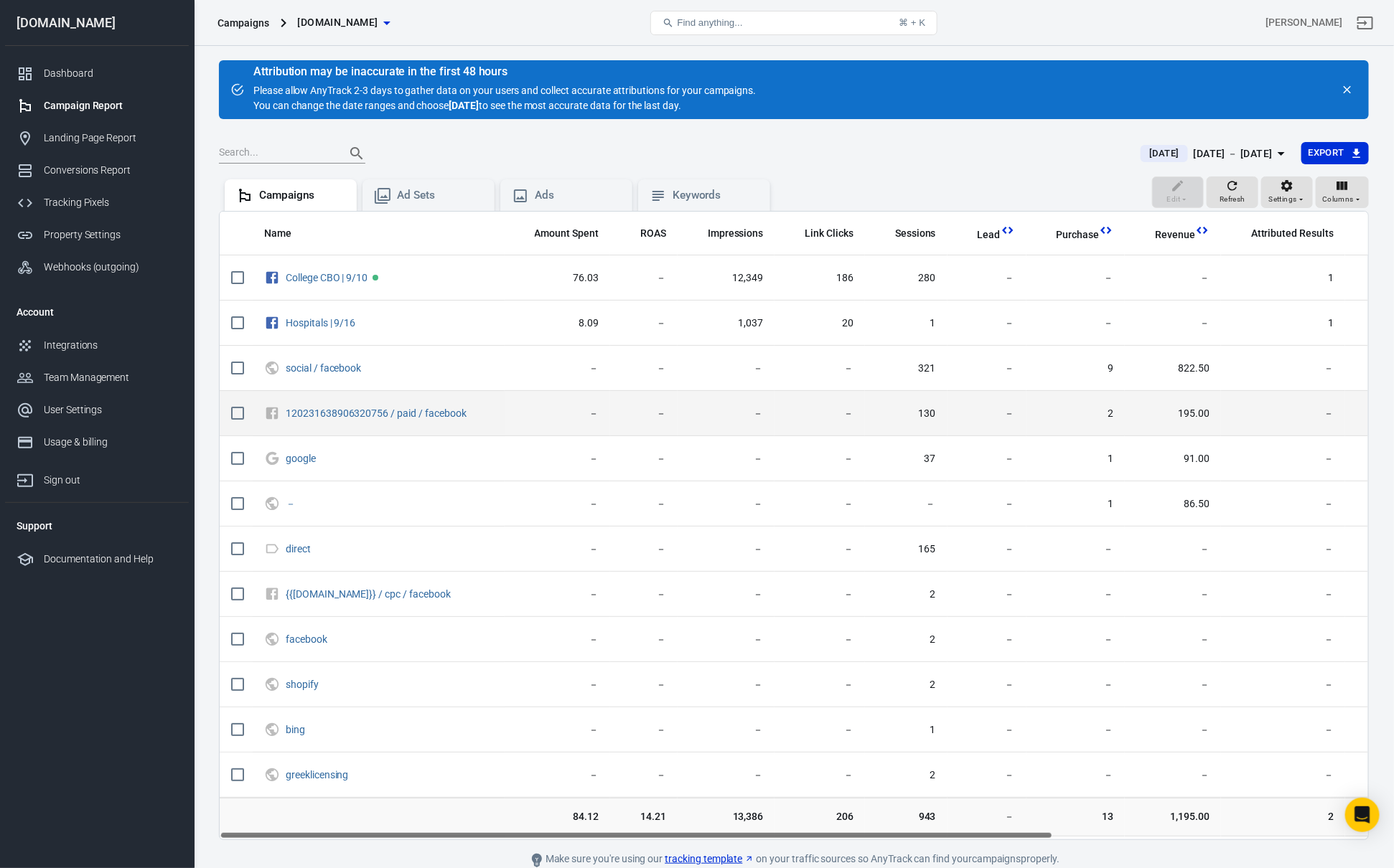
click at [1193, 407] on span "195.00" at bounding box center [1173, 414] width 73 height 15
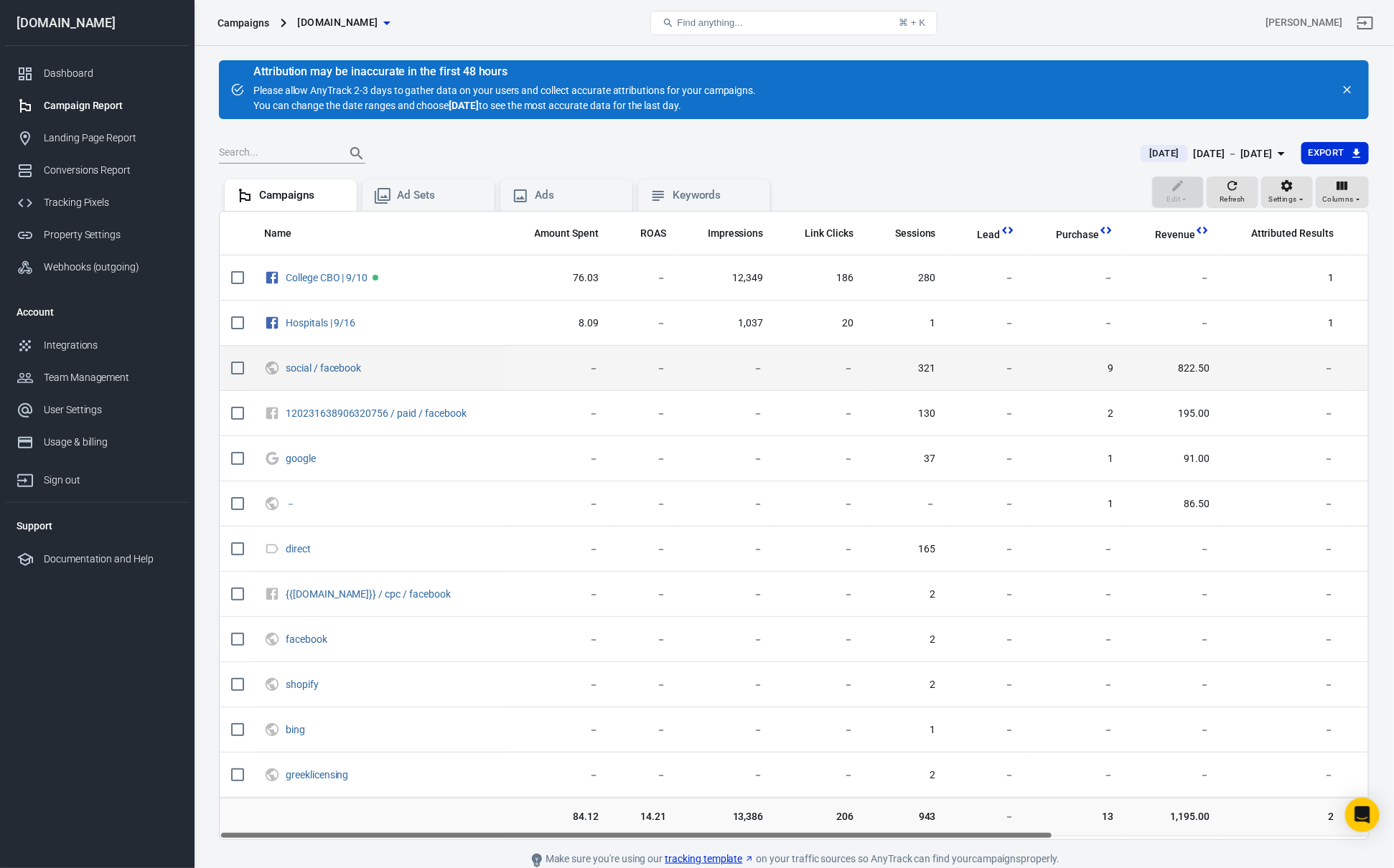
click at [1199, 371] on span "822.50" at bounding box center [1173, 369] width 73 height 15
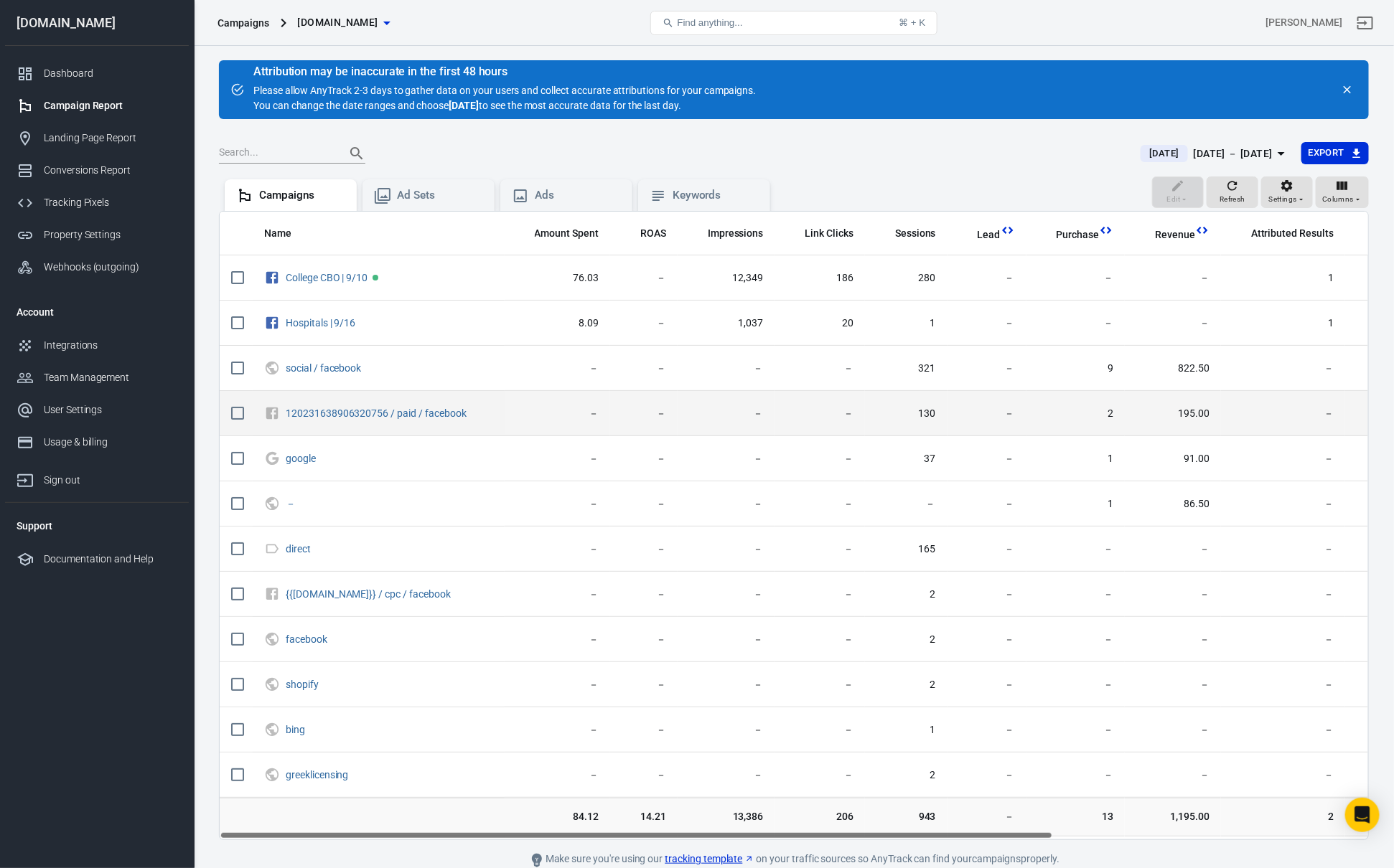
click at [1193, 398] on td "195.00" at bounding box center [1173, 414] width 96 height 45
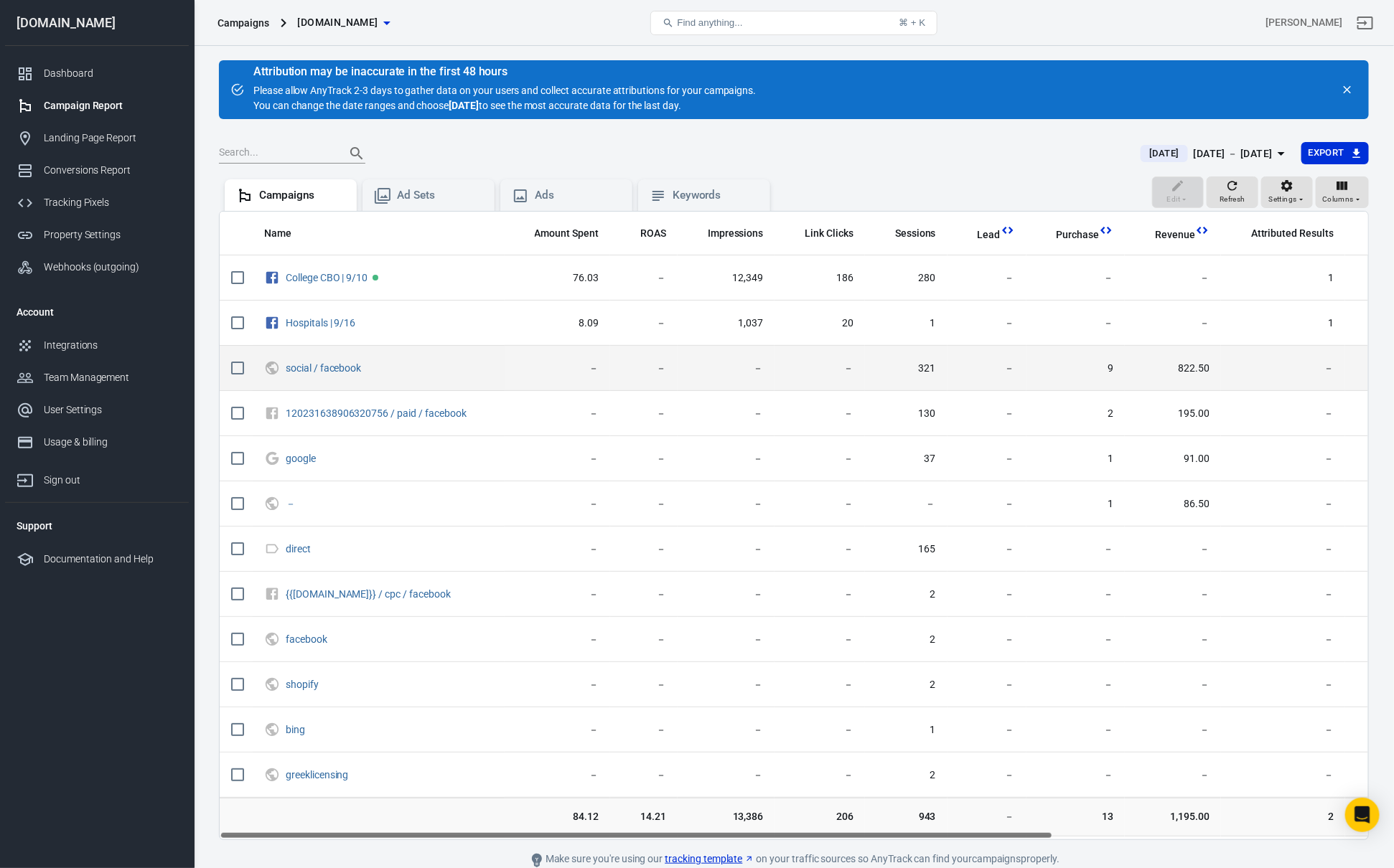
click at [1201, 378] on td "822.50" at bounding box center [1173, 369] width 96 height 45
click at [1197, 387] on td "822.50" at bounding box center [1173, 369] width 96 height 45
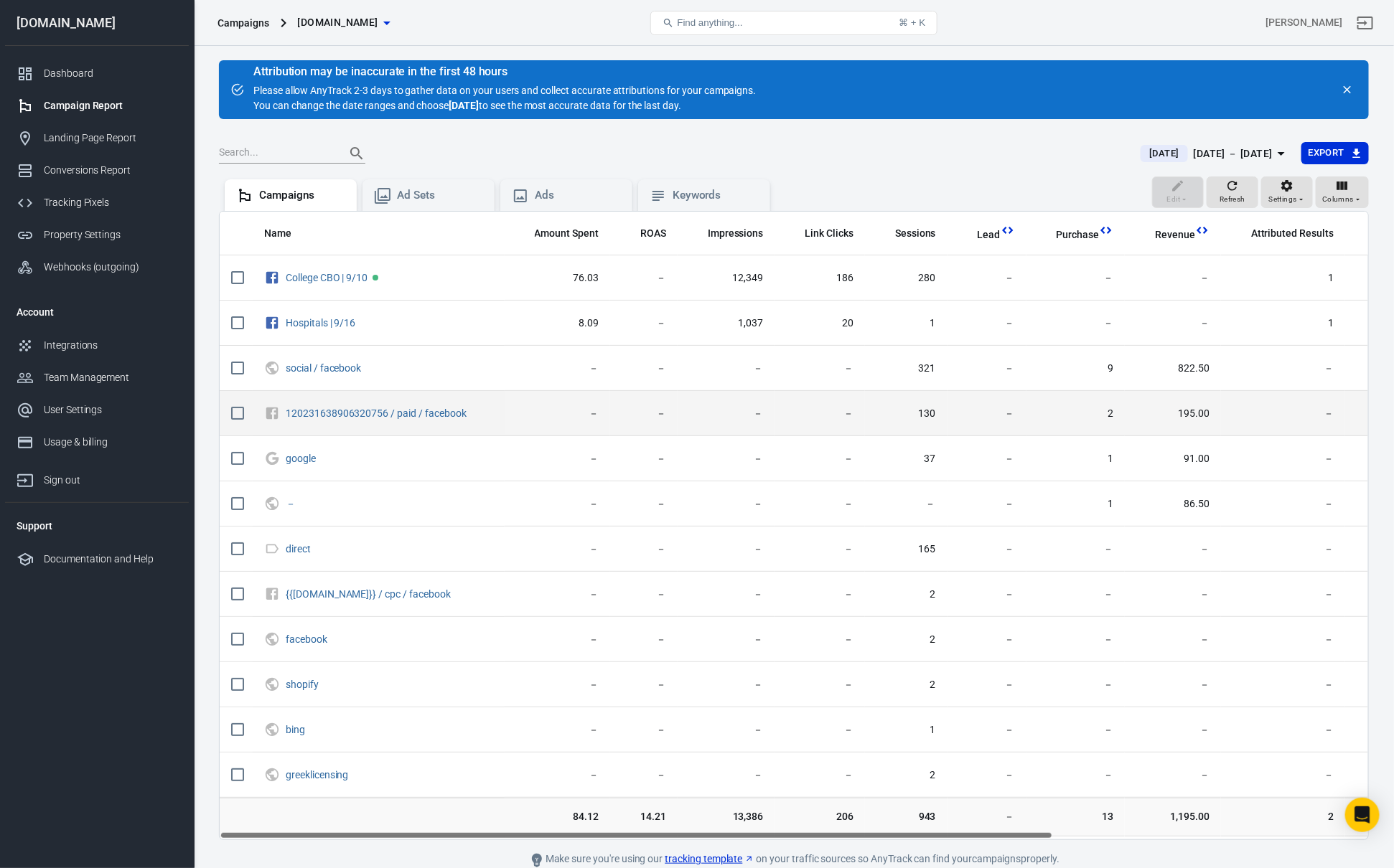
click at [1195, 406] on td "195.00" at bounding box center [1173, 414] width 96 height 45
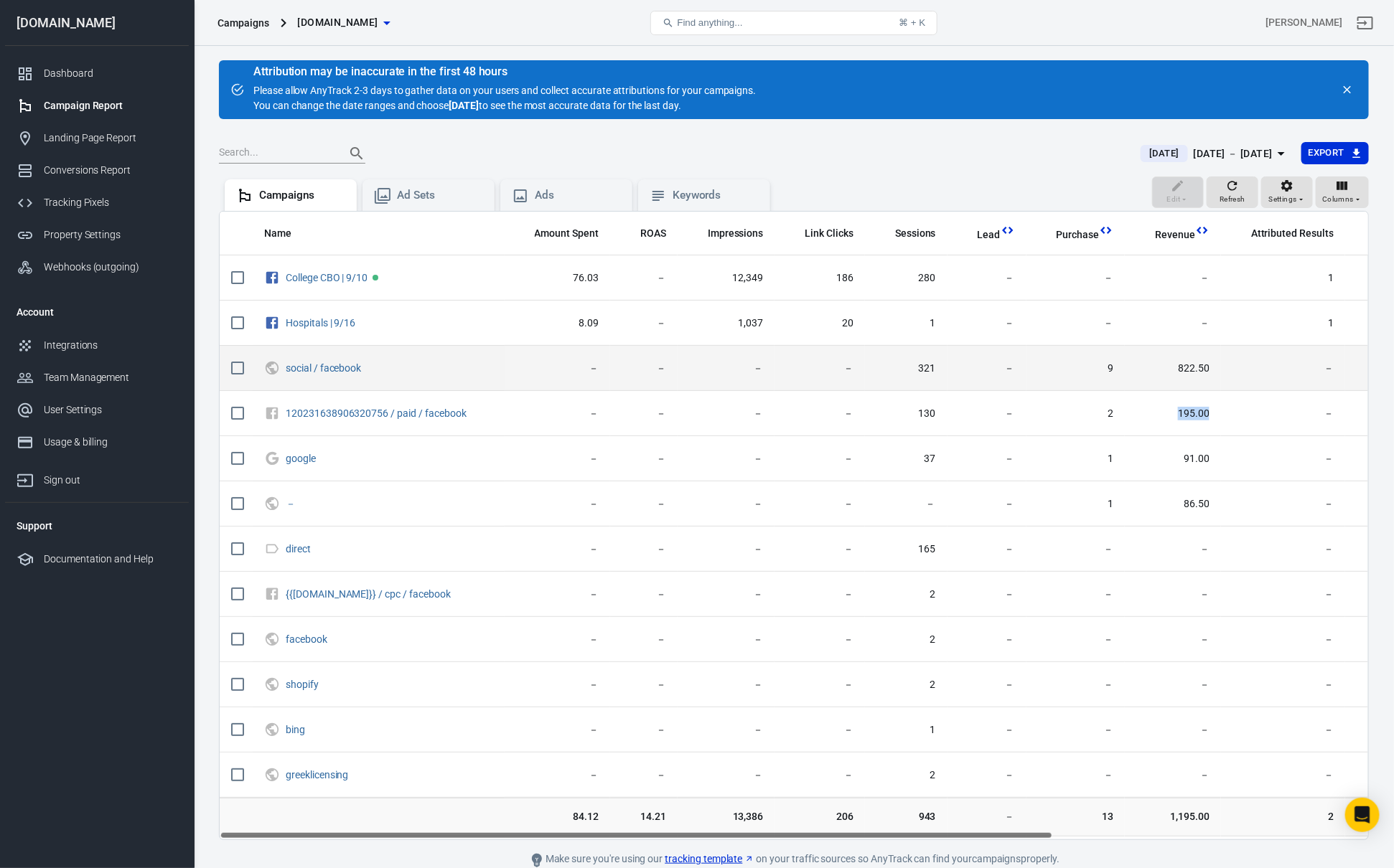
click at [1201, 379] on td "822.50" at bounding box center [1173, 369] width 96 height 45
click at [1210, 373] on td "822.50" at bounding box center [1173, 369] width 96 height 45
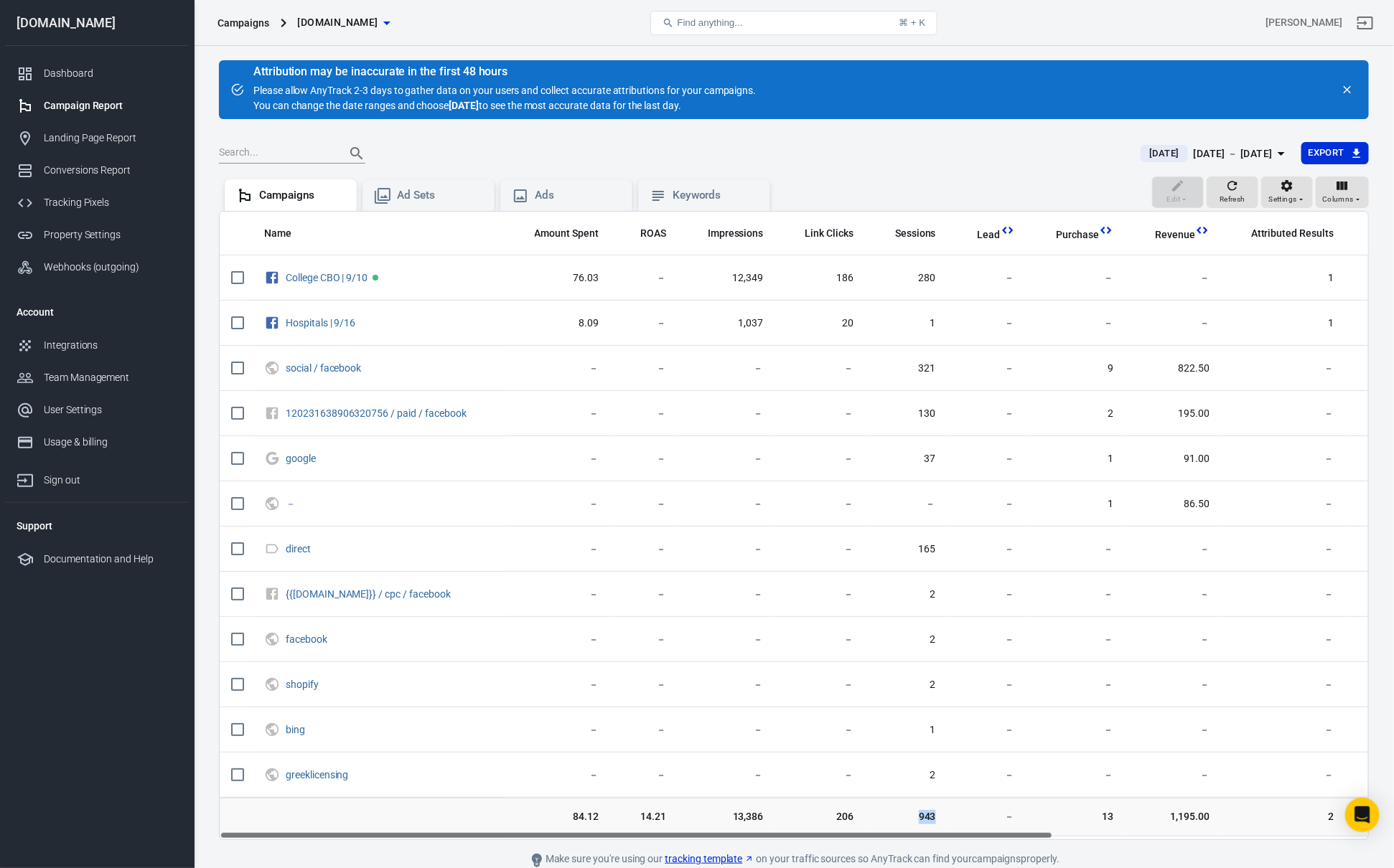
drag, startPoint x: 855, startPoint y: 831, endPoint x: 934, endPoint y: 837, distance: 79.2
click at [934, 836] on tr "84.12 14.21 13,386 206 943 － 13 1,195.00 2 181.50 － － 114" at bounding box center [1016, 818] width 1595 height 39
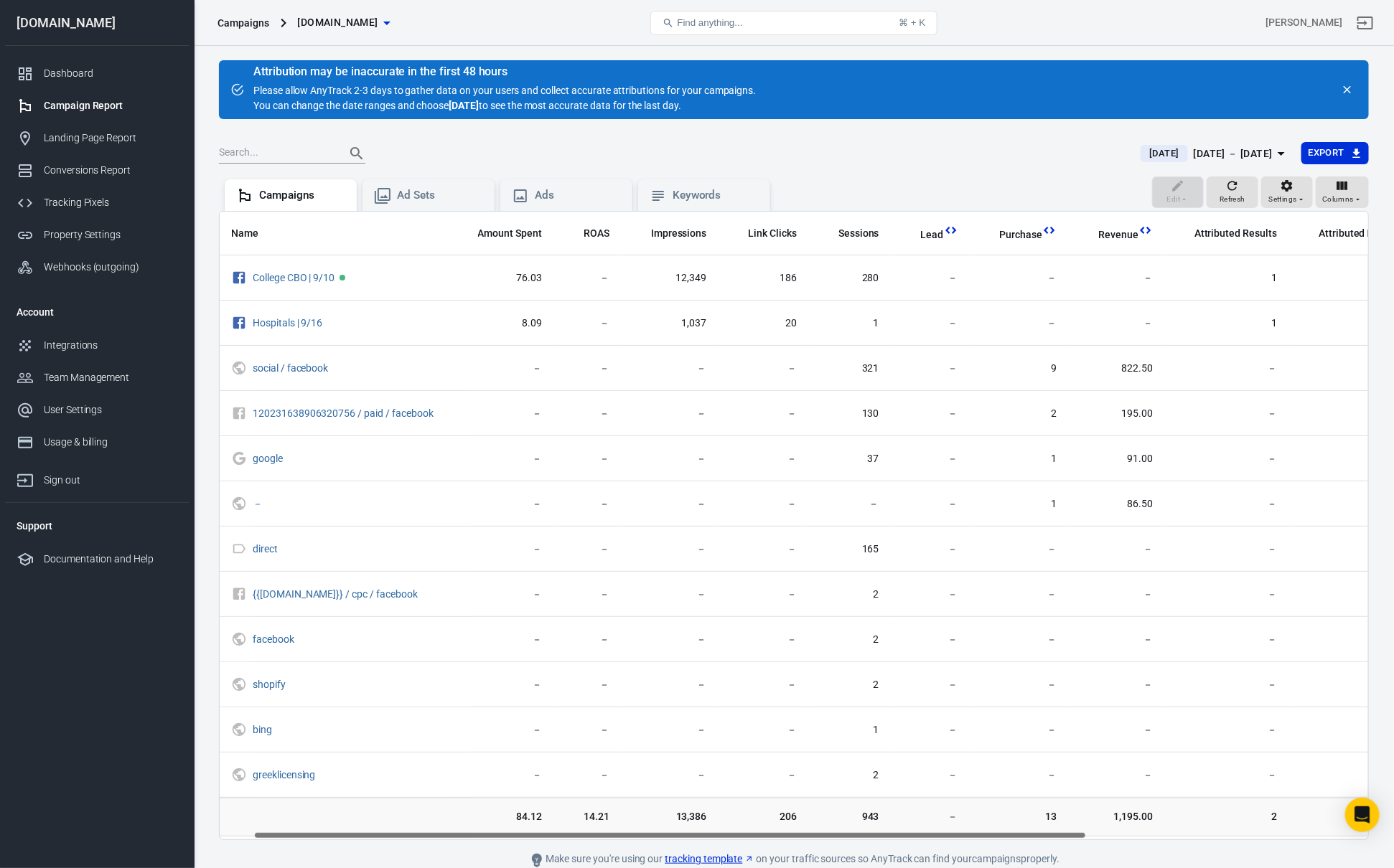
drag, startPoint x: 934, startPoint y: 837, endPoint x: 983, endPoint y: 839, distance: 49.0
click at [977, 840] on div "Name Amount Spent ROAS Impressions Link Clicks Sessions Lead Purchase Revenue A…" at bounding box center [793, 525] width 1149 height 629
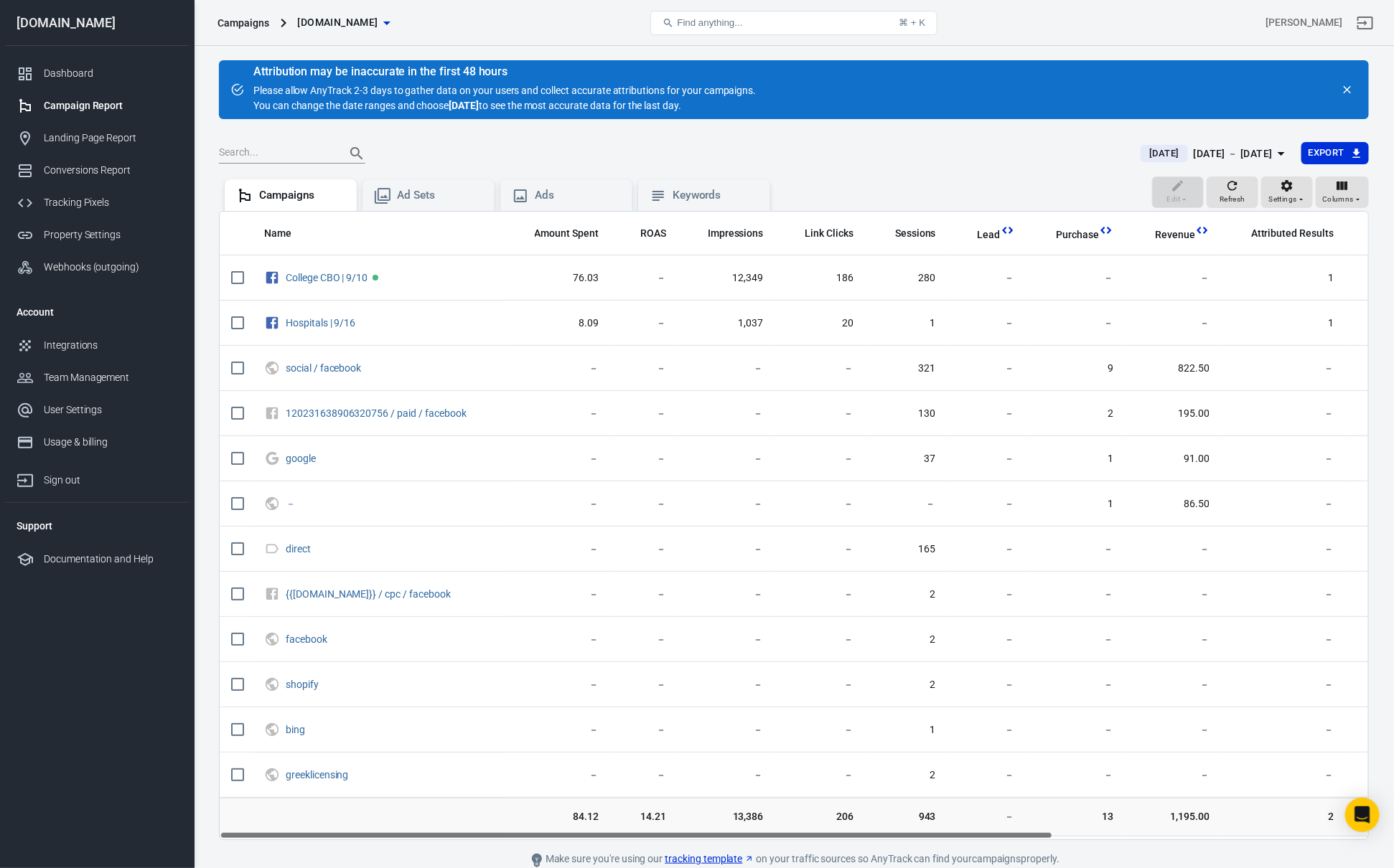
drag, startPoint x: 998, startPoint y: 836, endPoint x: 861, endPoint y: 840, distance: 137.1
click at [861, 840] on div "Name Amount Spent ROAS Impressions Link Clicks Sessions Lead Purchase Revenue A…" at bounding box center [793, 525] width 1149 height 629
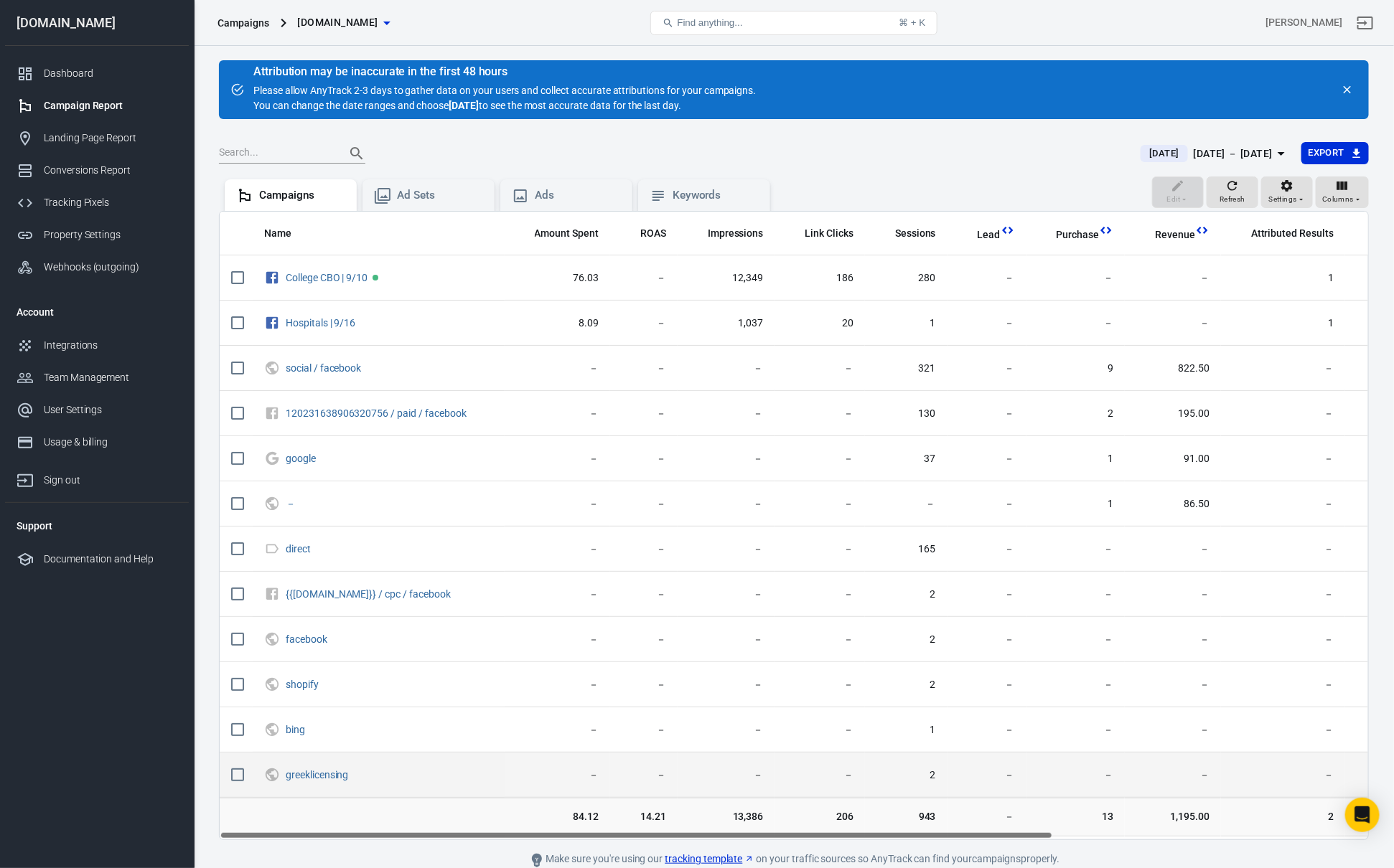
click at [920, 782] on span "2" at bounding box center [906, 775] width 59 height 15
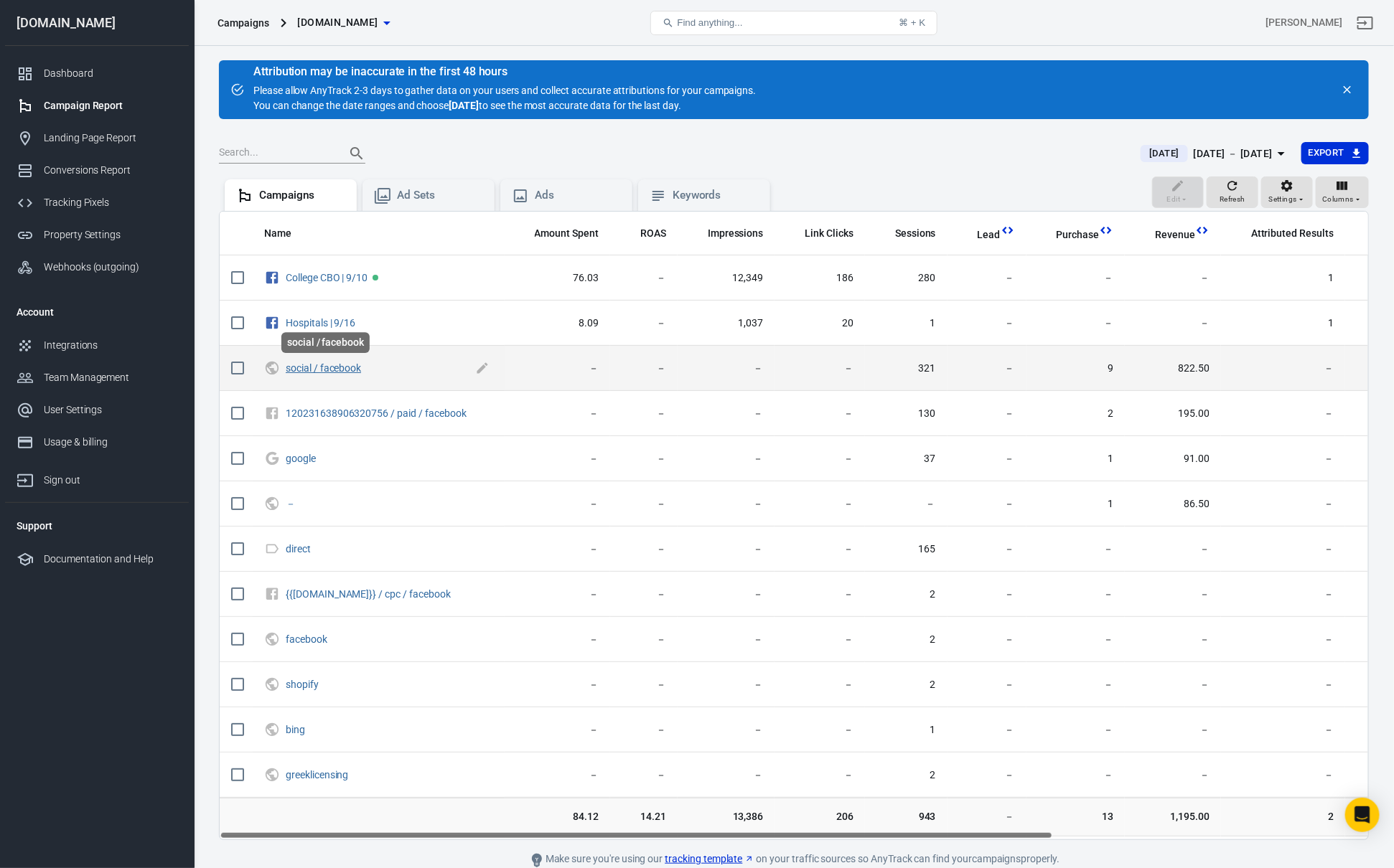
click at [337, 369] on link "social / facebook" at bounding box center [323, 368] width 76 height 11
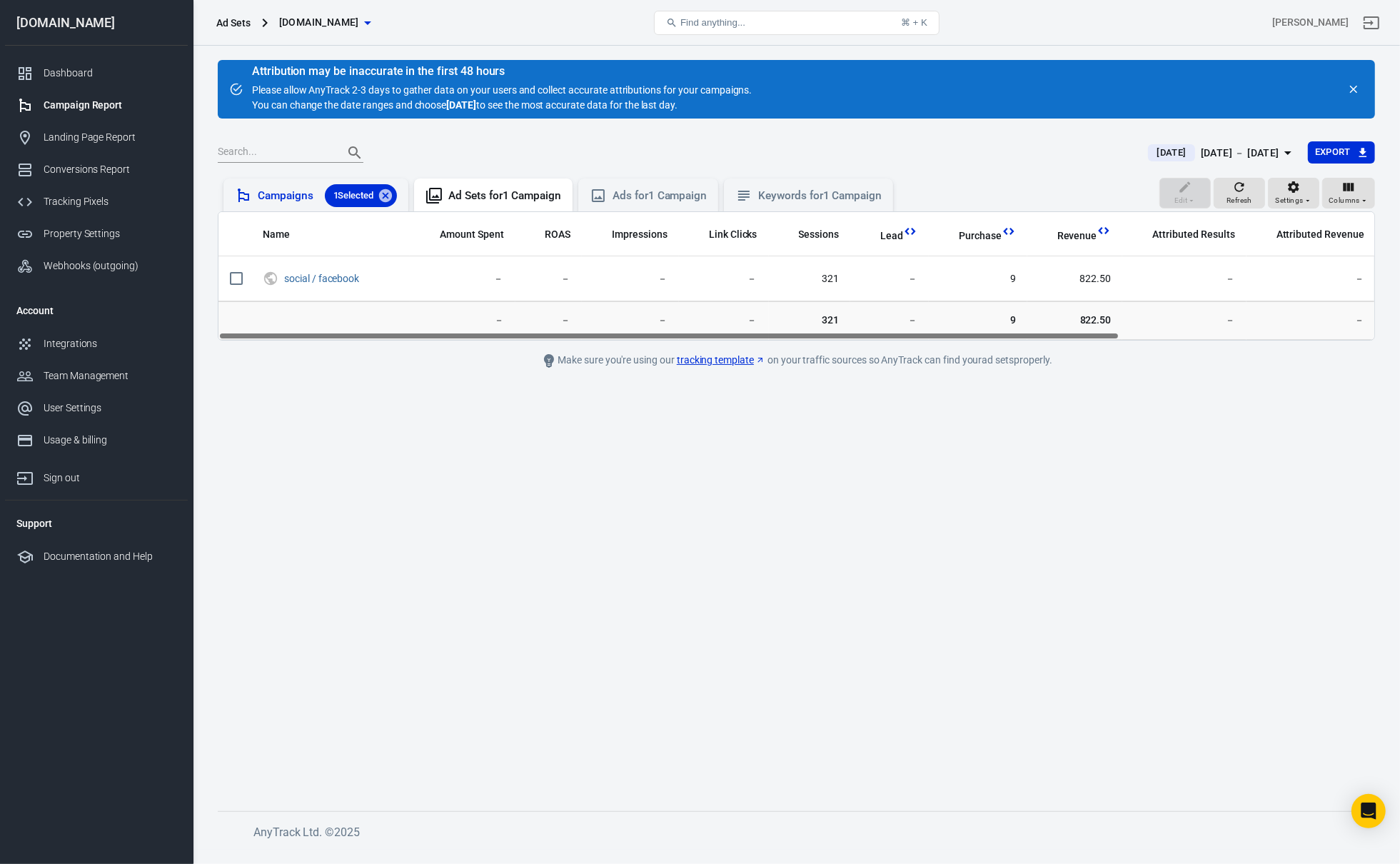
click at [280, 179] on div "Campaigns 1 Selected" at bounding box center [316, 195] width 185 height 33
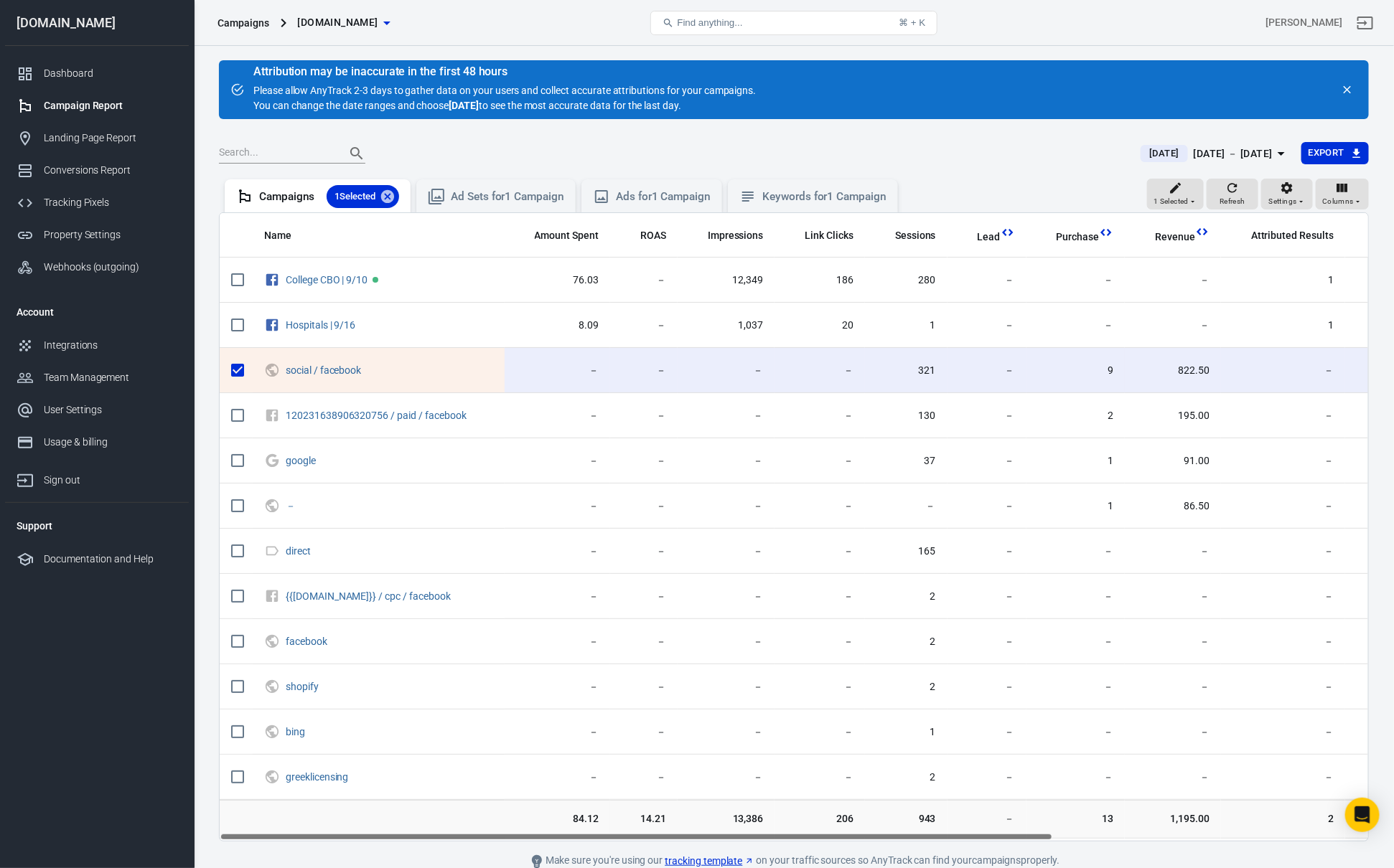
click at [1206, 196] on div "1 Selected Refresh Settings Columns" at bounding box center [1258, 196] width 222 height 34
click at [1184, 197] on span "1 Selected" at bounding box center [1171, 201] width 35 height 13
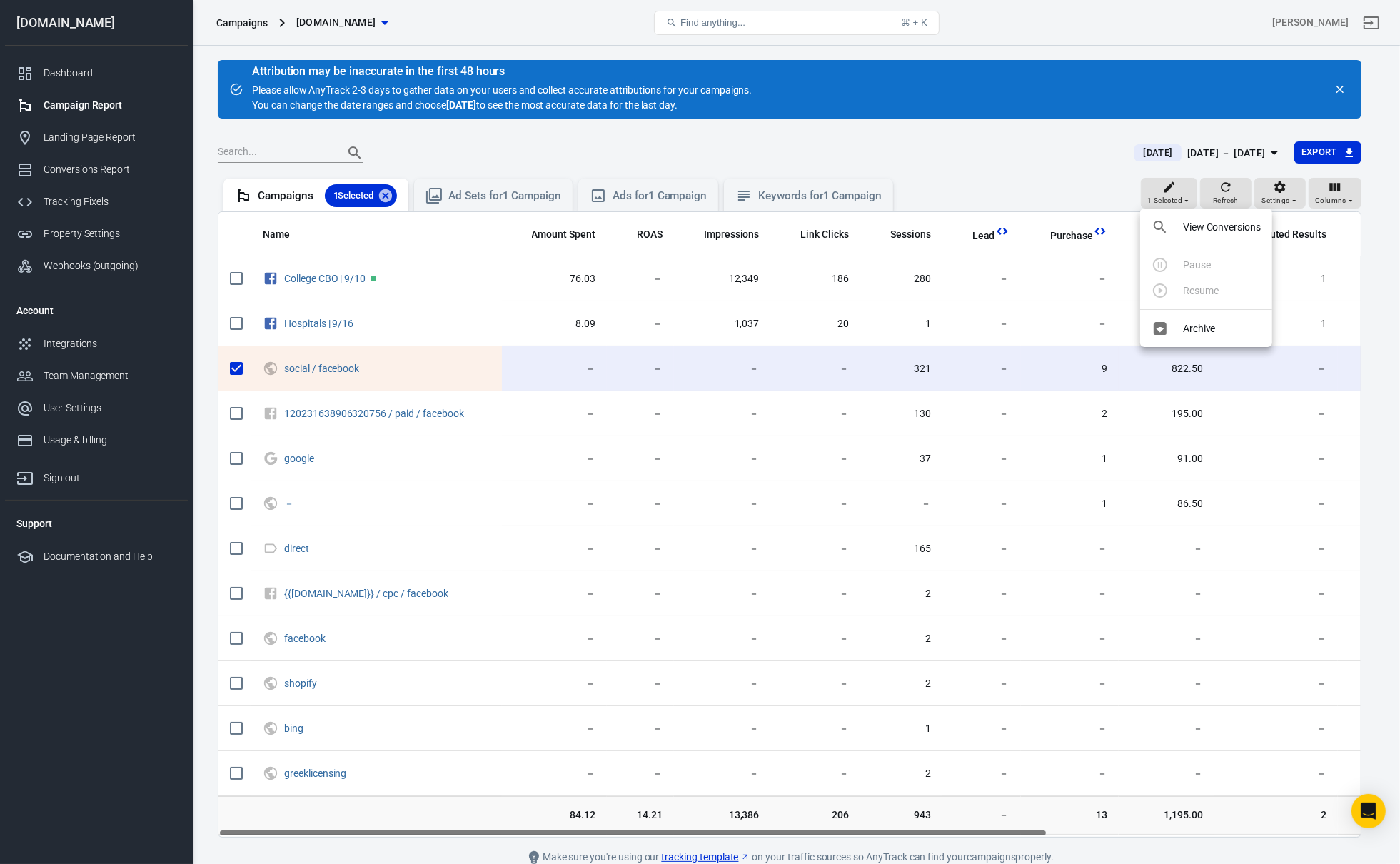
click at [1224, 235] on li "View Conversions" at bounding box center [1205, 227] width 132 height 26
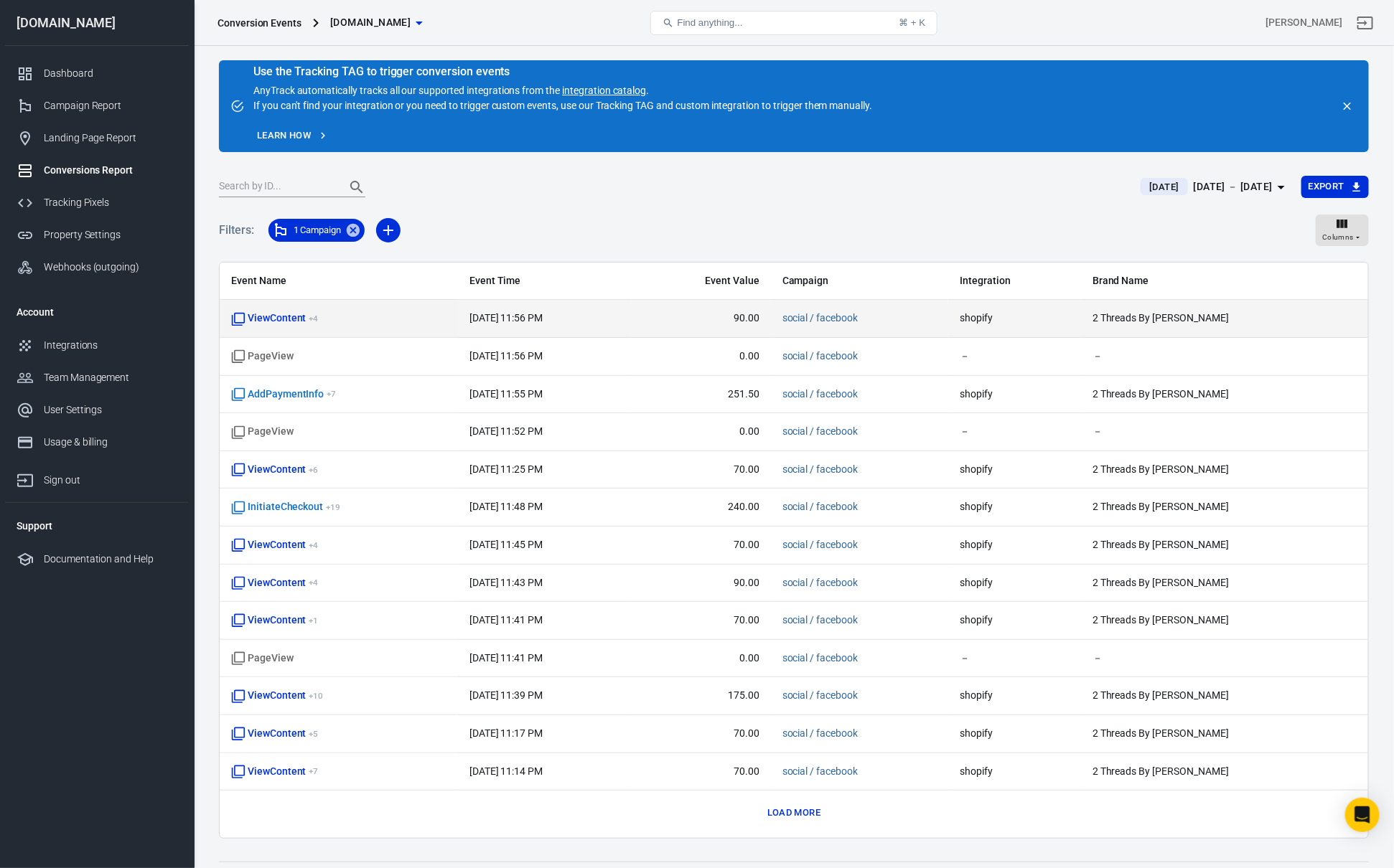
click at [276, 322] on span "ViewContent + 4" at bounding box center [275, 318] width 87 height 15
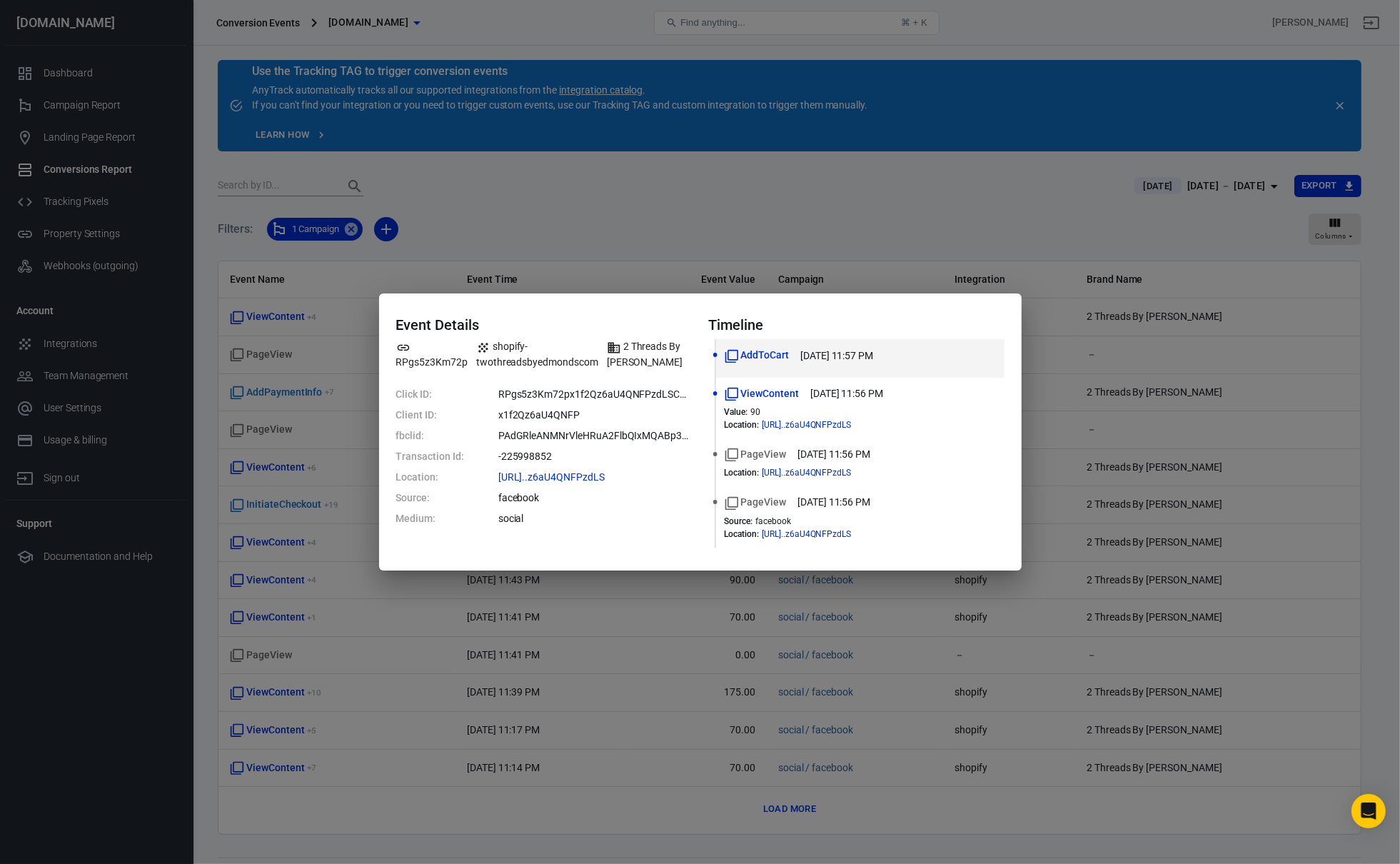
click at [583, 496] on dd "facebook" at bounding box center [595, 498] width 193 height 15
click at [564, 512] on dd "social" at bounding box center [595, 519] width 193 height 15
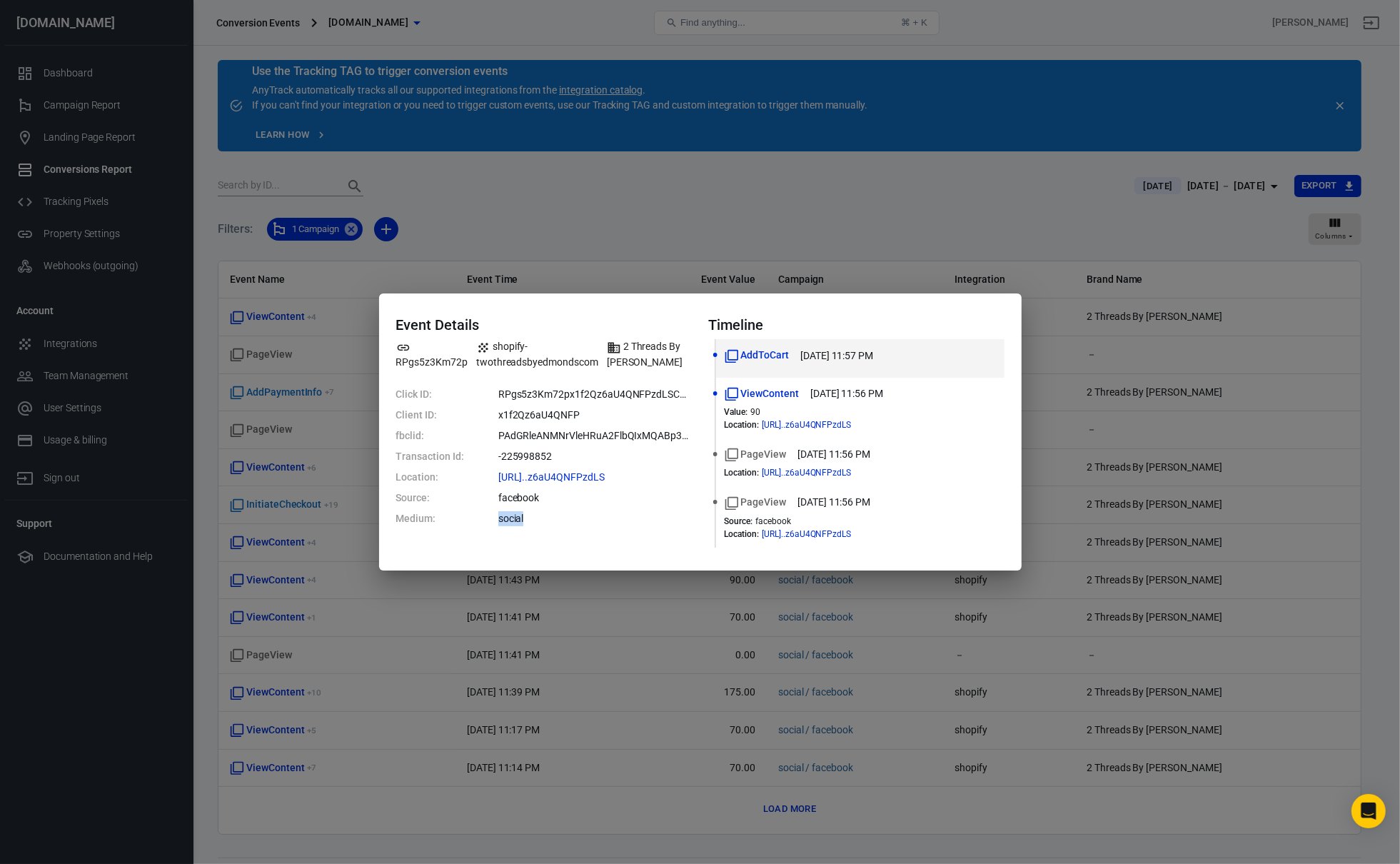
click at [564, 512] on dd "social" at bounding box center [595, 519] width 193 height 15
click at [629, 500] on dd "facebook" at bounding box center [595, 498] width 193 height 15
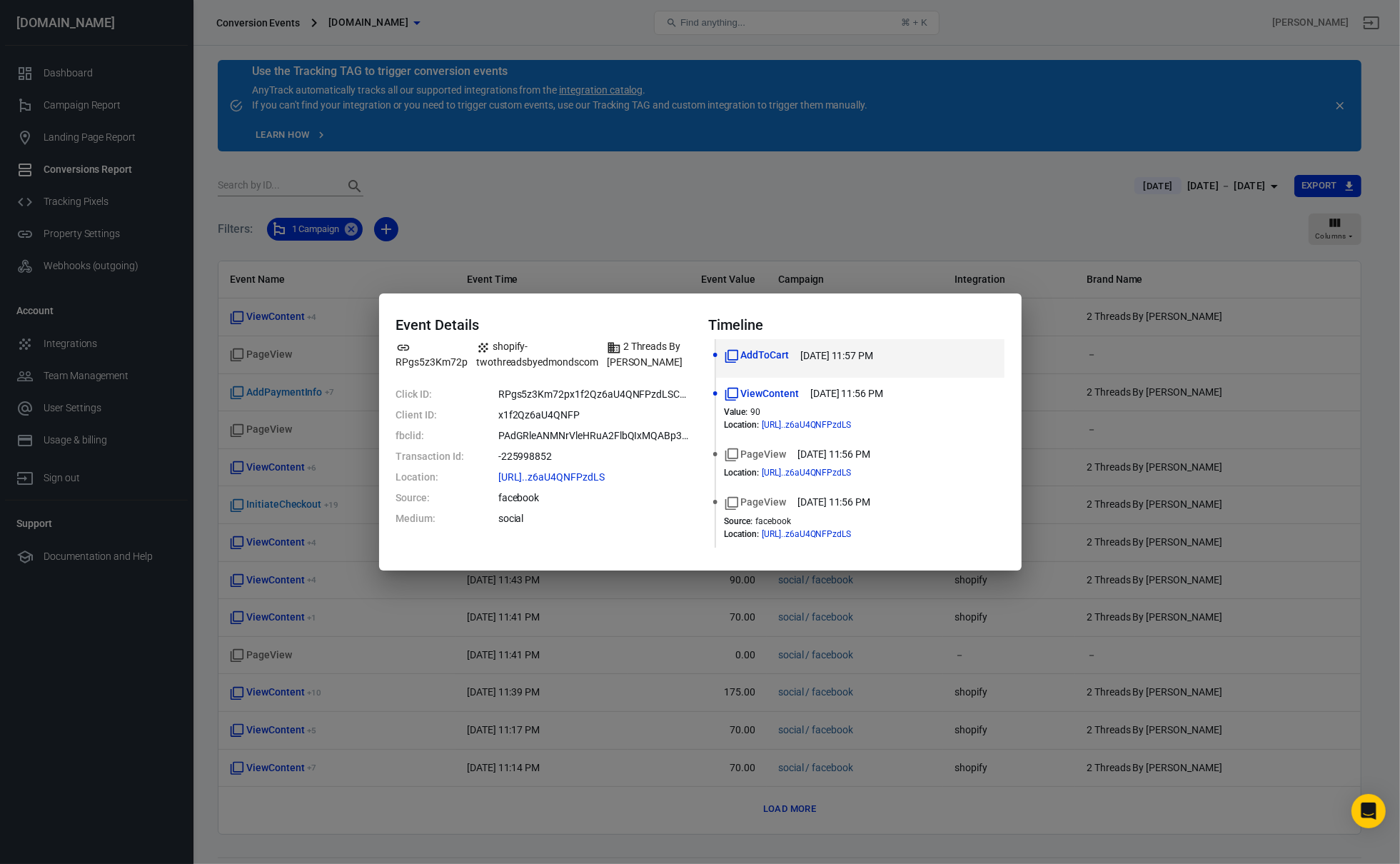
click at [557, 512] on dd "social" at bounding box center [595, 519] width 193 height 15
drag, startPoint x: 490, startPoint y: 507, endPoint x: 349, endPoint y: 496, distance: 141.4
click at [349, 496] on div "Event Details RPgs5z3Km72p shopify-twothreadsbyedmondscom 2 Threads By Edmonds …" at bounding box center [700, 432] width 1400 height 864
click at [487, 513] on dl "Click ID: RPgs5z3Km72px1f2Qz6aU4QNFPzdLSCWsr Client ID: x1f2Qz6aU4QNFP fbclid: …" at bounding box center [544, 457] width 296 height 139
drag, startPoint x: 382, startPoint y: 495, endPoint x: 633, endPoint y: 538, distance: 254.7
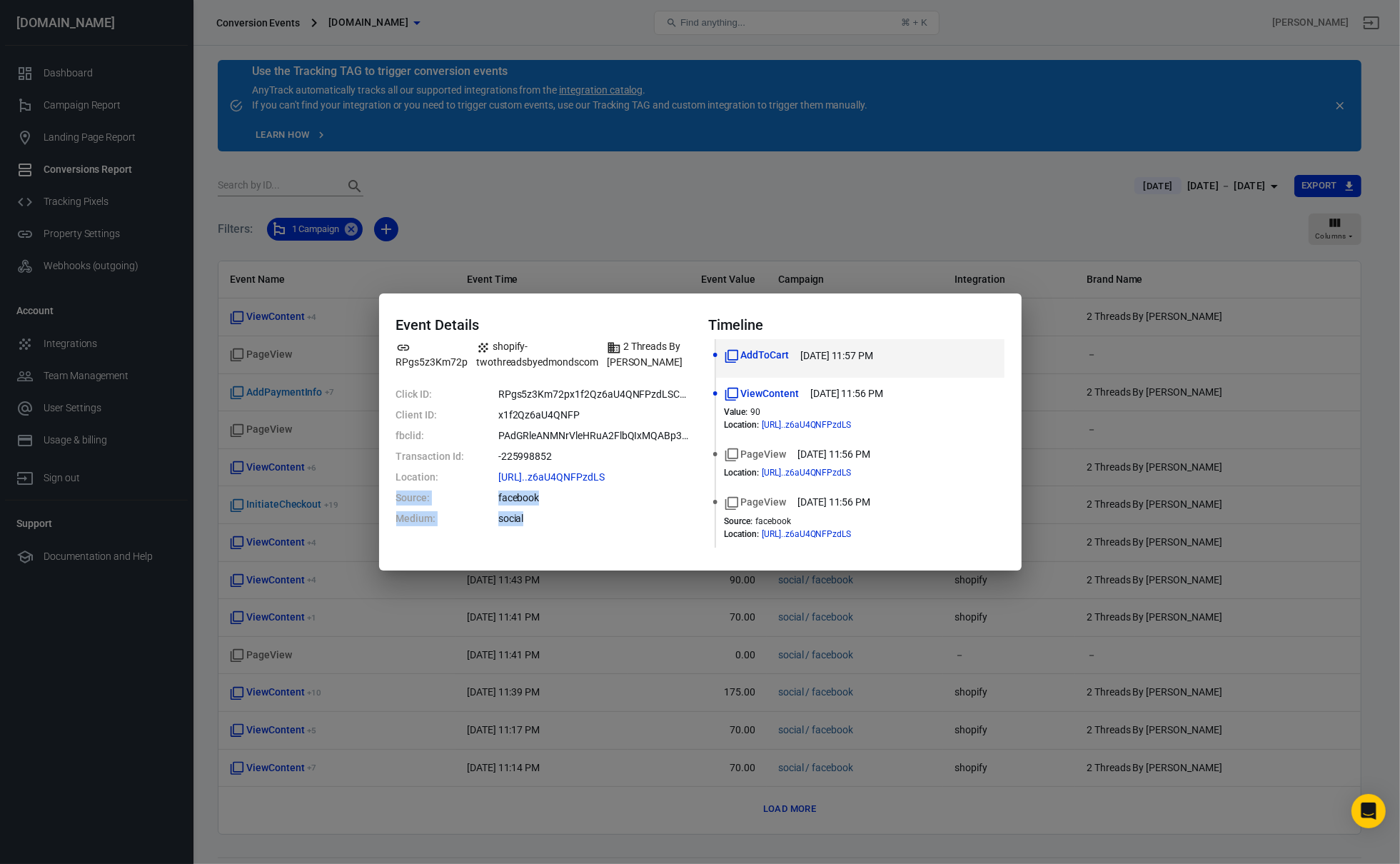
click at [627, 537] on div "Event Details RPgs5z3Km72p shopify-twothreadsbyedmondscom 2 Threads By Edmonds …" at bounding box center [700, 432] width 642 height 276
click at [633, 538] on div "Event Details RPgs5z3Km72p shopify-twothreadsbyedmondscom 2 Threads By Edmonds …" at bounding box center [544, 431] width 296 height 230
drag, startPoint x: 549, startPoint y: 523, endPoint x: 396, endPoint y: 500, distance: 154.7
click at [396, 500] on div "Event Details RPgs5z3Km72p shopify-twothreadsbyedmondscom 2 Threads By Edmonds …" at bounding box center [544, 431] width 296 height 230
click at [396, 500] on dt "Source:" at bounding box center [430, 498] width 68 height 15
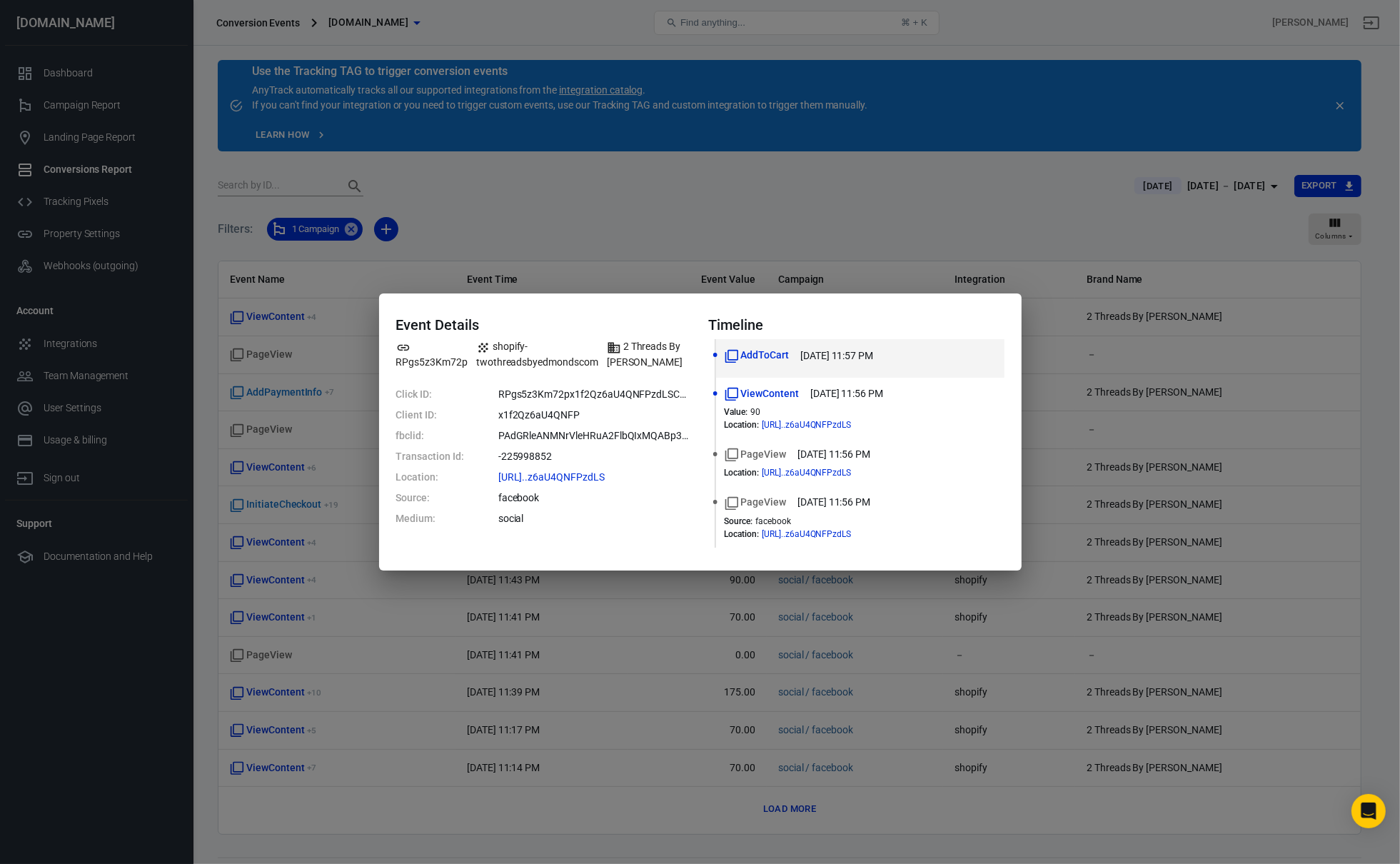
click at [396, 500] on dt "Source:" at bounding box center [430, 498] width 68 height 15
drag, startPoint x: 396, startPoint y: 500, endPoint x: 538, endPoint y: 525, distance: 144.2
click at [538, 525] on dl "Click ID: RPgs5z3Km72px1f2Qz6aU4QNFPzdLSCWsr Client ID: x1f2Qz6aU4QNFP fbclid: …" at bounding box center [544, 457] width 296 height 139
click at [538, 525] on dd "social" at bounding box center [595, 519] width 193 height 15
drag, startPoint x: 538, startPoint y: 525, endPoint x: 391, endPoint y: 499, distance: 149.3
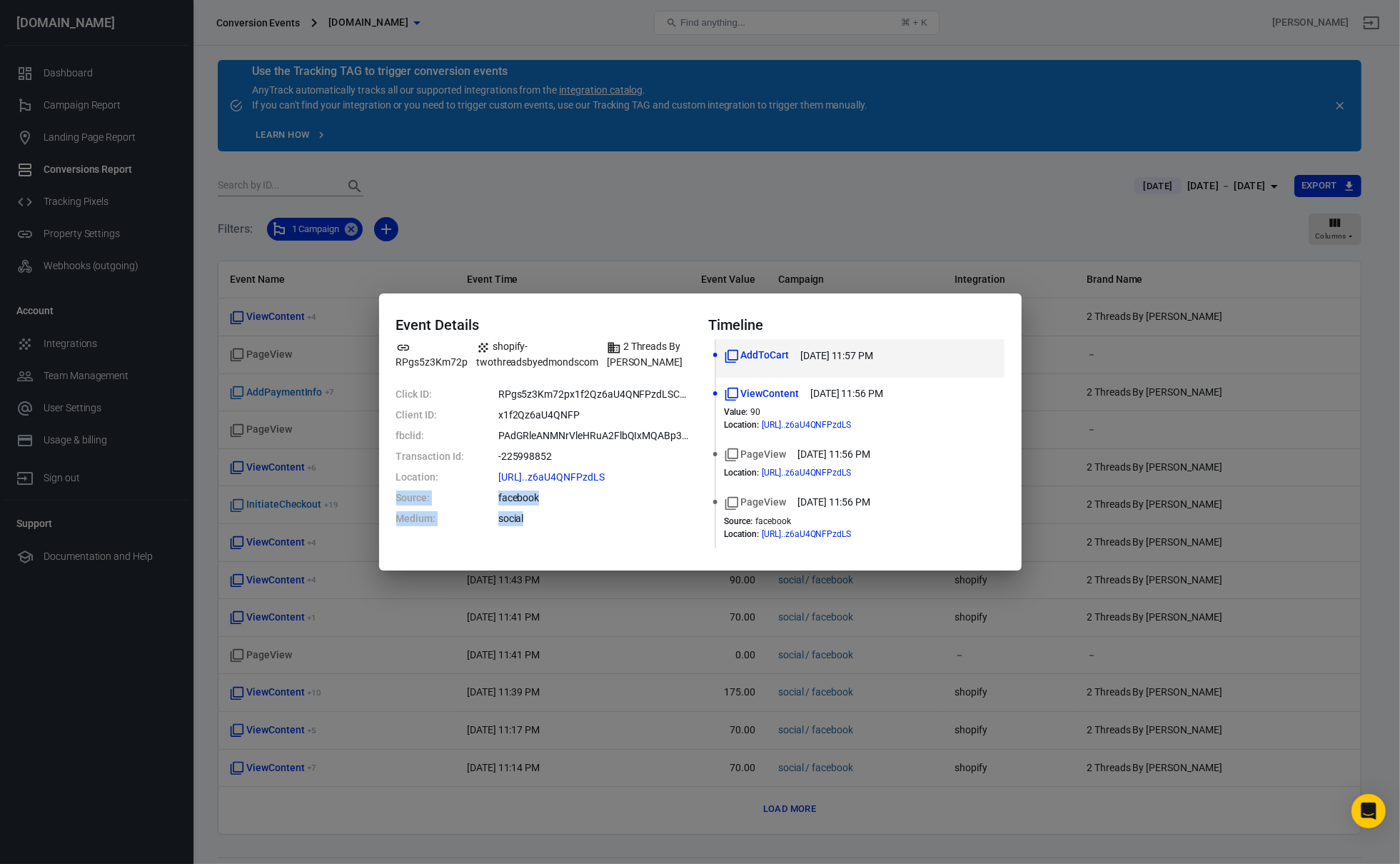
click at [391, 499] on div "Event Details RPgs5z3Km72p shopify-twothreadsbyedmondscom 2 Threads By Edmonds …" at bounding box center [700, 432] width 642 height 276
drag, startPoint x: 514, startPoint y: 506, endPoint x: 552, endPoint y: 515, distance: 39.1
click at [552, 515] on dl "Click ID: RPgs5z3Km72px1f2Qz6aU4QNFPzdLSCWsr Client ID: x1f2Qz6aU4QNFP fbclid: …" at bounding box center [544, 457] width 296 height 139
click at [557, 516] on dd "social" at bounding box center [595, 519] width 193 height 15
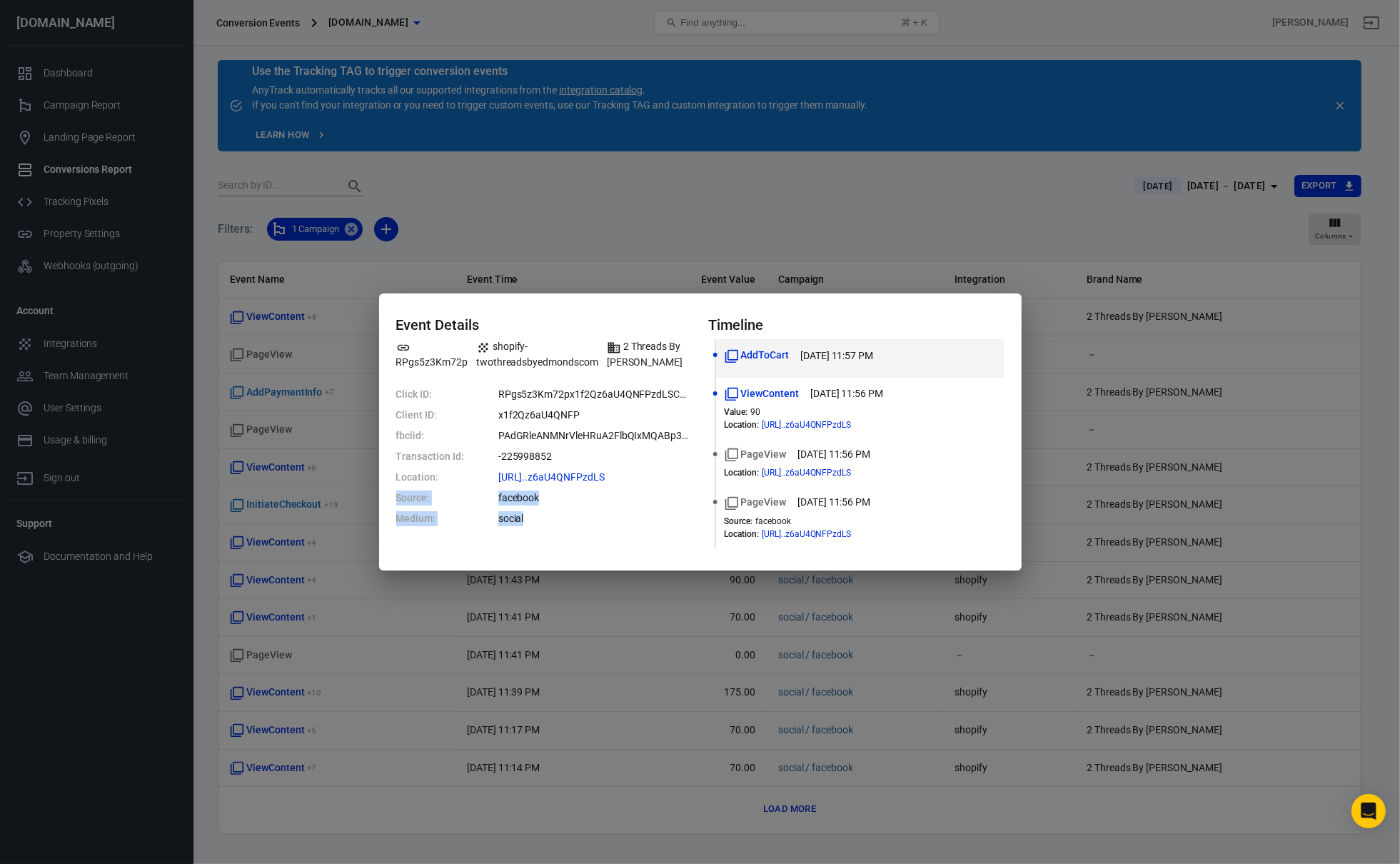
drag, startPoint x: 557, startPoint y: 516, endPoint x: 377, endPoint y: 493, distance: 181.5
click at [377, 493] on div "Event Details RPgs5z3Km72p shopify-twothreadsbyedmondscom 2 Threads By Edmonds …" at bounding box center [700, 432] width 1400 height 864
drag, startPoint x: 451, startPoint y: 504, endPoint x: 502, endPoint y: 514, distance: 52.0
click at [461, 506] on dl "Click ID: RPgs5z3Km72px1f2Qz6aU4QNFPzdLSCWsr Client ID: x1f2Qz6aU4QNFP fbclid: …" at bounding box center [544, 457] width 296 height 139
drag, startPoint x: 535, startPoint y: 521, endPoint x: 414, endPoint y: 488, distance: 125.4
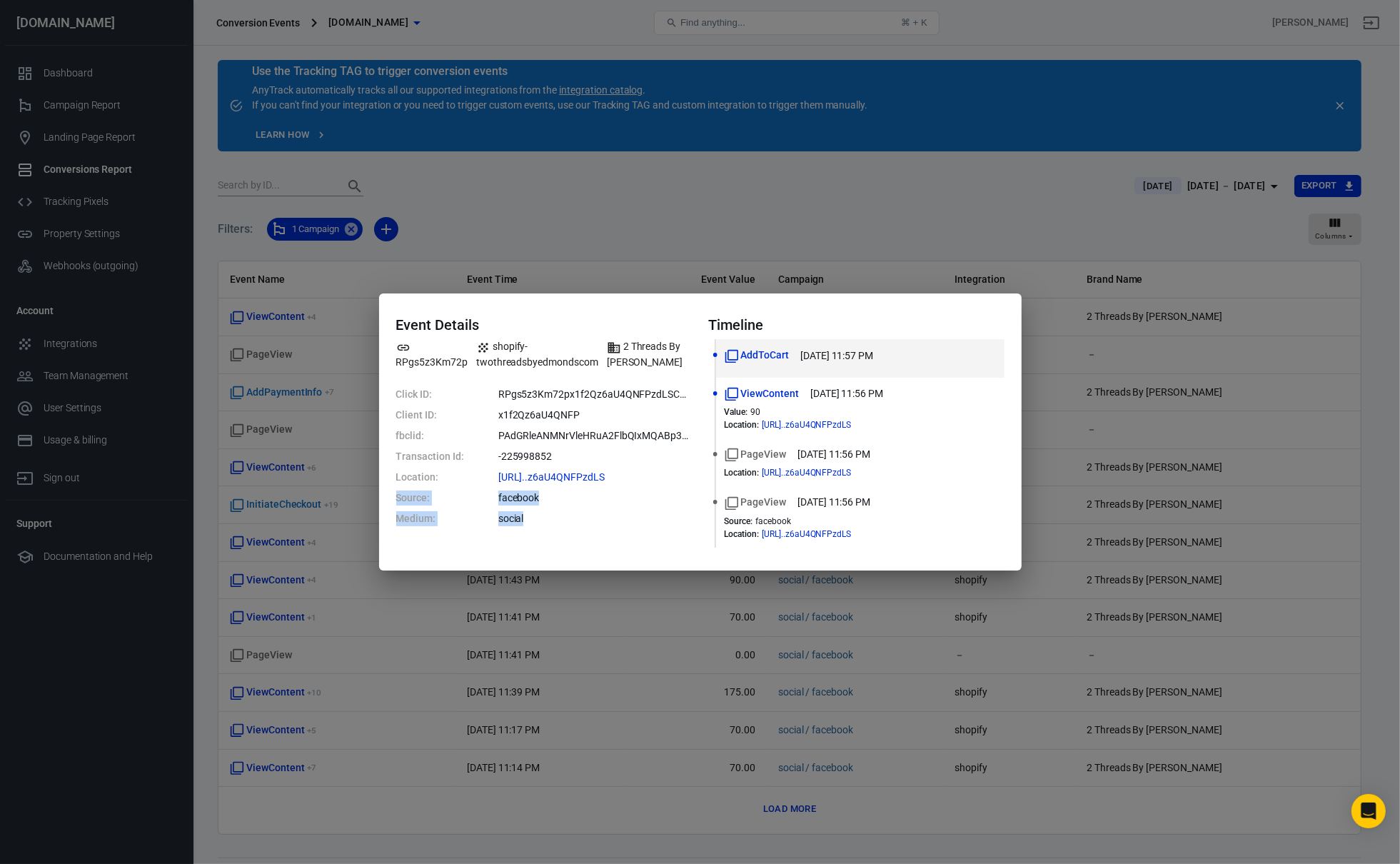
click at [338, 487] on div "Event Details RPgs5z3Km72p shopify-twothreadsbyedmondscom 2 Threads By Edmonds …" at bounding box center [700, 432] width 1400 height 864
click at [518, 507] on dl "Click ID: RPgs5z3Km72px1f2Qz6aU4QNFPzdLSCWsr Client ID: x1f2Qz6aU4QNFP fbclid: …" at bounding box center [544, 457] width 296 height 139
click at [840, 283] on div "Event Details RPgs5z3Km72p shopify-twothreadsbyedmondscom 2 Threads By Edmonds …" at bounding box center [700, 432] width 1400 height 864
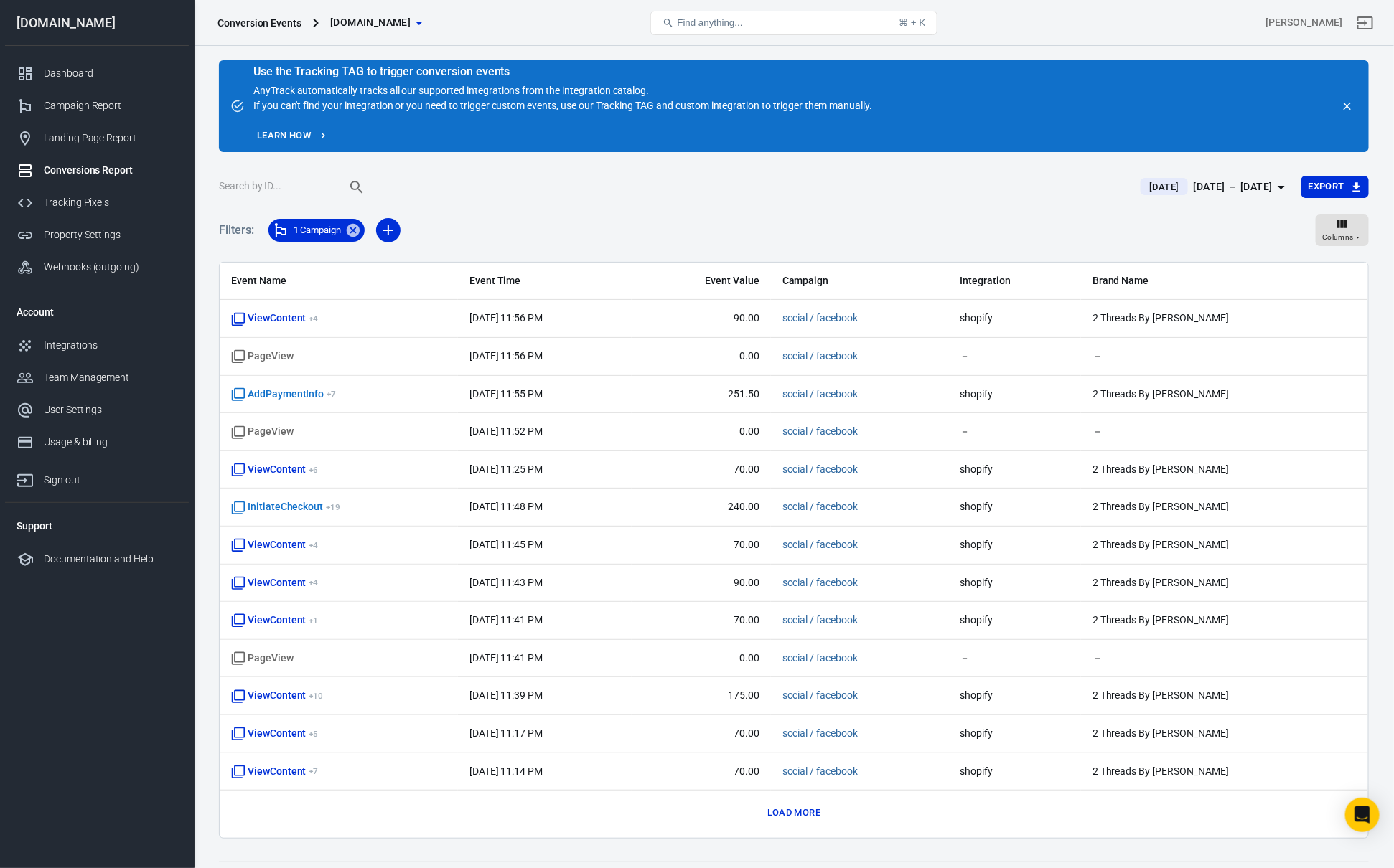
click at [366, 233] on div "1 Campaign" at bounding box center [316, 230] width 108 height 34
click at [361, 233] on icon at bounding box center [353, 230] width 15 height 15
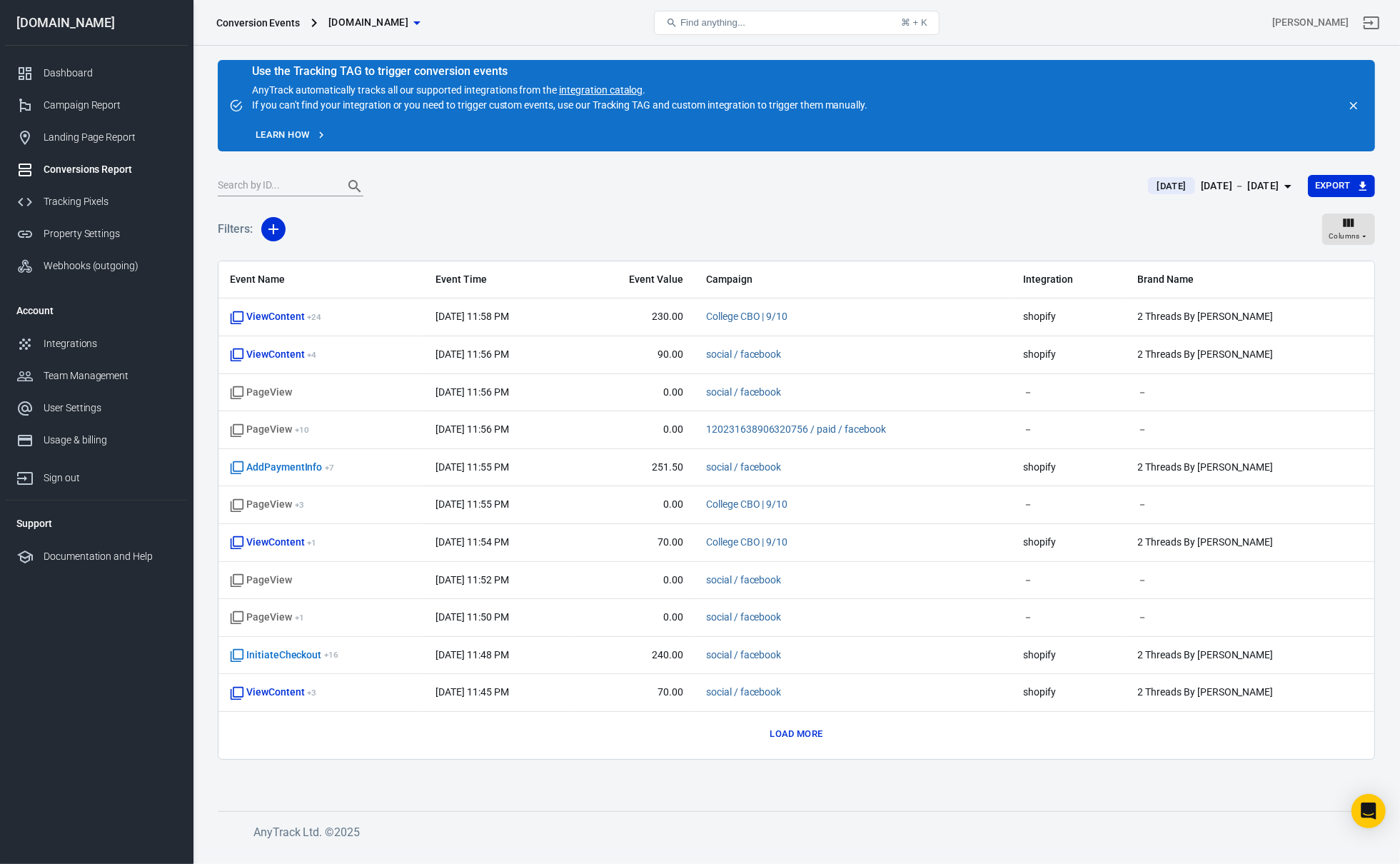
click at [371, 242] on div "Filters: Columns" at bounding box center [796, 235] width 1157 height 52
click at [88, 108] on div "Campaign Report" at bounding box center [110, 105] width 132 height 15
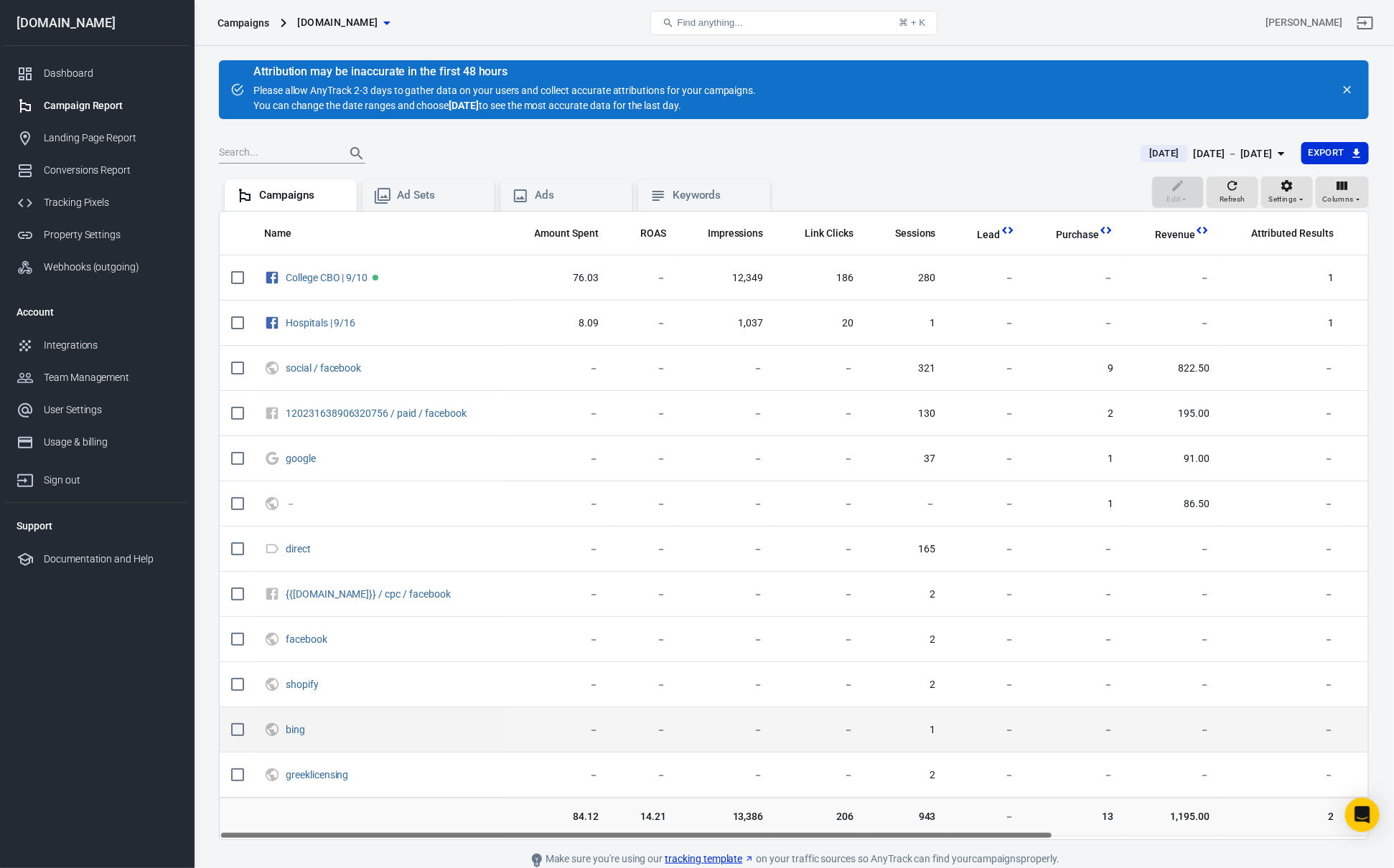
scroll to position [63, 0]
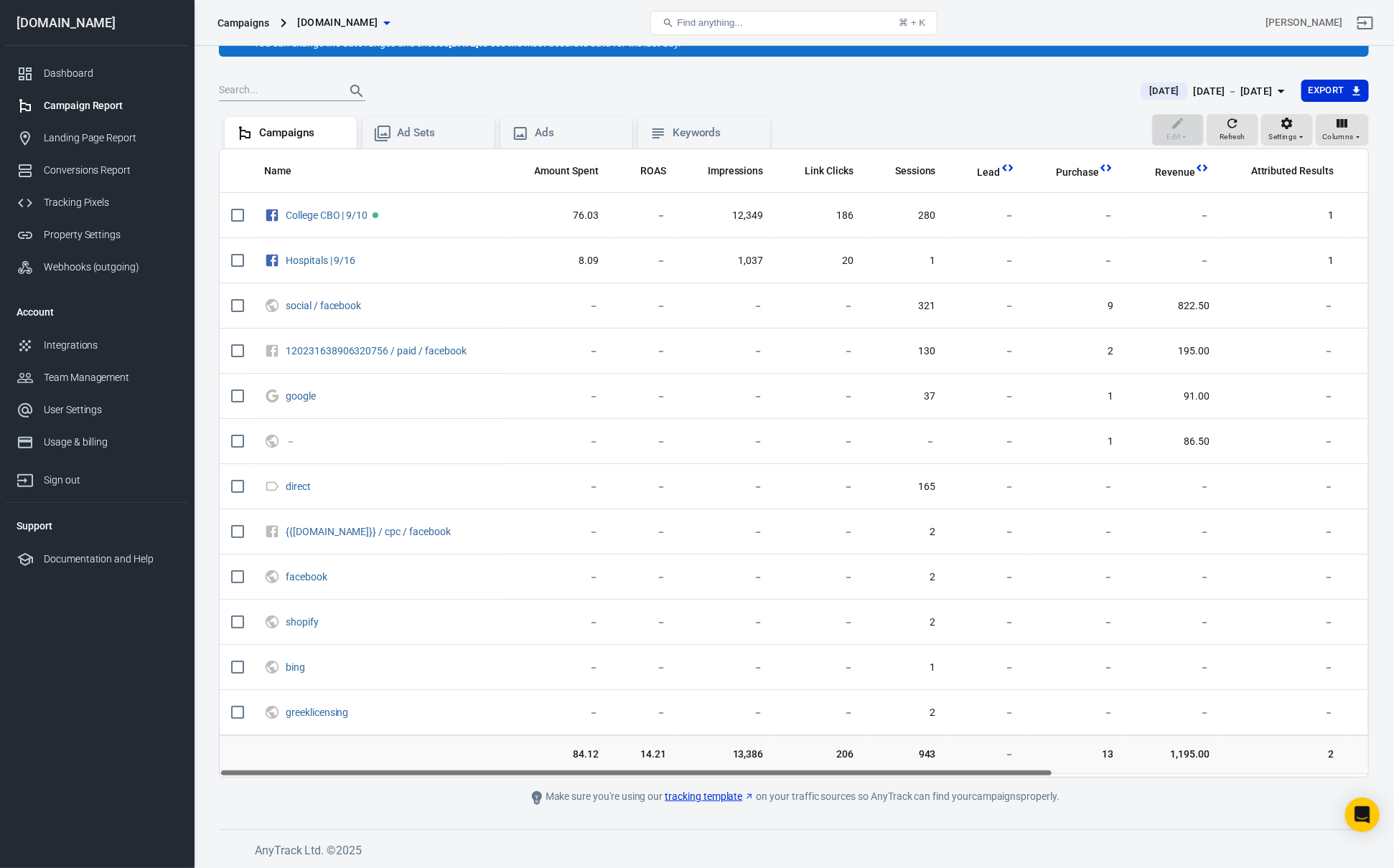
drag, startPoint x: 682, startPoint y: 777, endPoint x: 752, endPoint y: 775, distance: 70.0
click at [751, 776] on div "Name Amount Spent ROAS Impressions Link Clicks Sessions Lead Purchase Revenue A…" at bounding box center [793, 463] width 1149 height 629
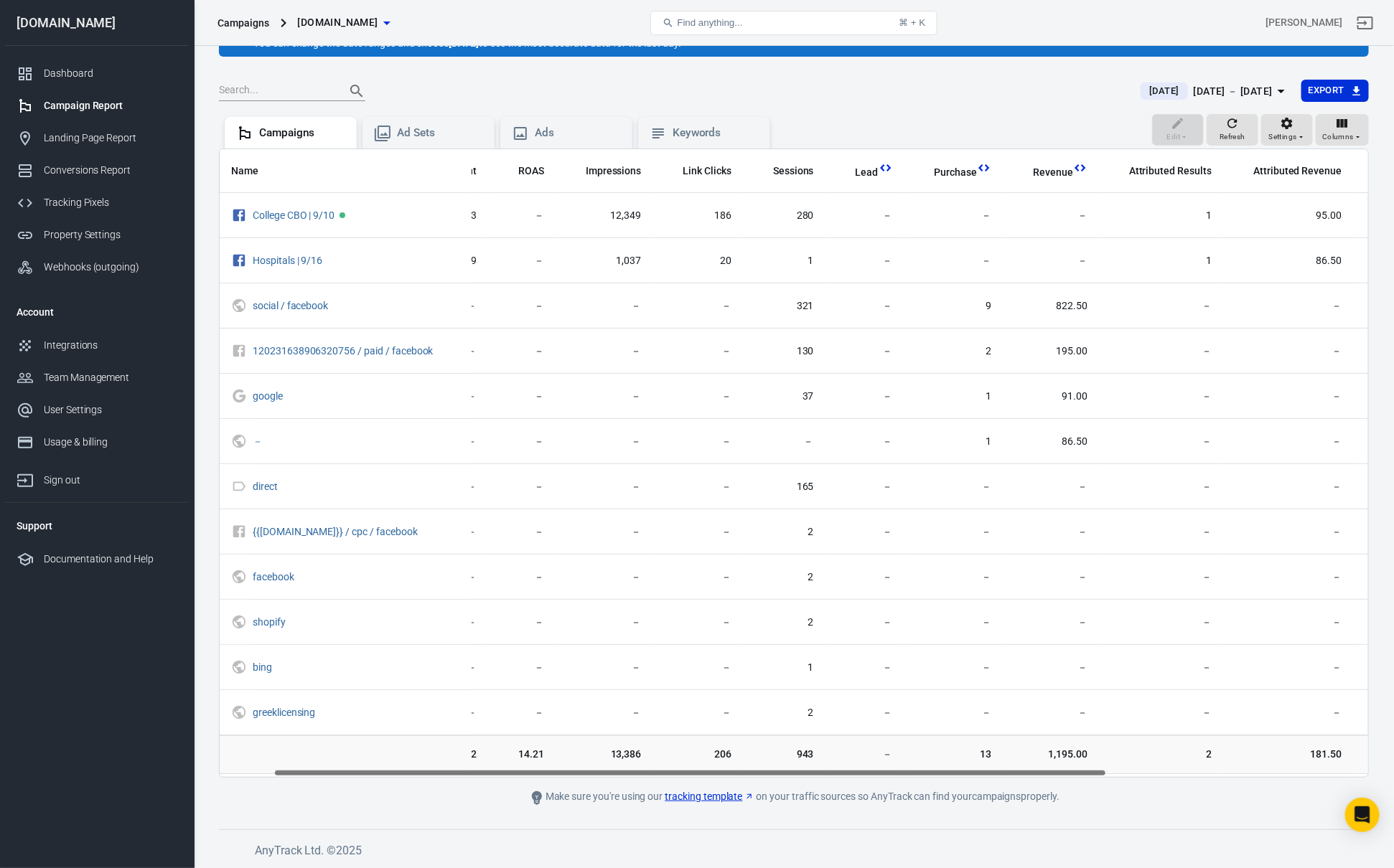
drag, startPoint x: 792, startPoint y: 774, endPoint x: 864, endPoint y: 776, distance: 72.0
click at [855, 777] on div "Name Amount Spent ROAS Impressions Link Clicks Sessions Lead Purchase Revenue A…" at bounding box center [793, 463] width 1149 height 629
drag, startPoint x: 885, startPoint y: 777, endPoint x: 934, endPoint y: 781, distance: 49.2
click at [934, 781] on main "Attribution may be inaccurate in the first 48 hours Please allow AnyTrack 2-3 d…" at bounding box center [793, 402] width 1149 height 809
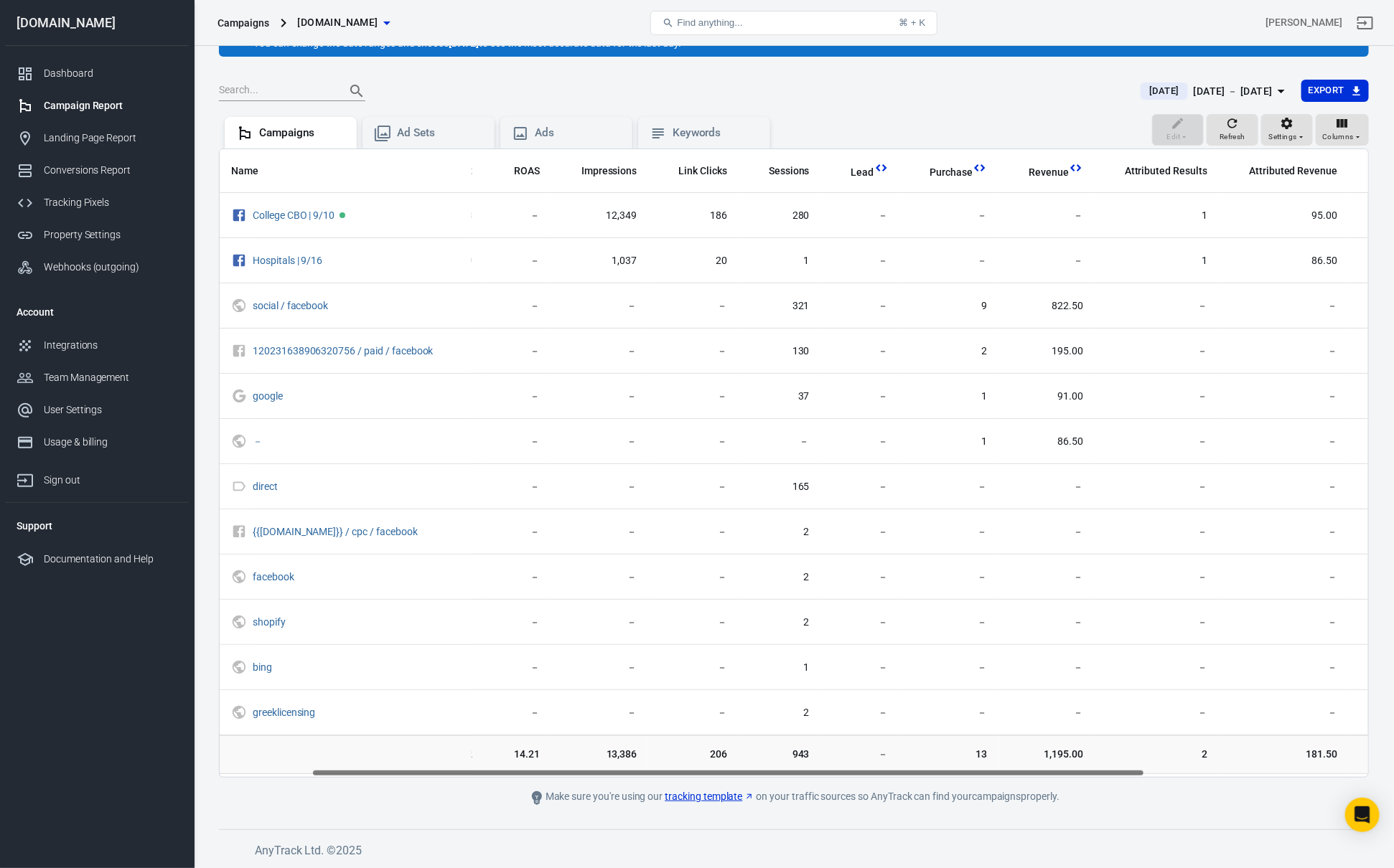
drag, startPoint x: 940, startPoint y: 781, endPoint x: 978, endPoint y: 783, distance: 38.1
click at [978, 783] on main "Attribution may be inaccurate in the first 48 hours Please allow AnyTrack 2-3 d…" at bounding box center [793, 402] width 1149 height 809
drag, startPoint x: 1004, startPoint y: 777, endPoint x: 1033, endPoint y: 775, distance: 29.1
click at [1029, 777] on div "Name Amount Spent ROAS Impressions Link Clicks Sessions Lead Purchase Revenue A…" at bounding box center [793, 463] width 1149 height 629
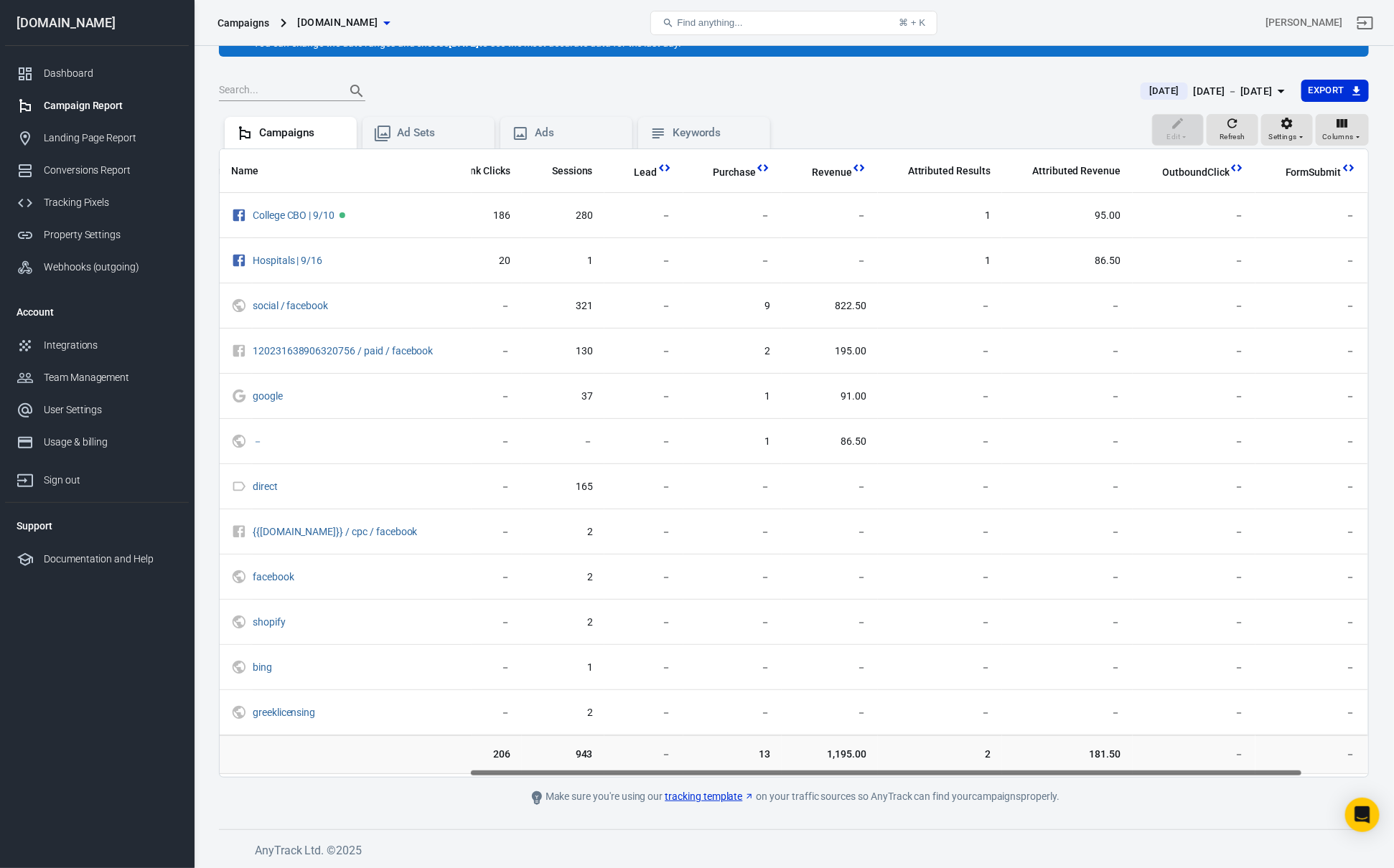
scroll to position [0, 349]
drag, startPoint x: 1046, startPoint y: 773, endPoint x: 1207, endPoint y: 769, distance: 161.0
click at [1207, 769] on div "Name Amount Spent ROAS Impressions Link Clicks Sessions Lead Purchase Revenue A…" at bounding box center [794, 463] width 1149 height 628
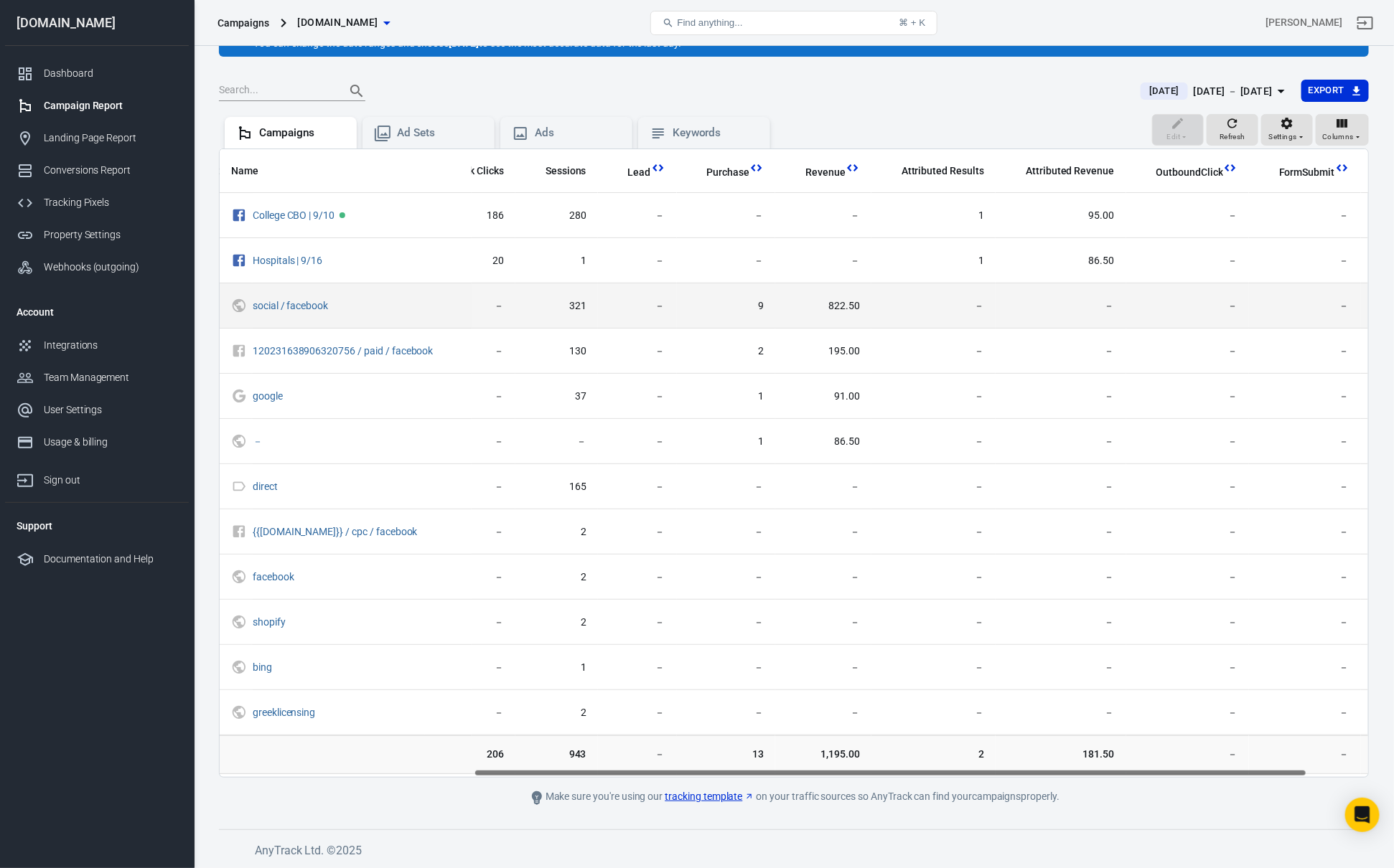
drag, startPoint x: 805, startPoint y: 296, endPoint x: 878, endPoint y: 300, distance: 73.1
click at [846, 295] on td "822.50" at bounding box center [823, 306] width 96 height 45
drag, startPoint x: 880, startPoint y: 300, endPoint x: 823, endPoint y: 304, distance: 57.1
click at [822, 304] on tr "social / facebook － － － － 321 － 9 822.50 － － － － 57" at bounding box center [667, 306] width 1595 height 45
click at [872, 304] on td "－" at bounding box center [933, 306] width 124 height 45
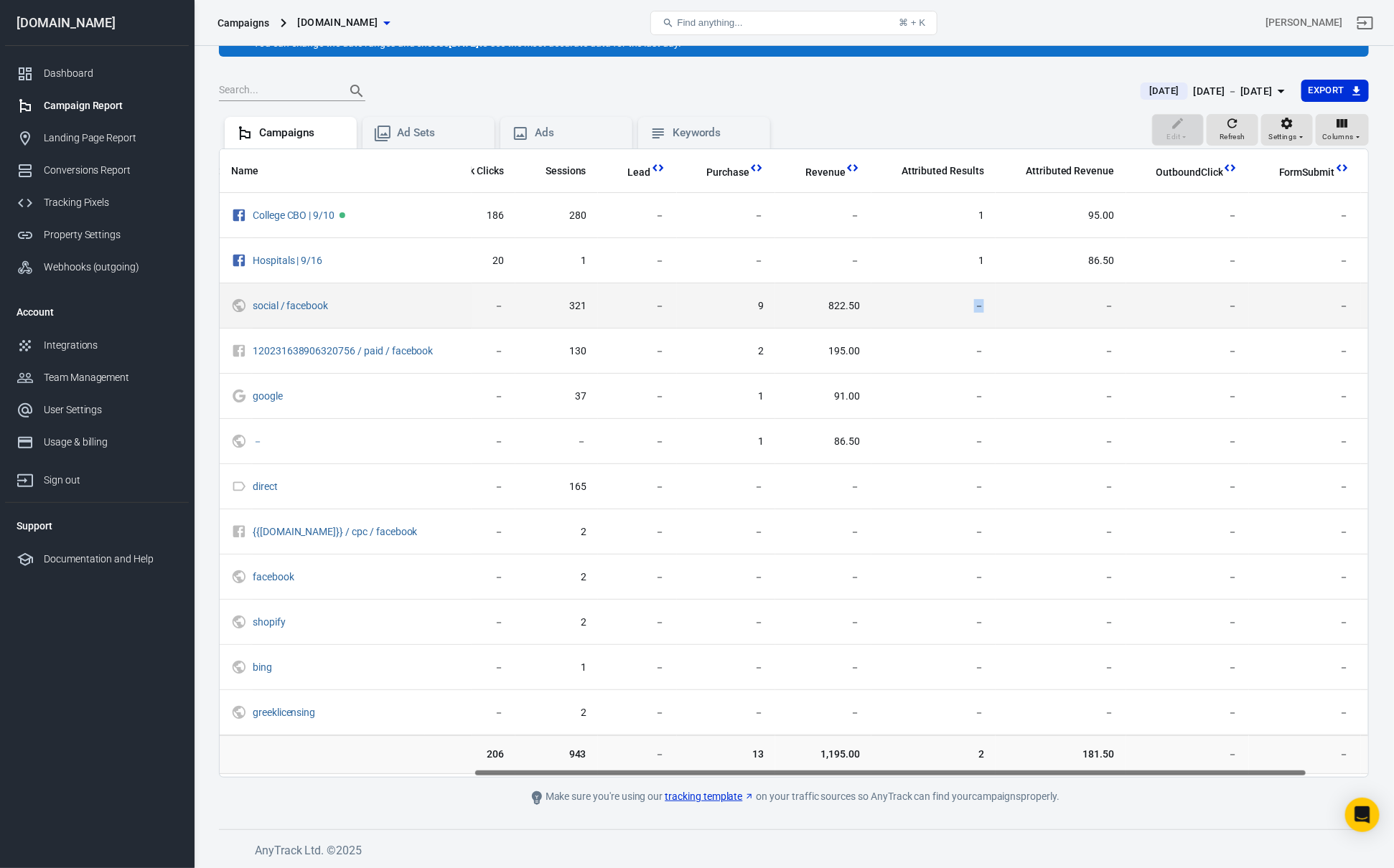
click at [872, 304] on td "－" at bounding box center [933, 306] width 124 height 45
click at [872, 304] on td "－" at bounding box center [933, 306] width 124 height 45
click at [852, 304] on span "822.50" at bounding box center [823, 306] width 73 height 15
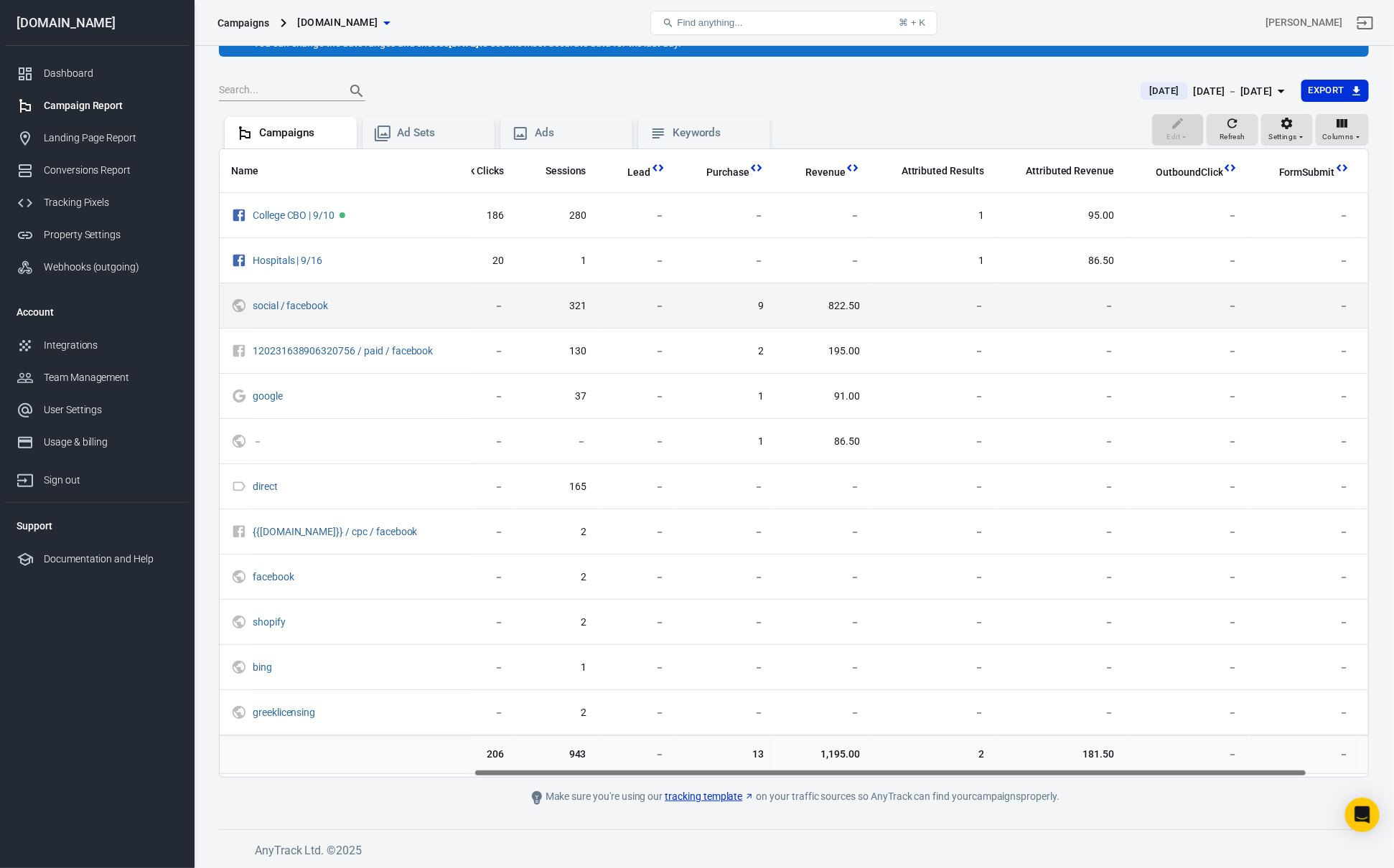
click at [852, 304] on span "822.50" at bounding box center [823, 306] width 73 height 15
click at [854, 306] on td "822.50" at bounding box center [823, 306] width 96 height 45
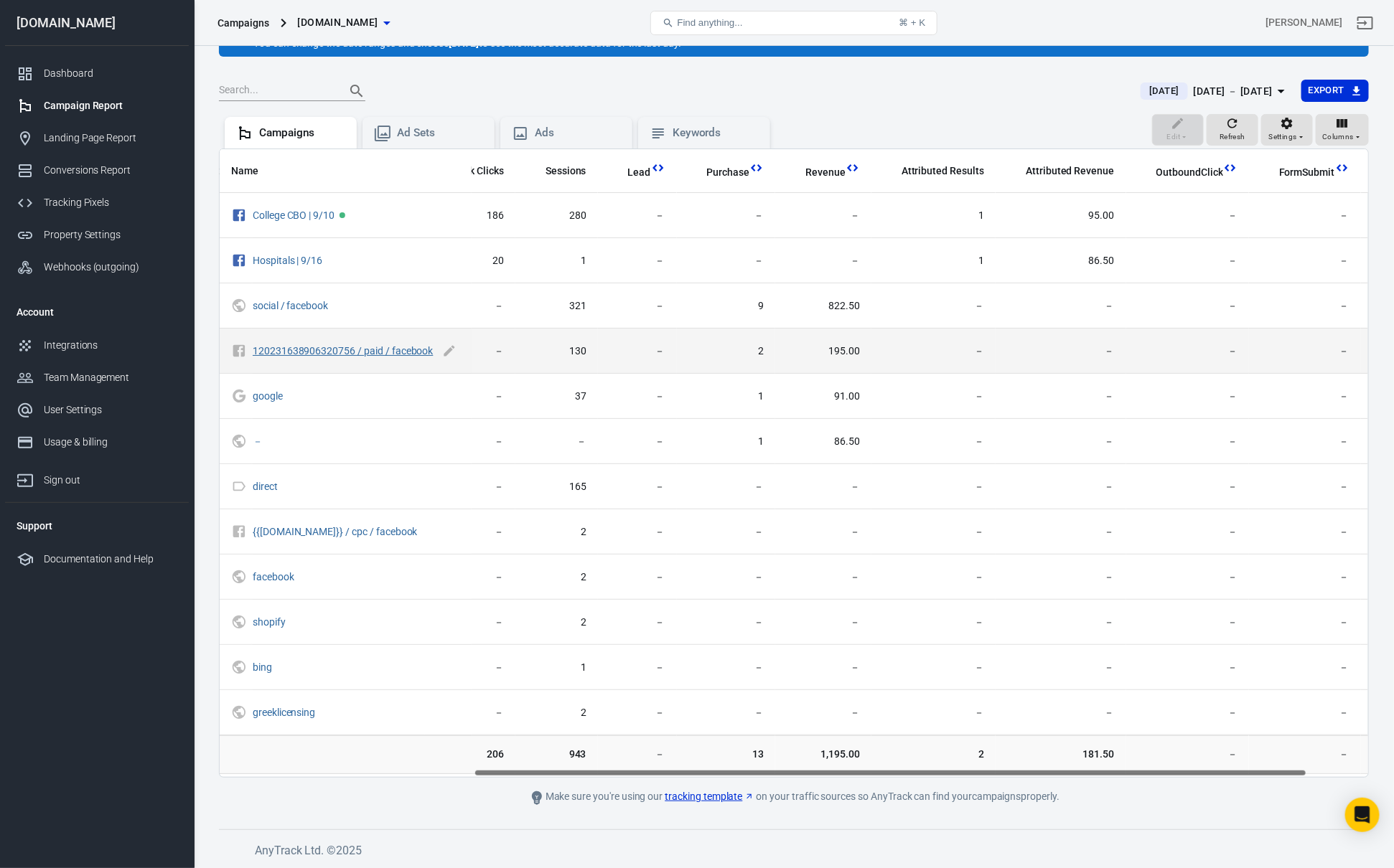
click at [304, 356] on link "120231638906320756 / paid / facebook" at bounding box center [343, 351] width 181 height 11
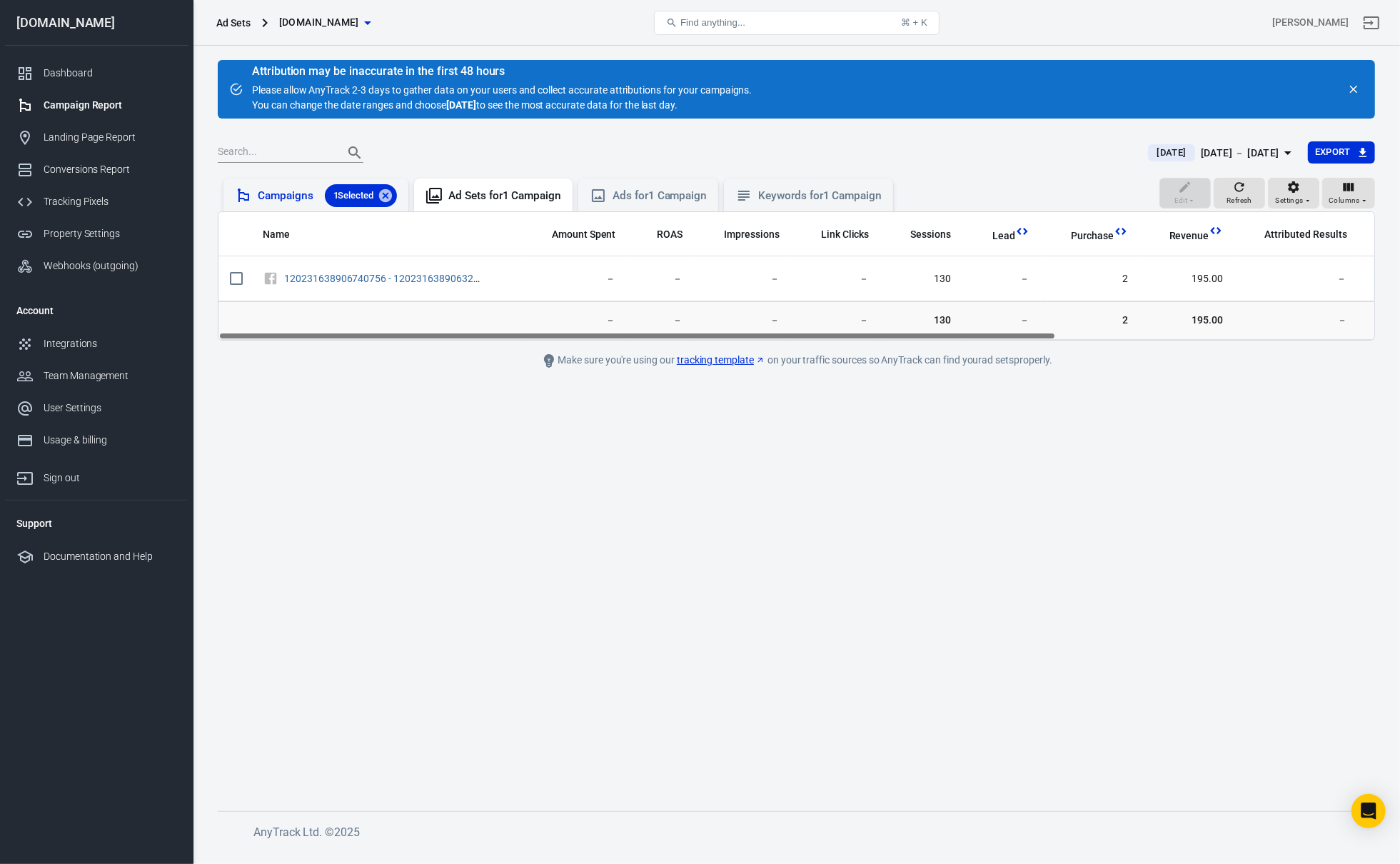
click at [285, 193] on div "Campaigns 1 Selected" at bounding box center [327, 196] width 139 height 23
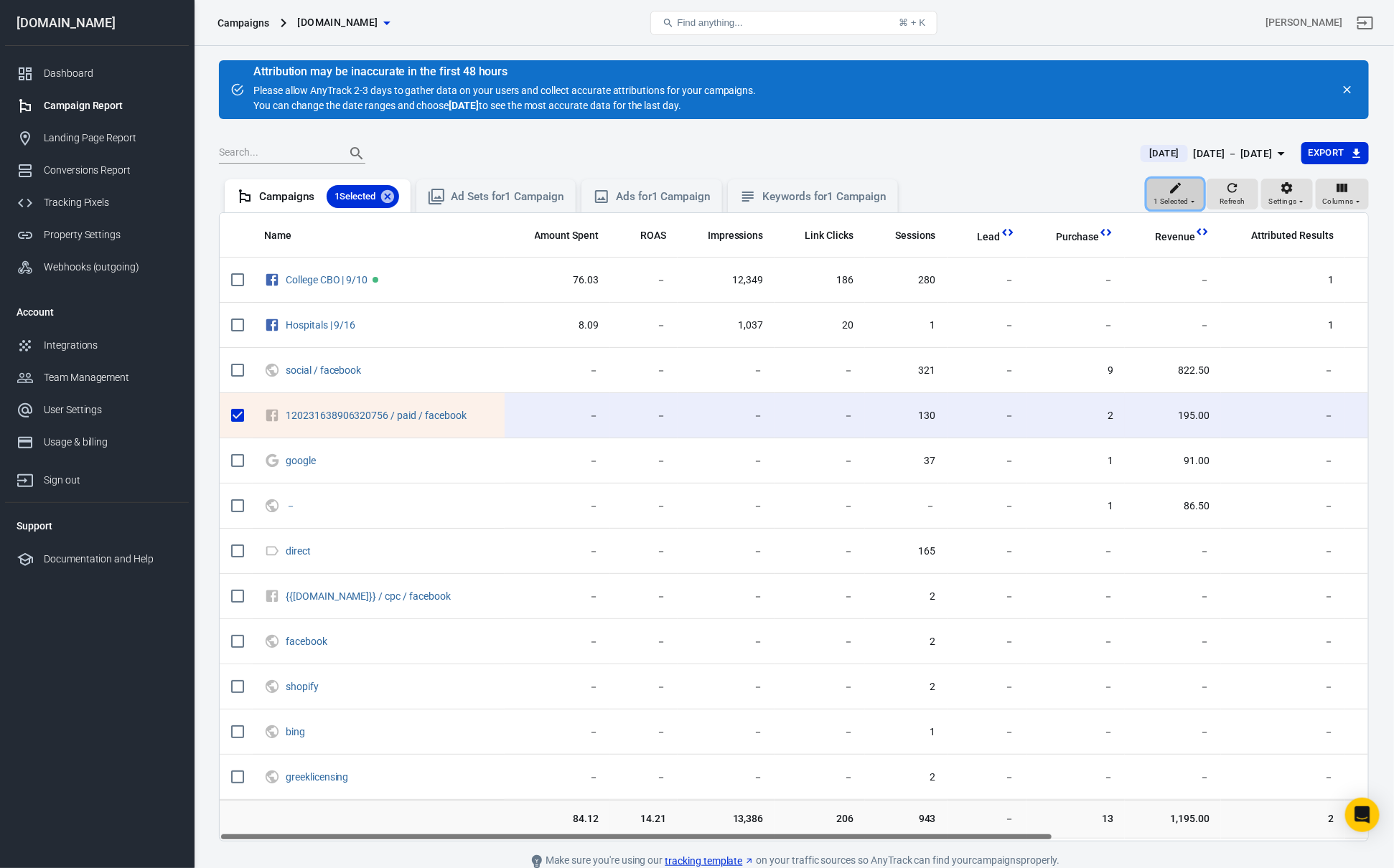
click at [1185, 196] on span "1 Selected" at bounding box center [1171, 201] width 35 height 13
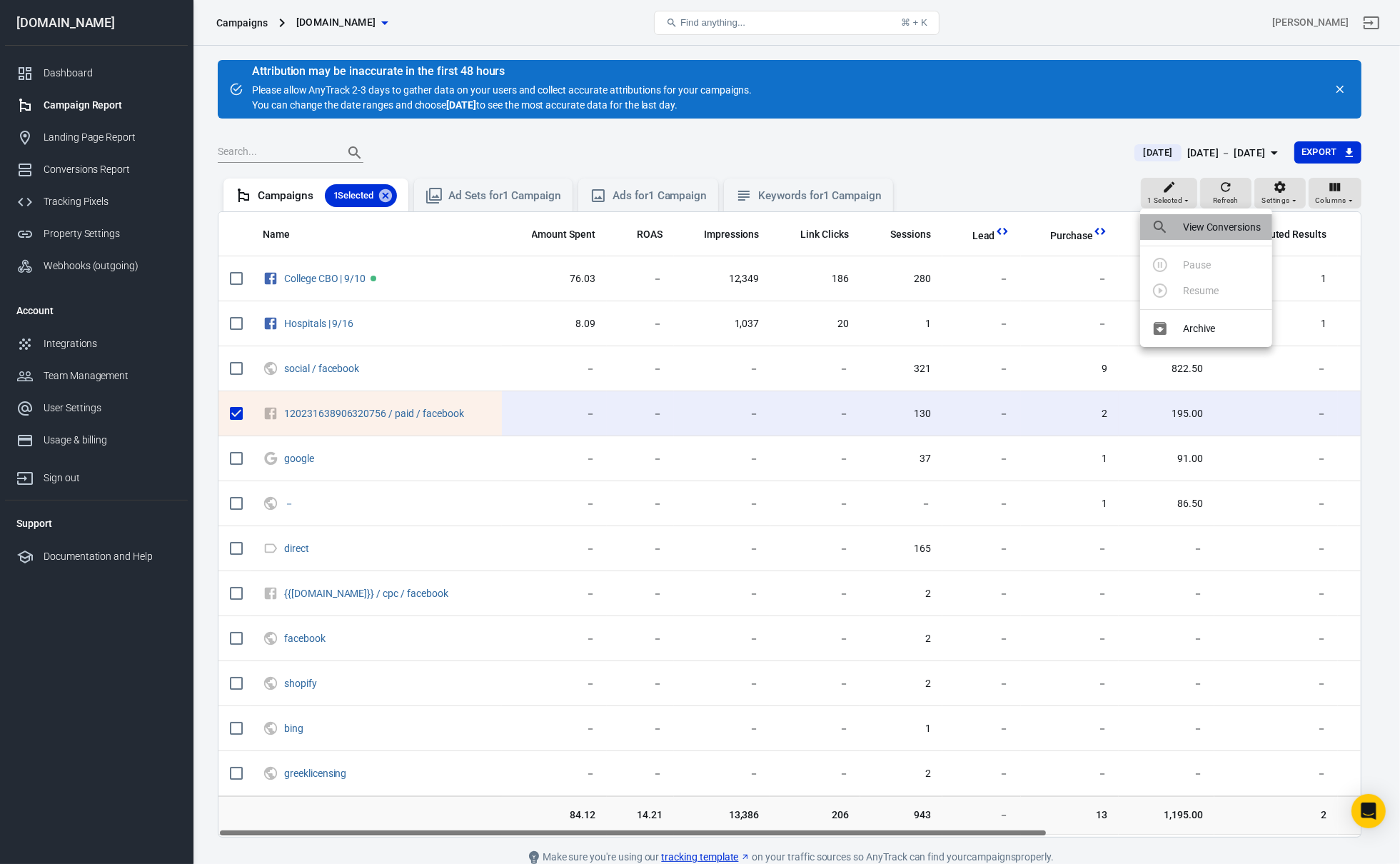
click at [1220, 234] on p "View Conversions" at bounding box center [1221, 227] width 78 height 15
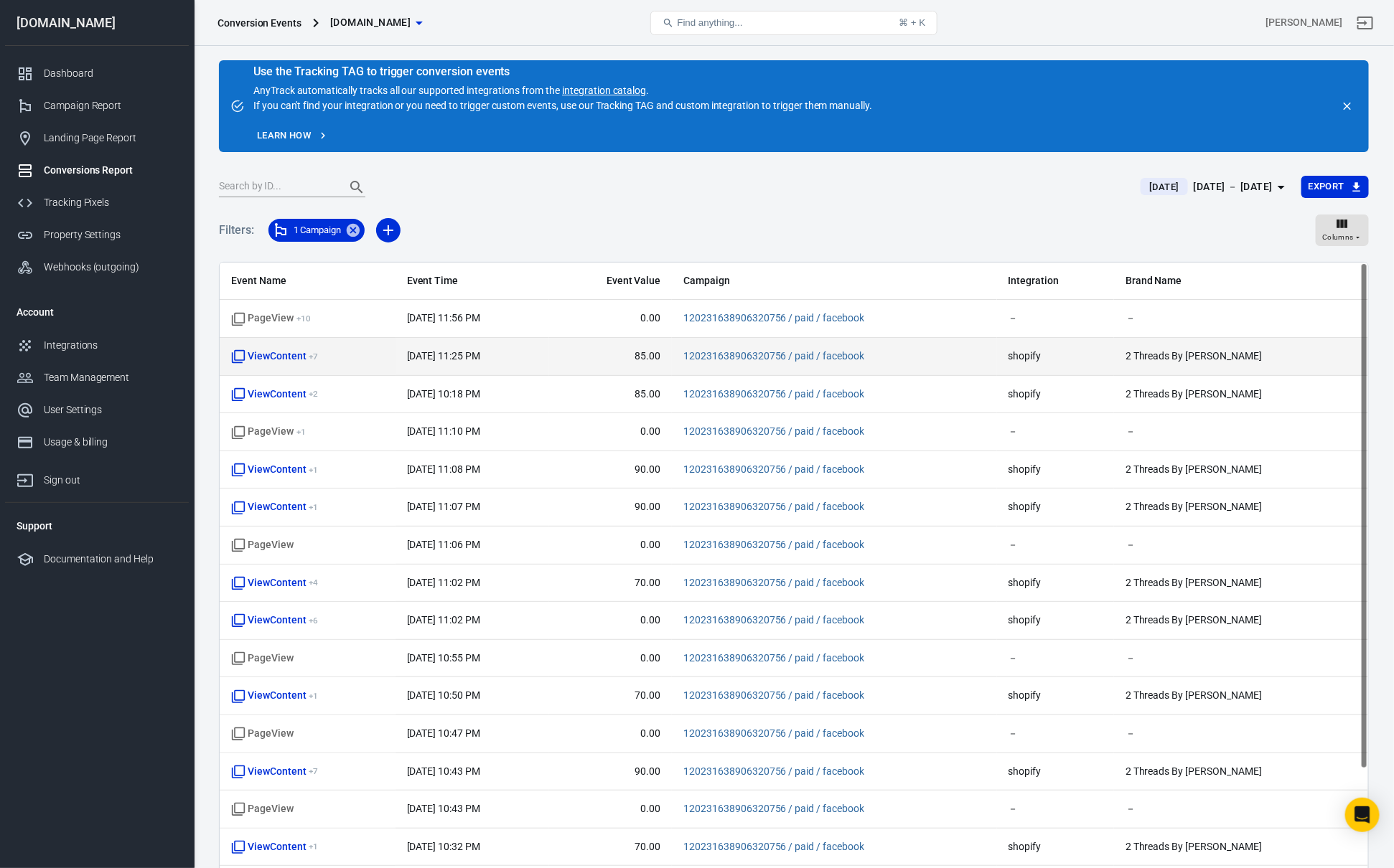
click at [277, 356] on span "ViewContent + 7" at bounding box center [275, 356] width 87 height 15
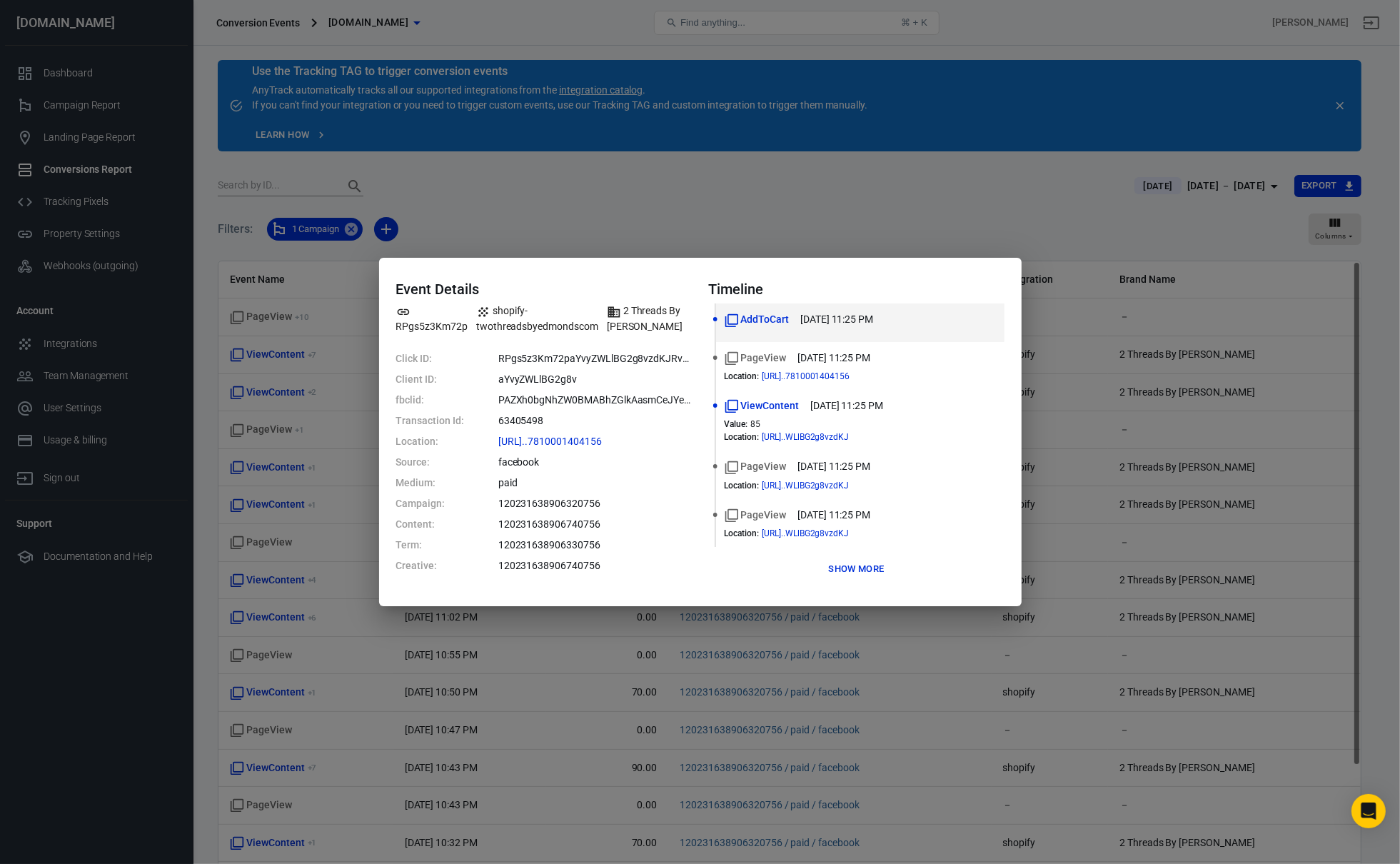
click at [864, 558] on button "Show more" at bounding box center [856, 569] width 63 height 22
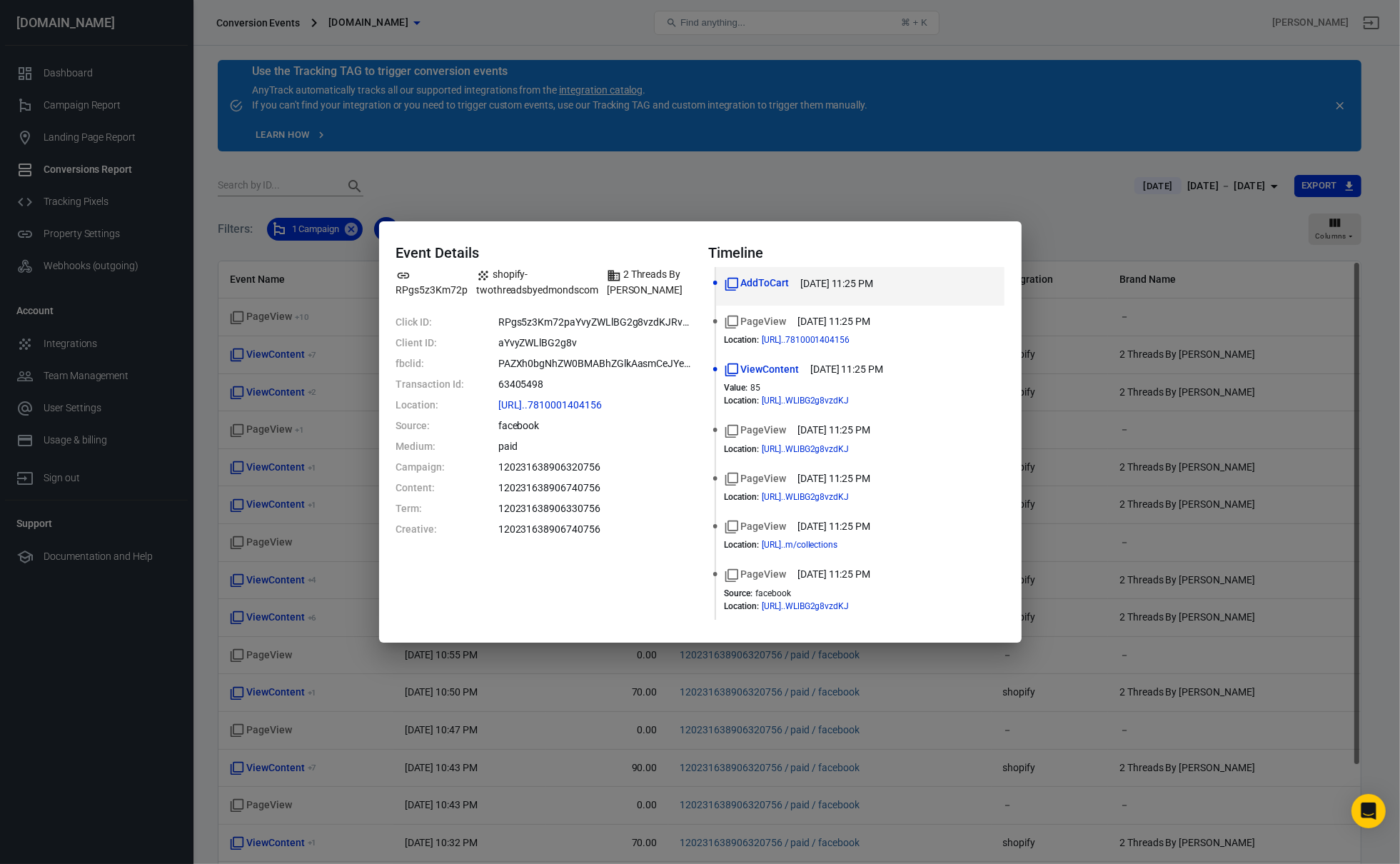
click at [607, 463] on dd "120231638906320756" at bounding box center [595, 467] width 193 height 15
click at [595, 481] on dd "120231638906740756" at bounding box center [595, 488] width 193 height 15
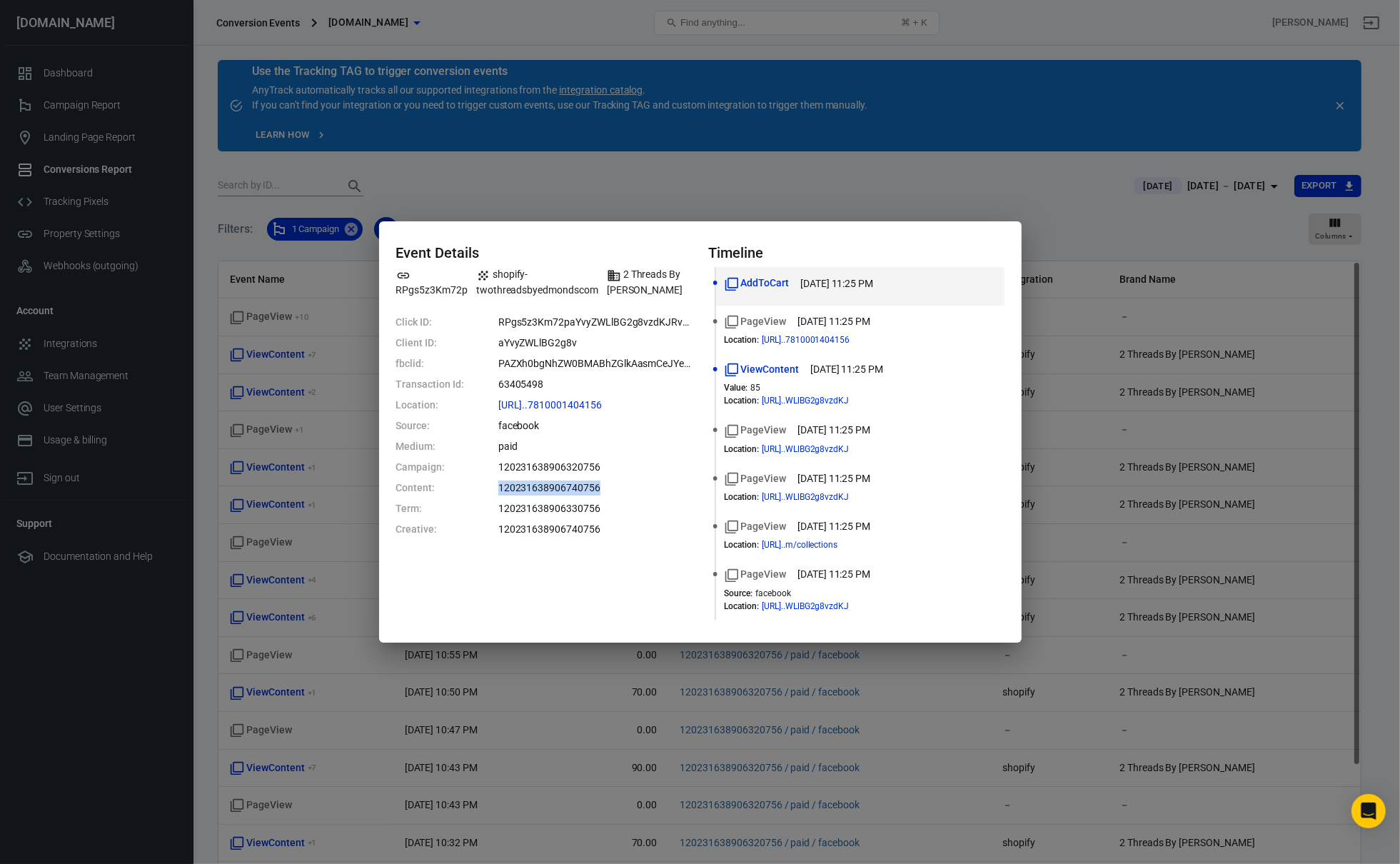
drag, startPoint x: 595, startPoint y: 481, endPoint x: 591, endPoint y: 508, distance: 27.3
click at [595, 482] on dd "120231638906740756" at bounding box center [595, 488] width 193 height 15
click at [591, 508] on dd "120231638906330756" at bounding box center [595, 508] width 193 height 15
click at [603, 540] on div "Event Details RPgs5z3Km72p shopify-twothreadsbyedmondscom 2 Threads By Edmonds …" at bounding box center [544, 432] width 296 height 375
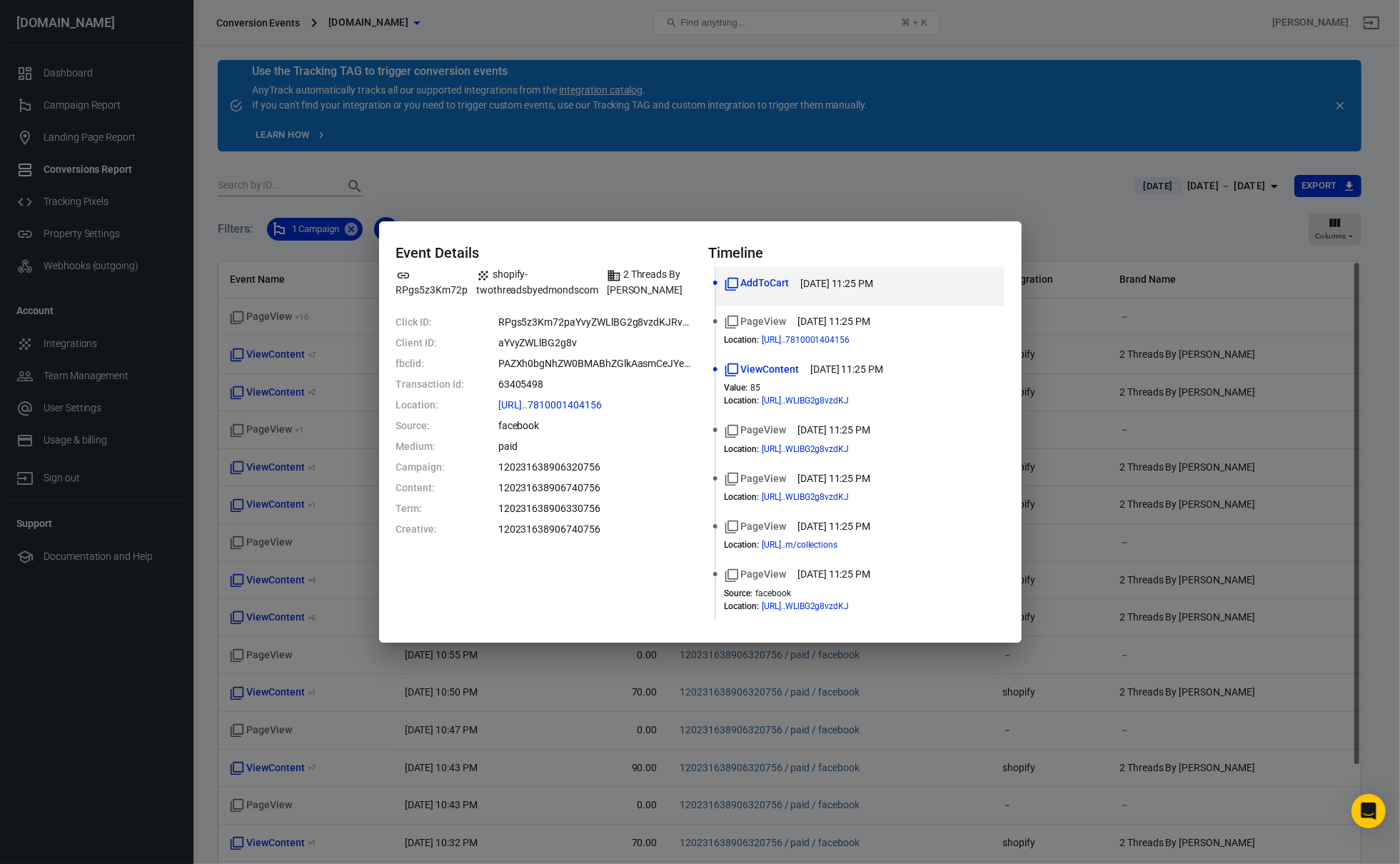
click at [603, 540] on div "Event Details RPgs5z3Km72p shopify-twothreadsbyedmondscom 2 Threads By Edmonds …" at bounding box center [544, 432] width 296 height 375
click at [641, 512] on dd "120231638906330756" at bounding box center [595, 508] width 193 height 15
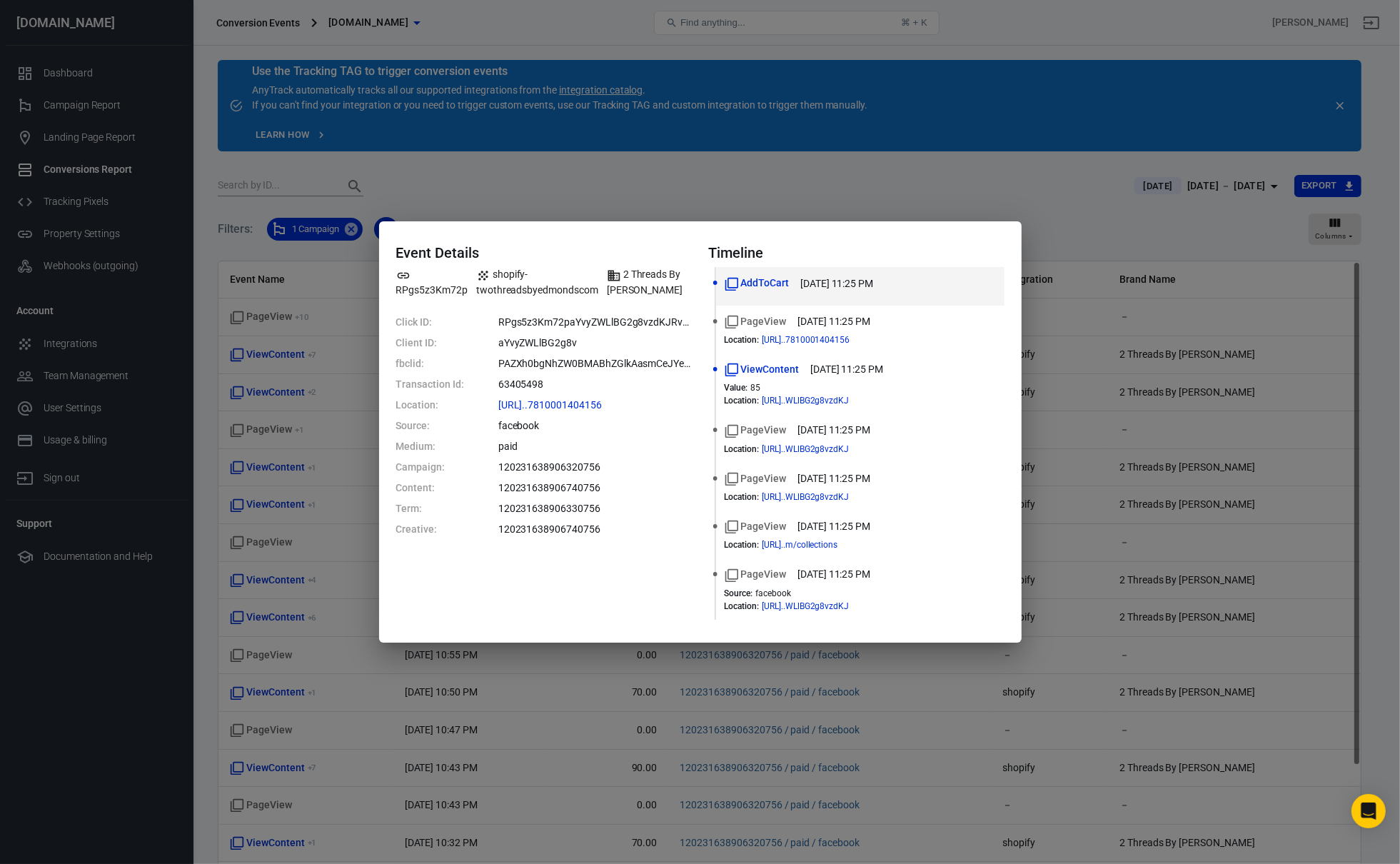
click at [664, 479] on dl "Click ID: RPgs5z3Km72paYvyZWLlBG2g8vzdKJRvhD Client ID: aYvyZWLlBG2g8v fbclid: …" at bounding box center [544, 426] width 296 height 222
click at [660, 460] on dd "120231638906320756" at bounding box center [595, 467] width 193 height 15
drag, startPoint x: 660, startPoint y: 460, endPoint x: 633, endPoint y: 481, distance: 34.2
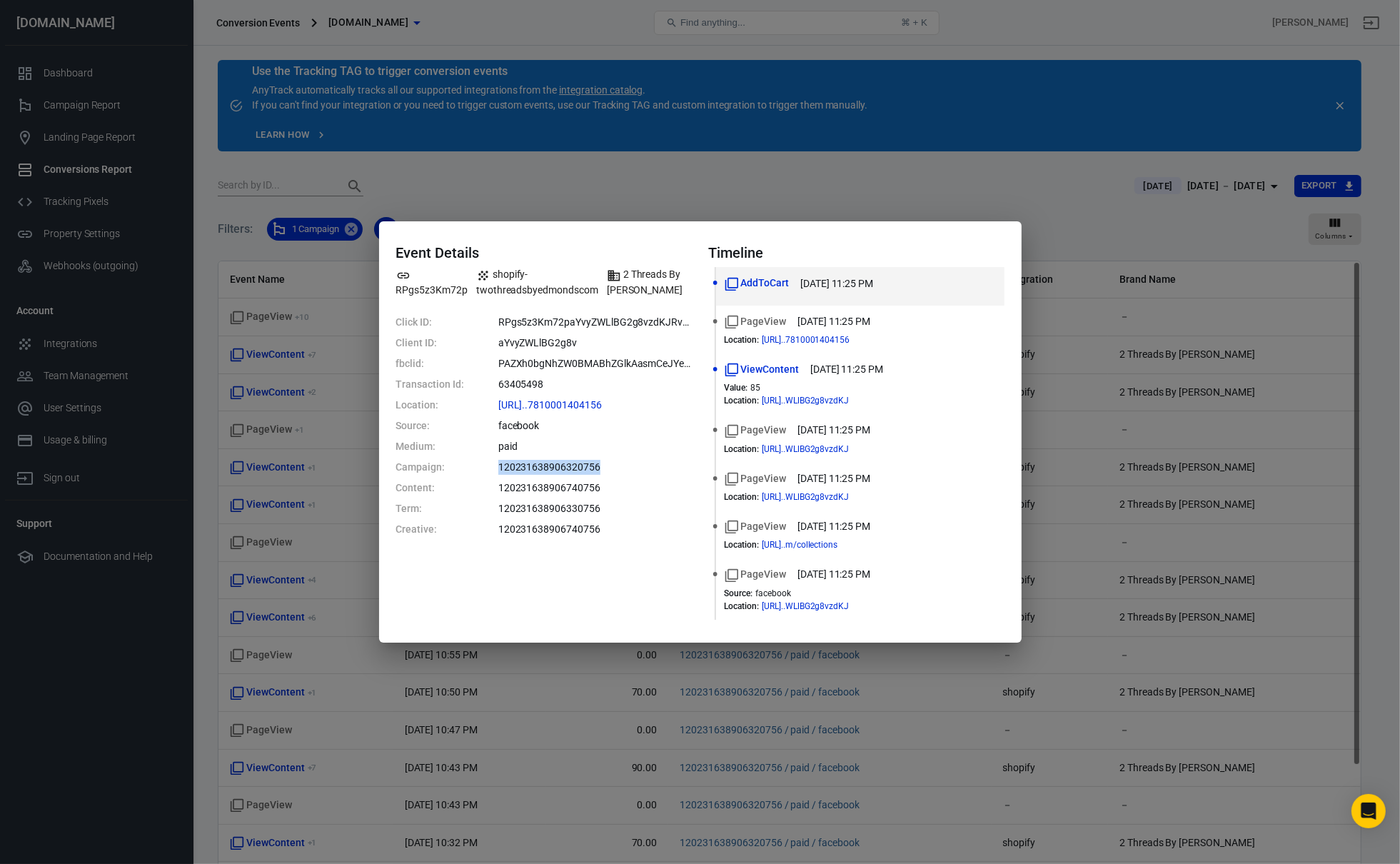
click at [659, 460] on dd "120231638906320756" at bounding box center [595, 467] width 193 height 15
click at [628, 484] on dd "120231638906740756" at bounding box center [595, 488] width 193 height 15
click at [236, 593] on div "Event Details RPgs5z3Km72p shopify-twothreadsbyedmondscom 2 Threads By Edmonds …" at bounding box center [700, 432] width 1400 height 864
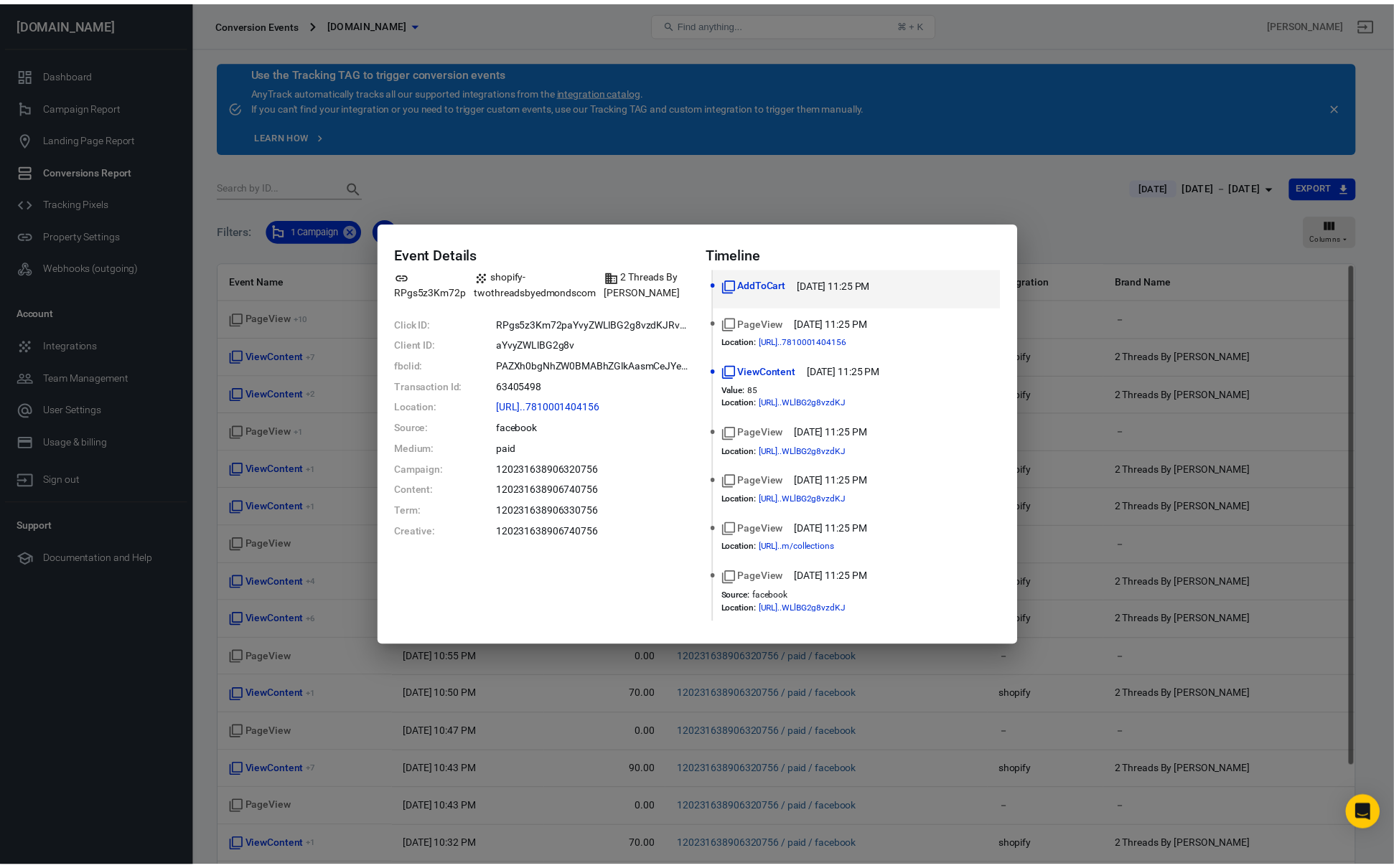
scroll to position [47, 0]
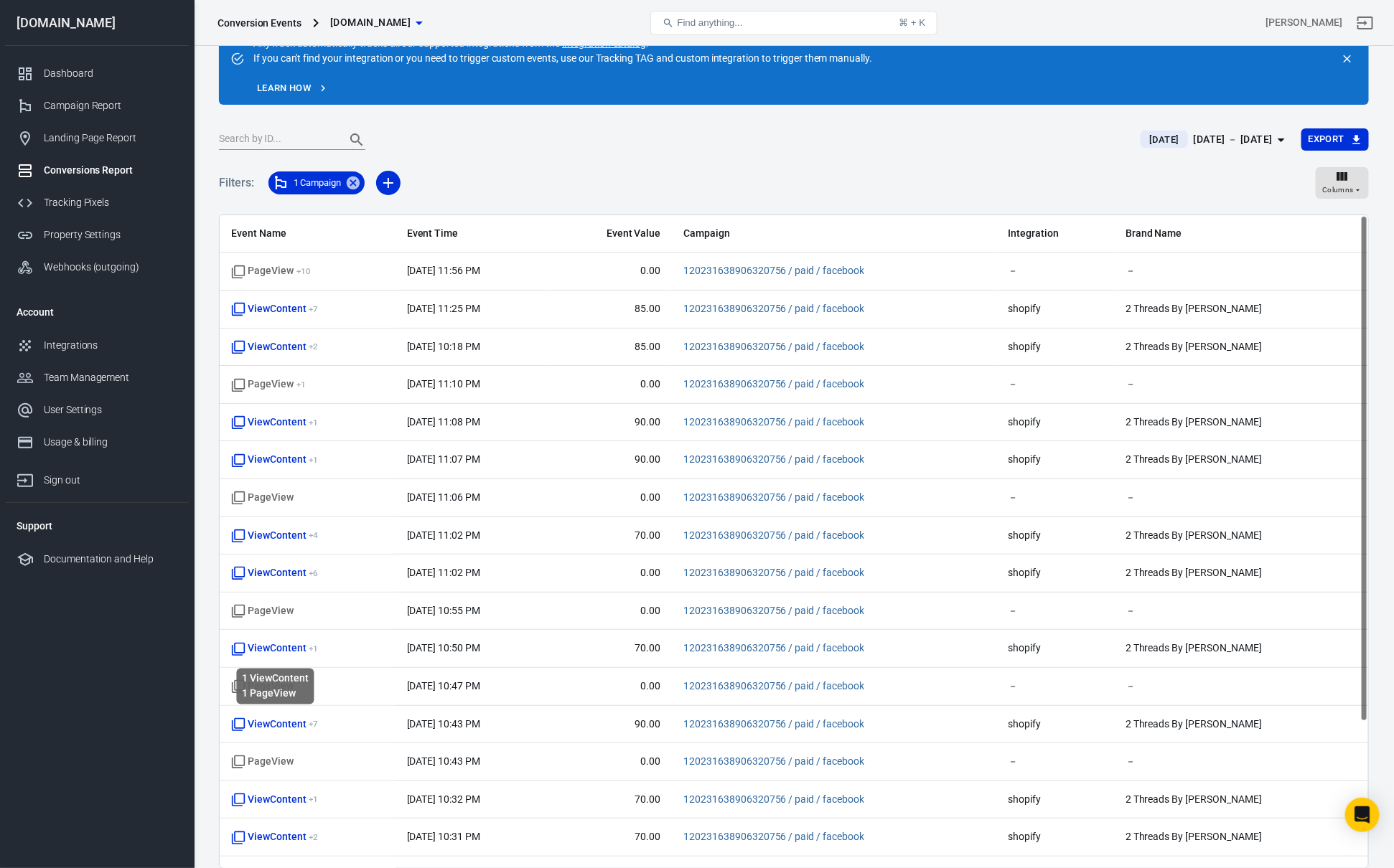
click at [284, 659] on div "1 ViewContent 1 PageView" at bounding box center [275, 682] width 80 height 47
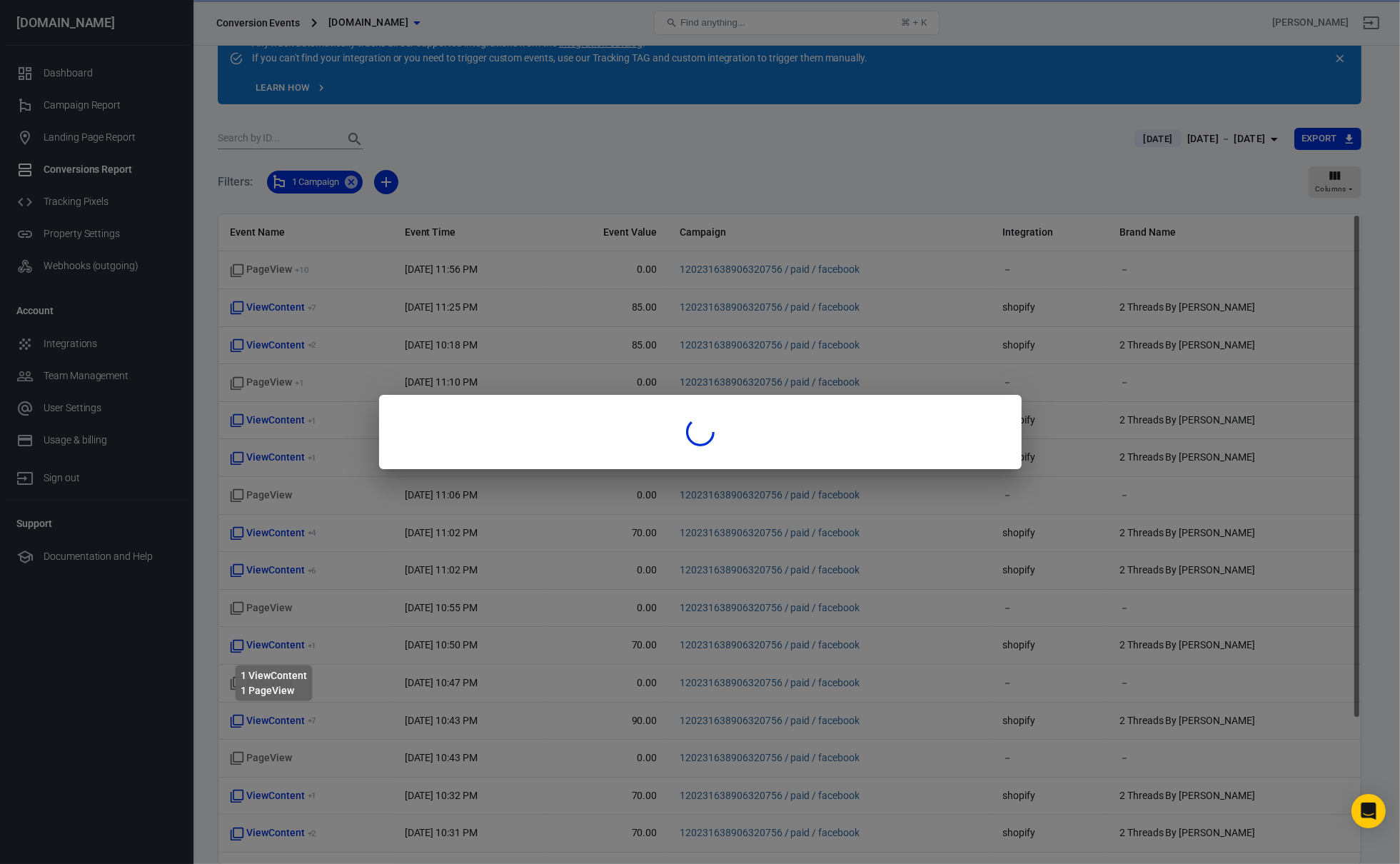
click at [295, 647] on div at bounding box center [700, 432] width 1400 height 864
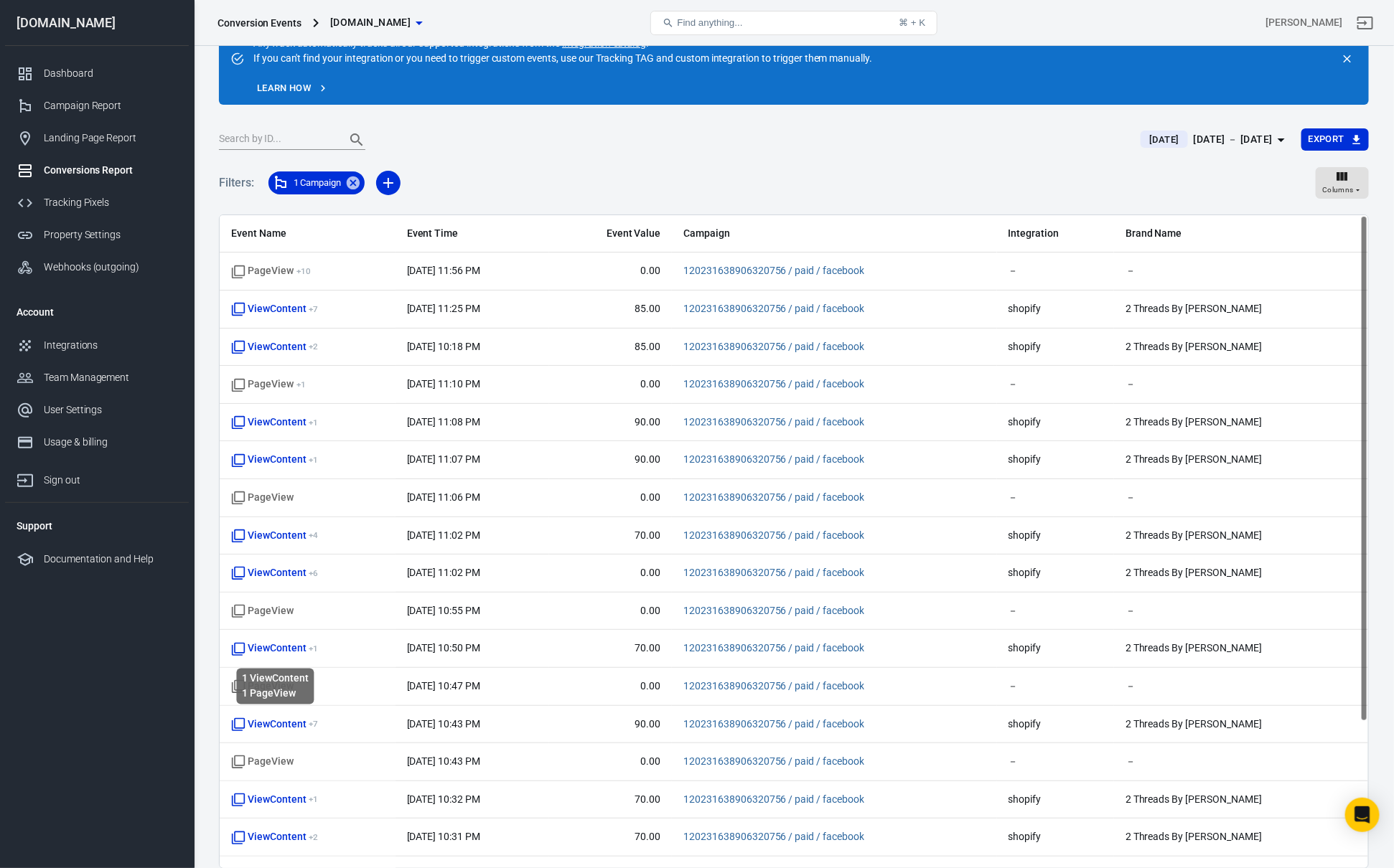
click at [297, 650] on span "ViewContent + 1" at bounding box center [275, 649] width 87 height 15
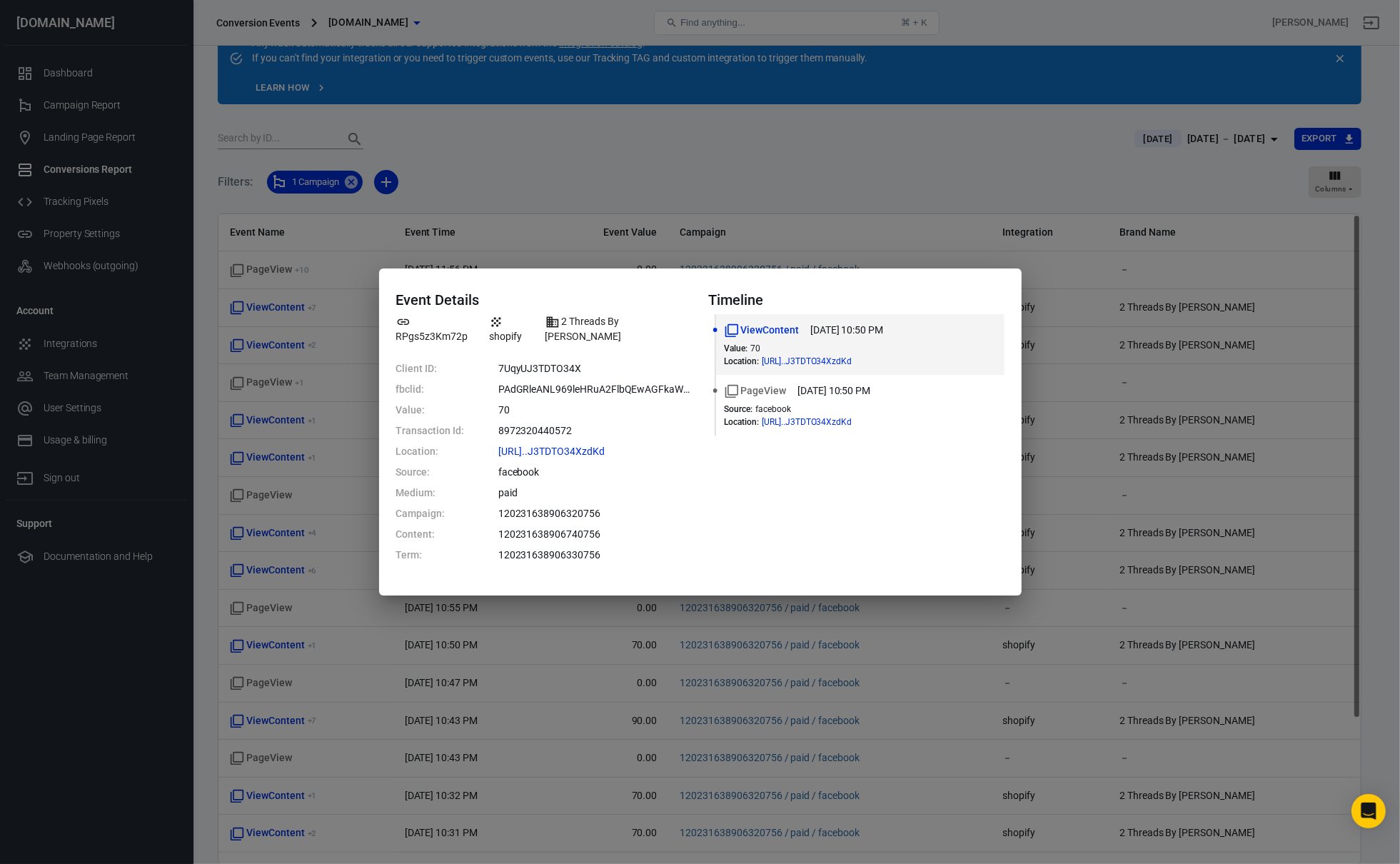
click at [295, 647] on div "Event Details RPgs5z3Km72p shopify 2 Threads By Edmonds Client ID: 7UqyUJ3TDTO3…" at bounding box center [700, 432] width 1400 height 864
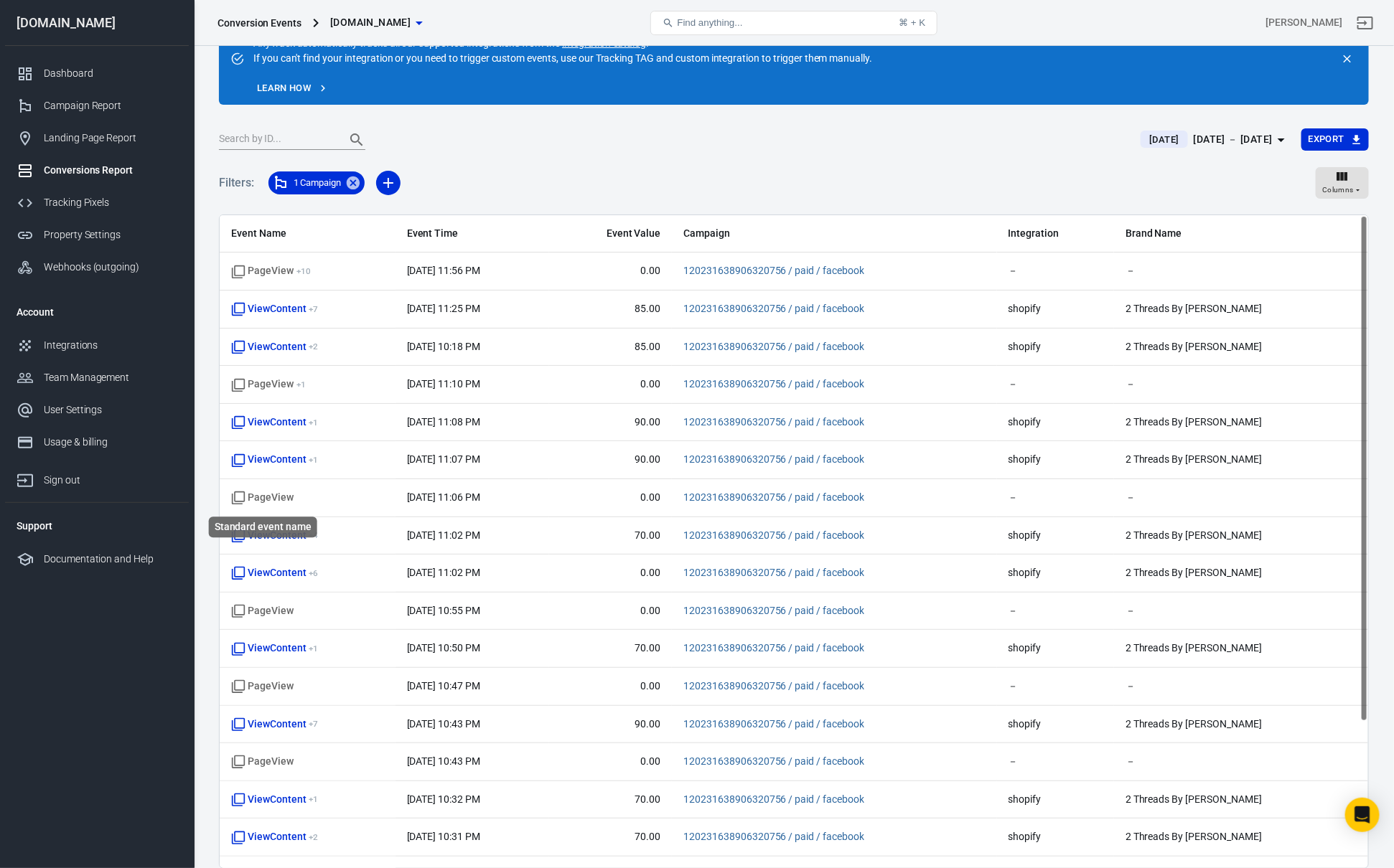
click at [278, 536] on div "Standard event name" at bounding box center [262, 528] width 108 height 21
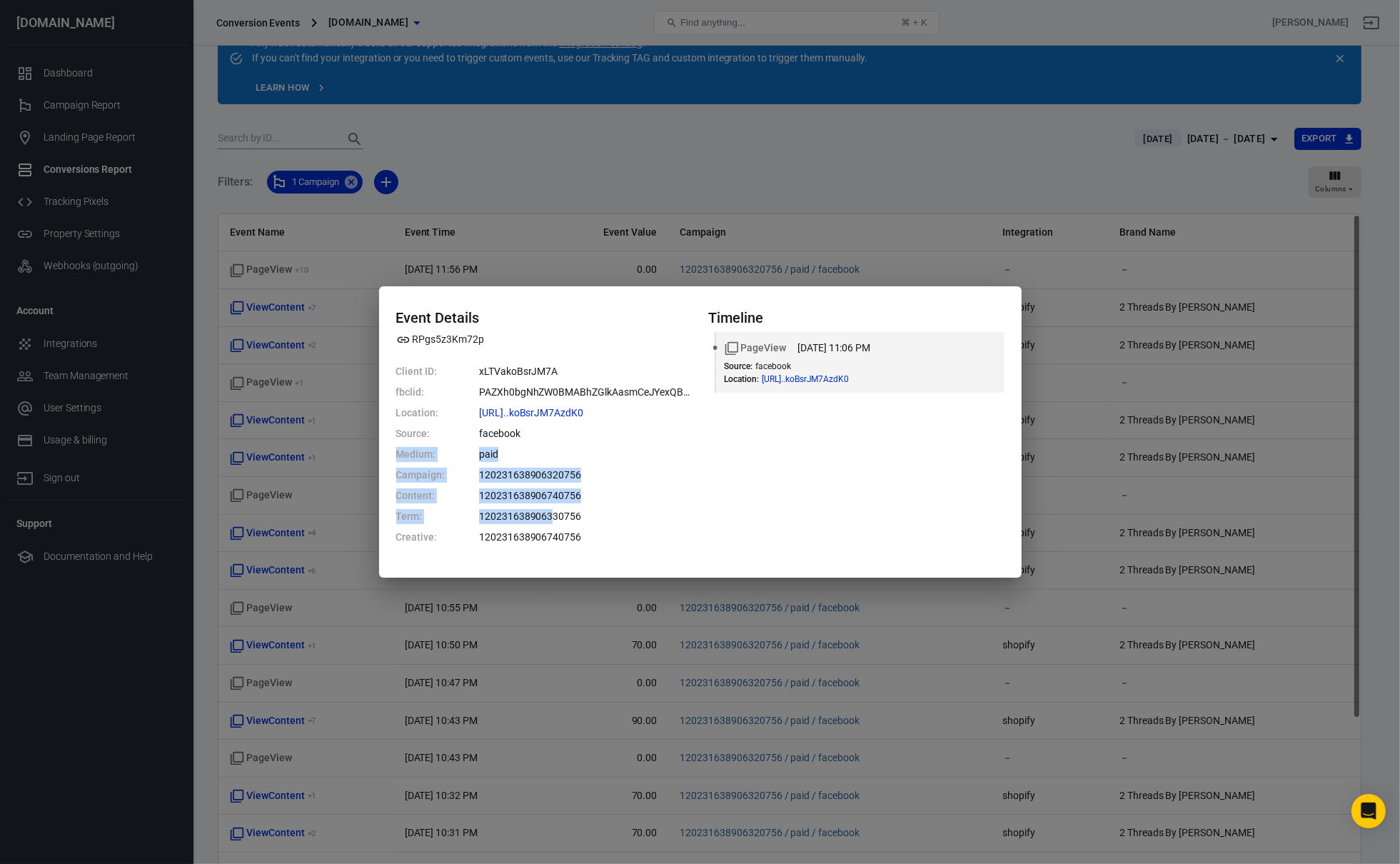
drag, startPoint x: 502, startPoint y: 442, endPoint x: 561, endPoint y: 516, distance: 94.6
click at [555, 516] on dl "Client ID: xLTVakoBsrJM7A fbclid: PAZXh0bgNhZW0BMABhZGlkAasmCeJYexQBp2ONQL67l9L…" at bounding box center [544, 455] width 296 height 181
click at [562, 516] on dd "120231638906330756" at bounding box center [585, 516] width 212 height 15
click at [574, 488] on dd "120231638906740756" at bounding box center [585, 495] width 212 height 15
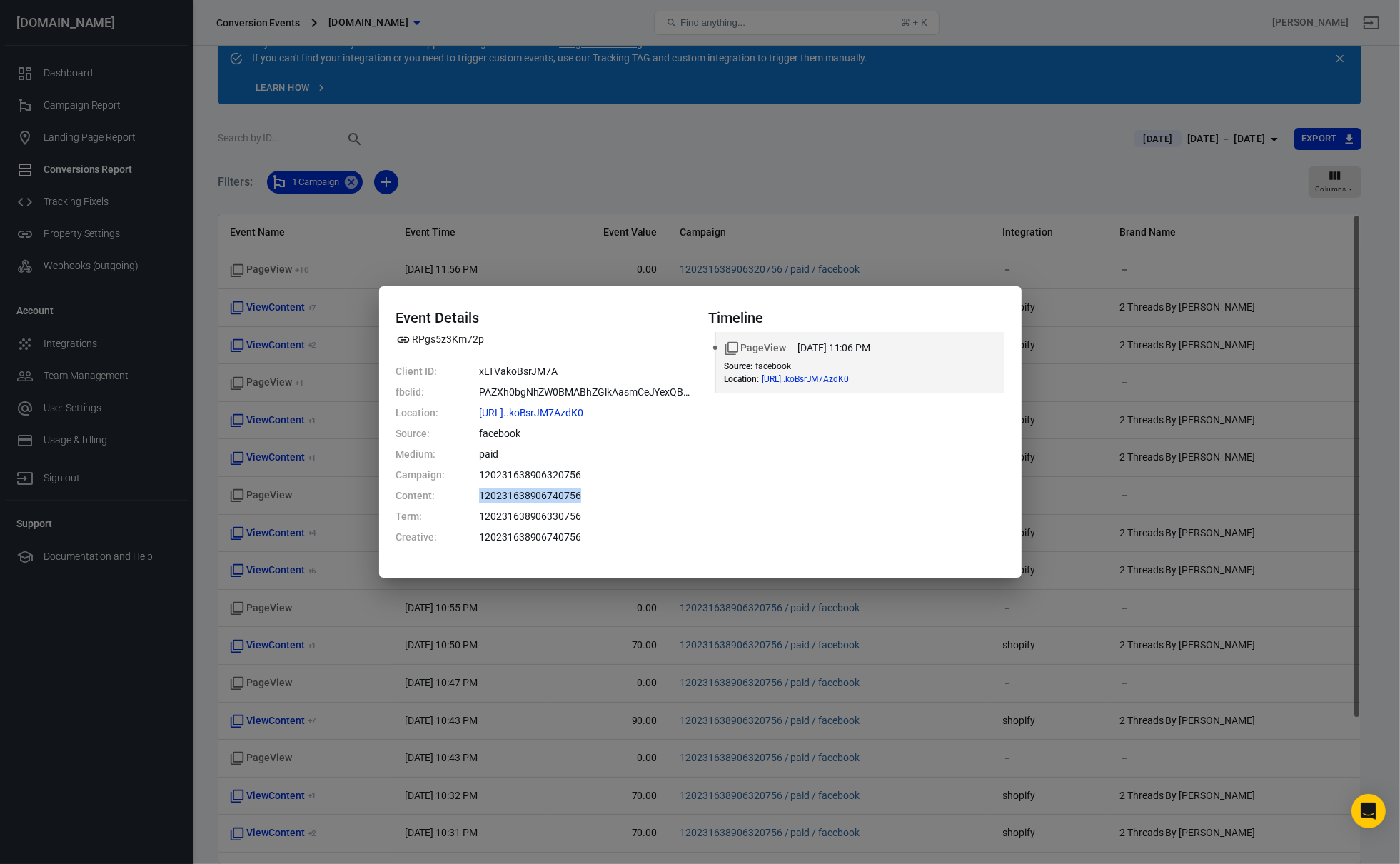
click at [574, 488] on dd "120231638906740756" at bounding box center [585, 495] width 212 height 15
click at [587, 487] on dl "Client ID: xLTVakoBsrJM7A fbclid: PAZXh0bgNhZW0BMABhZGlkAasmCeJYexQBp2ONQL67l9L…" at bounding box center [544, 455] width 296 height 181
click at [608, 471] on dd "120231638906320756" at bounding box center [585, 475] width 212 height 15
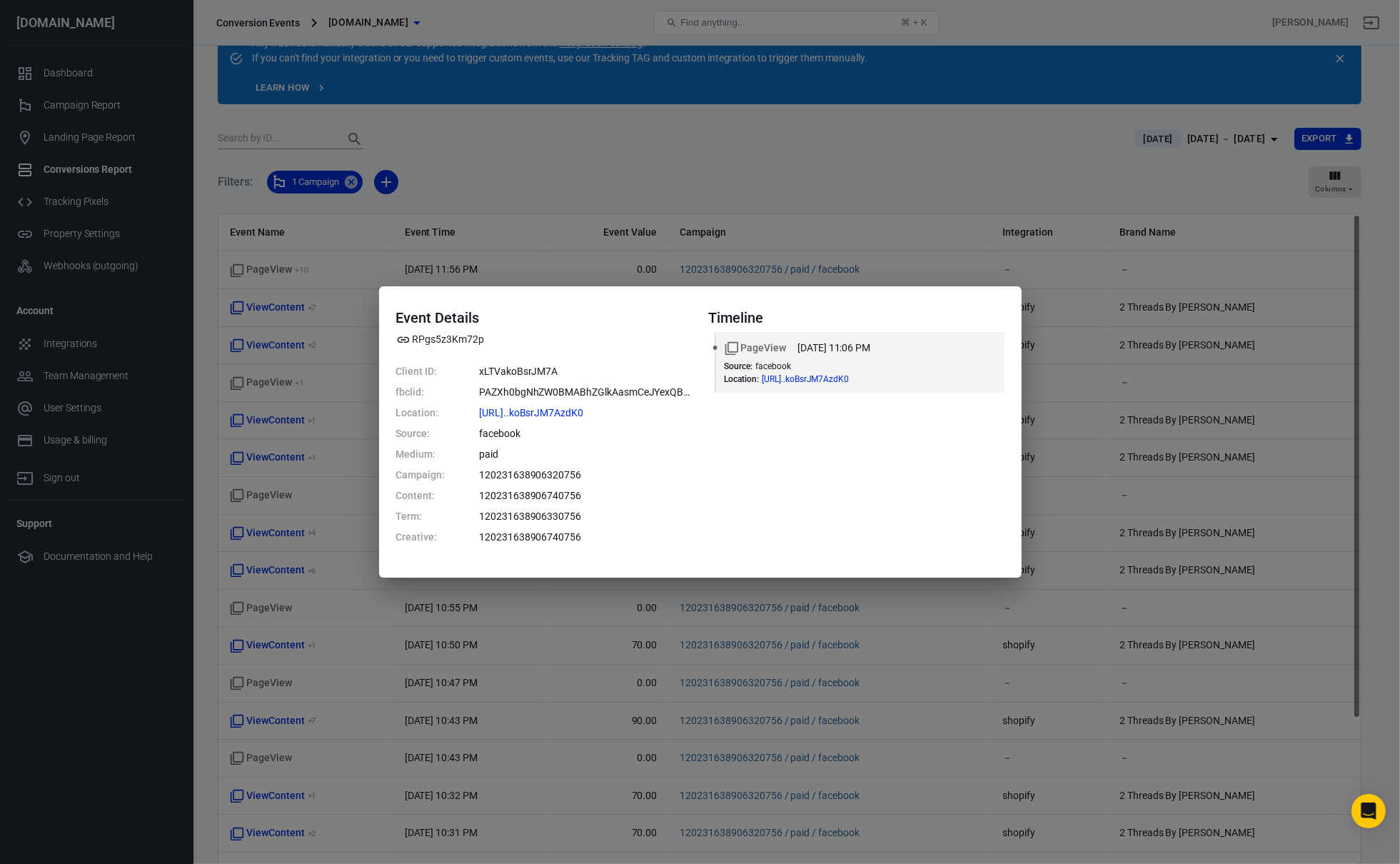
click at [608, 471] on dd "120231638906320756" at bounding box center [585, 475] width 212 height 15
drag, startPoint x: 734, startPoint y: 465, endPoint x: 814, endPoint y: 406, distance: 99.4
click at [779, 470] on div "Timeline PageView Oct 2, 2025, 11:06 PM Source : facebook Location : https://tw…" at bounding box center [856, 432] width 296 height 246
click at [846, 372] on div "Source : facebook Location : https://twothreadsbyedmond...koBsrJM7AzdK0" at bounding box center [860, 373] width 271 height 23
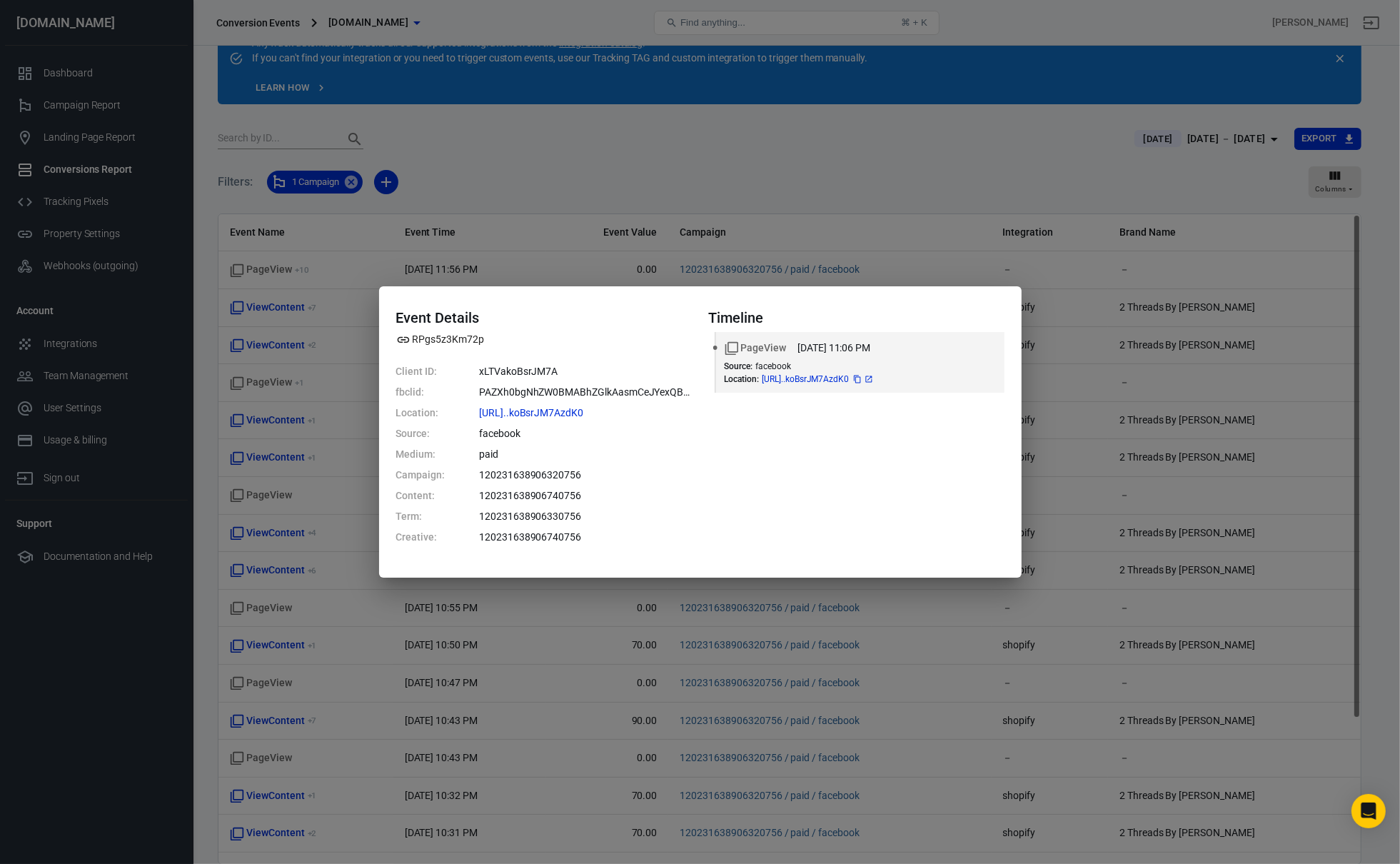
click at [844, 377] on span "https://twothreadsbyedmond...koBsrJM7AzdK0" at bounding box center [818, 379] width 113 height 9
click at [689, 690] on div "Event Details RPgs5z3Km72p Client ID: xLTVakoBsrJM7A fbclid: PAZXh0bgNhZW0BMABh…" at bounding box center [700, 432] width 1400 height 864
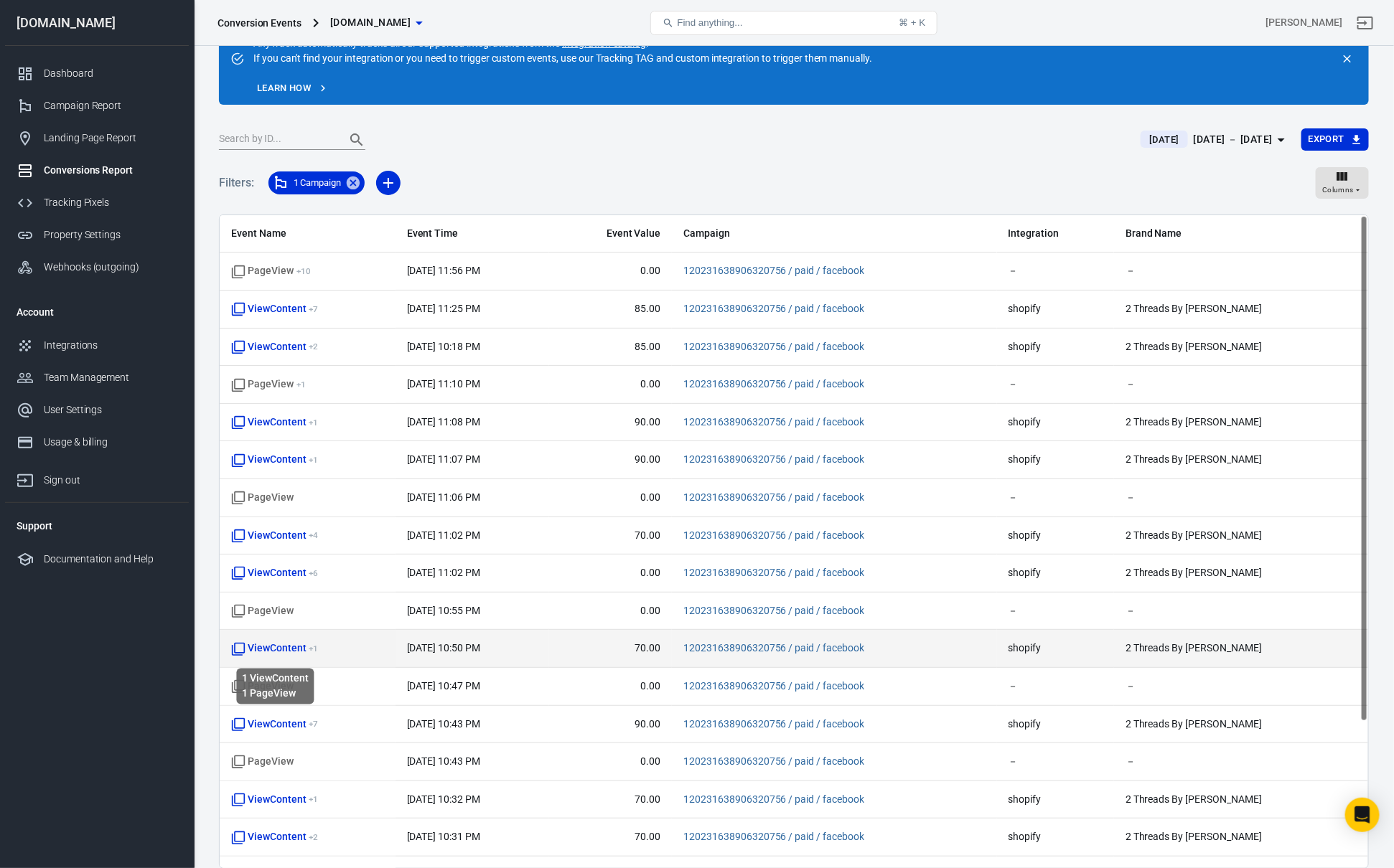
click at [293, 650] on span "ViewContent + 1" at bounding box center [275, 649] width 87 height 15
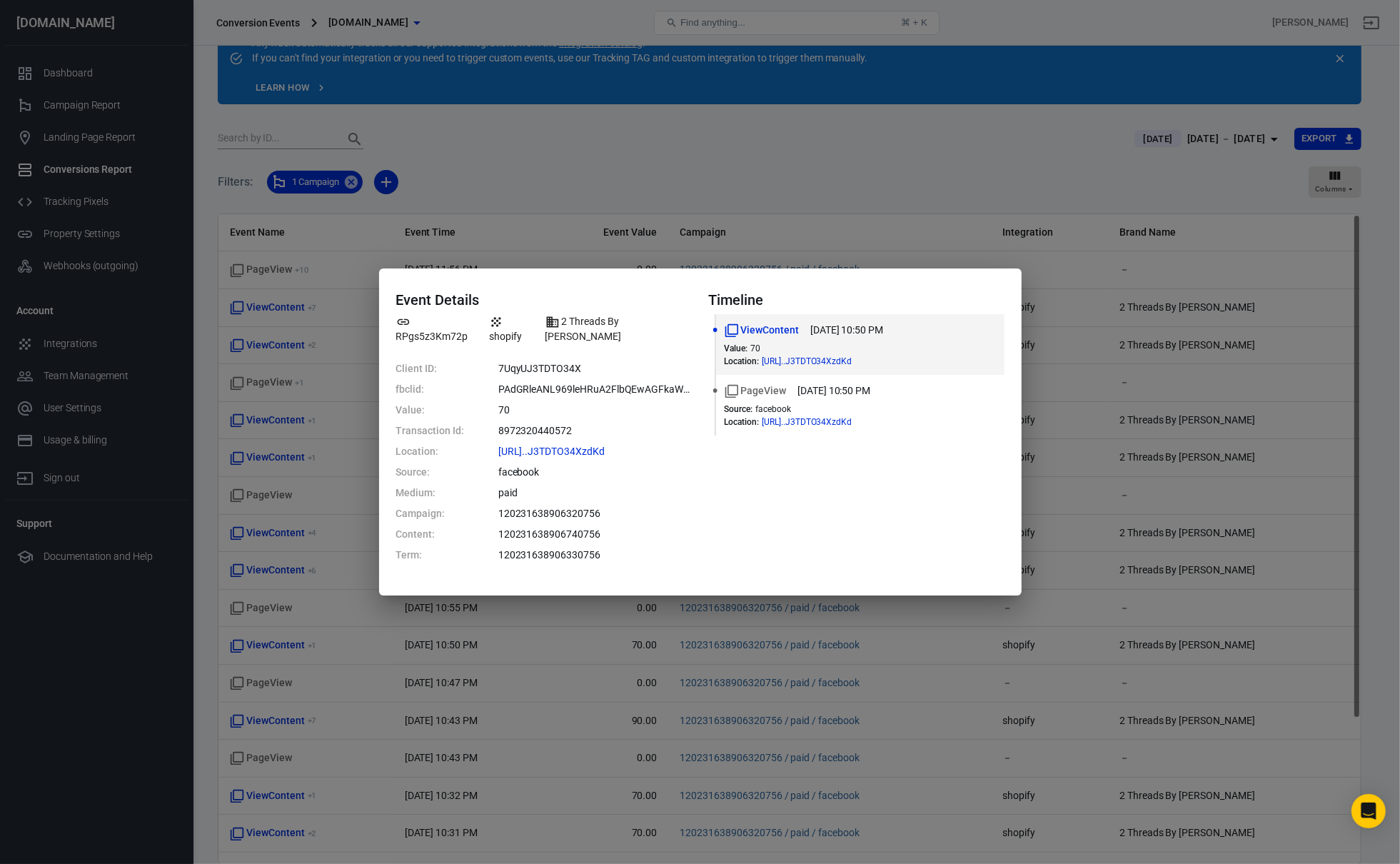
click at [681, 604] on div "Event Details RPgs5z3Km72p shopify 2 Threads By Edmonds Client ID: 7UqyUJ3TDTO3…" at bounding box center [700, 432] width 1400 height 864
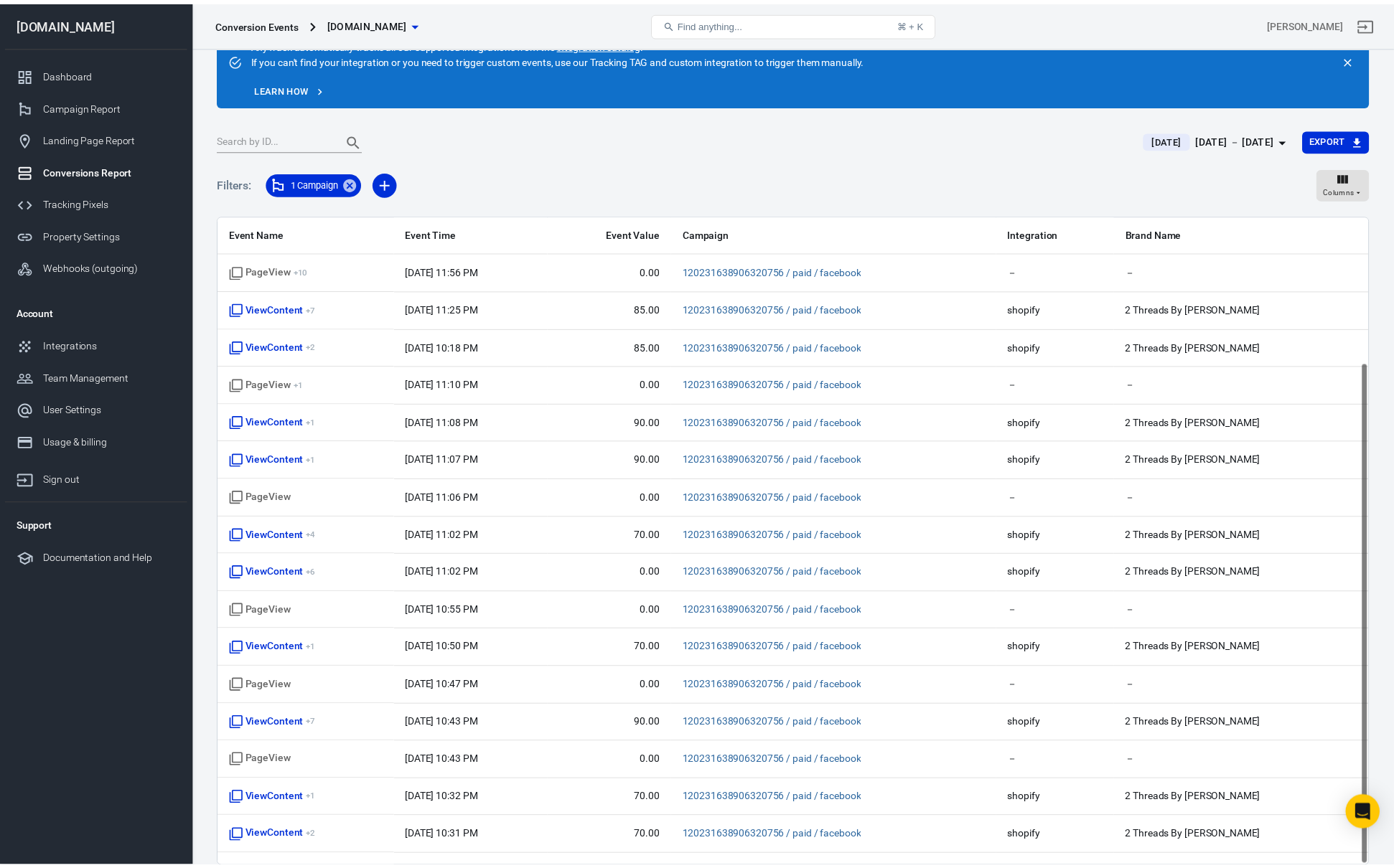
scroll to position [188, 0]
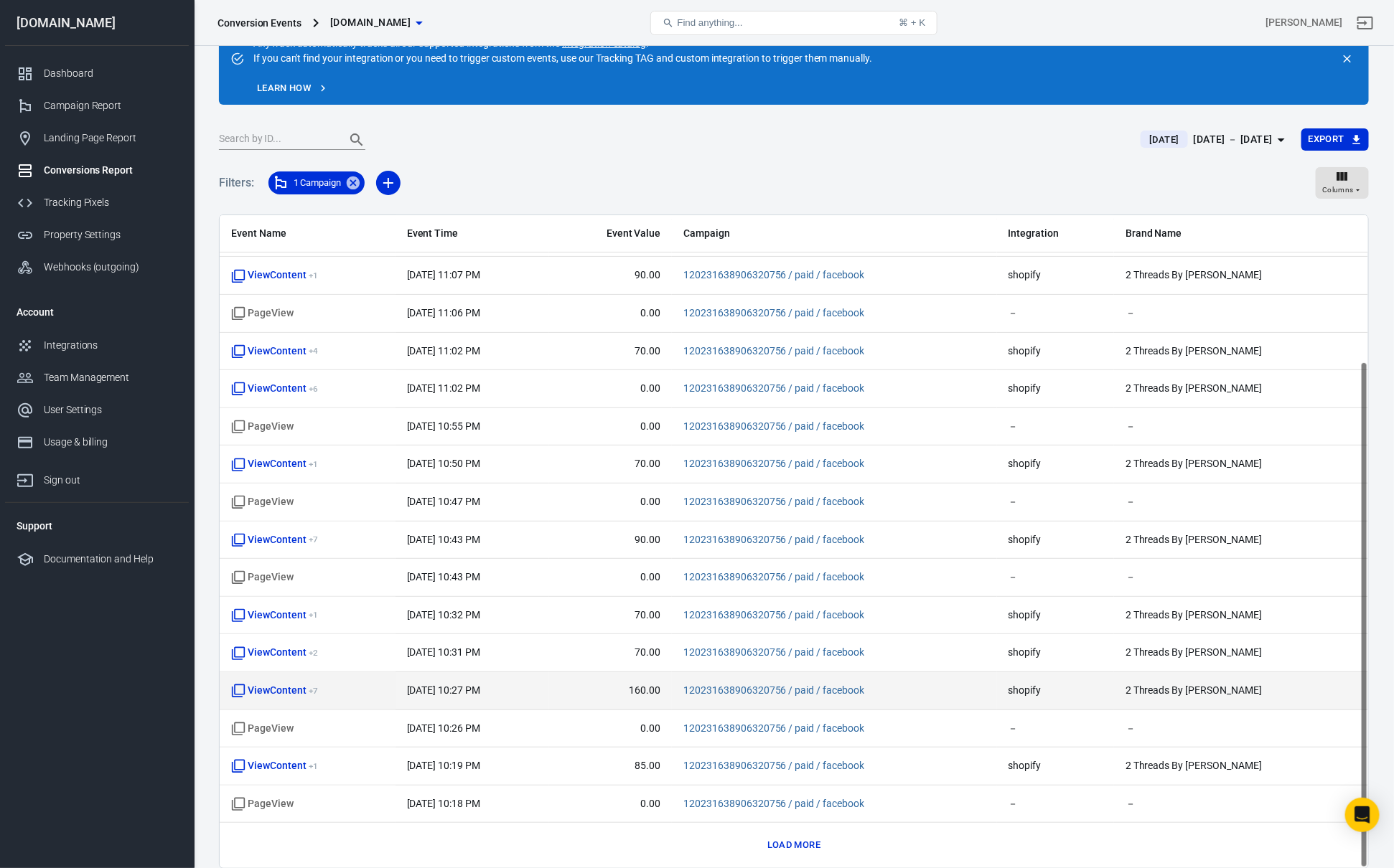
click at [273, 689] on span "ViewContent + 7" at bounding box center [275, 691] width 87 height 15
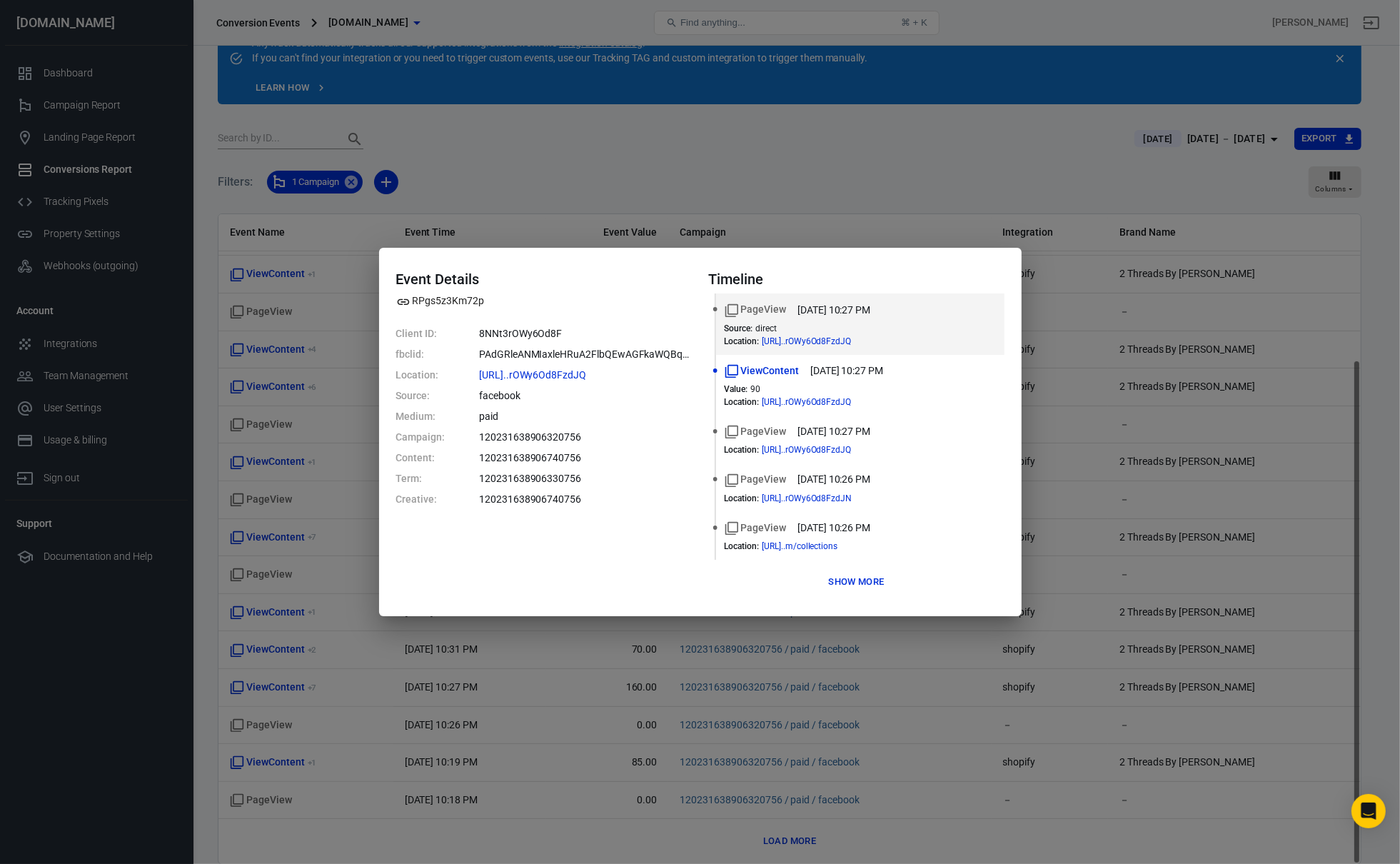
click at [849, 585] on button "Show more" at bounding box center [856, 582] width 63 height 22
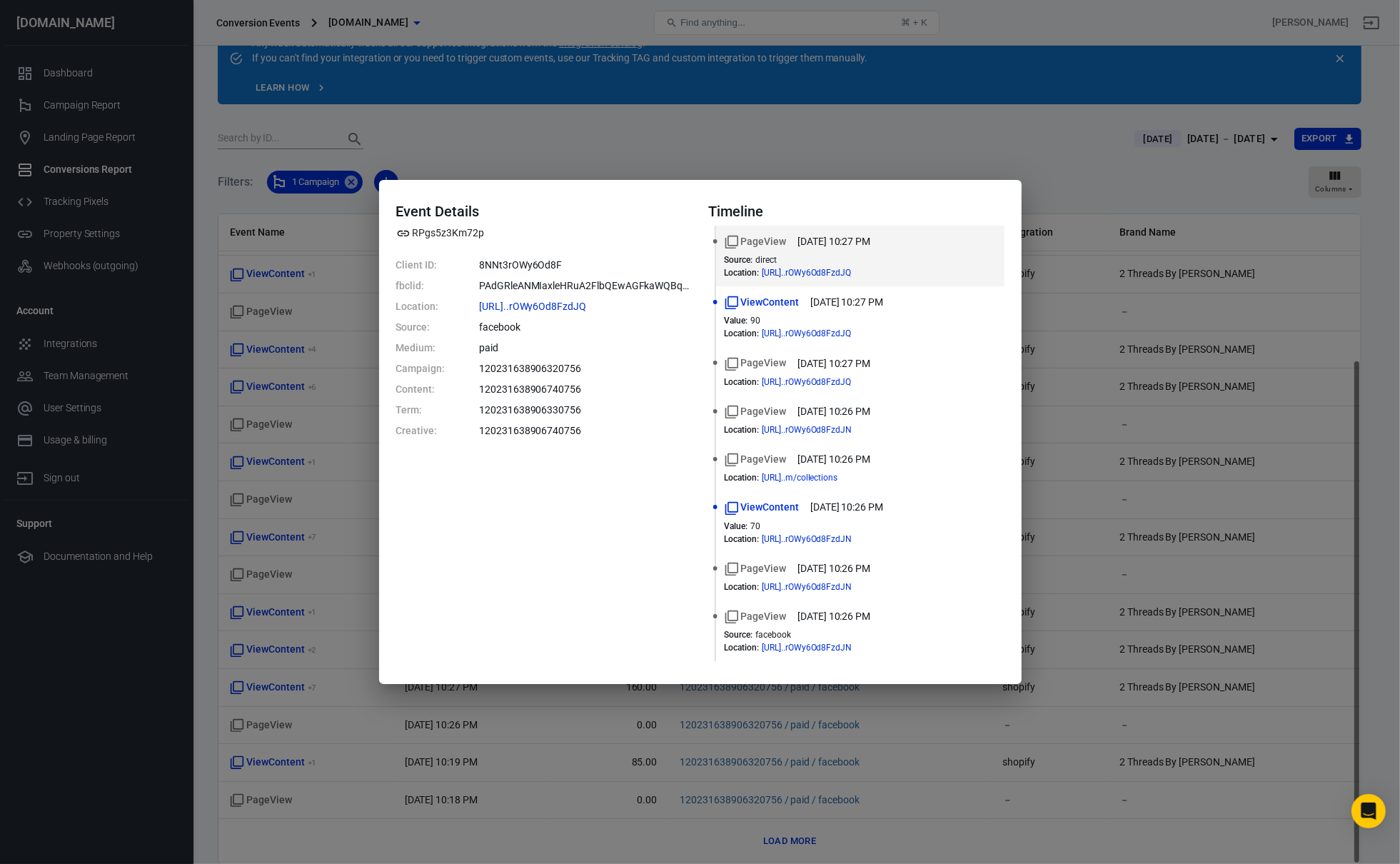
click at [753, 713] on div "Event Details RPgs5z3Km72p Client ID: 8NNt3rOWy6Od8F fbclid: PAdGRleANMIaxleHRu…" at bounding box center [700, 432] width 1400 height 864
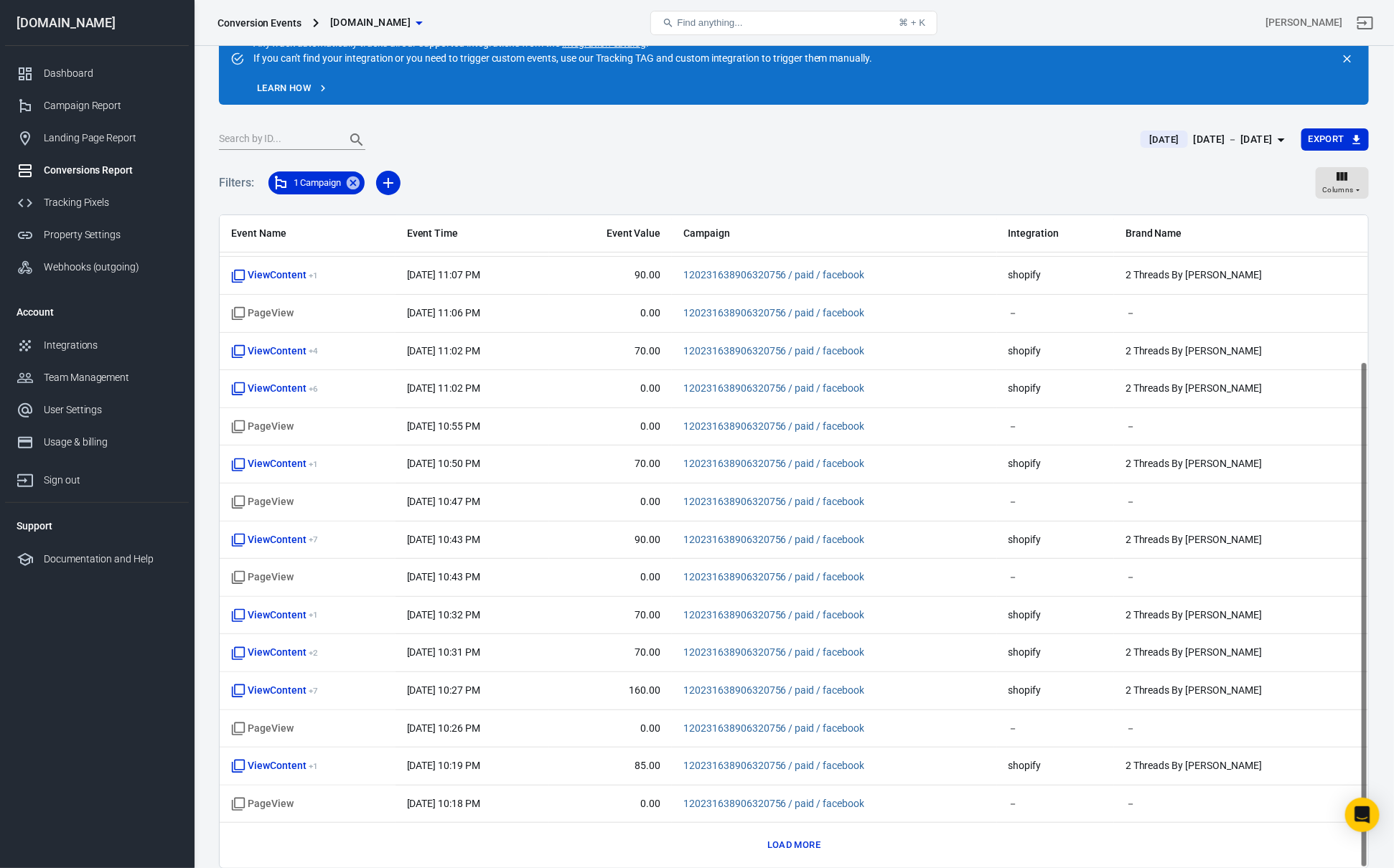
click at [774, 836] on button "Load more" at bounding box center [794, 845] width 60 height 22
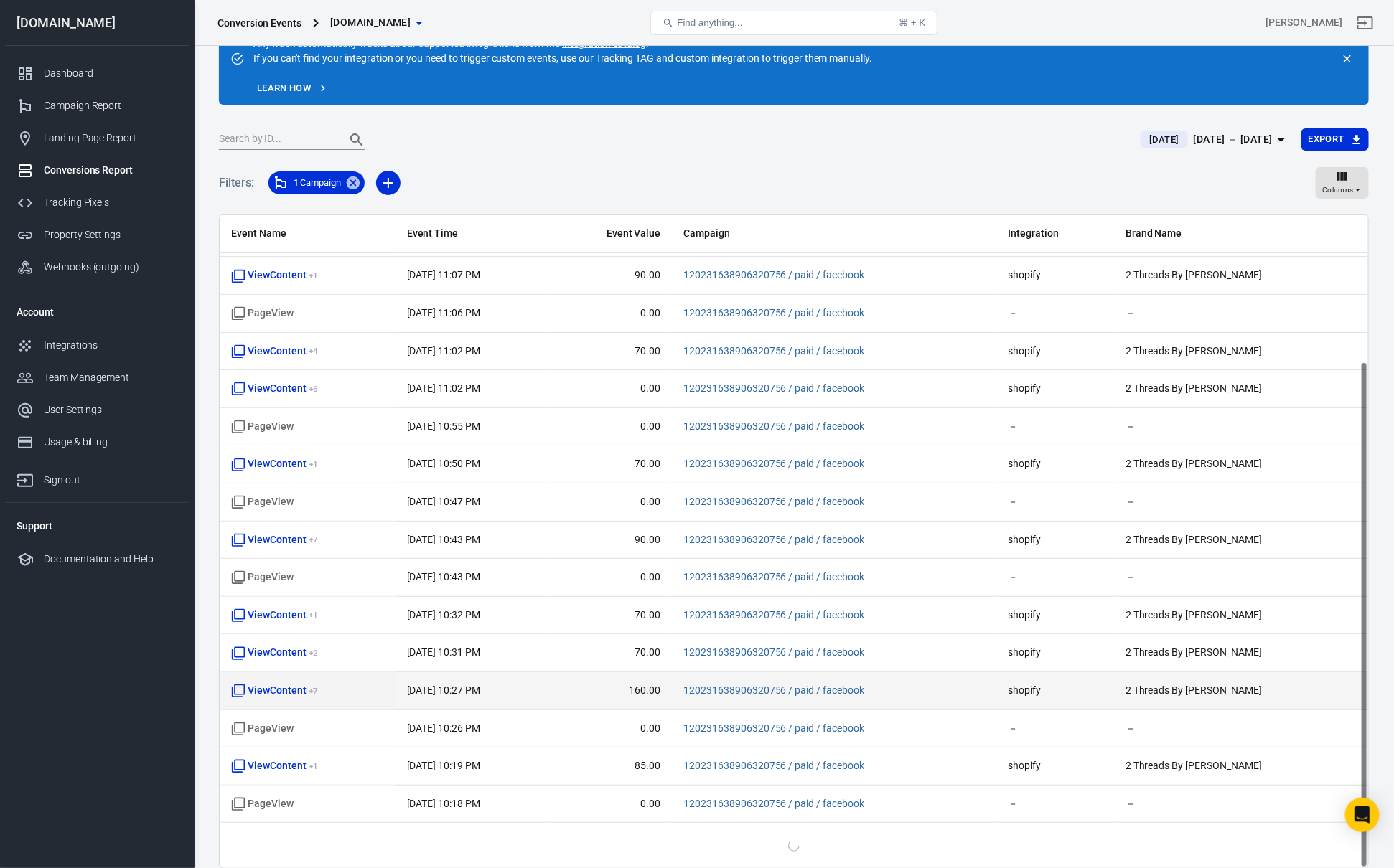
scroll to position [110, 0]
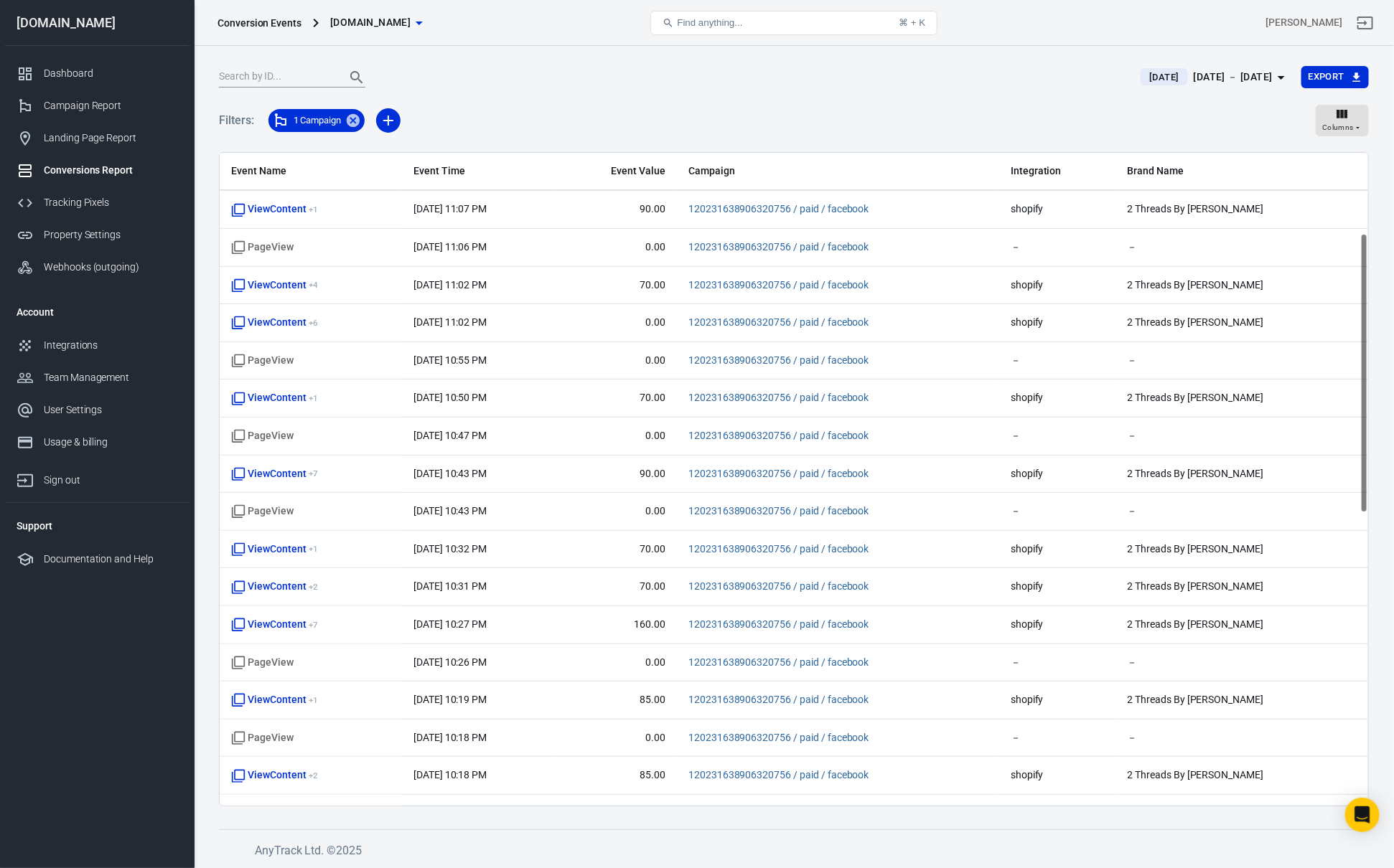
click at [344, 124] on span "1 Campaign" at bounding box center [318, 121] width 65 height 15
click at [349, 120] on icon at bounding box center [353, 120] width 13 height 13
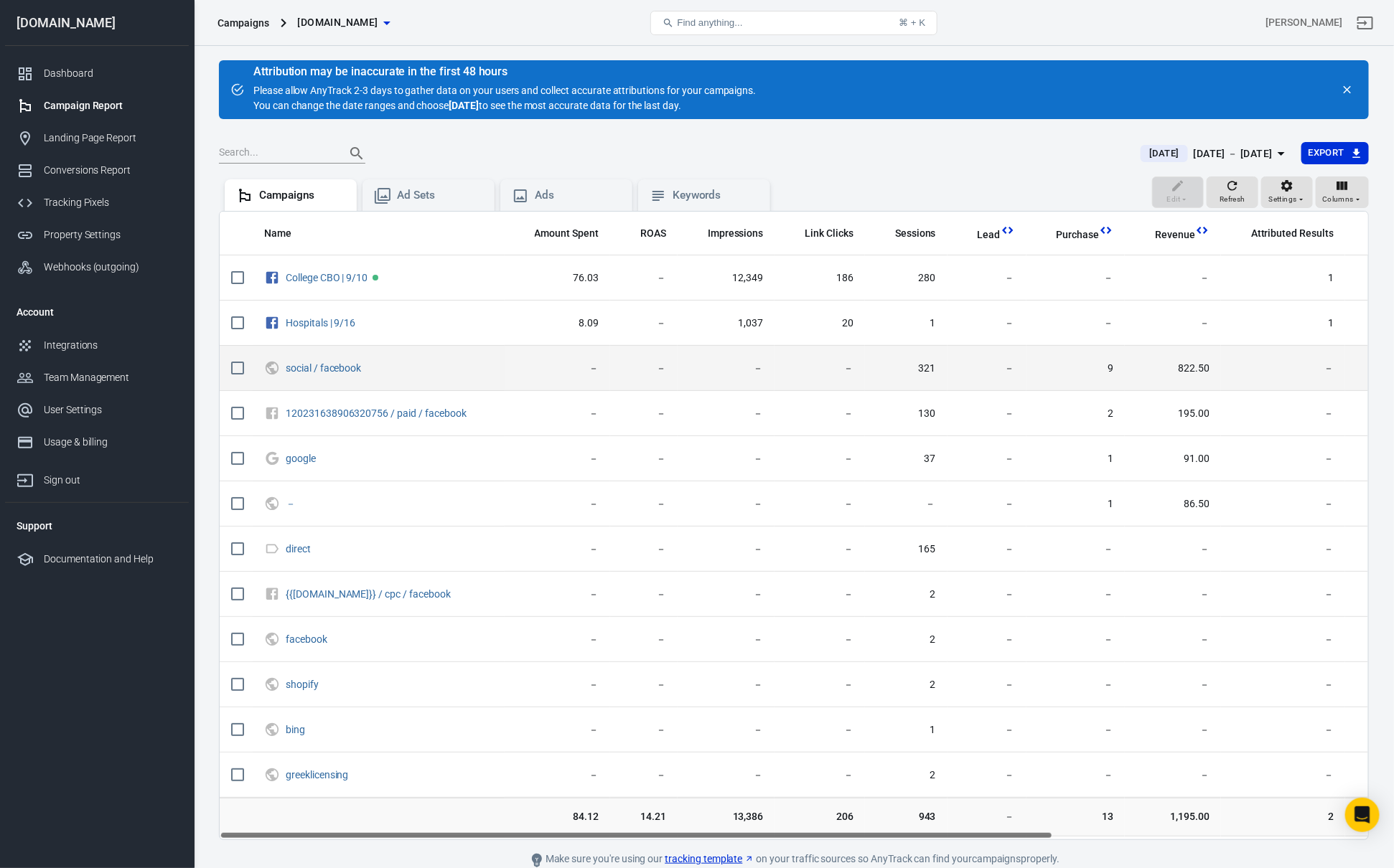
click at [535, 374] on span "－" at bounding box center [557, 369] width 83 height 15
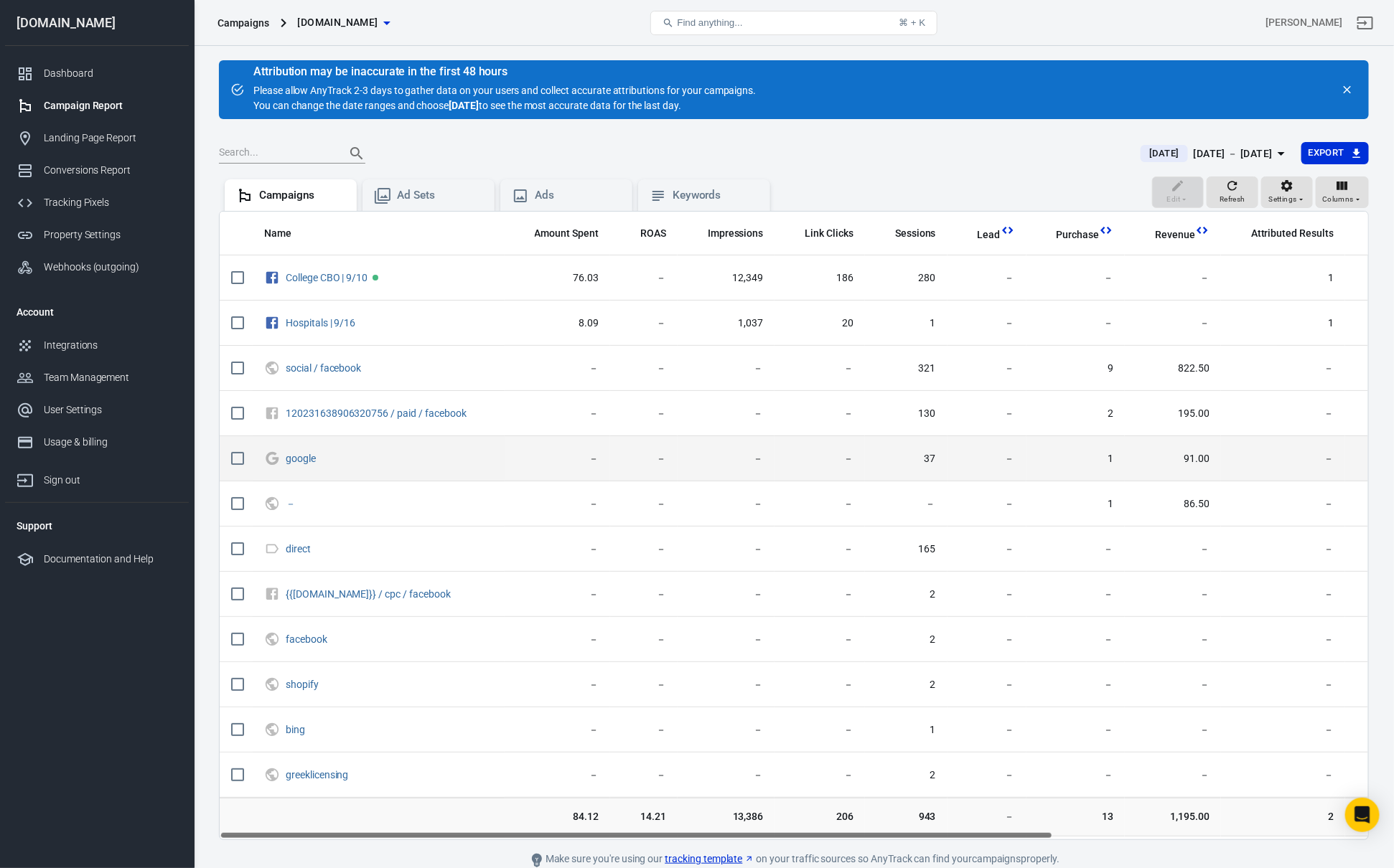
scroll to position [63, 0]
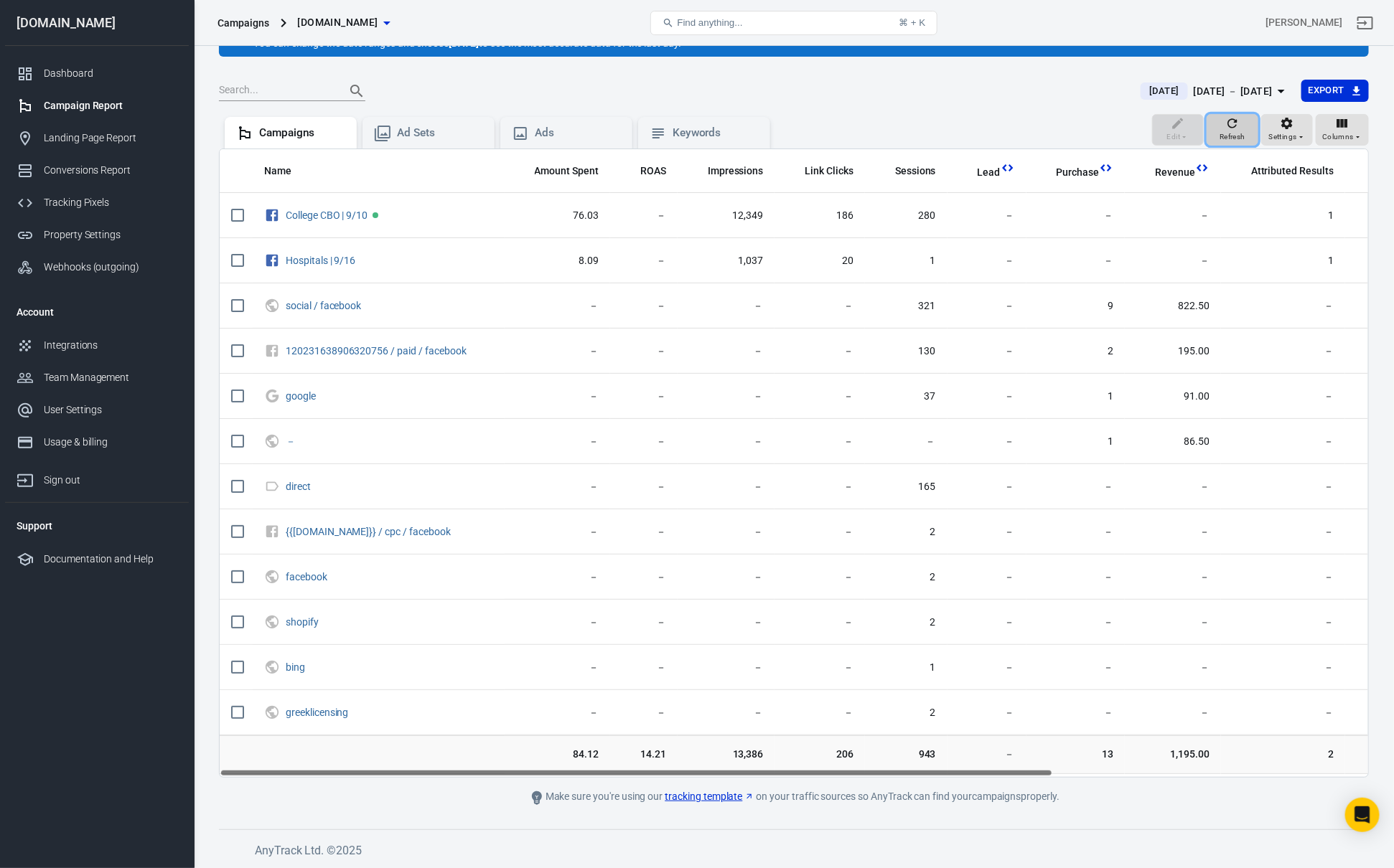
click at [1220, 121] on div "Refresh" at bounding box center [1232, 130] width 26 height 28
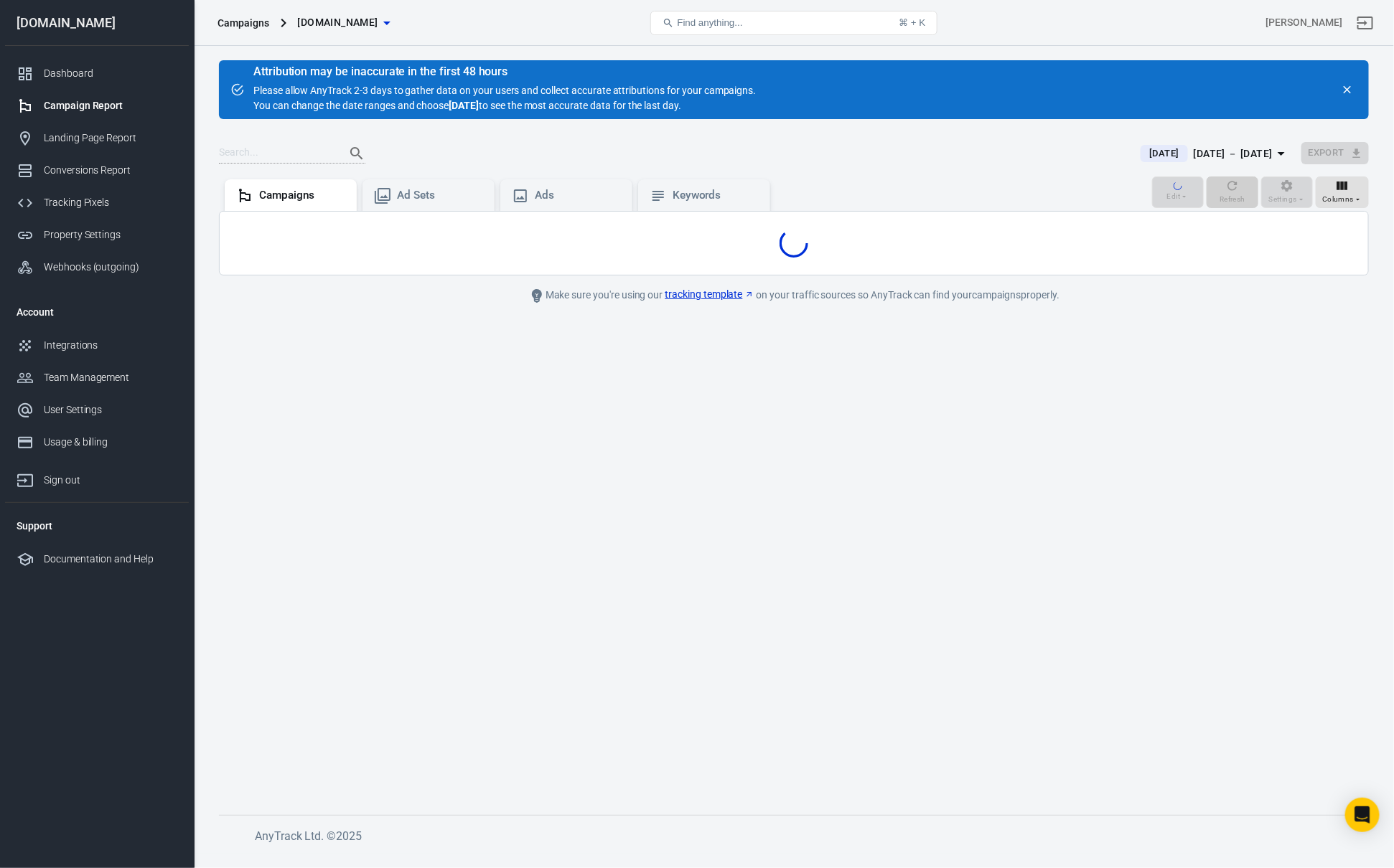
scroll to position [0, 0]
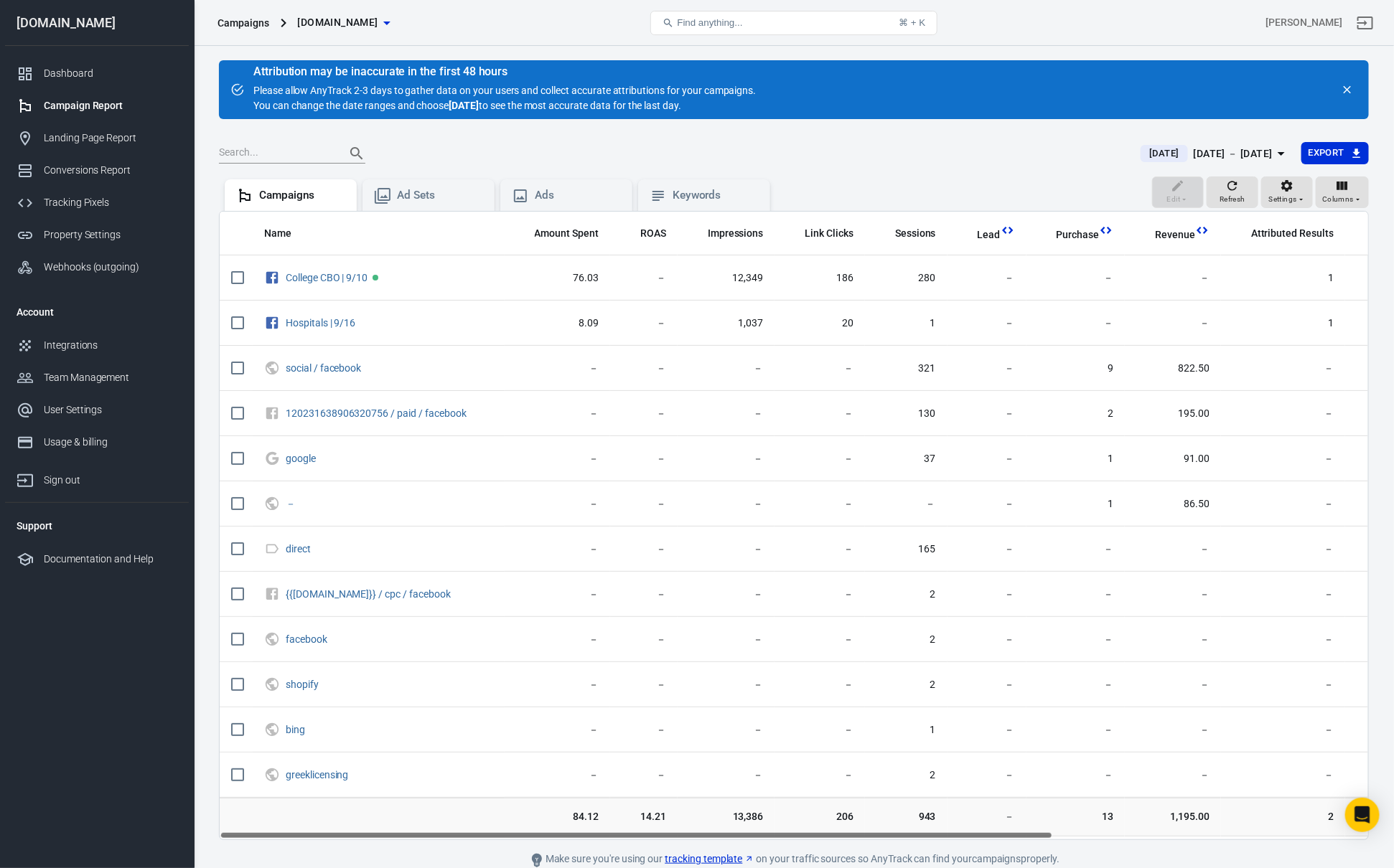
click at [1213, 156] on div "[DATE] － [DATE]" at bounding box center [1232, 153] width 79 height 18
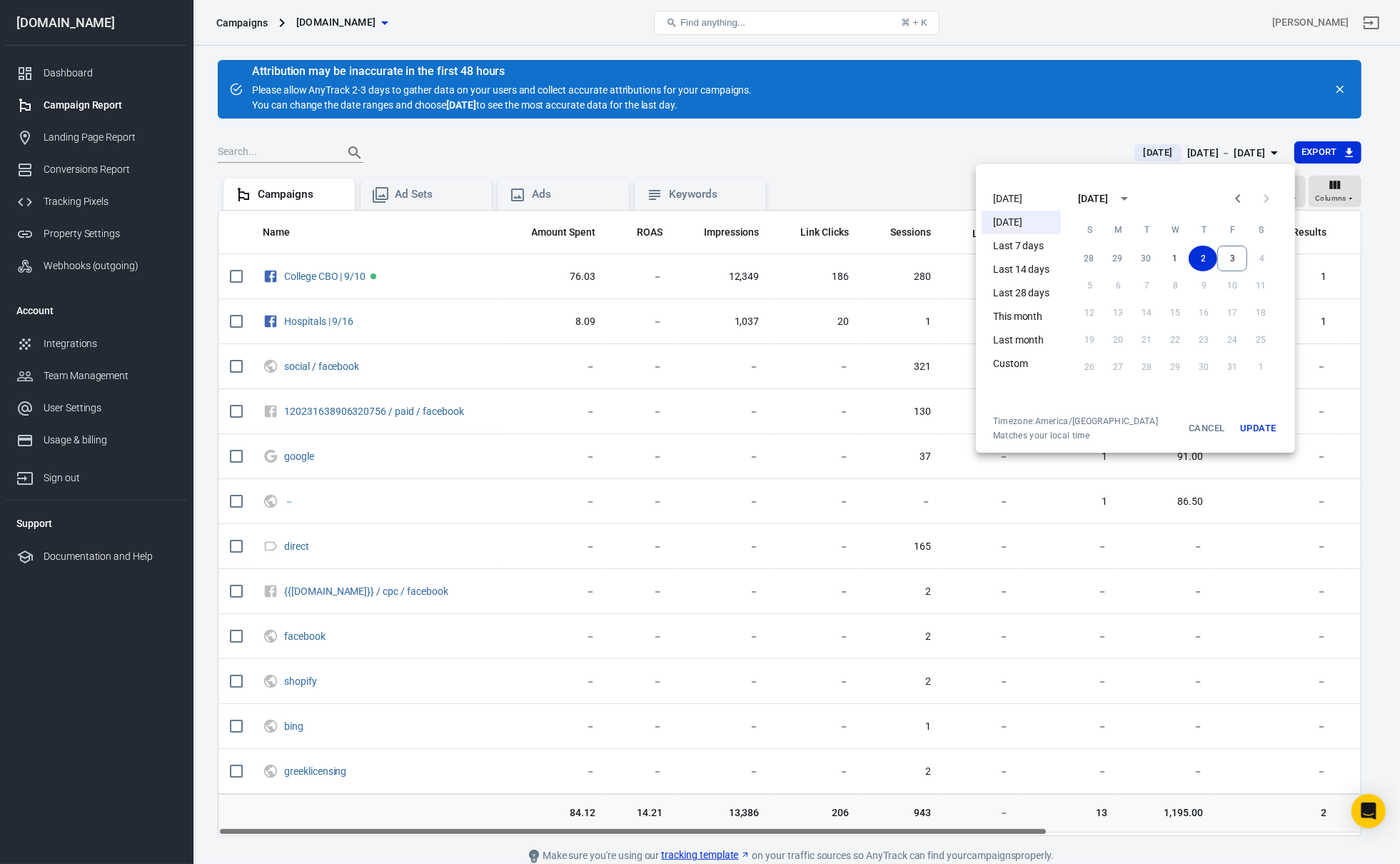
click at [894, 450] on div at bounding box center [700, 432] width 1400 height 864
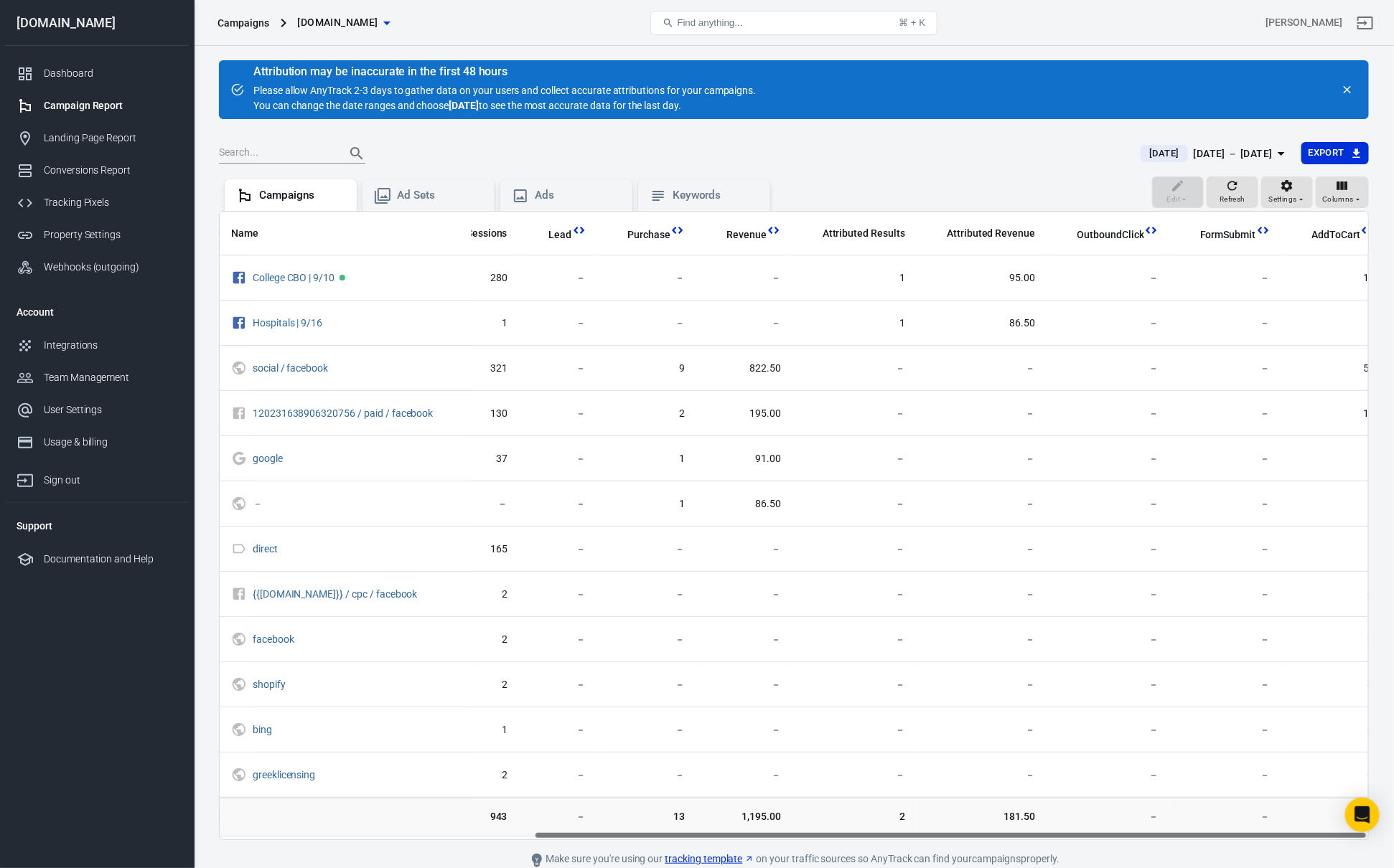
scroll to position [0, 433]
drag, startPoint x: 885, startPoint y: 832, endPoint x: 1357, endPoint y: 796, distance: 473.4
click at [1357, 796] on div "Name Amount Spent ROAS Impressions Link Clicks Sessions Lead Purchase Revenue A…" at bounding box center [793, 525] width 1149 height 629
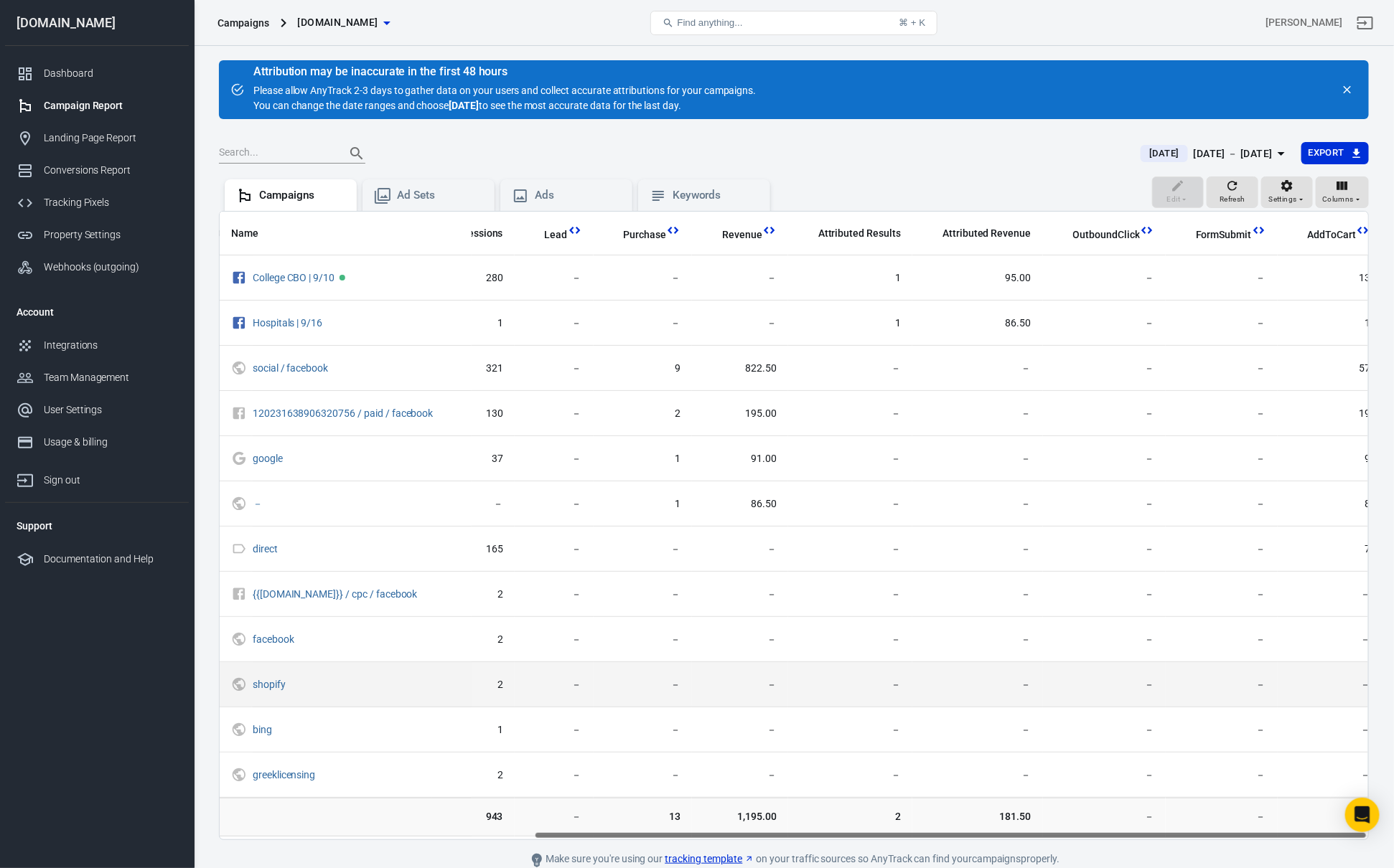
click at [1214, 667] on td "－" at bounding box center [1222, 685] width 112 height 45
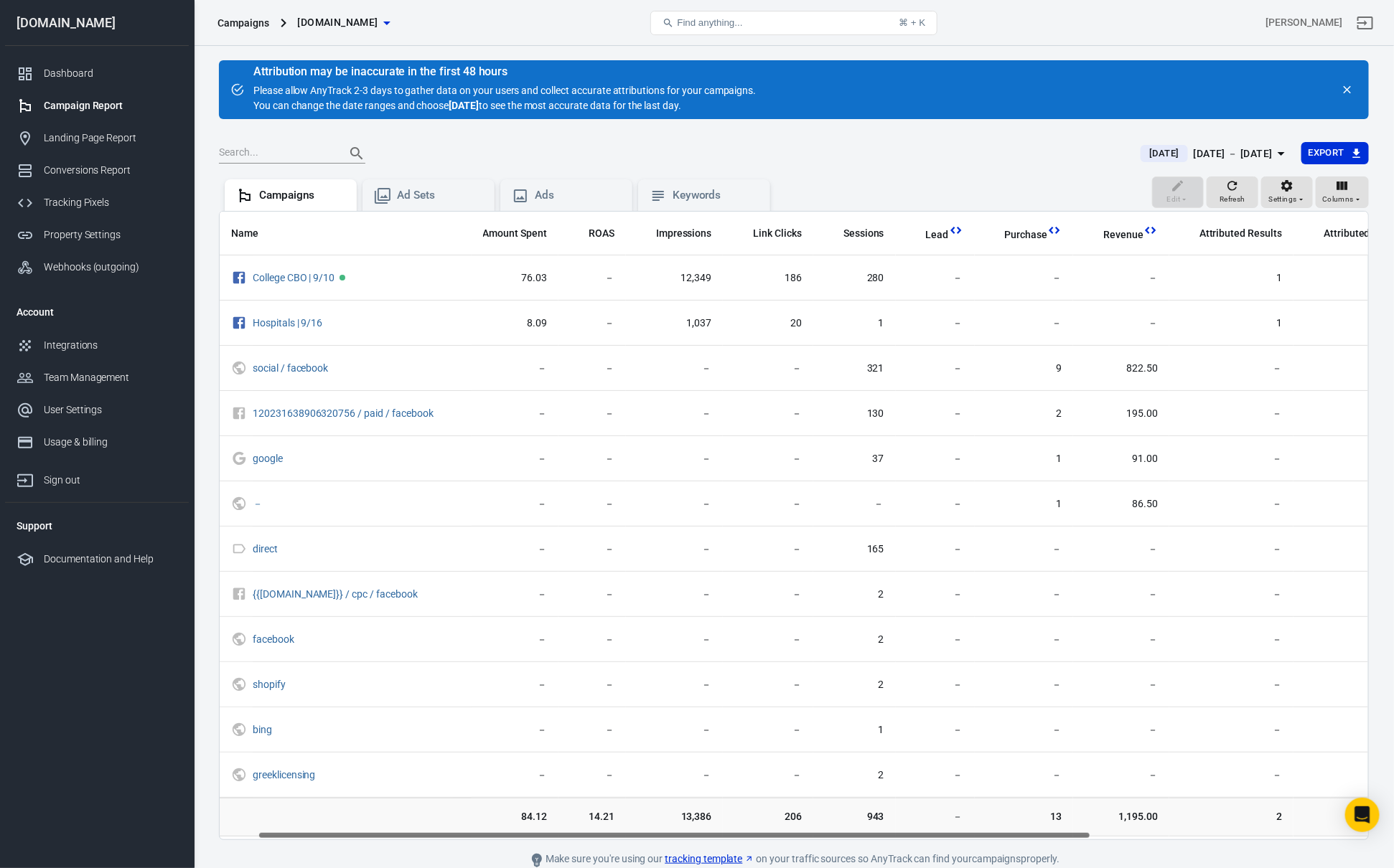
scroll to position [0, 54]
drag, startPoint x: 937, startPoint y: 838, endPoint x: 671, endPoint y: 840, distance: 266.0
click at [671, 840] on div "Name Amount Spent ROAS Impressions Link Clicks Sessions Lead Purchase Revenue A…" at bounding box center [793, 525] width 1149 height 629
click at [726, 808] on td "206" at bounding box center [765, 818] width 90 height 39
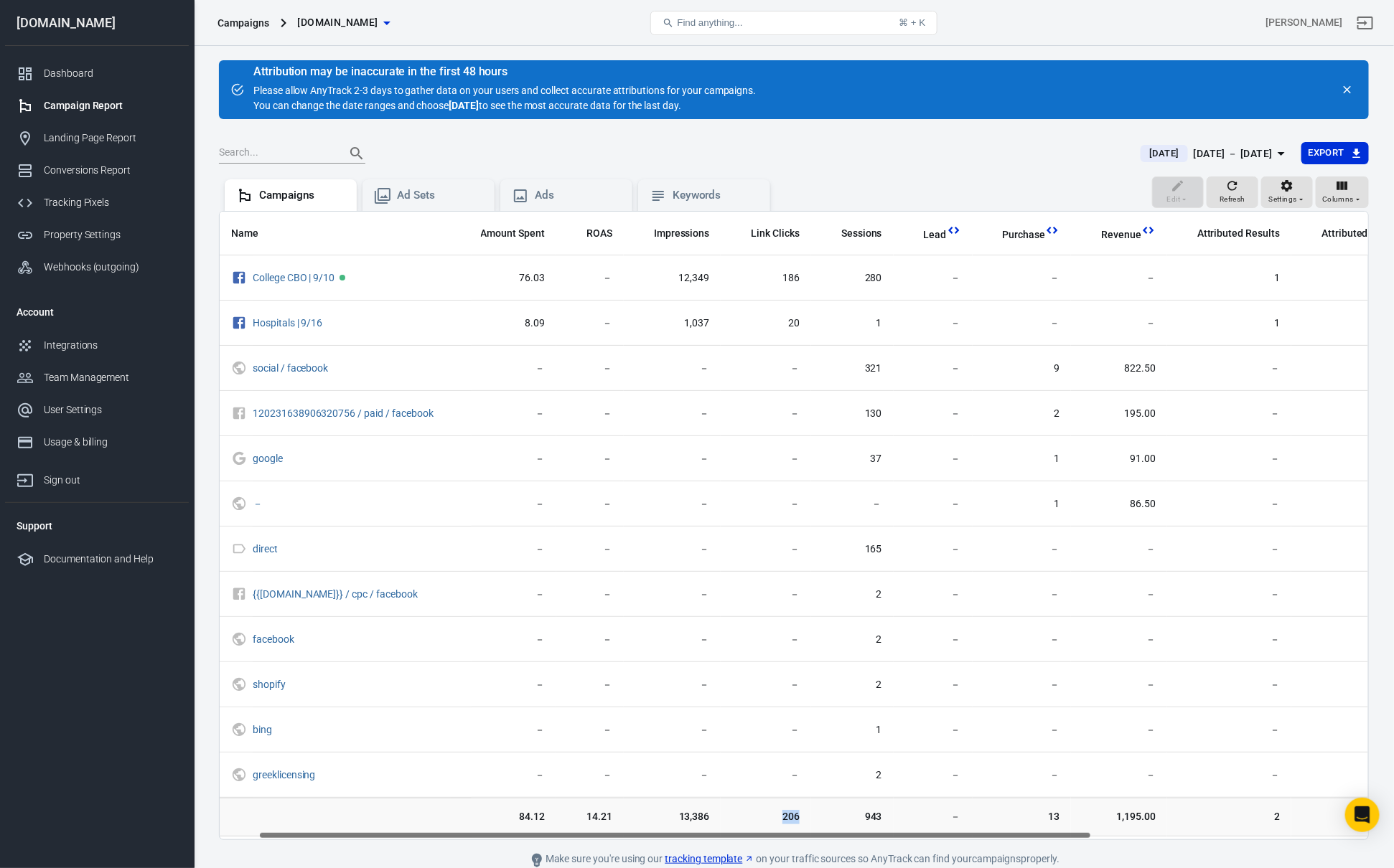
click at [726, 808] on td "206" at bounding box center [765, 818] width 90 height 39
click at [812, 818] on td "943" at bounding box center [852, 818] width 83 height 39
click at [842, 818] on span "943" at bounding box center [852, 818] width 59 height 15
drag, startPoint x: 847, startPoint y: 820, endPoint x: 1011, endPoint y: 819, distance: 164.0
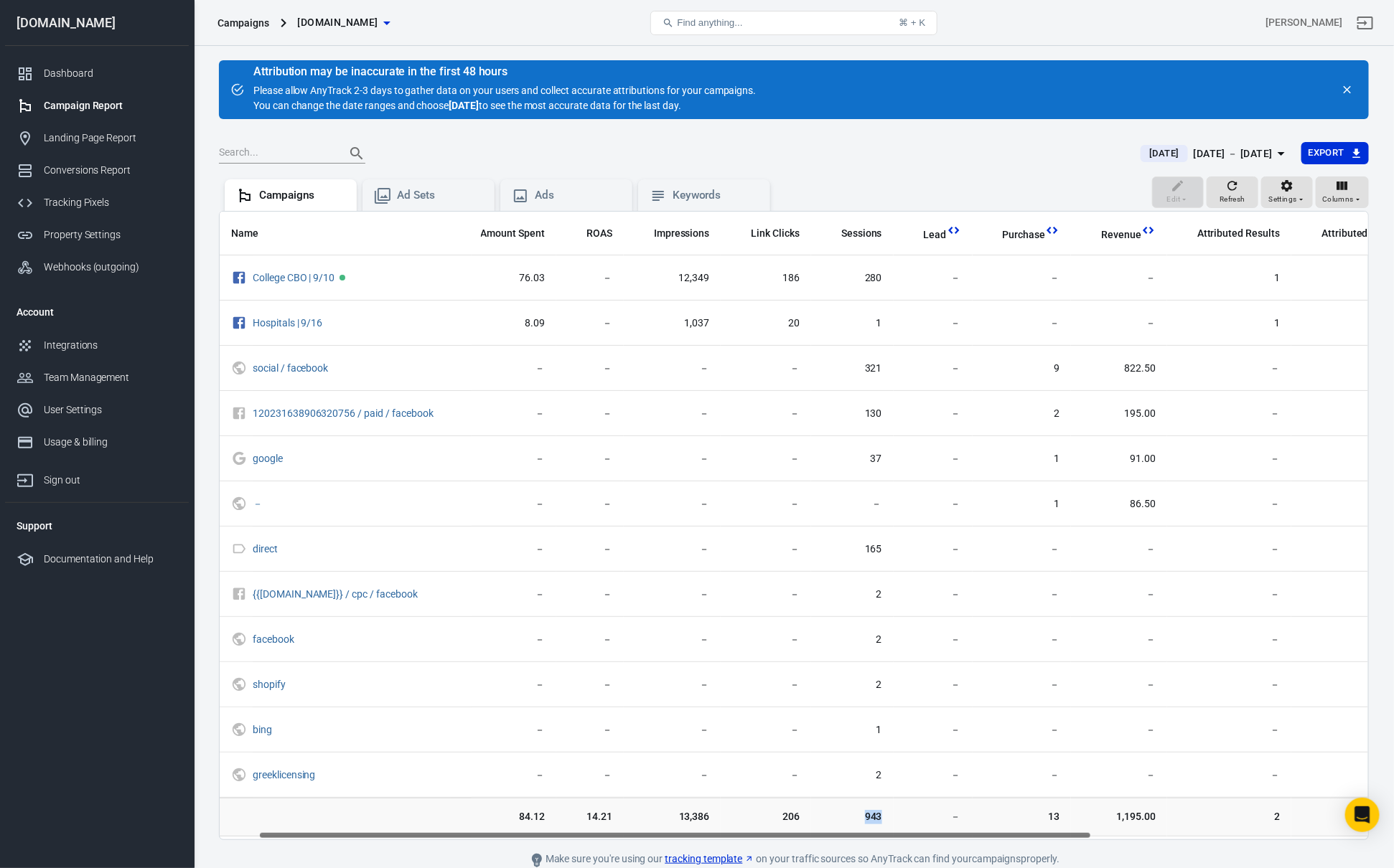
click at [851, 821] on span "943" at bounding box center [852, 818] width 59 height 15
click at [1037, 818] on span "13" at bounding box center [1022, 818] width 76 height 15
click at [1041, 819] on span "13" at bounding box center [1022, 818] width 76 height 15
drag, startPoint x: 1041, startPoint y: 819, endPoint x: 1088, endPoint y: 823, distance: 47.2
click at [1043, 820] on span "13" at bounding box center [1022, 818] width 76 height 15
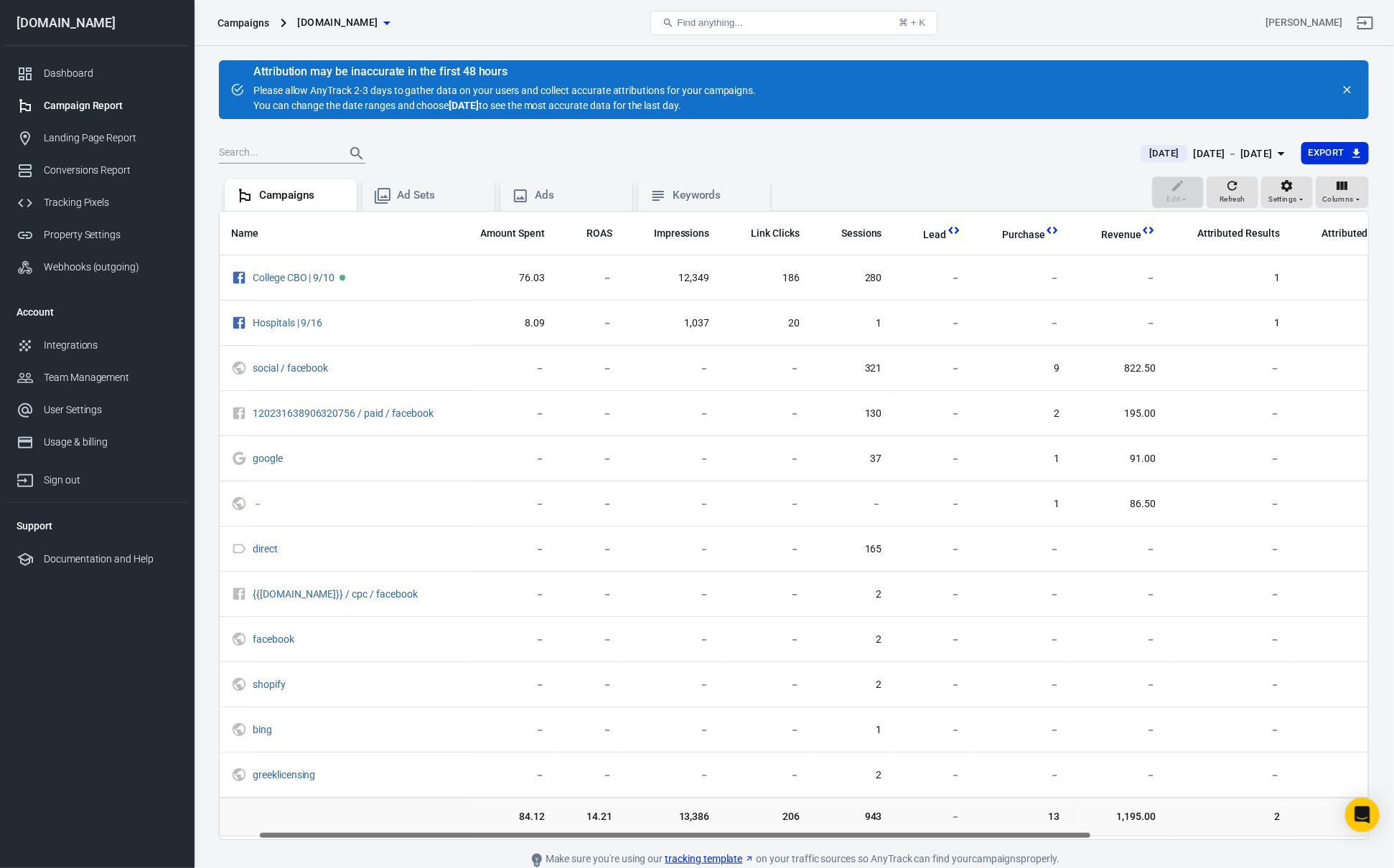
click at [1104, 823] on span "1,195.00" at bounding box center [1119, 818] width 73 height 15
click at [1105, 823] on span "1,195.00" at bounding box center [1119, 818] width 73 height 15
drag, startPoint x: 1105, startPoint y: 823, endPoint x: 1139, endPoint y: 823, distance: 34.0
click at [1105, 823] on span "1,195.00" at bounding box center [1119, 818] width 73 height 15
click at [1147, 823] on span "1,195.00" at bounding box center [1119, 818] width 73 height 15
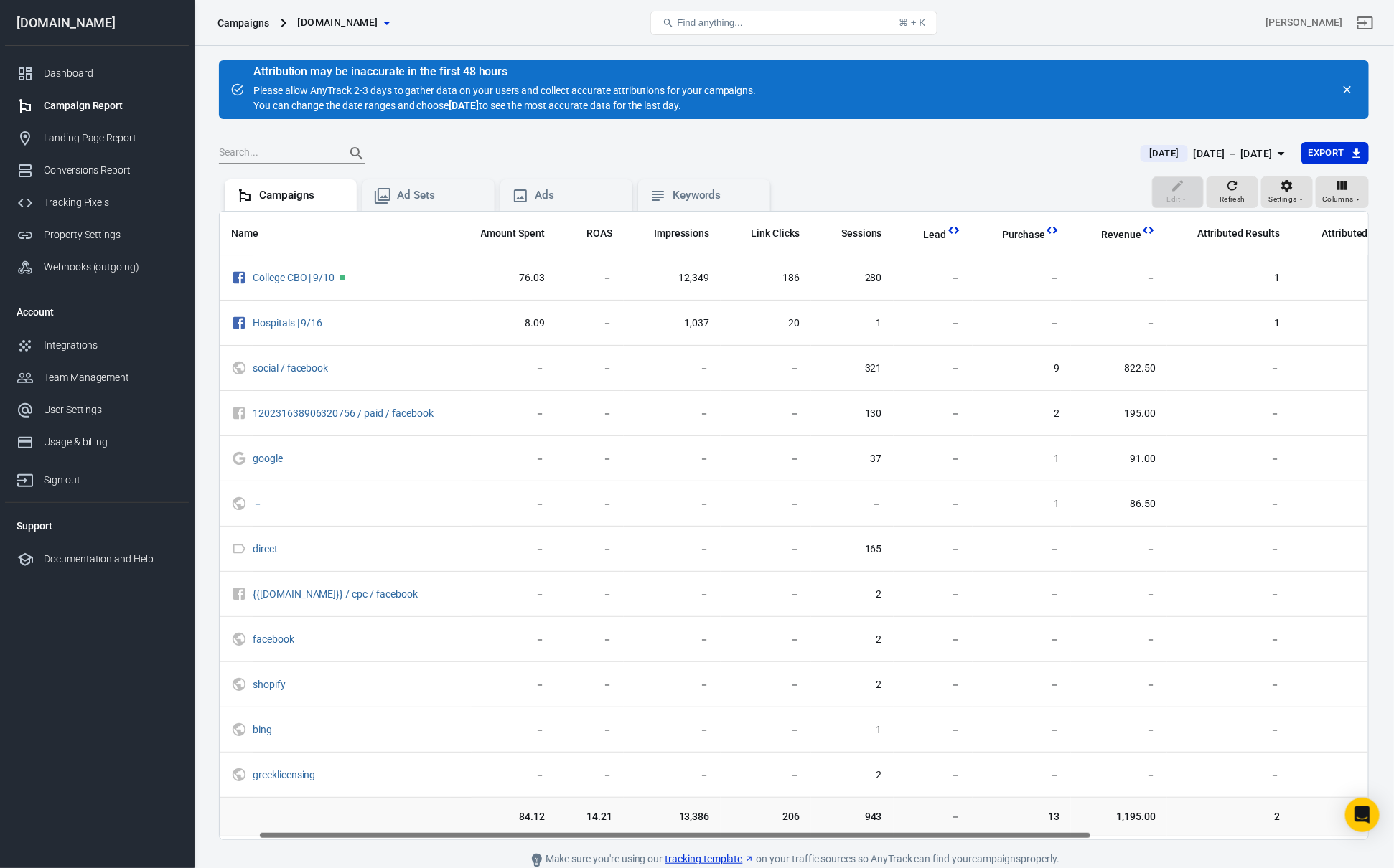
click at [1147, 823] on span "1,195.00" at bounding box center [1119, 818] width 73 height 15
click at [1179, 823] on span "2" at bounding box center [1229, 818] width 102 height 15
drag, startPoint x: 1173, startPoint y: 823, endPoint x: 1219, endPoint y: 824, distance: 46.0
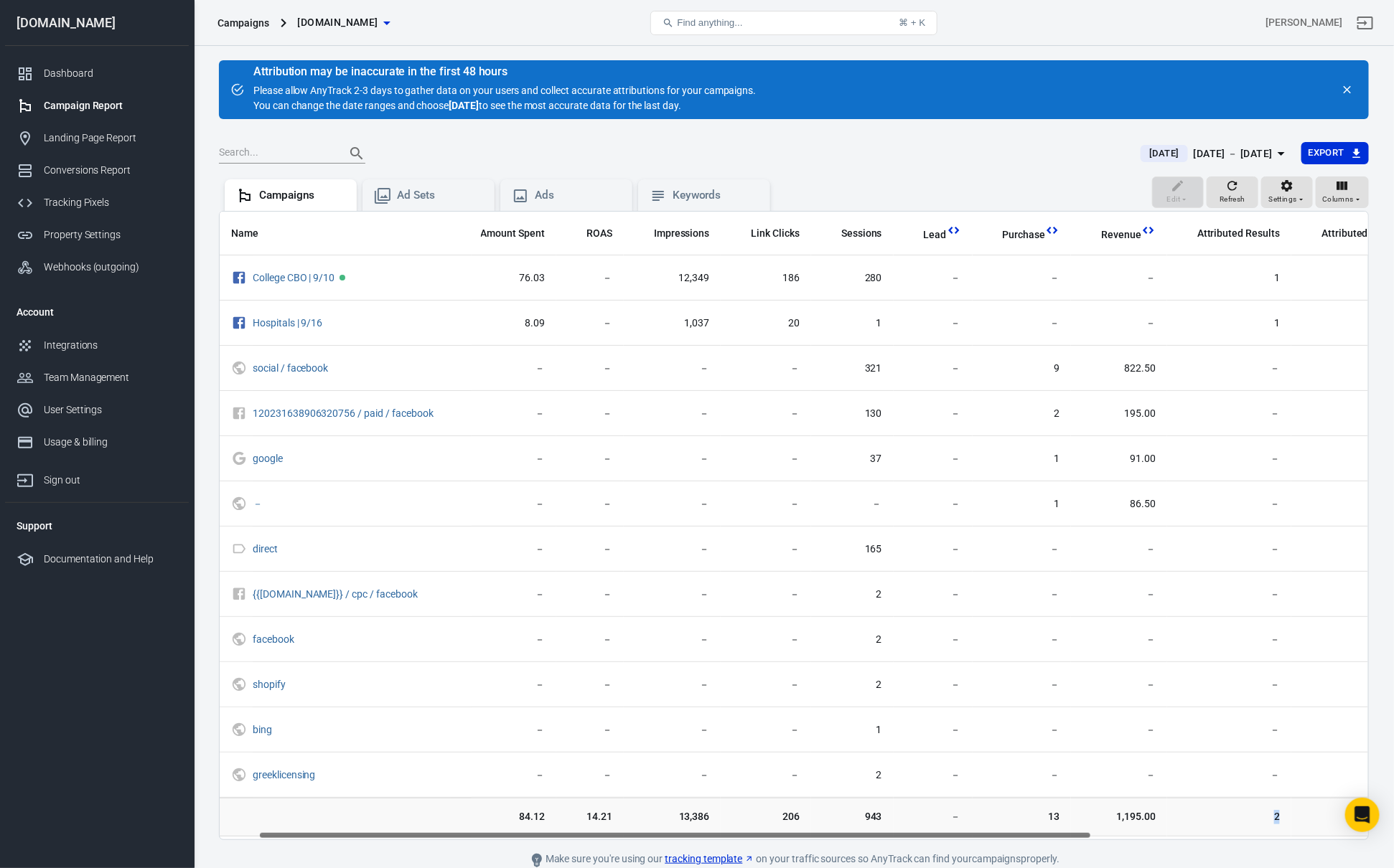
click at [1179, 823] on span "2" at bounding box center [1229, 818] width 102 height 15
click at [1220, 824] on span "2" at bounding box center [1229, 818] width 102 height 15
click at [1137, 824] on span "1,195.00" at bounding box center [1119, 818] width 73 height 15
drag, startPoint x: 1137, startPoint y: 826, endPoint x: 1169, endPoint y: 822, distance: 32.2
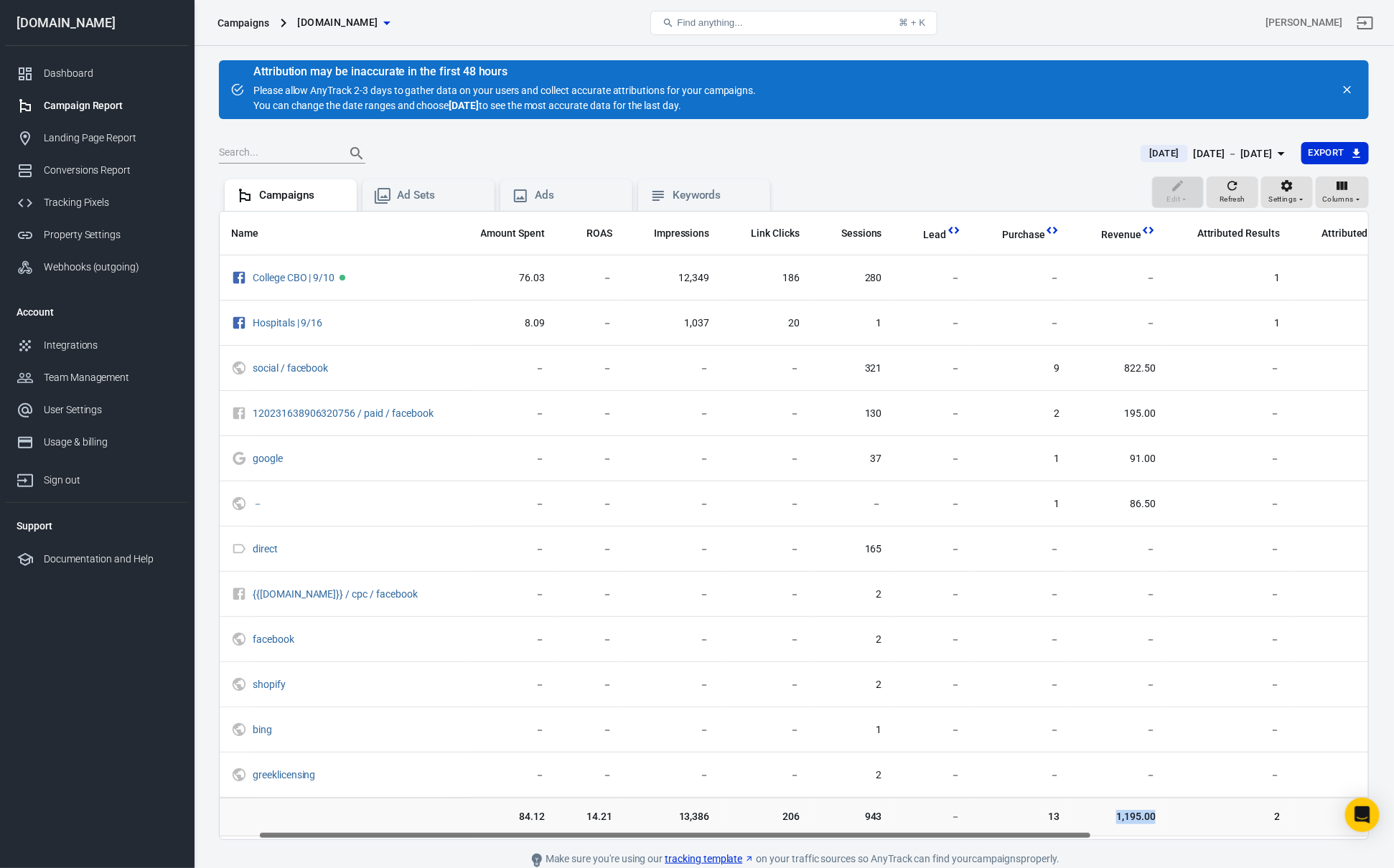
click at [1137, 824] on span "1,195.00" at bounding box center [1119, 818] width 73 height 15
click at [1179, 822] on span "2" at bounding box center [1229, 818] width 102 height 15
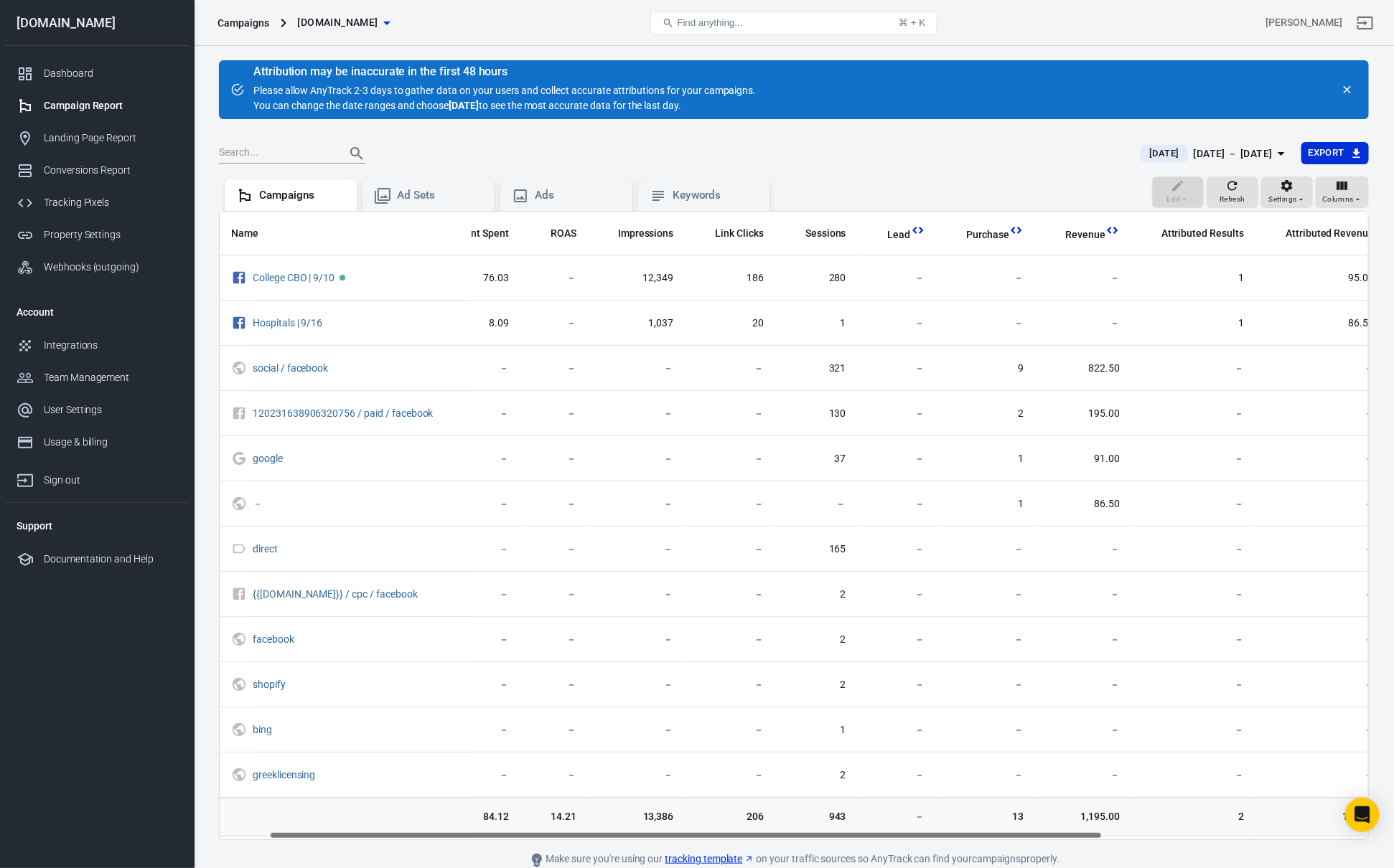
scroll to position [0, 0]
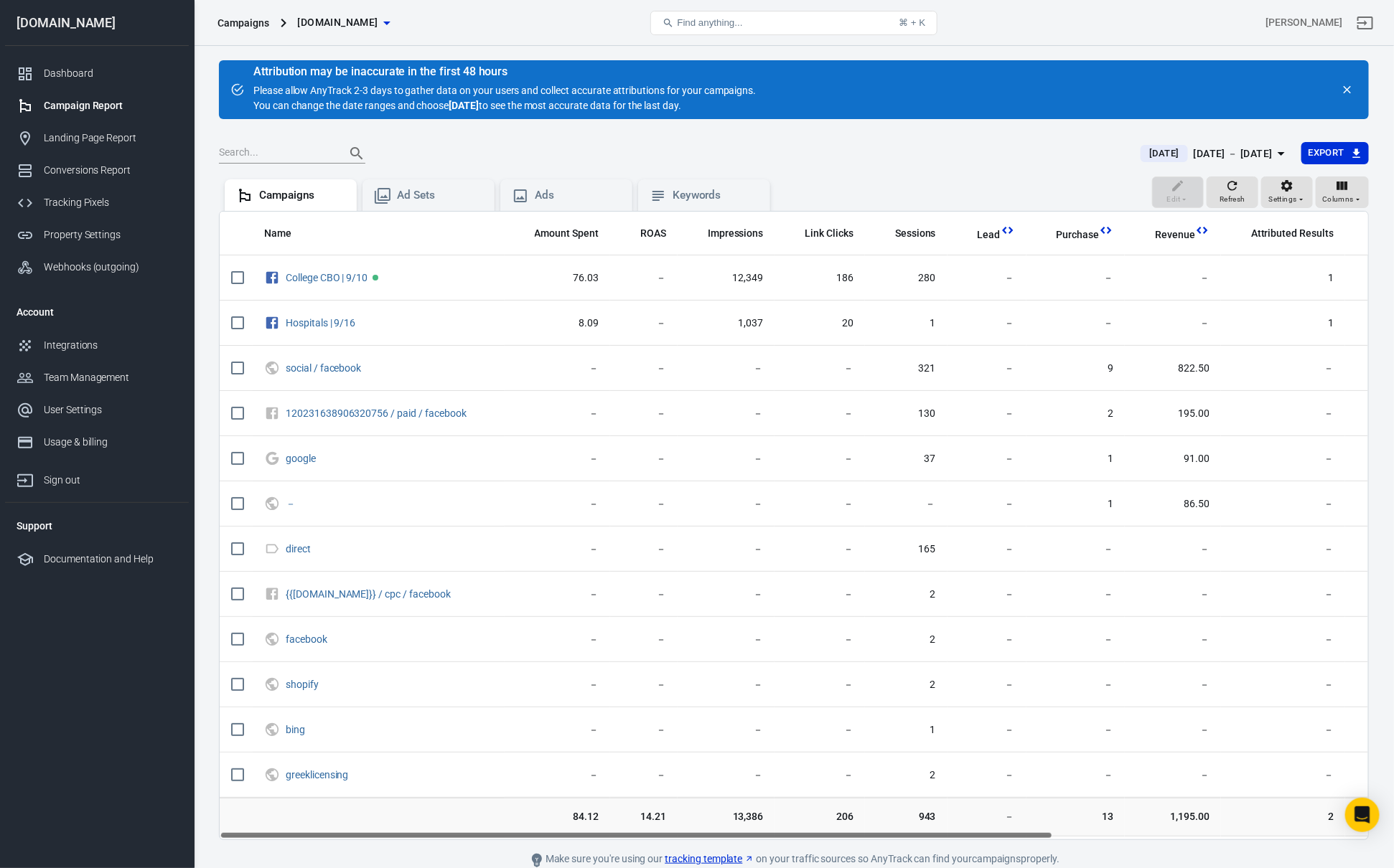
drag, startPoint x: 1073, startPoint y: 835, endPoint x: 903, endPoint y: 813, distance: 171.4
click at [903, 813] on div "Name Amount Spent ROAS Impressions Link Clicks Sessions Lead Purchase Revenue A…" at bounding box center [793, 525] width 1149 height 629
drag, startPoint x: 541, startPoint y: 811, endPoint x: 871, endPoint y: 840, distance: 331.3
click at [871, 840] on div "Name Amount Spent ROAS Impressions Link Clicks Sessions Lead Purchase Revenue A…" at bounding box center [793, 525] width 1149 height 629
click at [889, 836] on div "Name Amount Spent ROAS Impressions Link Clicks Sessions Lead Purchase Revenue A…" at bounding box center [794, 525] width 1149 height 628
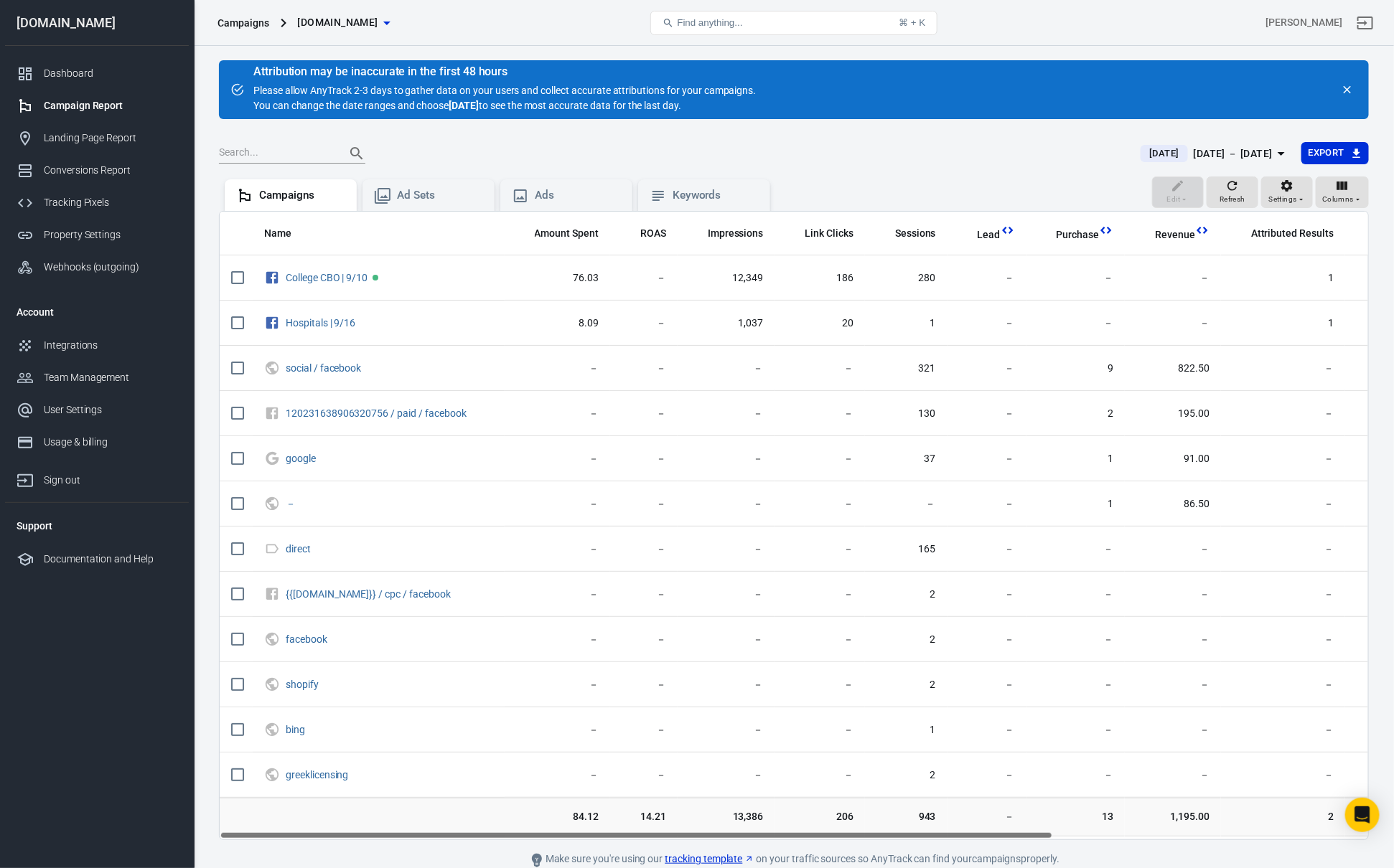
click at [582, 820] on span "84.12" at bounding box center [557, 818] width 83 height 15
drag, startPoint x: 556, startPoint y: 817, endPoint x: 1100, endPoint y: 806, distance: 544.1
click at [1100, 806] on tr "84.12 14.21 13,386 206 943 － 13 1,195.00 2 181.50 － － 114" at bounding box center [1016, 818] width 1595 height 39
click at [1101, 806] on td "13" at bounding box center [1076, 818] width 99 height 39
drag, startPoint x: 578, startPoint y: 805, endPoint x: 1305, endPoint y: 847, distance: 728.2
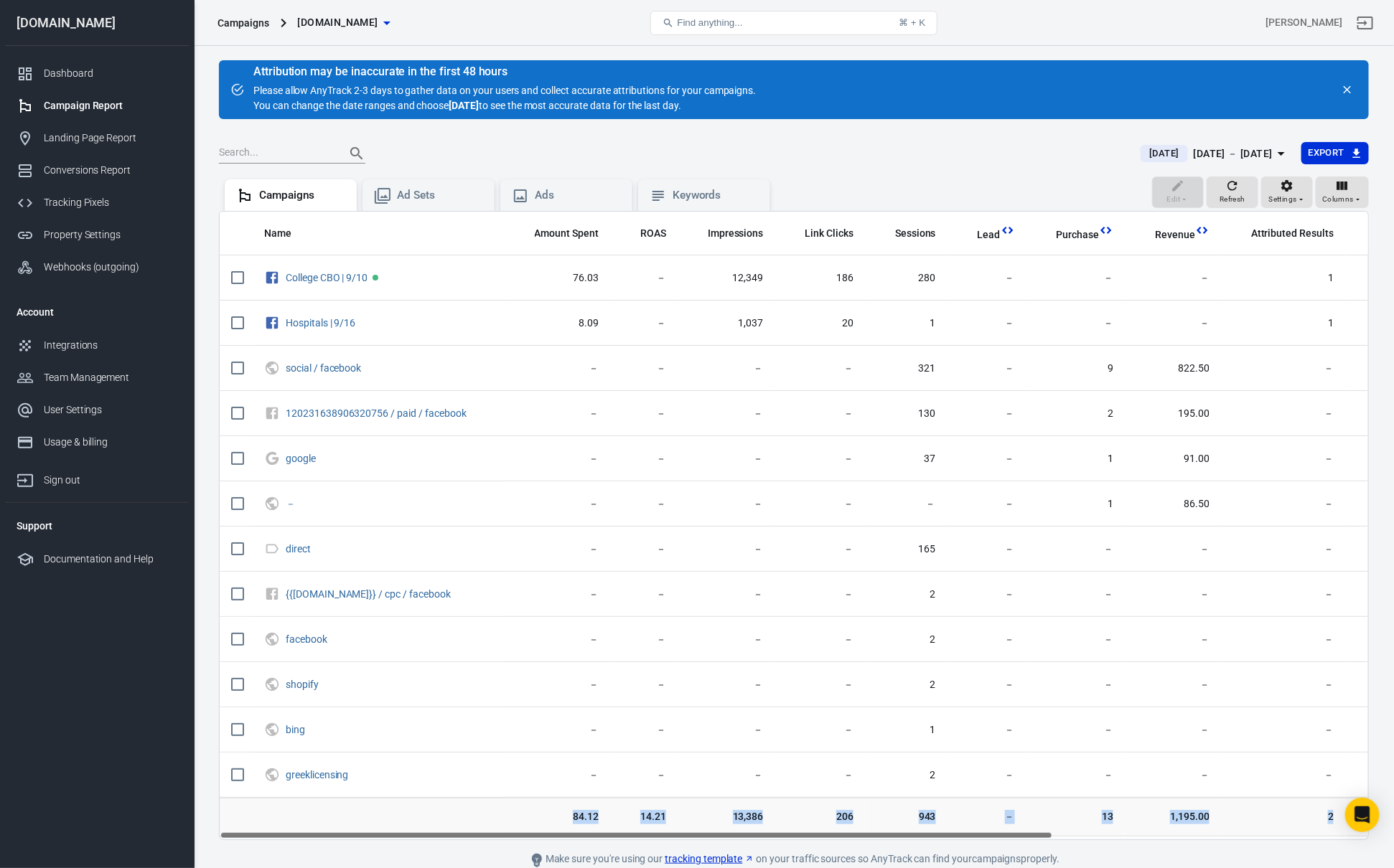
click at [1305, 847] on main "Attribution may be inaccurate in the first 48 hours Please allow AnyTrack 2-3 d…" at bounding box center [793, 464] width 1149 height 809
click at [1289, 847] on main "Attribution may be inaccurate in the first 48 hours Please allow AnyTrack 2-3 d…" at bounding box center [793, 464] width 1149 height 809
drag, startPoint x: 1024, startPoint y: 835, endPoint x: 955, endPoint y: 807, distance: 74.5
click at [981, 815] on div "Name Amount Spent ROAS Impressions Link Clicks Sessions Lead Purchase Revenue A…" at bounding box center [793, 525] width 1149 height 629
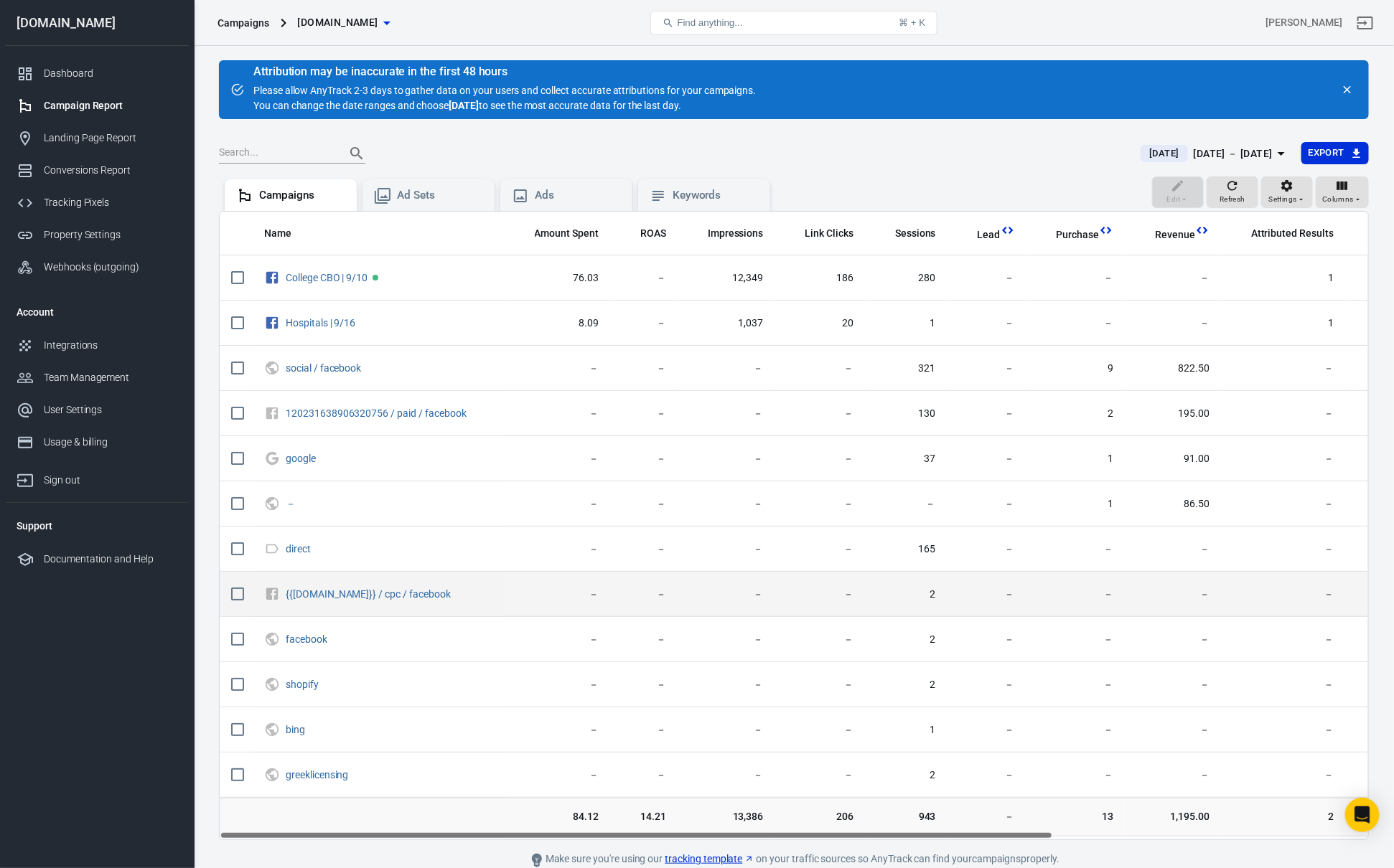
drag, startPoint x: 789, startPoint y: 600, endPoint x: 797, endPoint y: 599, distance: 8.1
click at [798, 599] on span "－" at bounding box center [820, 595] width 67 height 15
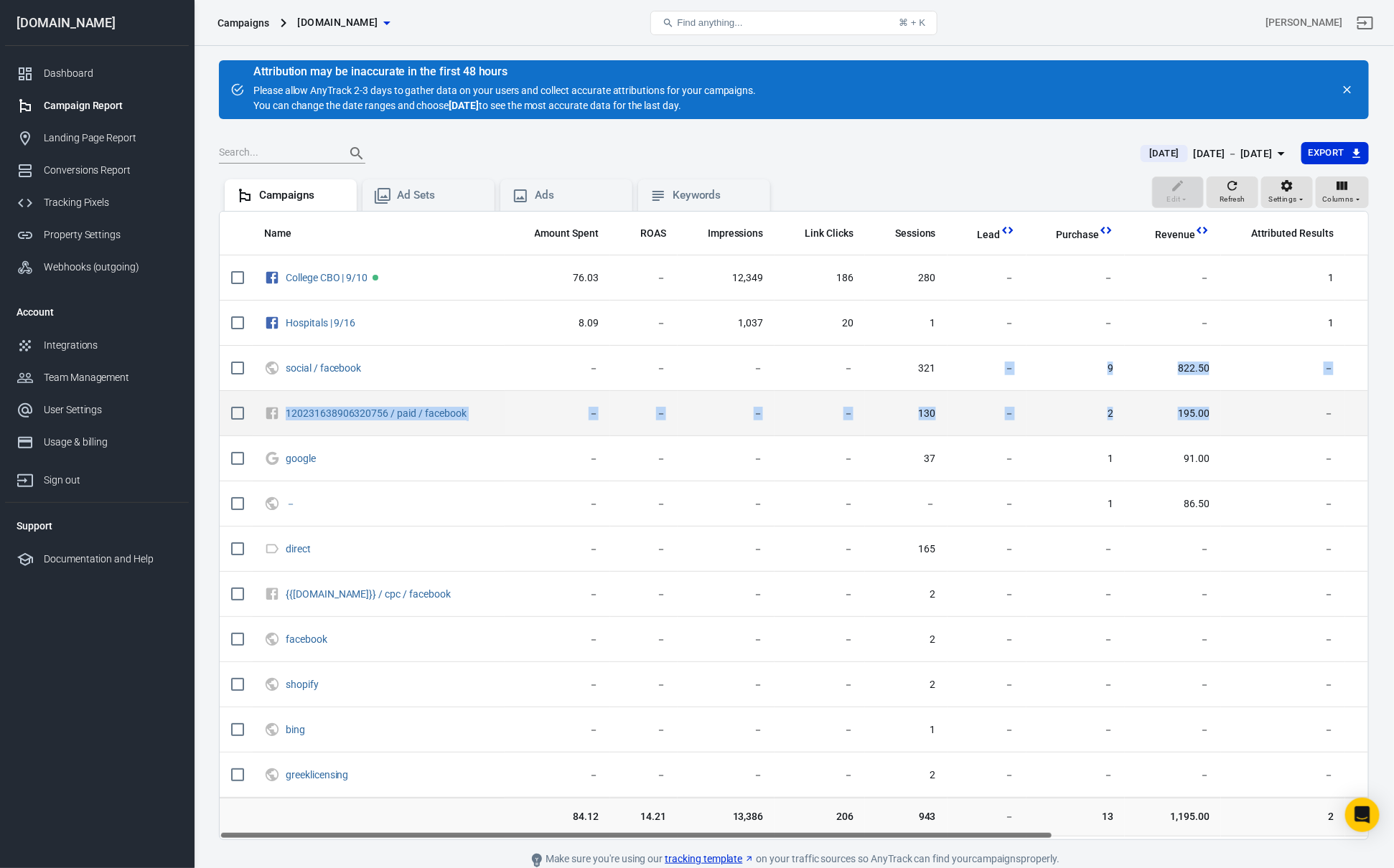
drag, startPoint x: 962, startPoint y: 371, endPoint x: 1328, endPoint y: 400, distance: 367.1
click at [1318, 399] on tbody "College CBO | 9/10 76.03 － 12,349 186 280 － － － 1 95.00 － － 13 Hospitals | 9/16…" at bounding box center [1016, 527] width 1595 height 542
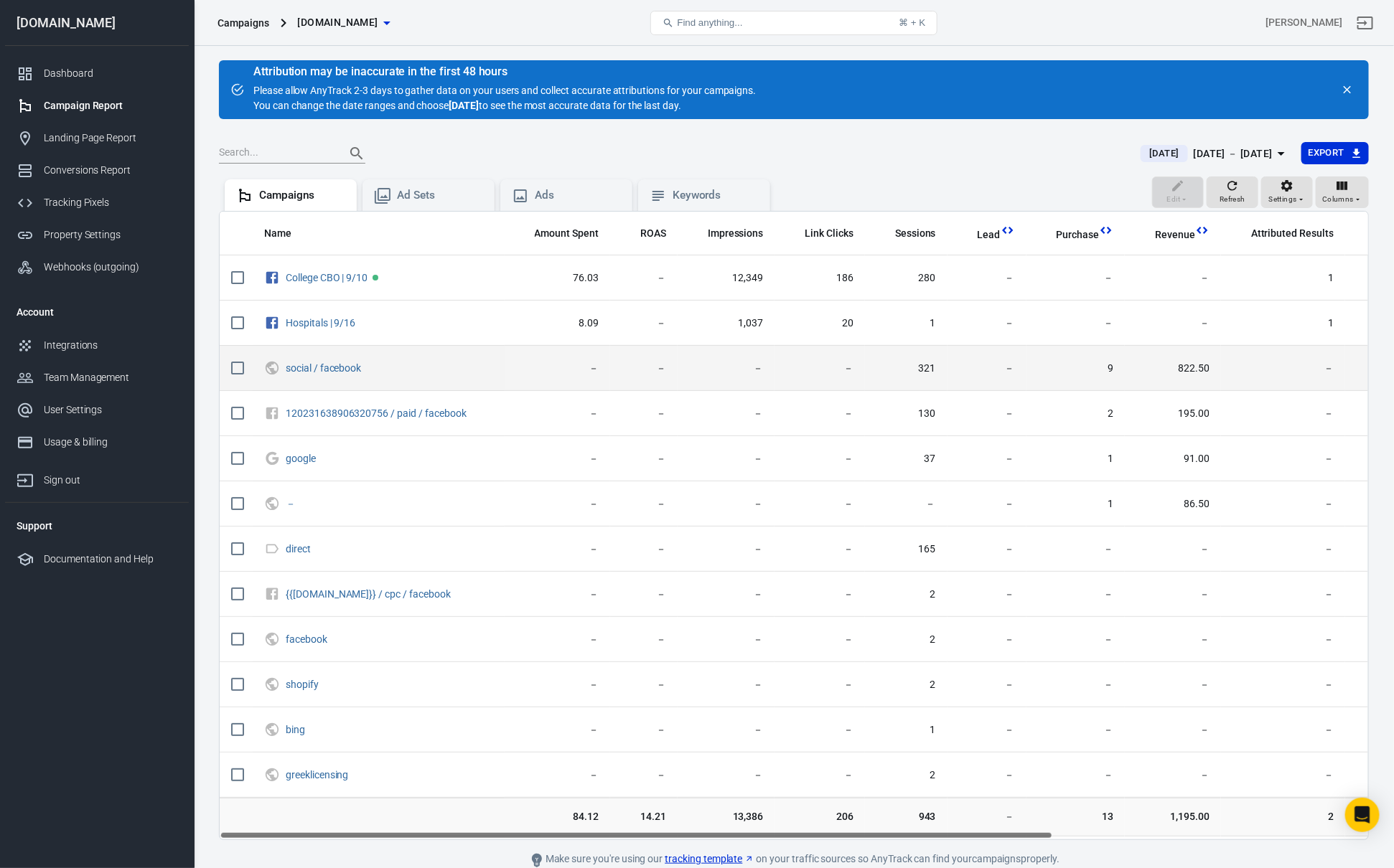
drag, startPoint x: 1328, startPoint y: 400, endPoint x: 995, endPoint y: 385, distance: 333.3
click at [1327, 400] on td "－" at bounding box center [1283, 414] width 124 height 45
drag, startPoint x: 903, startPoint y: 374, endPoint x: 1246, endPoint y: 385, distance: 343.2
click at [1168, 384] on tr "social / facebook － － － － 321 － 9 822.50 － － － － 57" at bounding box center [1016, 369] width 1595 height 45
click at [1246, 385] on td "－" at bounding box center [1283, 369] width 124 height 45
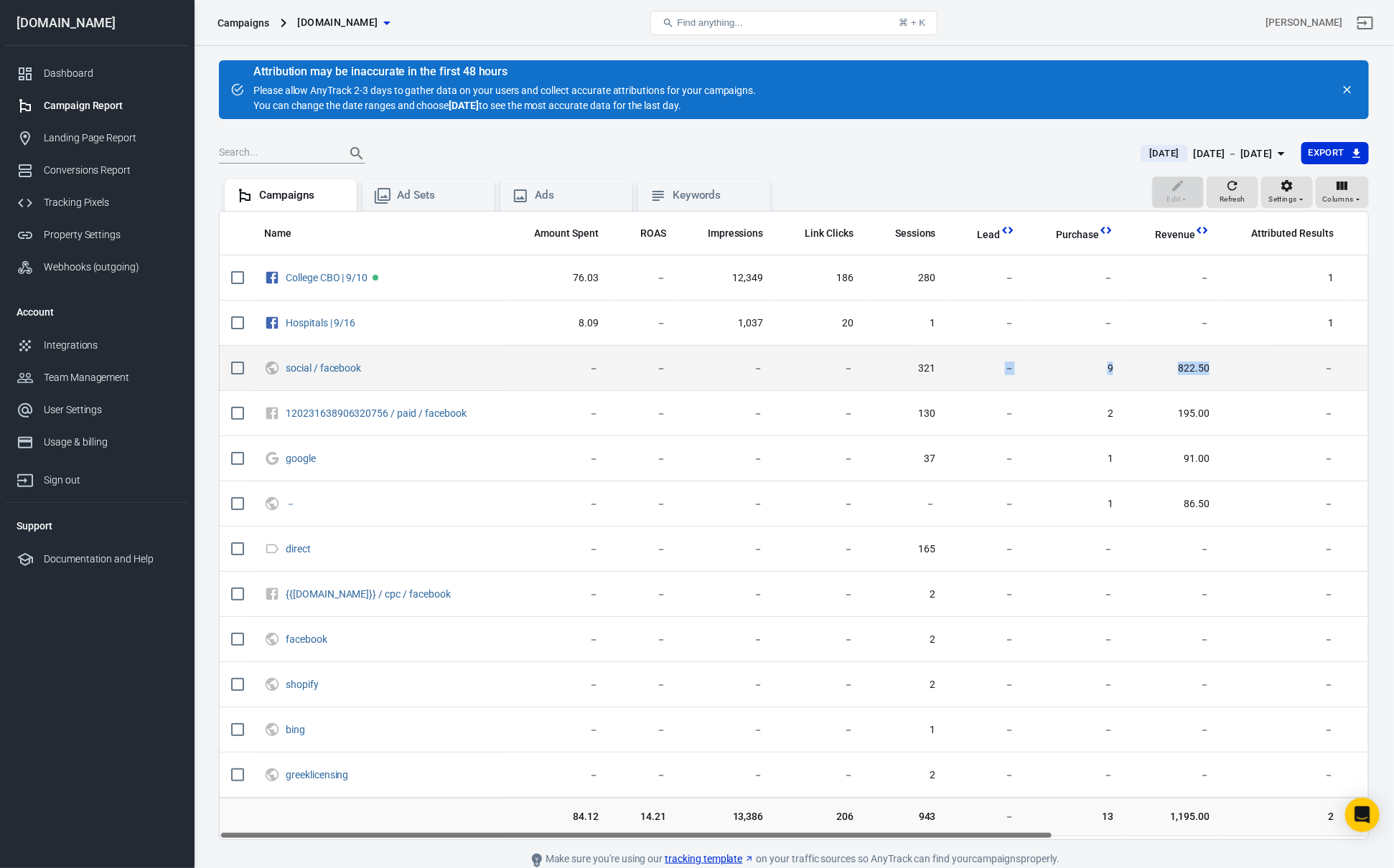
drag, startPoint x: 904, startPoint y: 378, endPoint x: 1223, endPoint y: 379, distance: 319.0
click at [1223, 379] on tr "social / facebook － － － － 321 － 9 822.50 － － － － 57" at bounding box center [1016, 369] width 1595 height 45
click at [1273, 383] on td "－" at bounding box center [1283, 369] width 124 height 45
drag, startPoint x: 918, startPoint y: 373, endPoint x: 1201, endPoint y: 382, distance: 283.1
click at [1168, 381] on tr "social / facebook － － － － 321 － 9 822.50 － － － － 57" at bounding box center [1016, 369] width 1595 height 45
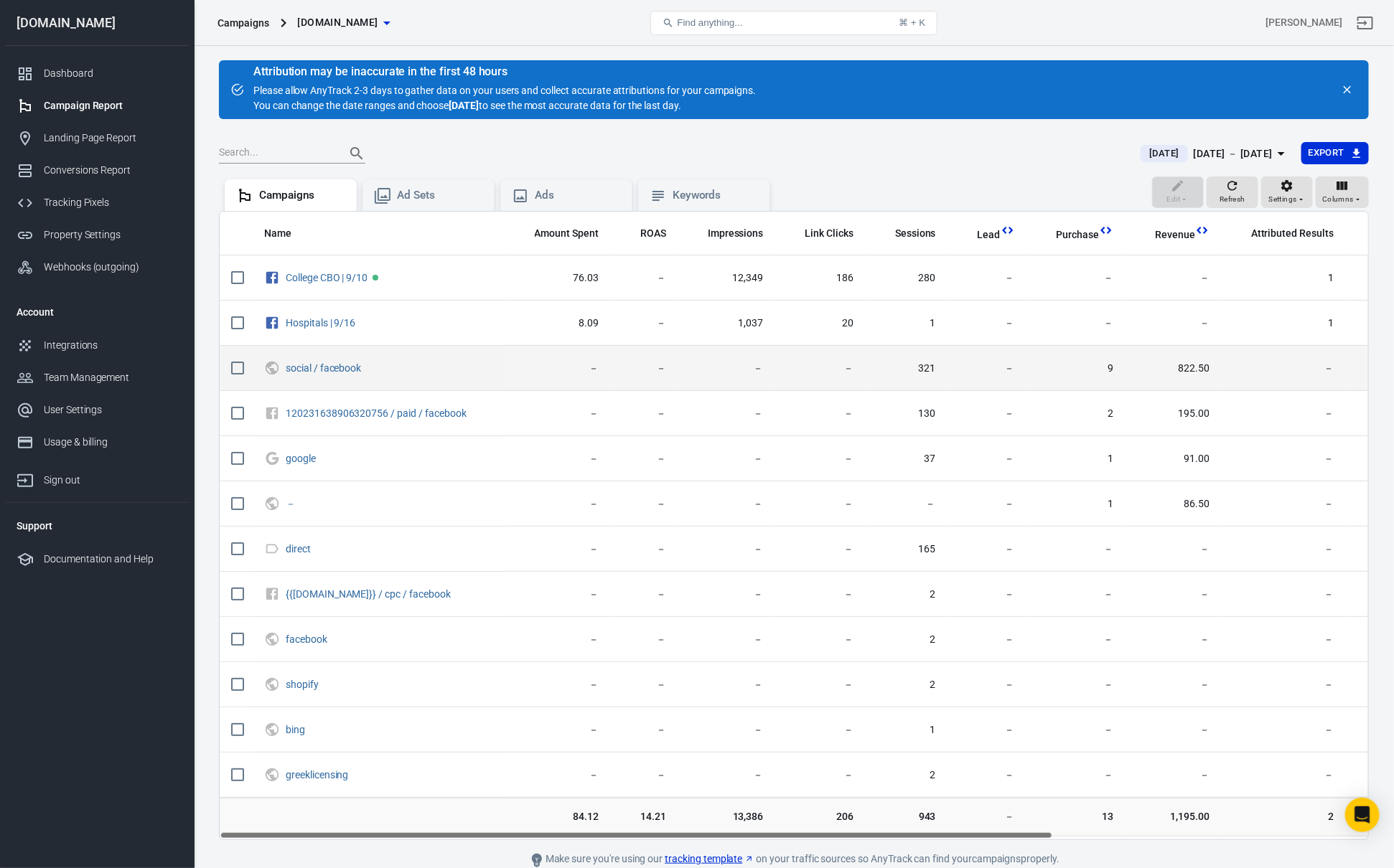
click at [1210, 382] on td "822.50" at bounding box center [1173, 369] width 96 height 45
drag, startPoint x: 885, startPoint y: 360, endPoint x: 1188, endPoint y: 383, distance: 303.9
click at [1188, 383] on tr "social / facebook － － － － 321 － 9 822.50 － － － － 57" at bounding box center [1016, 369] width 1595 height 45
click at [1242, 385] on td "－" at bounding box center [1283, 369] width 124 height 45
drag, startPoint x: 1074, startPoint y: 372, endPoint x: 1342, endPoint y: 381, distance: 268.2
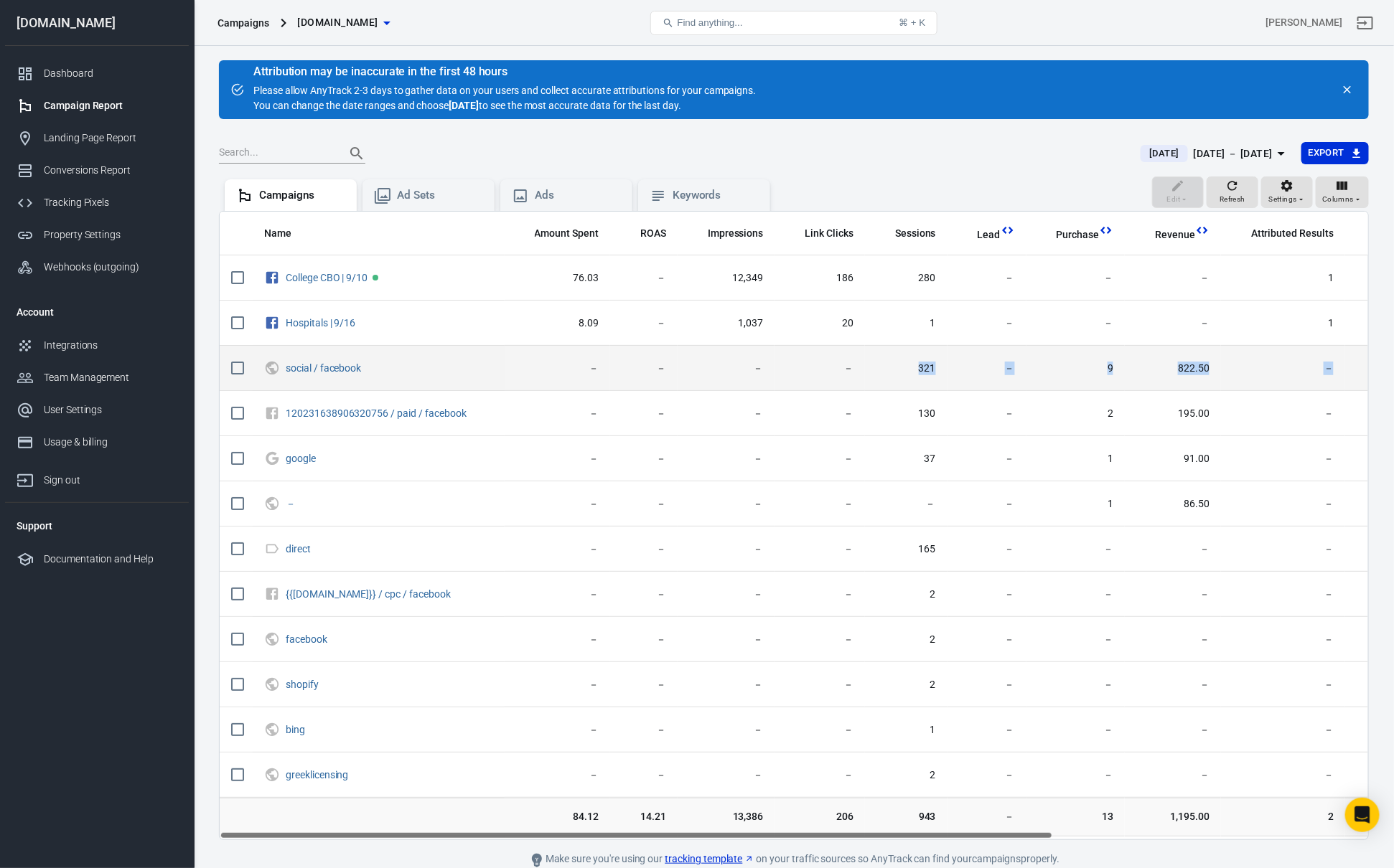
click at [1320, 380] on tr "social / facebook － － － － 321 － 9 822.50 － － － － 57" at bounding box center [1016, 369] width 1595 height 45
click at [1346, 382] on td "－" at bounding box center [1410, 369] width 130 height 45
drag, startPoint x: 878, startPoint y: 360, endPoint x: 1297, endPoint y: 381, distance: 419.5
click at [1188, 379] on tr "social / facebook － － － － 321 － 9 822.50 － － － － 57" at bounding box center [1016, 369] width 1595 height 45
click at [1297, 381] on td "－" at bounding box center [1283, 369] width 124 height 45
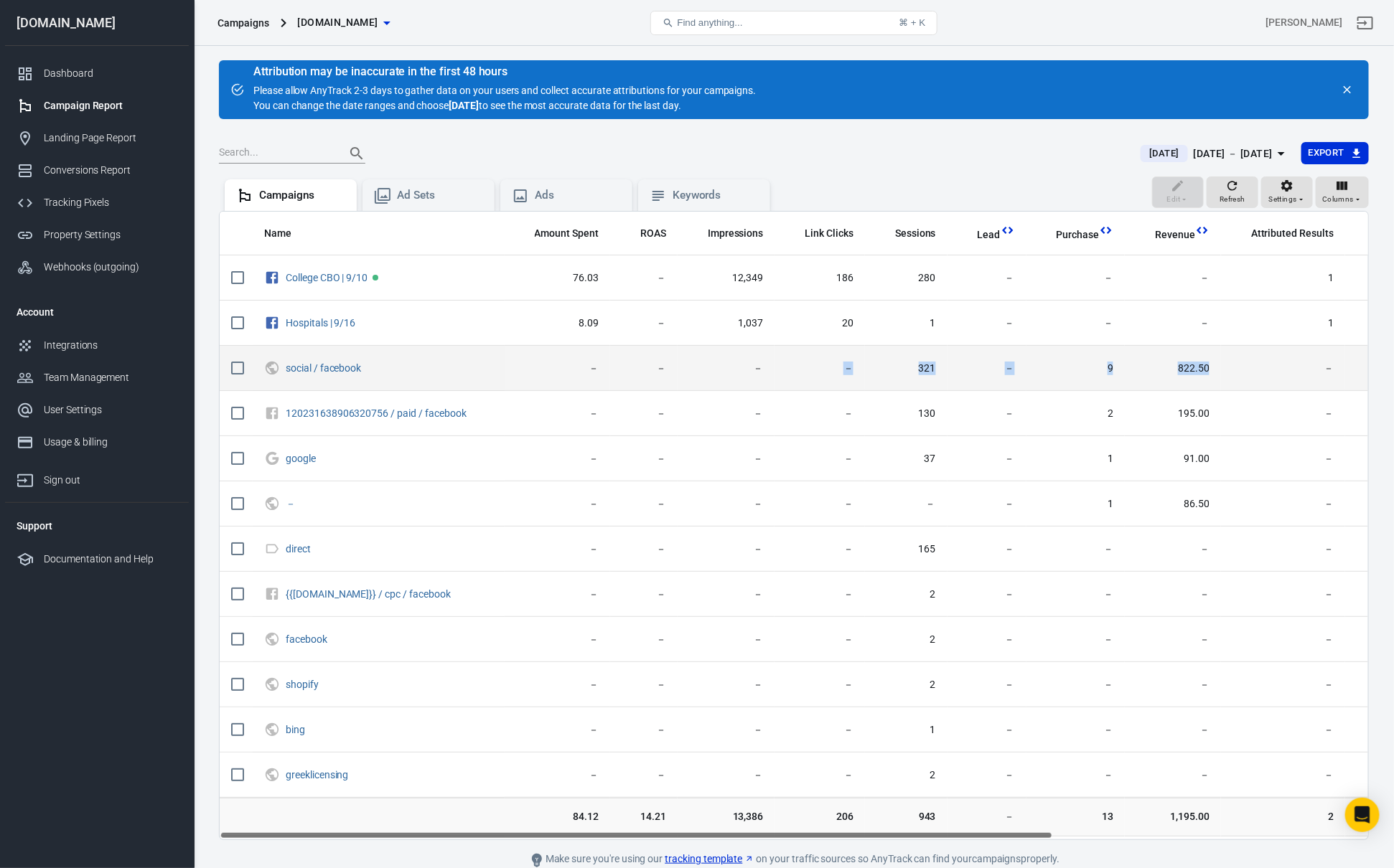
drag, startPoint x: 1252, startPoint y: 374, endPoint x: 855, endPoint y: 352, distance: 397.6
click at [857, 352] on tr "social / facebook － － － － 321 － 9 822.50 － － － － 57" at bounding box center [1016, 369] width 1595 height 45
click at [865, 354] on tr "social / facebook － － － － 321 － 9 822.50 － － － － 57" at bounding box center [1016, 369] width 1595 height 45
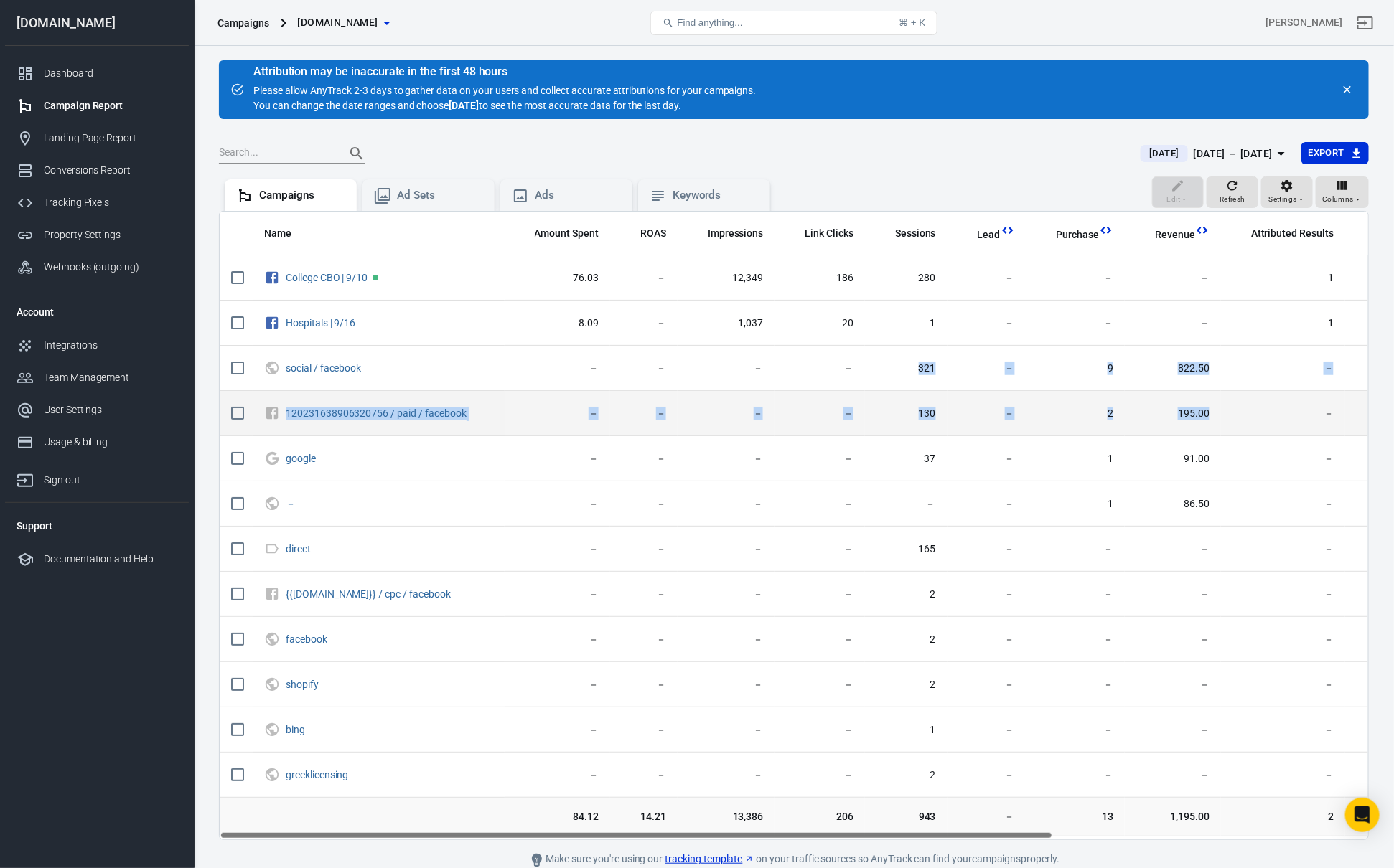
drag, startPoint x: 1063, startPoint y: 384, endPoint x: 1346, endPoint y: 399, distance: 283.4
click at [1271, 404] on tbody "College CBO | 9/10 76.03 － 12,349 186 280 － － － 1 95.00 － － 13 Hospitals | 9/16…" at bounding box center [1016, 527] width 1595 height 542
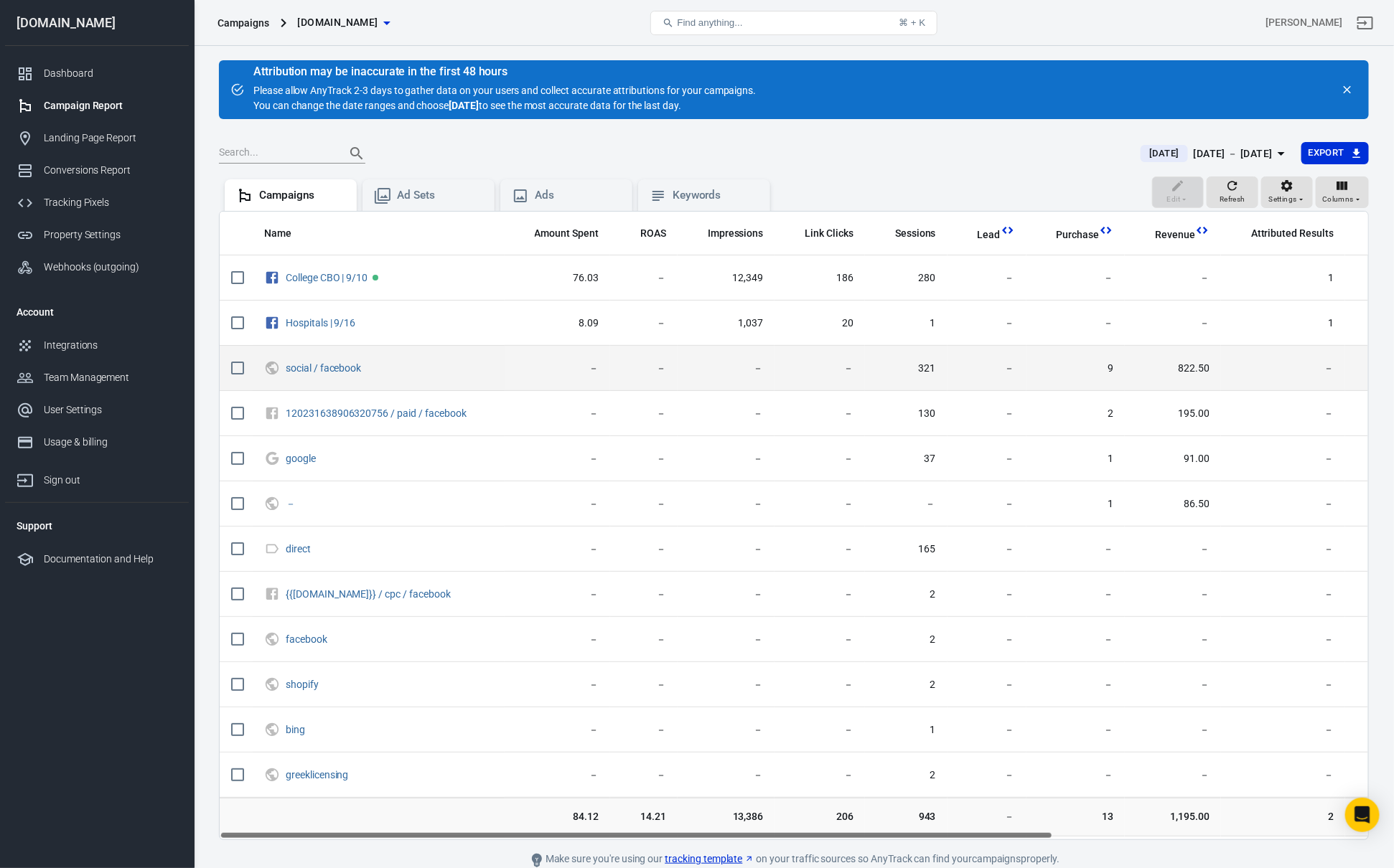
drag, startPoint x: 1346, startPoint y: 399, endPoint x: 1099, endPoint y: 388, distance: 247.2
click at [1346, 399] on td "－" at bounding box center [1410, 414] width 130 height 45
drag, startPoint x: 911, startPoint y: 365, endPoint x: 1239, endPoint y: 368, distance: 328.0
click at [1212, 368] on tr "social / facebook － － － － 321 － 9 822.50 － － － － 57" at bounding box center [1016, 369] width 1595 height 45
click at [1241, 368] on span "－" at bounding box center [1283, 369] width 102 height 15
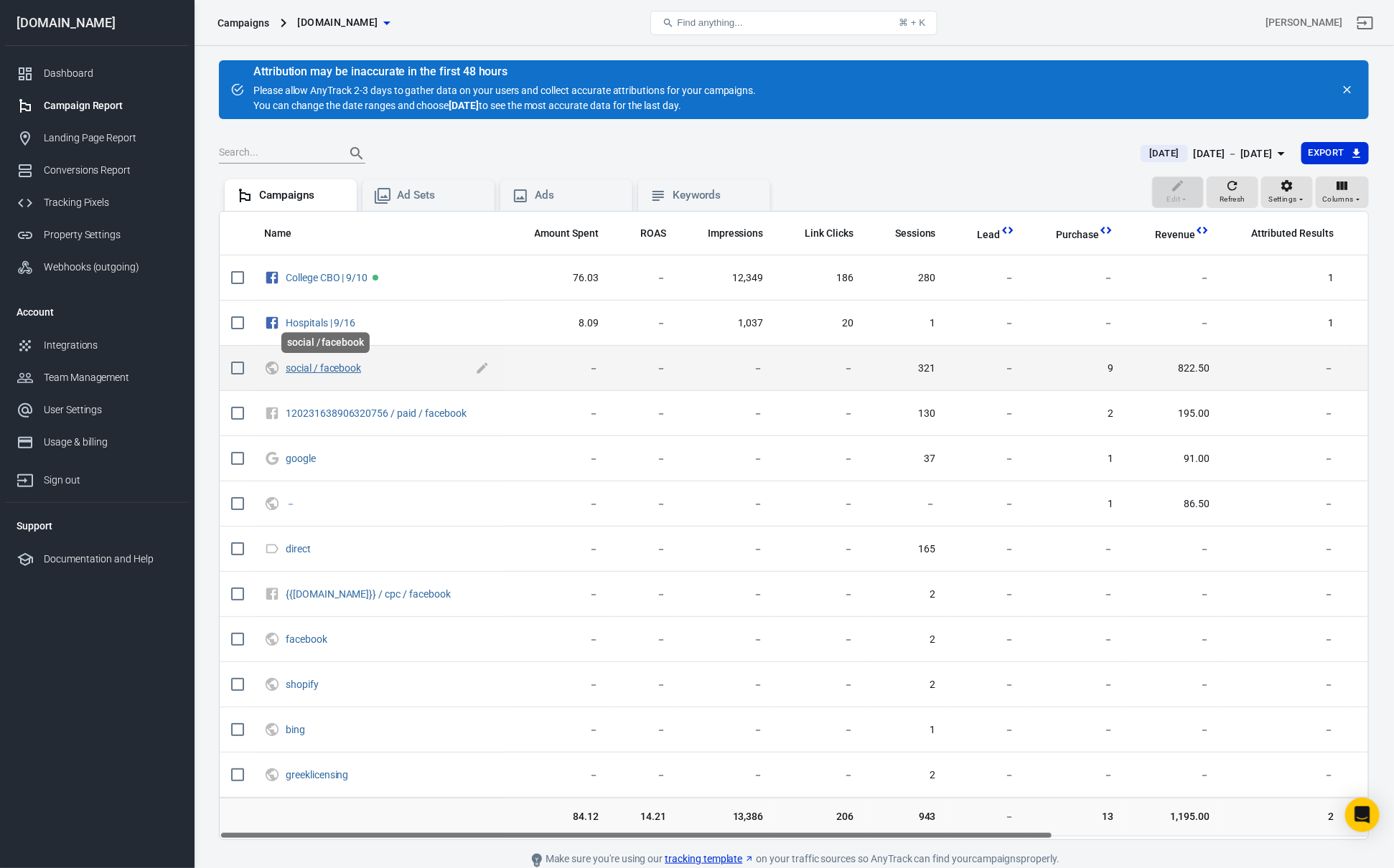
click at [325, 367] on link "social / facebook" at bounding box center [323, 368] width 76 height 11
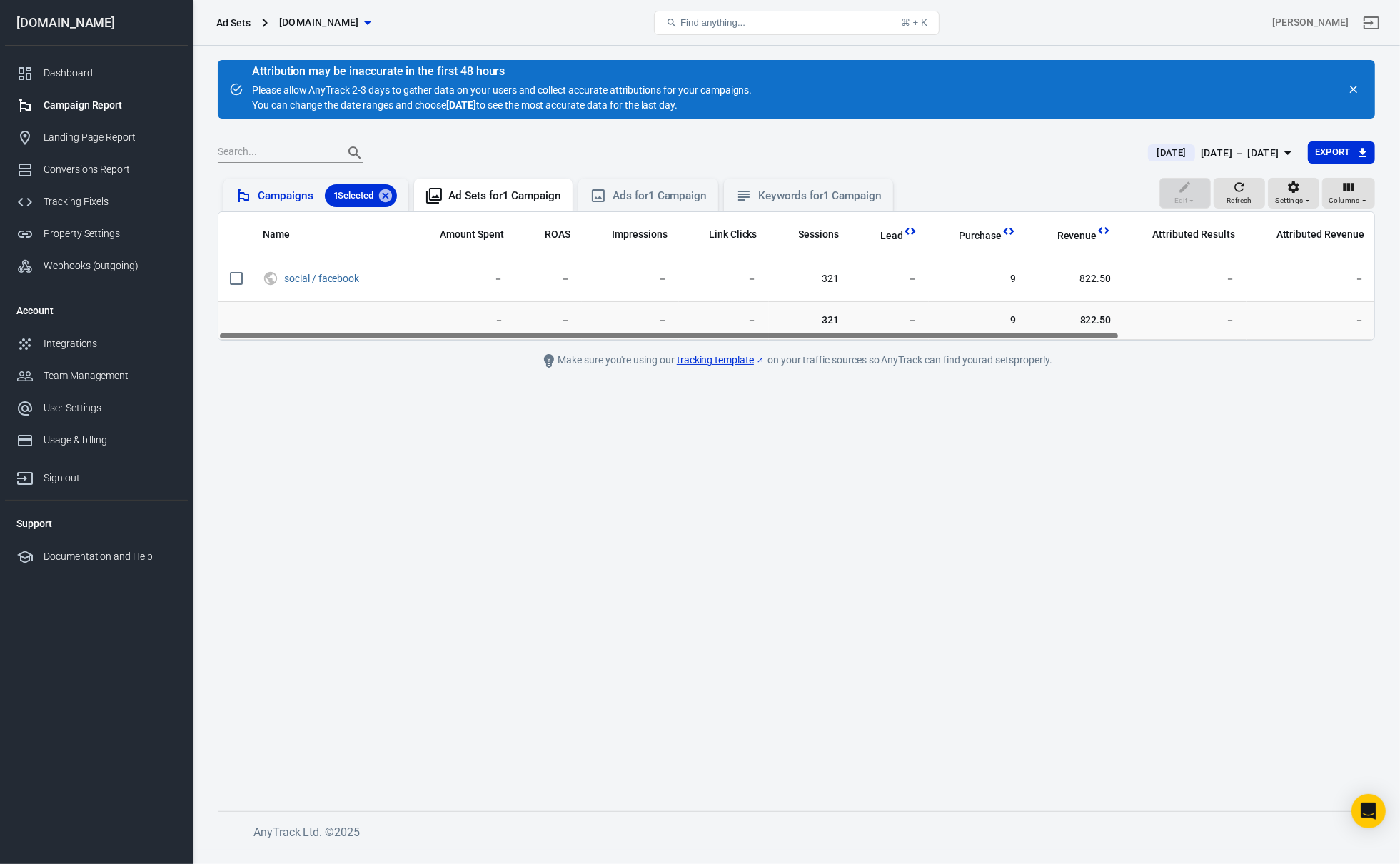
click at [297, 200] on div "Campaigns 1 Selected" at bounding box center [327, 196] width 139 height 23
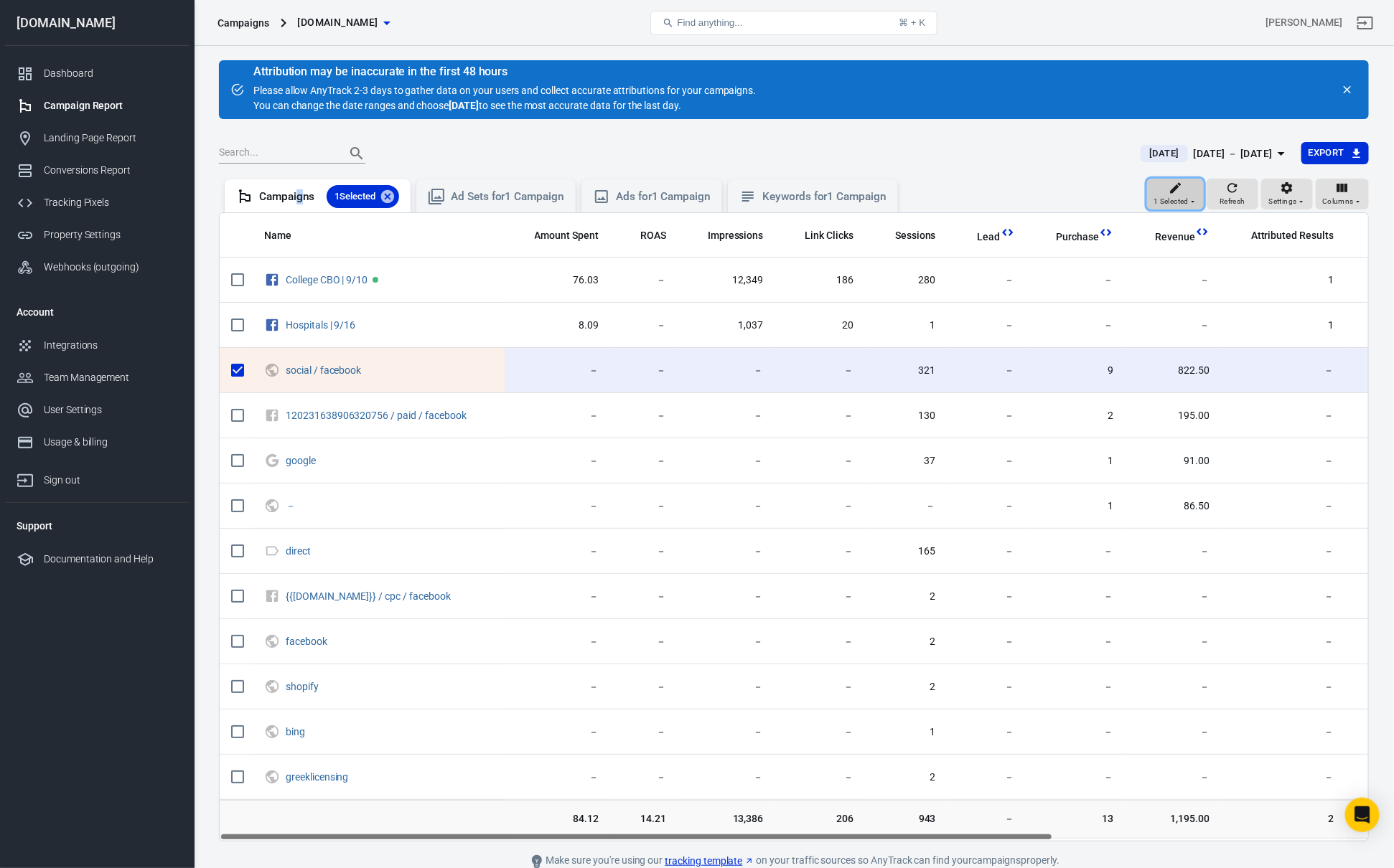
click at [1150, 197] on button "1 Selected" at bounding box center [1175, 194] width 57 height 32
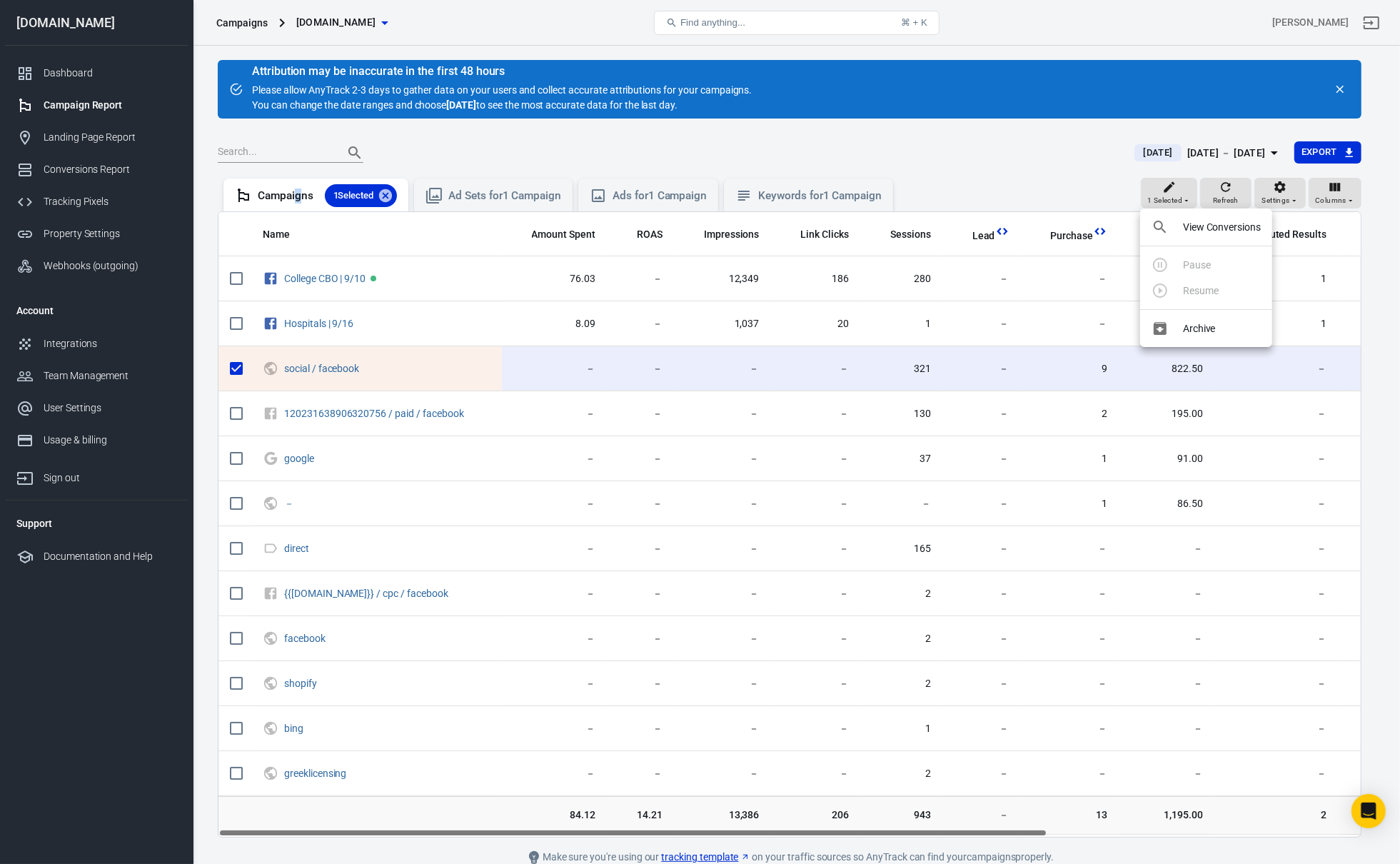
click at [1219, 242] on ul "View Conversions Pause Resume Archive" at bounding box center [1205, 277] width 132 height 138
click at [1225, 234] on p "View Conversions" at bounding box center [1221, 227] width 78 height 15
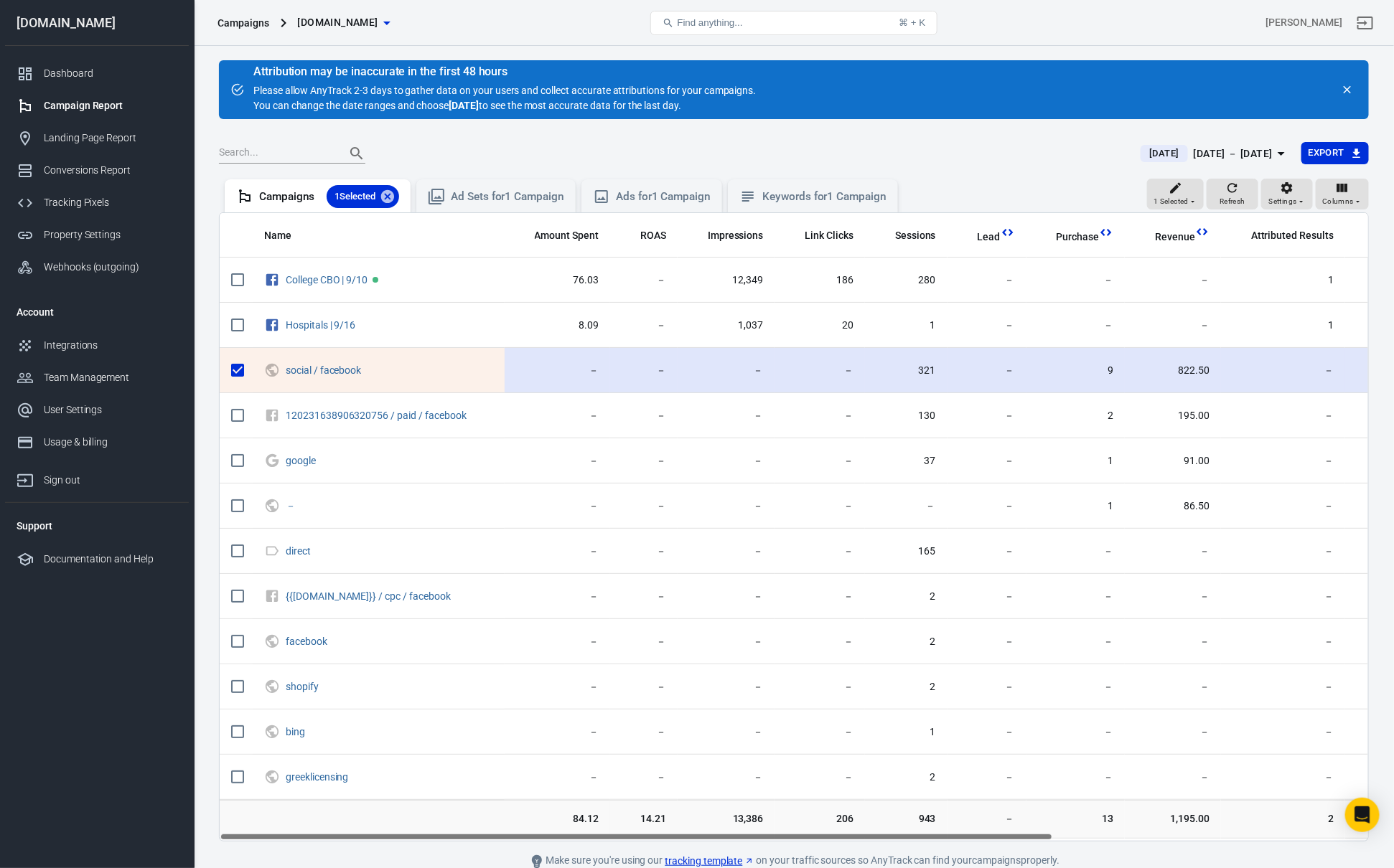
click at [228, 375] on input "scrollable content" at bounding box center [237, 369] width 30 height 30
checkbox input "false"
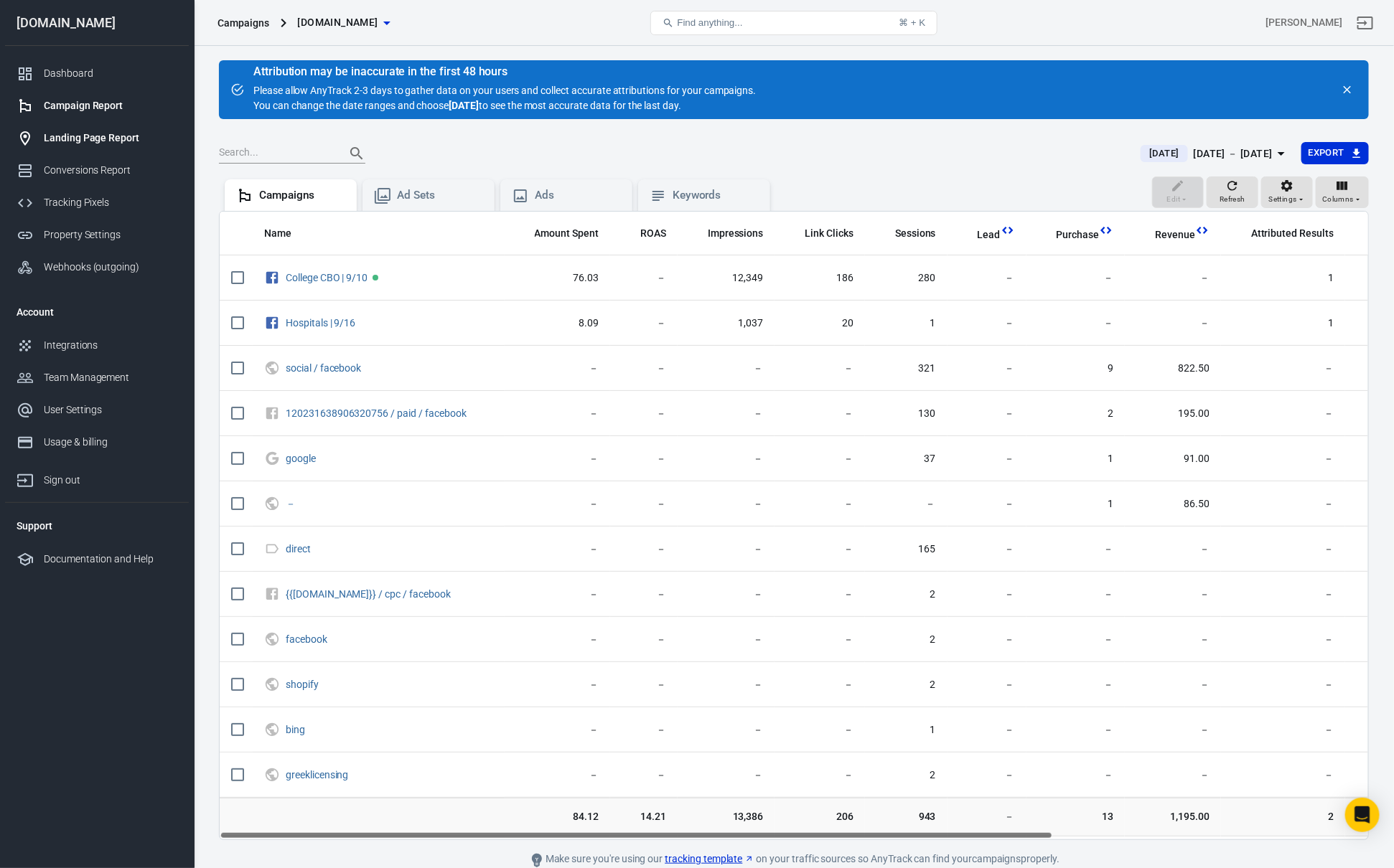
click at [109, 137] on div "Landing Page Report" at bounding box center [110, 138] width 133 height 15
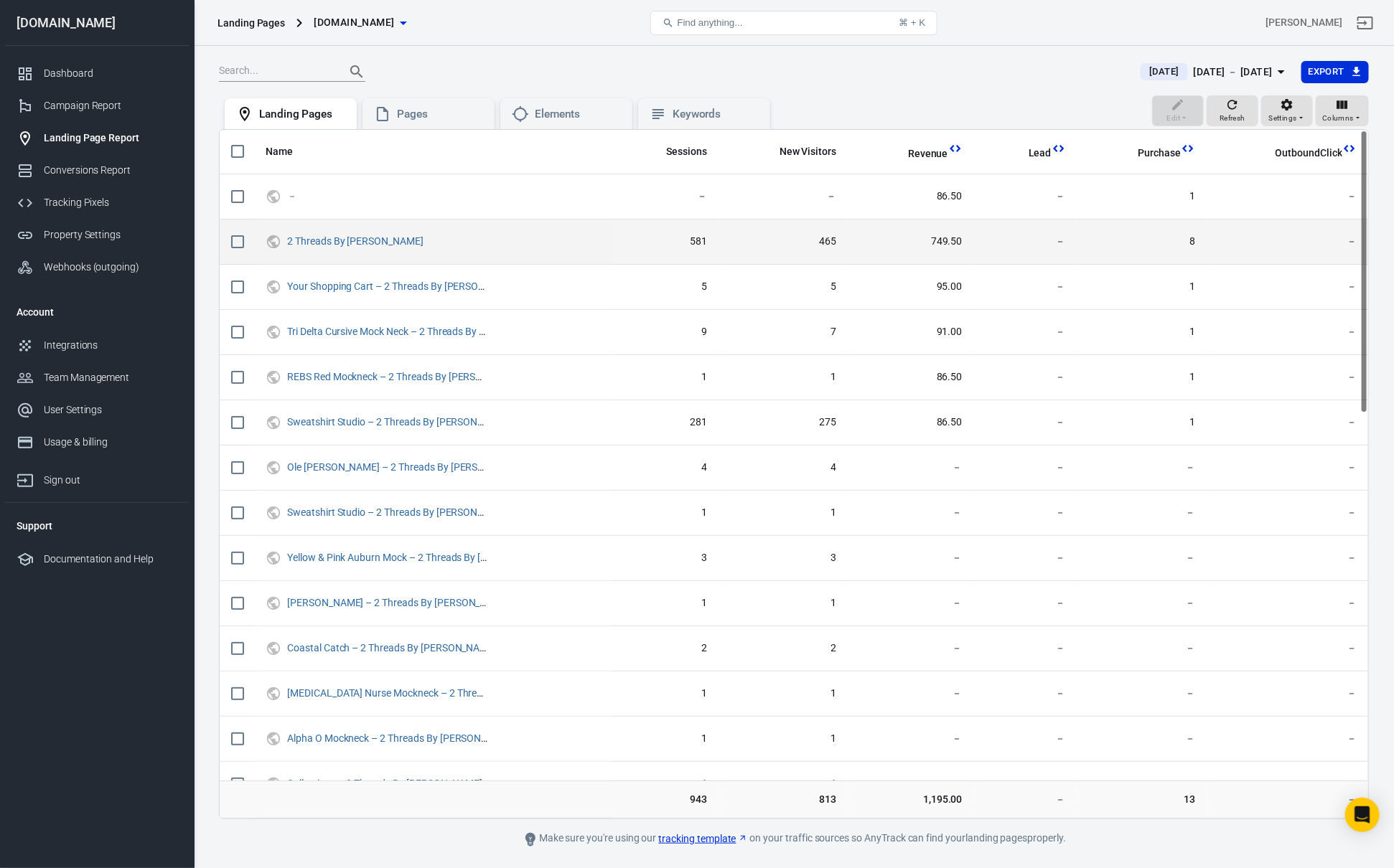
drag, startPoint x: 639, startPoint y: 230, endPoint x: 737, endPoint y: 237, distance: 98.2
click at [721, 235] on tr "2 Threads By [PERSON_NAME] 581 465 749.50 － 8 －" at bounding box center [794, 242] width 1149 height 45
click at [737, 237] on span "465" at bounding box center [783, 242] width 106 height 15
click at [698, 240] on span "581" at bounding box center [665, 242] width 84 height 15
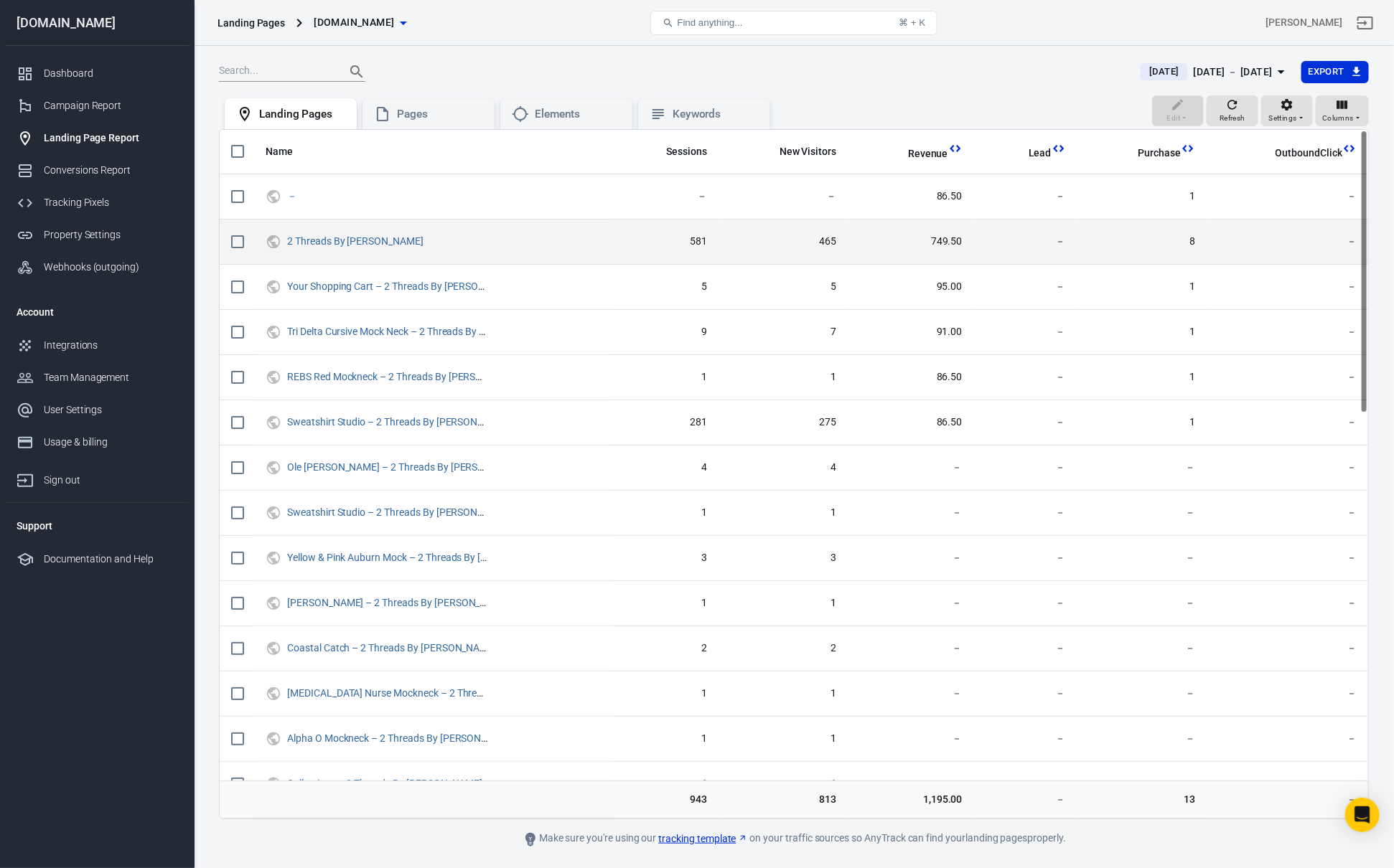
click at [817, 233] on td "465" at bounding box center [782, 242] width 129 height 45
click at [885, 252] on td "749.50" at bounding box center [910, 242] width 126 height 45
click at [361, 243] on link "2 Threads By [PERSON_NAME]" at bounding box center [355, 241] width 136 height 11
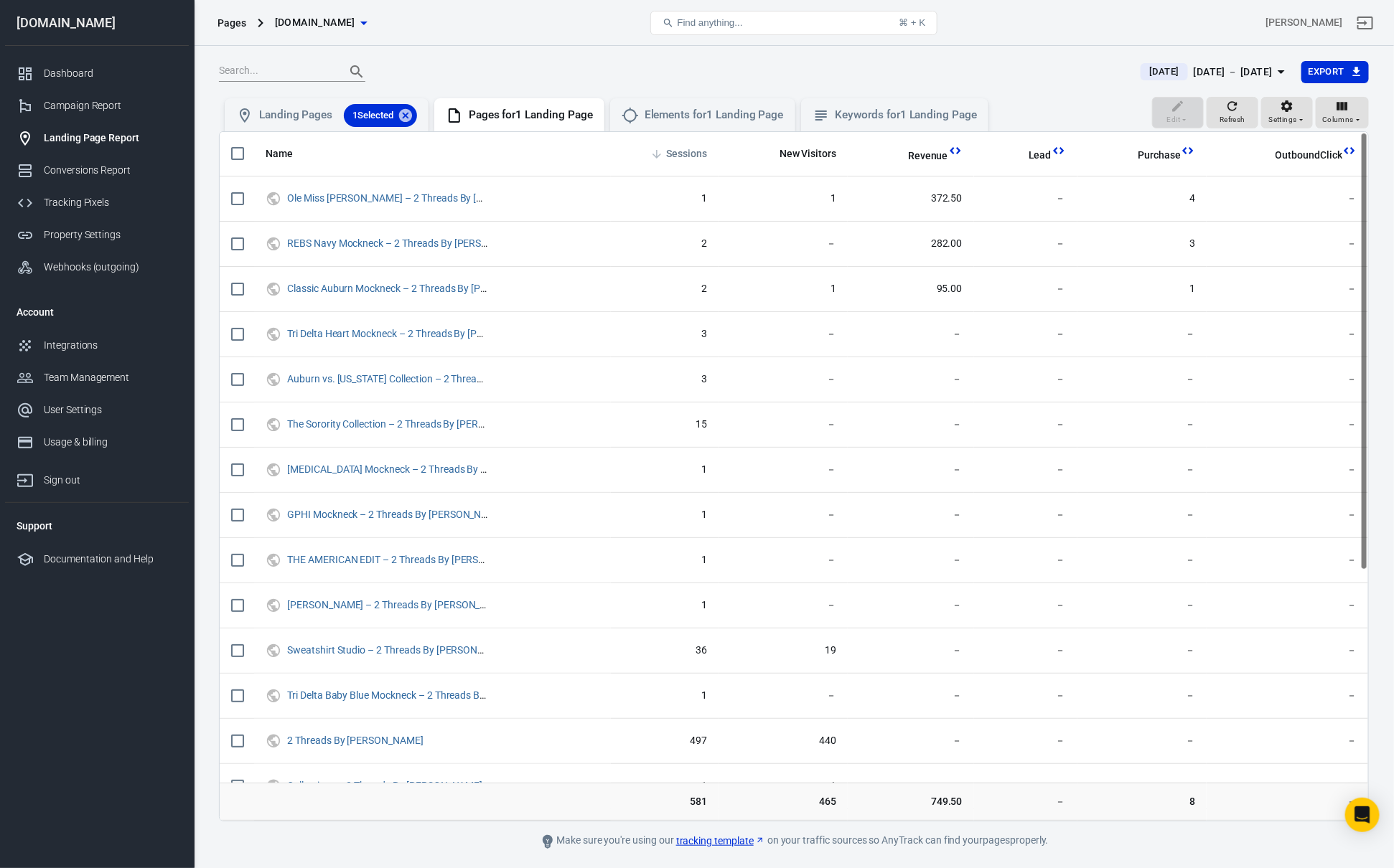
click at [698, 151] on span "Sessions" at bounding box center [686, 154] width 41 height 15
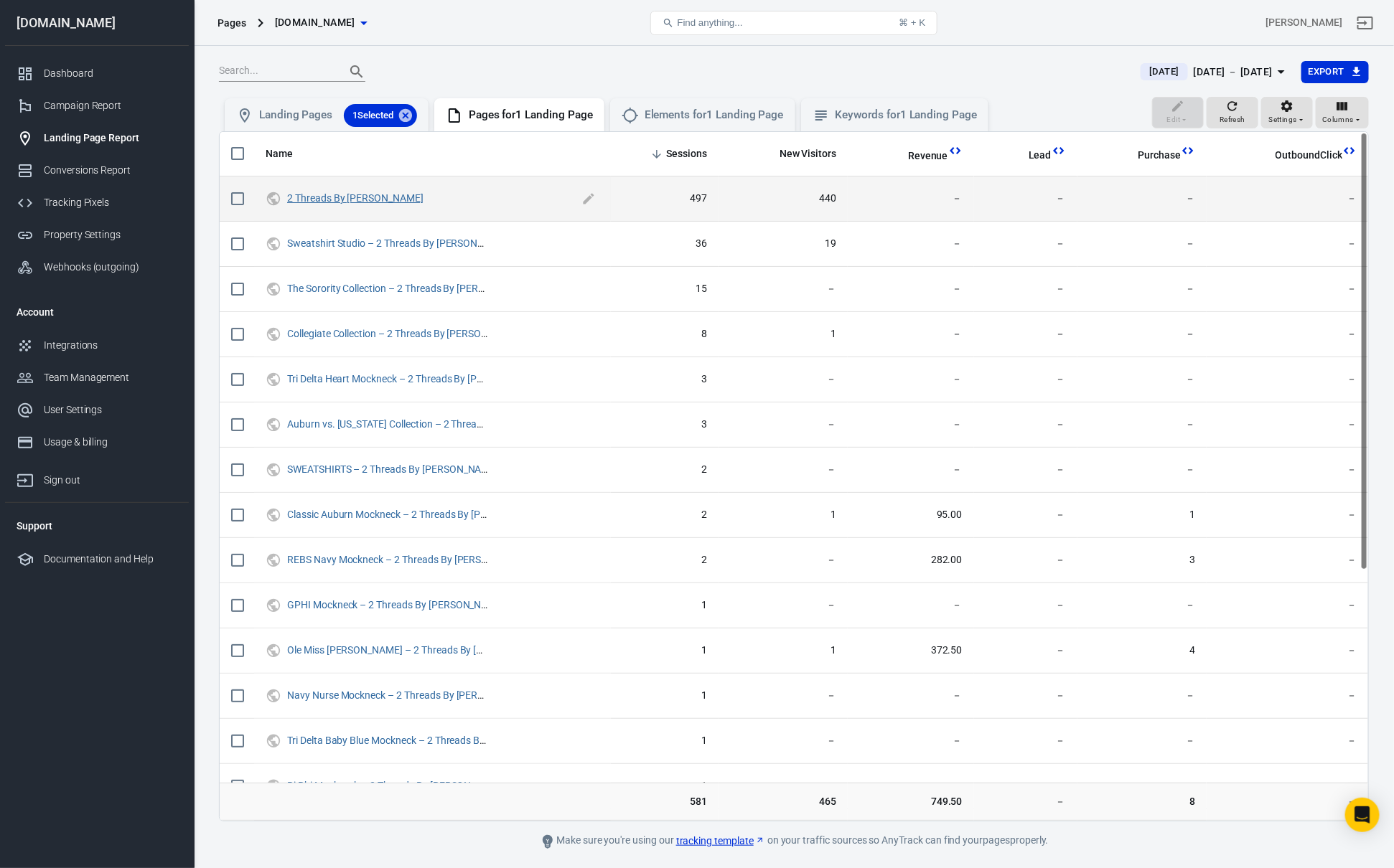
click at [344, 201] on link "2 Threads By [PERSON_NAME]" at bounding box center [355, 198] width 136 height 11
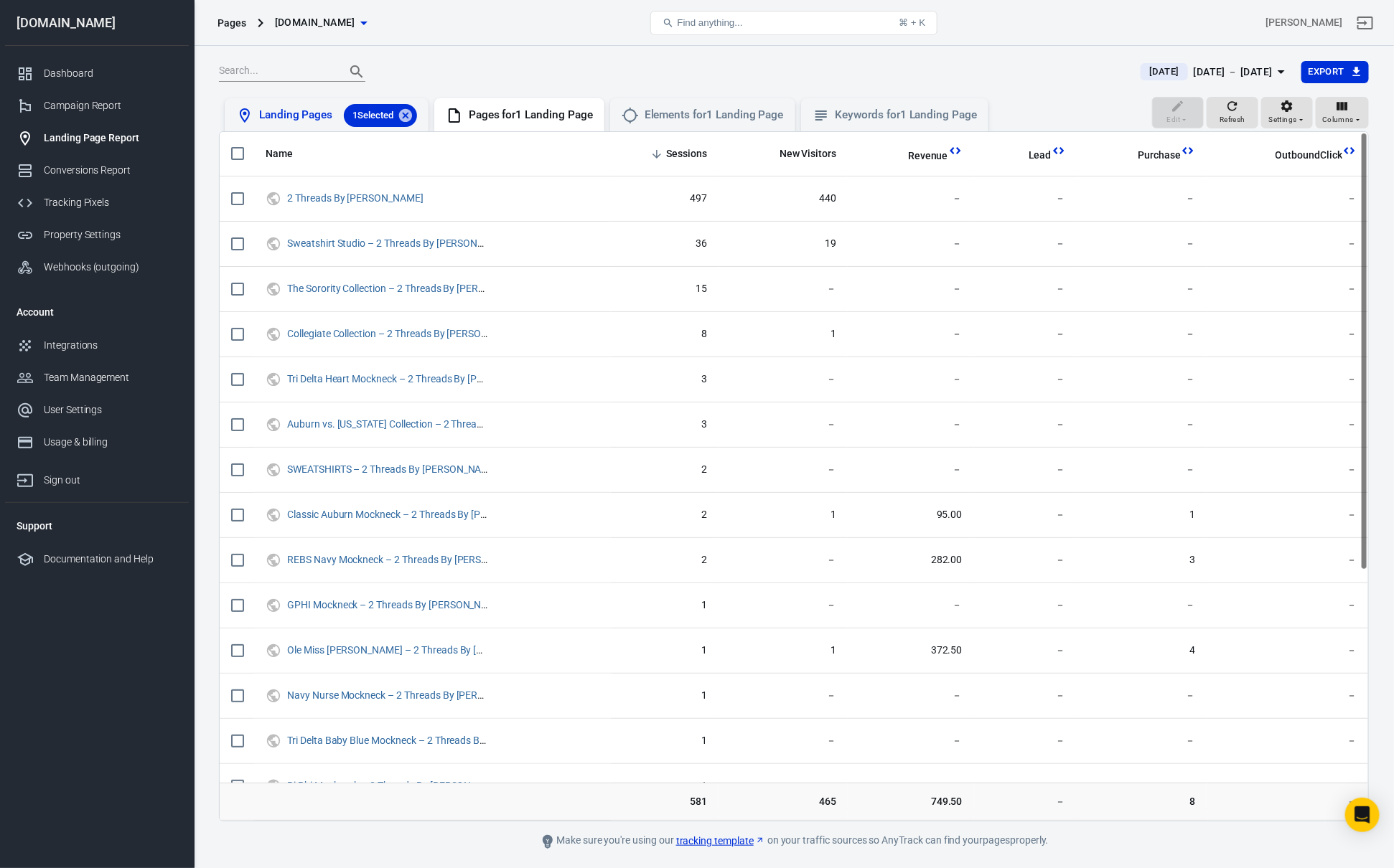
click at [272, 124] on div "Landing Pages 1 Selected" at bounding box center [338, 115] width 158 height 23
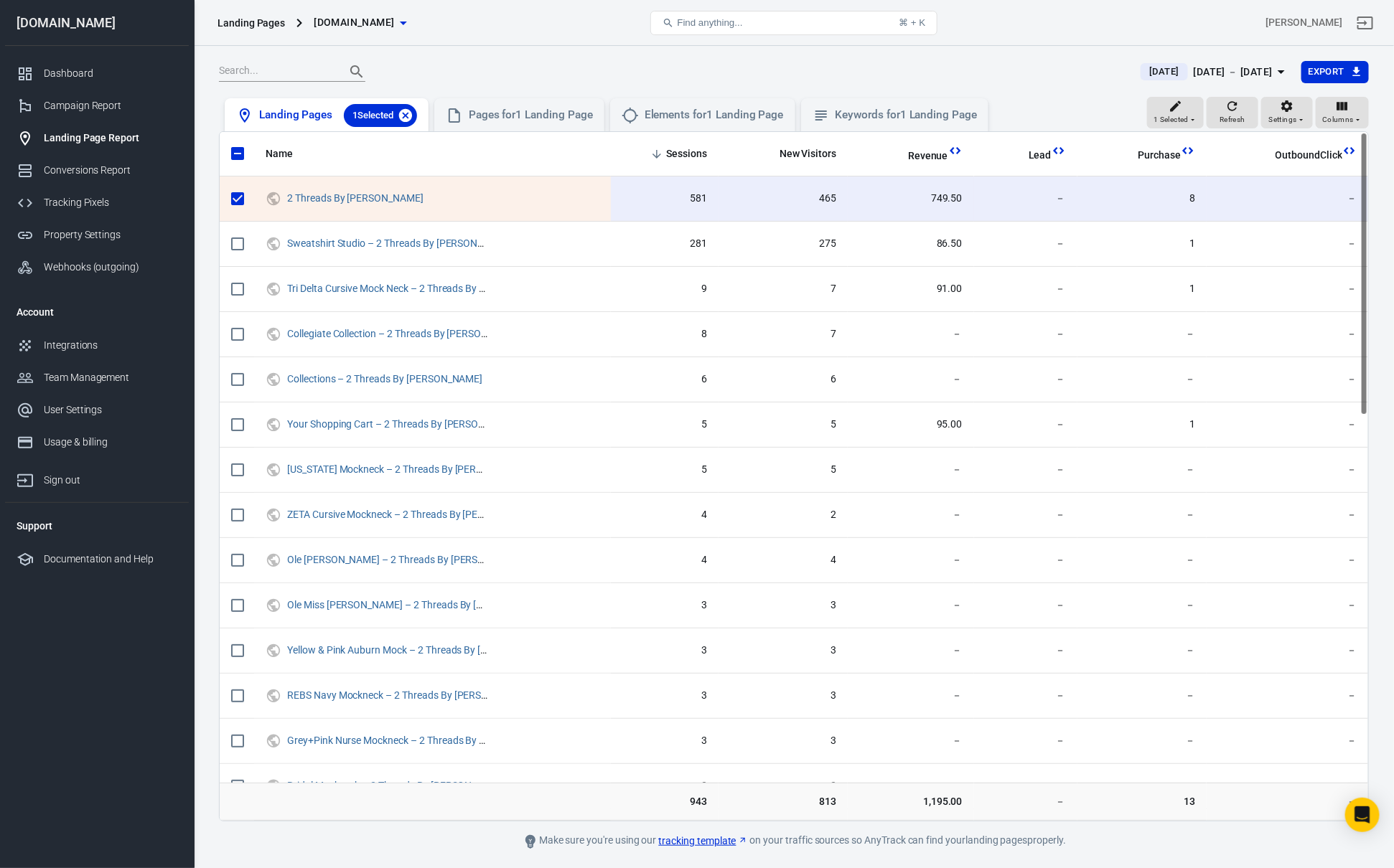
click at [410, 120] on icon at bounding box center [405, 114] width 13 height 13
checkbox input "false"
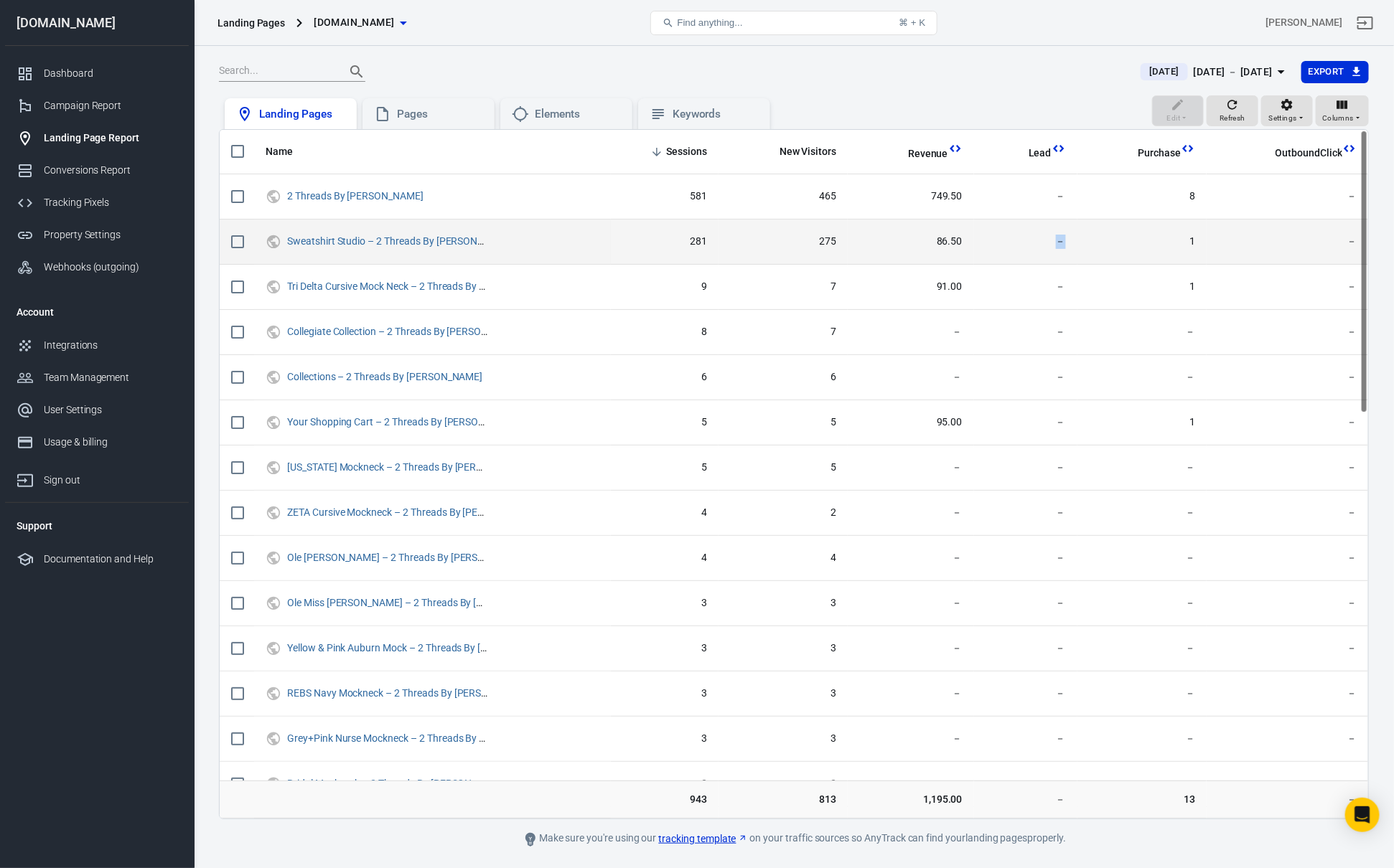
drag, startPoint x: 916, startPoint y: 249, endPoint x: 989, endPoint y: 253, distance: 73.1
click at [987, 253] on tr "Sweatshirt Studio – 2 Threads By Edmonds 281 275 86.50 － 1 －" at bounding box center [794, 242] width 1149 height 45
drag, startPoint x: 991, startPoint y: 253, endPoint x: 863, endPoint y: 237, distance: 129.0
click at [990, 253] on td "－" at bounding box center [1025, 242] width 103 height 45
drag, startPoint x: 864, startPoint y: 237, endPoint x: 971, endPoint y: 237, distance: 107.0
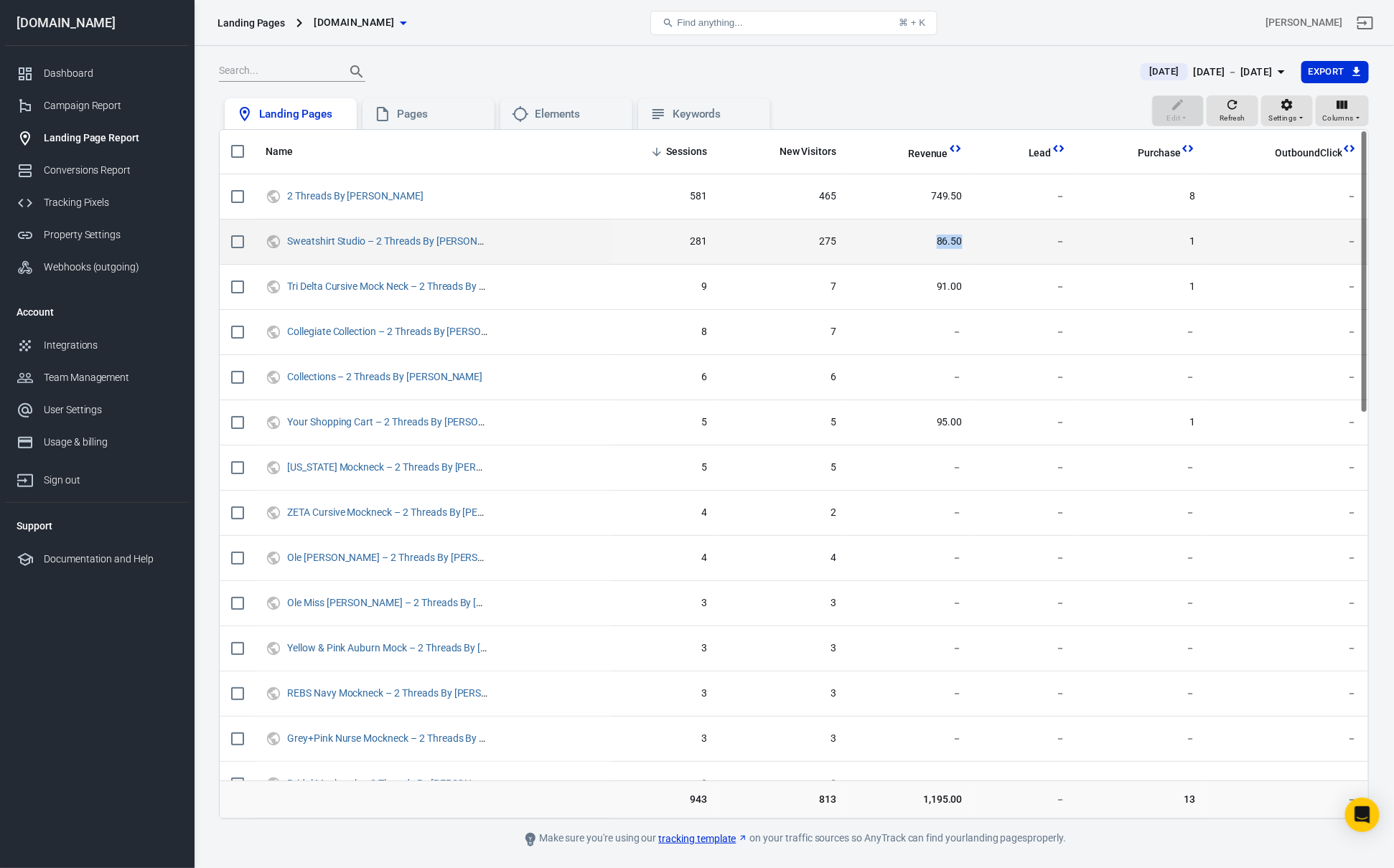
click at [971, 237] on td "86.50" at bounding box center [910, 242] width 126 height 45
click at [990, 238] on span "－" at bounding box center [1025, 242] width 80 height 15
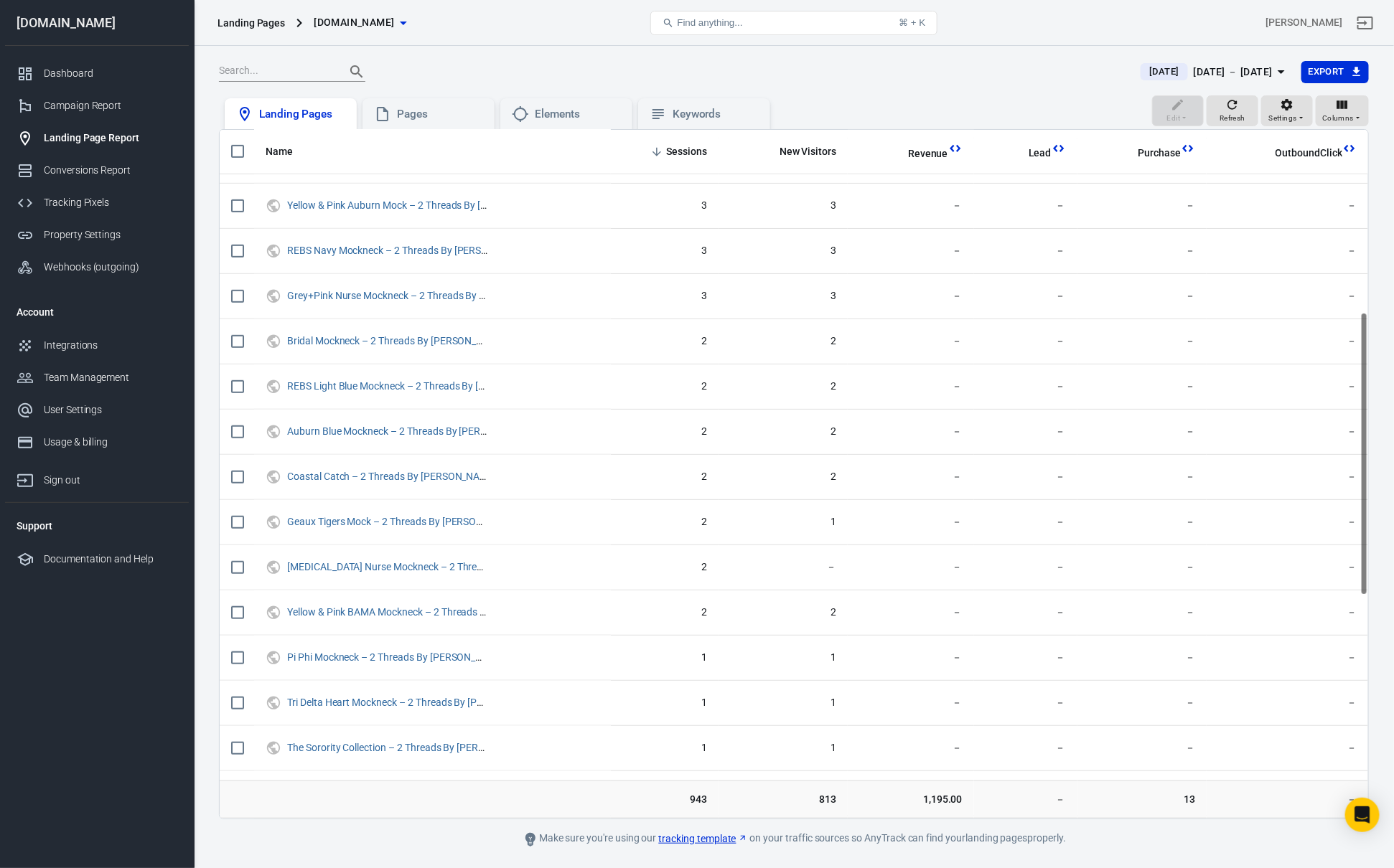
scroll to position [982, 0]
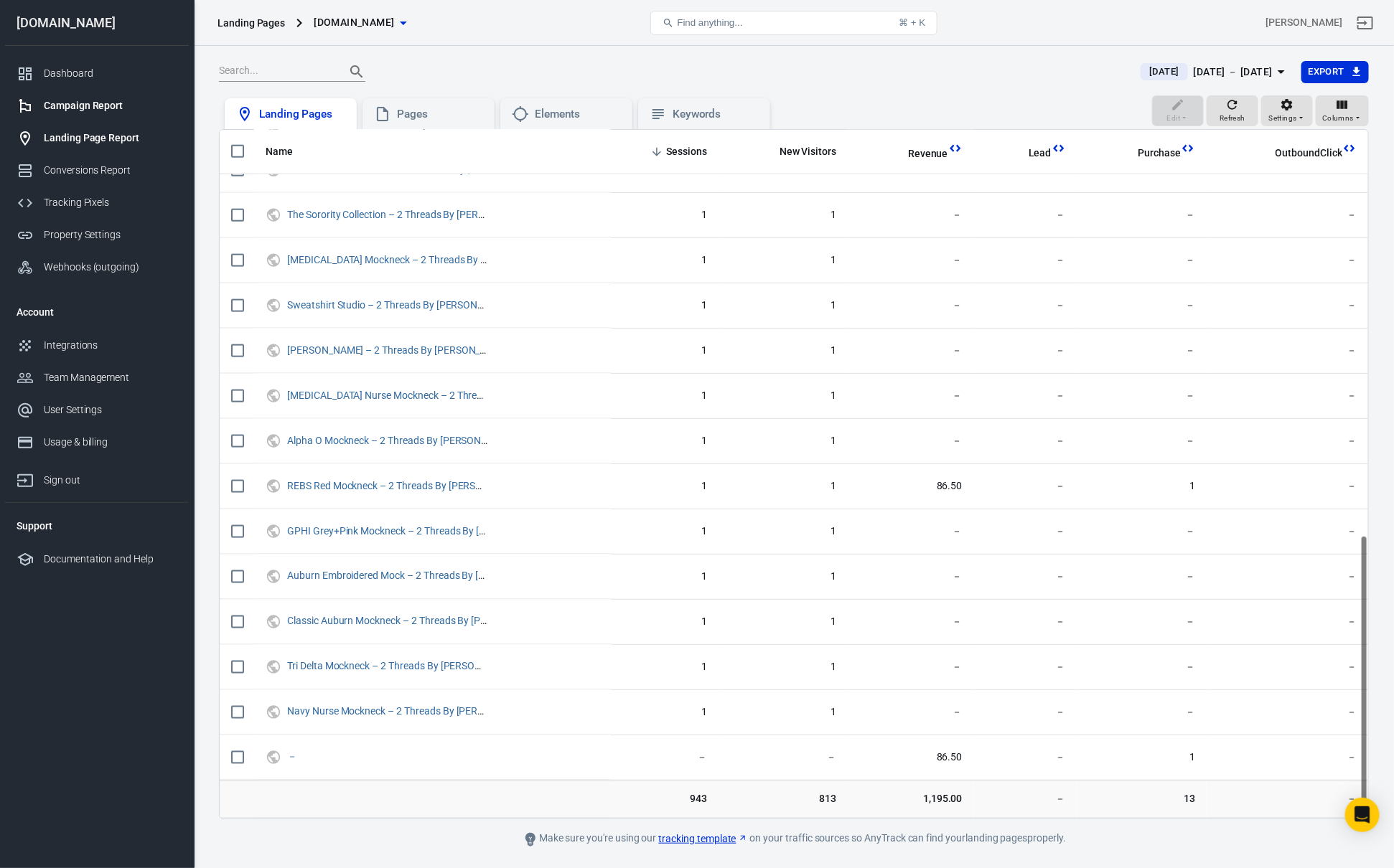
click at [102, 96] on link "Campaign Report" at bounding box center [97, 106] width 184 height 32
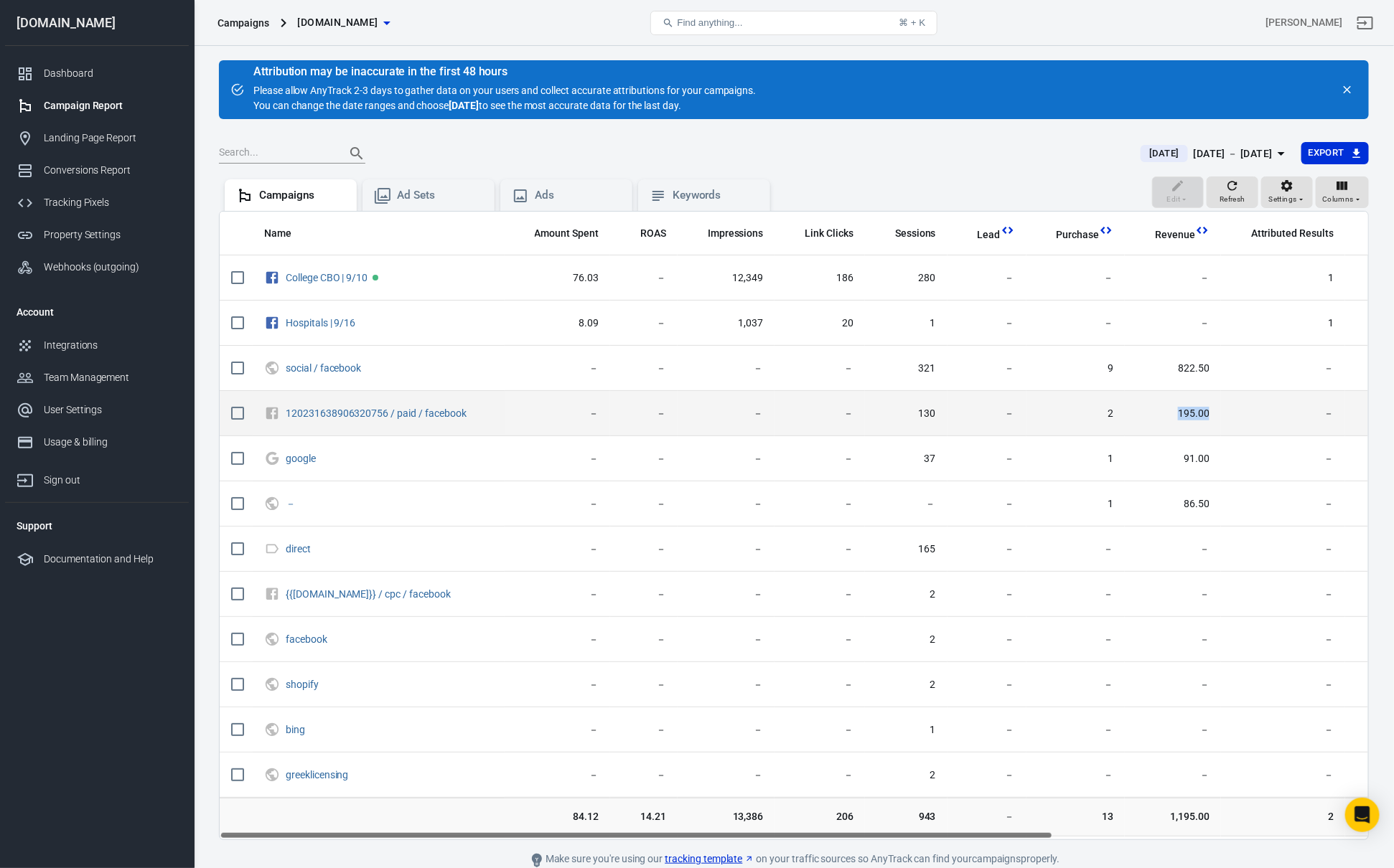
drag, startPoint x: 1158, startPoint y: 421, endPoint x: 1202, endPoint y: 418, distance: 44.1
click at [1202, 418] on span "195.00" at bounding box center [1173, 414] width 73 height 15
click at [1181, 419] on span "195.00" at bounding box center [1173, 414] width 73 height 15
drag, startPoint x: 1170, startPoint y: 417, endPoint x: 1195, endPoint y: 421, distance: 25.3
click at [1187, 420] on span "195.00" at bounding box center [1173, 414] width 73 height 15
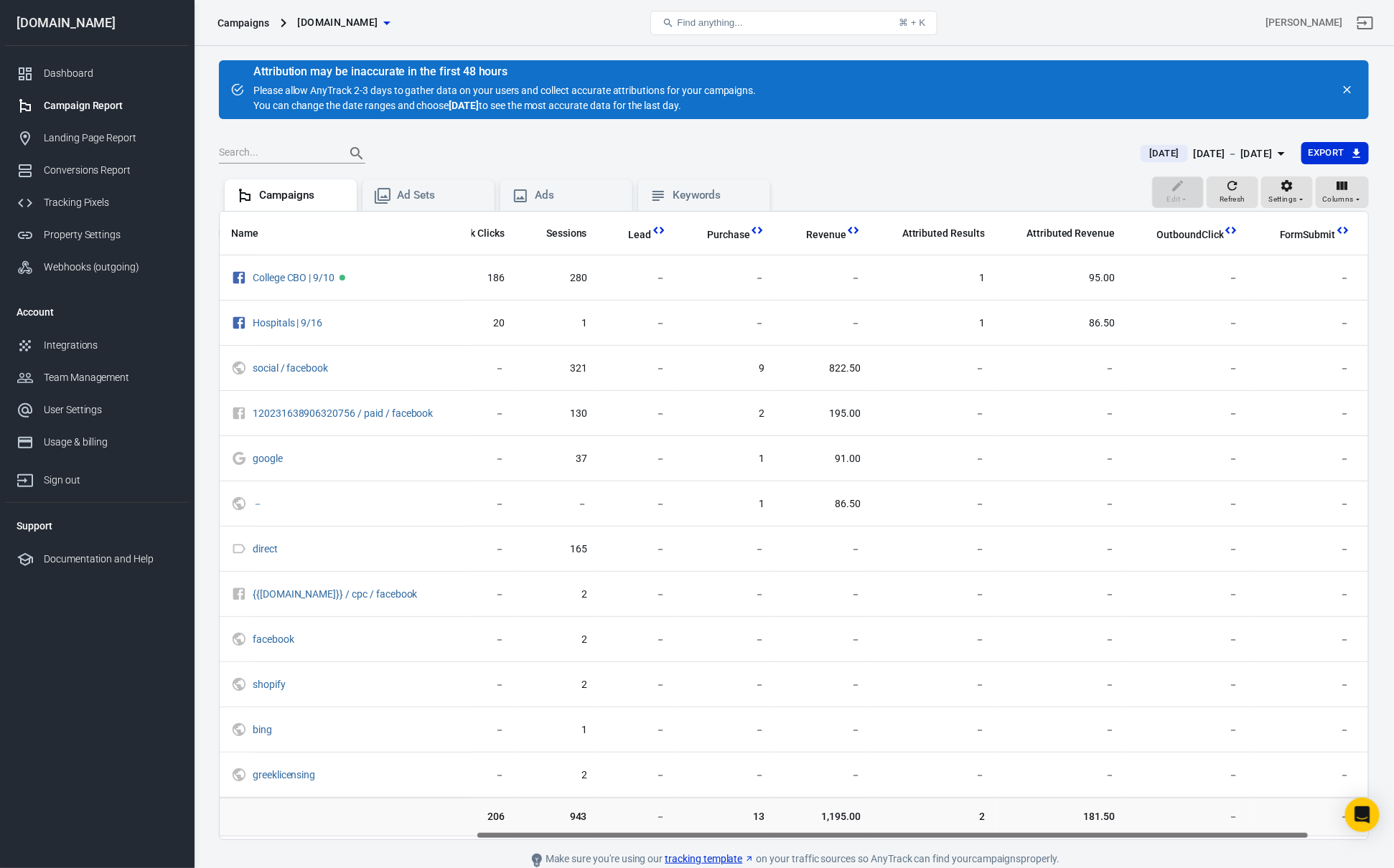
drag, startPoint x: 825, startPoint y: 832, endPoint x: 1082, endPoint y: 827, distance: 257.0
click at [1082, 827] on div "Name Amount Spent ROAS Impressions Link Clicks Sessions Lead Purchase Revenue A…" at bounding box center [793, 525] width 1149 height 629
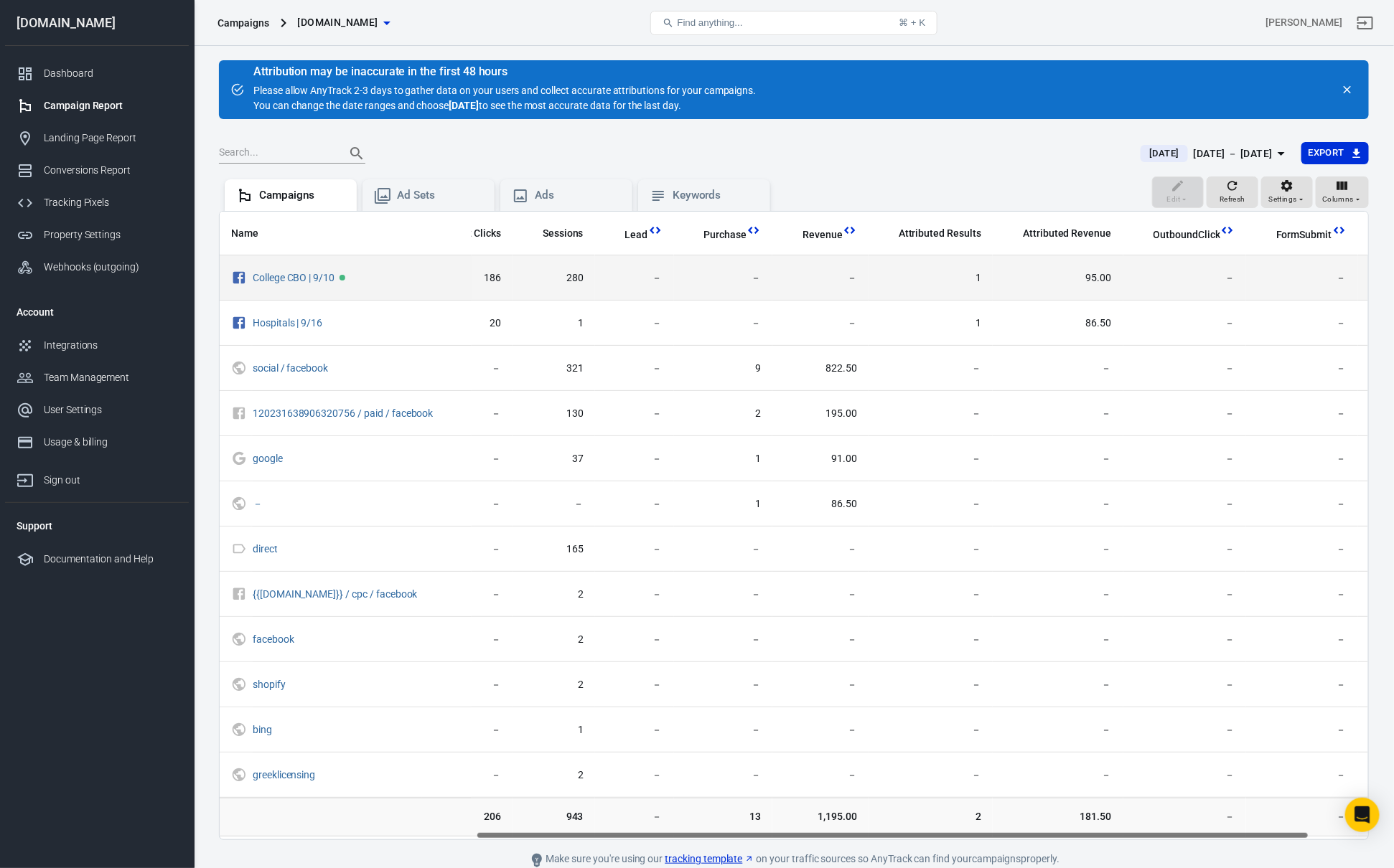
click at [1078, 290] on td "95.00" at bounding box center [1058, 279] width 130 height 45
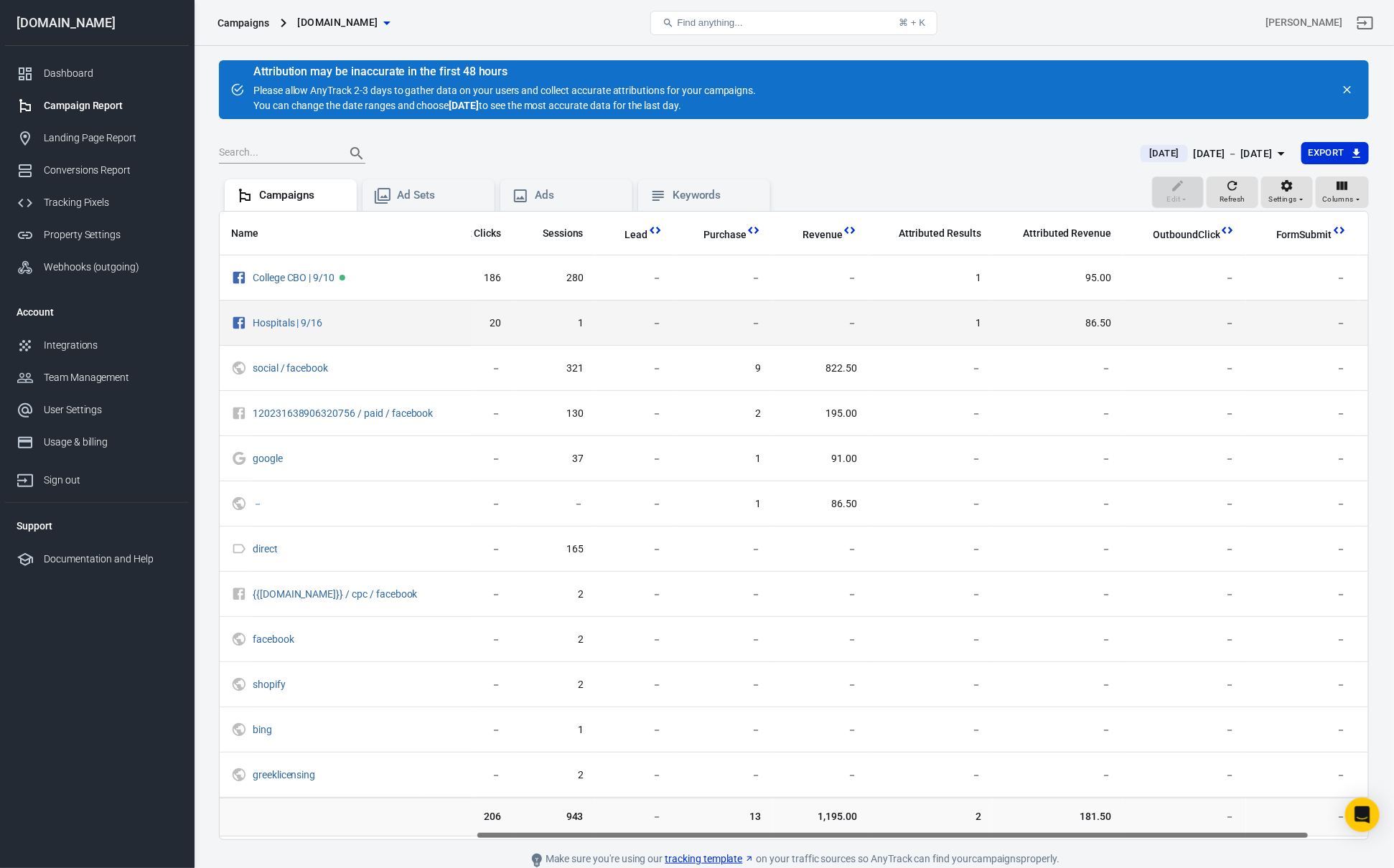
click at [1080, 314] on td "86.50" at bounding box center [1058, 323] width 130 height 45
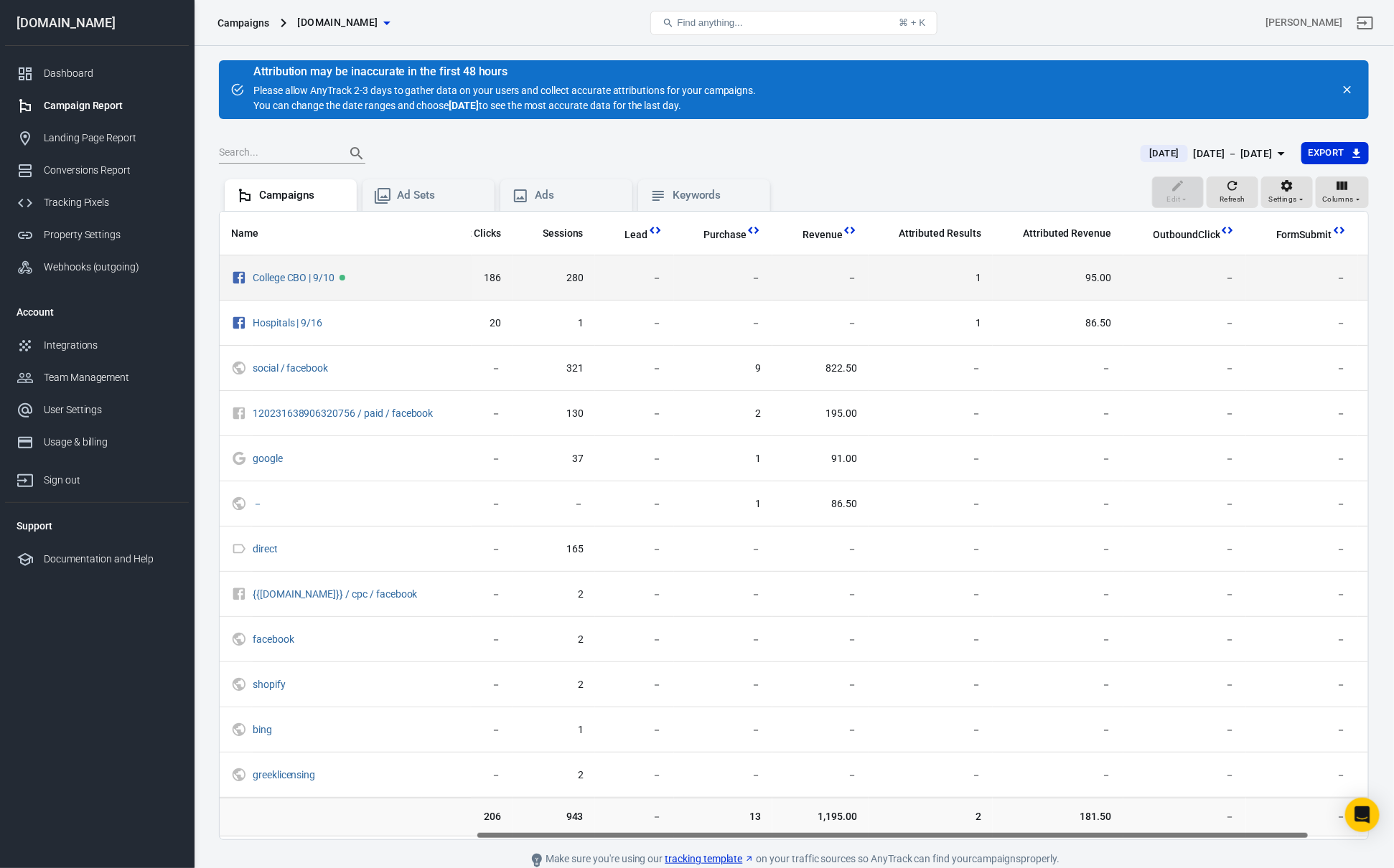
click at [1098, 283] on span "95.00" at bounding box center [1058, 279] width 107 height 15
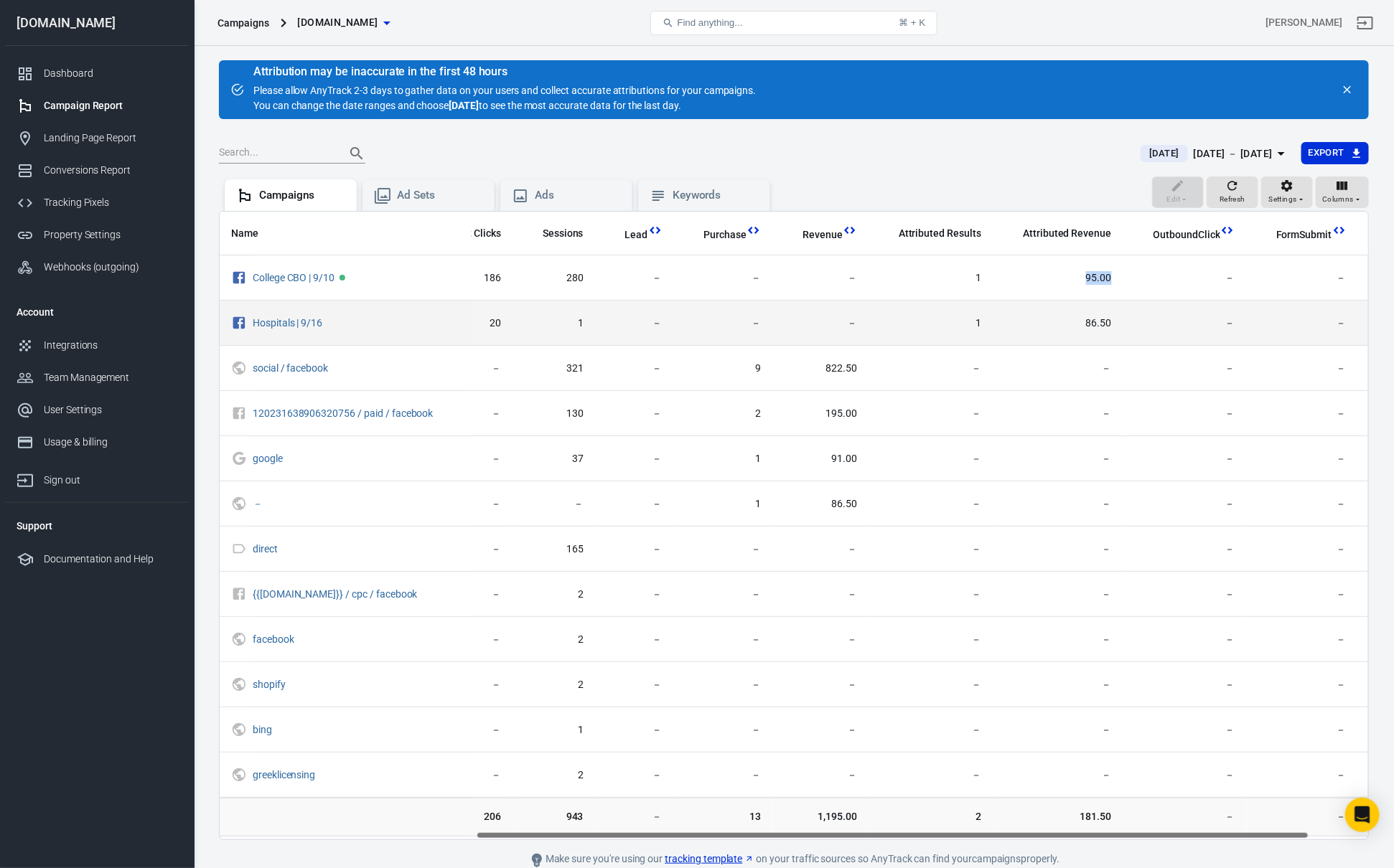
drag, startPoint x: 1098, startPoint y: 283, endPoint x: 1084, endPoint y: 329, distance: 48.1
click at [1093, 294] on td "95.00" at bounding box center [1058, 279] width 130 height 45
click at [1084, 330] on span "86.50" at bounding box center [1058, 324] width 107 height 15
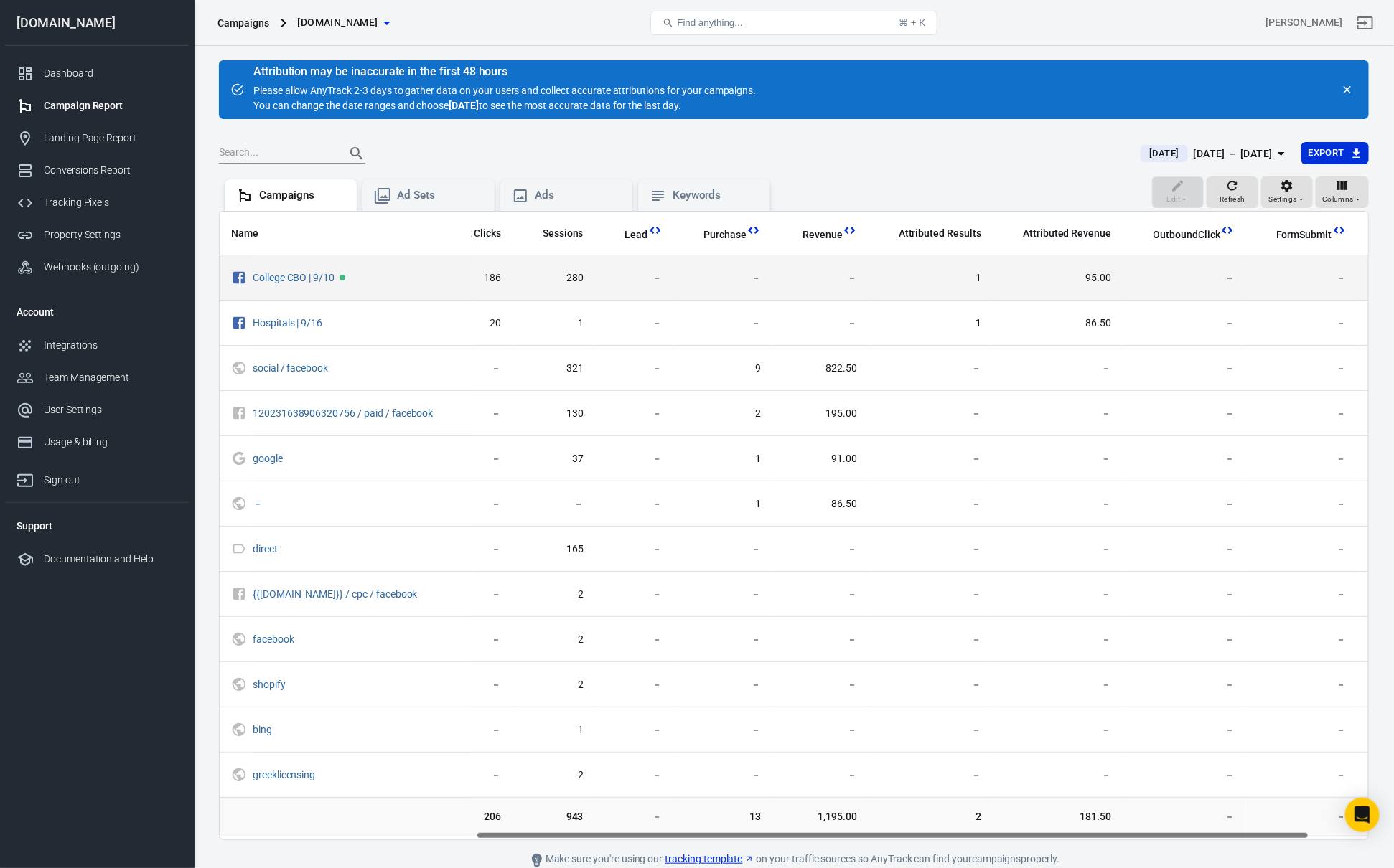
click at [1097, 281] on span "95.00" at bounding box center [1058, 279] width 107 height 15
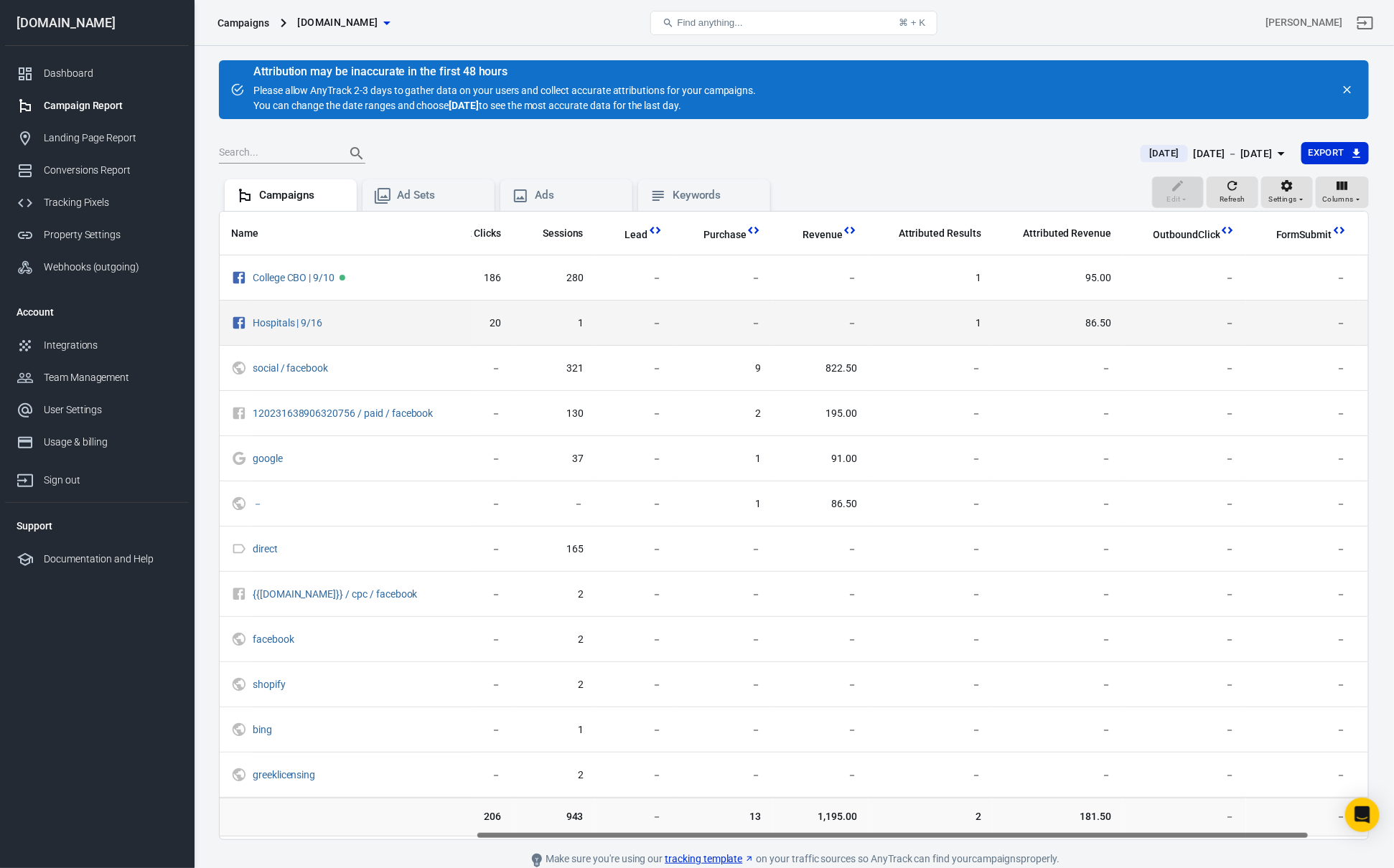
click at [1098, 308] on td "86.50" at bounding box center [1058, 323] width 130 height 45
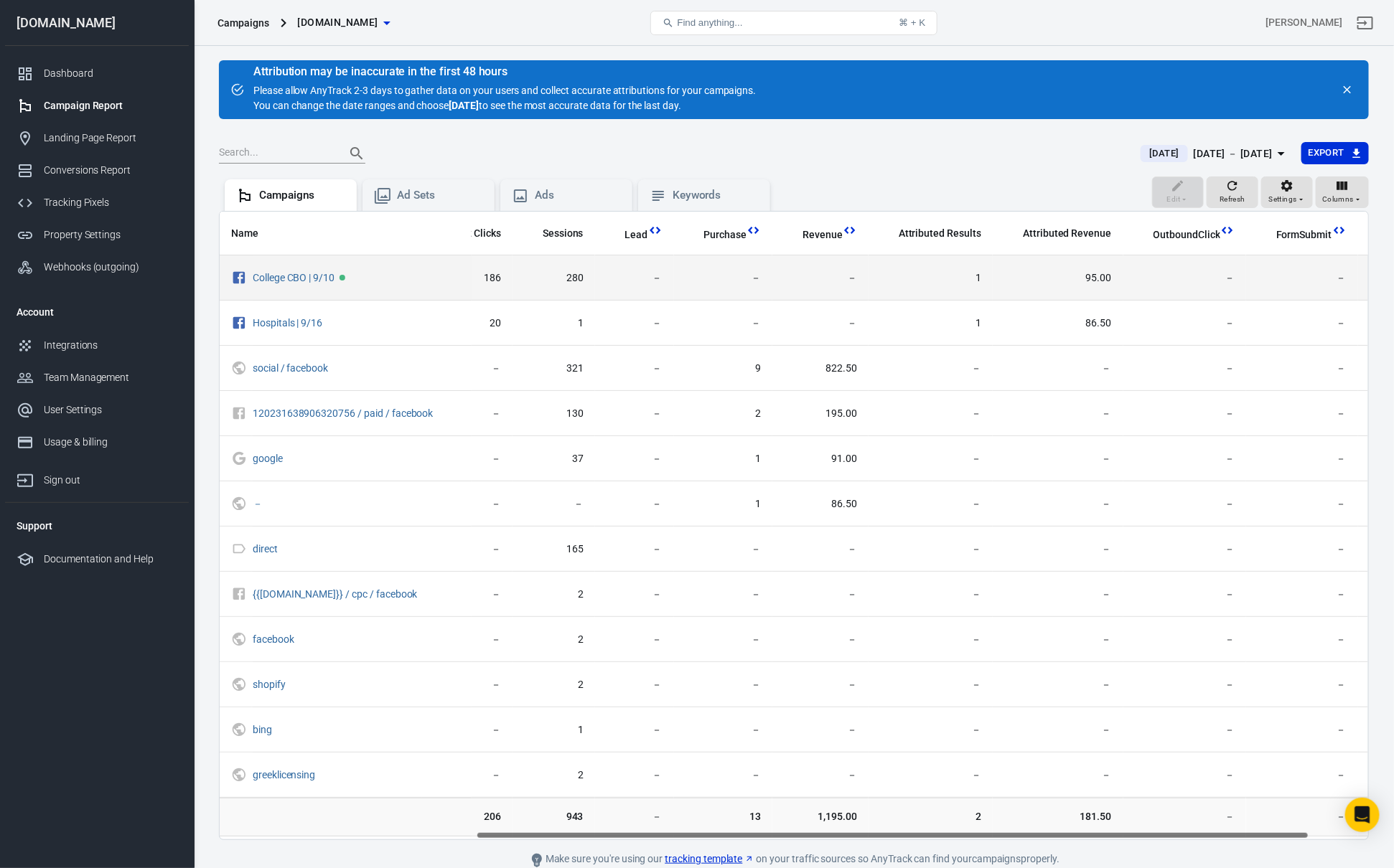
click at [1110, 288] on td "95.00" at bounding box center [1058, 279] width 130 height 45
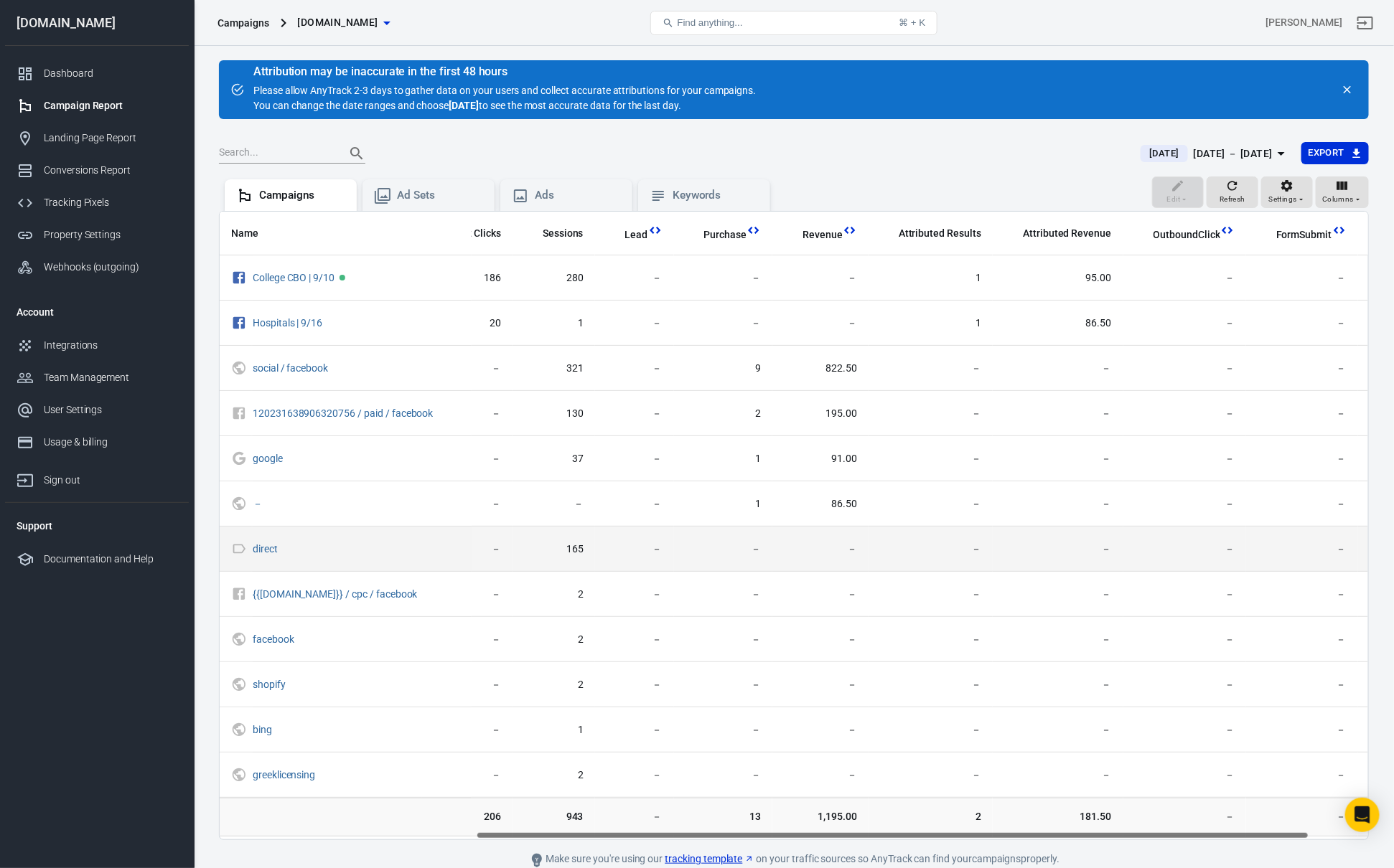
click at [773, 546] on td "－" at bounding box center [820, 550] width 96 height 45
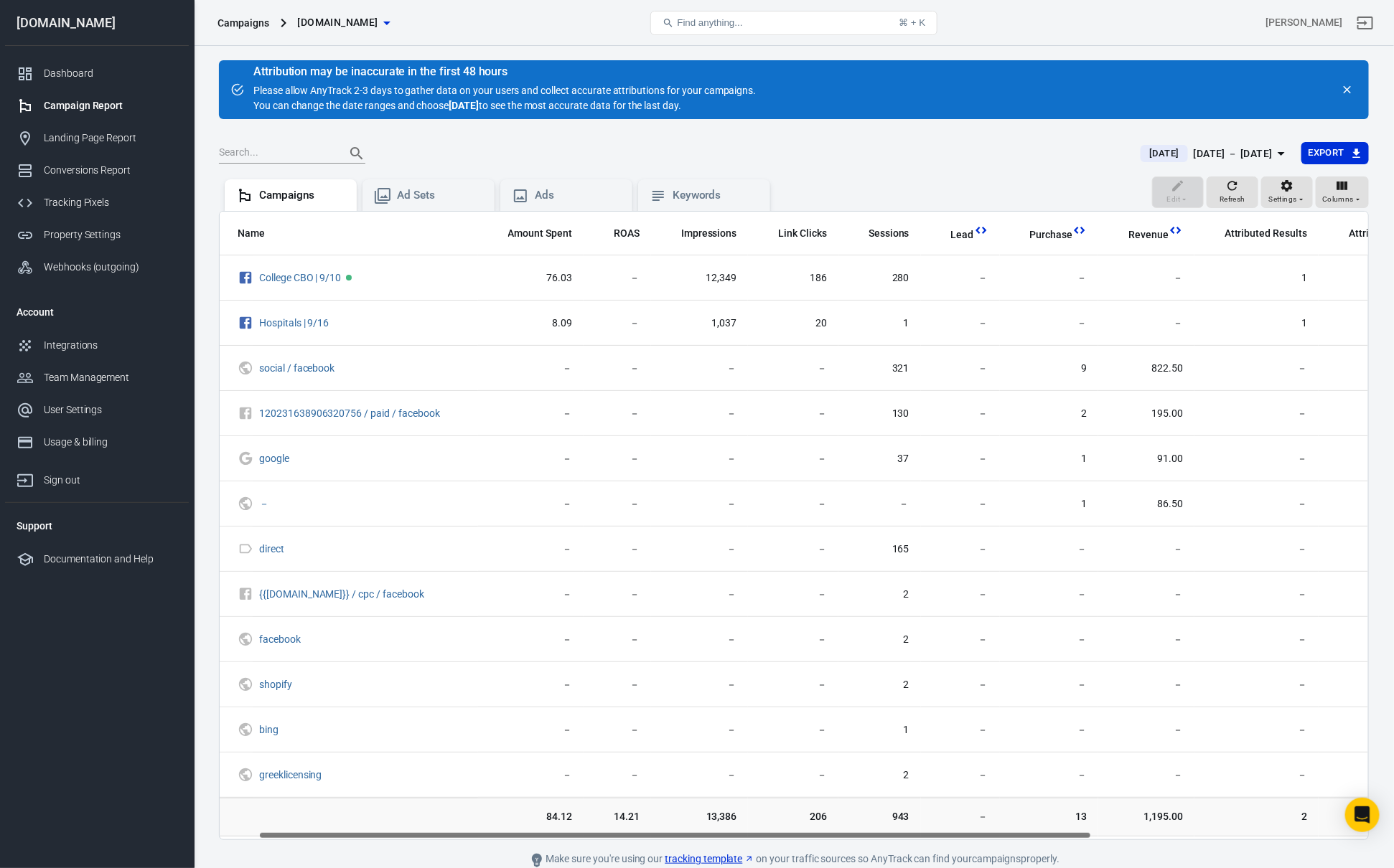
scroll to position [0, 0]
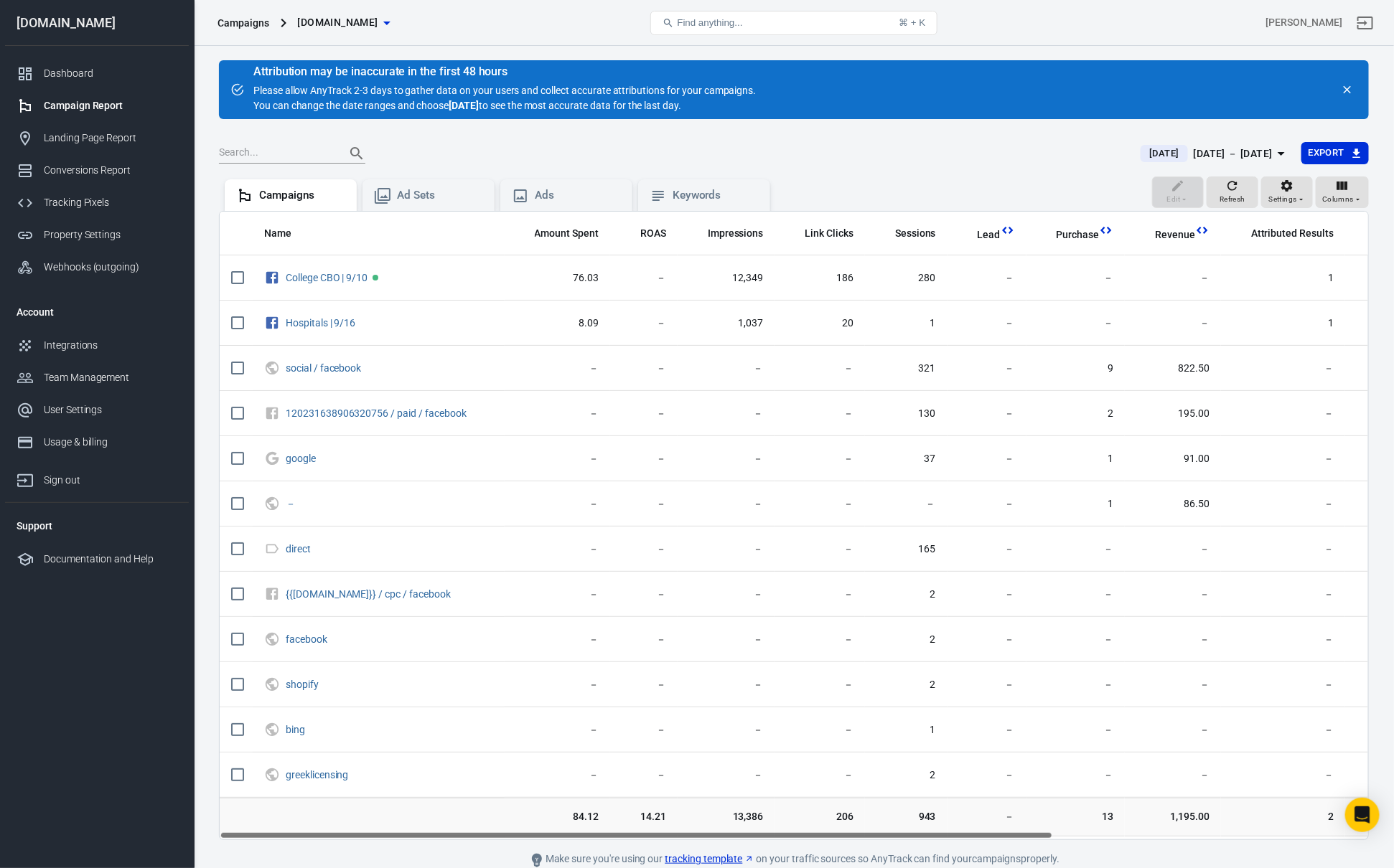
drag, startPoint x: 682, startPoint y: 837, endPoint x: 422, endPoint y: 839, distance: 260.0
click at [422, 839] on div "Name Amount Spent ROAS Impressions Link Clicks Sessions Lead Purchase Revenue A…" at bounding box center [794, 525] width 1149 height 628
drag, startPoint x: 543, startPoint y: 820, endPoint x: 620, endPoint y: 820, distance: 77.0
click at [613, 820] on tr "84.12 14.21 13,386 206 943 － 13 1,195.00 2 181.50 － － 114" at bounding box center [1016, 818] width 1595 height 39
click at [621, 820] on span "14.21" at bounding box center [643, 818] width 45 height 15
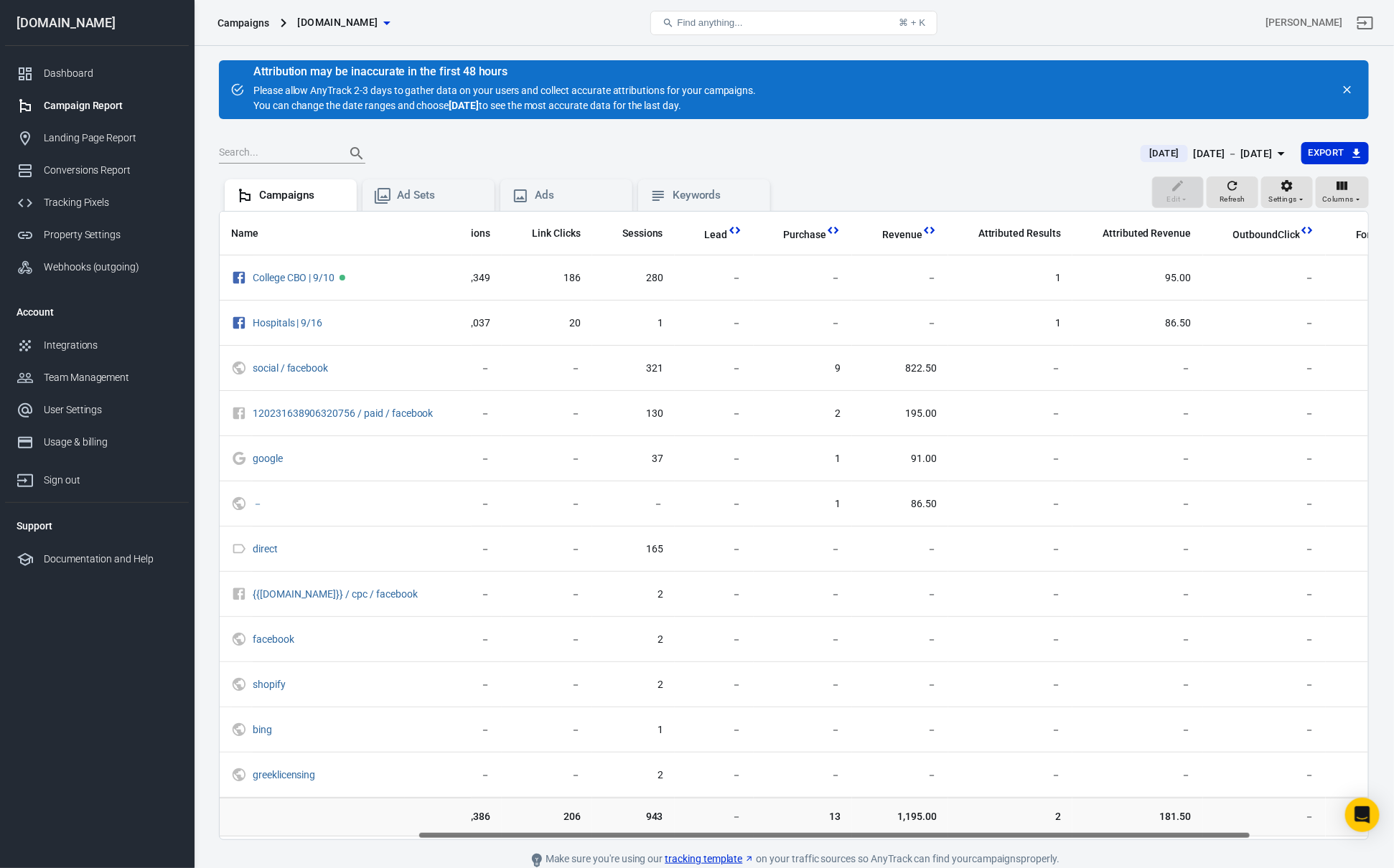
drag, startPoint x: 596, startPoint y: 839, endPoint x: 773, endPoint y: 827, distance: 177.4
click at [771, 827] on div "Name Amount Spent ROAS Impressions Link Clicks Sessions Lead Purchase Revenue A…" at bounding box center [793, 525] width 1149 height 629
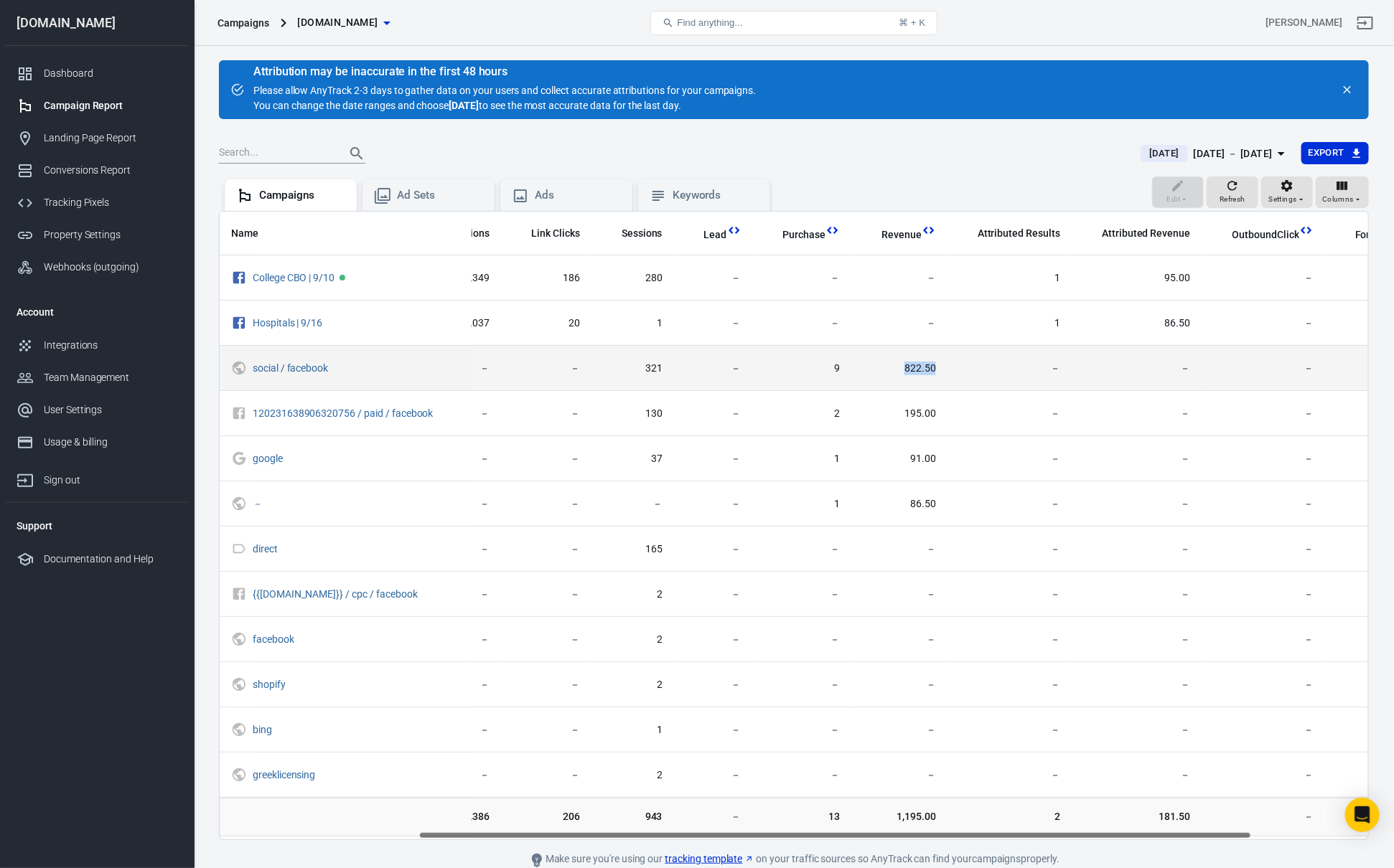
drag, startPoint x: 891, startPoint y: 369, endPoint x: 965, endPoint y: 369, distance: 74.0
click at [965, 369] on tr "social / facebook － － － － 321 － 9 822.50 － － － － 57" at bounding box center [743, 369] width 1595 height 45
drag, startPoint x: 965, startPoint y: 369, endPoint x: 787, endPoint y: 374, distance: 178.1
click at [964, 369] on span "－" at bounding box center [1009, 369] width 102 height 15
drag, startPoint x: 813, startPoint y: 375, endPoint x: 965, endPoint y: 376, distance: 152.0
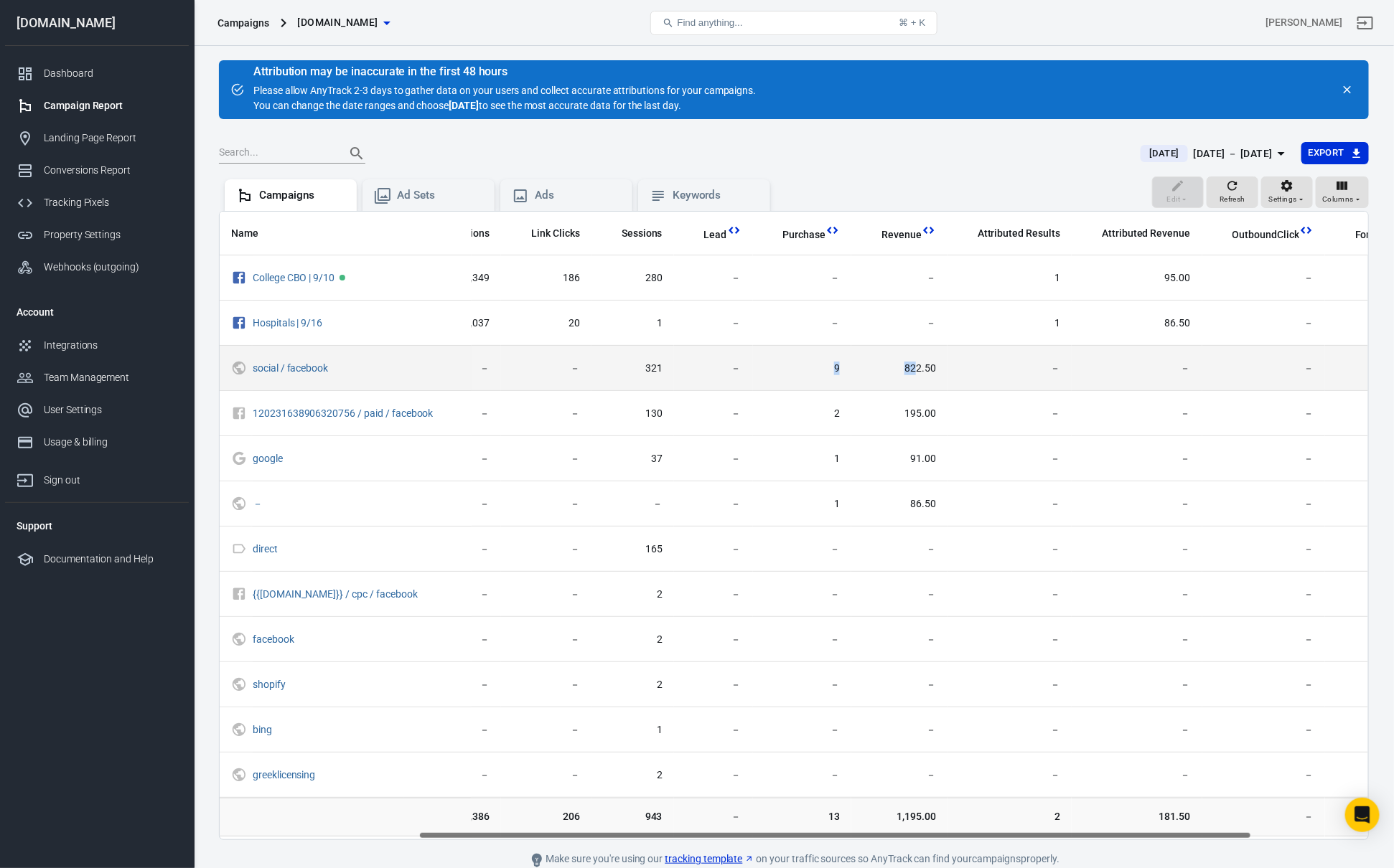
click at [916, 374] on tr "social / facebook － － － － 321 － 9 822.50 － － － － 57" at bounding box center [743, 369] width 1595 height 45
click at [977, 376] on span "－" at bounding box center [1009, 369] width 102 height 15
drag, startPoint x: 774, startPoint y: 373, endPoint x: 964, endPoint y: 374, distance: 190.0
click at [872, 377] on tr "social / facebook － － － － 321 － 9 822.50 － － － － 57" at bounding box center [743, 369] width 1595 height 45
click at [964, 374] on span "－" at bounding box center [1009, 369] width 102 height 15
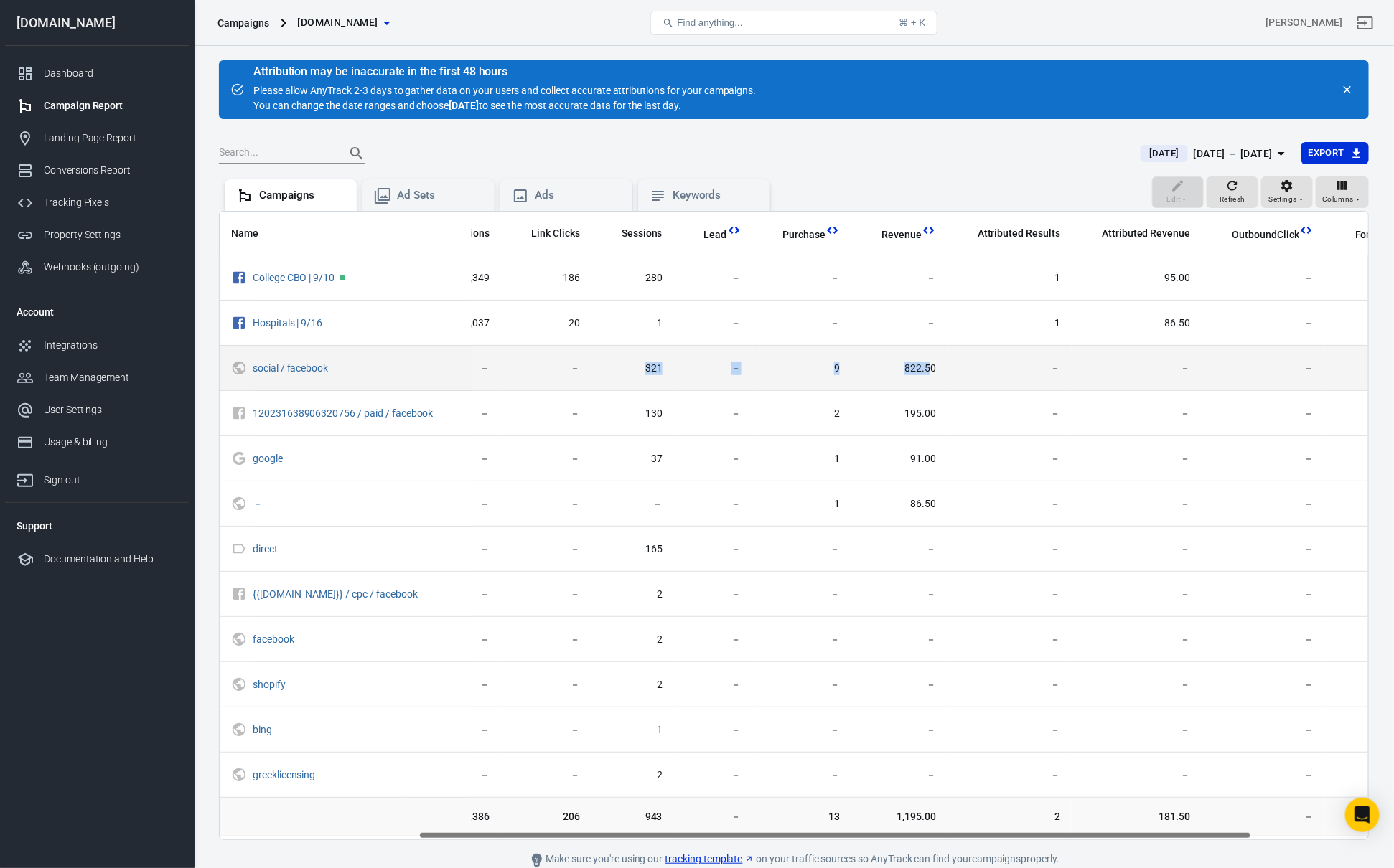
drag, startPoint x: 615, startPoint y: 369, endPoint x: 940, endPoint y: 373, distance: 325.0
click at [929, 373] on tr "social / facebook － － － － 321 － 9 822.50 － － － － 57" at bounding box center [743, 369] width 1595 height 45
click at [947, 372] on td "－" at bounding box center [1009, 369] width 124 height 45
drag, startPoint x: 605, startPoint y: 368, endPoint x: 996, endPoint y: 373, distance: 391.0
click at [963, 372] on tr "social / facebook － － － － 321 － 9 822.50 － － － － 57" at bounding box center [743, 369] width 1595 height 45
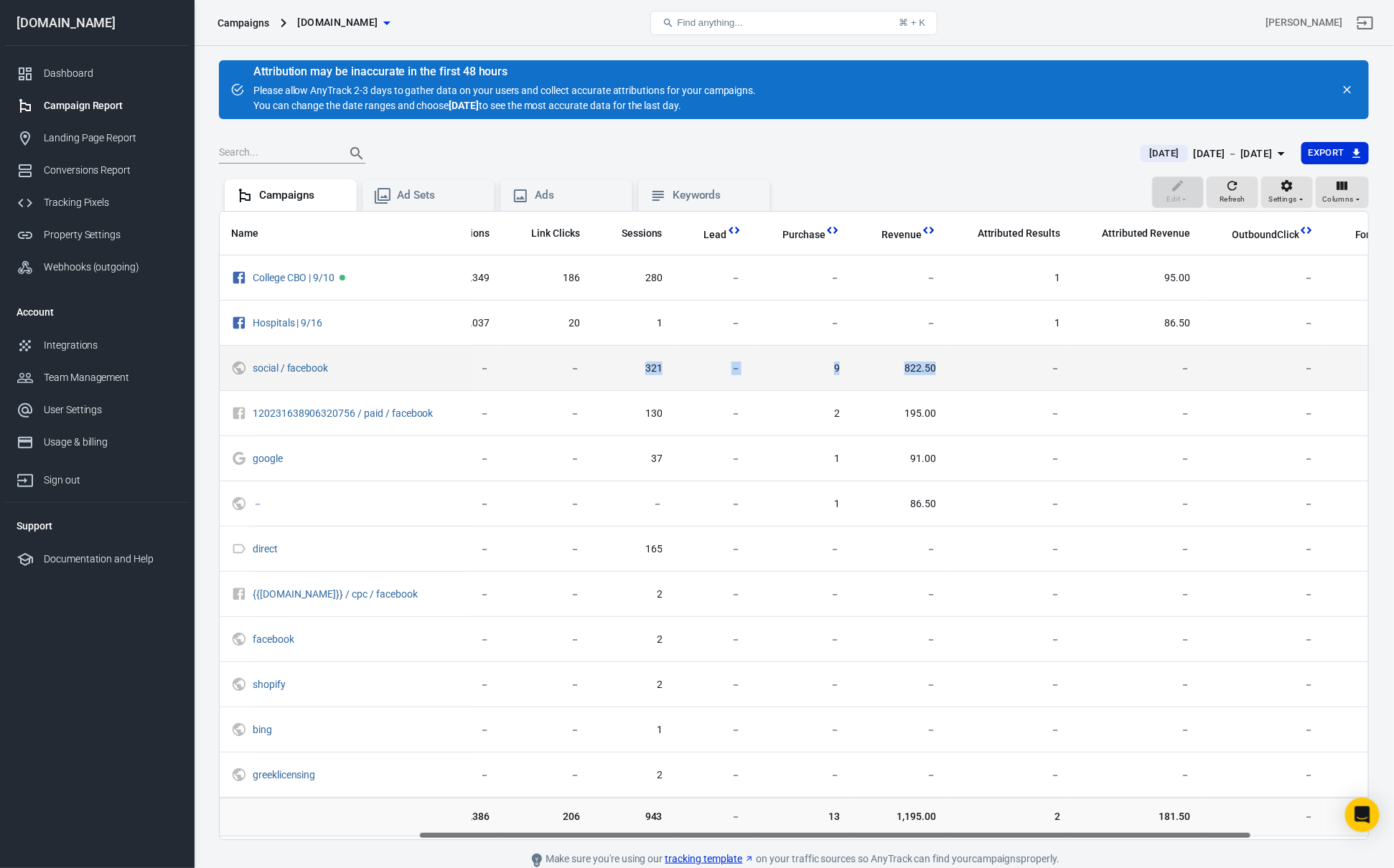
click at [998, 373] on span "－" at bounding box center [1009, 369] width 102 height 15
drag, startPoint x: 577, startPoint y: 368, endPoint x: 973, endPoint y: 387, distance: 396.5
click at [973, 387] on tr "social / facebook － － － － 321 － 9 822.50 － － － － 57" at bounding box center [743, 369] width 1595 height 45
click at [973, 387] on td "－" at bounding box center [1009, 369] width 124 height 45
drag, startPoint x: 768, startPoint y: 368, endPoint x: 856, endPoint y: 367, distance: 88.0
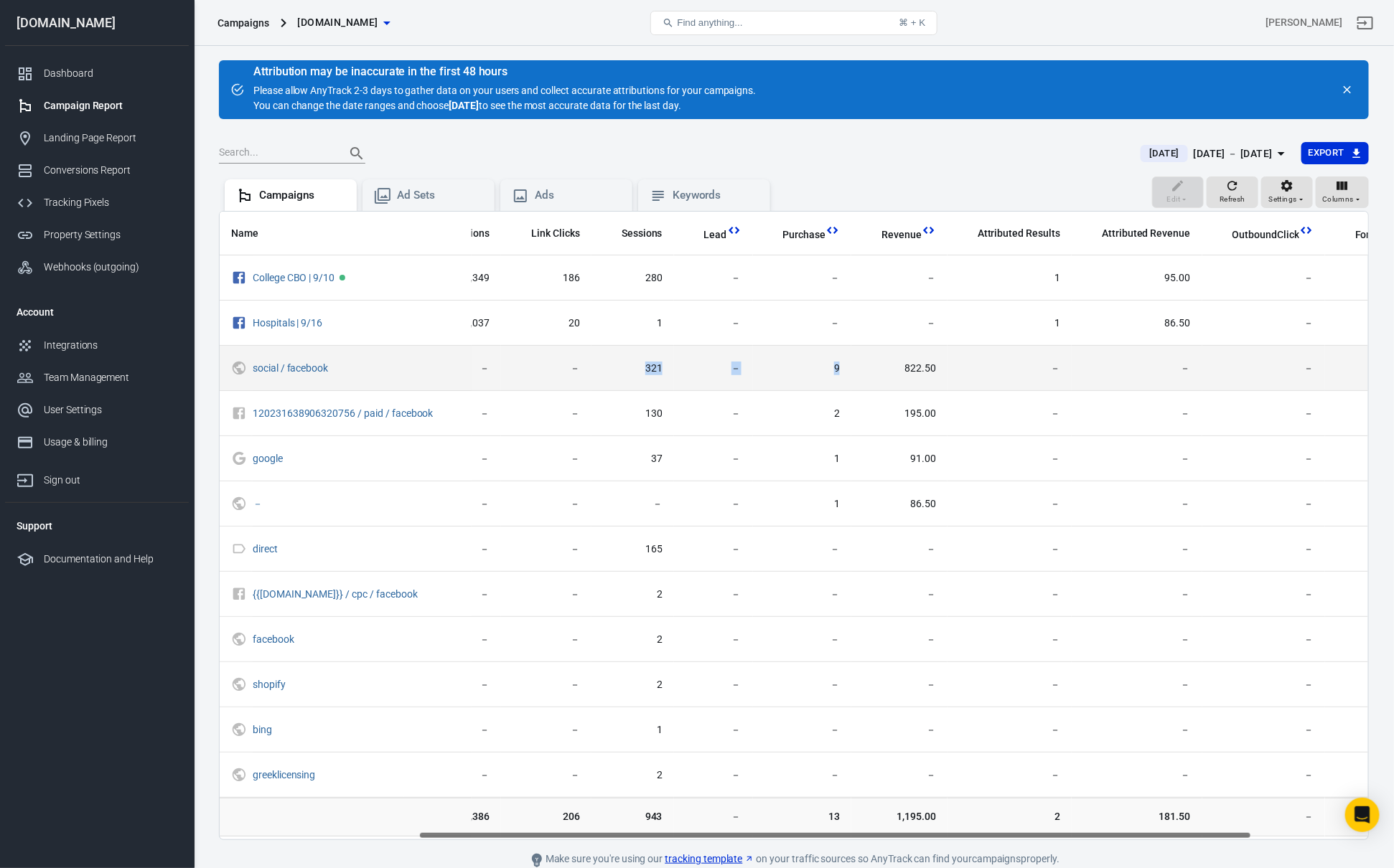
click at [856, 367] on tr "social / facebook － － － － 321 － 9 822.50 － － － － 57" at bounding box center [743, 369] width 1595 height 45
click at [864, 370] on span "822.50" at bounding box center [899, 369] width 73 height 15
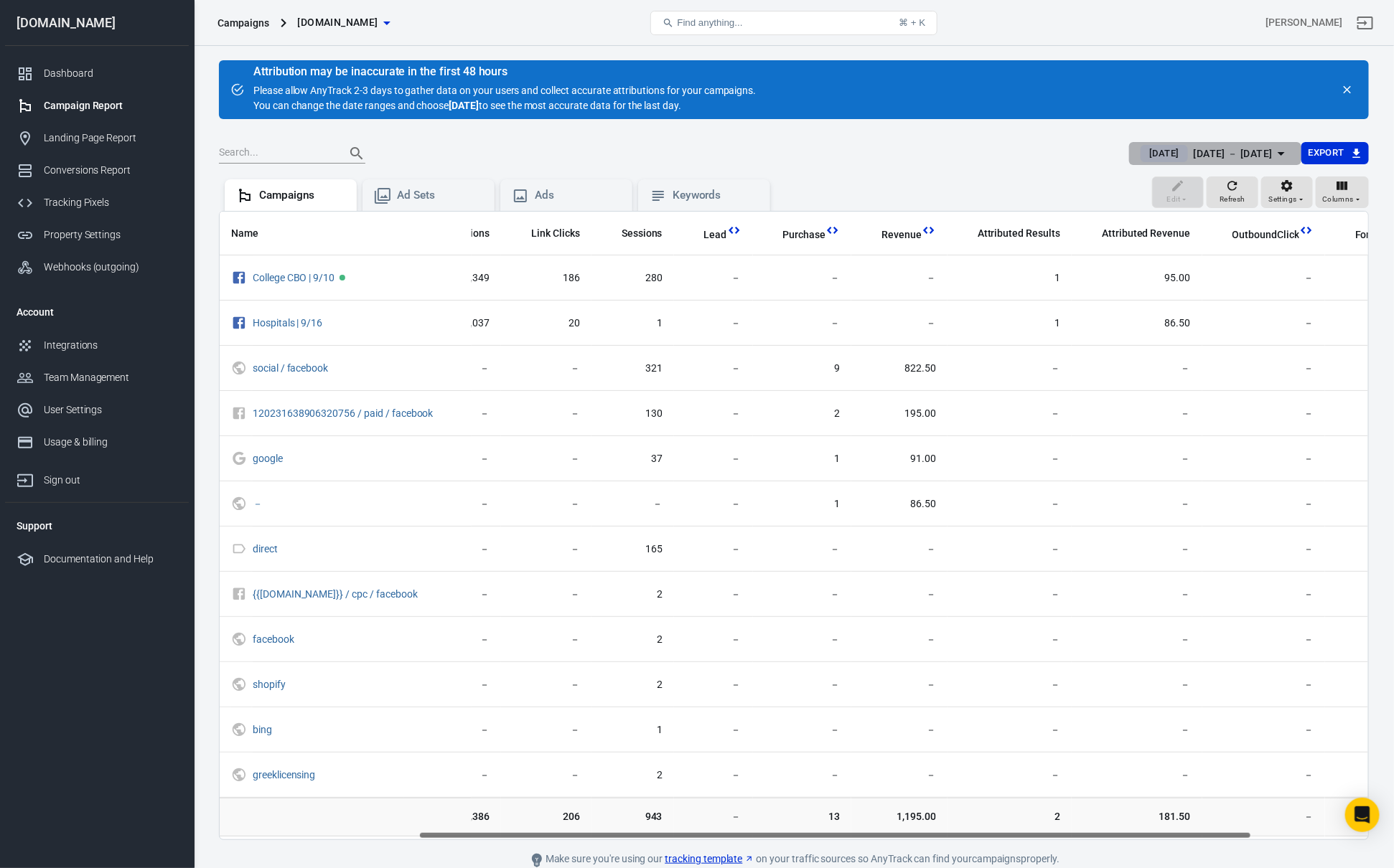
click at [1221, 145] on div "[DATE] － [DATE]" at bounding box center [1232, 153] width 79 height 18
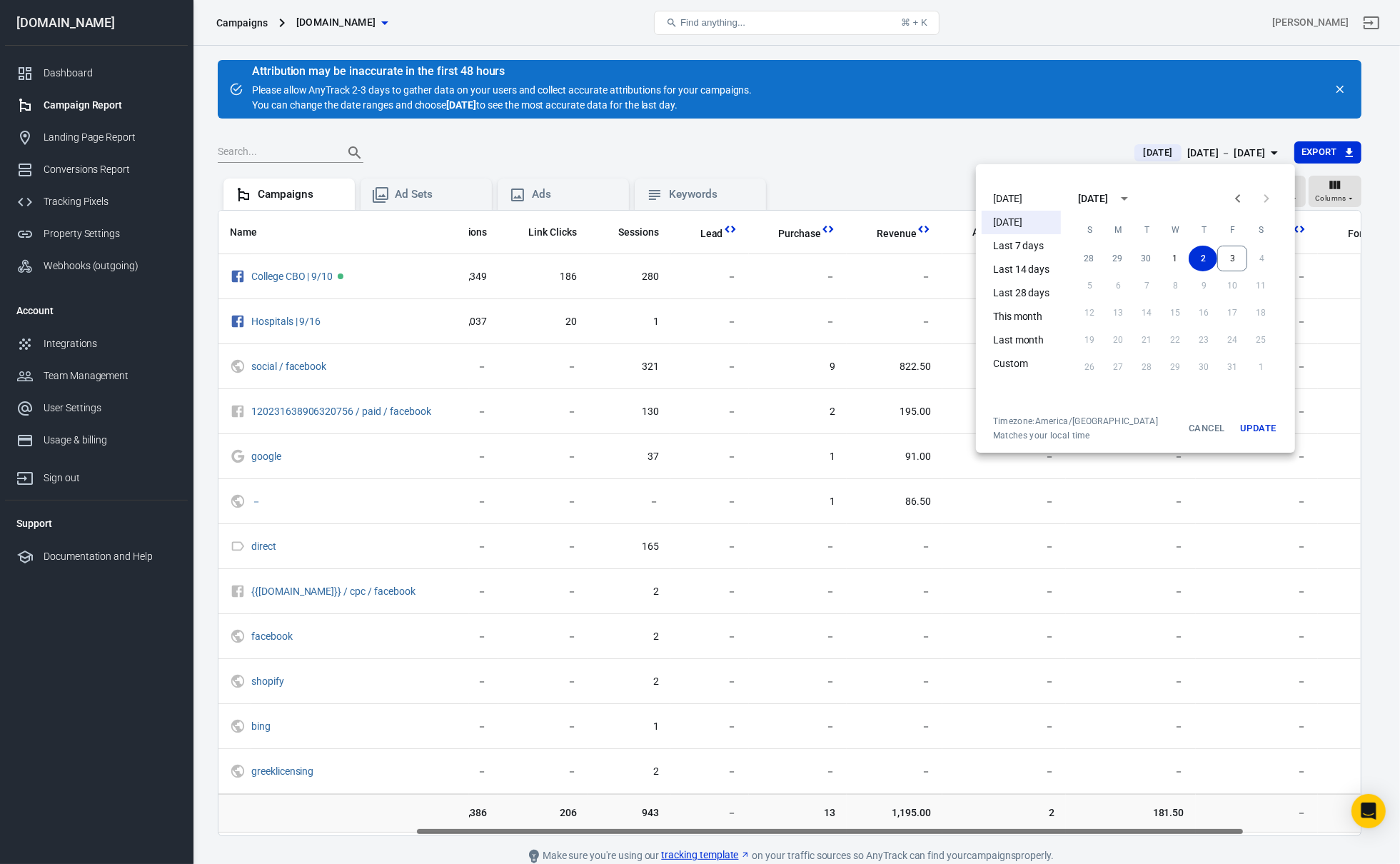
click at [1033, 204] on li "[DATE]" at bounding box center [1021, 198] width 79 height 23
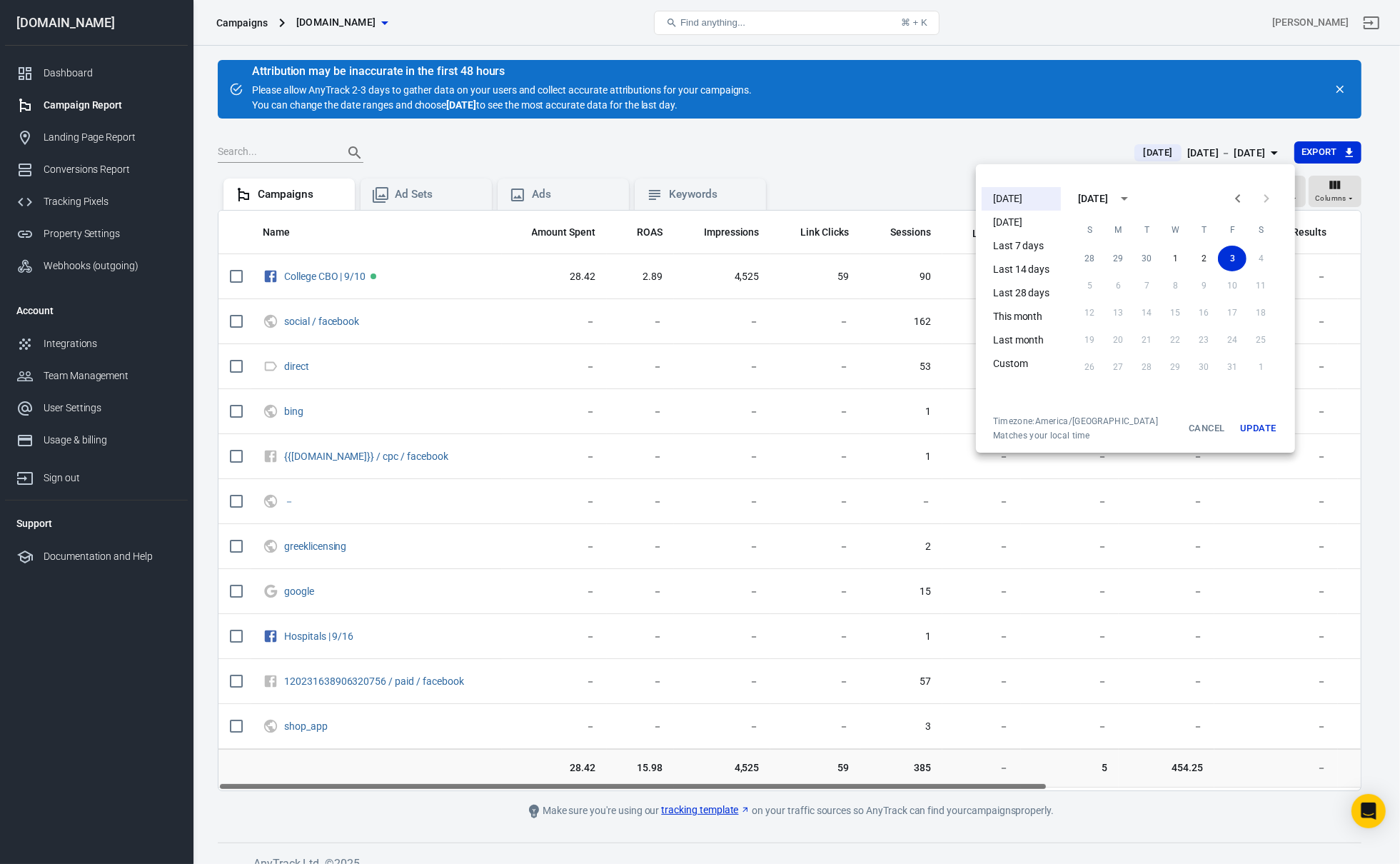
click at [1252, 418] on button "Update" at bounding box center [1258, 428] width 46 height 26
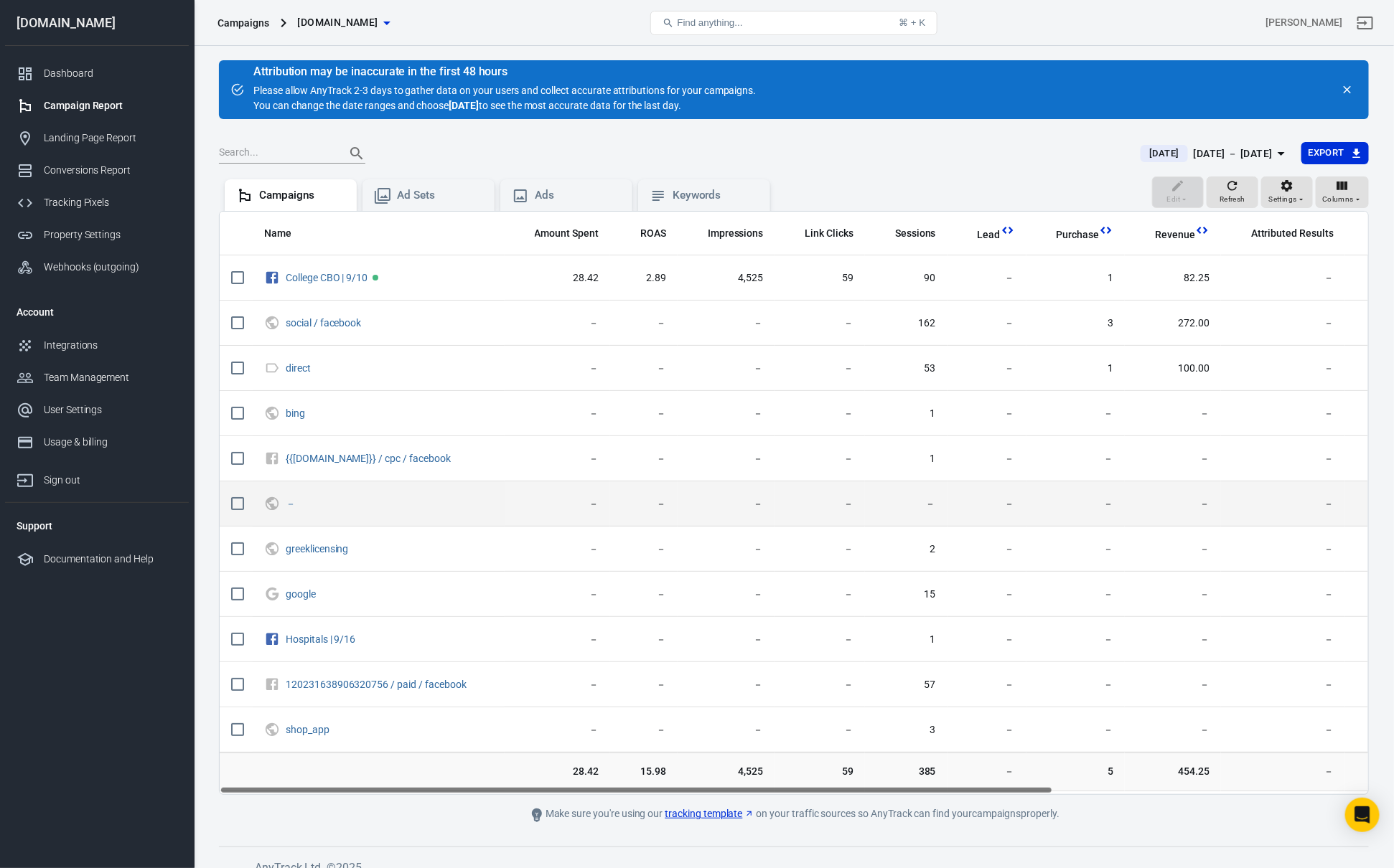
click at [1053, 512] on td "－" at bounding box center [1076, 504] width 99 height 45
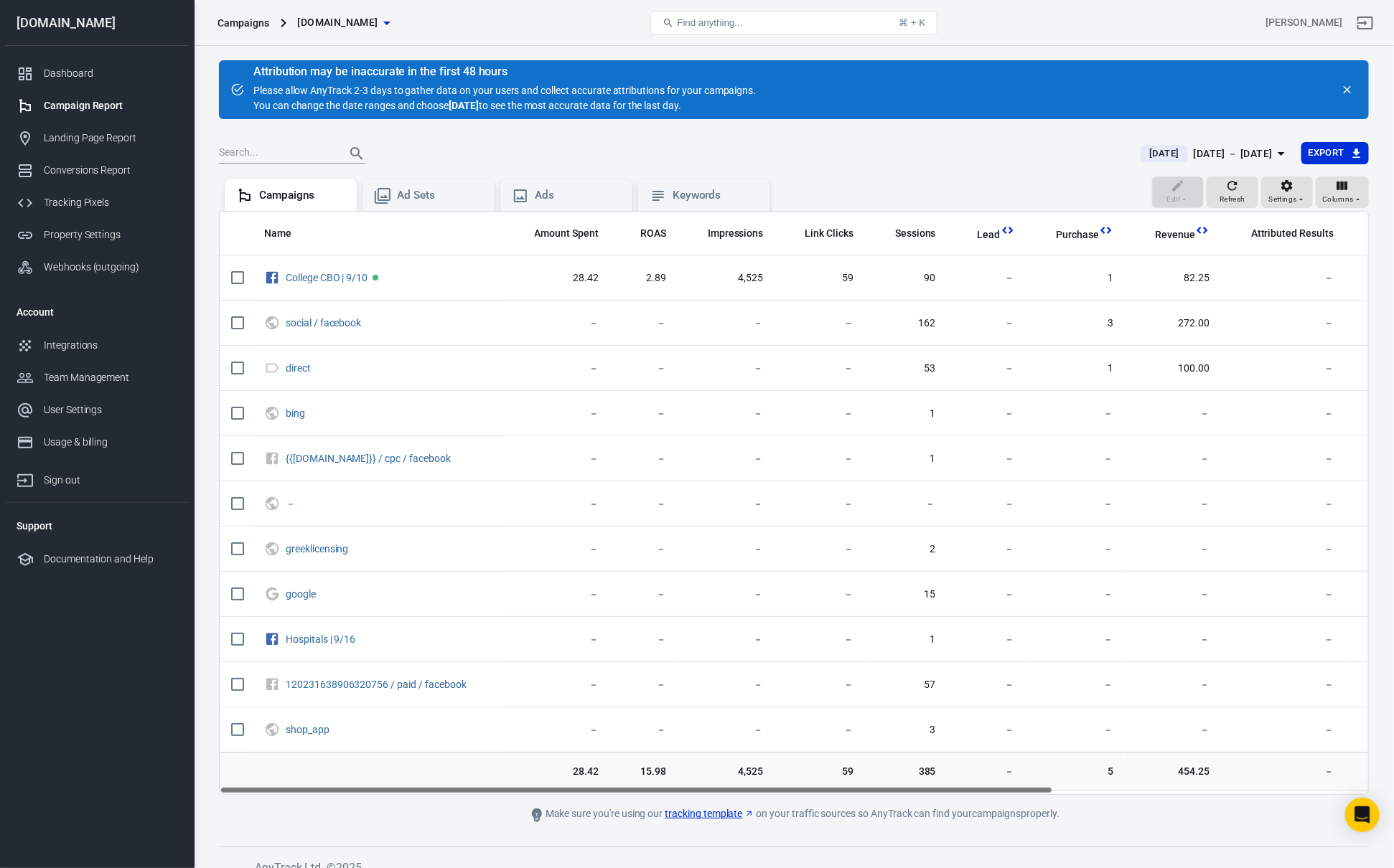
drag, startPoint x: 897, startPoint y: 789, endPoint x: 701, endPoint y: 742, distance: 201.6
click at [701, 742] on div "Name Amount Spent ROAS Impressions Link Clicks Sessions Lead Purchase Revenue A…" at bounding box center [793, 503] width 1149 height 584
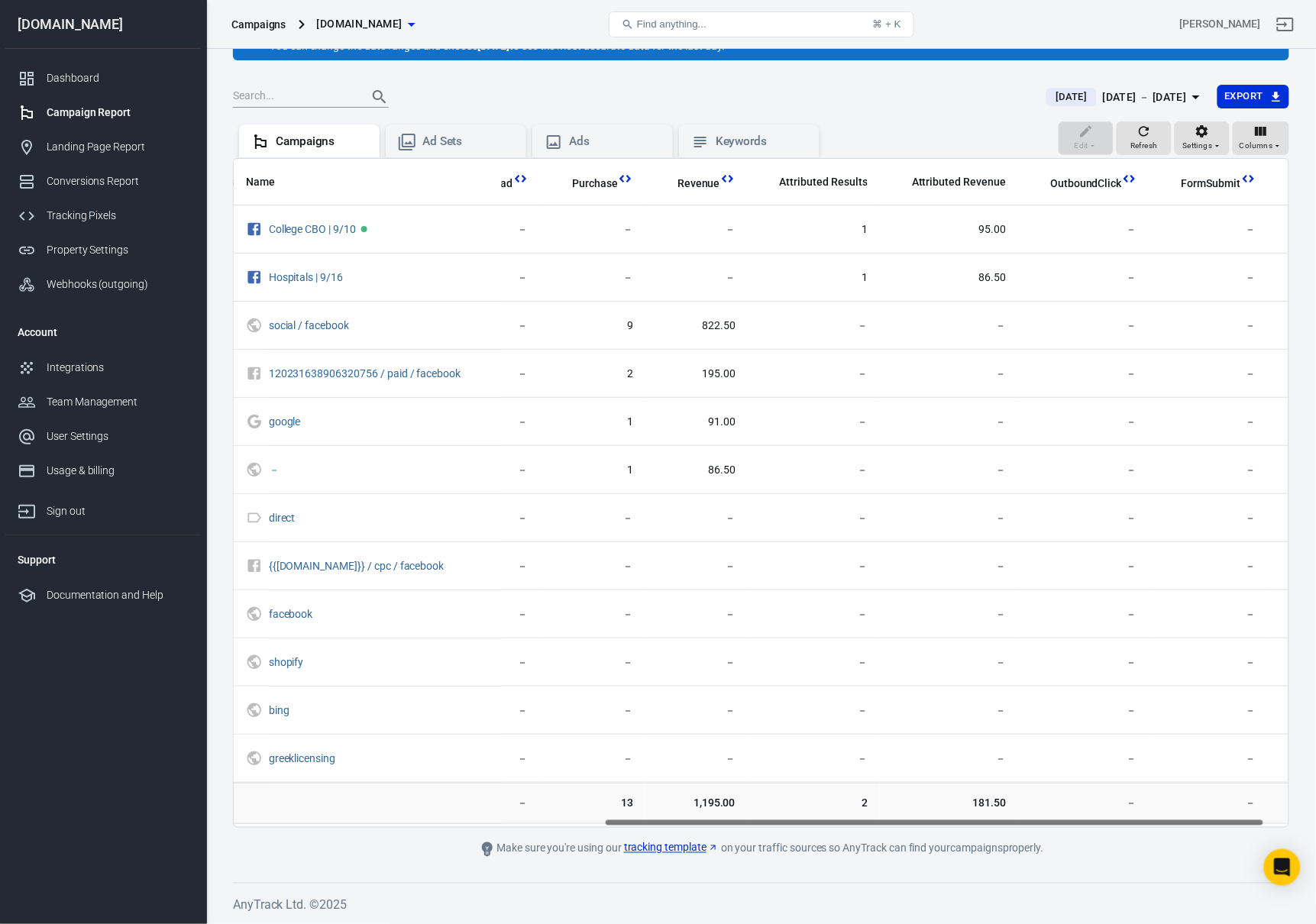
scroll to position [0, 628]
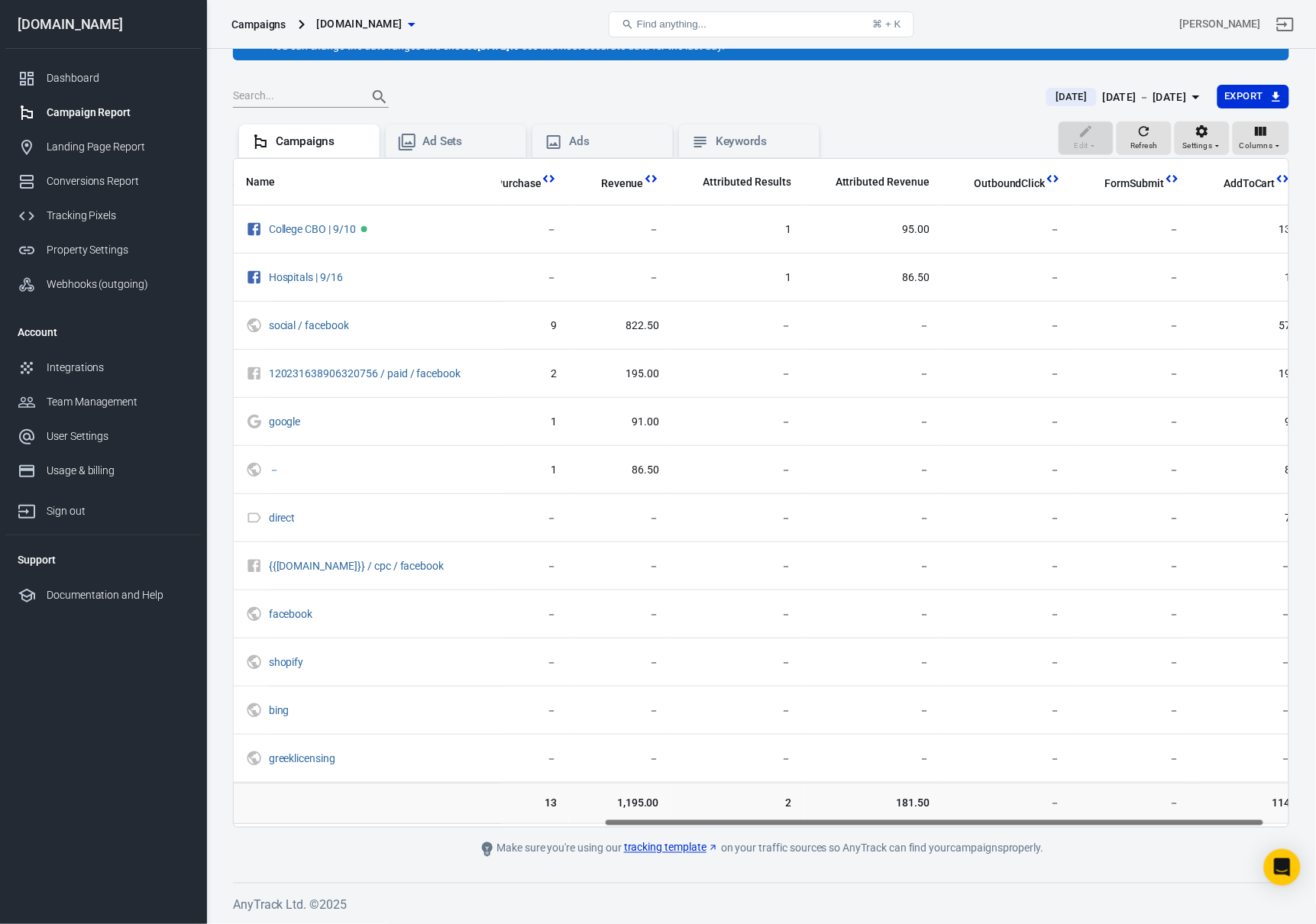
drag, startPoint x: 784, startPoint y: 819, endPoint x: 1278, endPoint y: 830, distance: 494.1
click at [1283, 837] on main "Attribution may be inaccurate in the first 48 hours Please allow AnyTrack 2-3 d…" at bounding box center [761, 428] width 1057 height 861
